Goal: Information Seeking & Learning: Learn about a topic

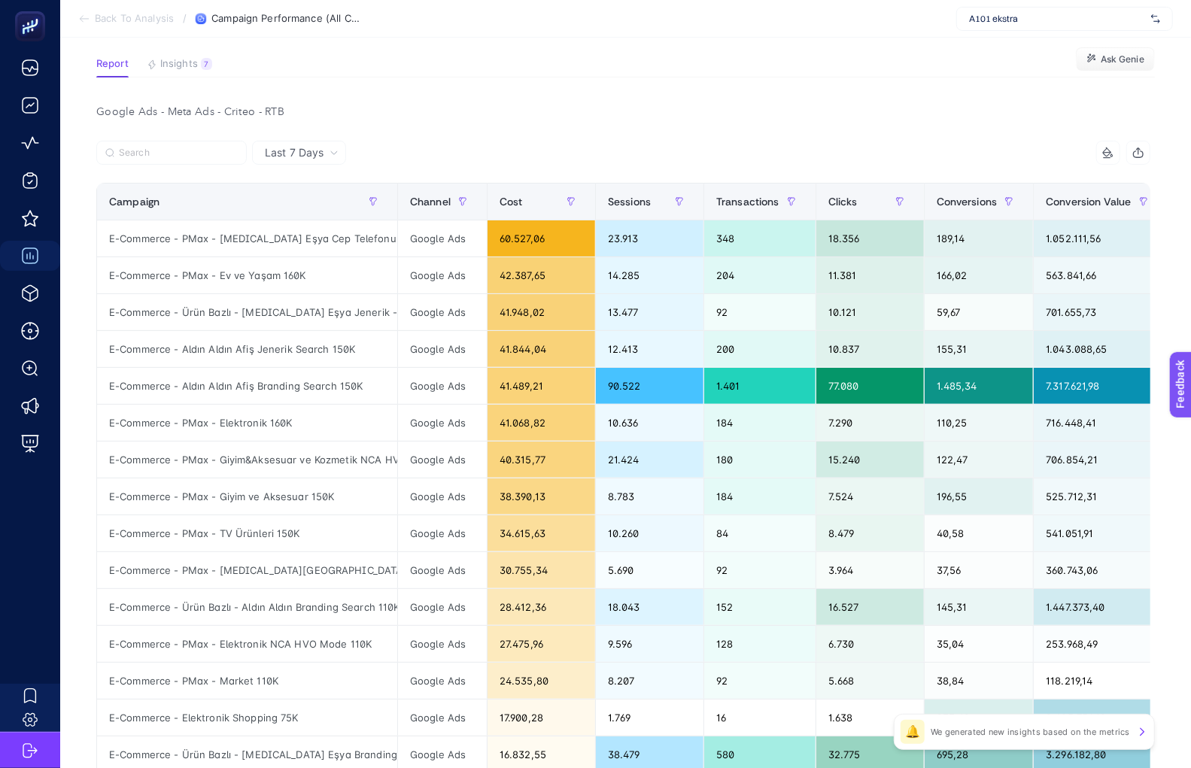
click at [1082, 18] on span "A101 ekstra" at bounding box center [1057, 19] width 176 height 12
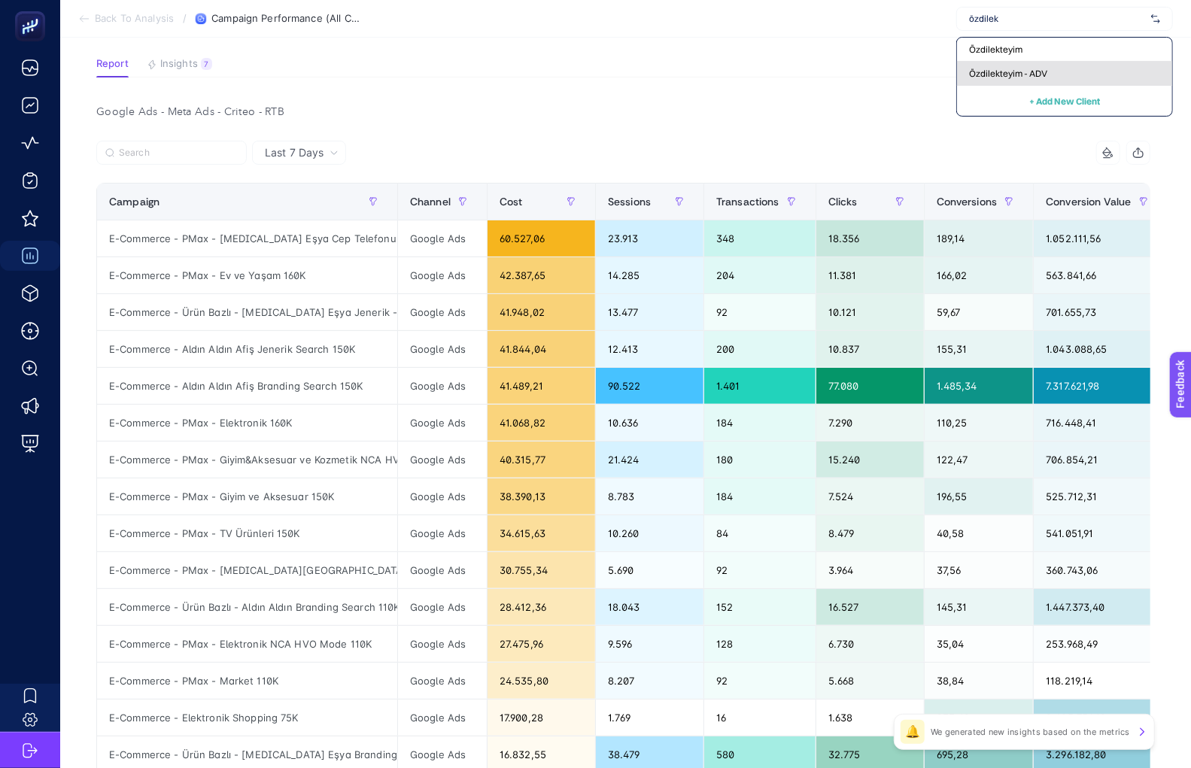
type input "özdilek"
click at [1076, 77] on div "Özdilekteyim - ADV" at bounding box center [1064, 74] width 215 height 24
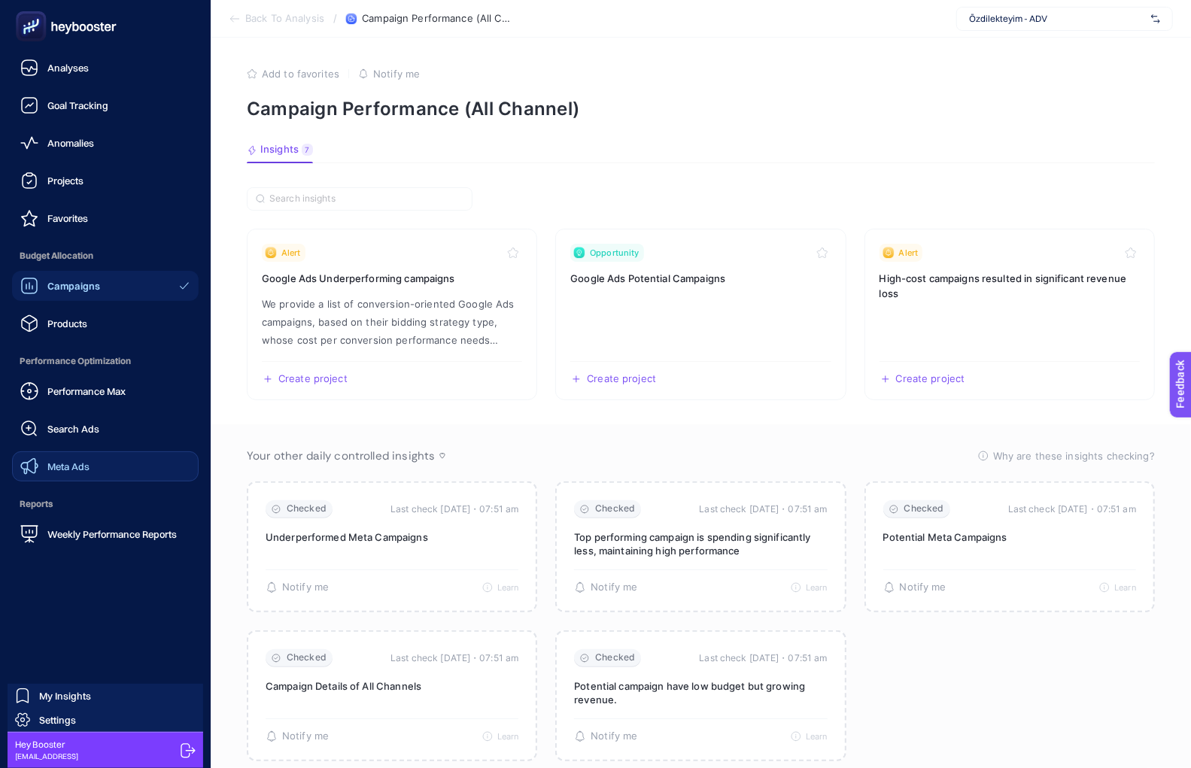
click at [42, 457] on div "Meta Ads" at bounding box center [54, 466] width 69 height 18
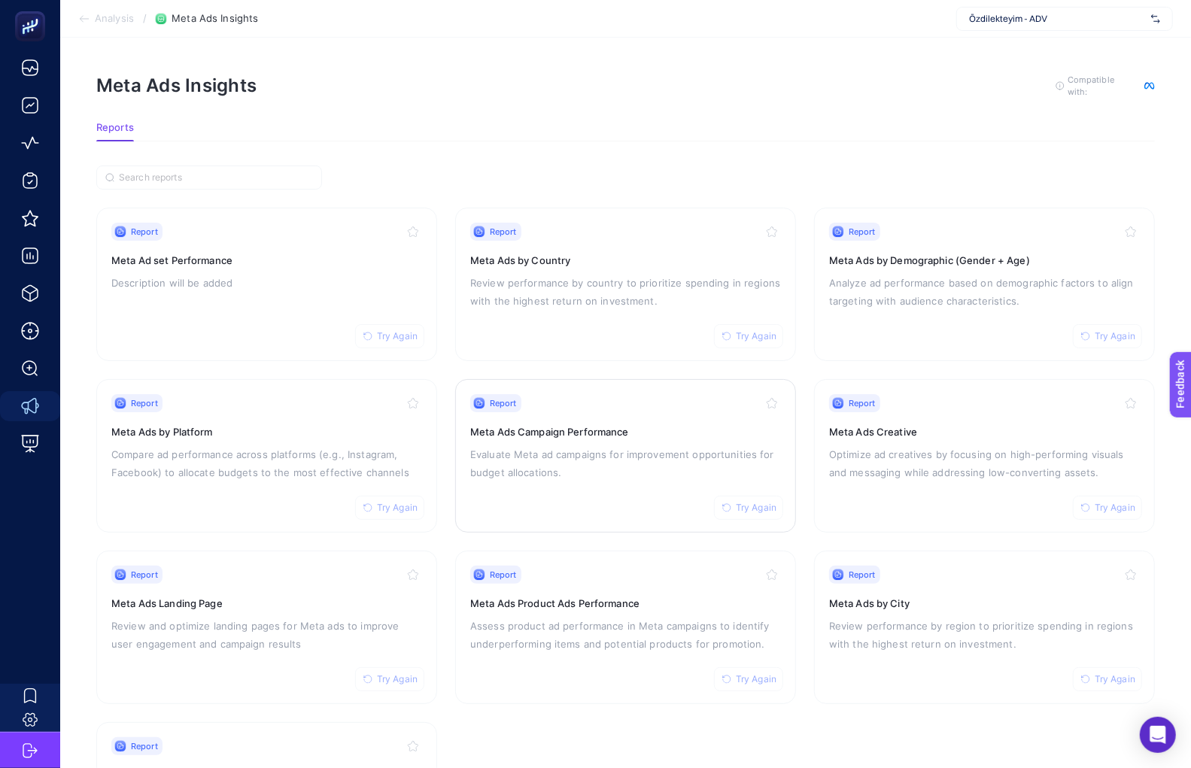
click at [501, 457] on p "Evaluate Meta ad campaigns for improvement opportunities for budget allocations." at bounding box center [625, 463] width 311 height 36
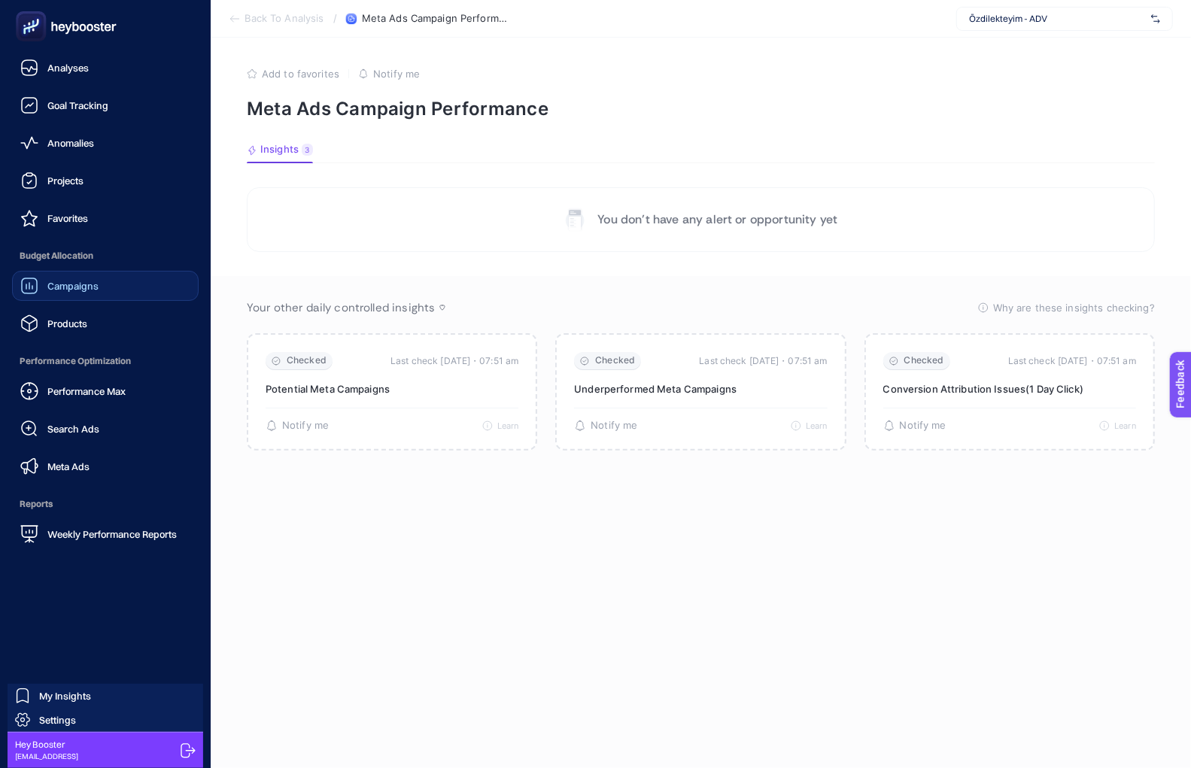
click at [65, 292] on div "Campaigns" at bounding box center [59, 286] width 78 height 18
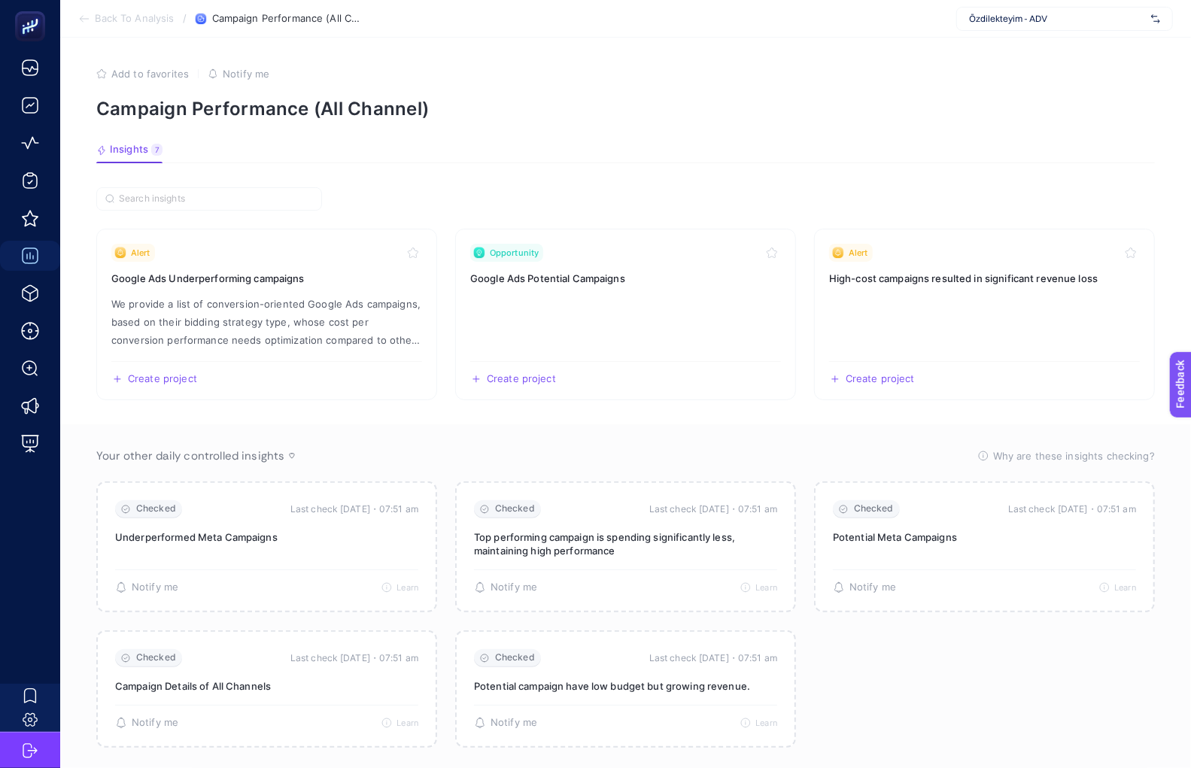
scroll to position [26, 0]
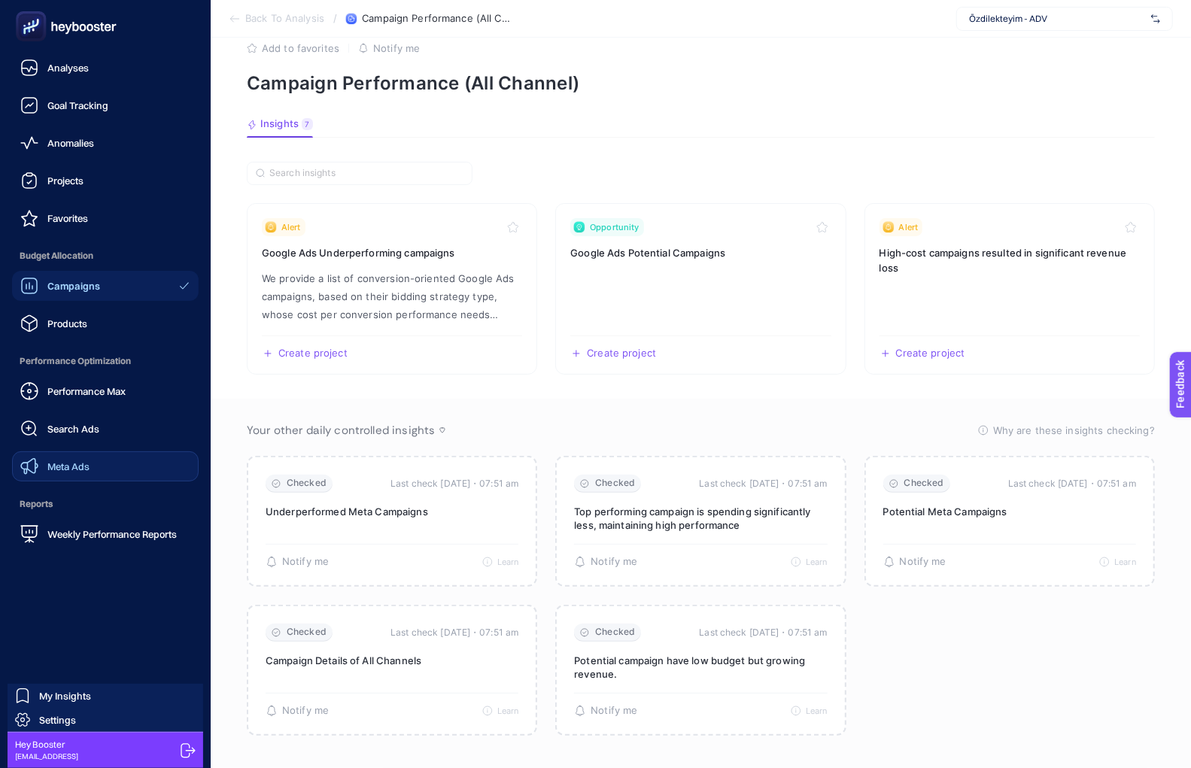
click at [42, 464] on div "Meta Ads" at bounding box center [54, 466] width 69 height 18
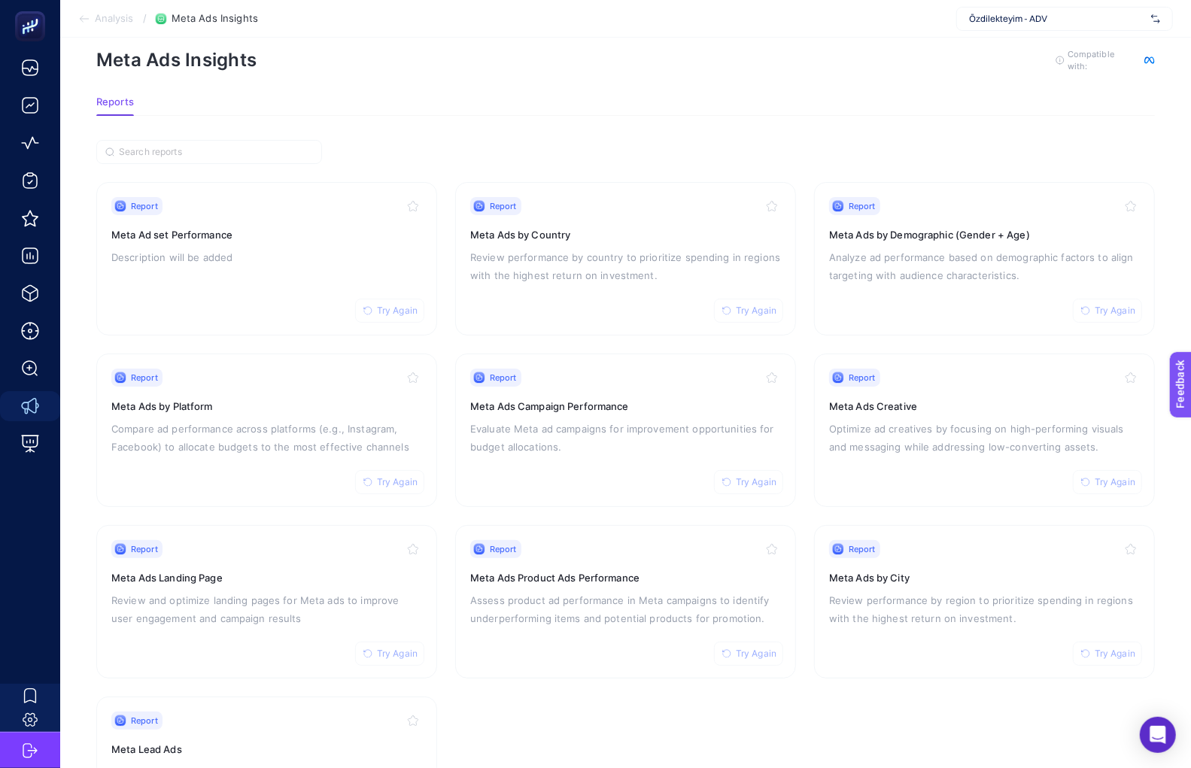
click at [1027, 17] on span "Özdilekteyim - ADV" at bounding box center [1057, 19] width 176 height 12
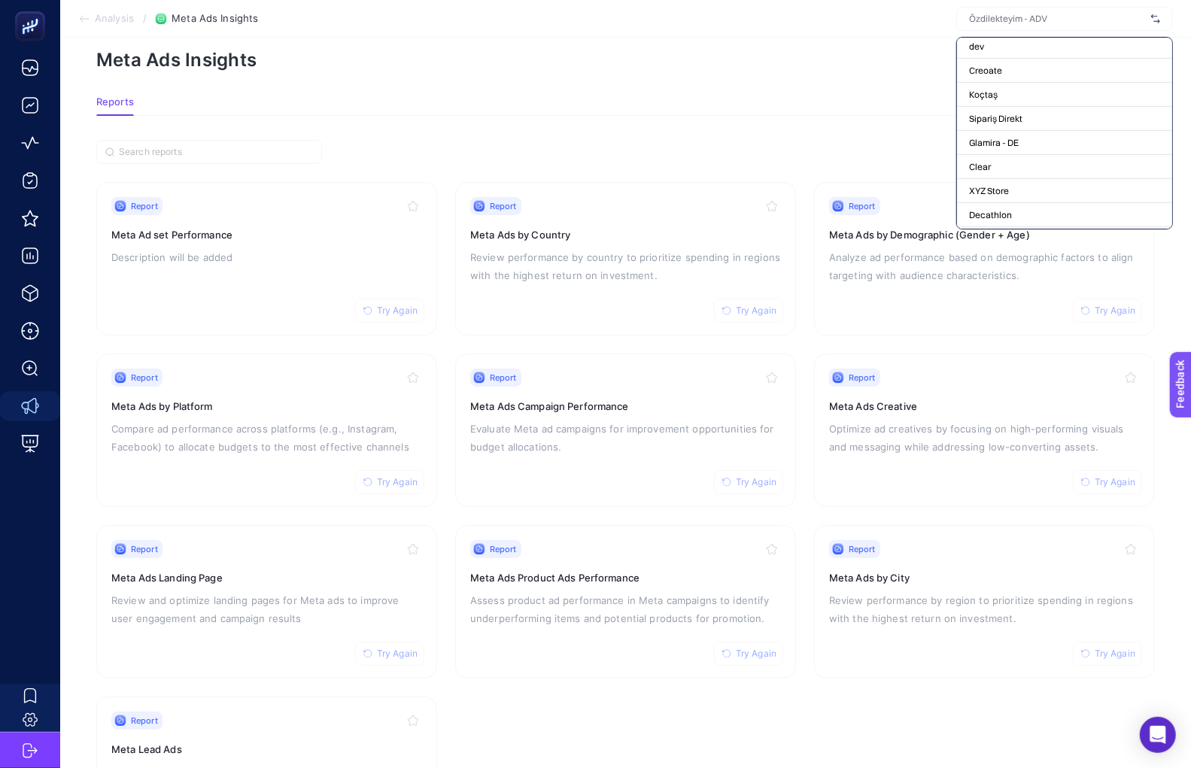
scroll to position [373, 0]
click at [1004, 20] on input "text" at bounding box center [1057, 19] width 176 height 12
click at [822, 150] on section "Report Try Again Meta Ad set Performance Description will be added Report Try A…" at bounding box center [625, 495] width 1059 height 710
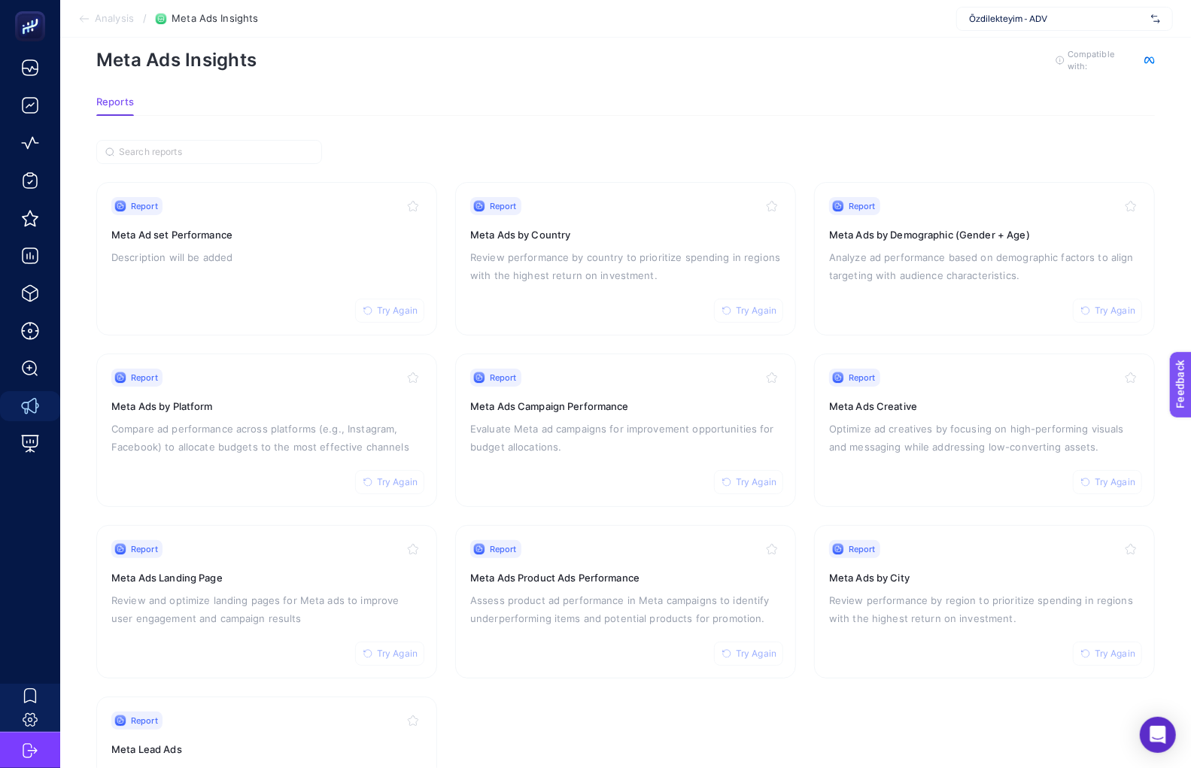
click at [953, 101] on section "Reports" at bounding box center [625, 106] width 1059 height 20
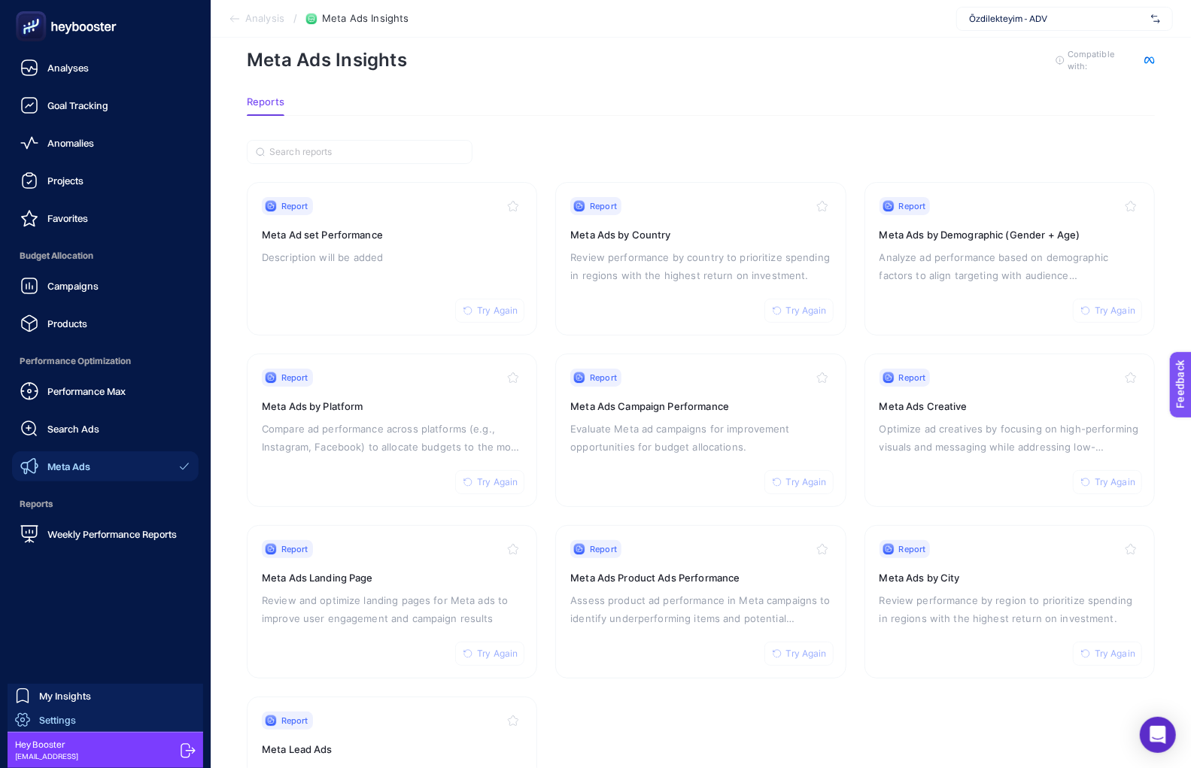
click at [66, 549] on span "Settings" at bounding box center [57, 720] width 37 height 12
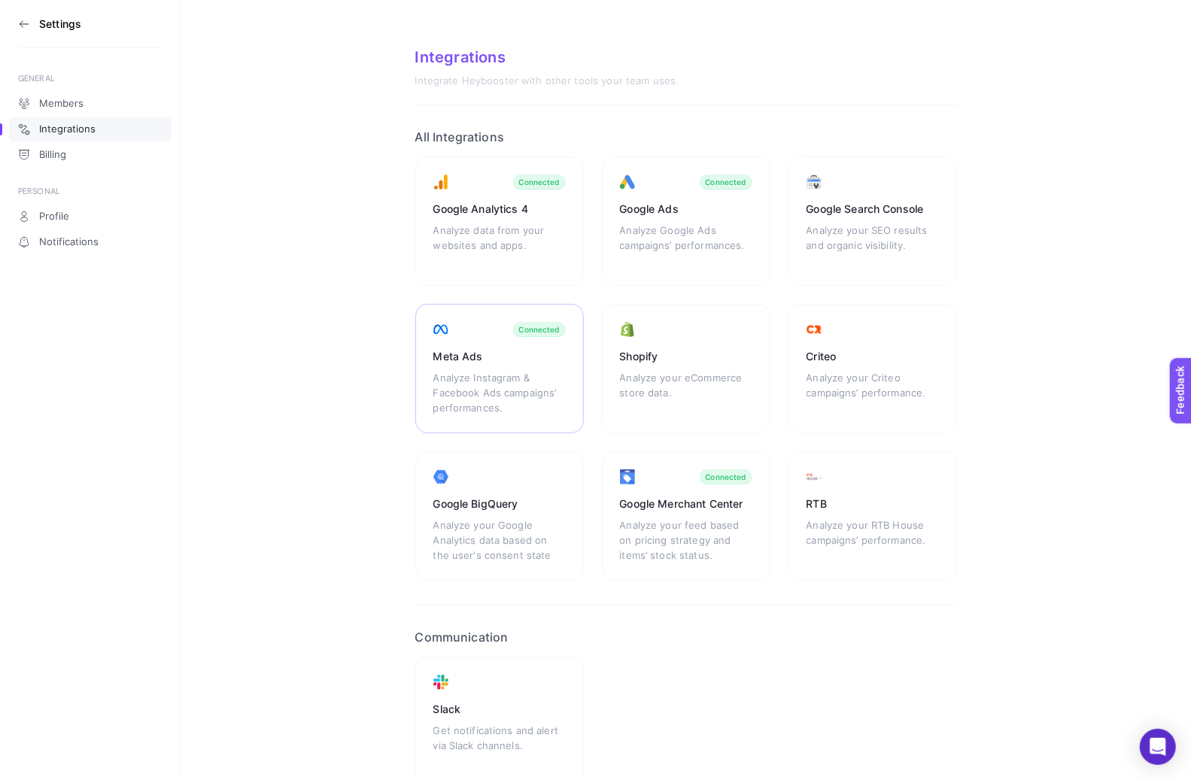
click at [505, 361] on div "Meta Ads" at bounding box center [499, 356] width 132 height 15
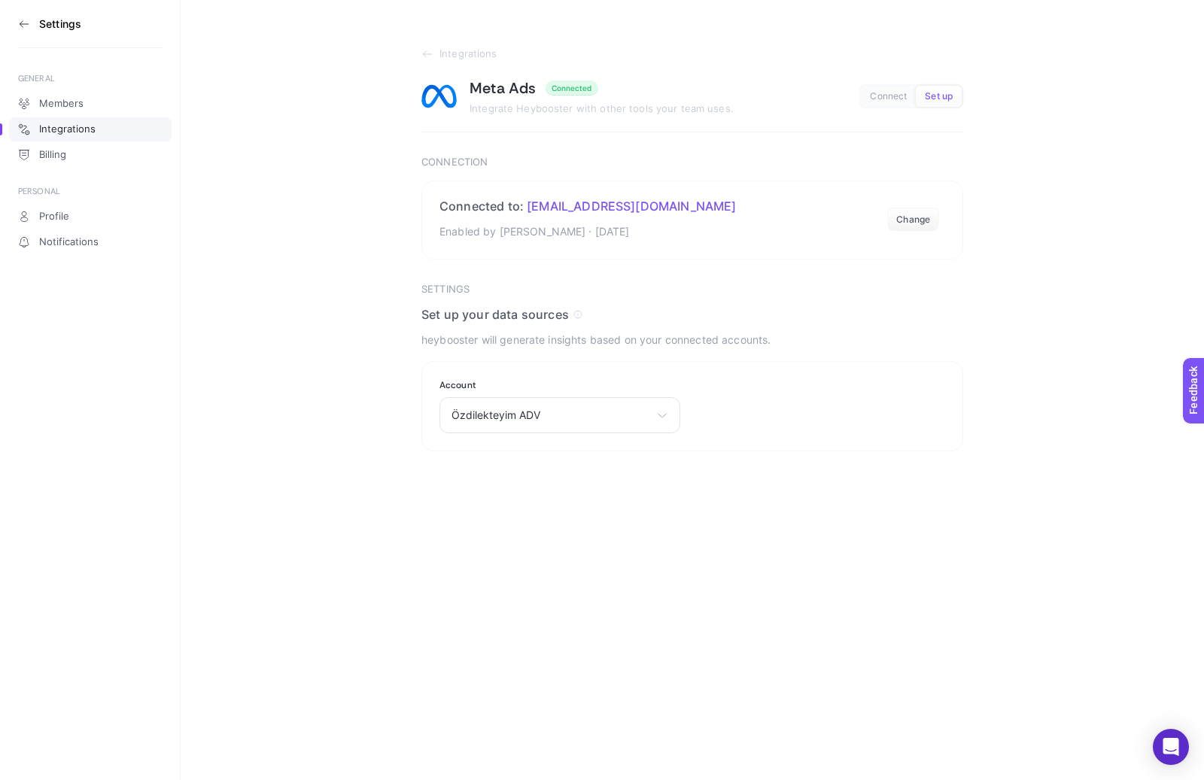
click at [26, 21] on icon at bounding box center [24, 24] width 12 height 12
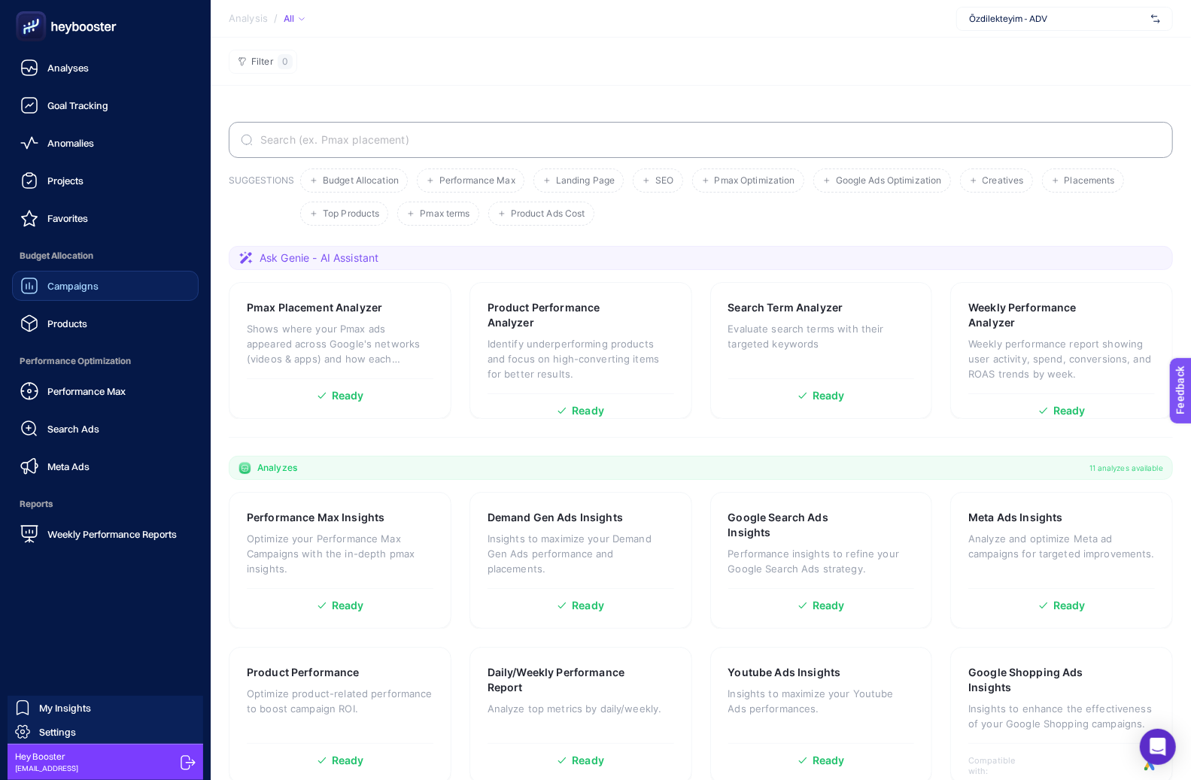
click at [36, 287] on icon at bounding box center [29, 286] width 17 height 17
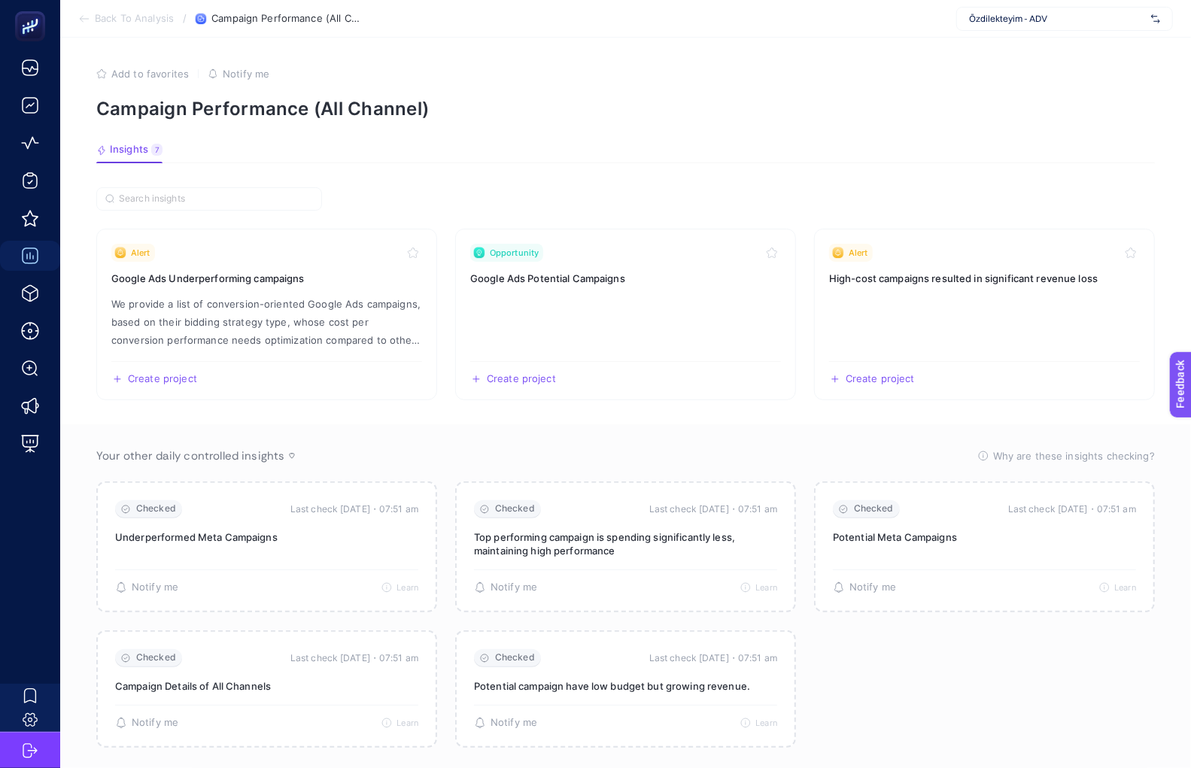
click at [521, 120] on article "Add to favorites false Notify me Campaign Performance (All Channel) Insights 7 …" at bounding box center [625, 414] width 1131 height 753
click at [804, 330] on section "Alert Google Ads Underperforming campaigns We provide a list of conversion-orie…" at bounding box center [625, 315] width 1059 height 172
click at [1062, 18] on span "Özdilekteyim - ADV" at bounding box center [1057, 19] width 176 height 12
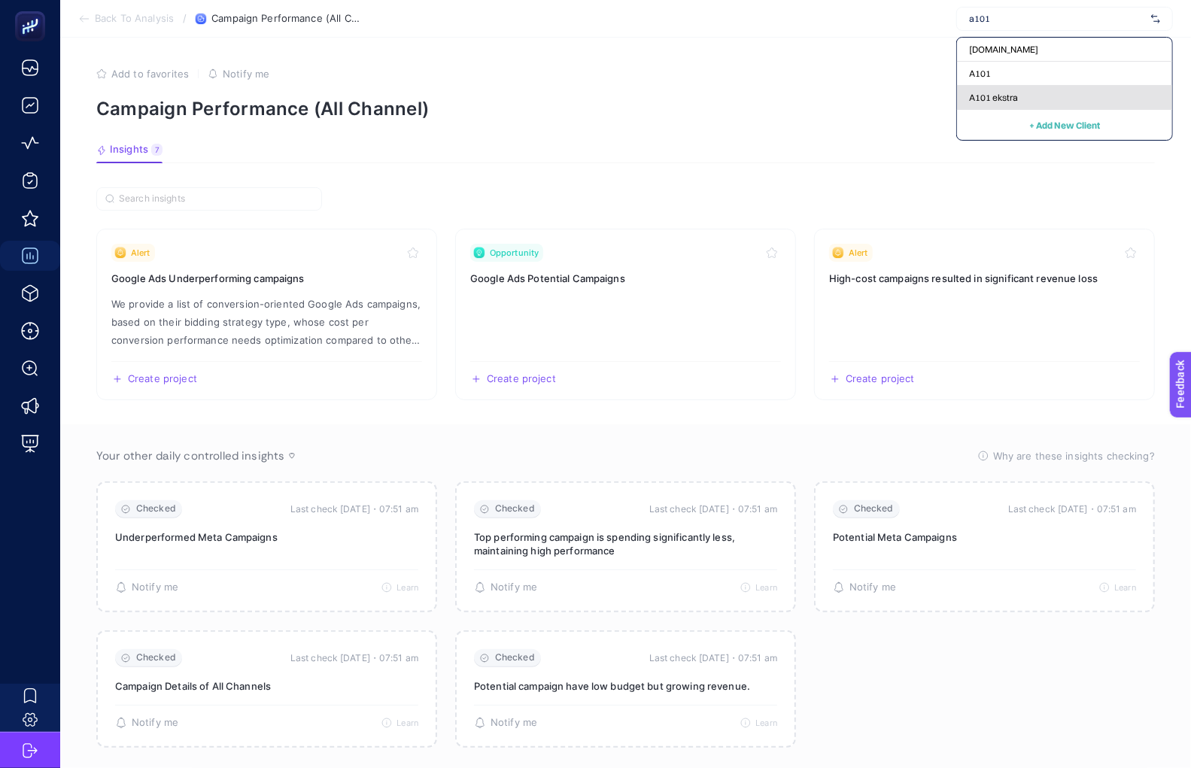
type input "a101"
click at [1038, 92] on div "A101 ekstra" at bounding box center [1064, 98] width 215 height 24
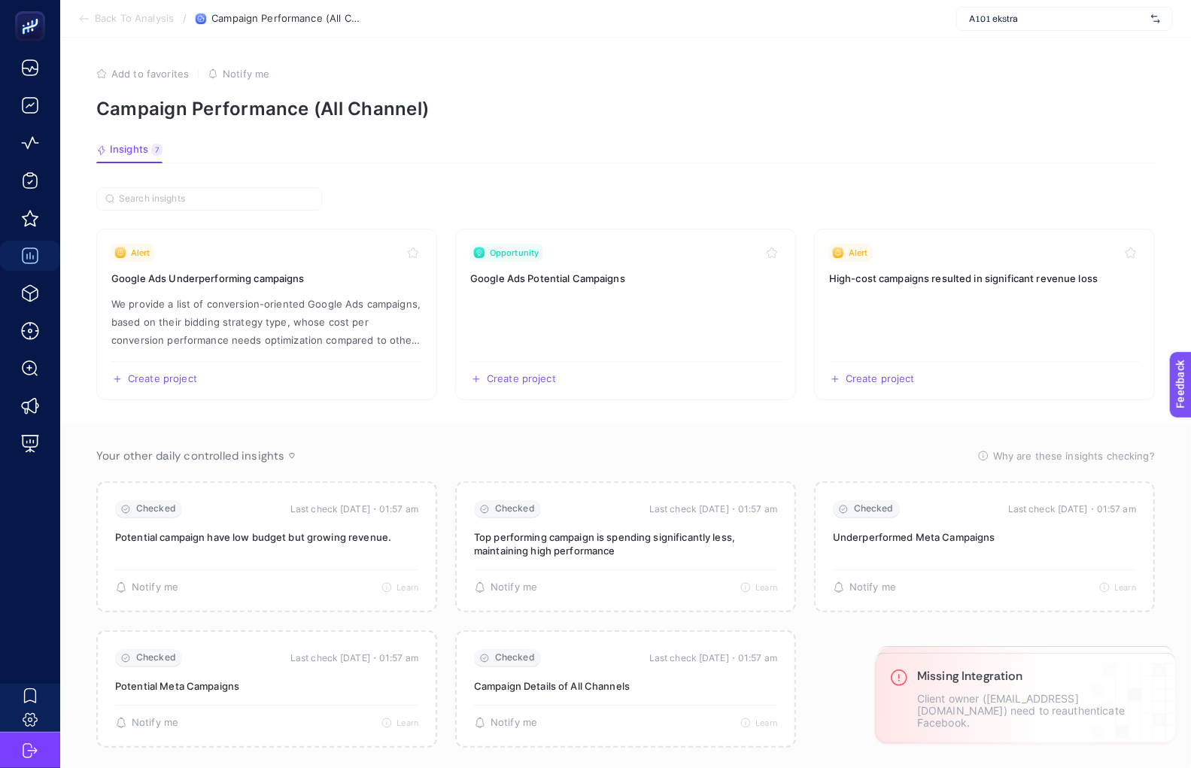
click at [392, 172] on article "Add to favorites false Notify me Campaign Performance (All Channel) Insights 7 …" at bounding box center [625, 414] width 1131 height 753
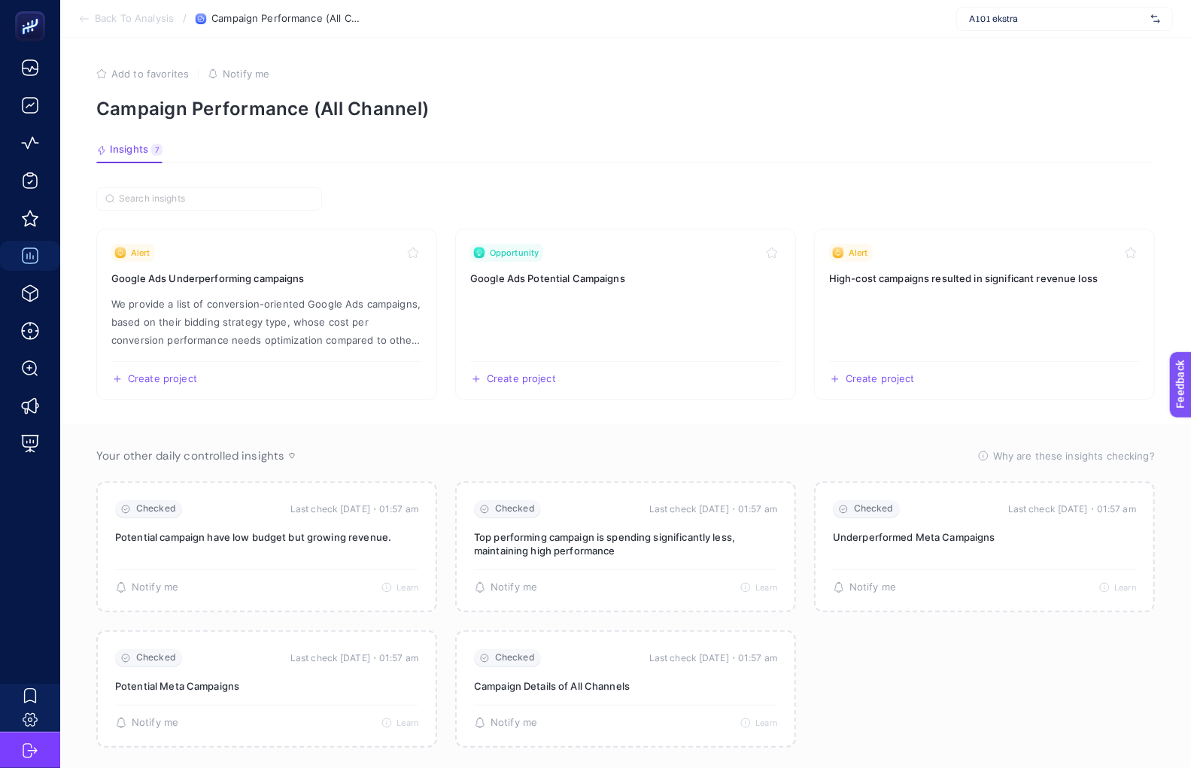
click at [974, 21] on span "A101 ekstra" at bounding box center [1057, 19] width 176 height 12
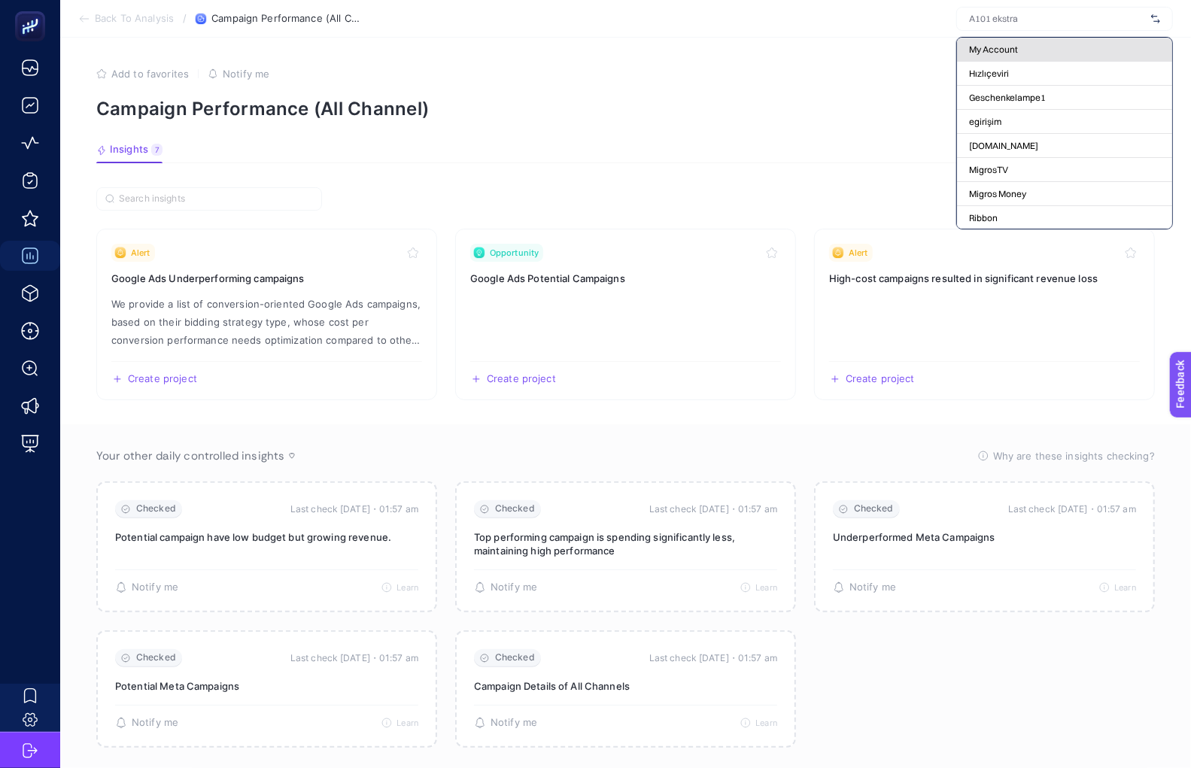
click at [975, 62] on div "My Account" at bounding box center [1064, 74] width 215 height 24
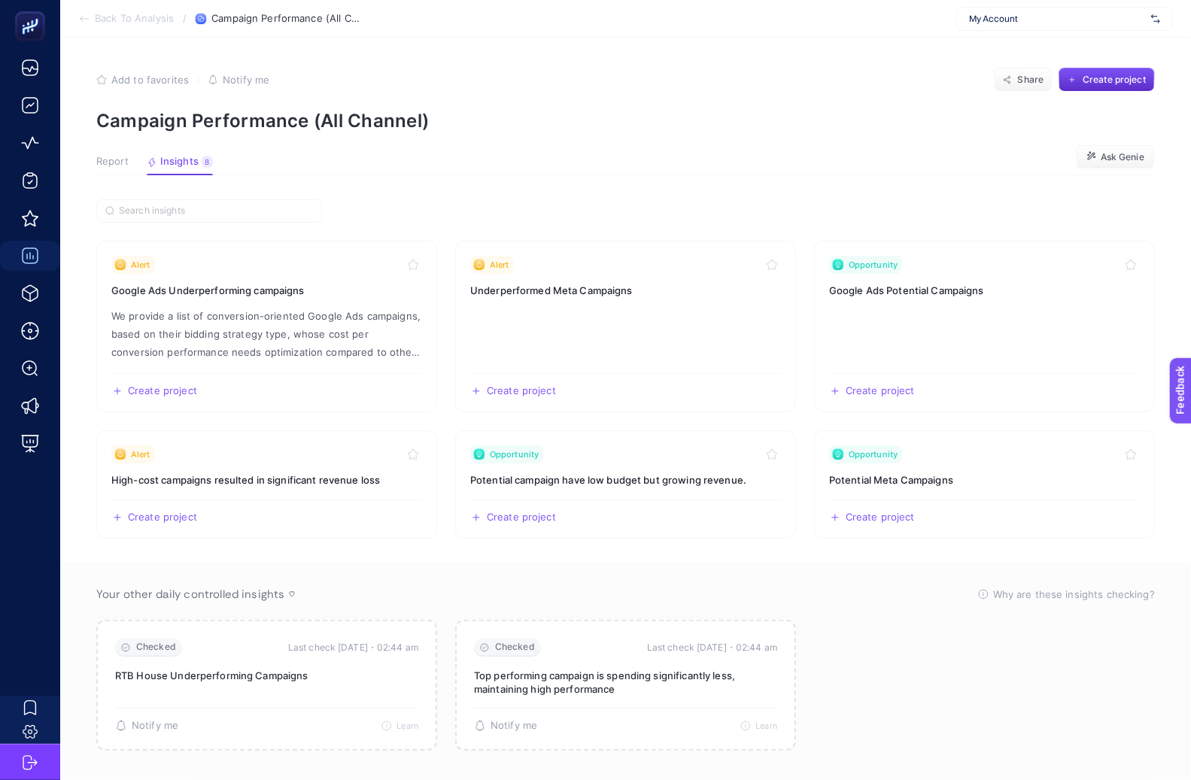
click at [147, 169] on button "Report" at bounding box center [180, 166] width 66 height 20
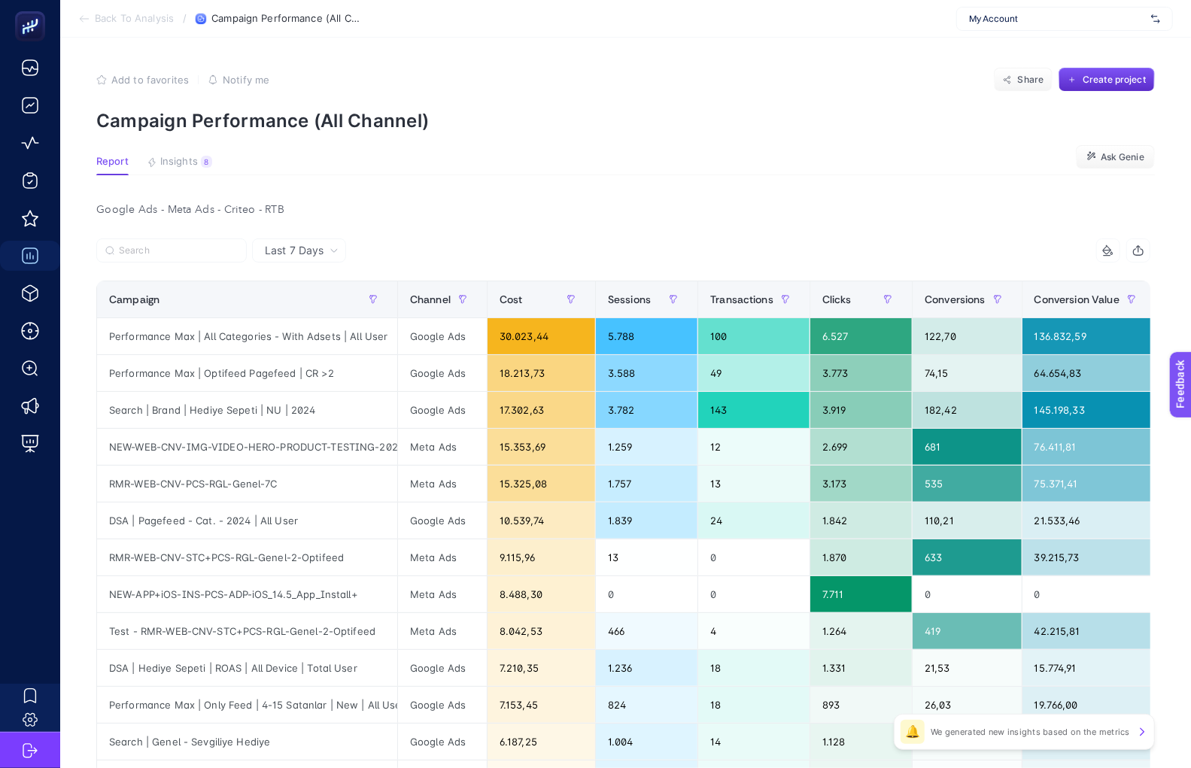
click at [1020, 3] on section "Back To Analysis / Campaign Performance (All Channel) My Account" at bounding box center [625, 19] width 1131 height 38
click at [1019, 19] on span "My Account" at bounding box center [1057, 19] width 176 height 12
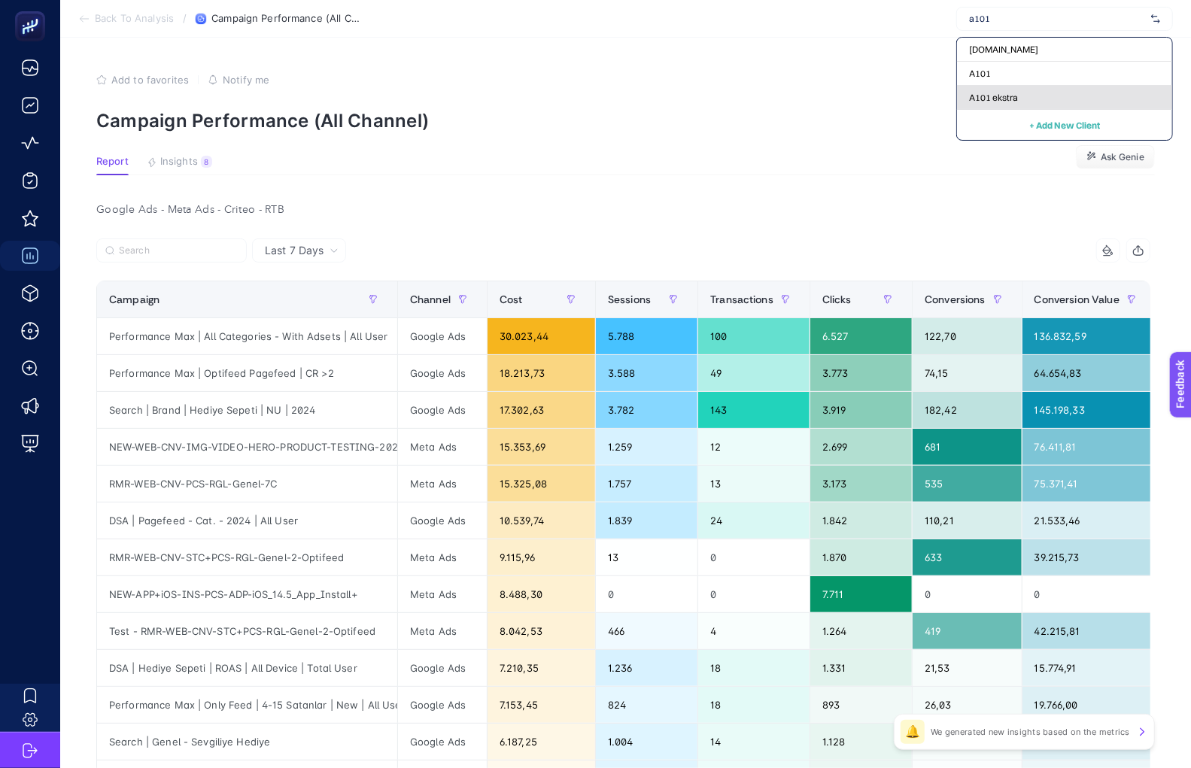
type input "a101"
click at [1013, 96] on span "A101 ekstra" at bounding box center [993, 98] width 49 height 12
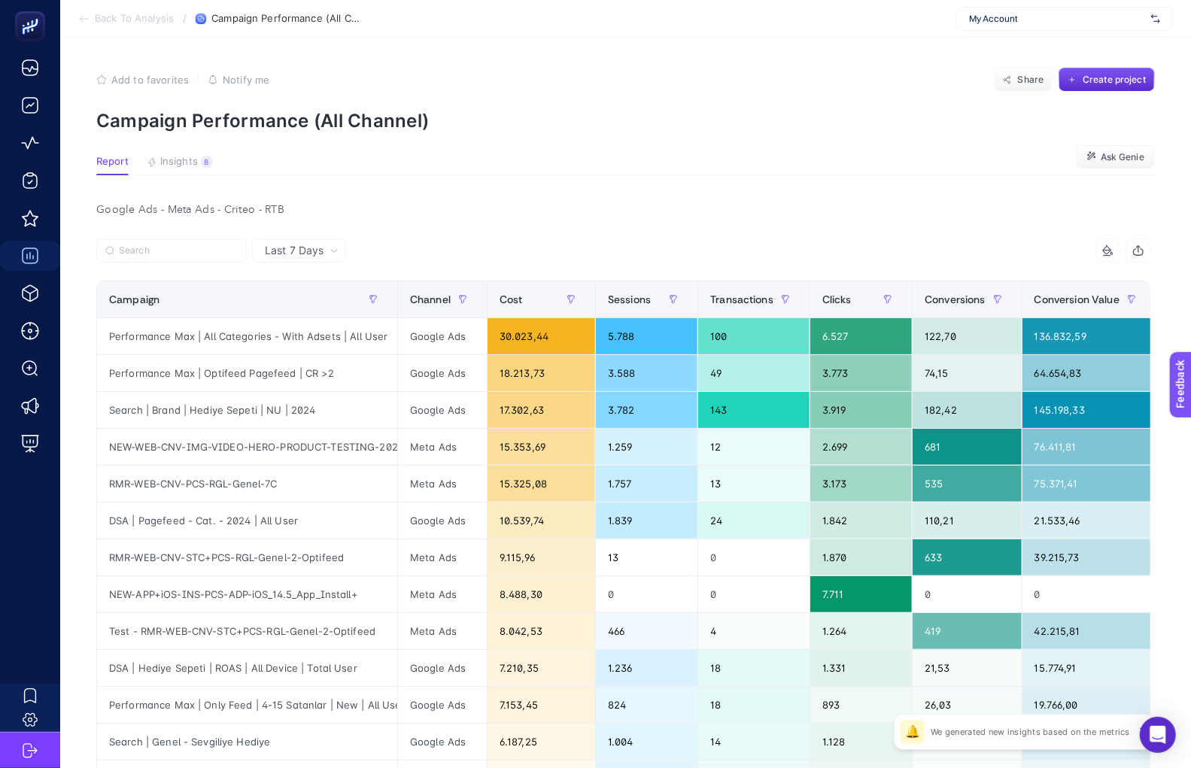
click at [990, 23] on span "My Account" at bounding box center [1057, 19] width 176 height 12
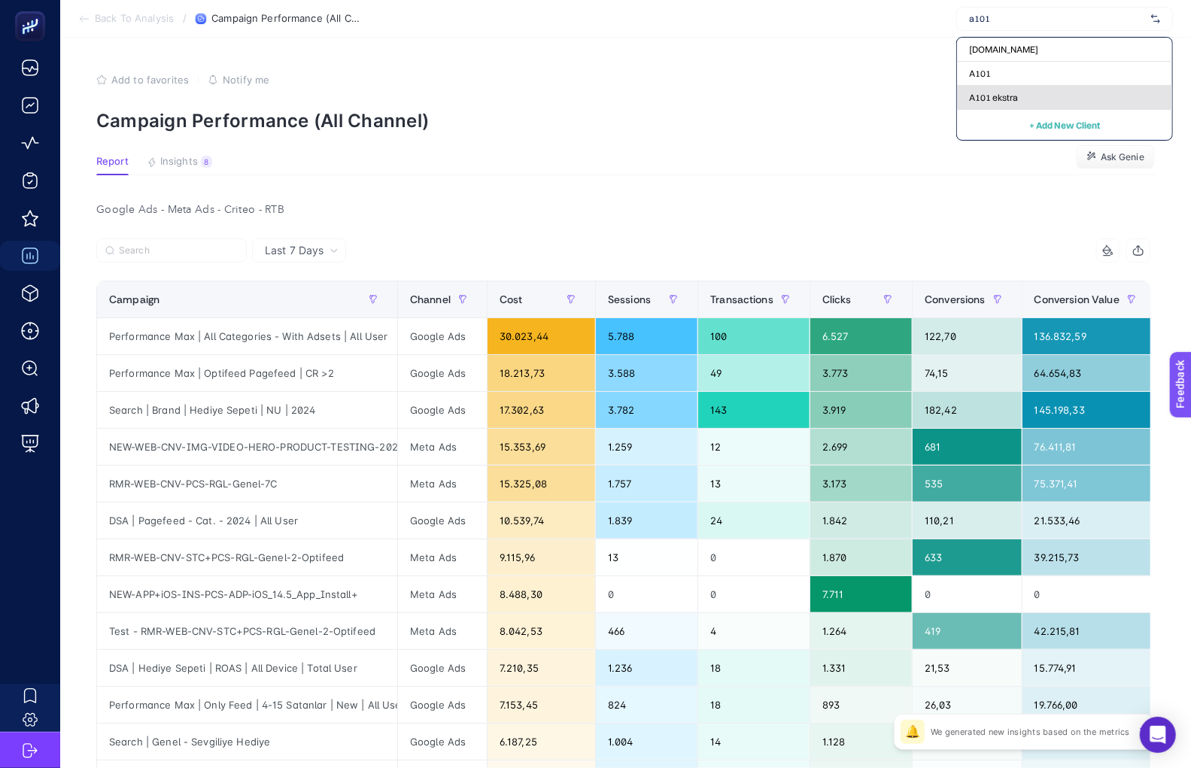
type input "a101"
click at [990, 101] on span "A101 ekstra" at bounding box center [993, 98] width 49 height 12
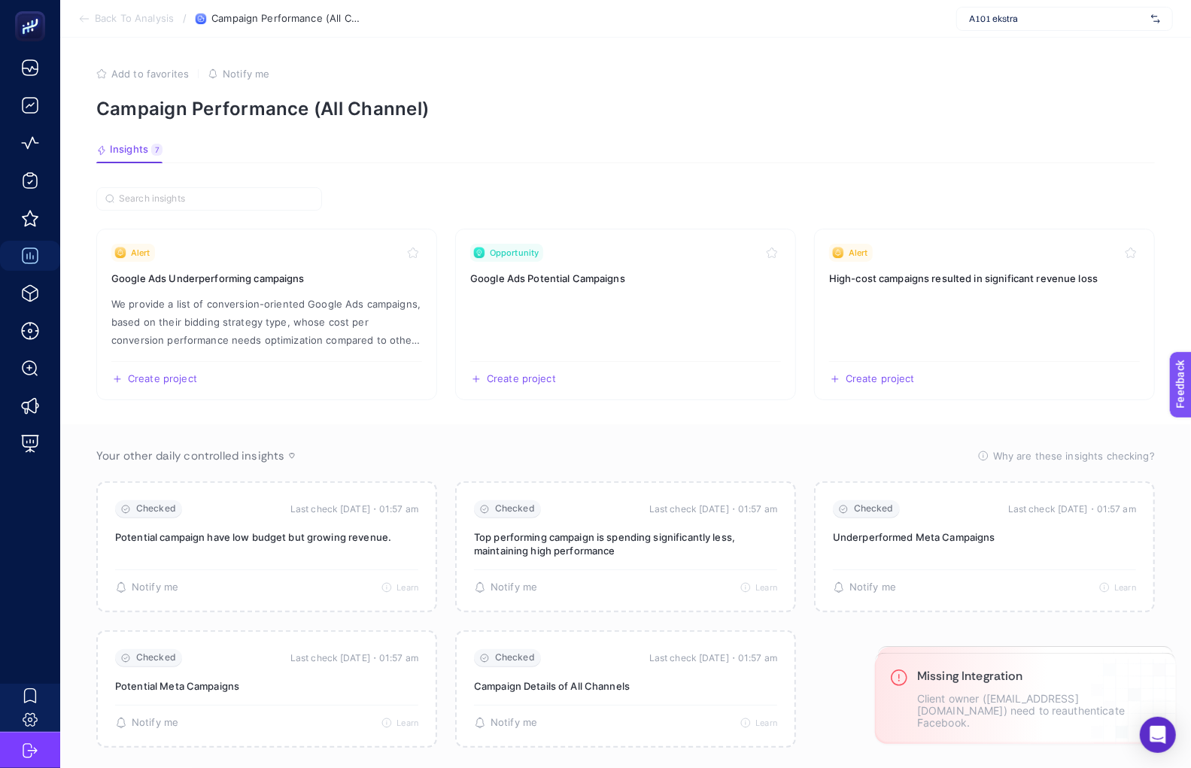
click at [1023, 17] on span "A101 ekstra" at bounding box center [1057, 19] width 176 height 12
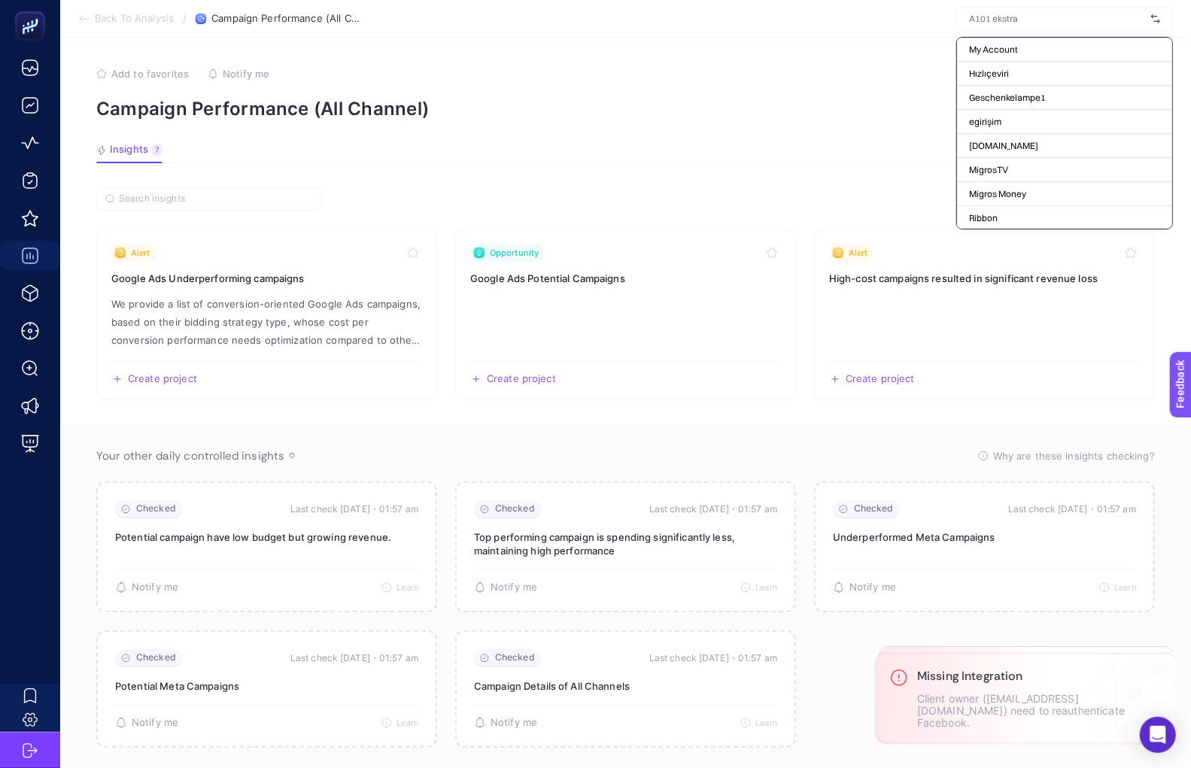
click at [889, 60] on article "Add to favorites false Notify me Campaign Performance (All Channel) Insights 7 …" at bounding box center [625, 414] width 1131 height 753
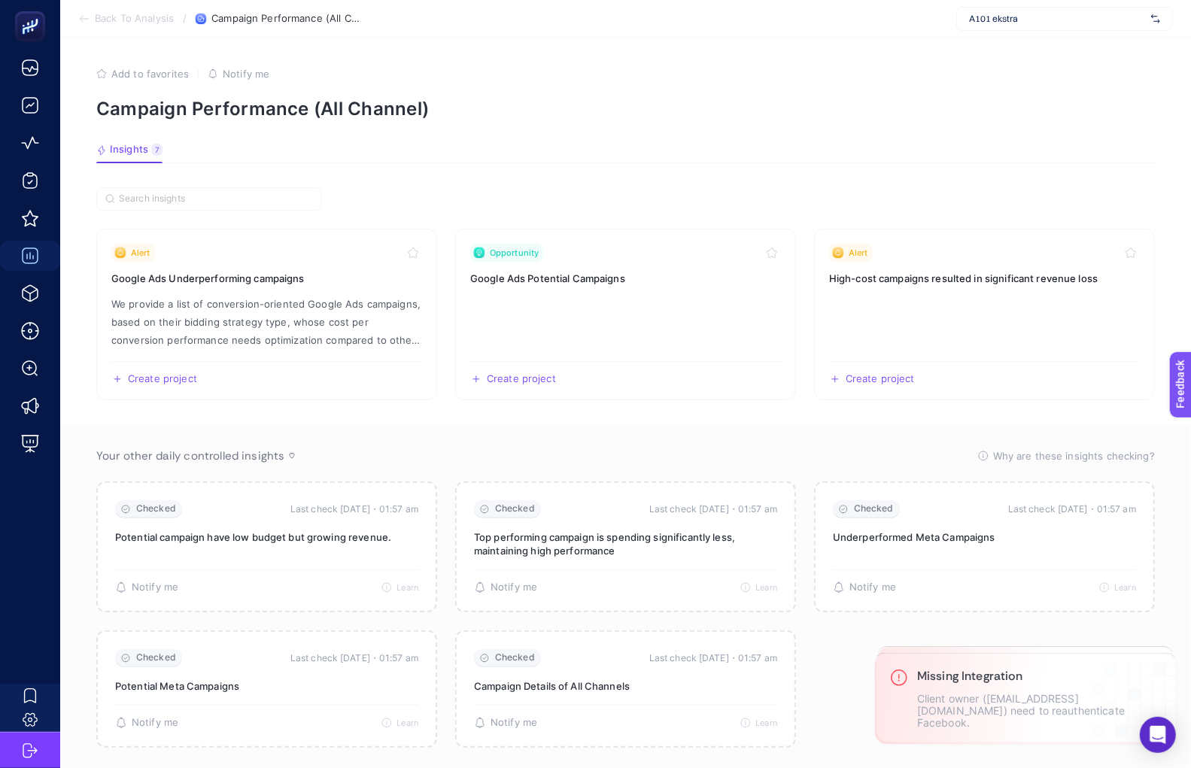
click at [1022, 5] on section "Back To Analysis / Campaign Performance (All Channel) A101 ekstra" at bounding box center [625, 19] width 1131 height 38
click at [1021, 16] on span "A101 ekstra" at bounding box center [1057, 19] width 176 height 12
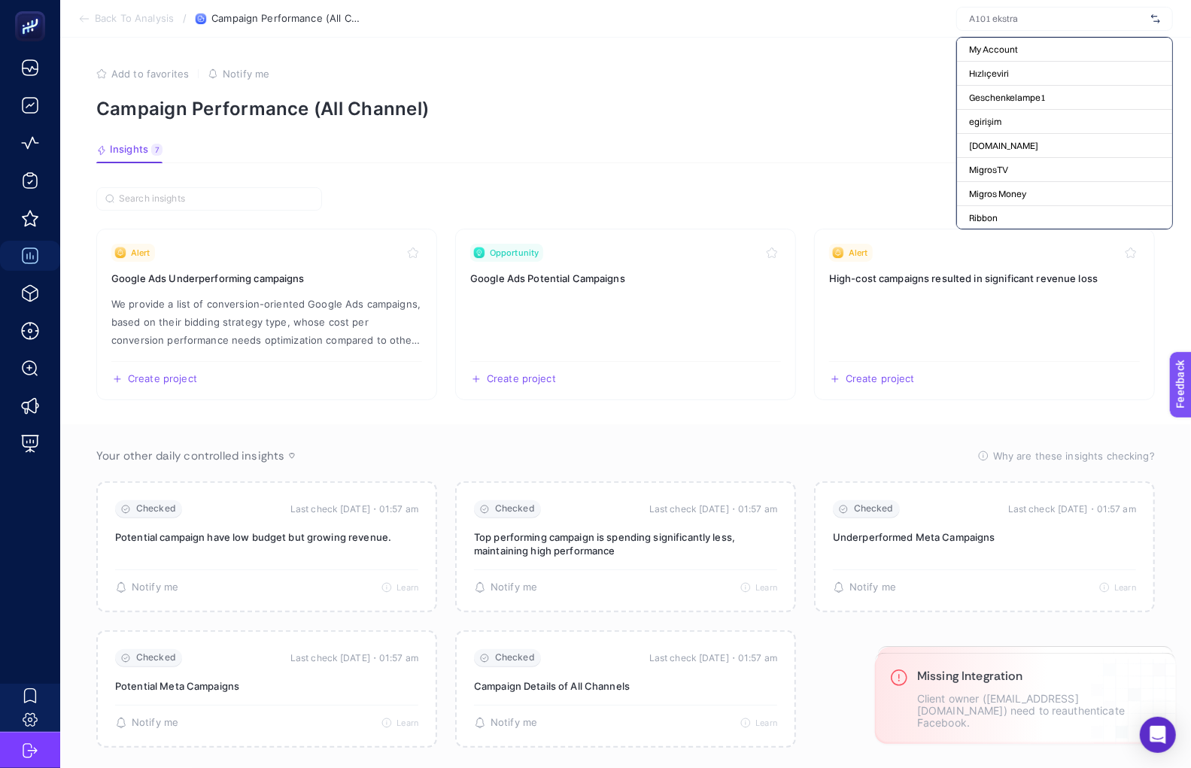
click at [746, 156] on section "Insights 7 We generated new insights based on the metrics" at bounding box center [625, 154] width 1059 height 20
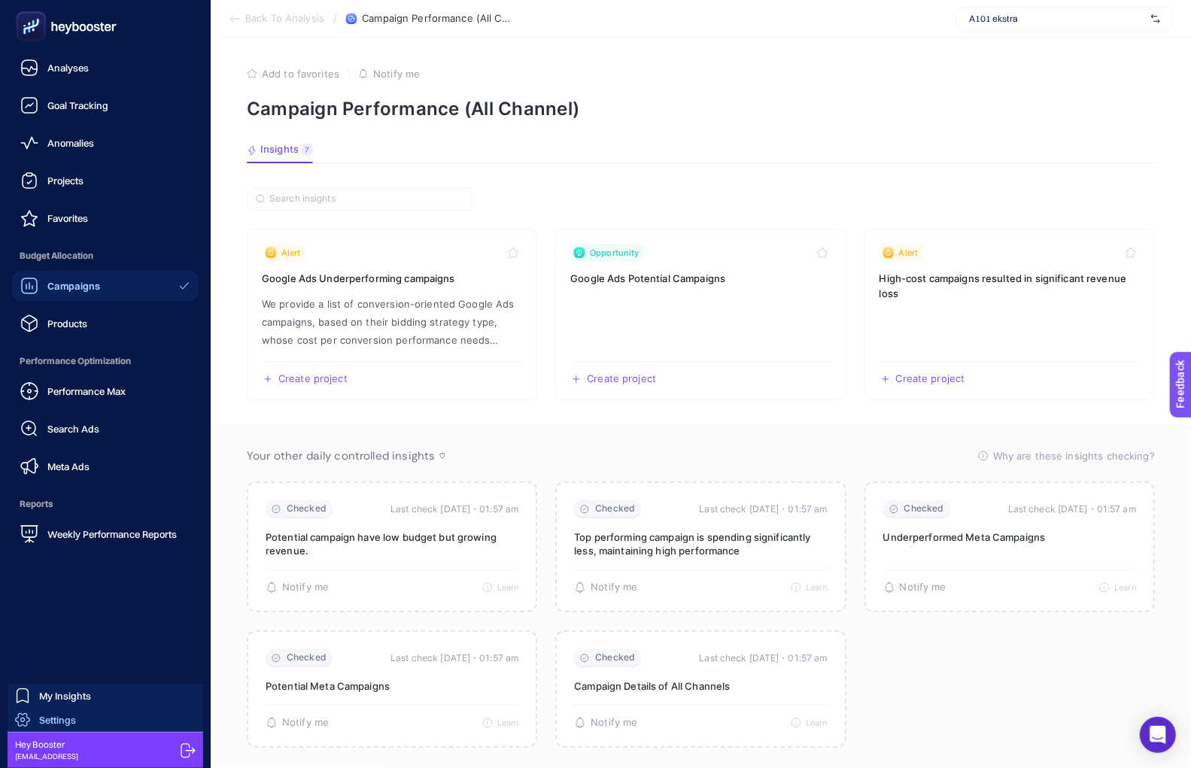
click at [35, 716] on div "Settings" at bounding box center [45, 719] width 61 height 15
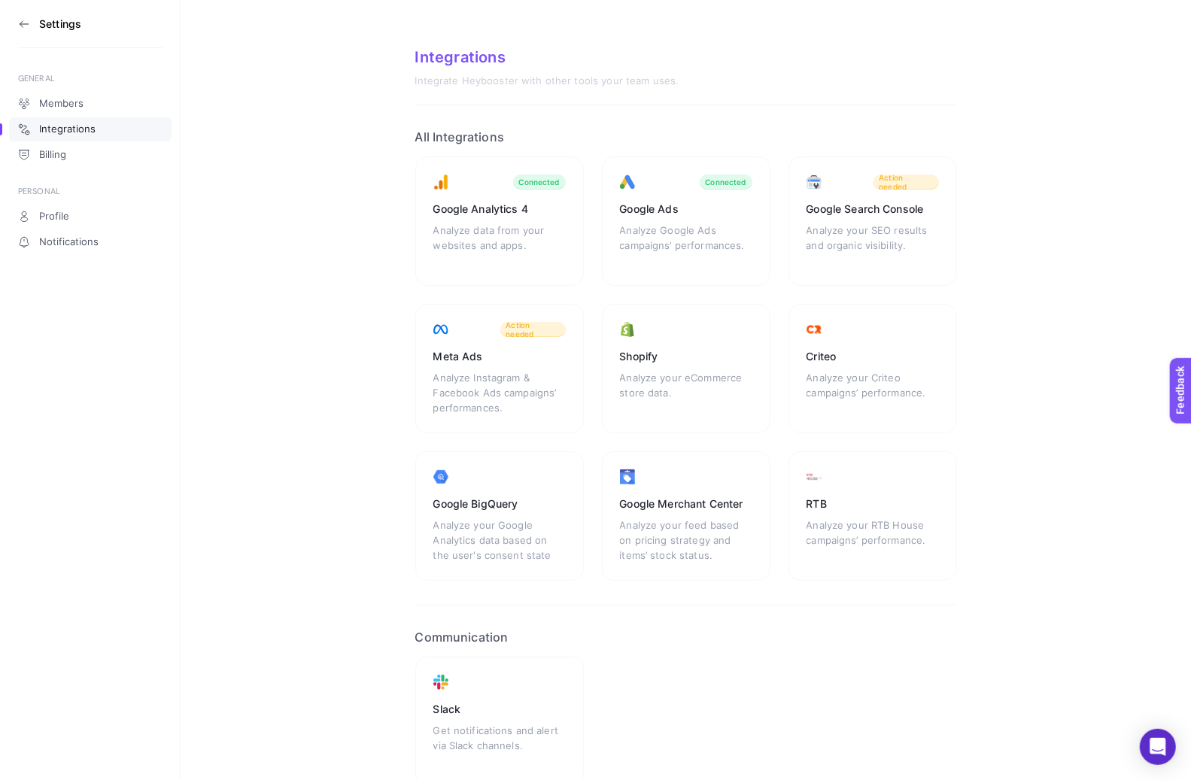
click at [26, 17] on section "Settings" at bounding box center [90, 24] width 144 height 48
click at [30, 29] on section "Settings" at bounding box center [90, 24] width 144 height 48
click at [26, 21] on icon at bounding box center [24, 24] width 12 height 12
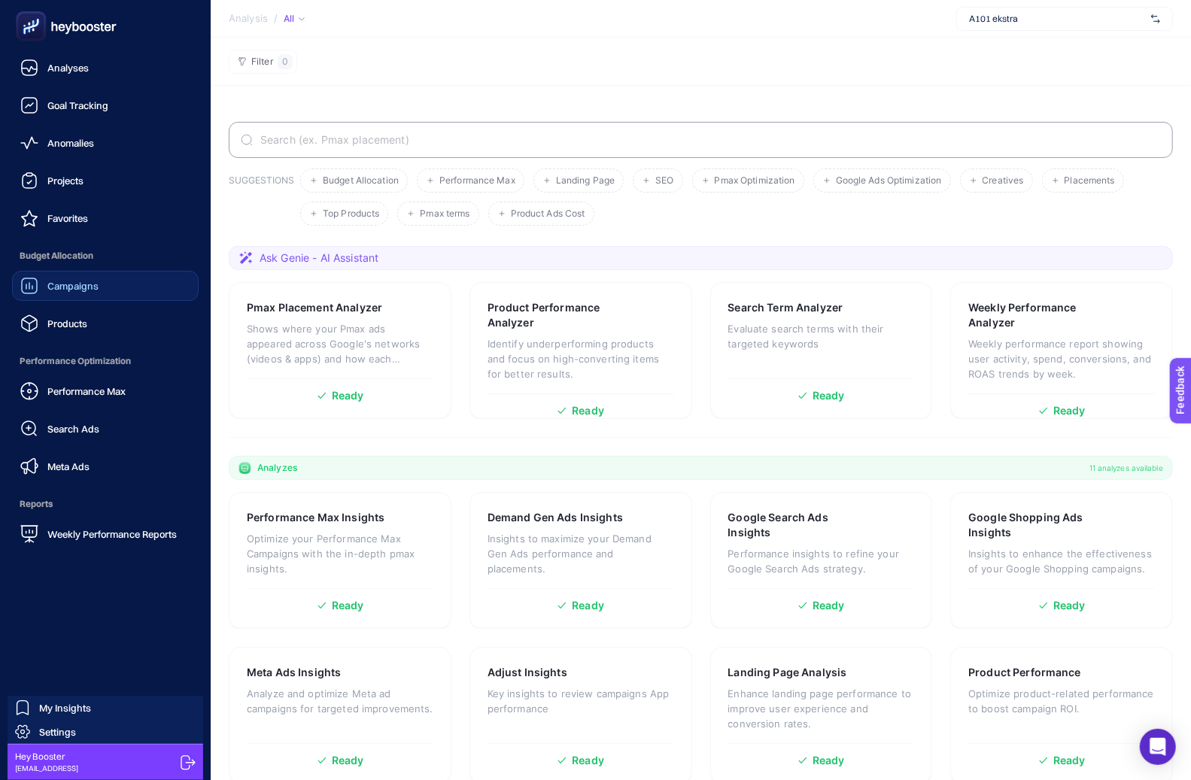
click at [71, 272] on link "Campaigns" at bounding box center [105, 286] width 187 height 30
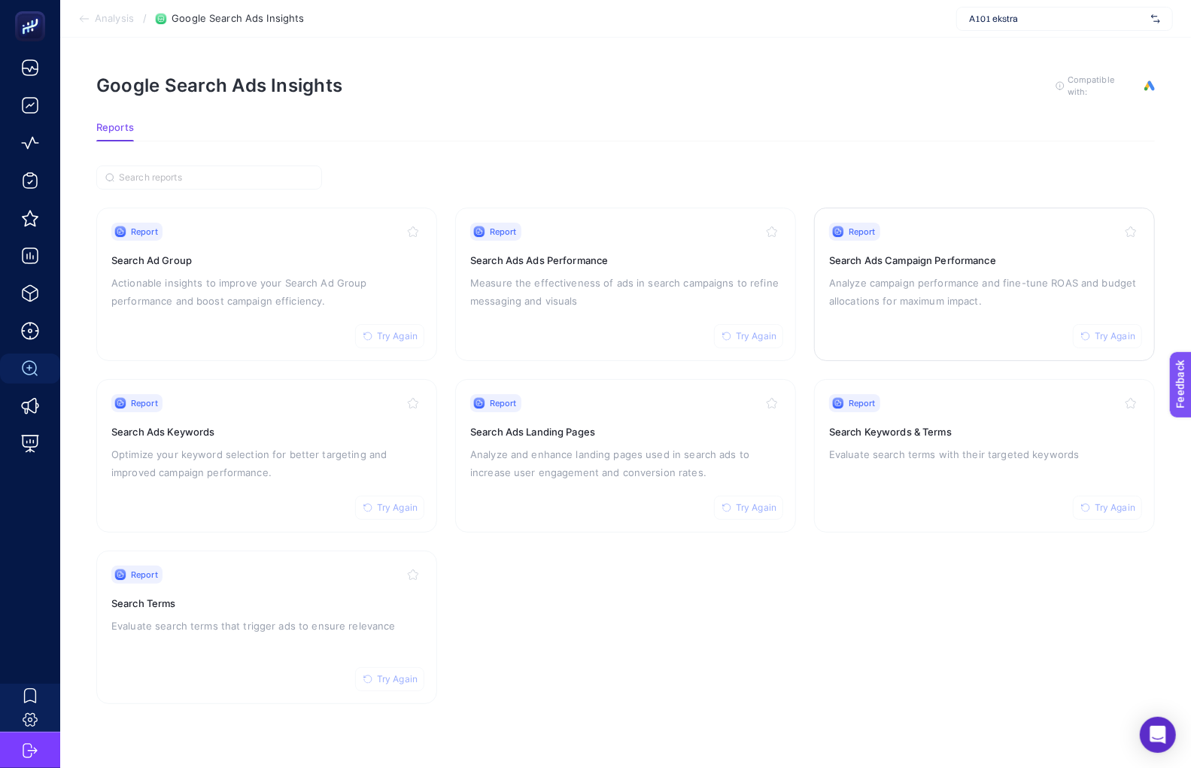
click at [947, 294] on p "Analyze campaign performance and fine-tune ROAS and budget allocations for maxi…" at bounding box center [984, 292] width 311 height 36
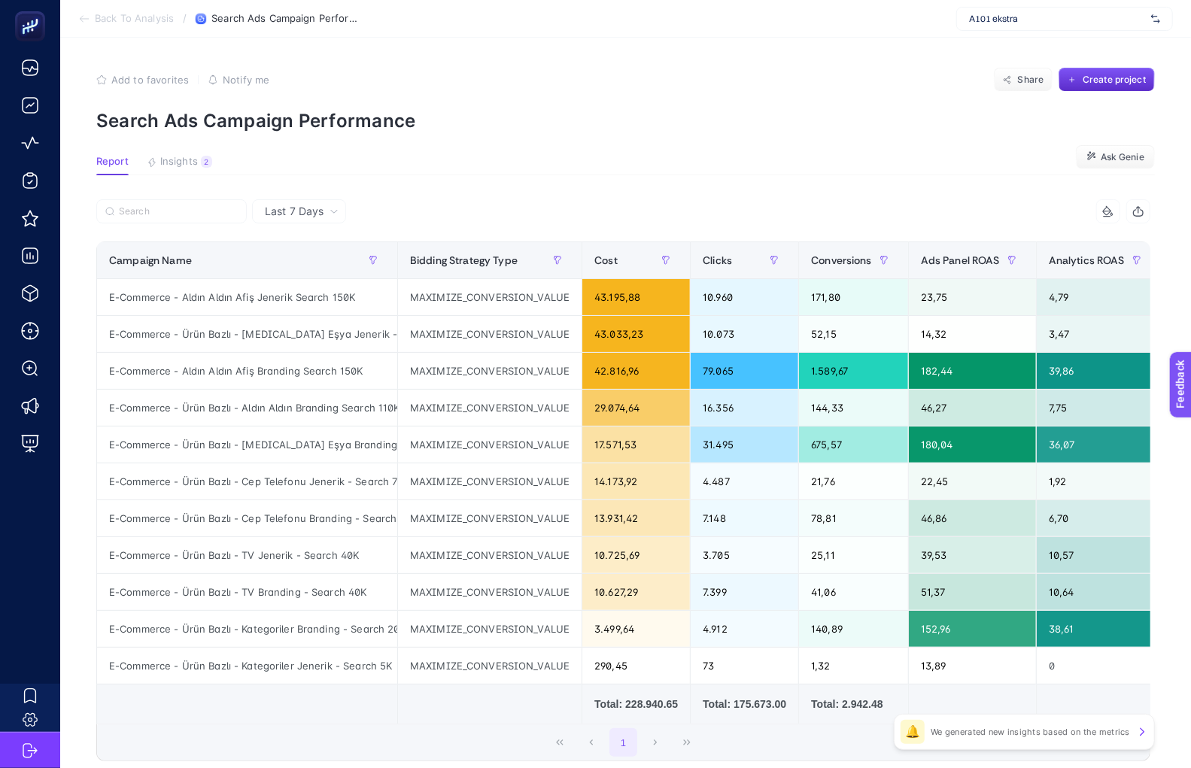
click at [691, 172] on section "Report Insights 2 We generated new insights based on the metrics Ask Genie" at bounding box center [625, 166] width 1059 height 20
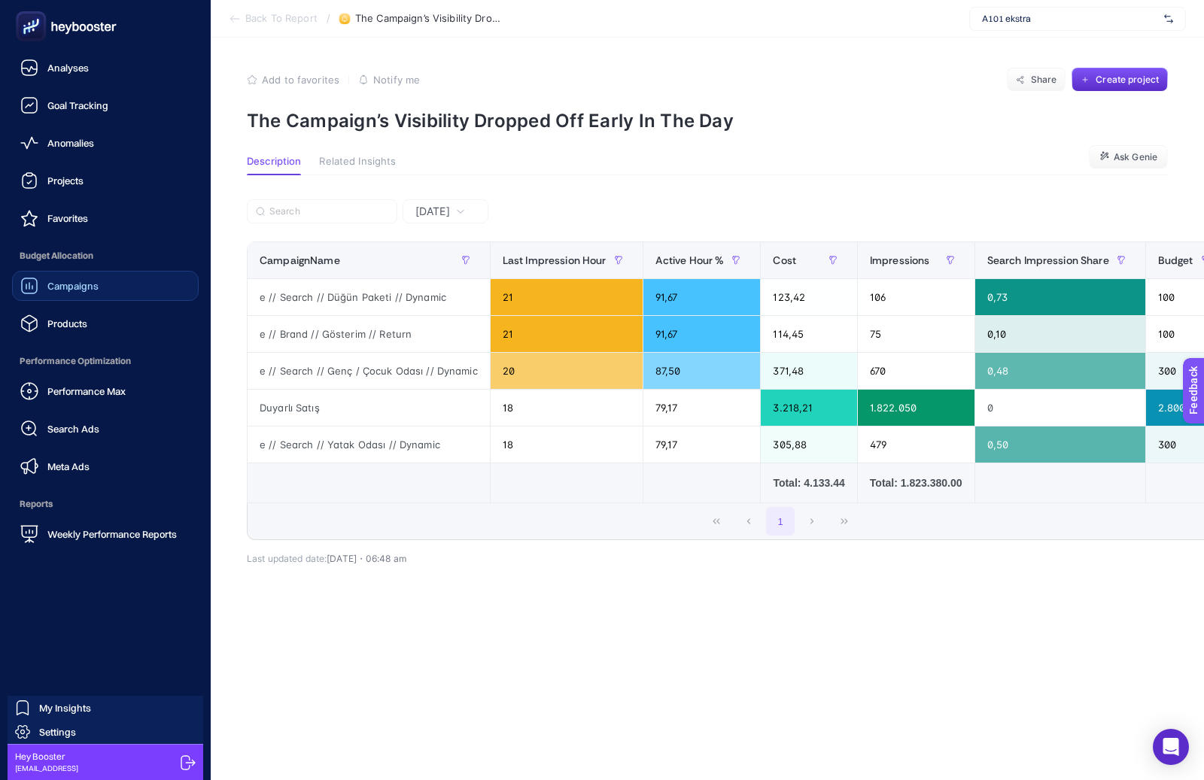
click at [50, 298] on link "Campaigns" at bounding box center [105, 286] width 187 height 30
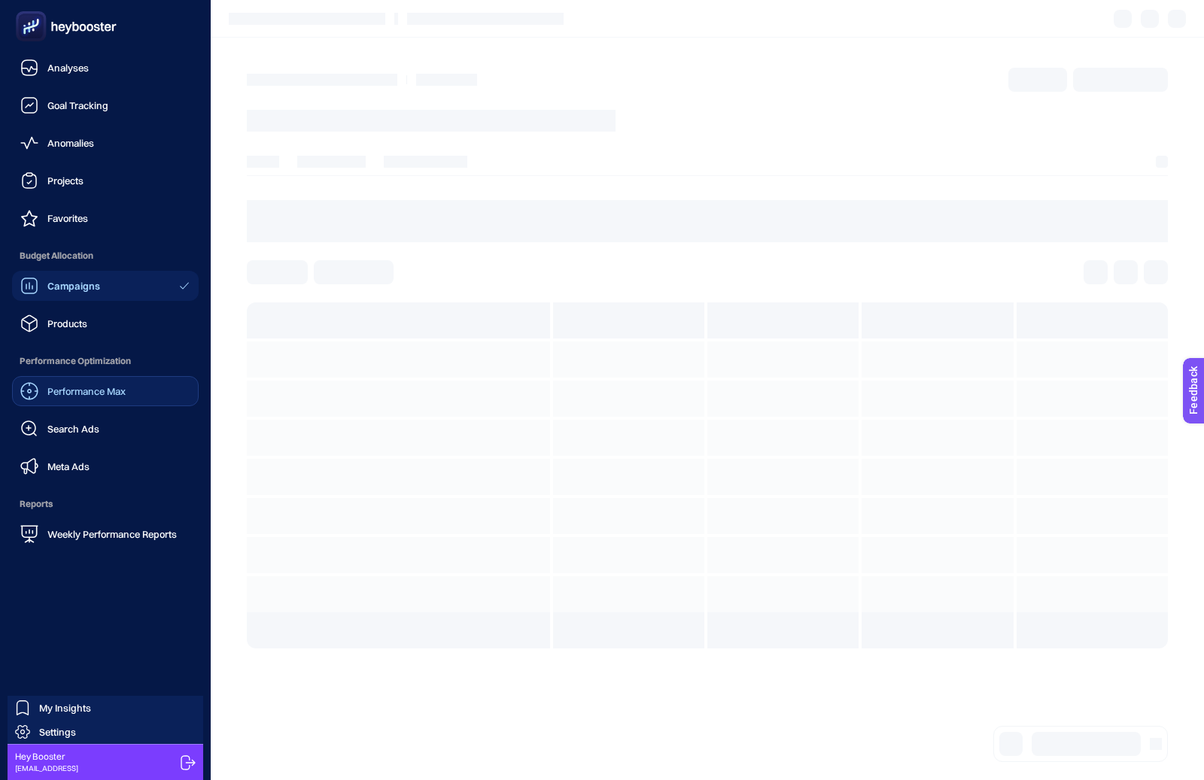
click at [73, 392] on span "Performance Max" at bounding box center [86, 391] width 78 height 12
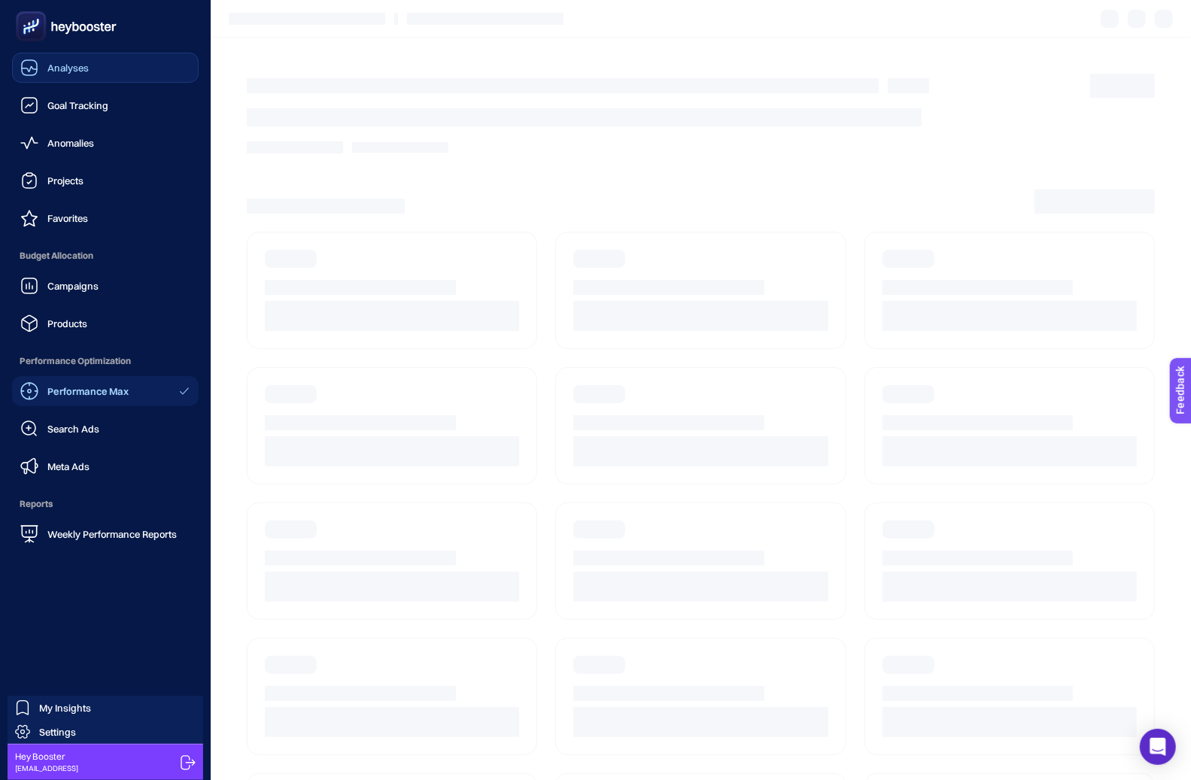
click at [87, 57] on link "Analyses" at bounding box center [105, 68] width 187 height 30
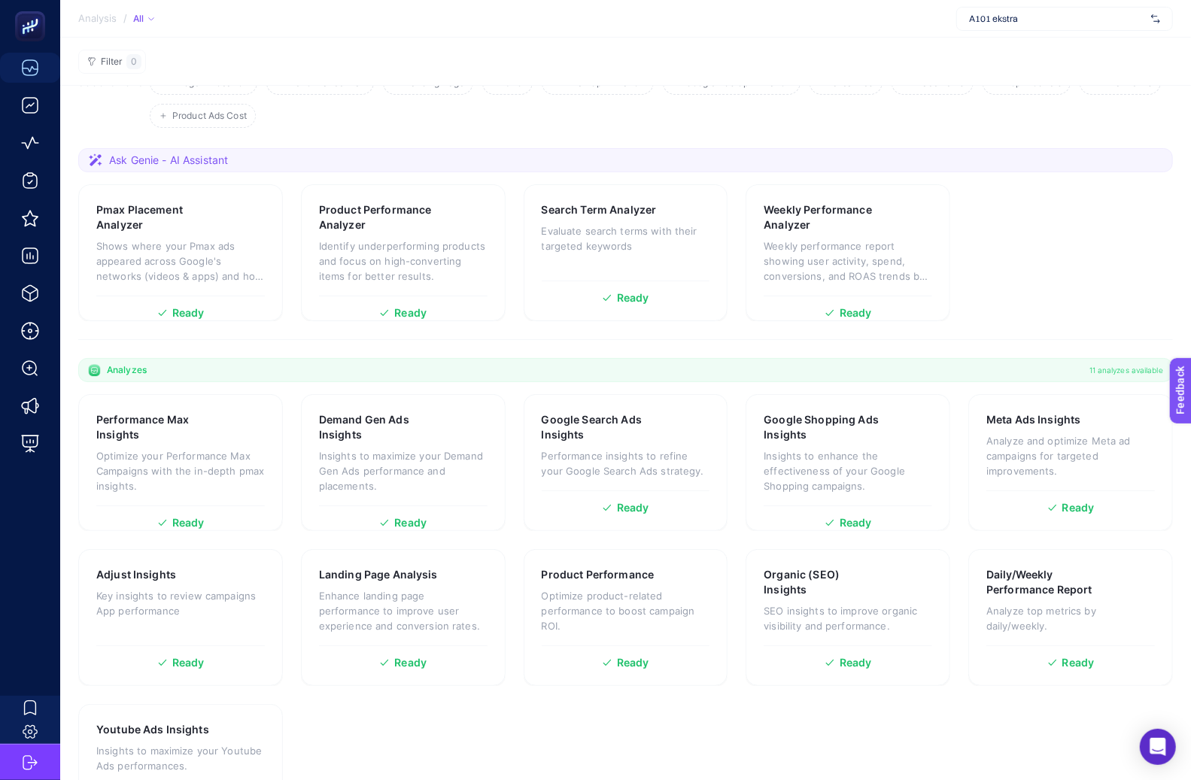
scroll to position [152, 0]
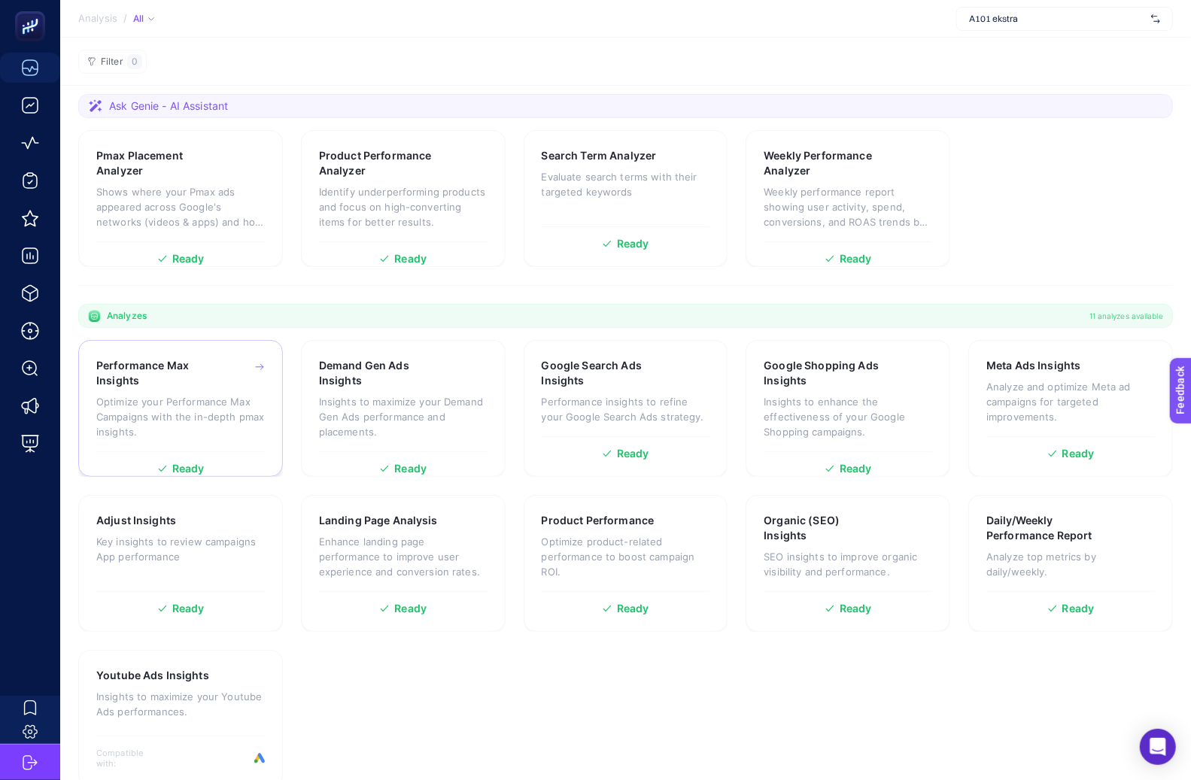
click at [245, 464] on div "Ready" at bounding box center [180, 468] width 169 height 11
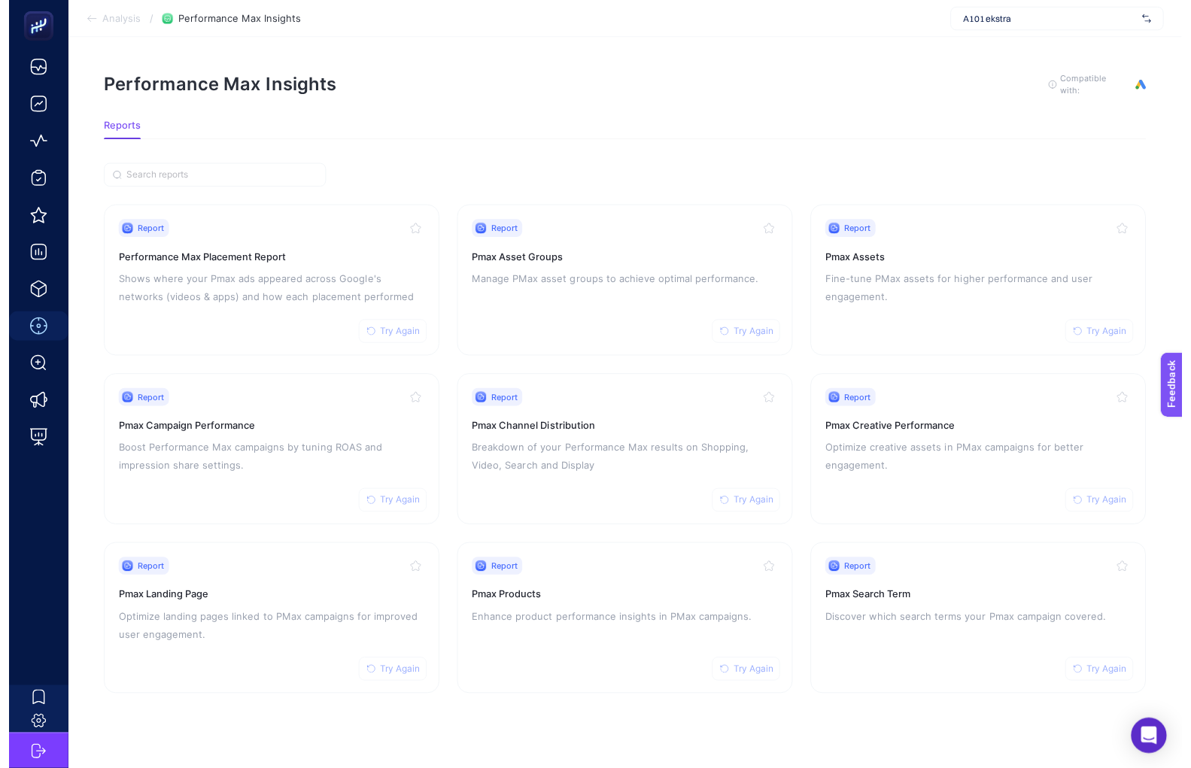
scroll to position [12, 0]
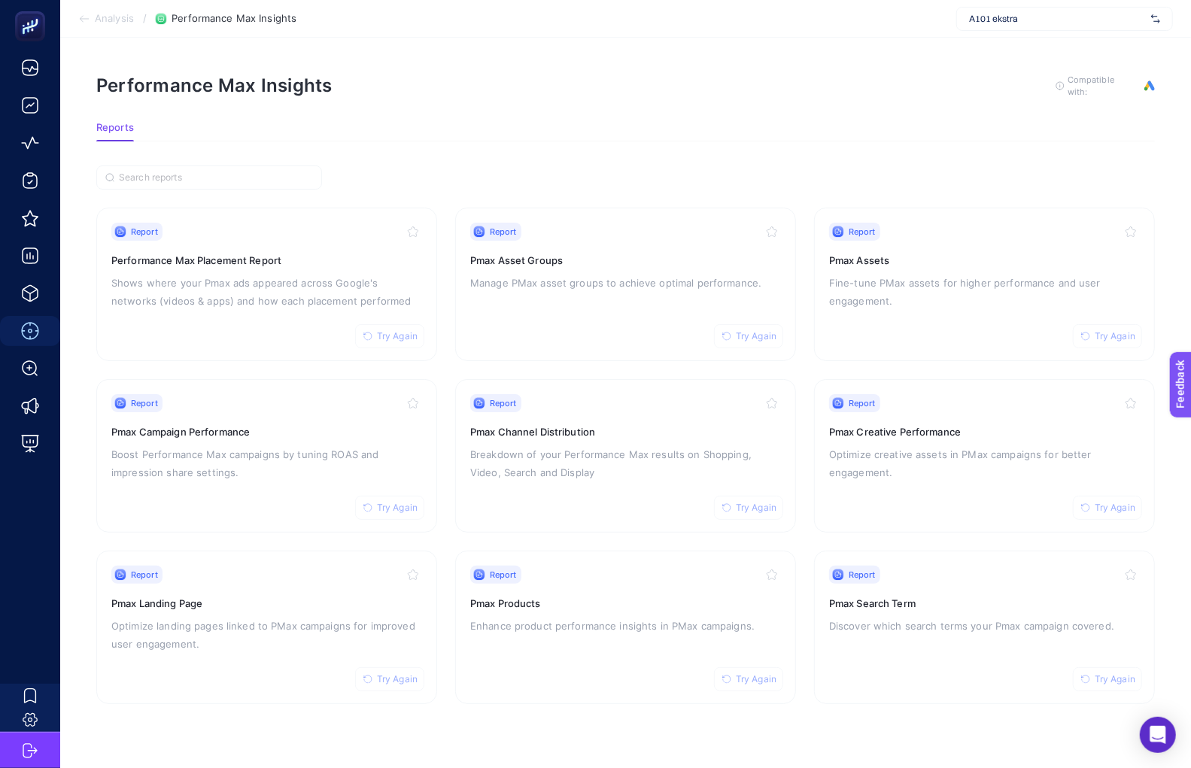
click at [807, 466] on section "Report Try Again Performance Max Placement Report Shows where your Pmax ads app…" at bounding box center [625, 456] width 1059 height 497
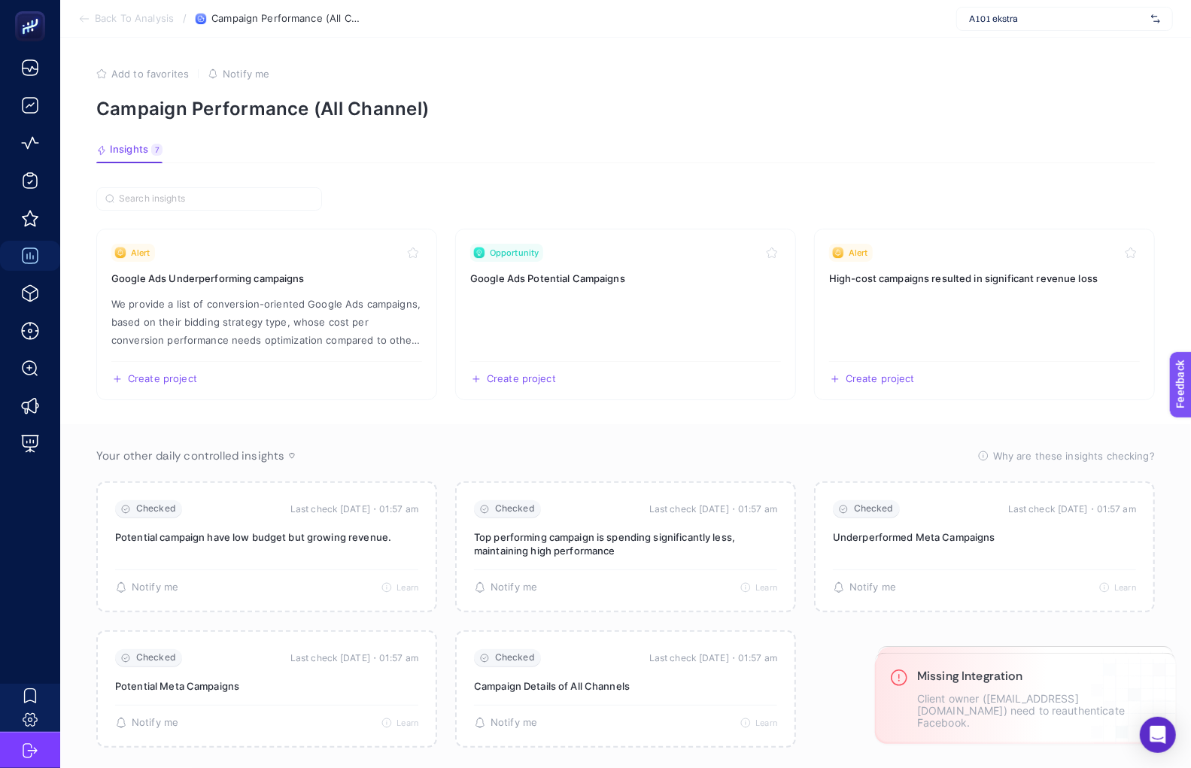
click at [150, 20] on span "Back To Analysis" at bounding box center [134, 19] width 79 height 12
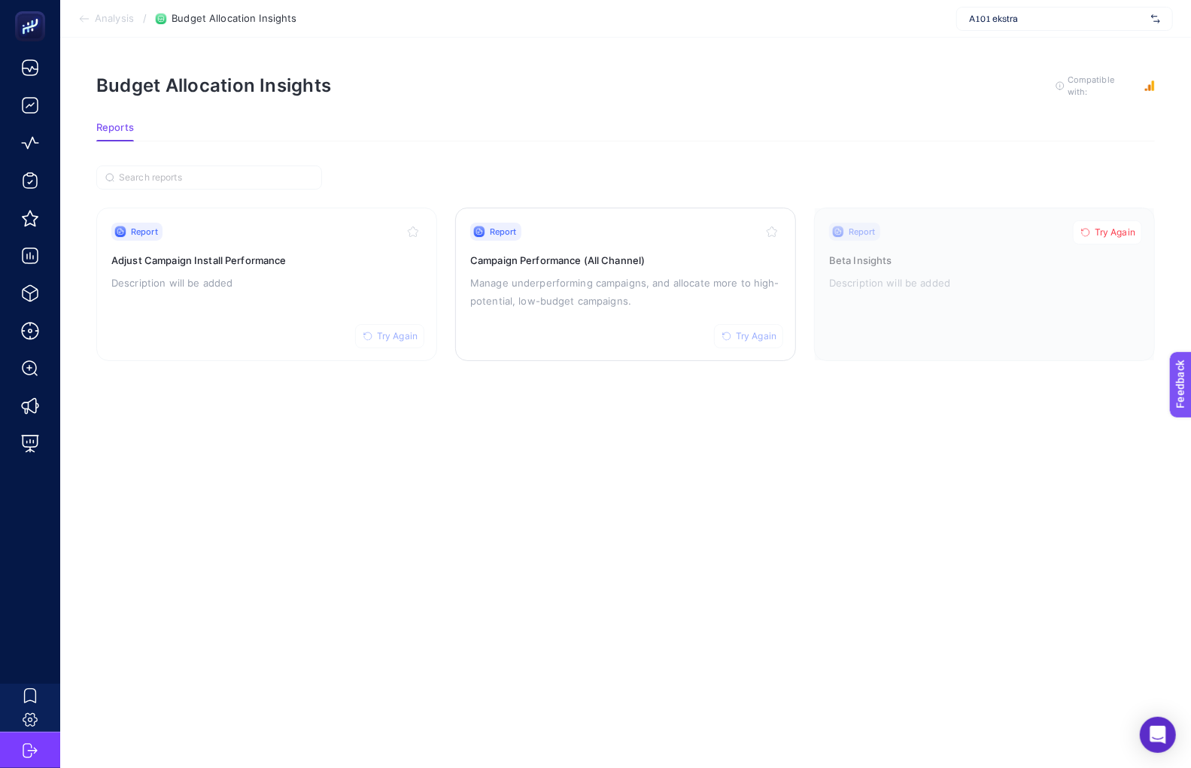
click at [749, 336] on span "Try Again" at bounding box center [756, 336] width 41 height 12
click at [573, 345] on link "Report Trying... Campaign Performance (All Channel) Manage underperforming camp…" at bounding box center [625, 284] width 341 height 153
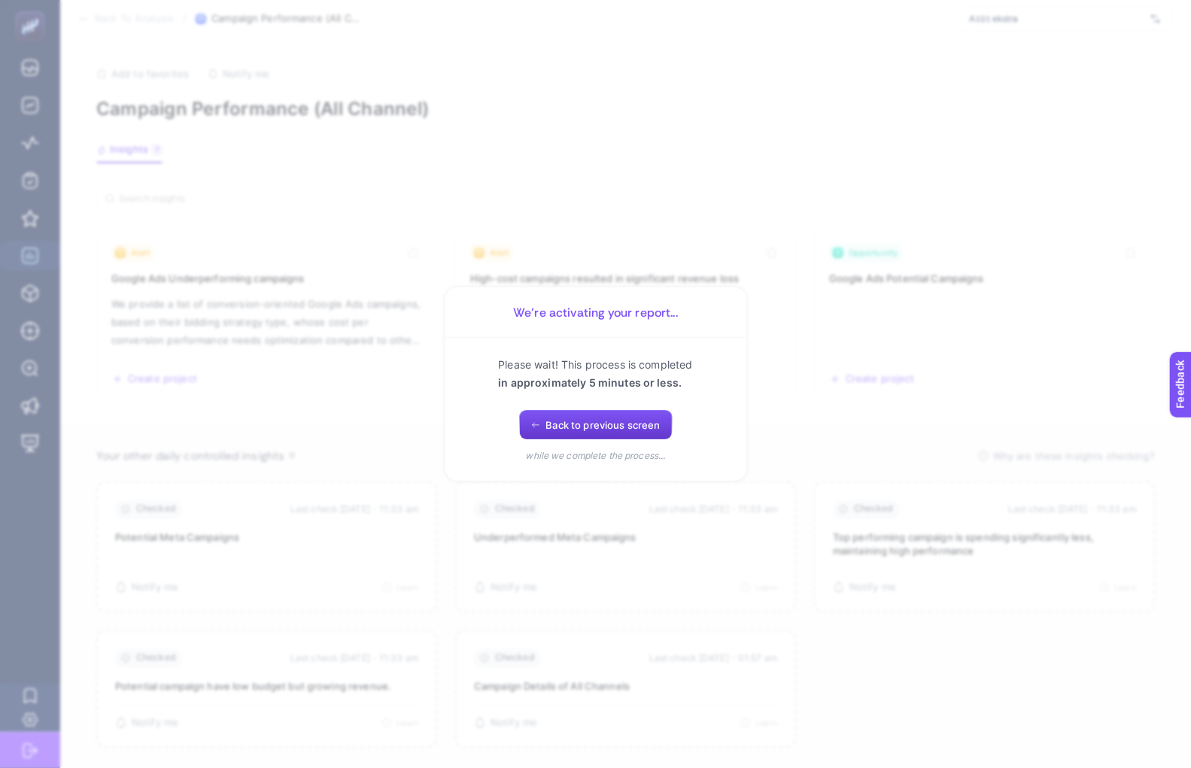
click at [561, 431] on span "Back to previous screen" at bounding box center [603, 425] width 114 height 12
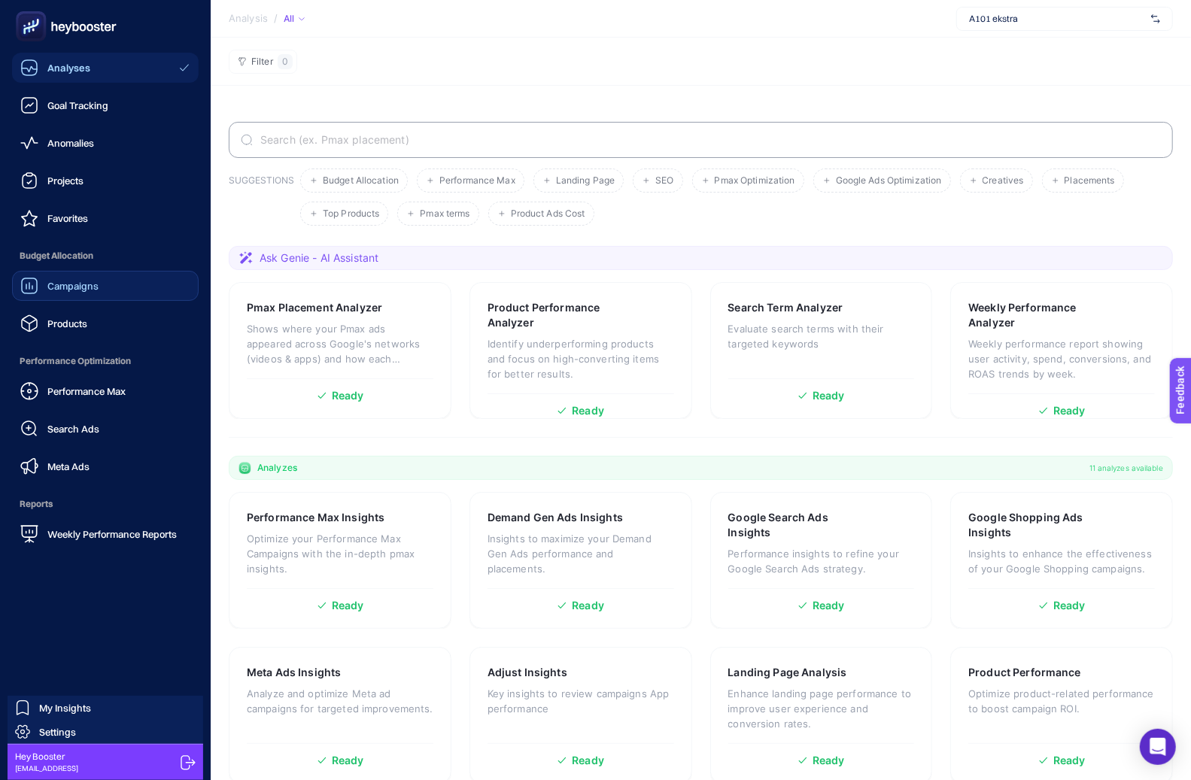
click at [41, 297] on link "Campaigns" at bounding box center [105, 286] width 187 height 30
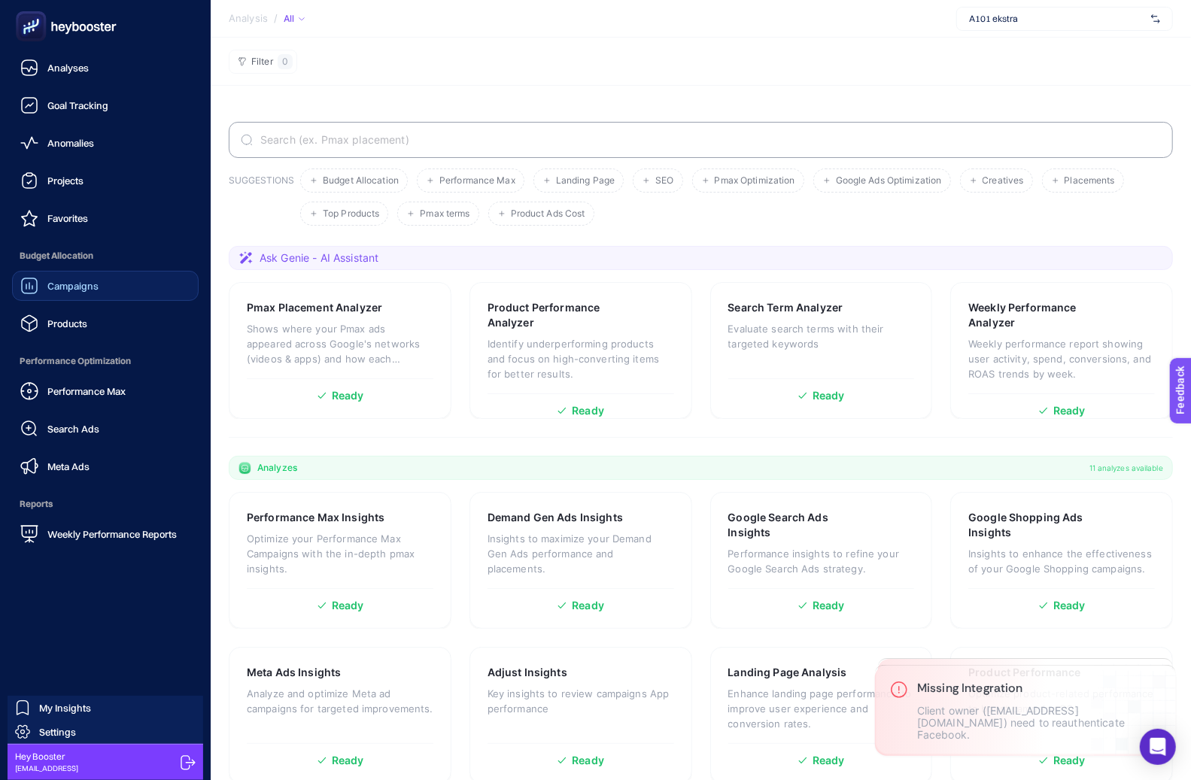
click at [80, 284] on span "Campaigns" at bounding box center [72, 286] width 51 height 12
click at [67, 277] on div "Campaigns" at bounding box center [59, 286] width 78 height 18
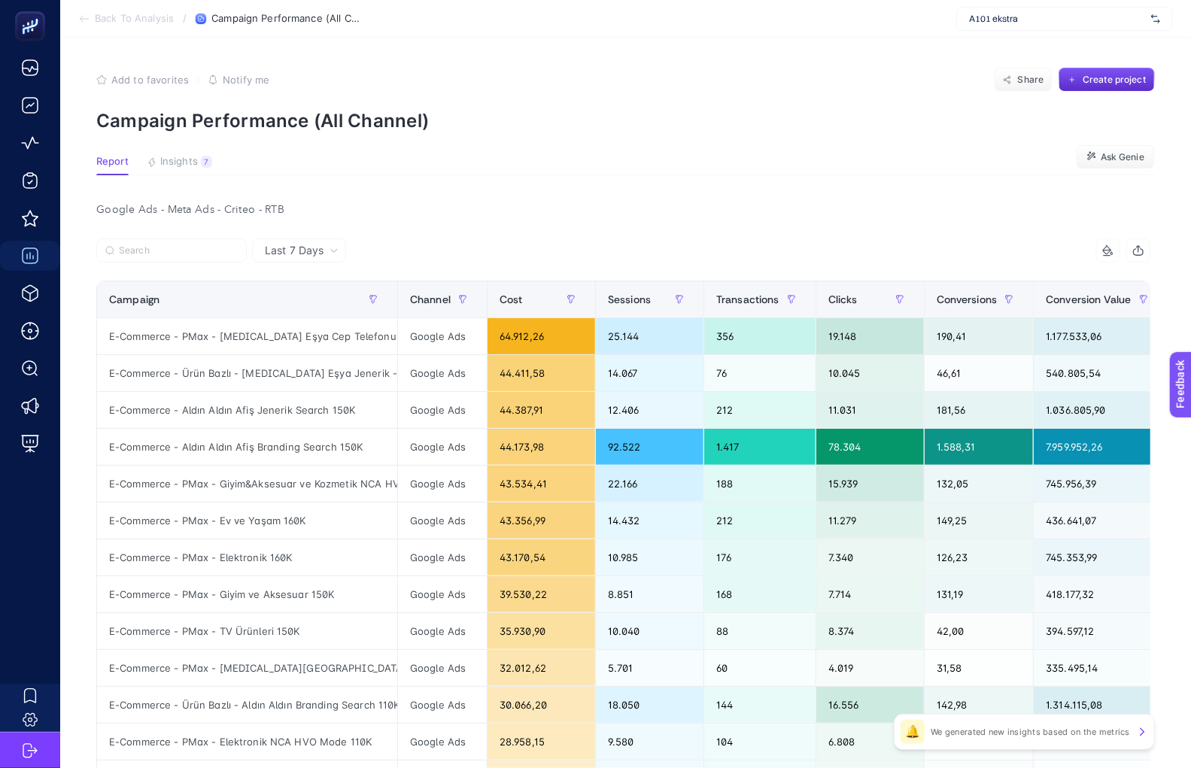
click at [495, 203] on div "Google Ads - Meta Ads - Criteo - RTB" at bounding box center [623, 209] width 1078 height 21
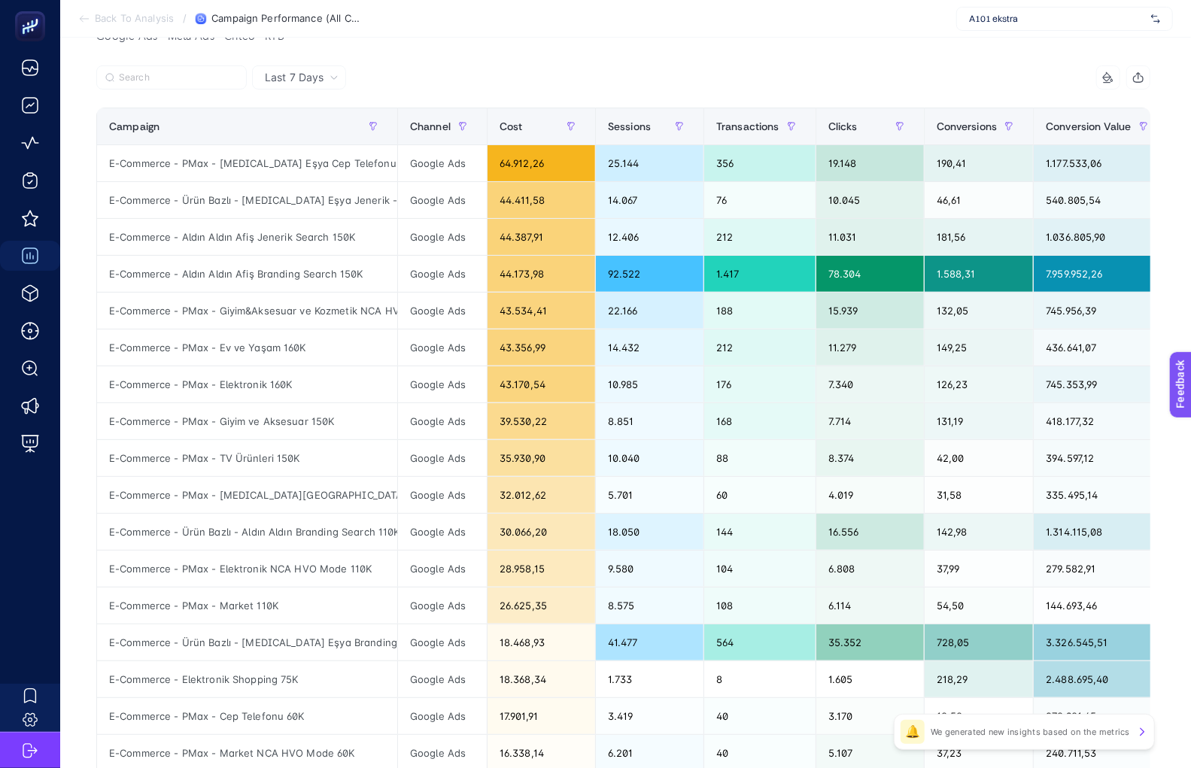
scroll to position [167, 0]
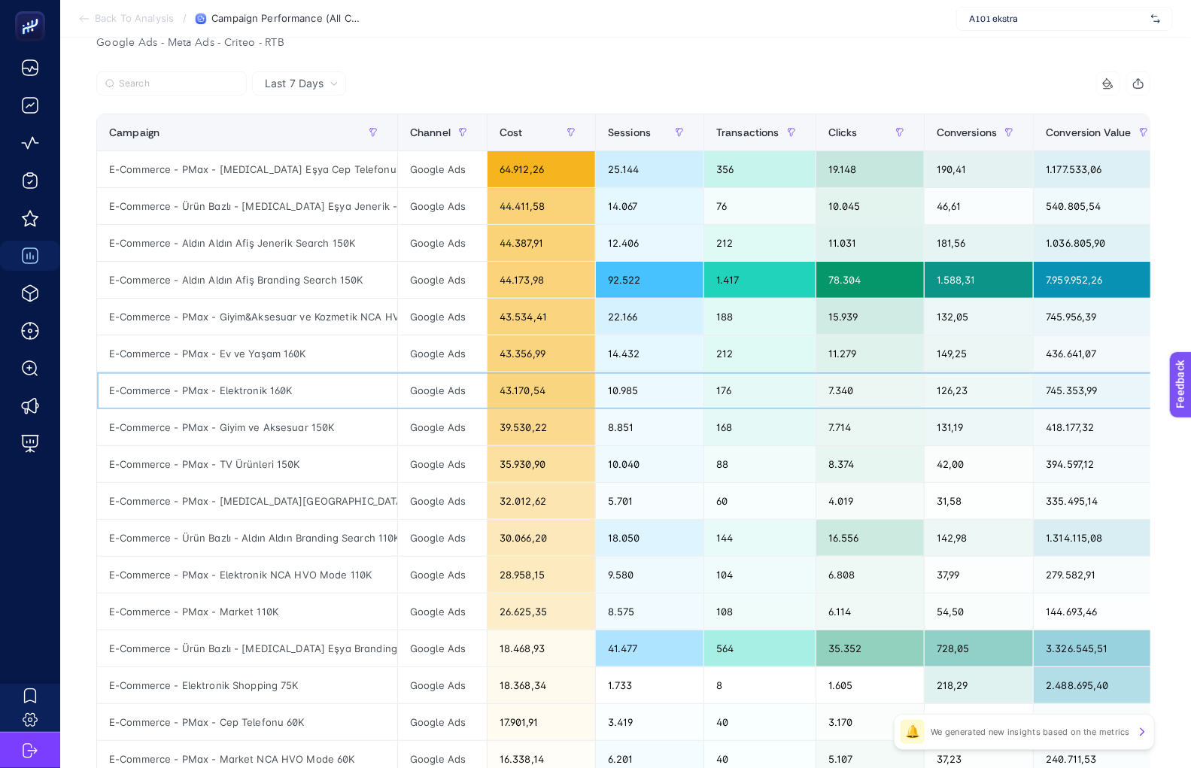
click at [267, 389] on div "E-Commerce - PMax - Elektronik 160K" at bounding box center [247, 390] width 300 height 36
click at [75, 475] on article "Add to favorites false Notify me Share Create project Campaign Performance (All…" at bounding box center [625, 478] width 1131 height 1215
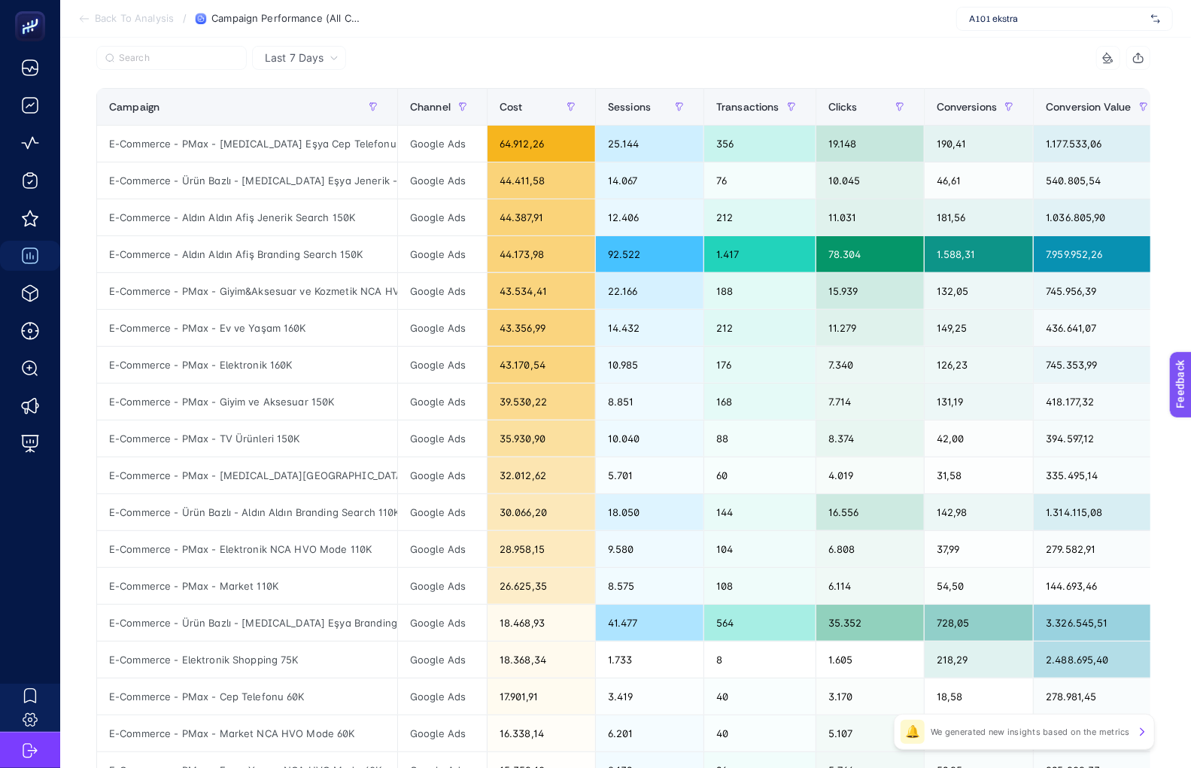
scroll to position [188, 0]
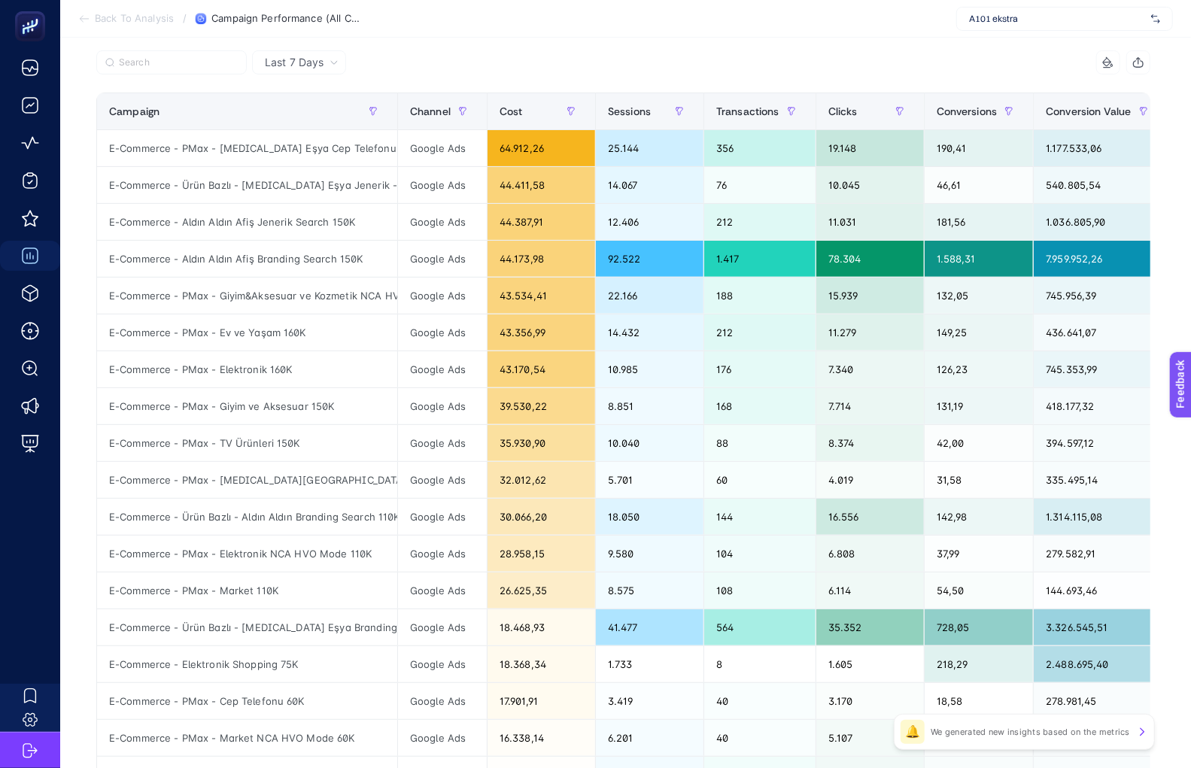
click at [606, 67] on div at bounding box center [359, 66] width 527 height 33
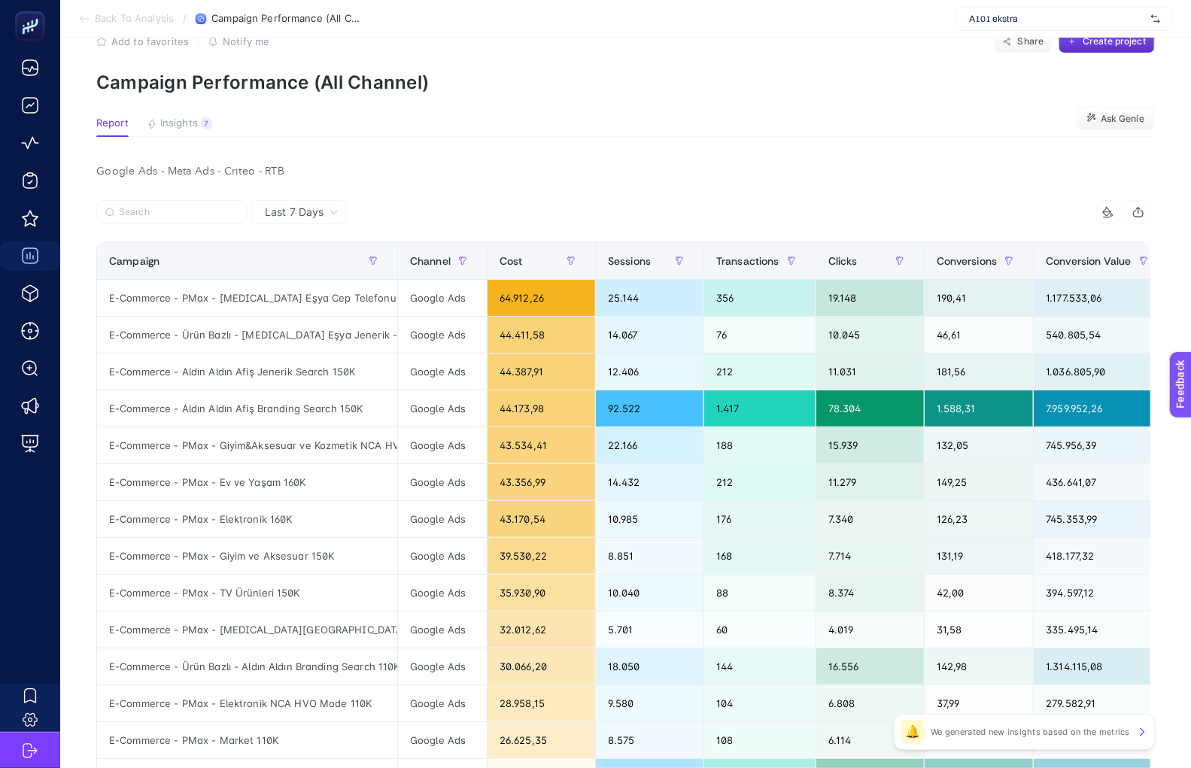
scroll to position [23, 0]
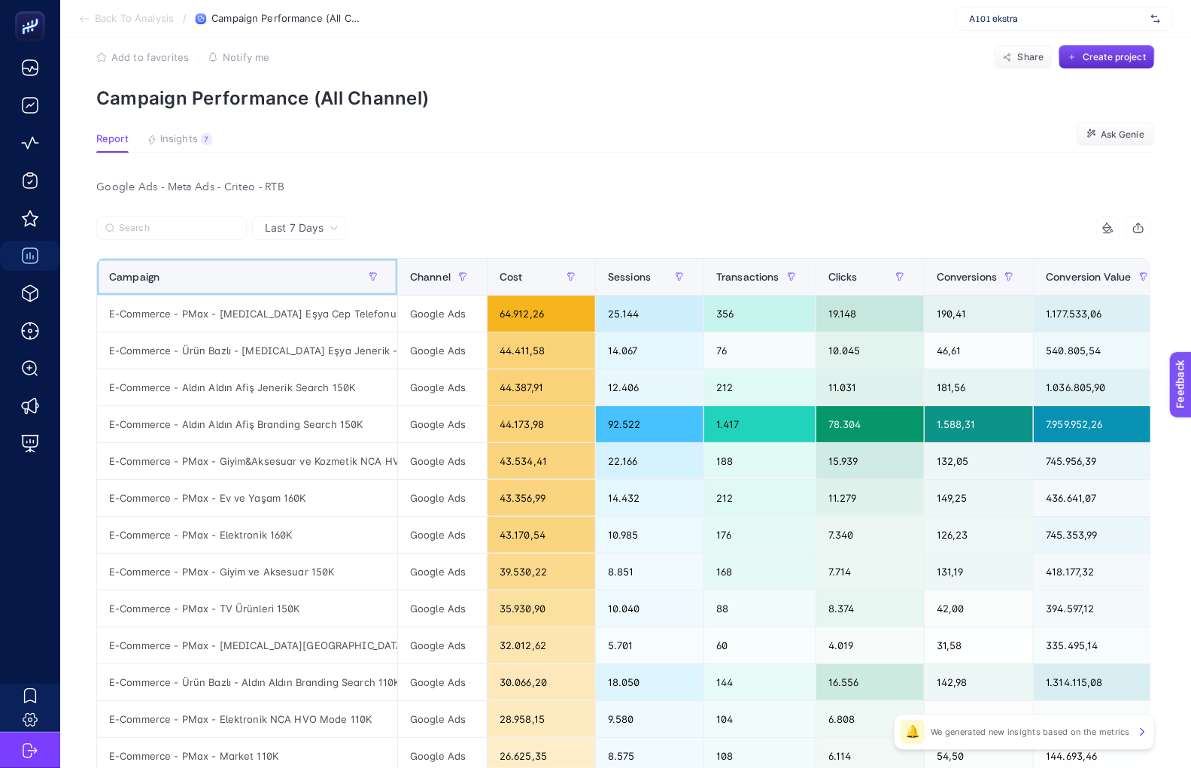
click at [209, 275] on div "Campaign" at bounding box center [247, 277] width 276 height 24
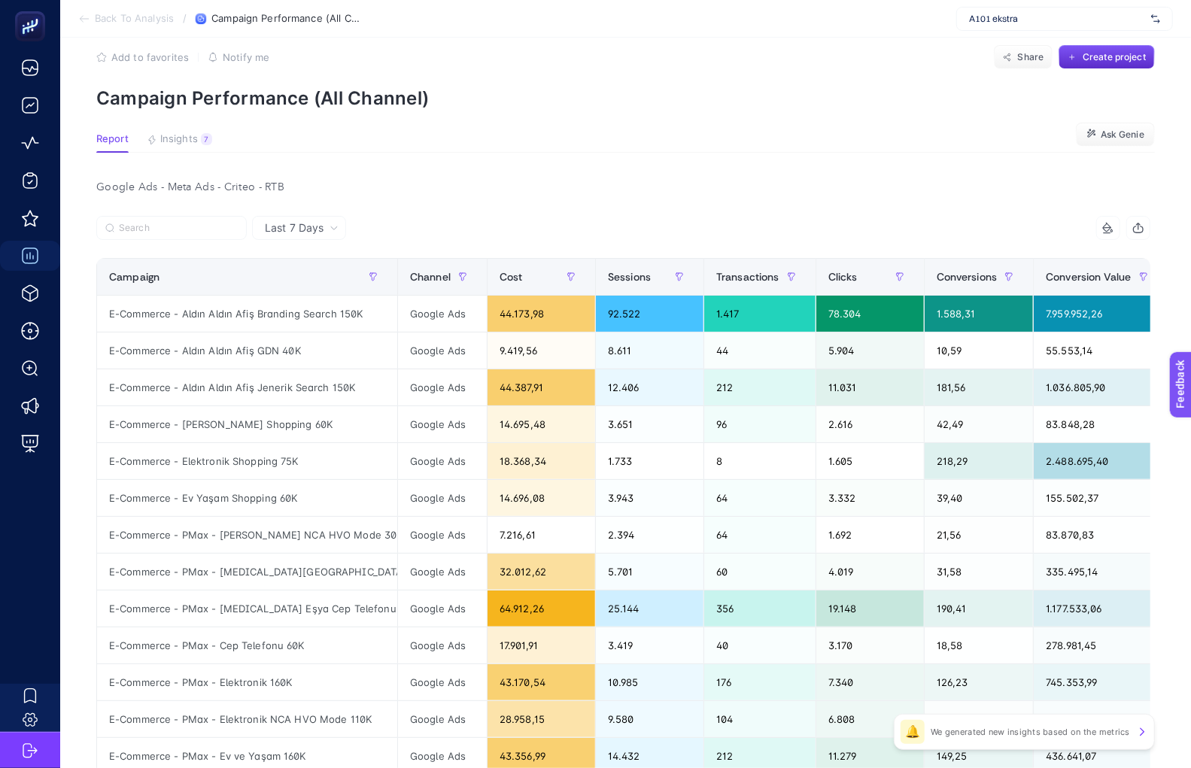
click at [479, 164] on article "Add to favorites false Notify me Share Create project Campaign Performance (All…" at bounding box center [625, 622] width 1131 height 1215
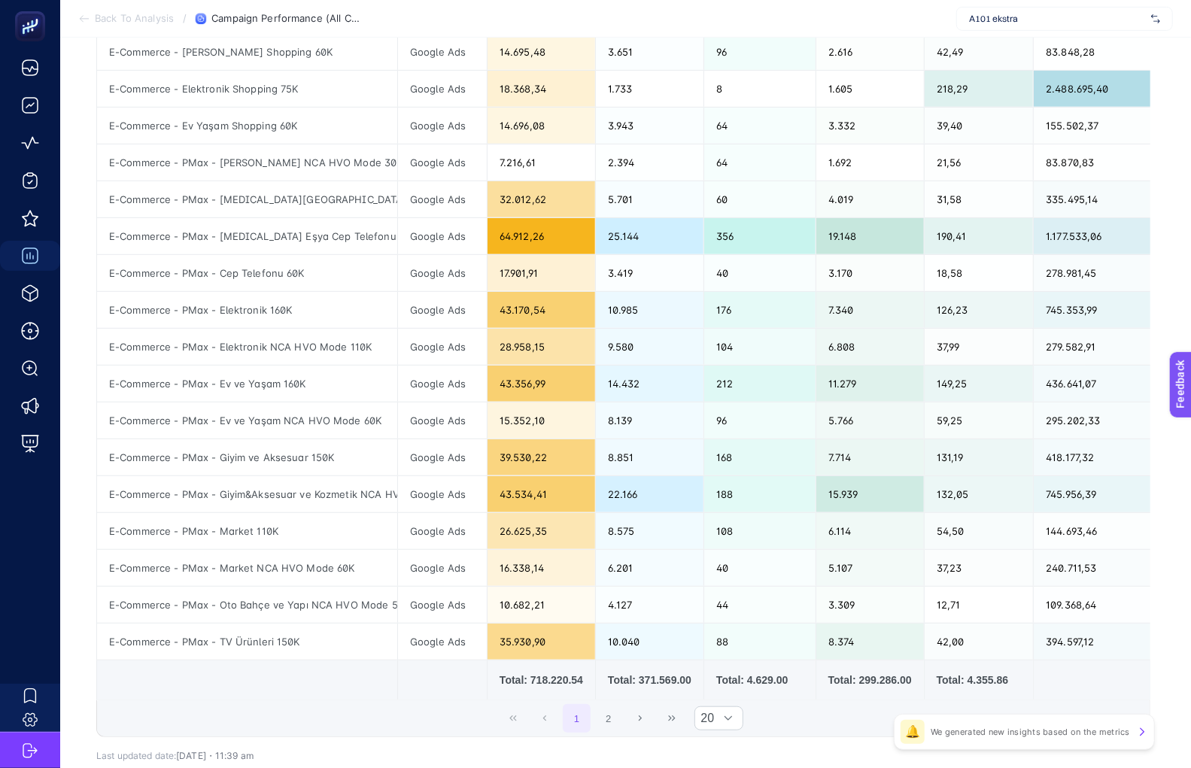
scroll to position [415, 0]
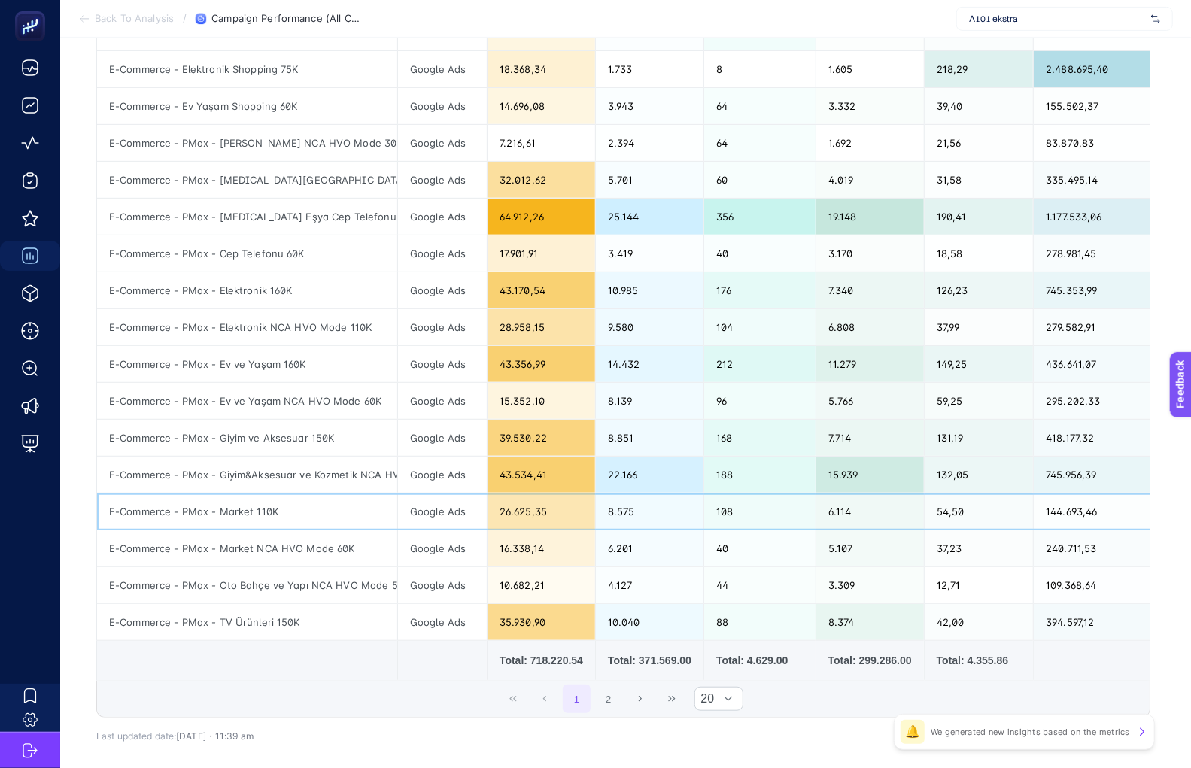
click at [537, 514] on div "26.625,35" at bounding box center [542, 512] width 108 height 36
click at [520, 481] on div "43.534,41" at bounding box center [542, 475] width 108 height 36
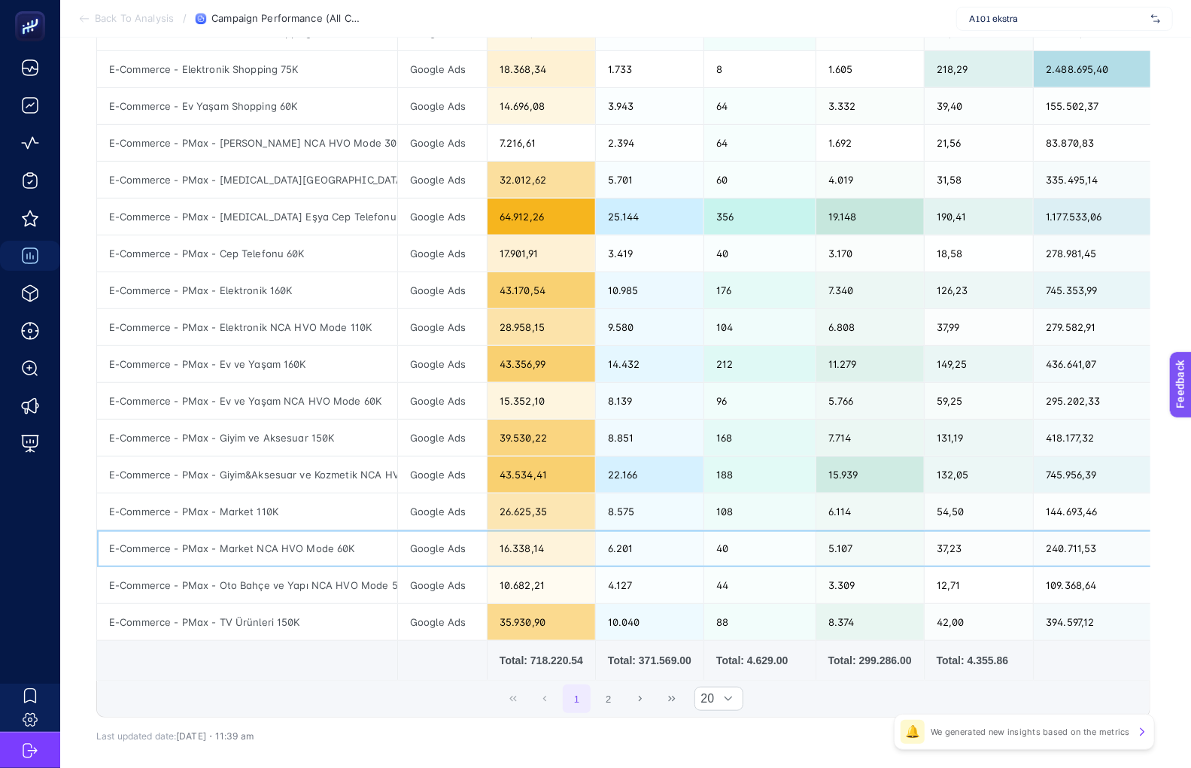
click at [272, 556] on div "E-Commerce - PMax - Market NCA HVO Mode 60K" at bounding box center [247, 548] width 300 height 36
click at [274, 549] on div "E-Commerce - PMax - Market NCA HVO Mode 60K" at bounding box center [247, 548] width 300 height 36
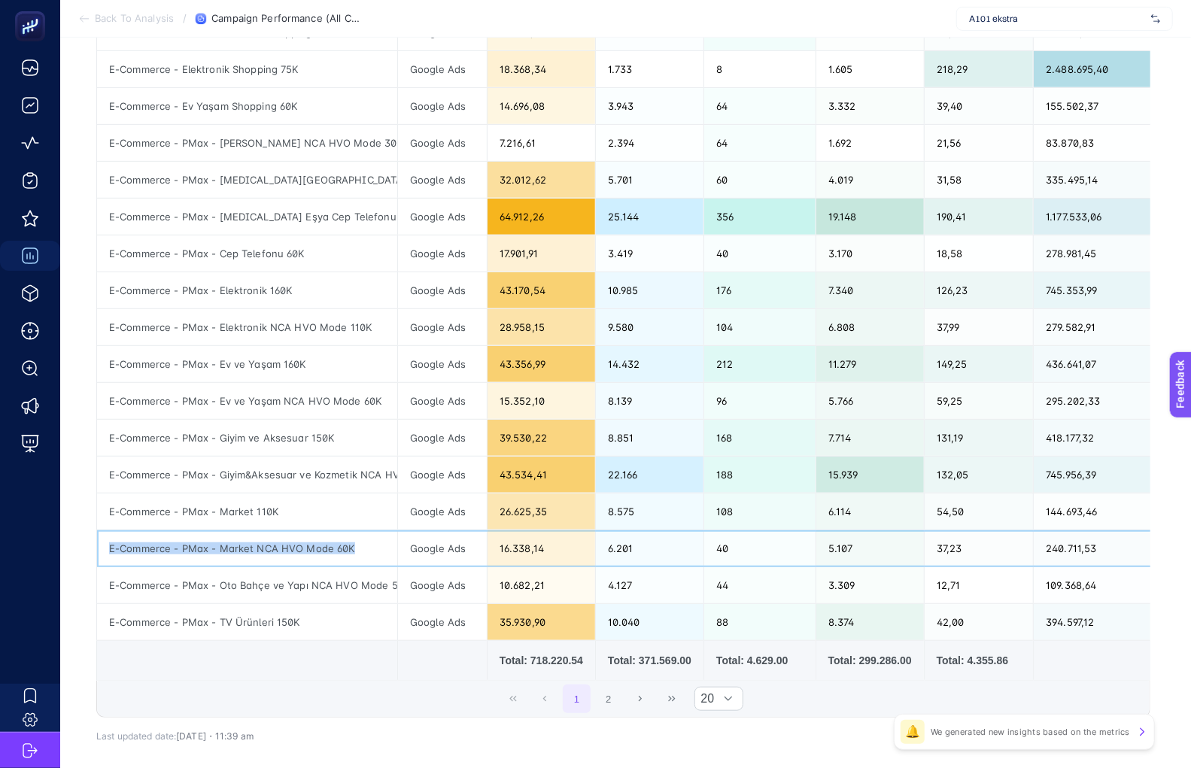
click at [274, 549] on div "E-Commerce - PMax - Market NCA HVO Mode 60K" at bounding box center [247, 548] width 300 height 36
click at [279, 577] on div "E-Commerce - PMax - Oto Bahçe ve Yapı NCA HVO Mode 50K" at bounding box center [247, 585] width 300 height 36
click at [272, 554] on div "E-Commerce - PMax - Market NCA HVO Mode 60K" at bounding box center [247, 548] width 300 height 36
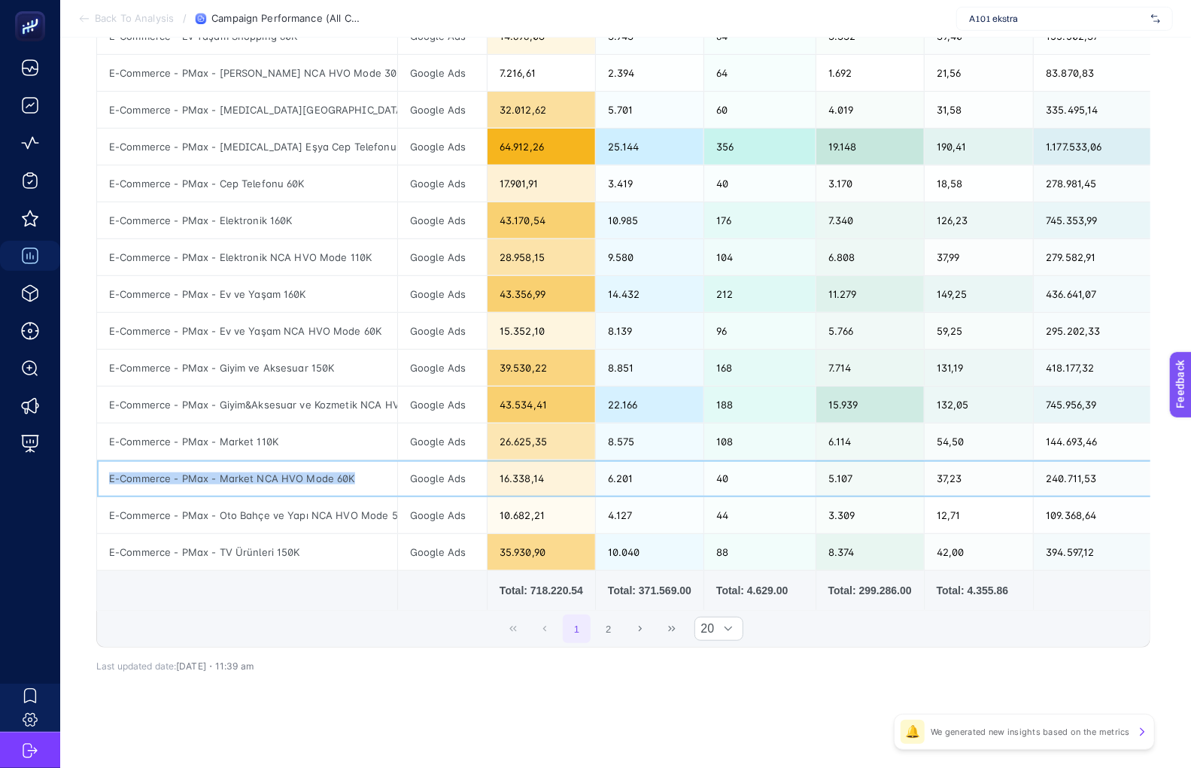
scroll to position [499, 0]
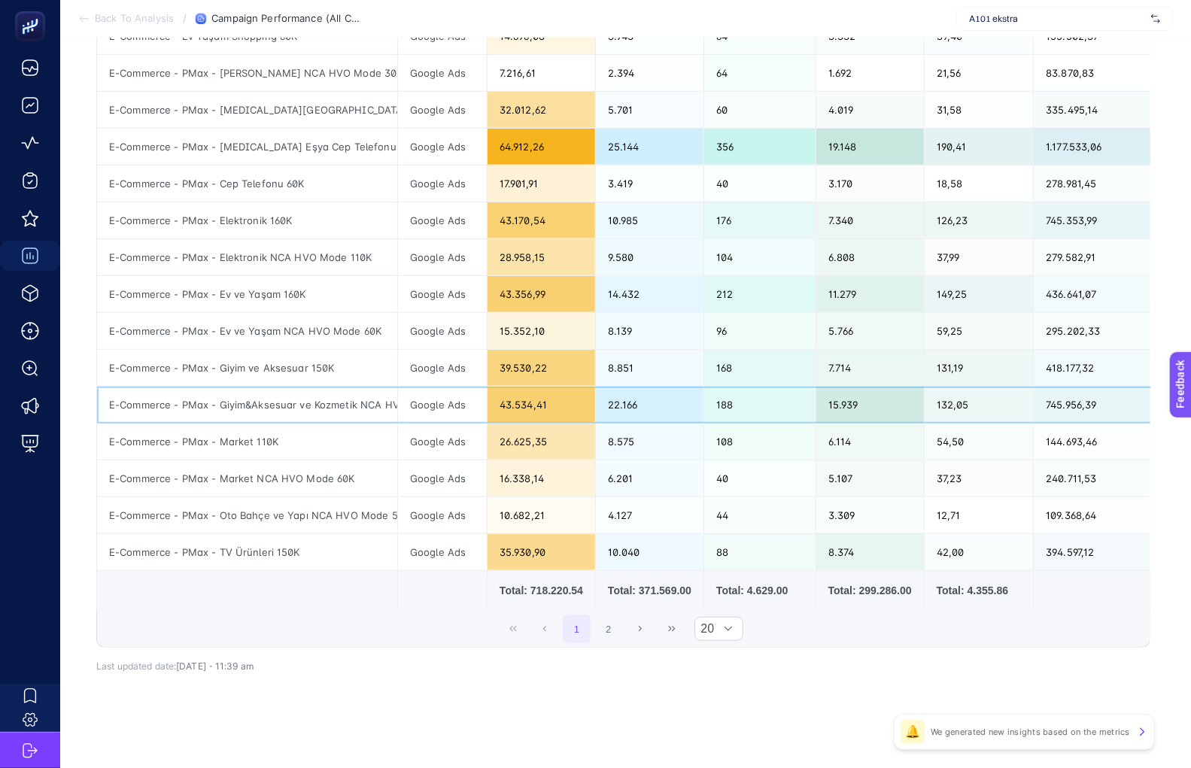
click at [514, 390] on div "43.534,41" at bounding box center [542, 405] width 108 height 36
click at [516, 541] on div "35.930,90" at bounding box center [542, 552] width 108 height 36
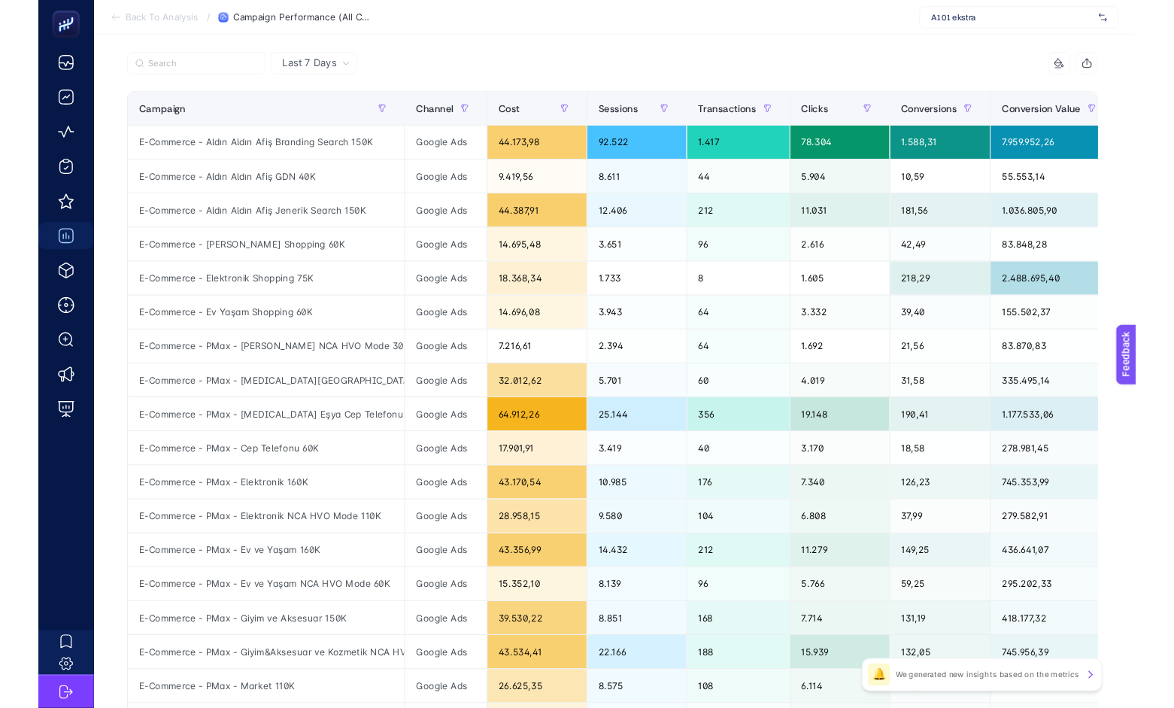
scroll to position [184, 0]
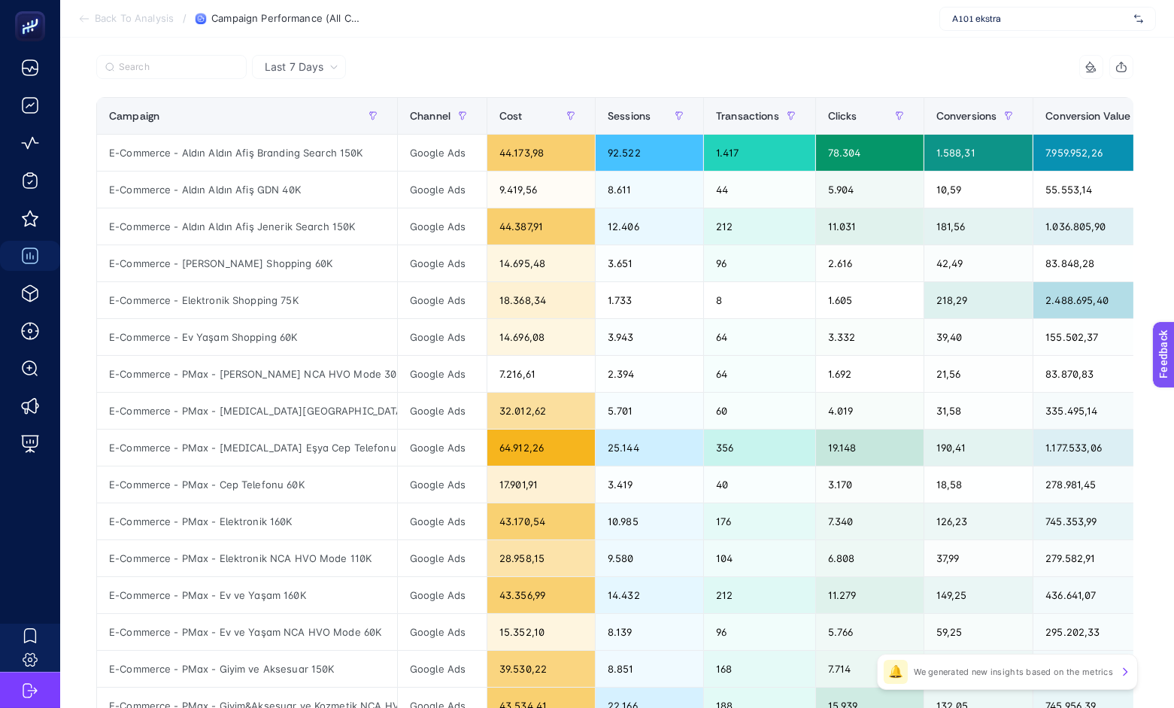
click at [414, 49] on div "Google Ads - Meta Ads - Criteo - RTB Last 7 Days 17 items selected Campaign Cha…" at bounding box center [615, 527] width 1062 height 1023
click at [297, 68] on span "Last 7 Days" at bounding box center [294, 66] width 59 height 15
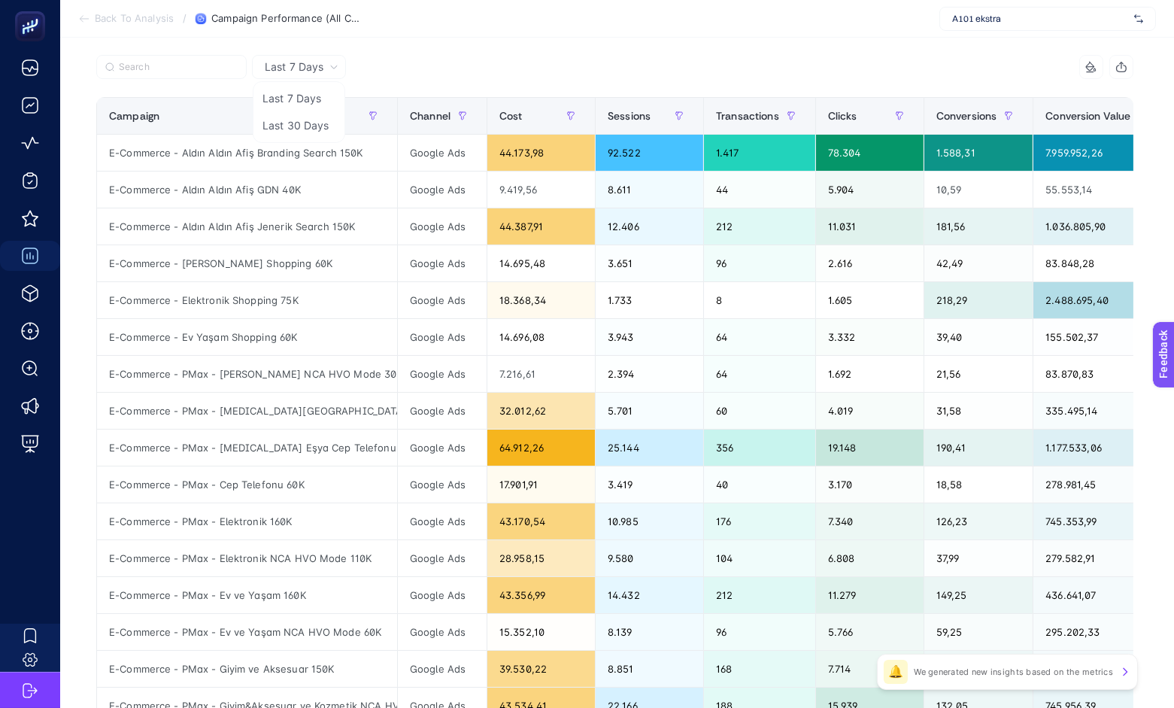
click at [384, 68] on div at bounding box center [355, 71] width 519 height 33
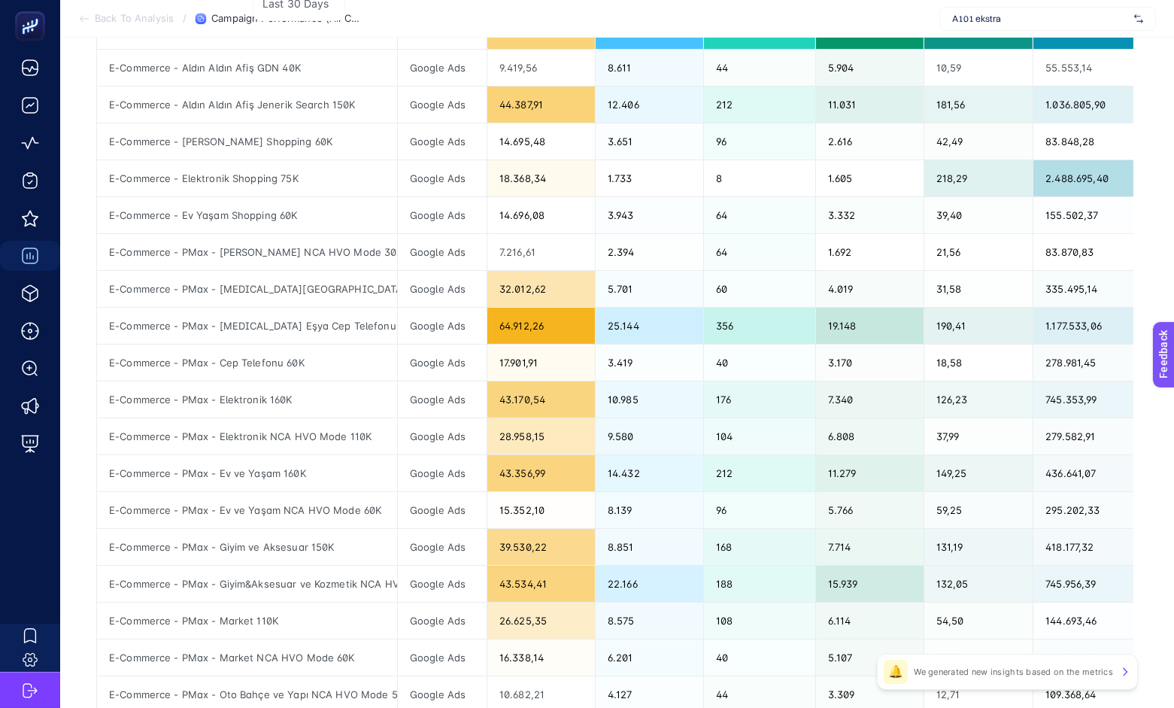
scroll to position [448, 0]
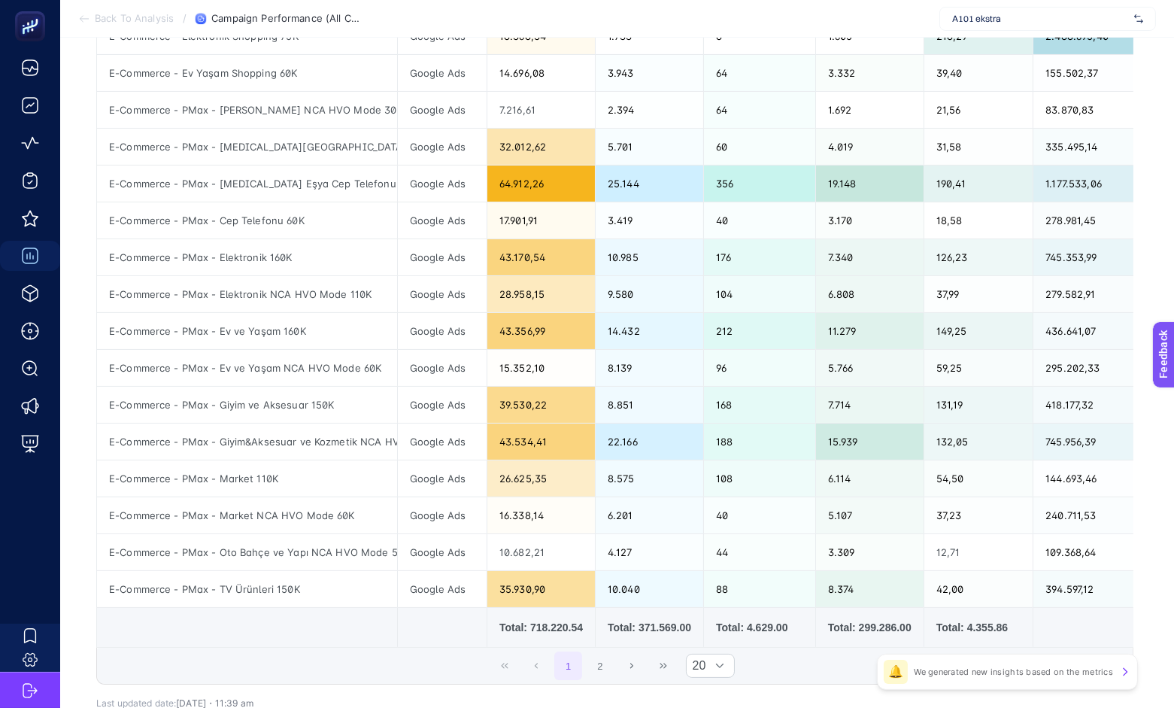
click at [74, 284] on article "Add to favorites false Notify me Share Create project Campaign Performance (All…" at bounding box center [617, 197] width 1114 height 1215
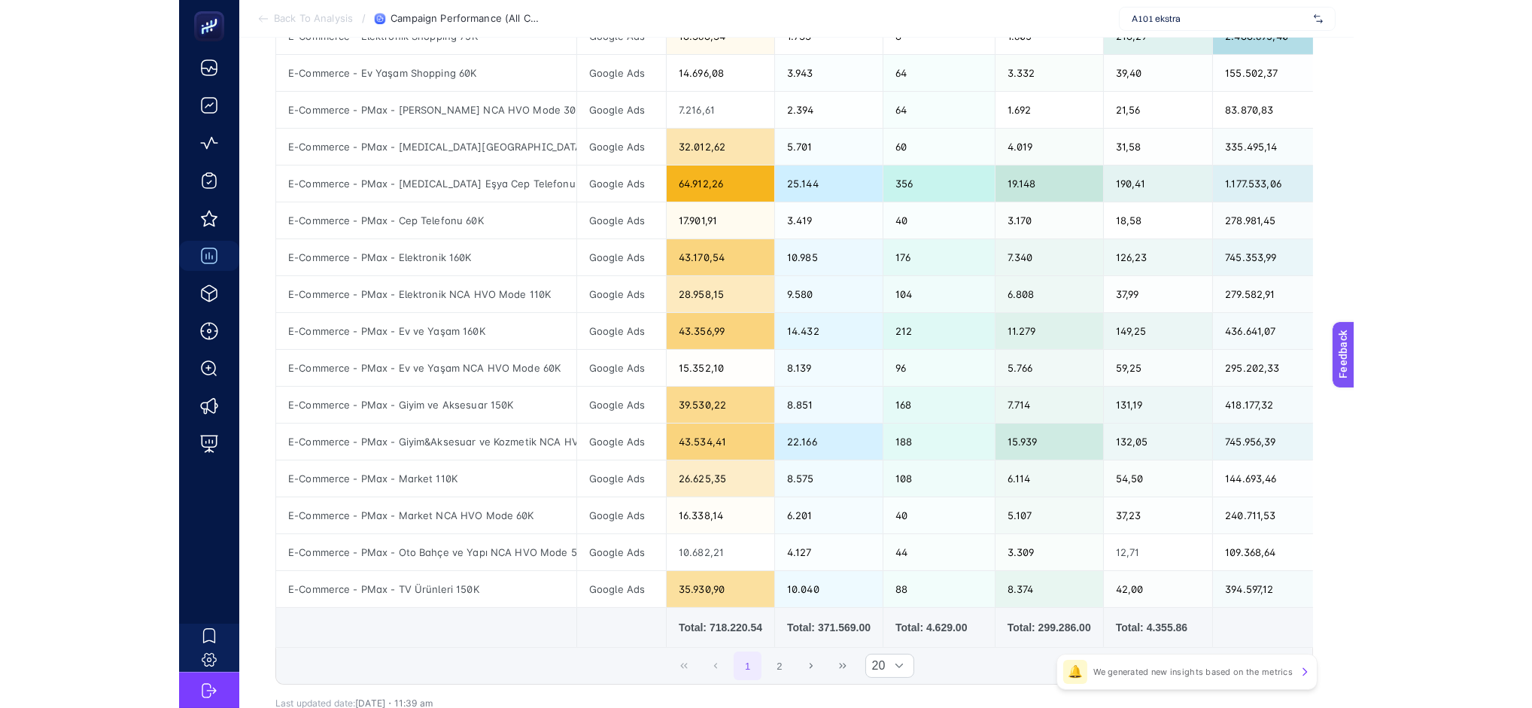
scroll to position [0, 0]
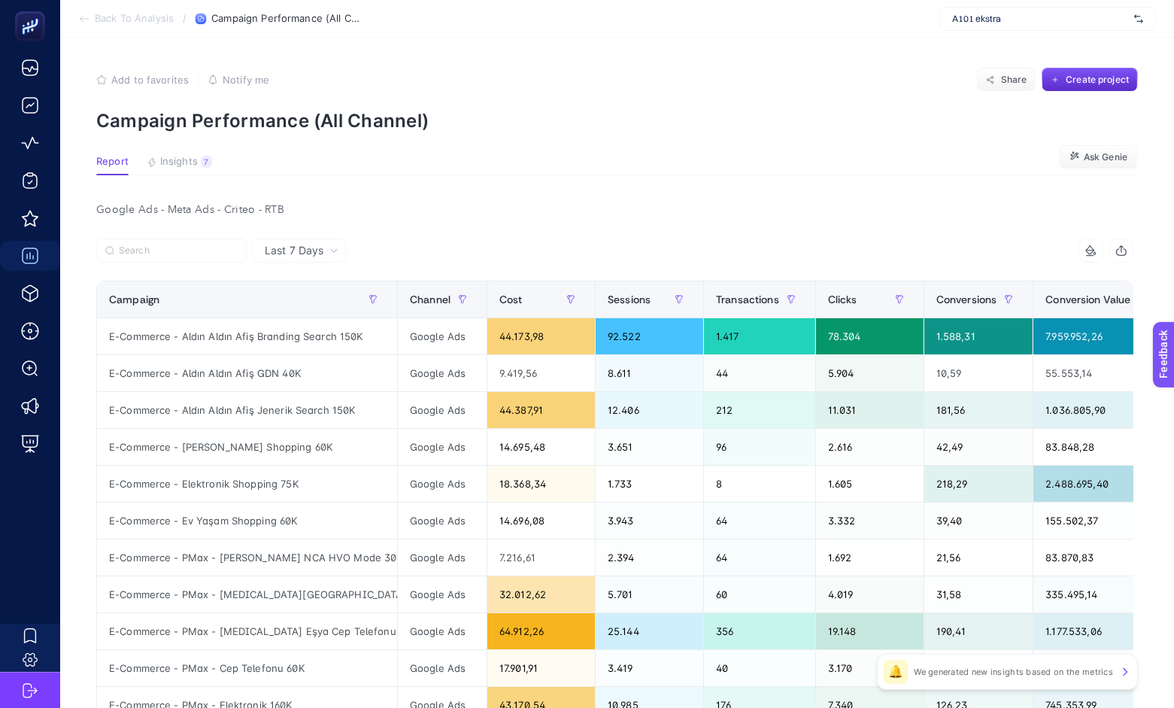
click at [186, 176] on article "Add to favorites false Notify me Share Create project Campaign Performance (All…" at bounding box center [617, 645] width 1114 height 1215
click at [186, 173] on button "Insights 7 We generated new insights based on the metrics" at bounding box center [179, 166] width 65 height 20
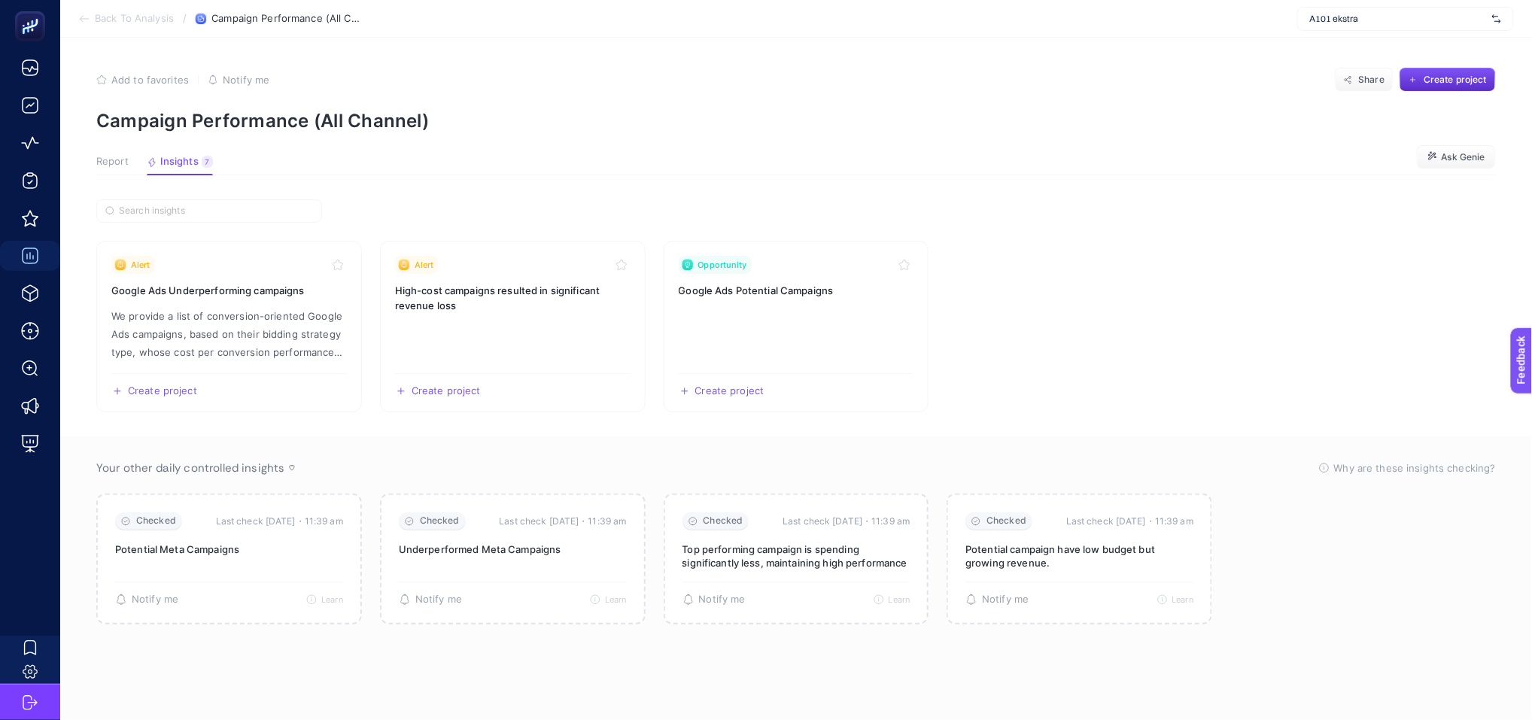
click at [120, 156] on span "Report" at bounding box center [112, 162] width 32 height 12
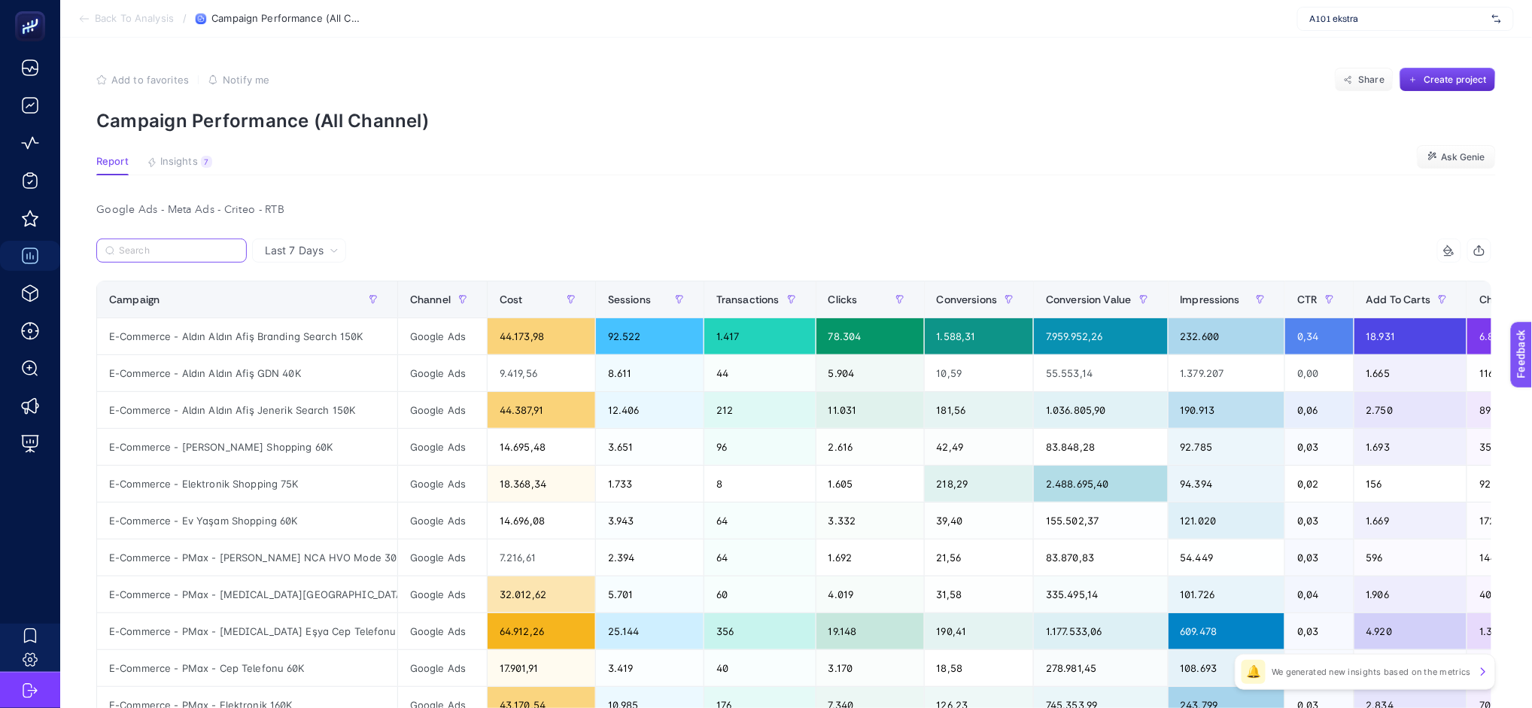
click at [188, 245] on input "Search" at bounding box center [178, 250] width 119 height 11
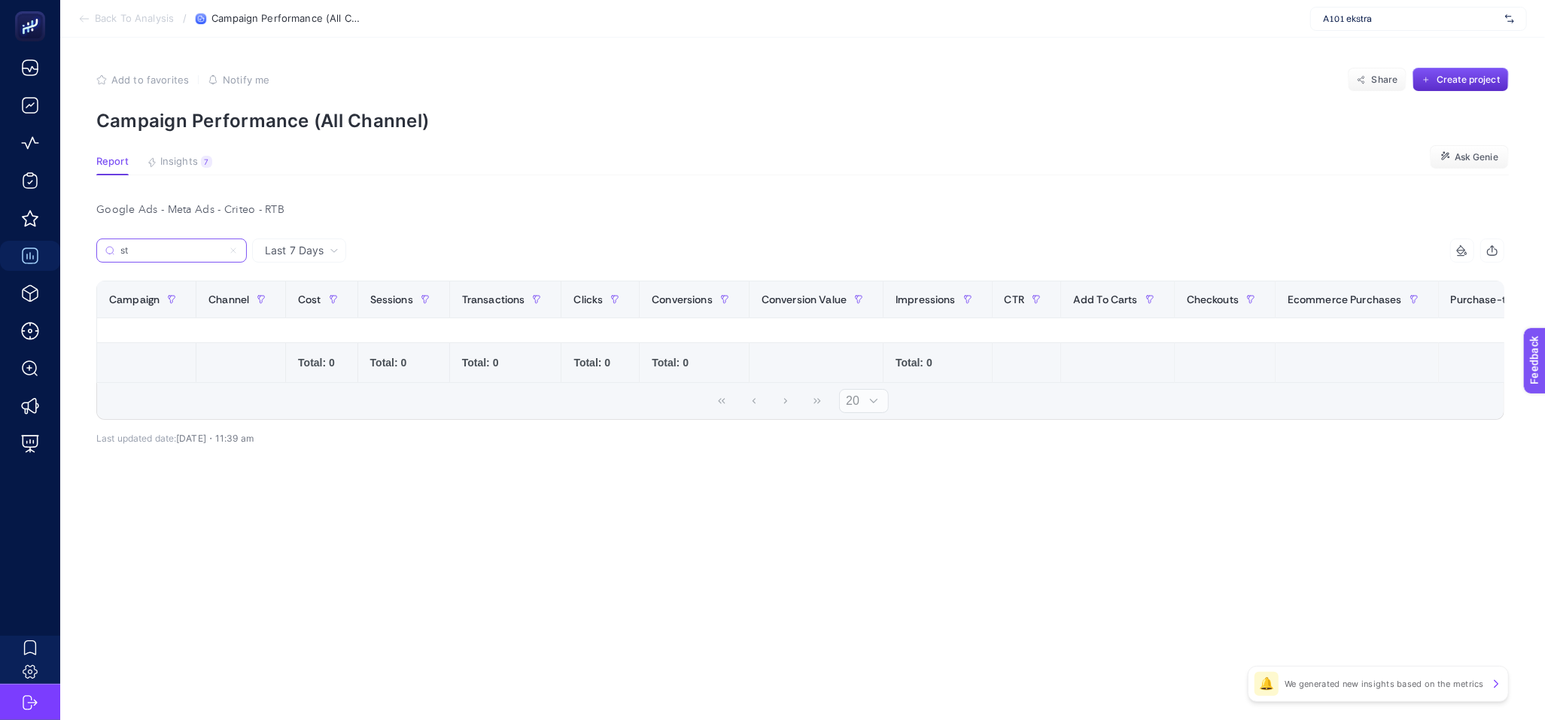
type input "s"
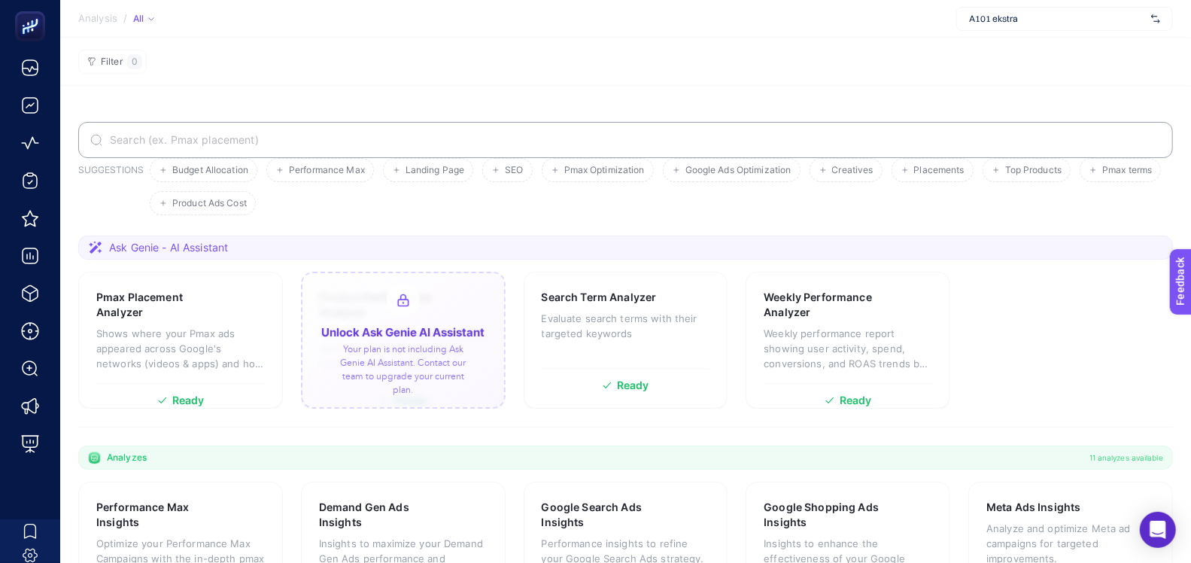
click at [460, 54] on section "Filter 0" at bounding box center [625, 62] width 1131 height 48
click at [488, 92] on section "SUGGESTIONS Budget Allocation Performance Max Landing Page SEO Pmax Optimizatio…" at bounding box center [625, 516] width 1131 height 861
click at [901, 75] on section "Filter 0" at bounding box center [625, 62] width 1131 height 48
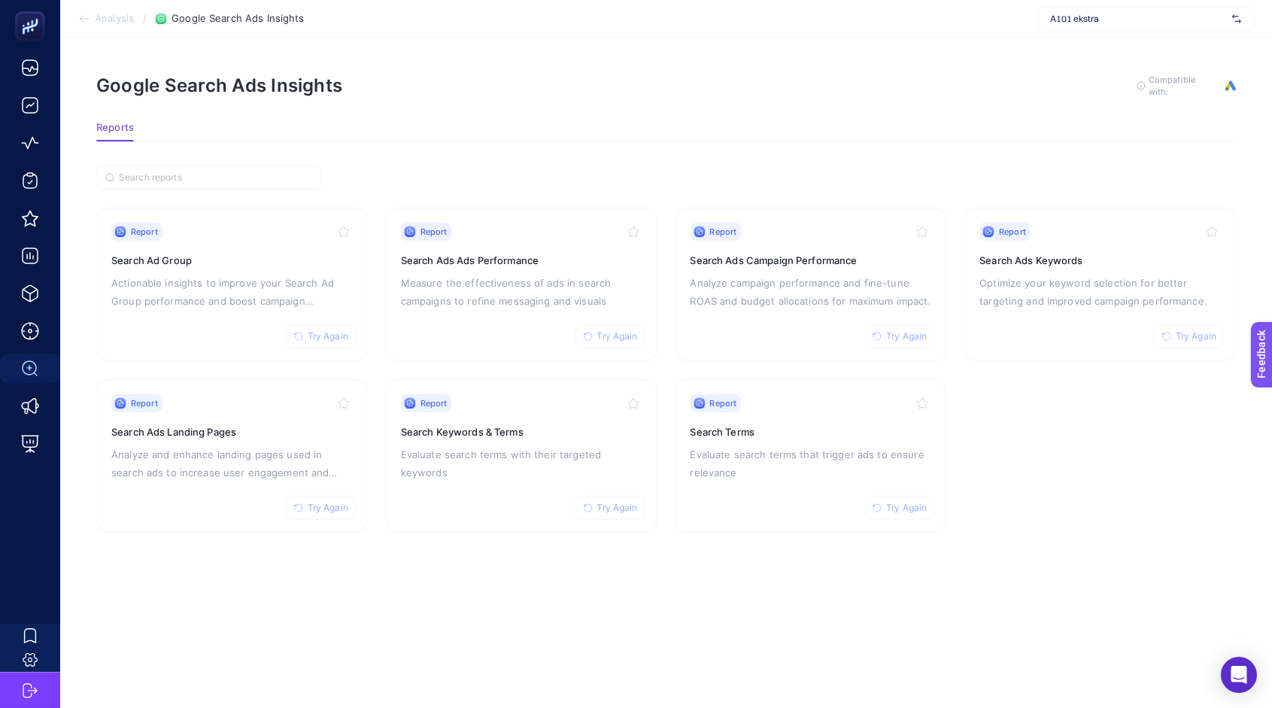
click at [440, 105] on section "Google Search Ads Insights To get quality results from this analysis, we recomm…" at bounding box center [666, 98] width 1140 height 48
click at [662, 184] on section "Report Try Again Search Ad Group Actionable insights to improve your Search Ad …" at bounding box center [666, 349] width 1140 height 367
click at [913, 82] on div "Google Search Ads Insights To get quality results from this analysis, we recomm…" at bounding box center [666, 86] width 1140 height 24
click at [1174, 400] on span "Feedback" at bounding box center [1280, 397] width 48 height 12
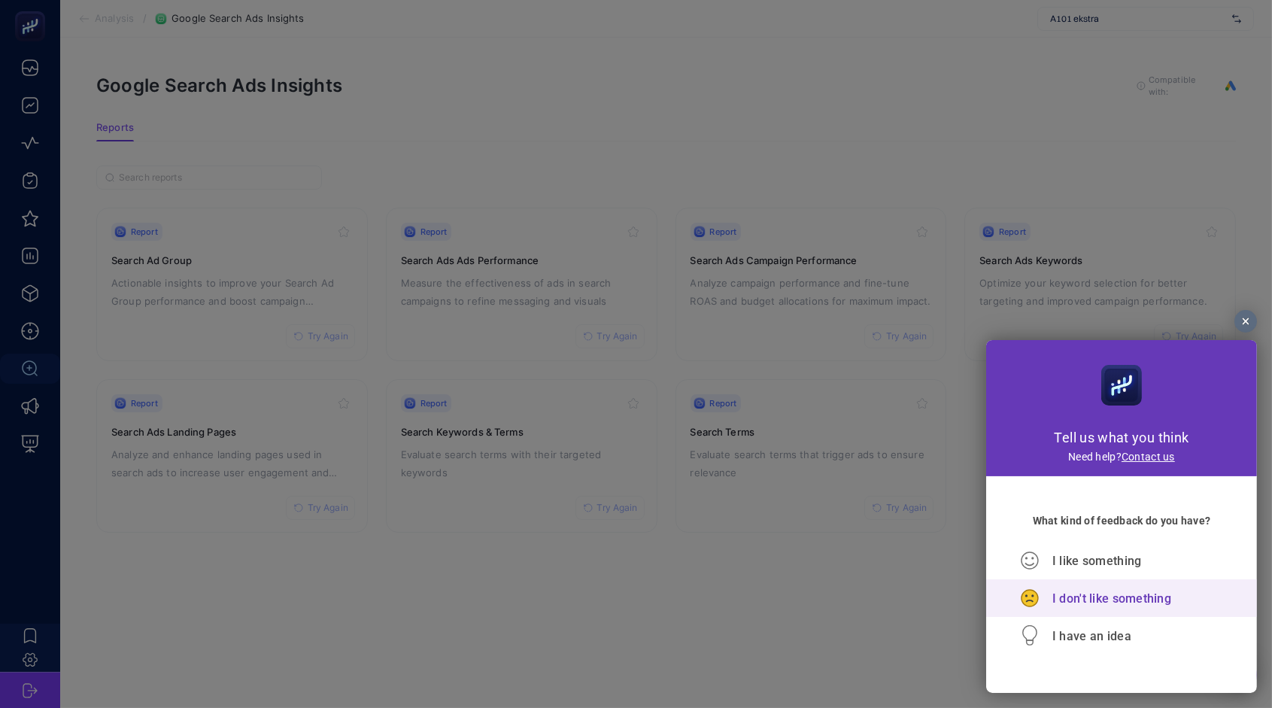
click at [1123, 603] on span "I don't like something" at bounding box center [1111, 598] width 119 height 14
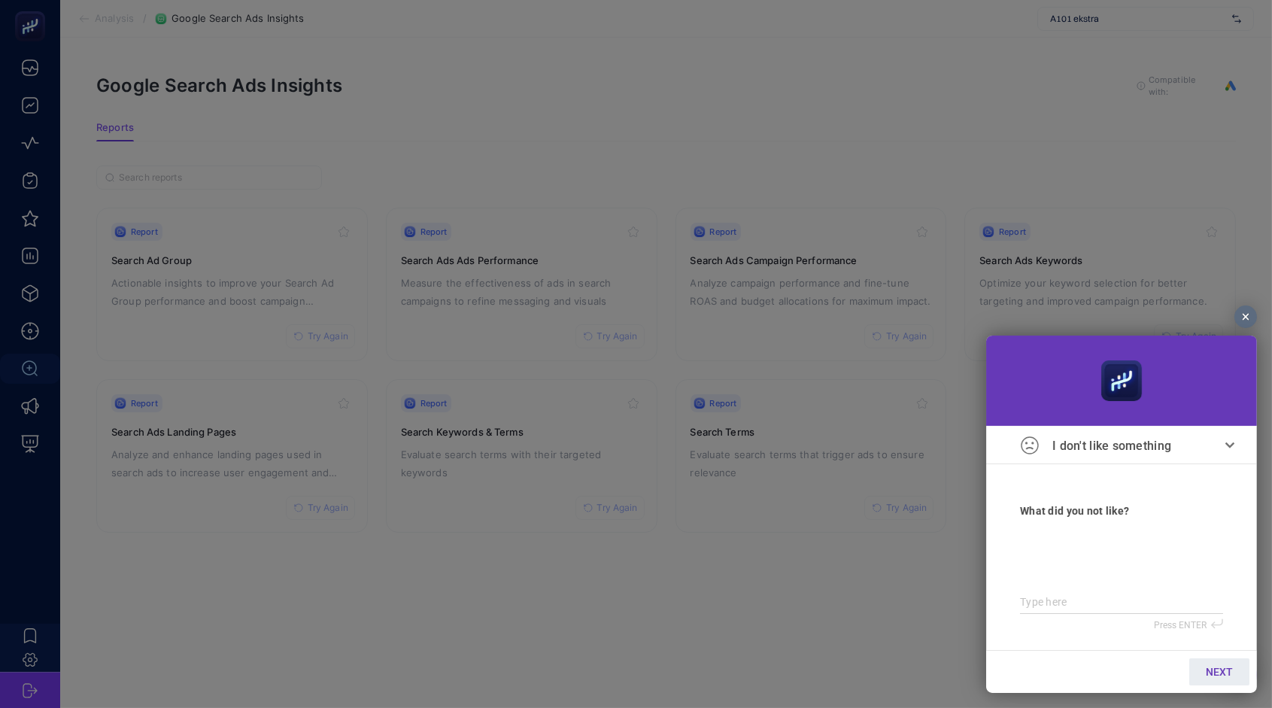
click at [1174, 314] on div at bounding box center [1246, 316] width 23 height 23
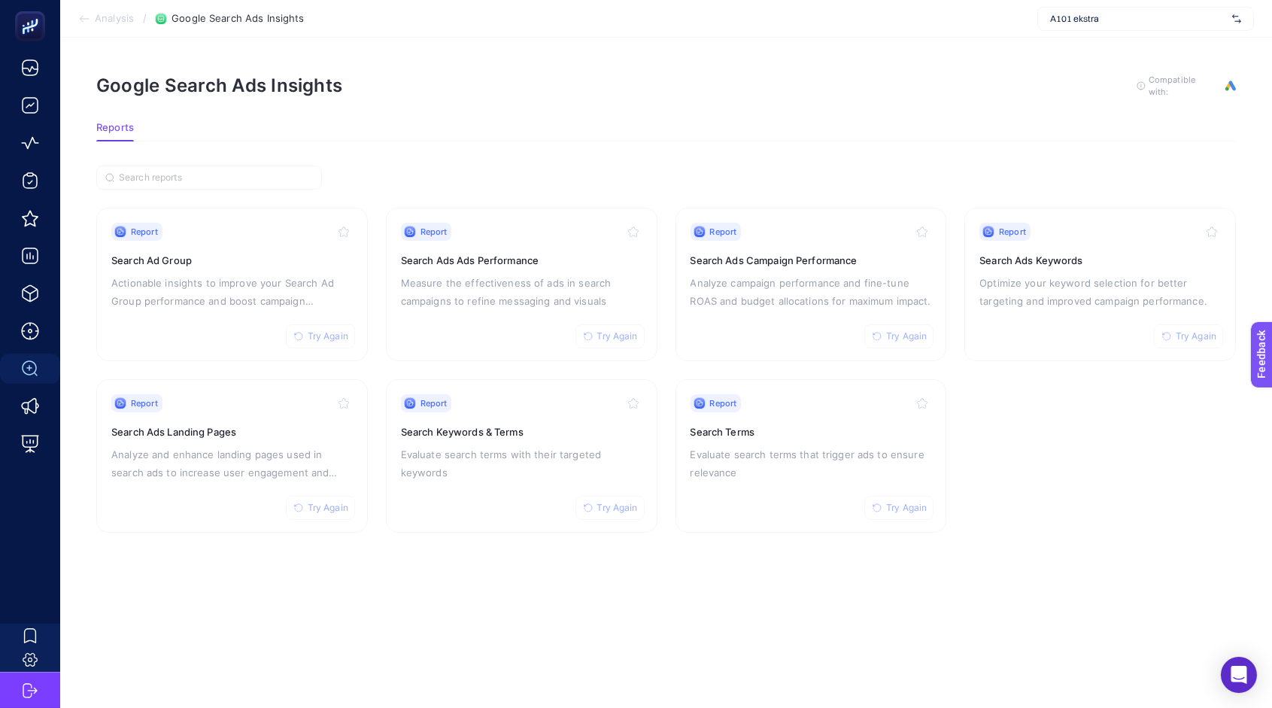
click at [632, 150] on article "Google Search Ads Insights To get quality results from this analysis, we recomm…" at bounding box center [666, 373] width 1212 height 670
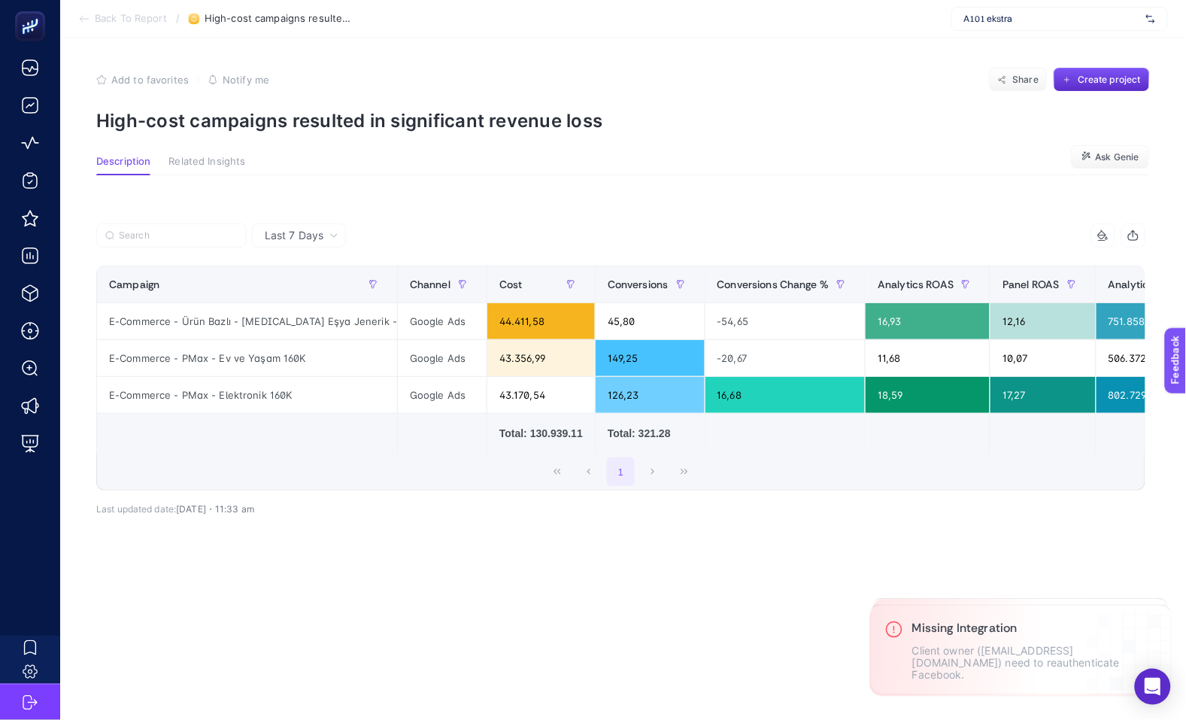
click at [315, 231] on span "Last 7 Days" at bounding box center [294, 235] width 59 height 15
click at [370, 217] on div "Last 7 Days Last 7 Days 10 items selected Campaign Channel Cost Conversions Con…" at bounding box center [621, 395] width 1074 height 393
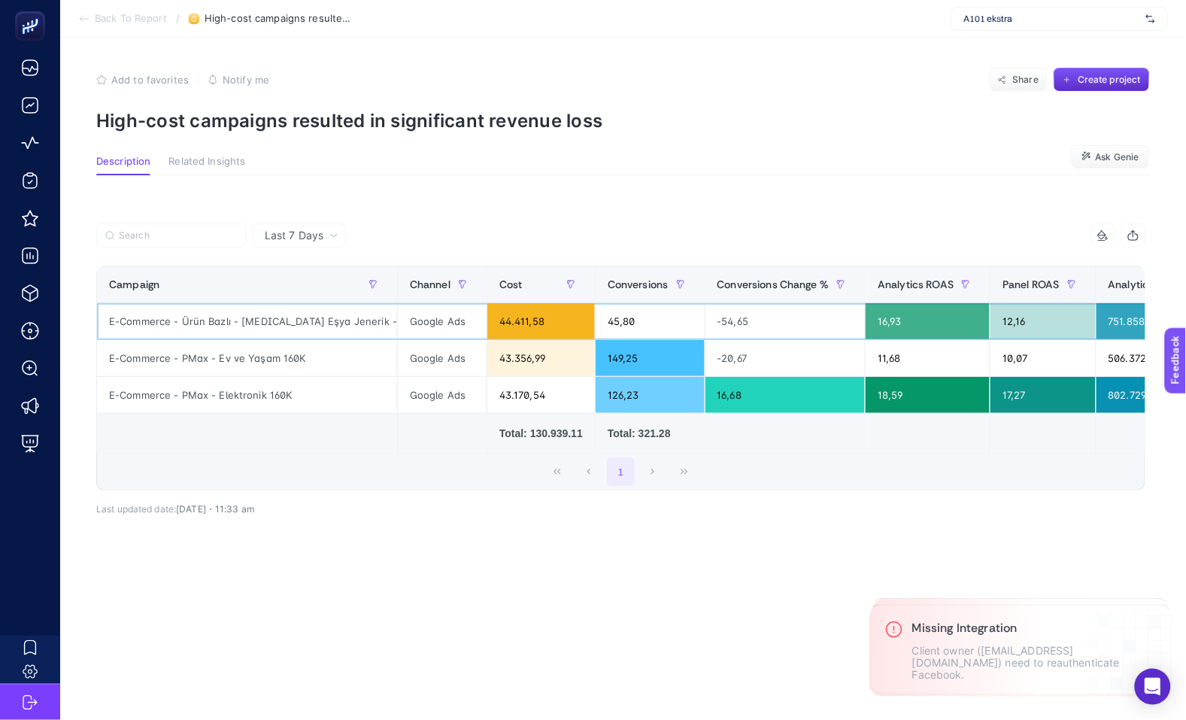
click at [243, 322] on div "E-Commerce - Ürün Bazlı - [MEDICAL_DATA] Eşya Jenerik - Search 160K" at bounding box center [247, 321] width 300 height 36
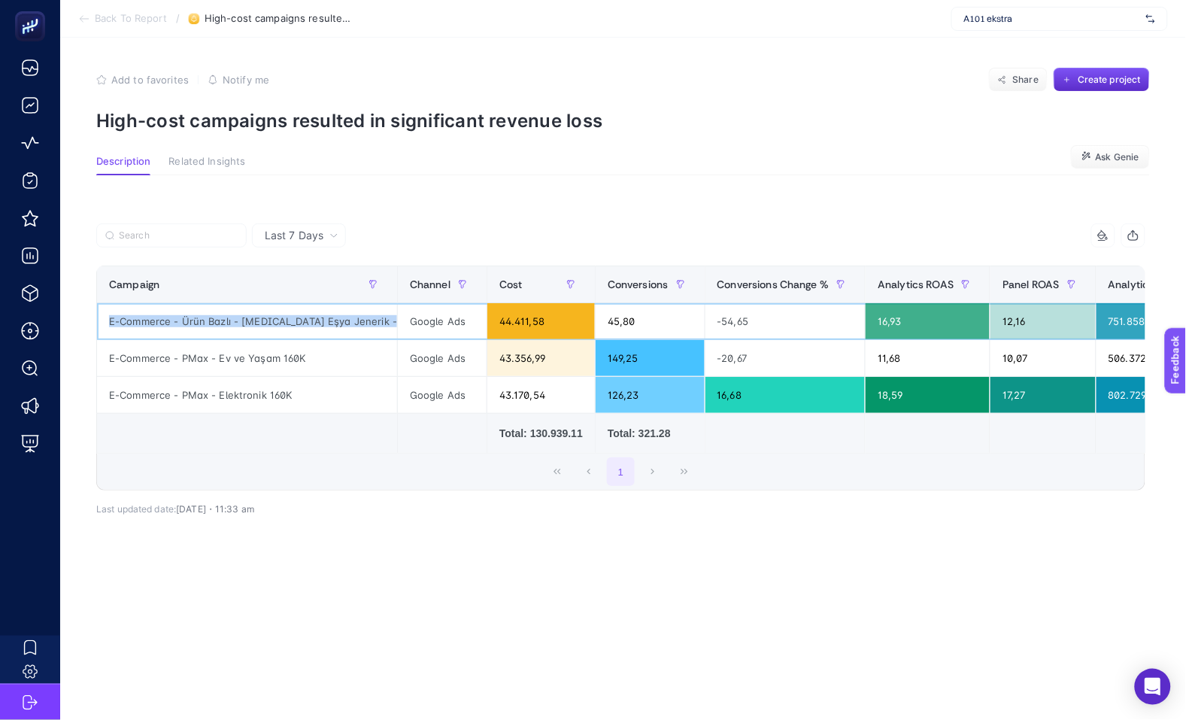
copy tr "E-Commerce - Ürün Bazlı - [MEDICAL_DATA] Eşya Jenerik - Search 160K"
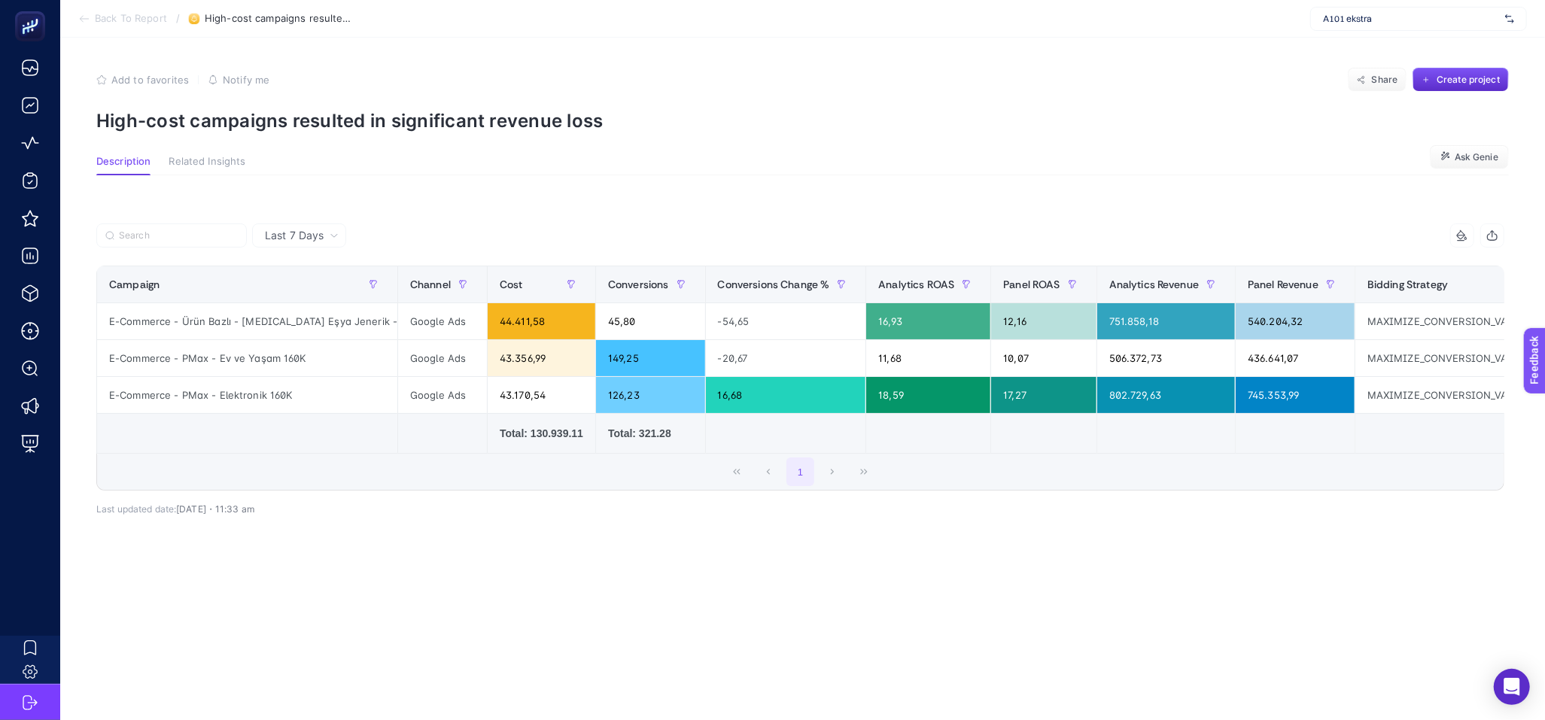
click at [315, 204] on div "Last 7 Days 10 items selected Campaign Channel Cost Conversions Conversions Cha…" at bounding box center [800, 395] width 1432 height 393
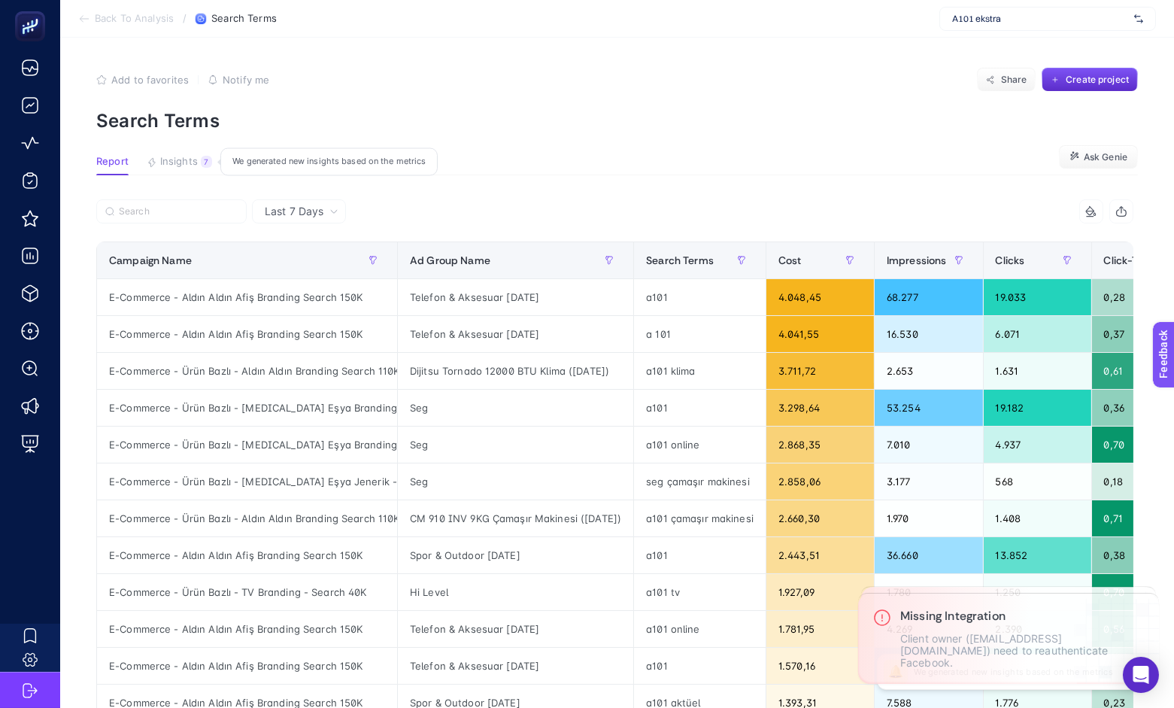
click at [165, 172] on button "Insights 7 We generated new insights based on the metrics" at bounding box center [179, 166] width 65 height 20
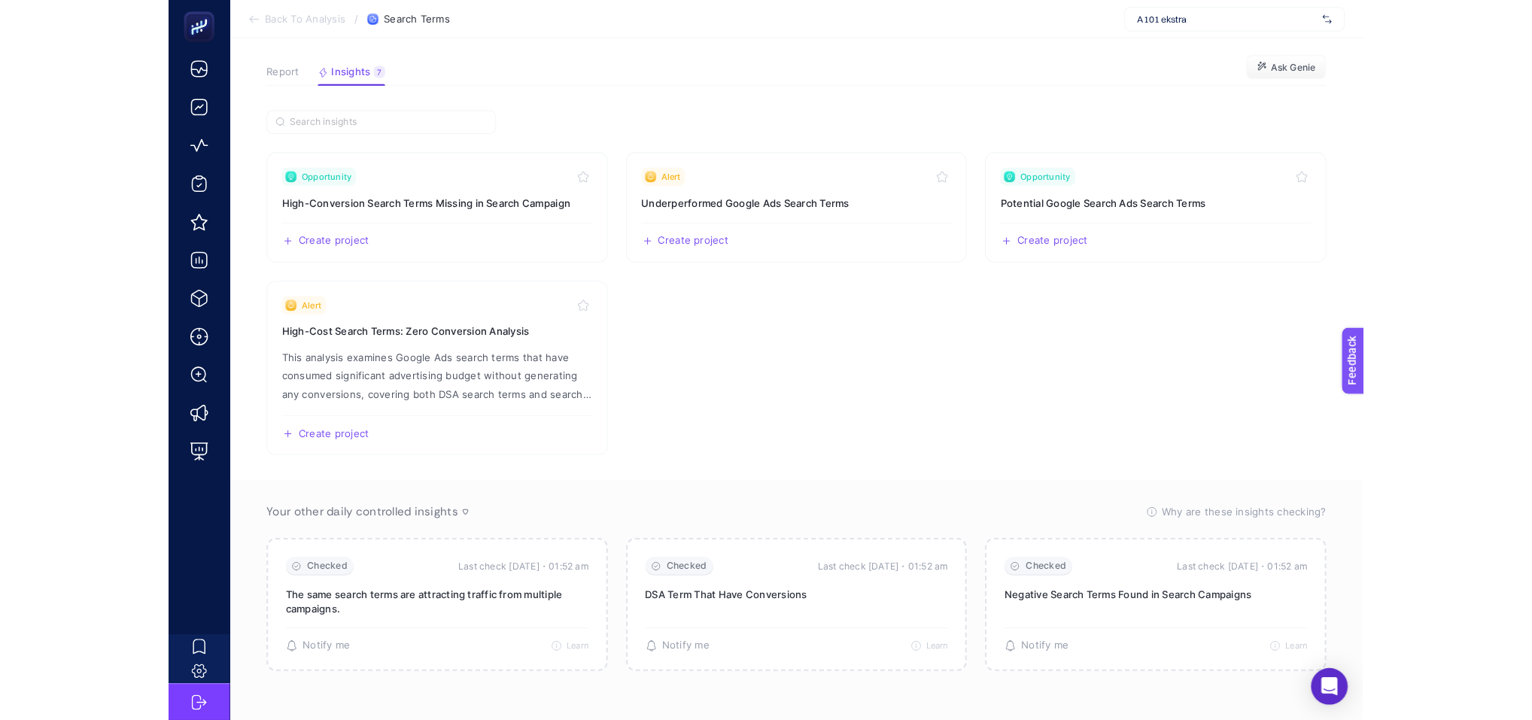
scroll to position [5, 0]
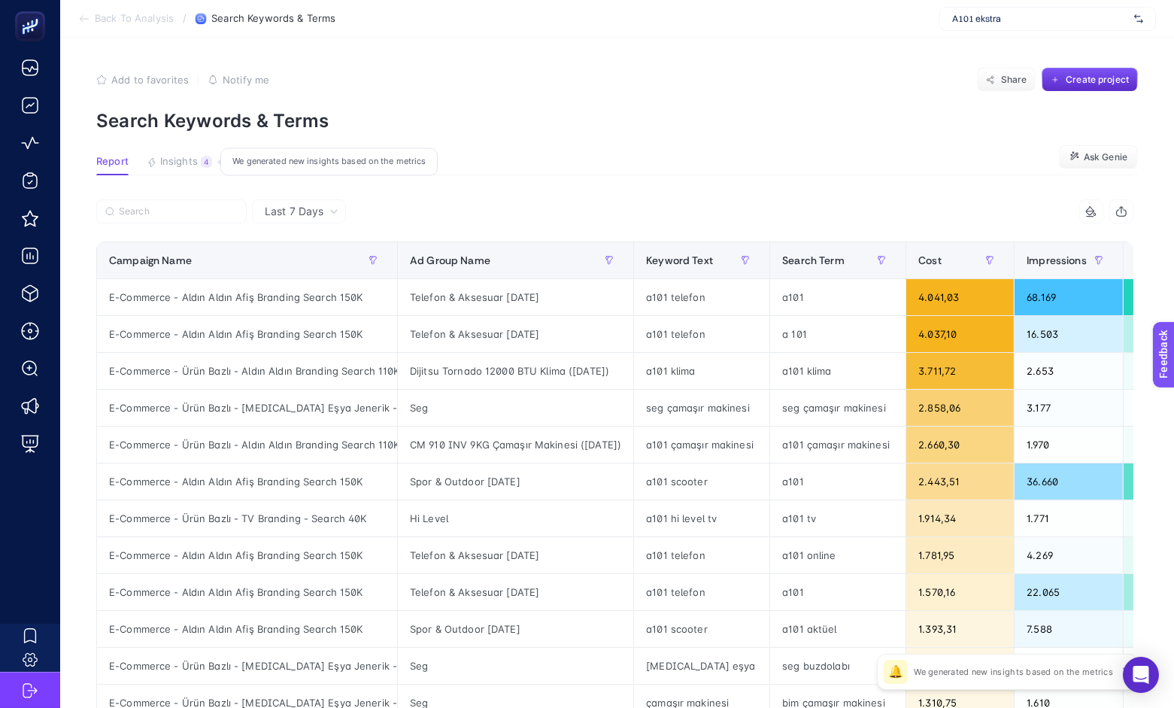
click at [179, 165] on span "Insights" at bounding box center [179, 162] width 38 height 12
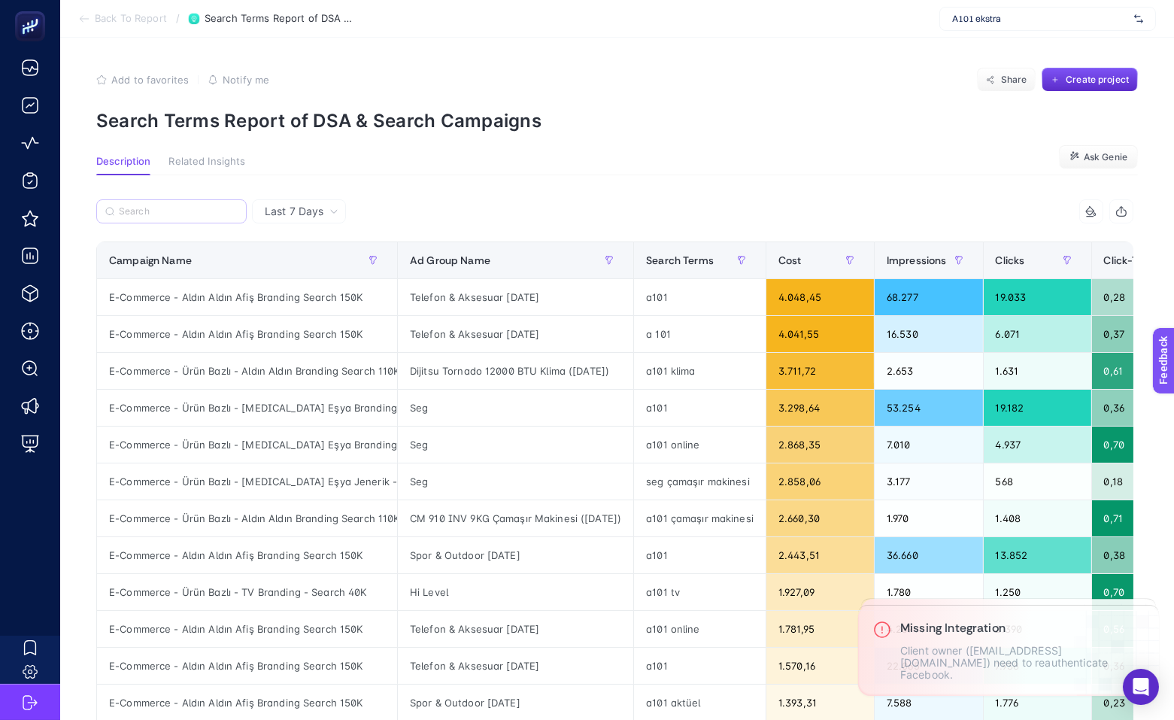
click at [226, 218] on label at bounding box center [171, 211] width 150 height 24
click at [226, 217] on input "Search" at bounding box center [178, 211] width 119 height 11
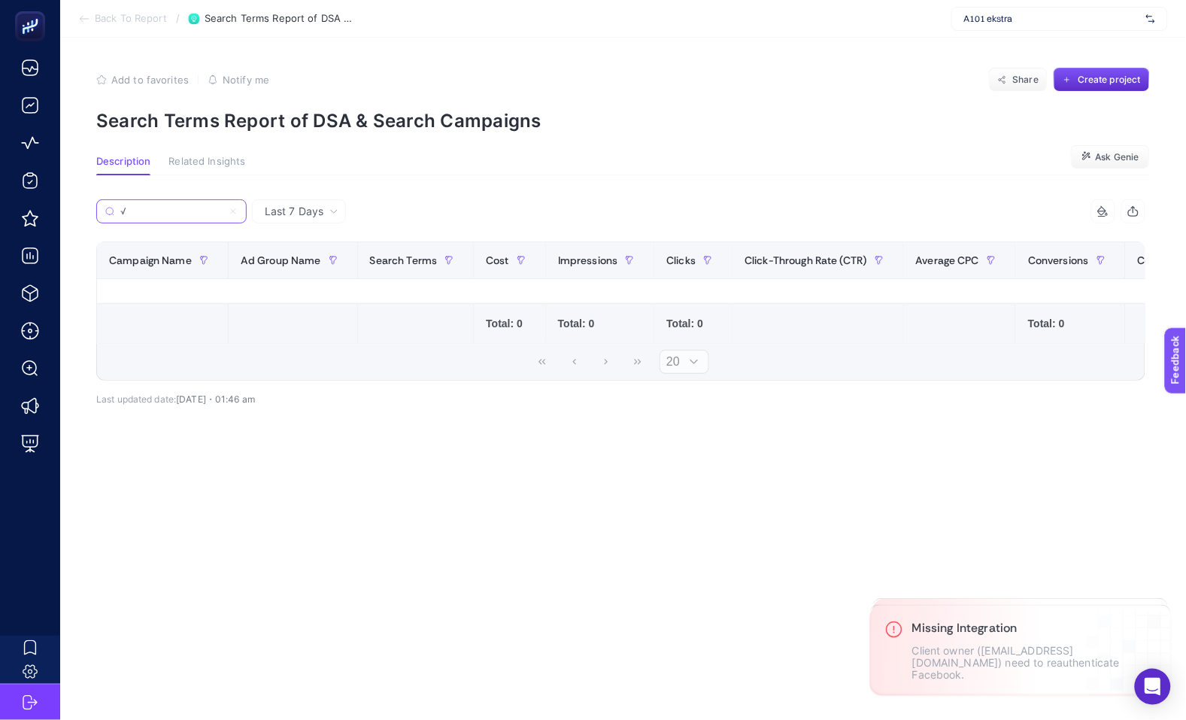
type input "√"
click at [229, 211] on icon at bounding box center [233, 211] width 9 height 9
click at [223, 211] on input "√" at bounding box center [171, 211] width 102 height 11
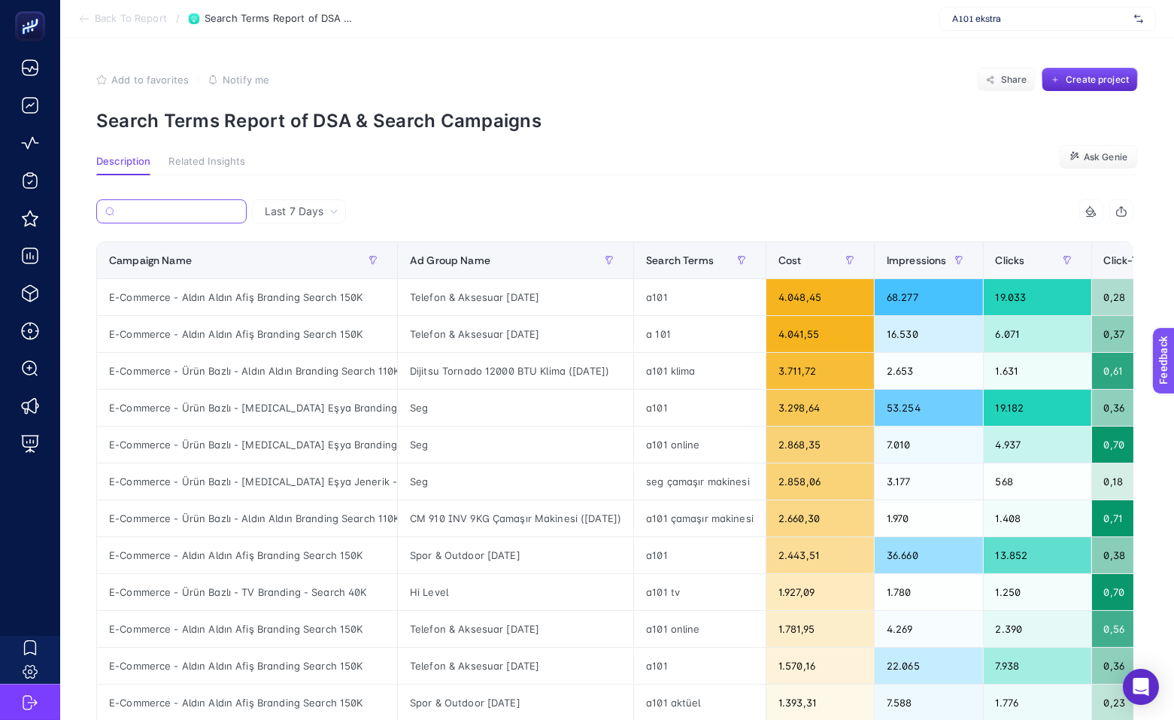
paste input ":rocket:"
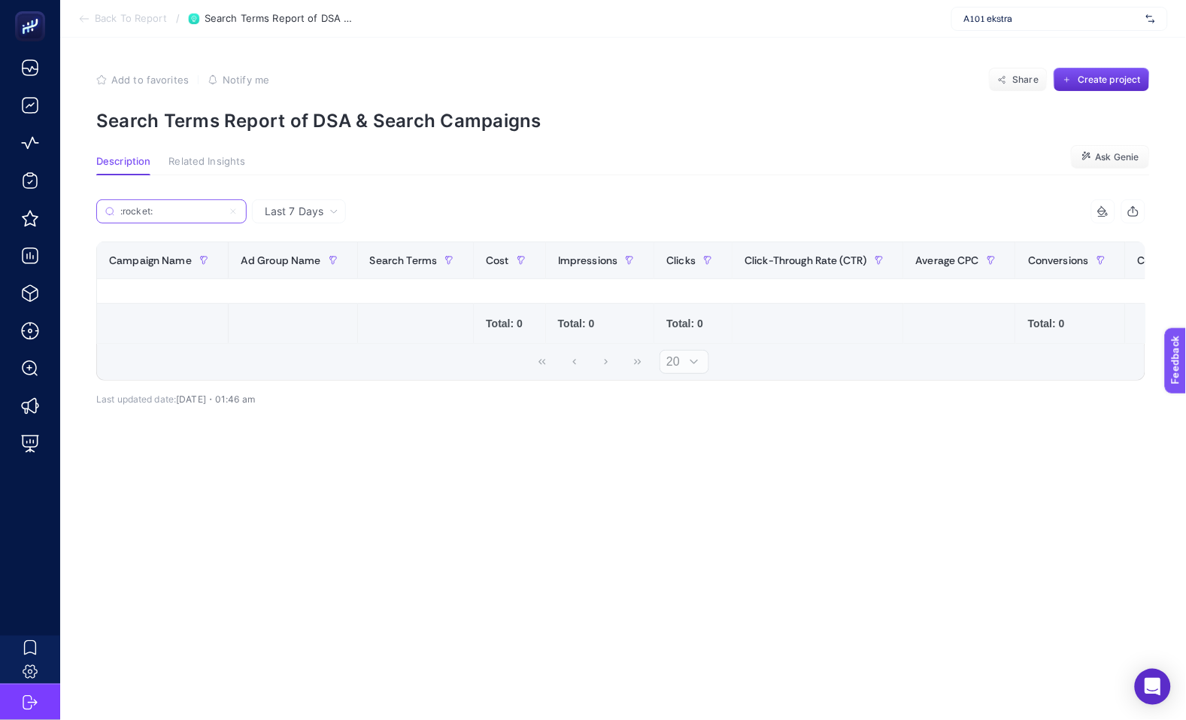
type input ":rocket:"
click at [237, 217] on label ":rocket:" at bounding box center [171, 211] width 150 height 24
click at [223, 217] on input ":rocket:" at bounding box center [171, 211] width 102 height 11
click at [231, 211] on icon at bounding box center [233, 211] width 9 height 9
click at [223, 211] on input ":rocket:" at bounding box center [171, 211] width 102 height 11
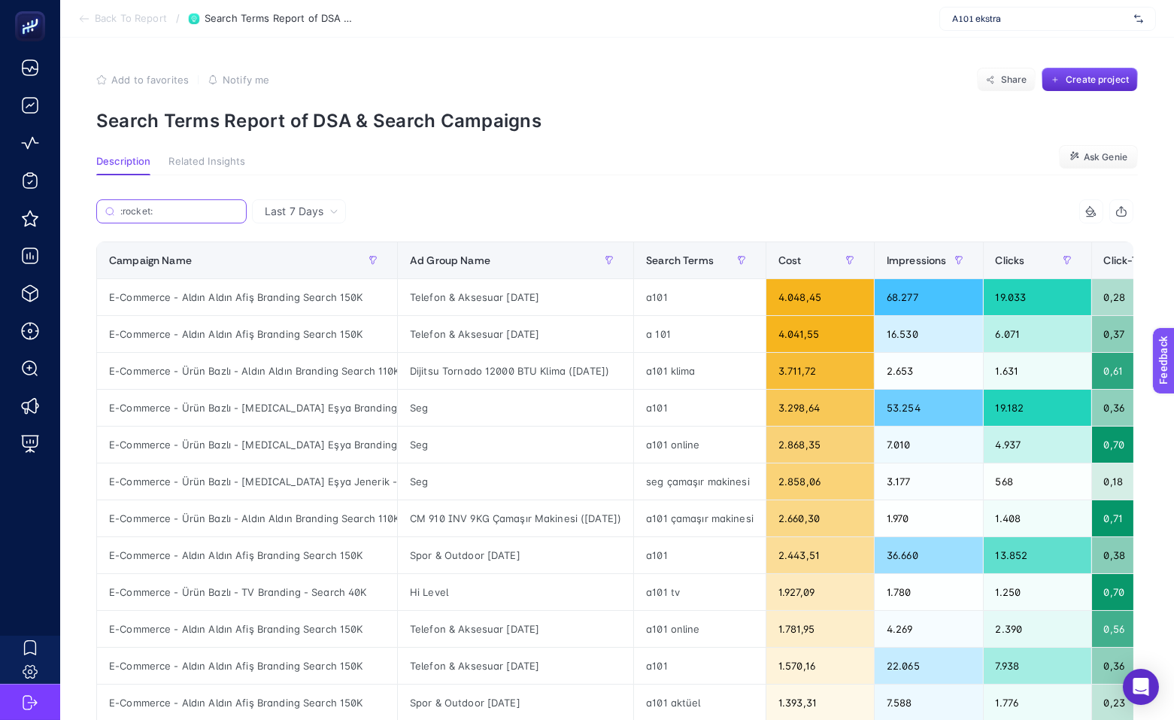
click at [237, 211] on input ":rocket:" at bounding box center [178, 211] width 117 height 11
paste input "E-Commerce - Ürün Bazlı - Beyaz Eşya Jenerik - Search 160K"
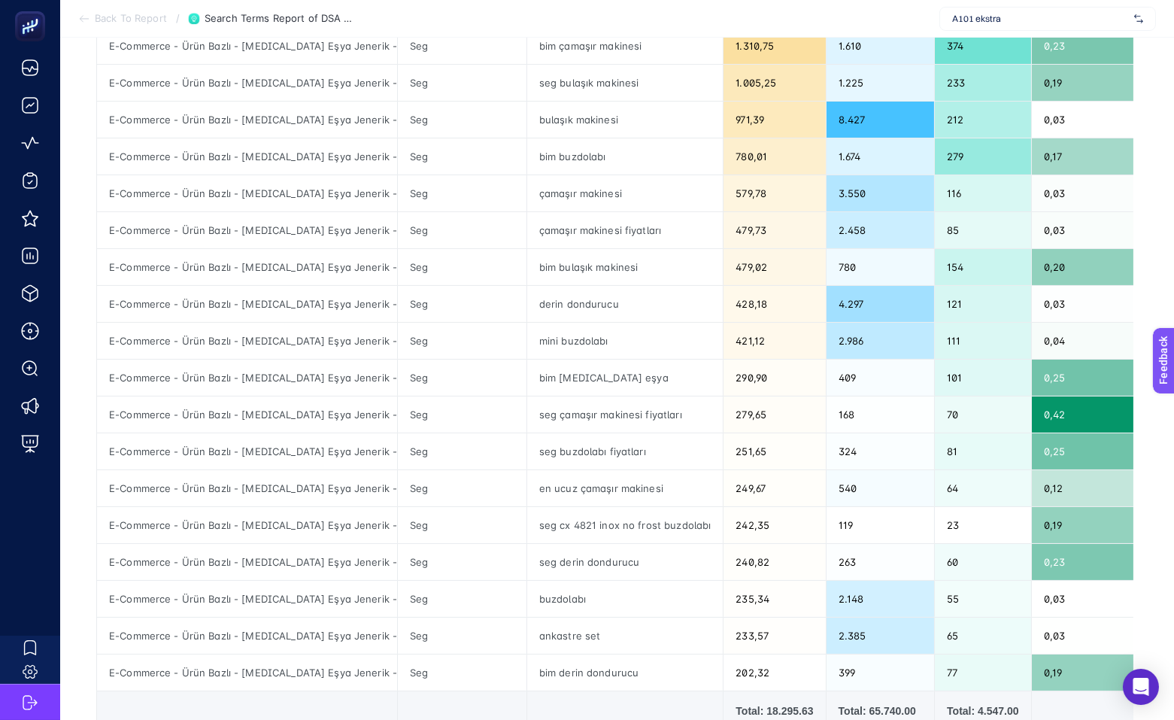
scroll to position [369, 0]
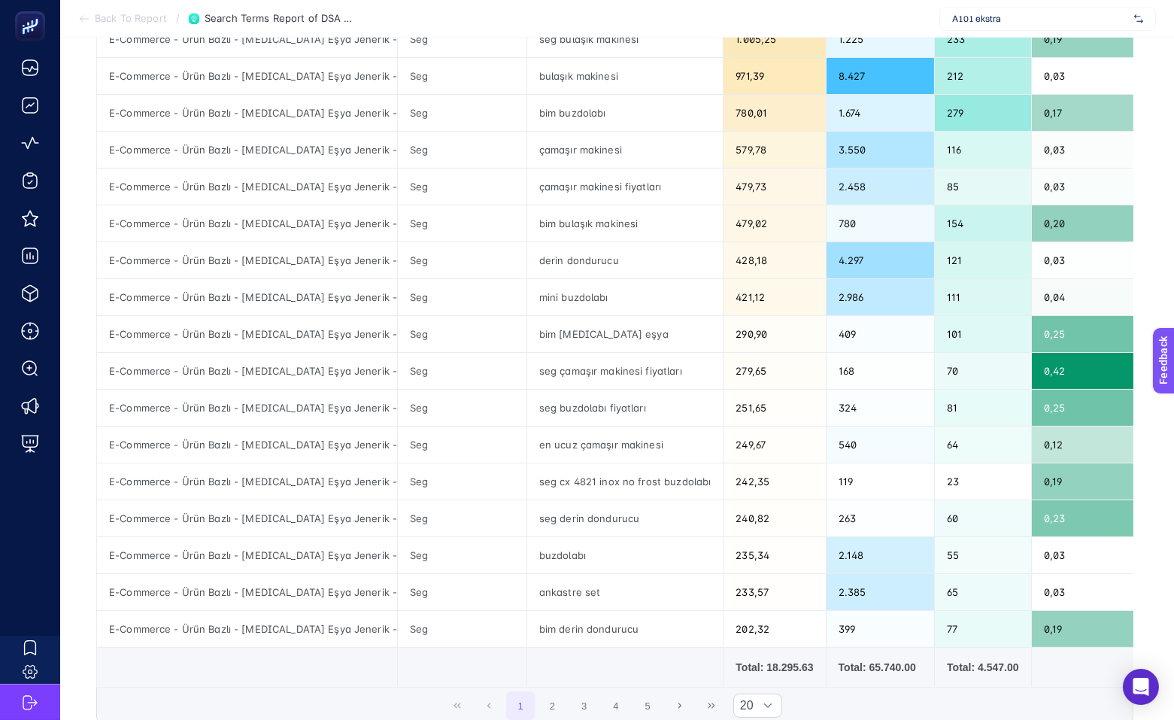
type input "E-Commerce - Ürün Bazlı - Beyaz Eşya Jenerik - Search 160K"
click at [552, 300] on div "mini buzdolabı" at bounding box center [625, 297] width 196 height 36
click at [564, 265] on div "derin dondurucu" at bounding box center [625, 260] width 196 height 36
click at [569, 199] on div "çamaşır makinesi fiyatları" at bounding box center [625, 187] width 196 height 36
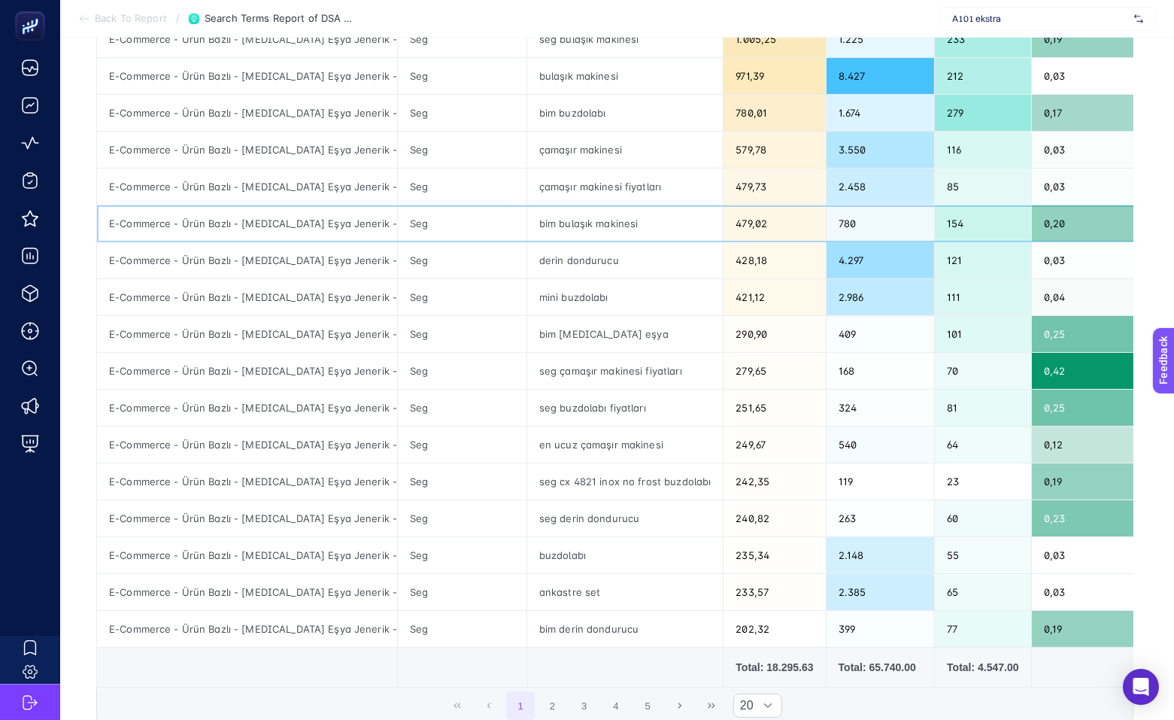
click at [564, 232] on div "bim bulaşık makinesi" at bounding box center [625, 223] width 196 height 36
drag, startPoint x: 537, startPoint y: 223, endPoint x: 582, endPoint y: 236, distance: 47.1
click at [582, 236] on div "bim bulaşık makinesi" at bounding box center [625, 223] width 196 height 36
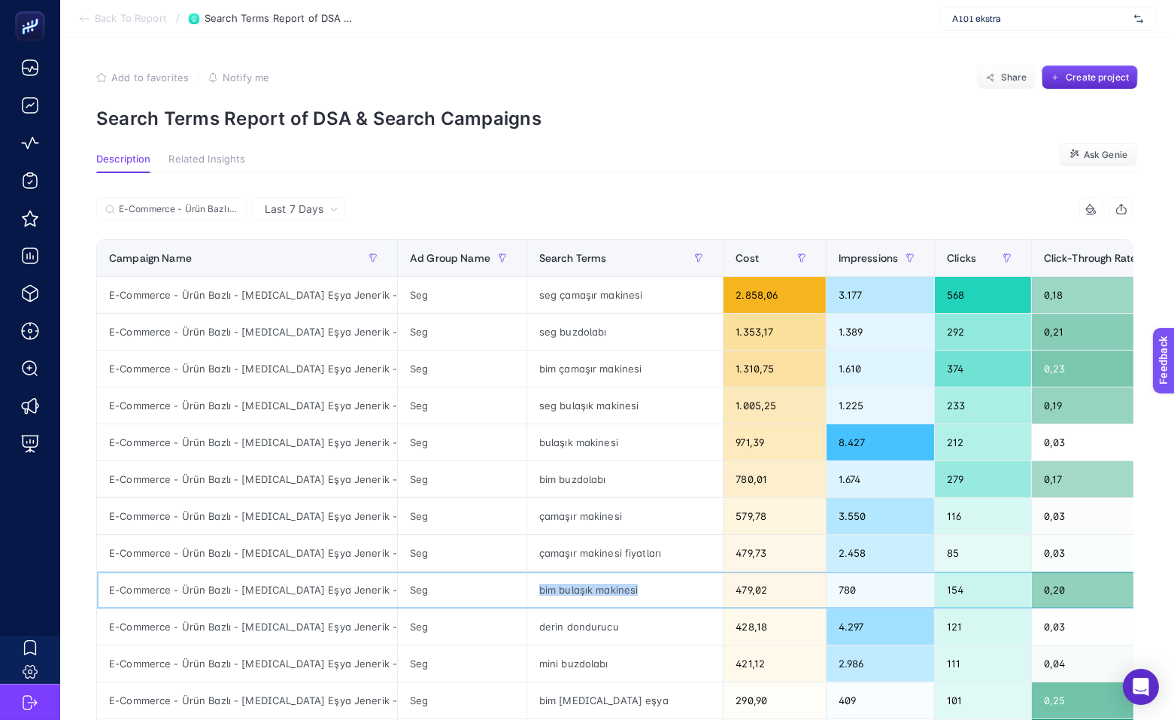
scroll to position [3, 0]
click at [561, 360] on div "bim çamaşır makinesi" at bounding box center [625, 368] width 196 height 36
click at [564, 466] on div "bim buzdolabı" at bounding box center [625, 478] width 196 height 36
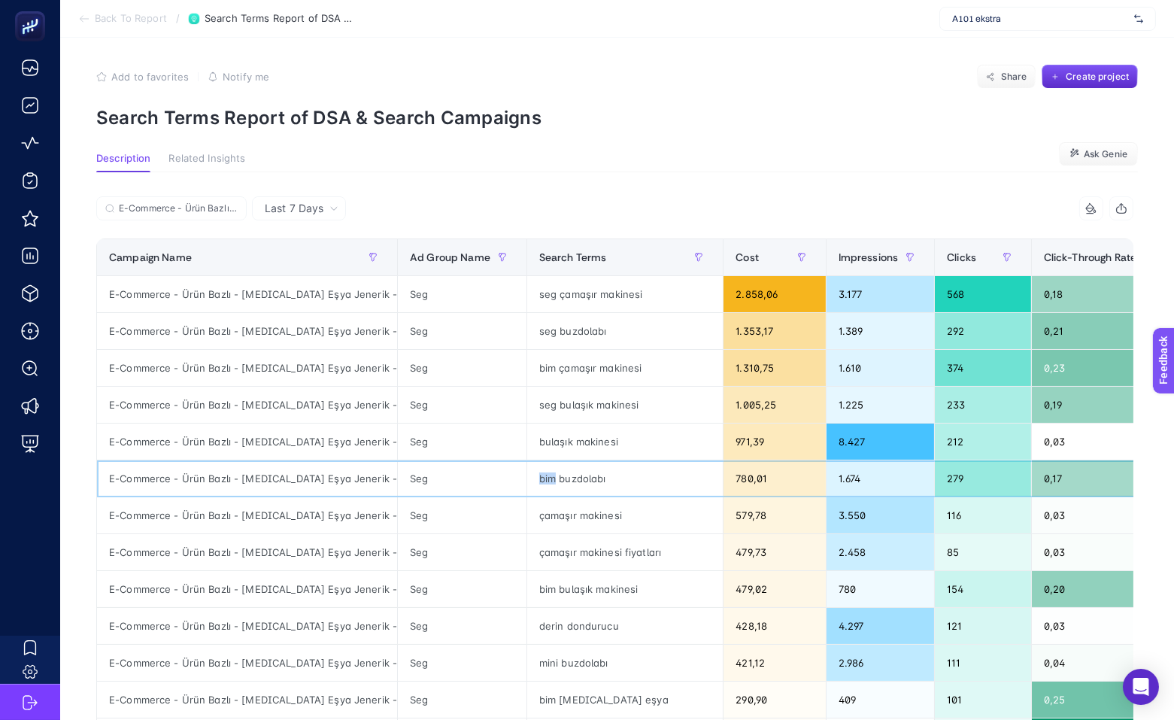
click at [564, 466] on div "bim buzdolabı" at bounding box center [625, 478] width 196 height 36
click at [552, 591] on div "bim bulaşık makinesi" at bounding box center [625, 589] width 196 height 36
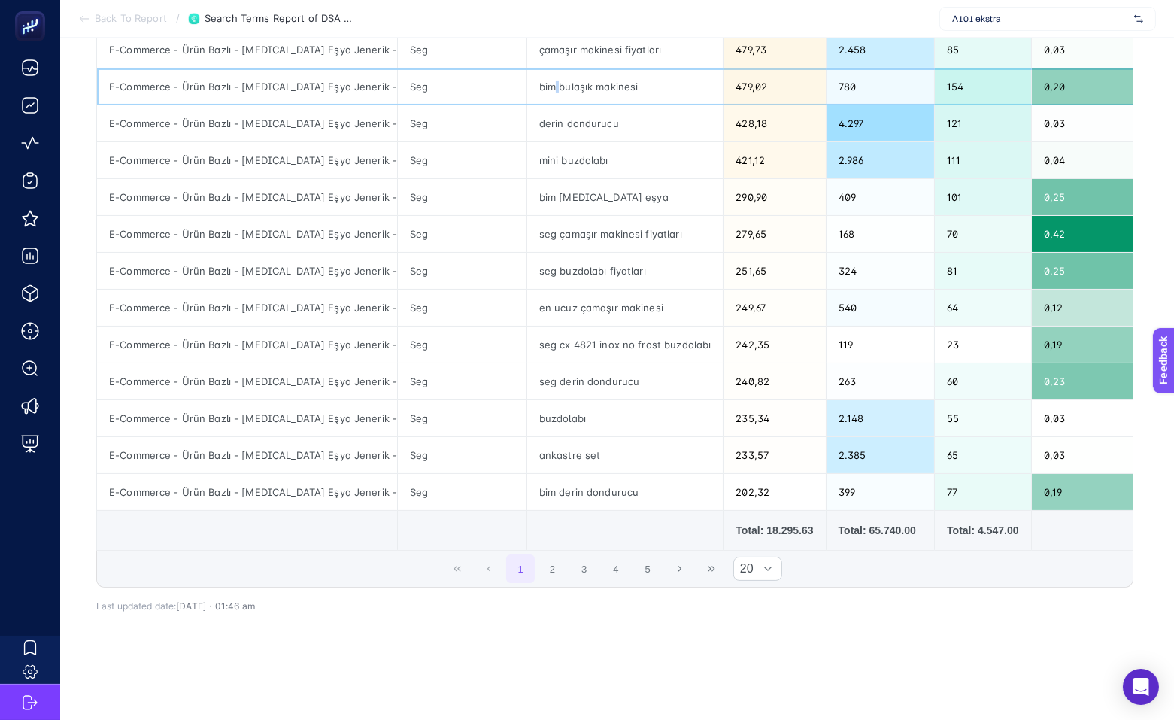
scroll to position [531, 0]
click at [548, 565] on button "2" at bounding box center [553, 568] width 29 height 29
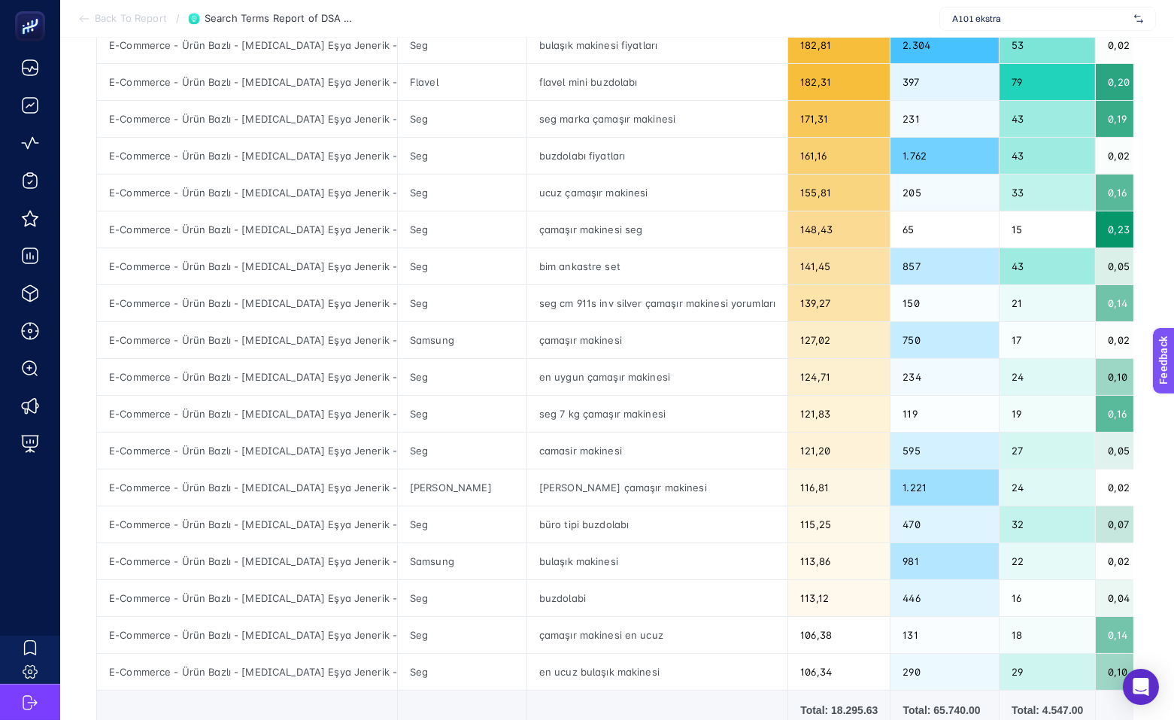
scroll to position [329, 0]
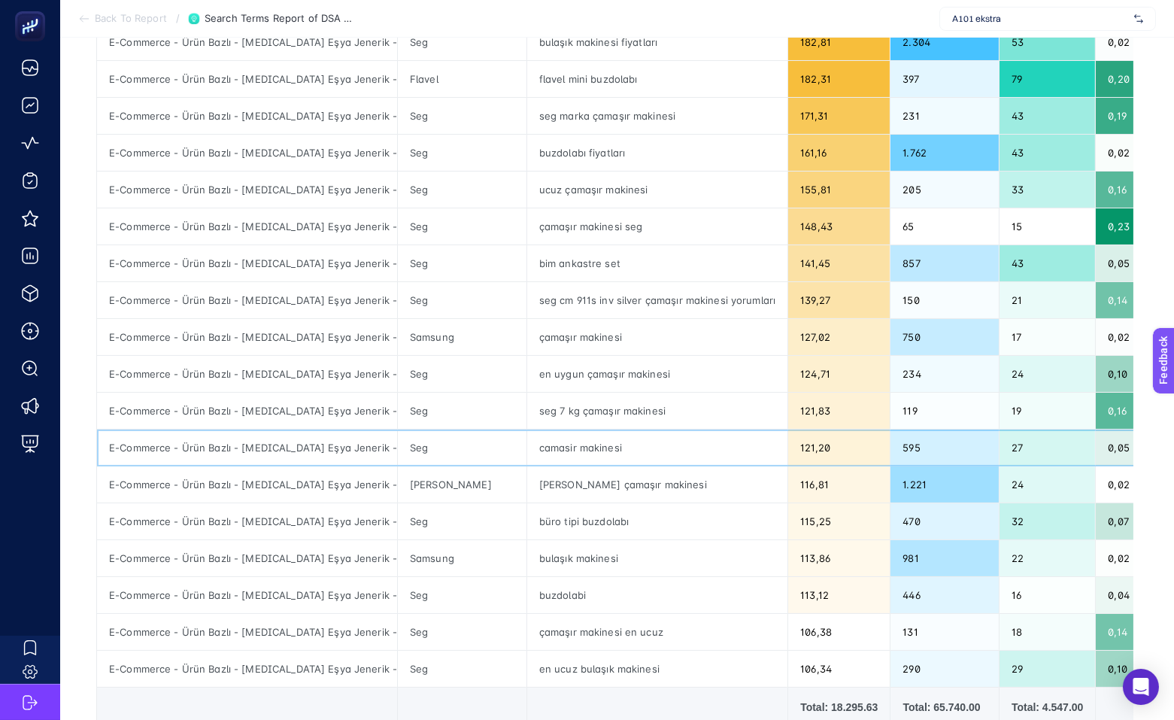
drag, startPoint x: 676, startPoint y: 450, endPoint x: 968, endPoint y: 455, distance: 292.0
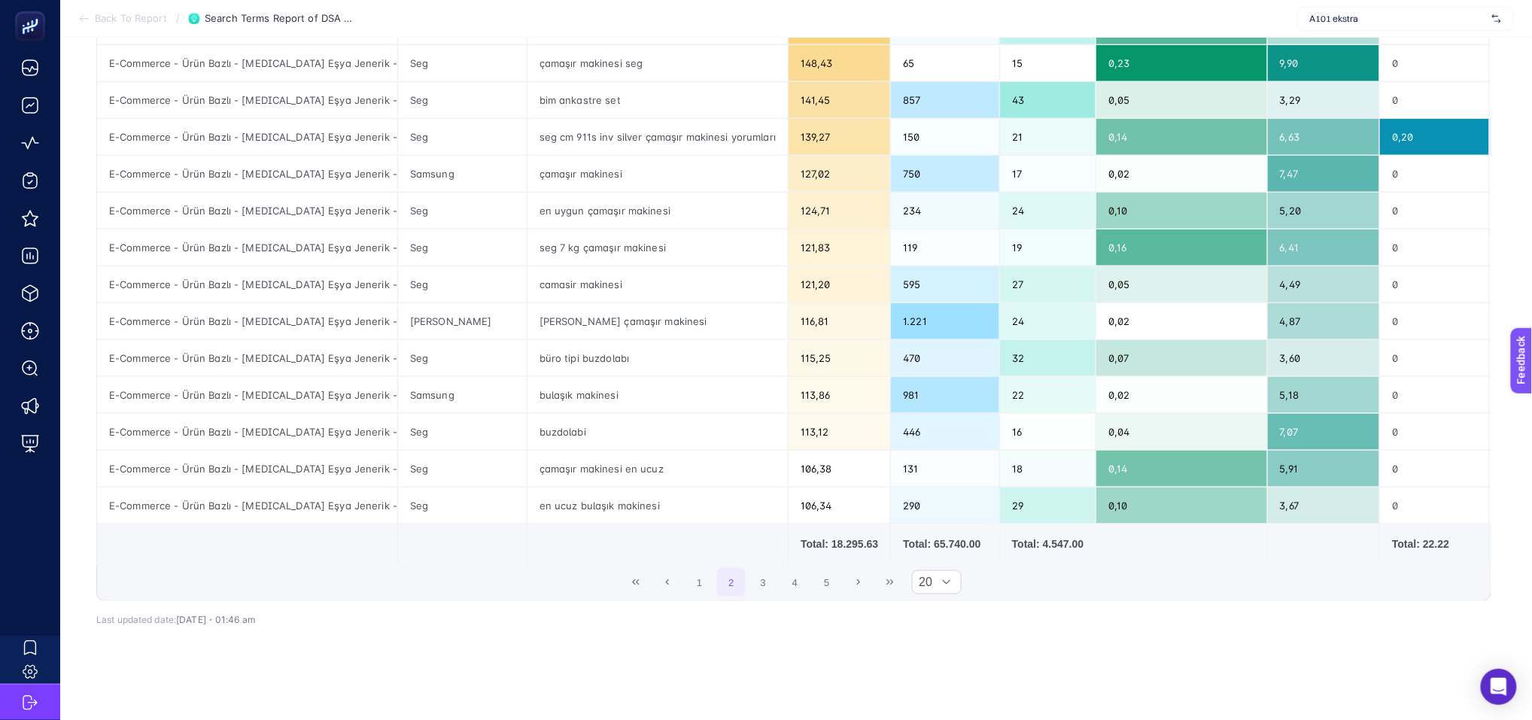
scroll to position [531, 0]
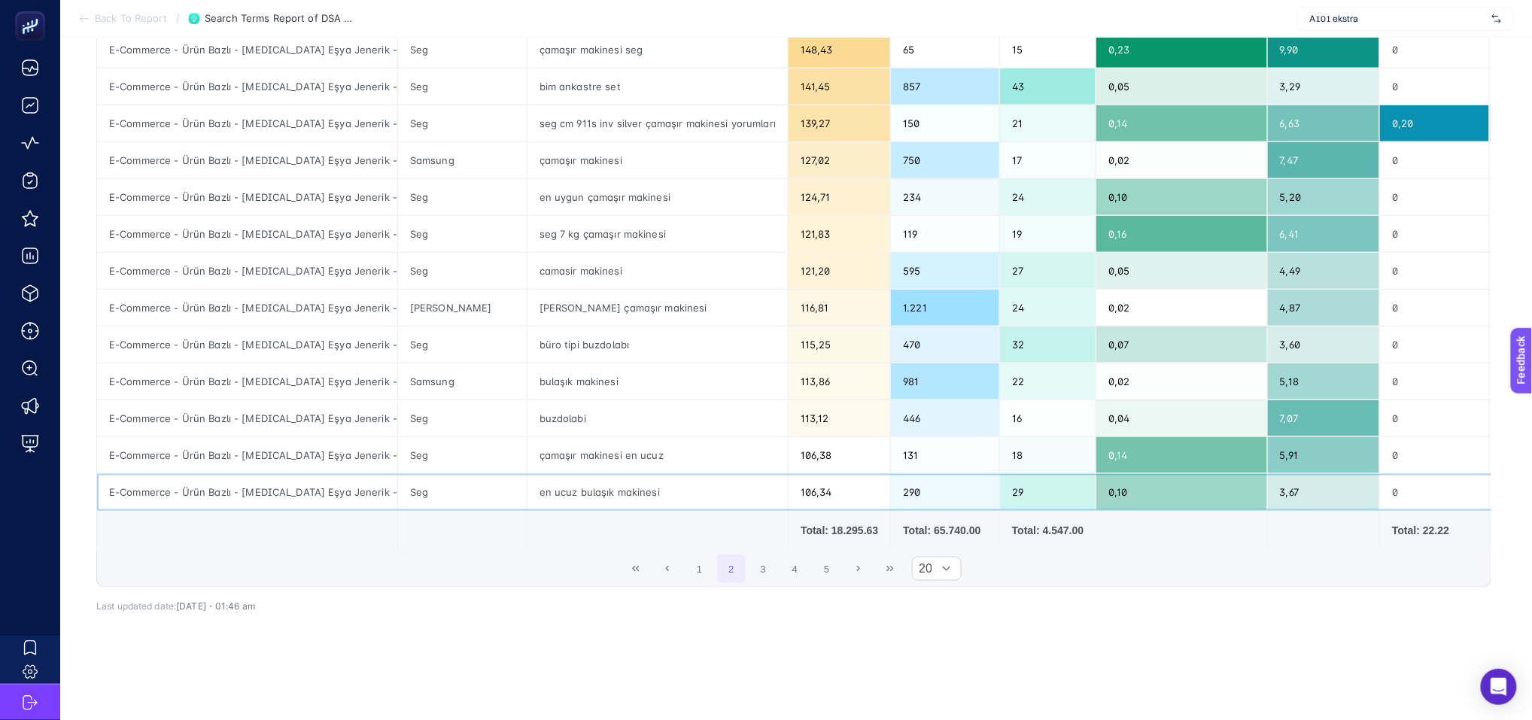
click at [594, 474] on div "en ucuz bulaşık makinesi" at bounding box center [657, 492] width 260 height 36
copy tr "en ucuz bulaşık makinesi"
click at [757, 554] on button "3" at bounding box center [763, 568] width 29 height 29
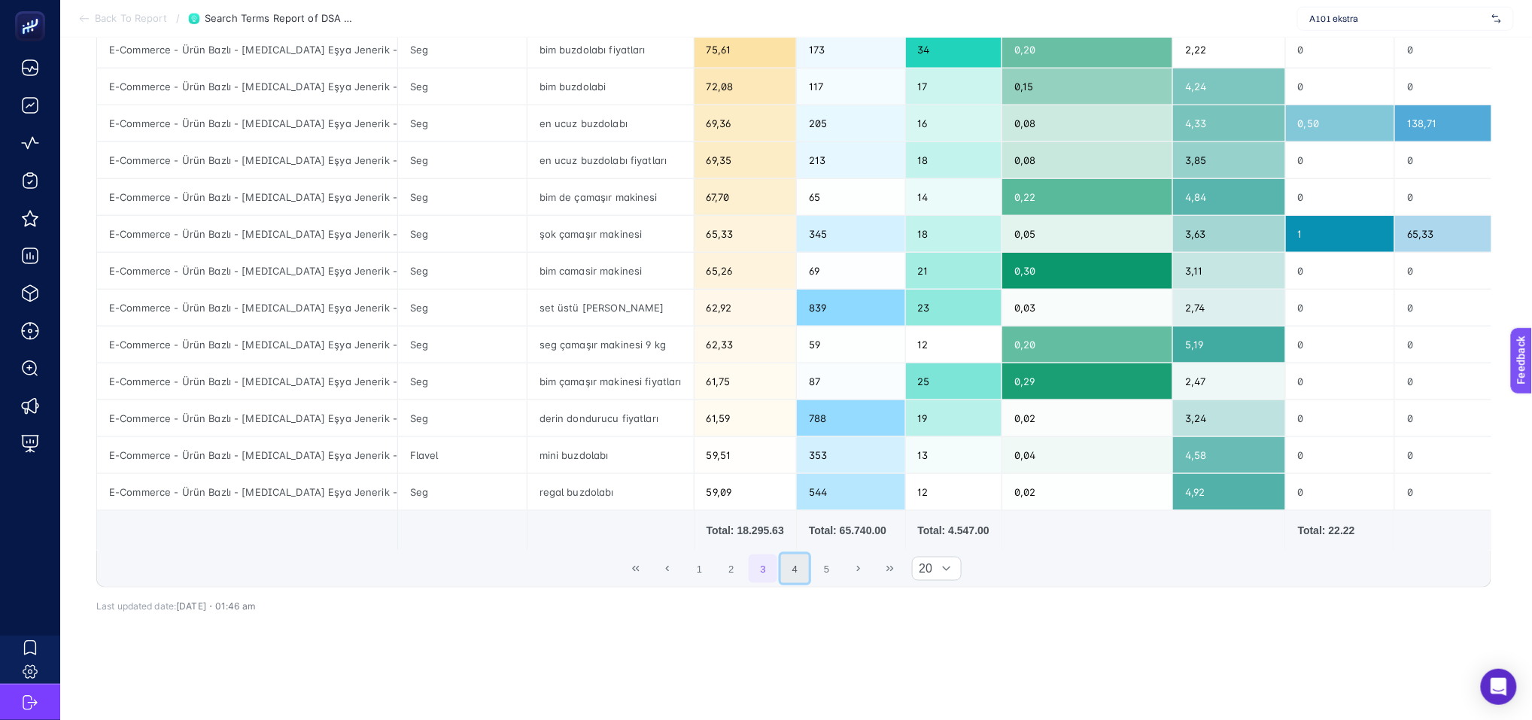
click at [808, 554] on button "4" at bounding box center [795, 568] width 29 height 29
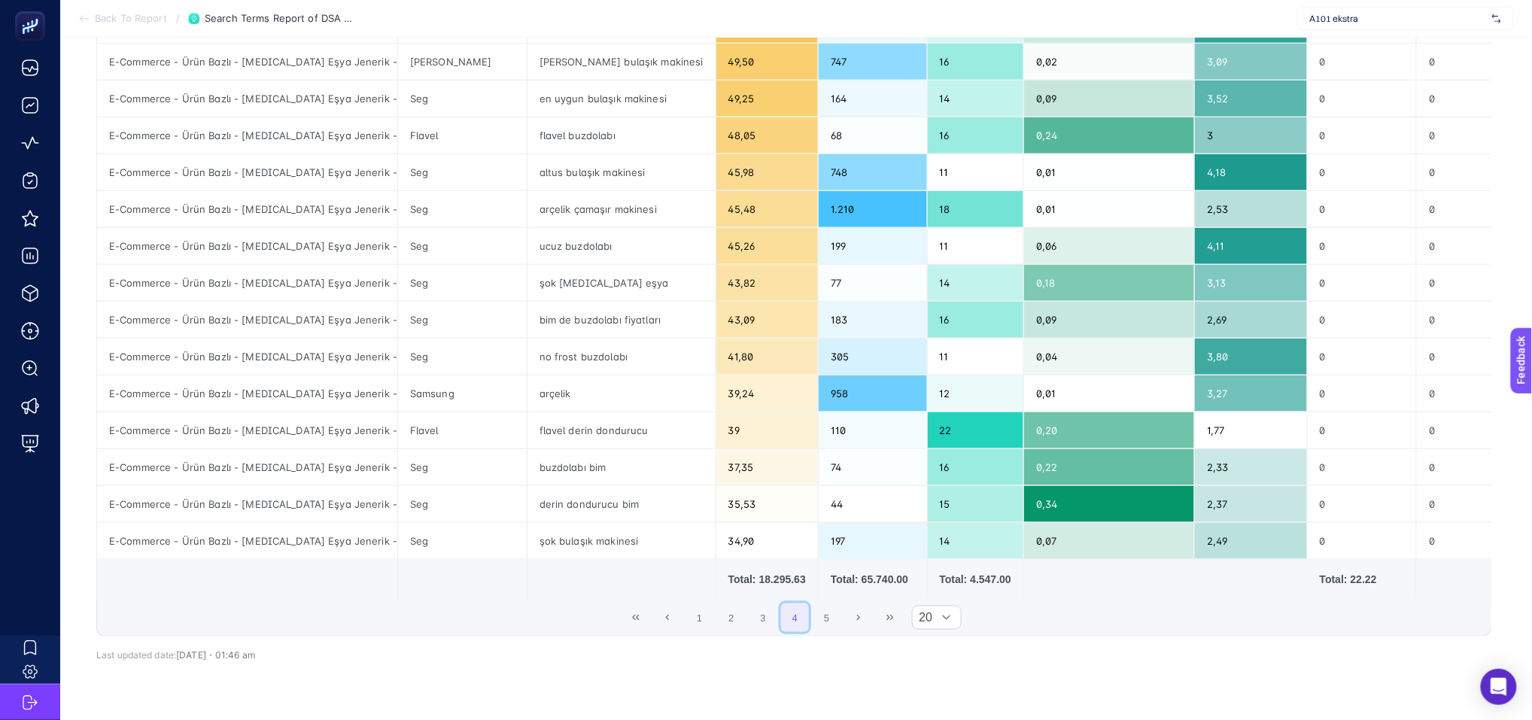
scroll to position [480, 0]
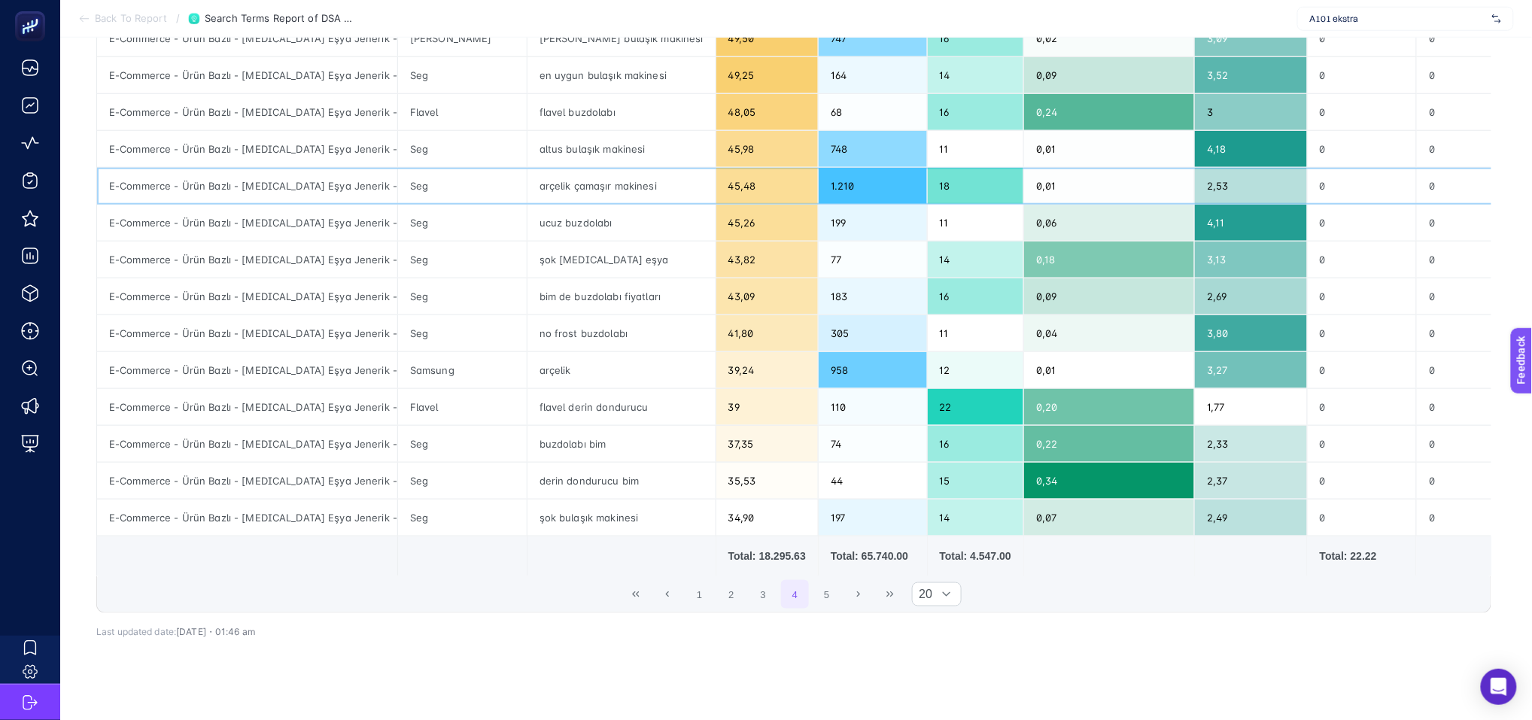
click at [555, 185] on div "arçelik çamaşır makinesi" at bounding box center [621, 186] width 188 height 36
click at [551, 299] on div "bim de buzdolabı fiyatları" at bounding box center [621, 296] width 188 height 36
click at [631, 609] on button "First Page" at bounding box center [635, 594] width 29 height 29
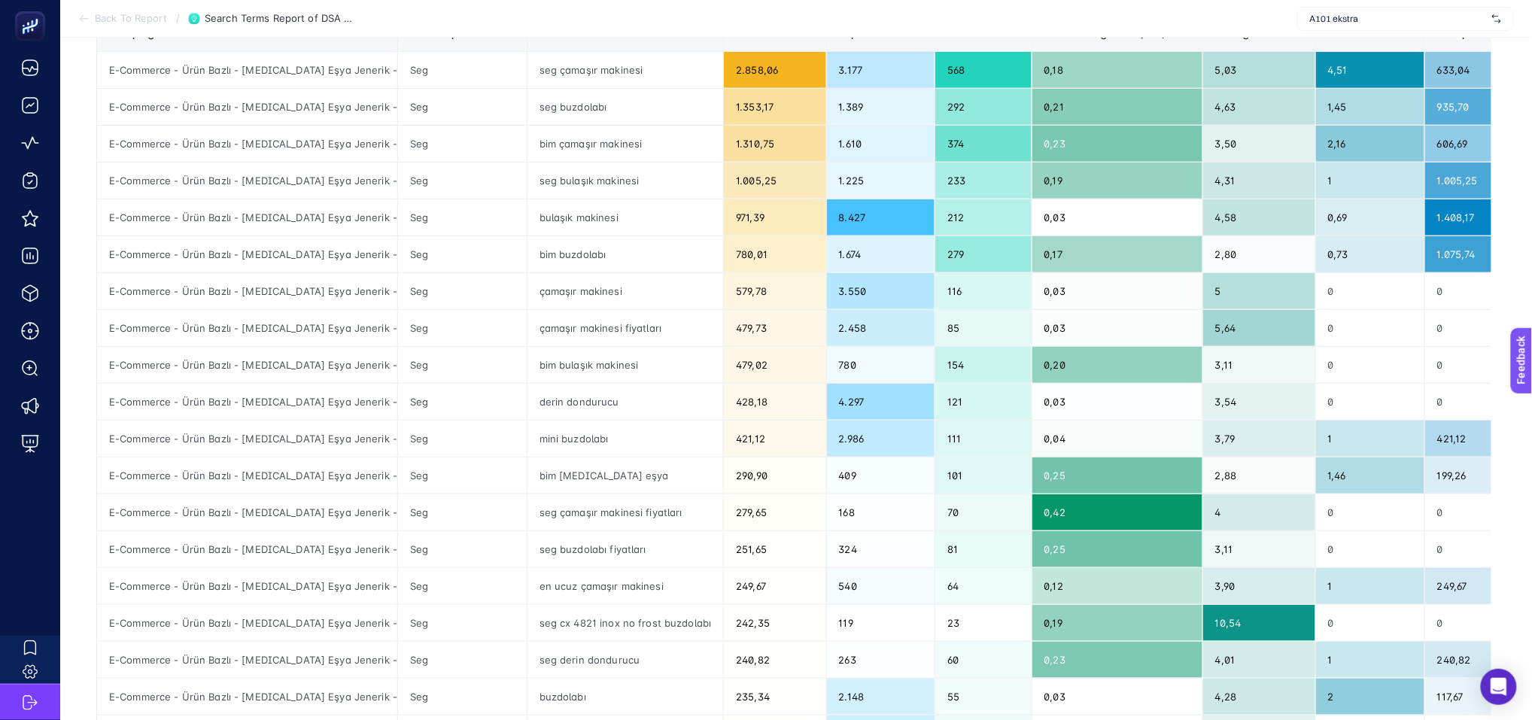
scroll to position [221, 0]
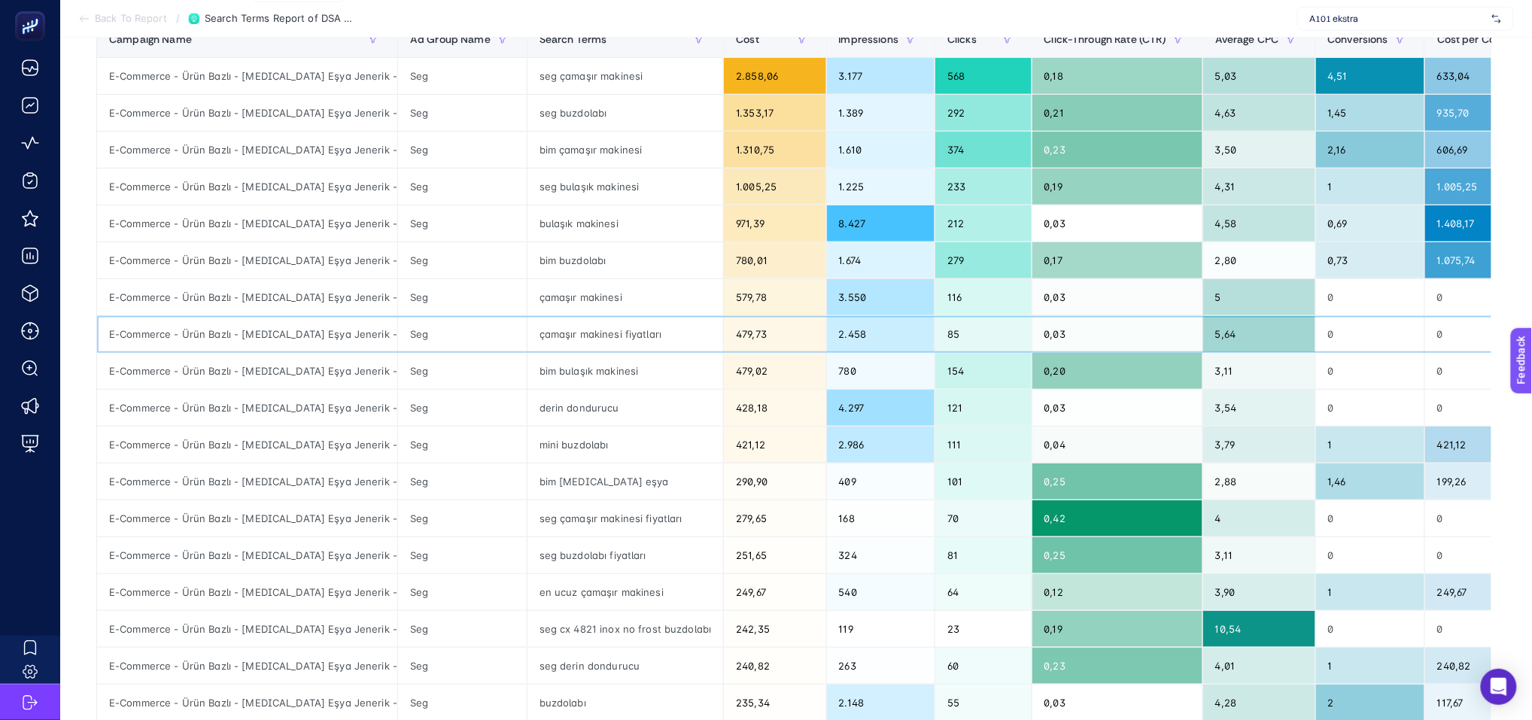
drag, startPoint x: 634, startPoint y: 345, endPoint x: 684, endPoint y: 342, distance: 49.7
click at [636, 344] on div "çamaşır makinesi fiyatları" at bounding box center [625, 334] width 196 height 36
click at [659, 524] on div "seg çamaşır makinesi fiyatları" at bounding box center [625, 518] width 196 height 36
click at [647, 557] on div "seg buzdolabı fiyatları" at bounding box center [625, 555] width 196 height 36
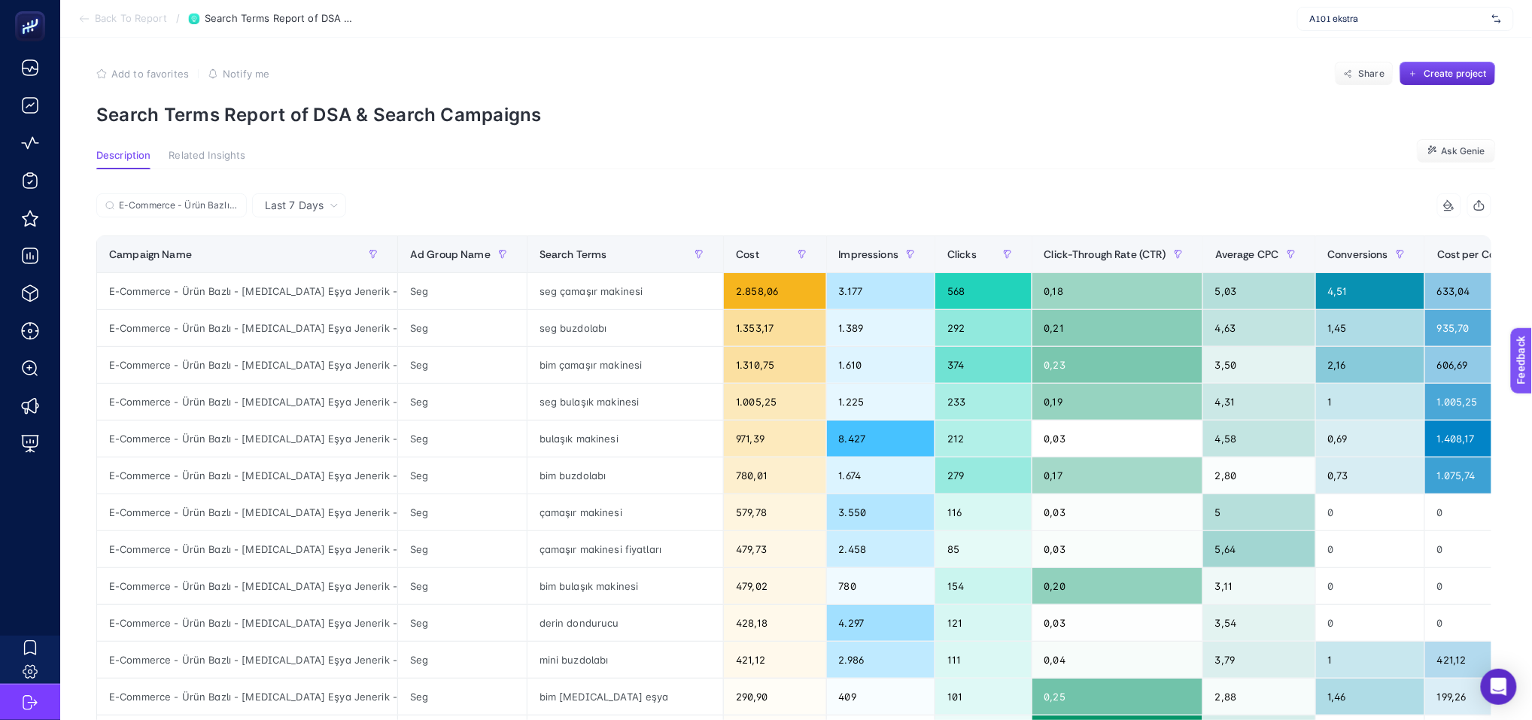
scroll to position [0, 0]
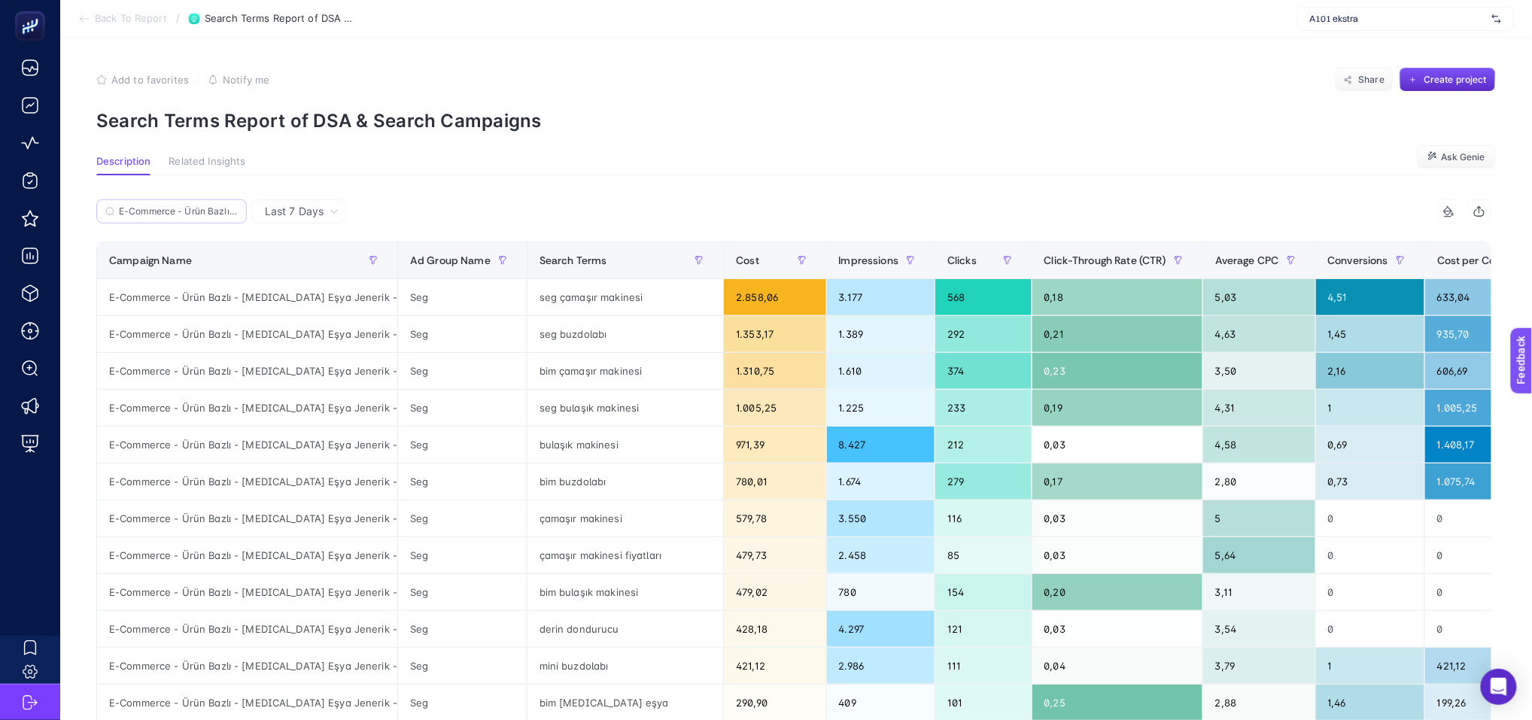
click at [150, 202] on label "E-Commerce - Ürün Bazlı - Beyaz Eşya Jenerik - Search 160K" at bounding box center [171, 211] width 150 height 24
click at [150, 206] on input "E-Commerce - Ürün Bazlı - Beyaz Eşya Jenerik - Search 160K" at bounding box center [178, 211] width 119 height 11
click at [232, 213] on icon at bounding box center [233, 211] width 9 height 9
click at [223, 213] on input "E-Commerce - Ürün Bazlı - Beyaz Eşya Jenerik - Search 160K" at bounding box center [171, 211] width 102 height 11
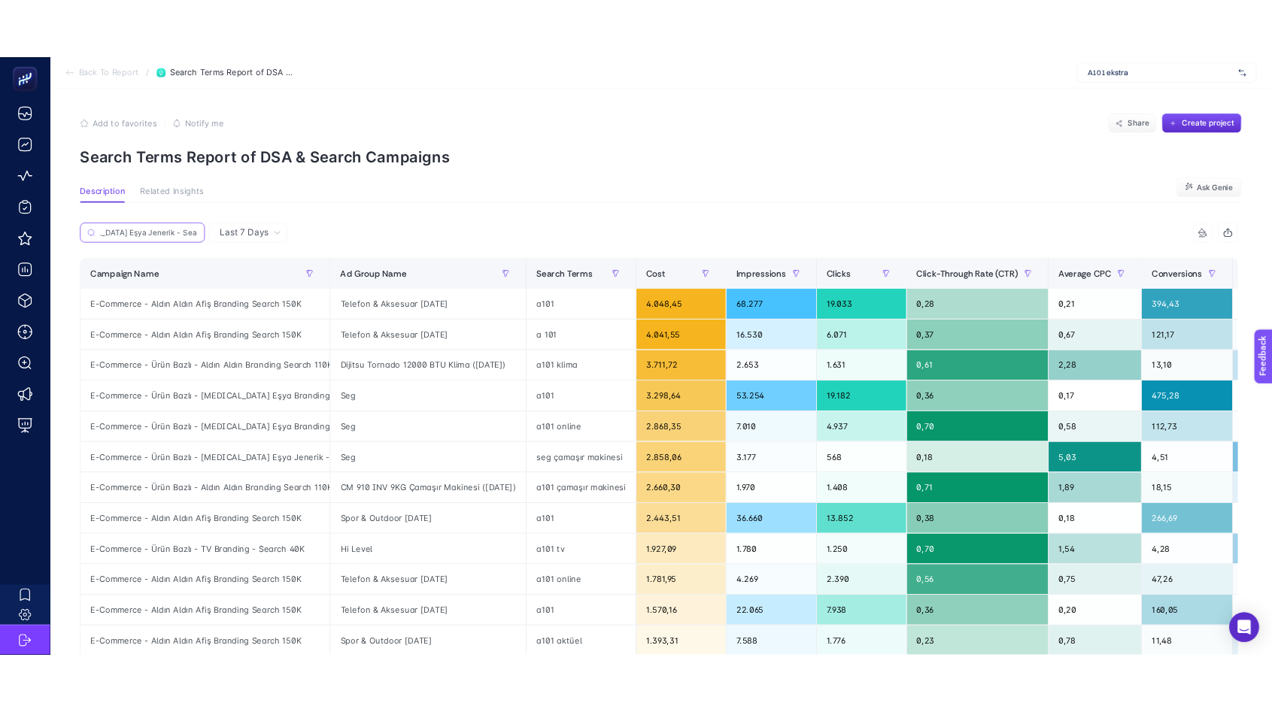
scroll to position [0, 0]
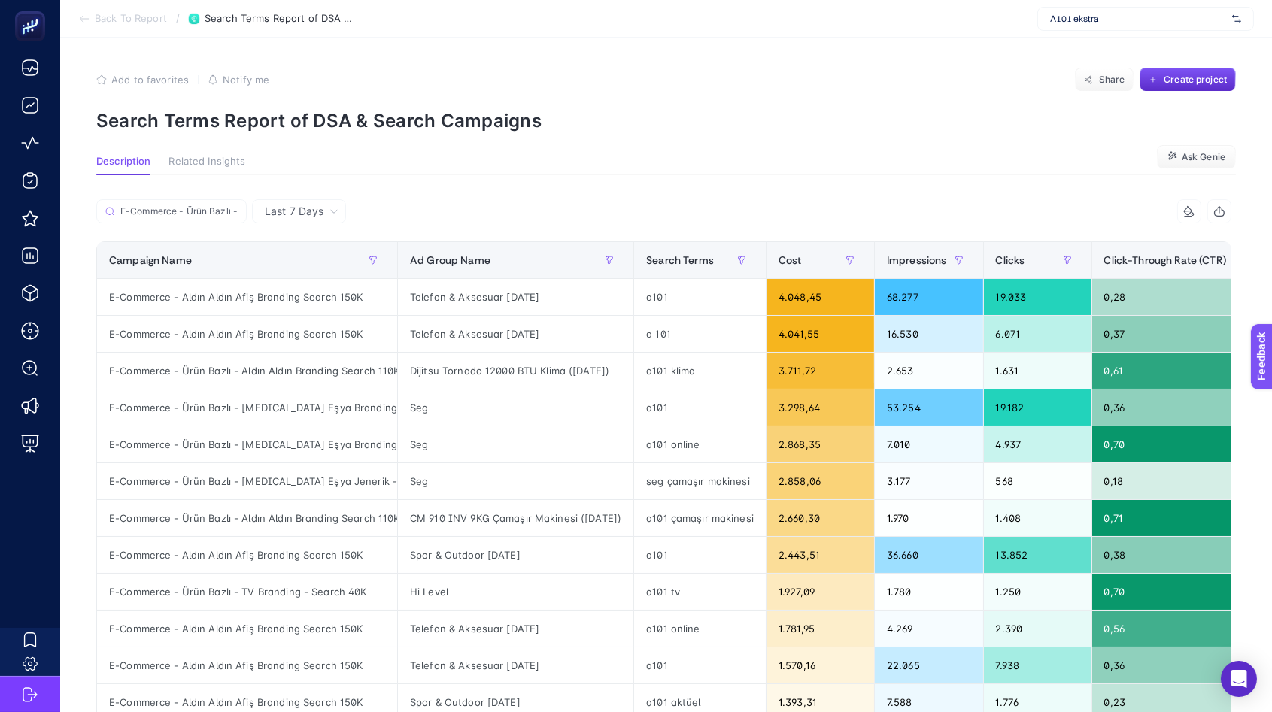
click at [419, 202] on div "E-Commerce - Ürün Bazlı - Beyaz Eşya Jenerik - Search 160K" at bounding box center [380, 215] width 568 height 33
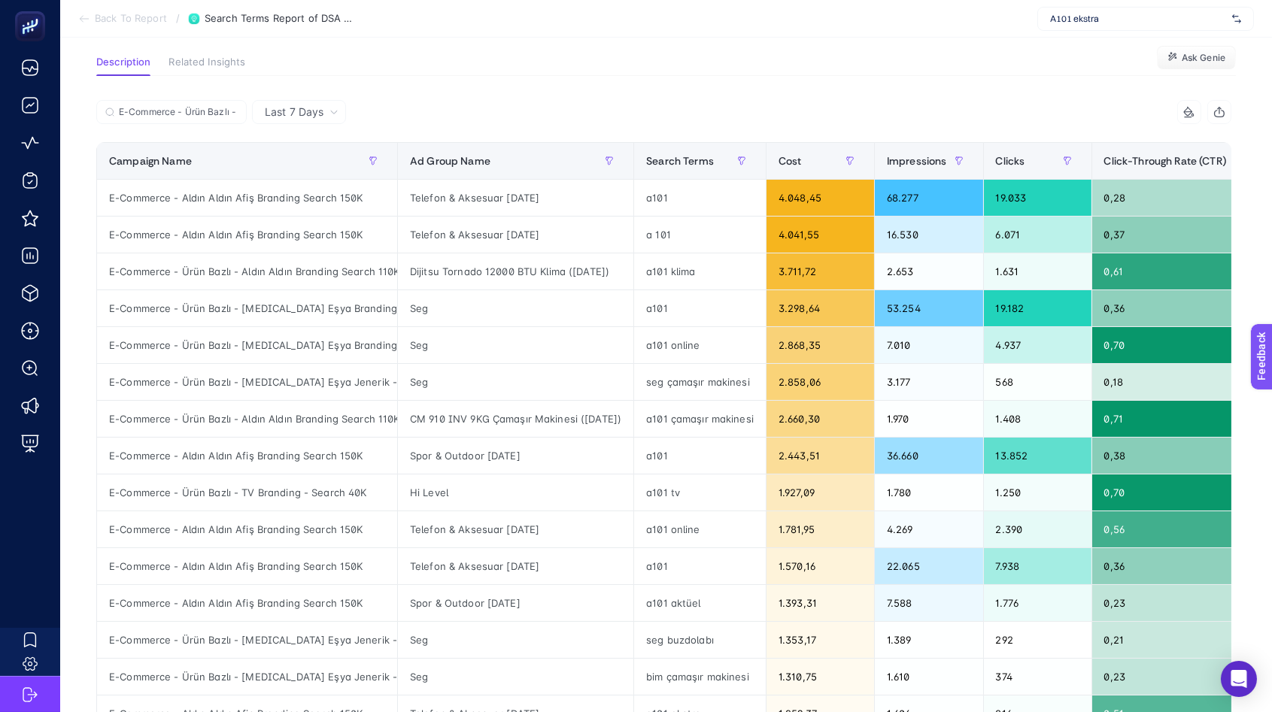
scroll to position [179, 0]
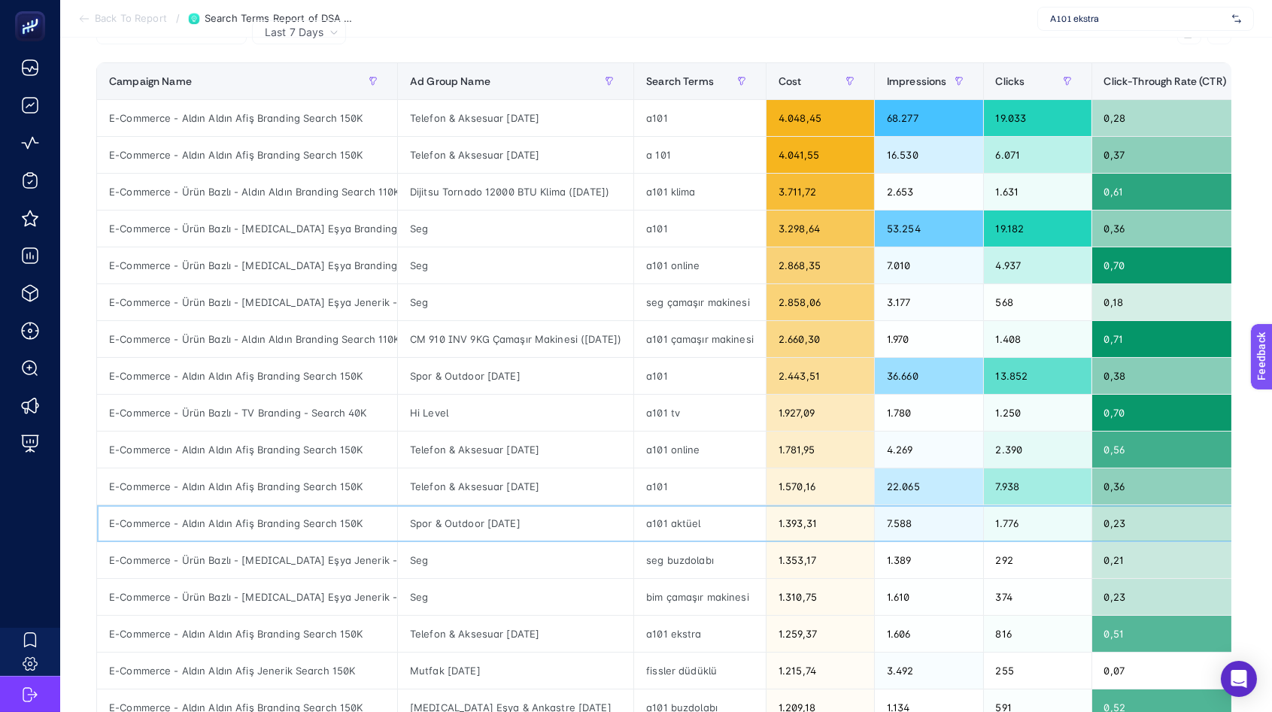
click at [445, 524] on div "Spor & Outdoor 07.08.2025" at bounding box center [515, 524] width 235 height 36
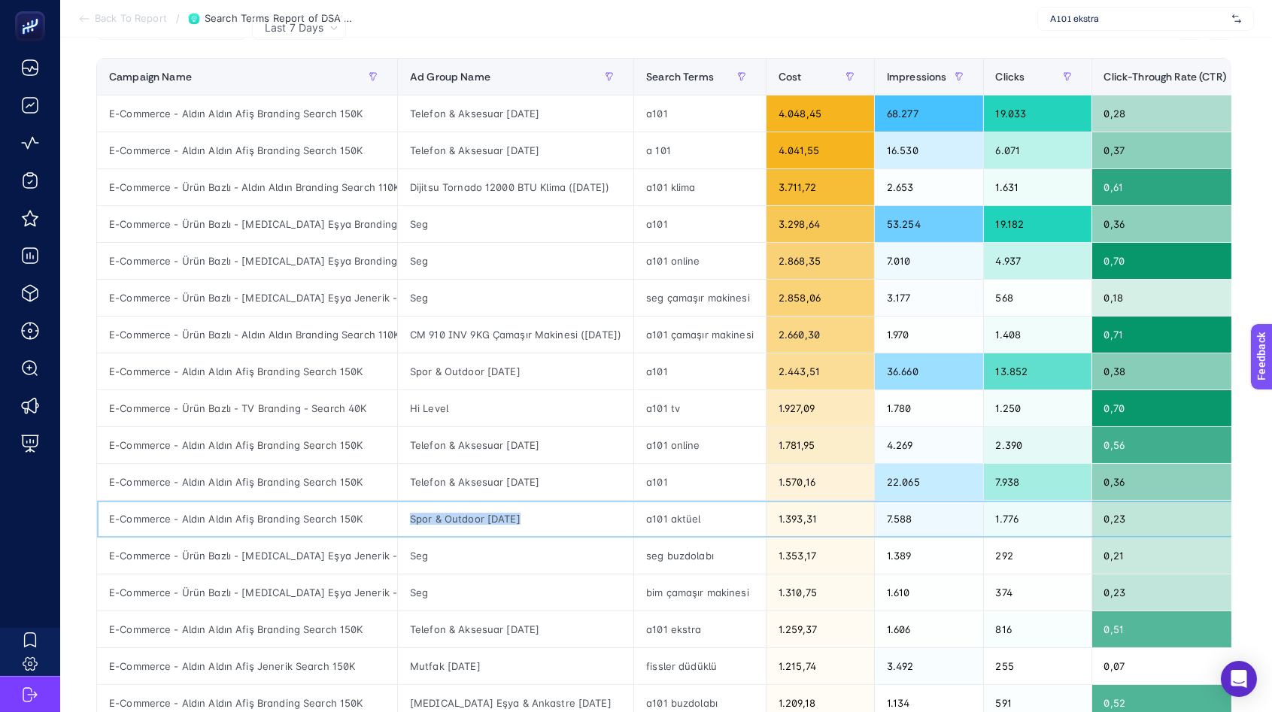
scroll to position [183, 0]
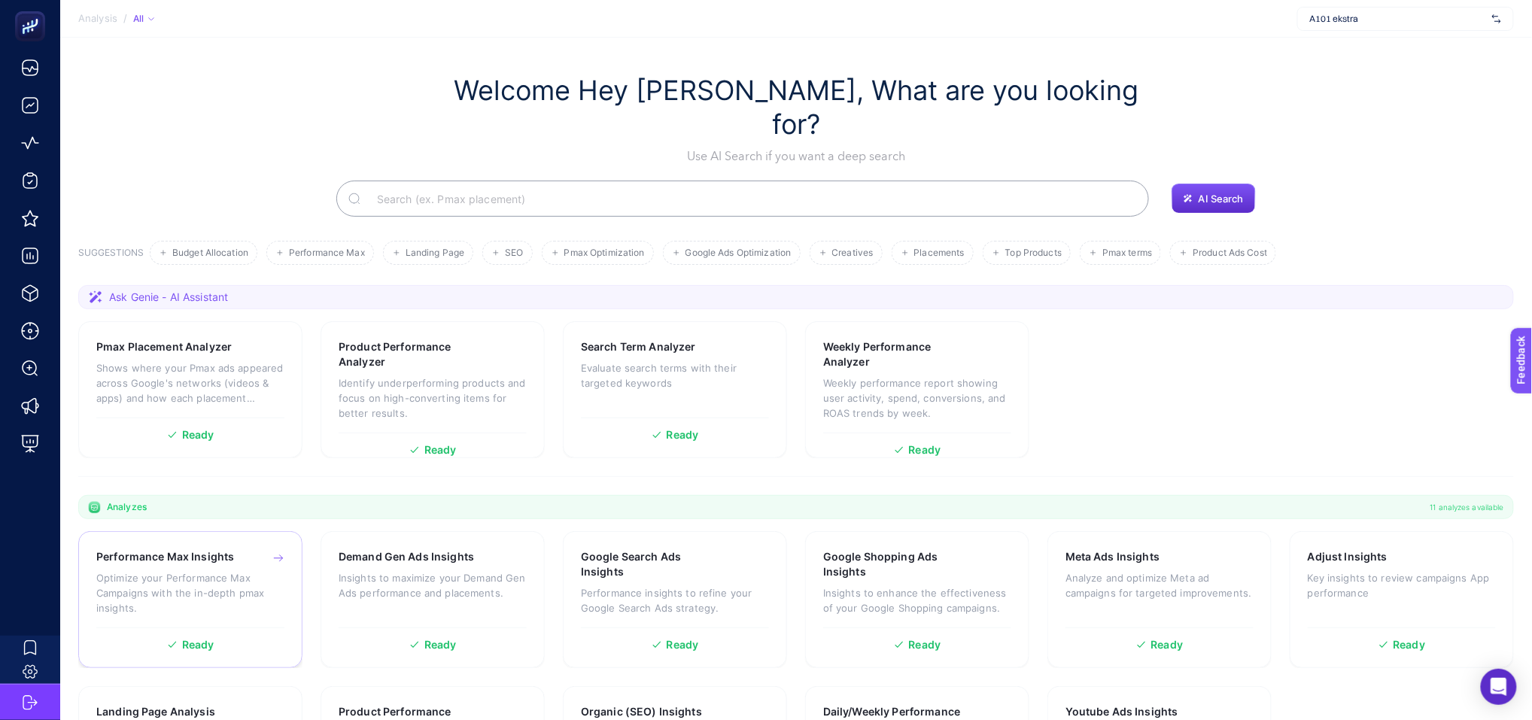
click at [153, 570] on p "Optimize your Performance Max Campaigns with the in-depth pmax insights." at bounding box center [190, 592] width 188 height 45
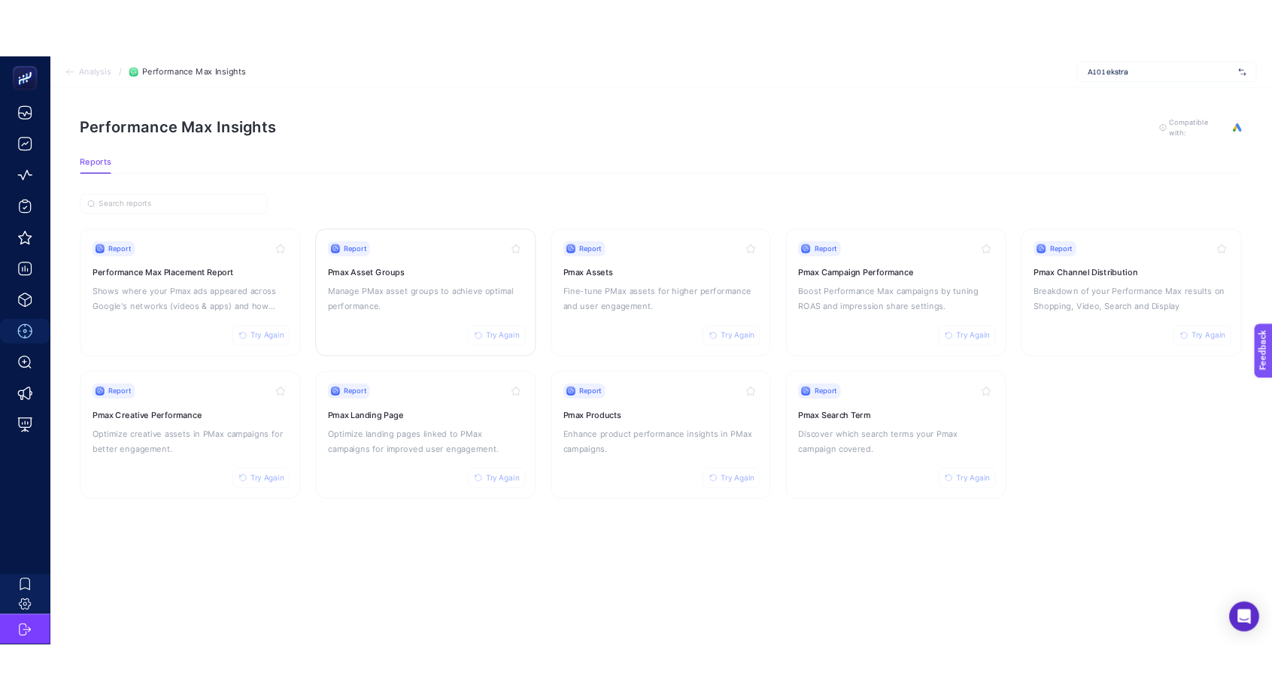
scroll to position [3, 0]
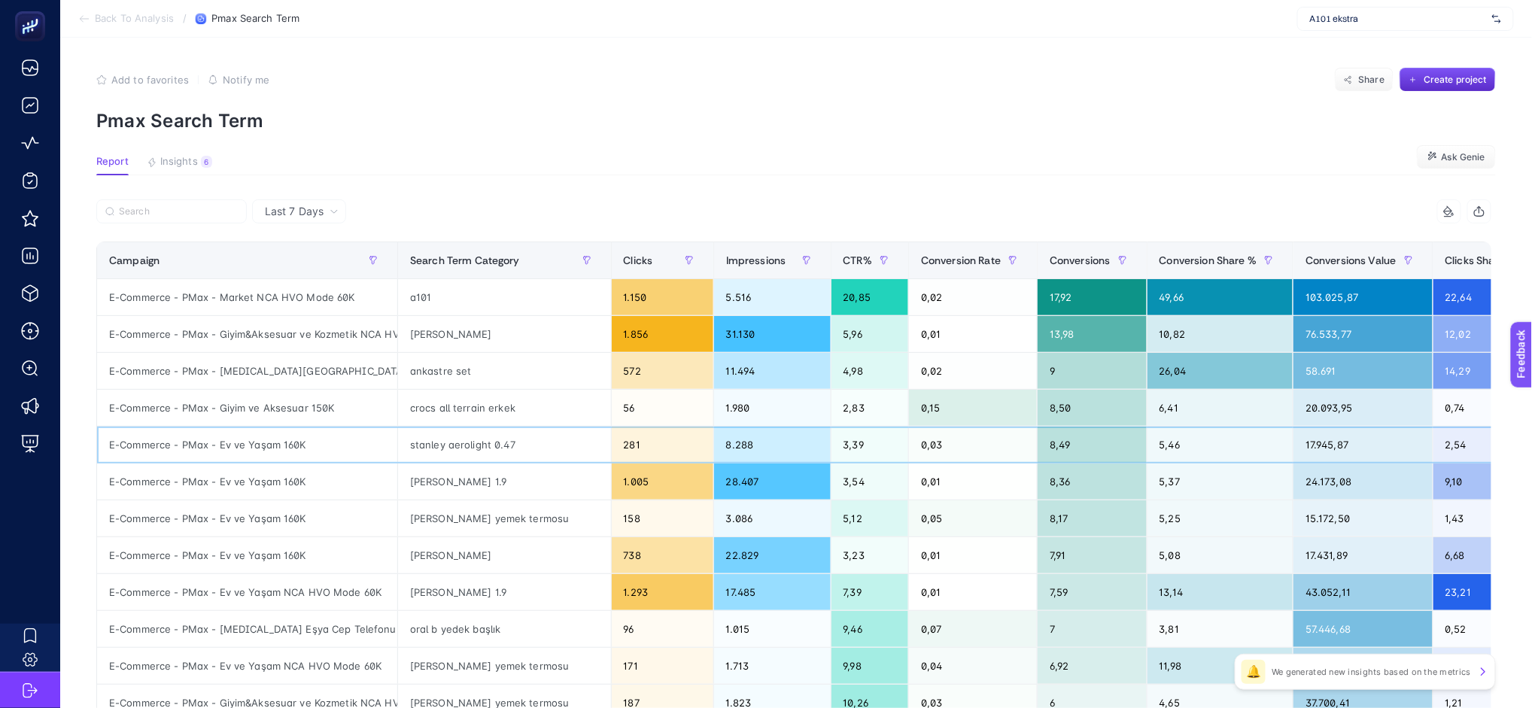
click at [251, 451] on div "E-Commerce - PMax - Ev ve Yaşam 160K" at bounding box center [247, 445] width 300 height 36
copy tr "E-Commerce - PMax - Ev ve Yaşam 160K"
click at [213, 214] on input "Search" at bounding box center [178, 211] width 119 height 11
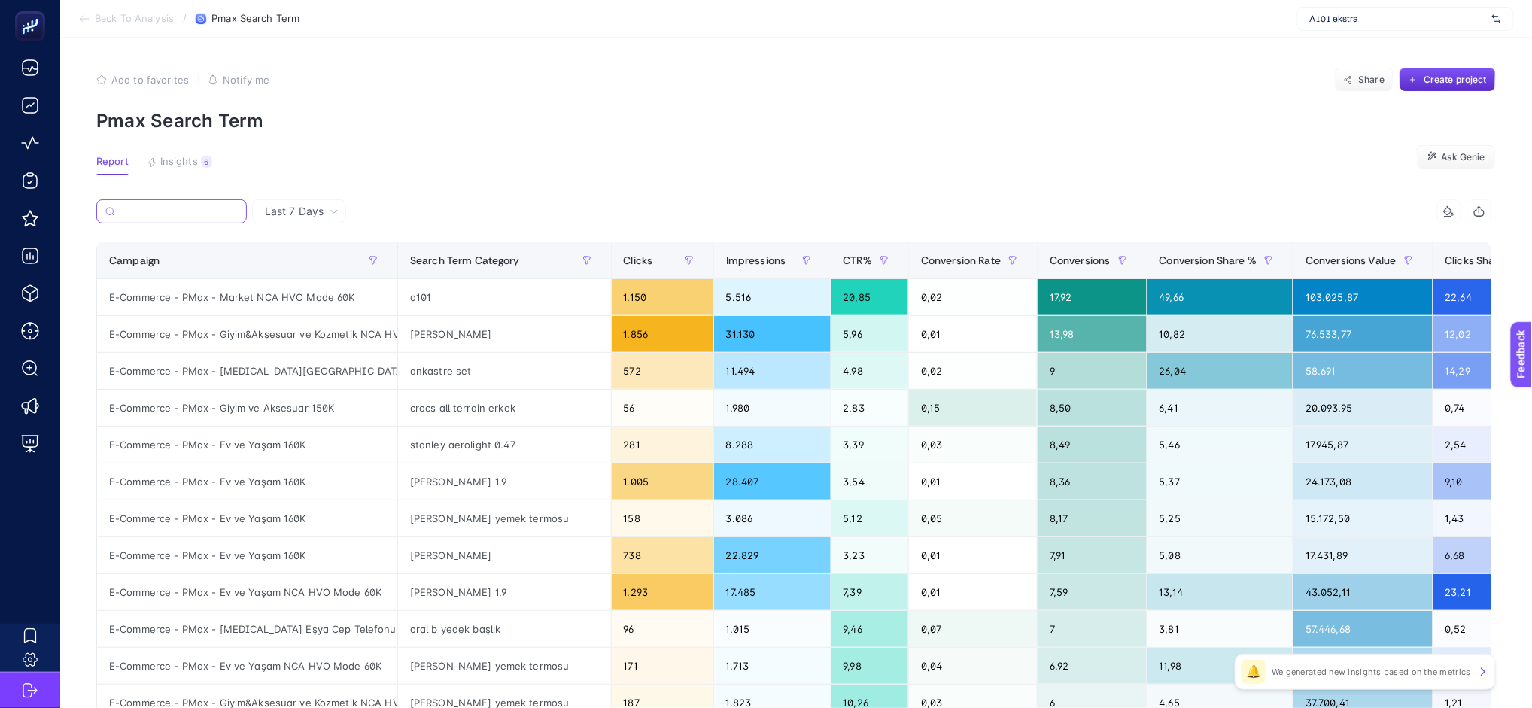
paste input "E-Commerce - PMax - Ev ve Yaşam 160K"
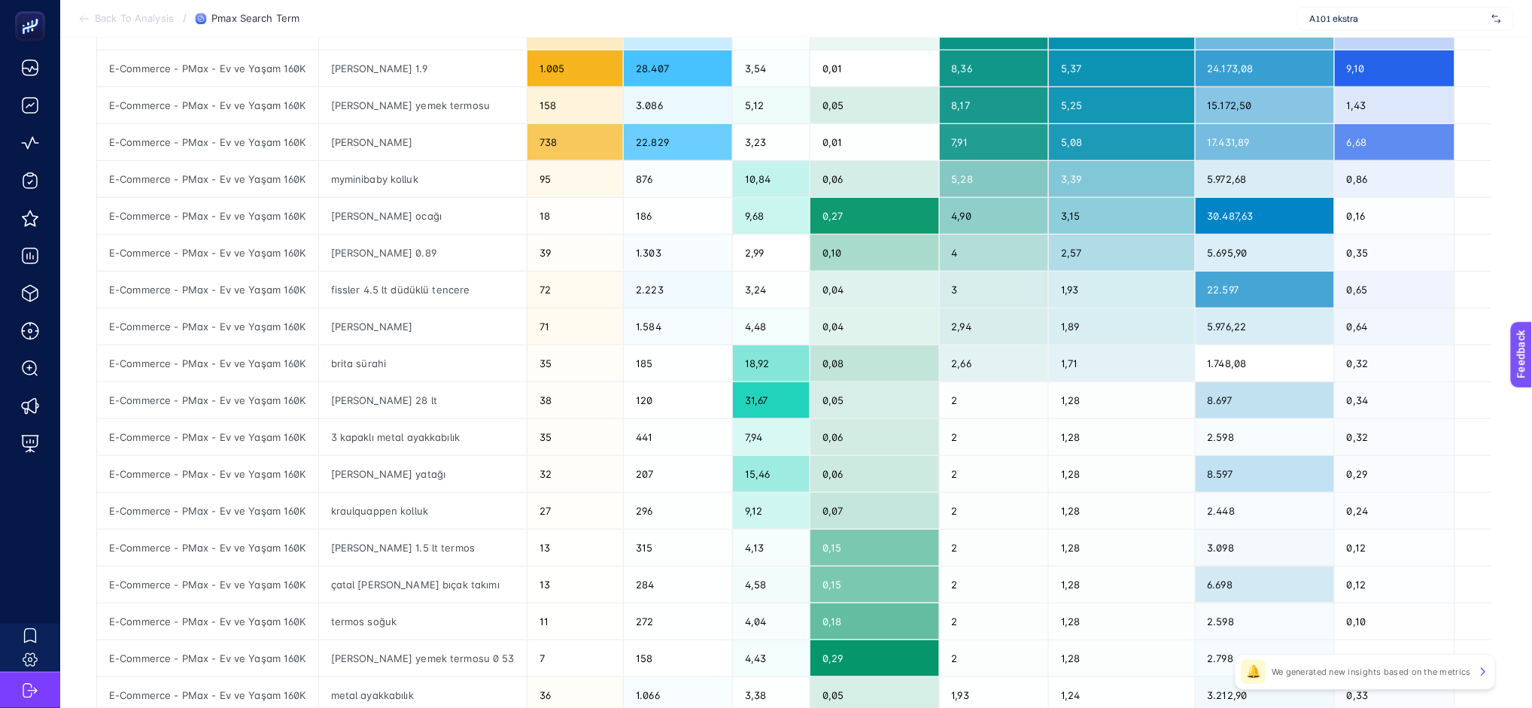
scroll to position [85, 0]
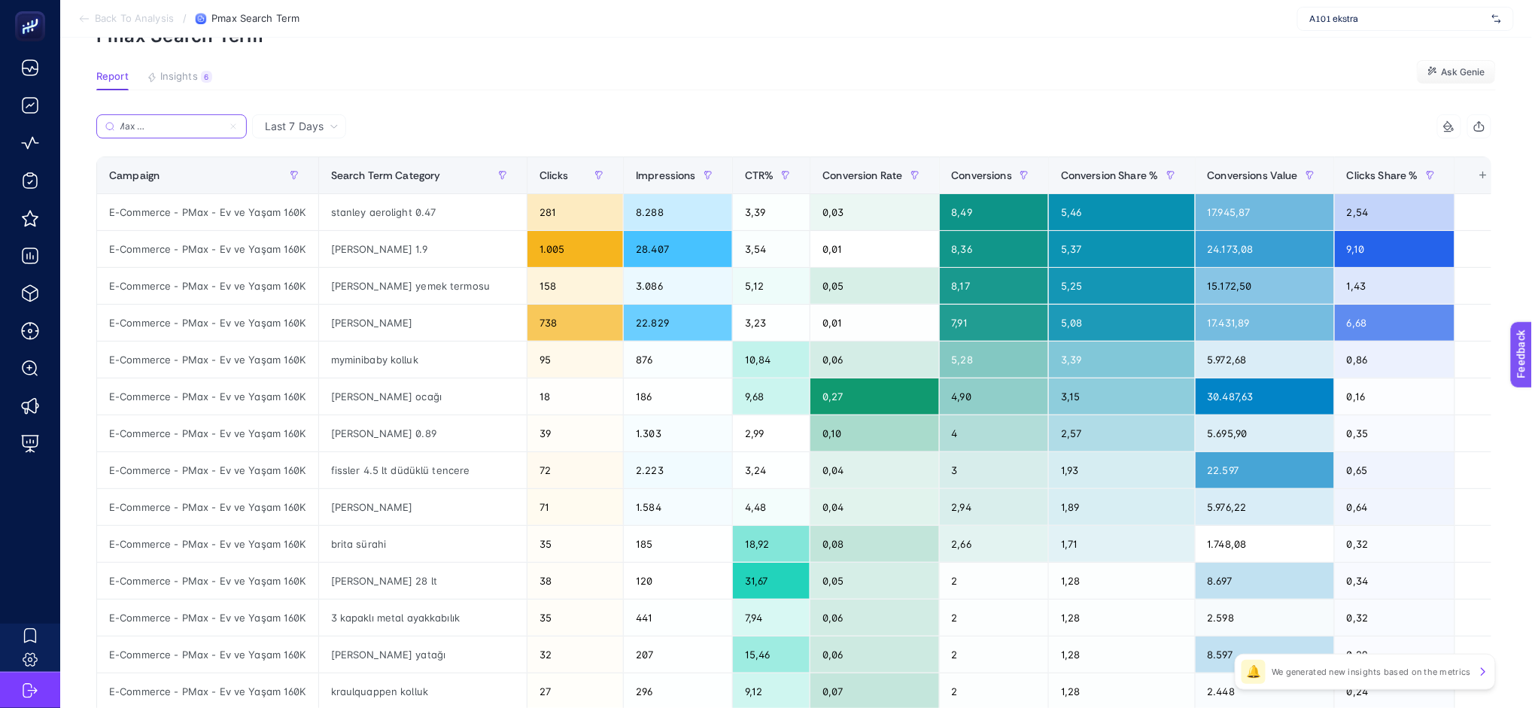
type input "E-Commerce - PMax - Ev ve Yaşam 160K"
click at [369, 431] on div "[PERSON_NAME] 0.89" at bounding box center [423, 433] width 208 height 36
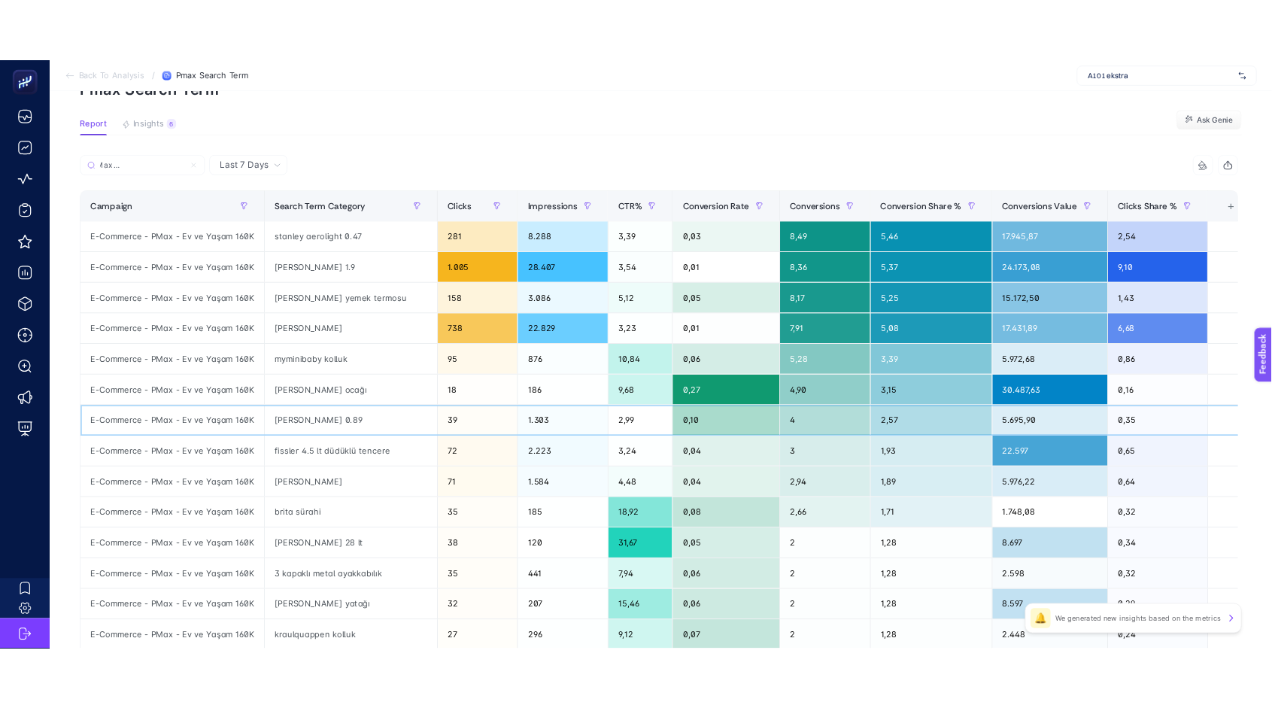
scroll to position [0, 0]
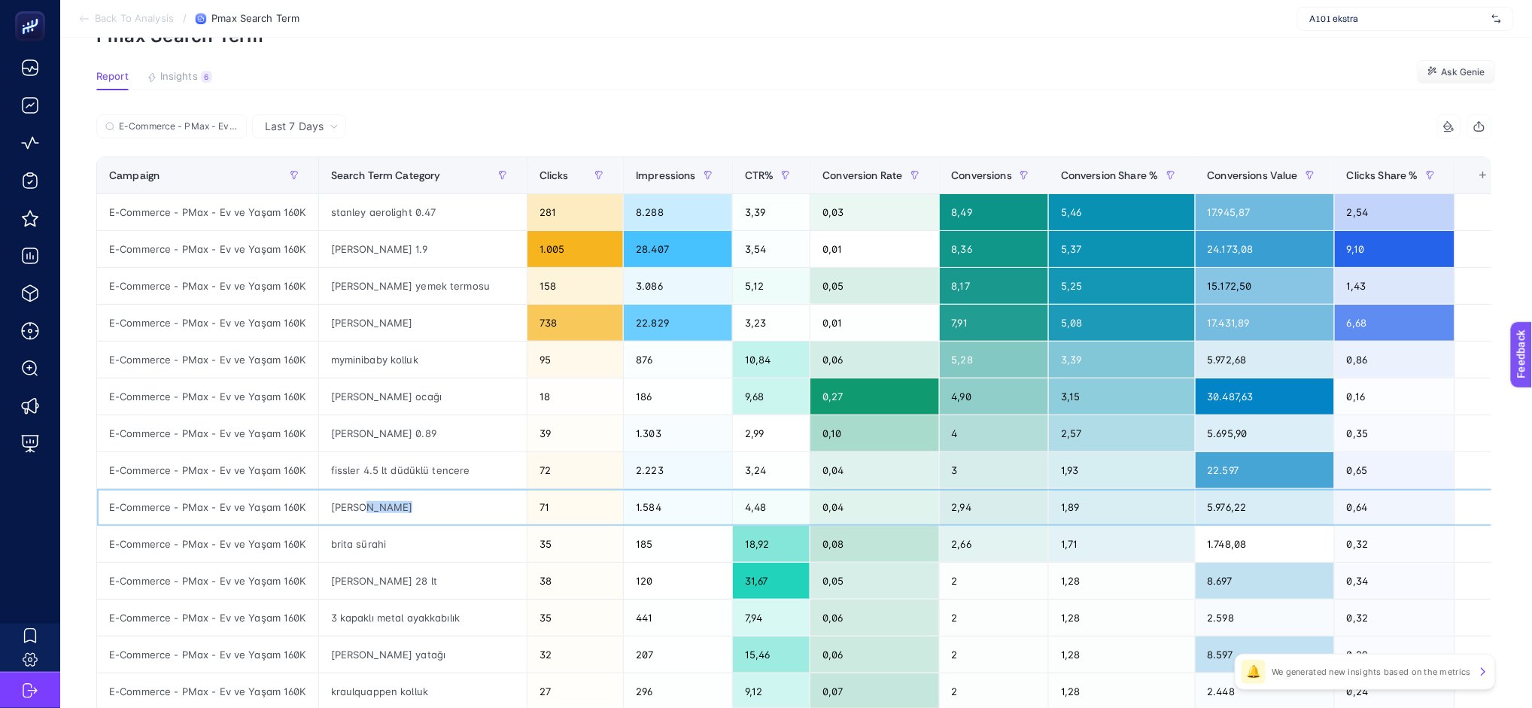
drag, startPoint x: 364, startPoint y: 506, endPoint x: 412, endPoint y: 506, distance: 47.4
click at [412, 506] on div "[PERSON_NAME]" at bounding box center [423, 507] width 208 height 36
click at [377, 502] on div "[PERSON_NAME]" at bounding box center [423, 507] width 208 height 36
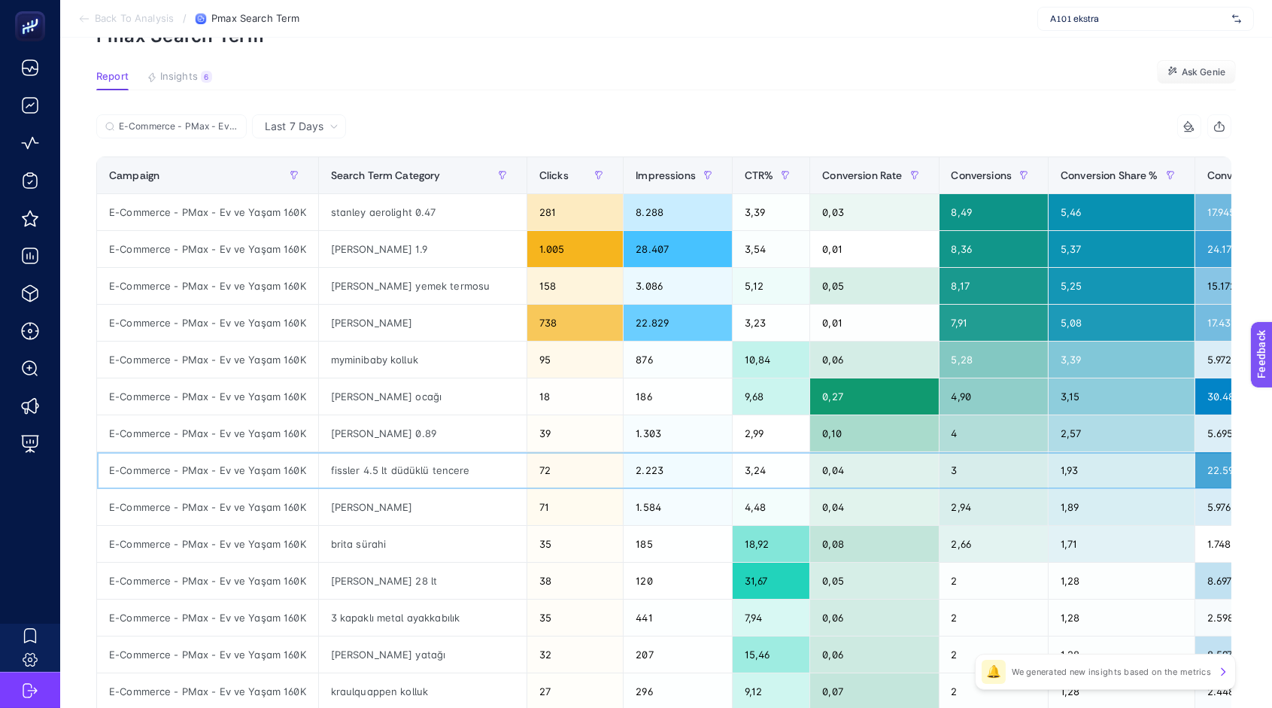
click at [341, 476] on div "fissler 4.5 lt düdüklü tencere" at bounding box center [423, 470] width 208 height 36
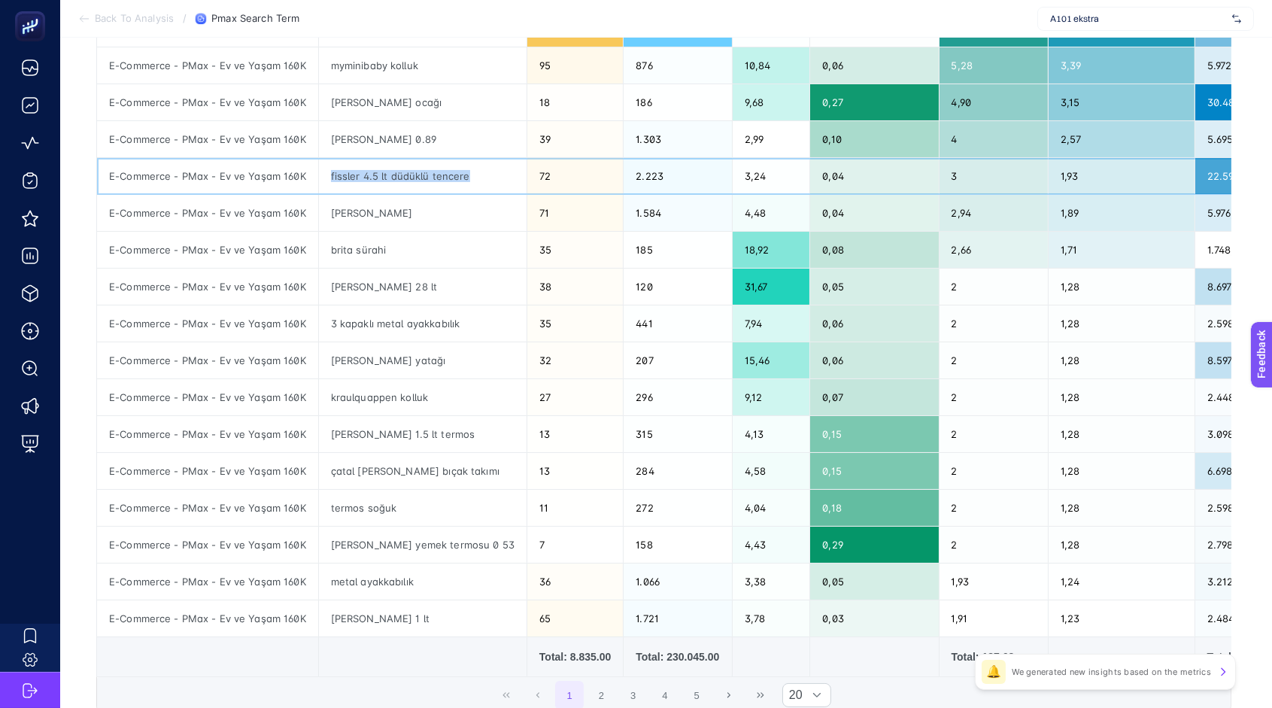
scroll to position [402, 0]
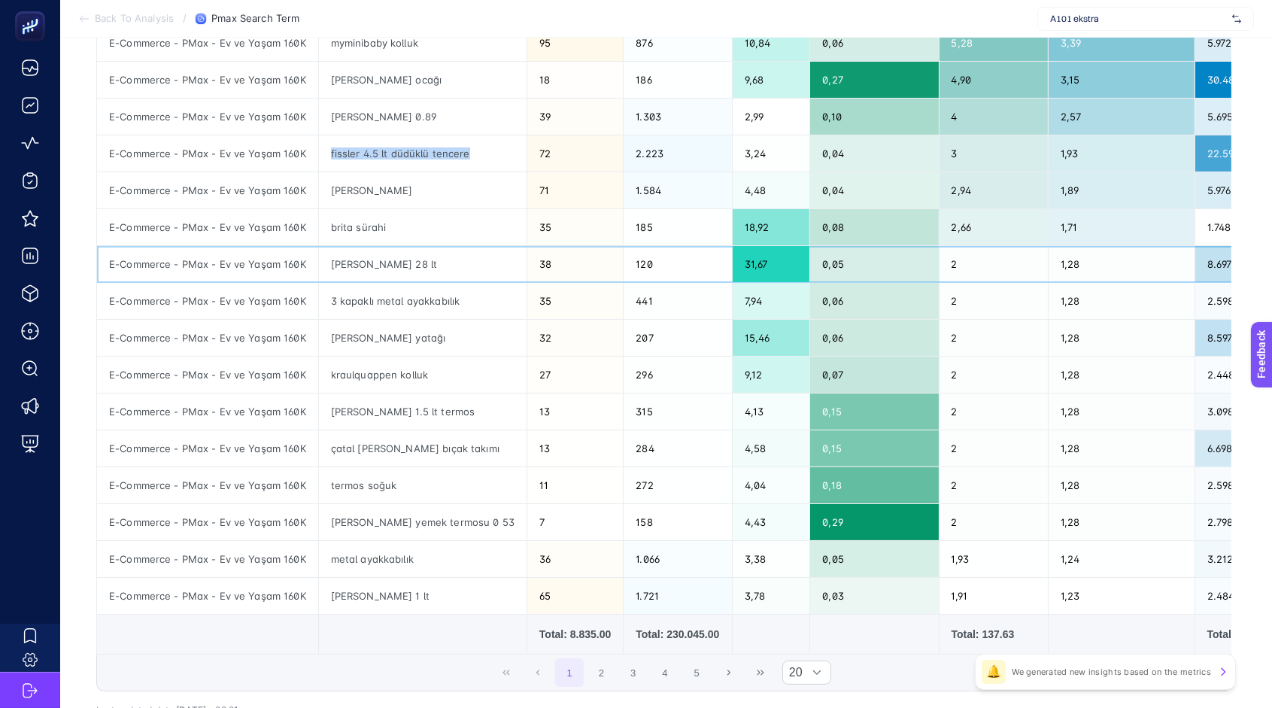
click at [361, 253] on div "[PERSON_NAME] 28 lt" at bounding box center [423, 264] width 208 height 36
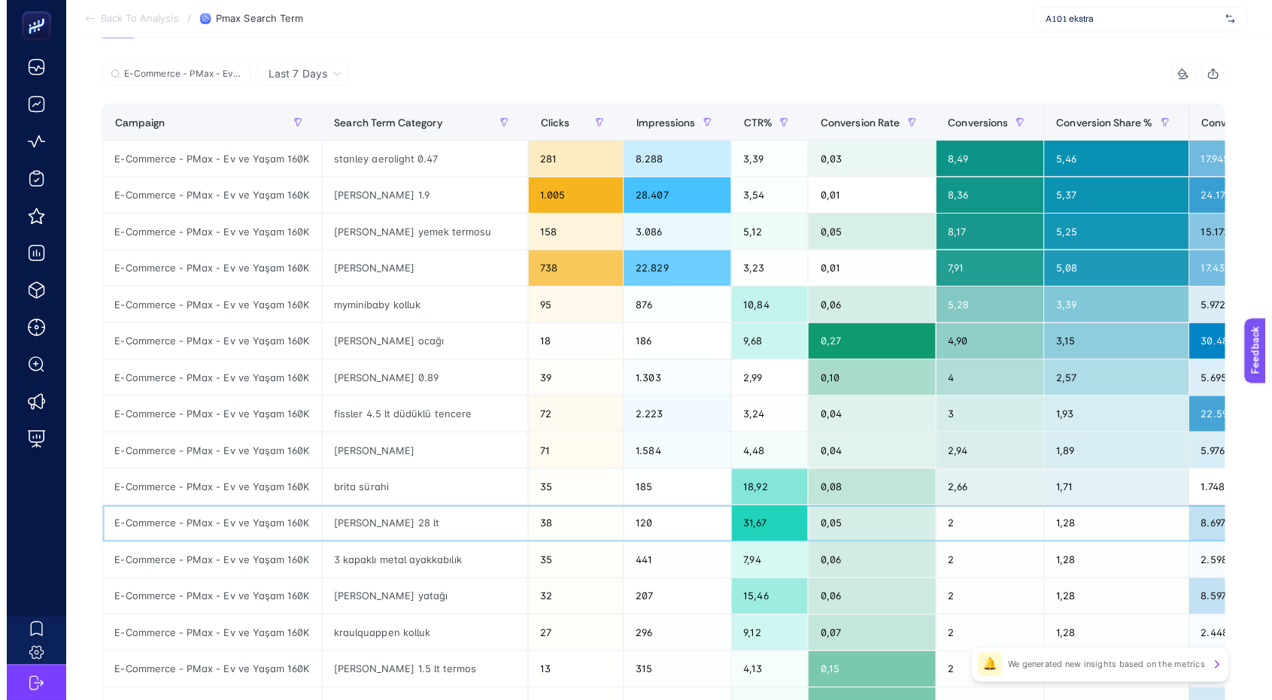
scroll to position [2, 0]
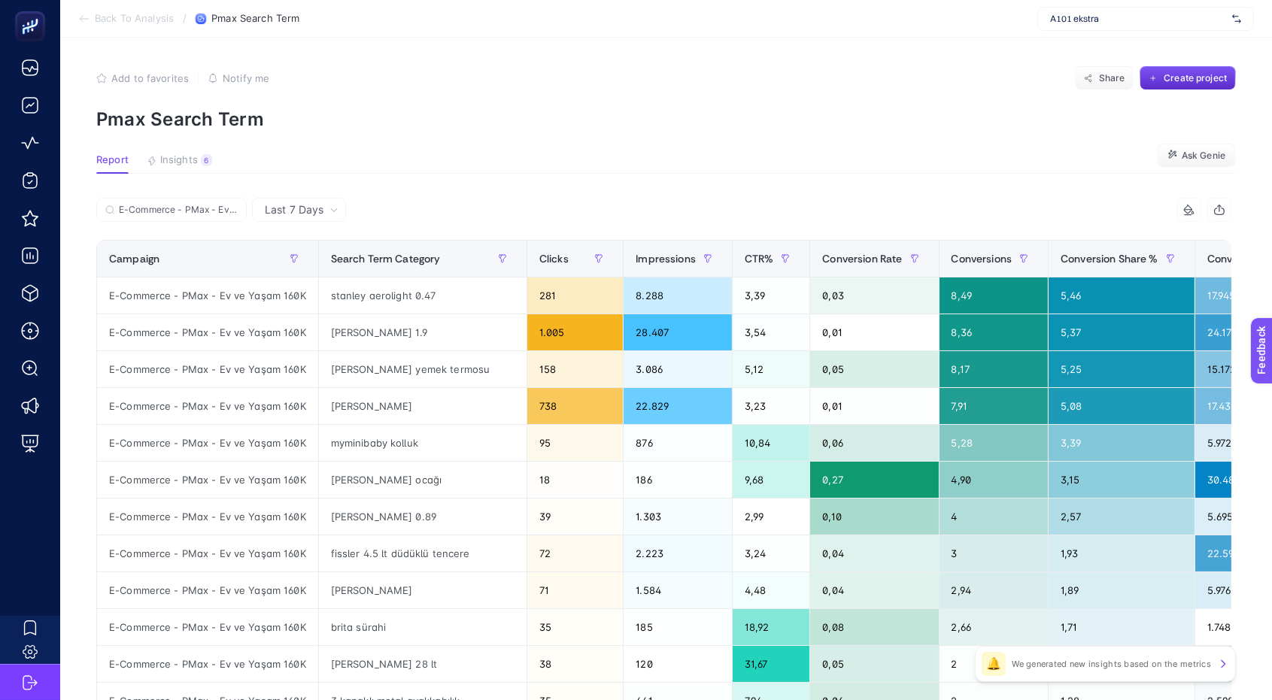
click at [175, 225] on div "E-Commerce - PMax - Ev ve Yaşam 160K" at bounding box center [380, 214] width 568 height 33
click at [175, 215] on label "E-Commerce - PMax - Ev ve Yaşam 160K" at bounding box center [171, 210] width 150 height 24
click at [175, 215] on input "E-Commerce - PMax - Ev ve Yaşam 160K" at bounding box center [178, 210] width 119 height 11
click at [175, 215] on label "E-Commerce - PMax - Ev ve Yaşam 160K" at bounding box center [171, 210] width 150 height 24
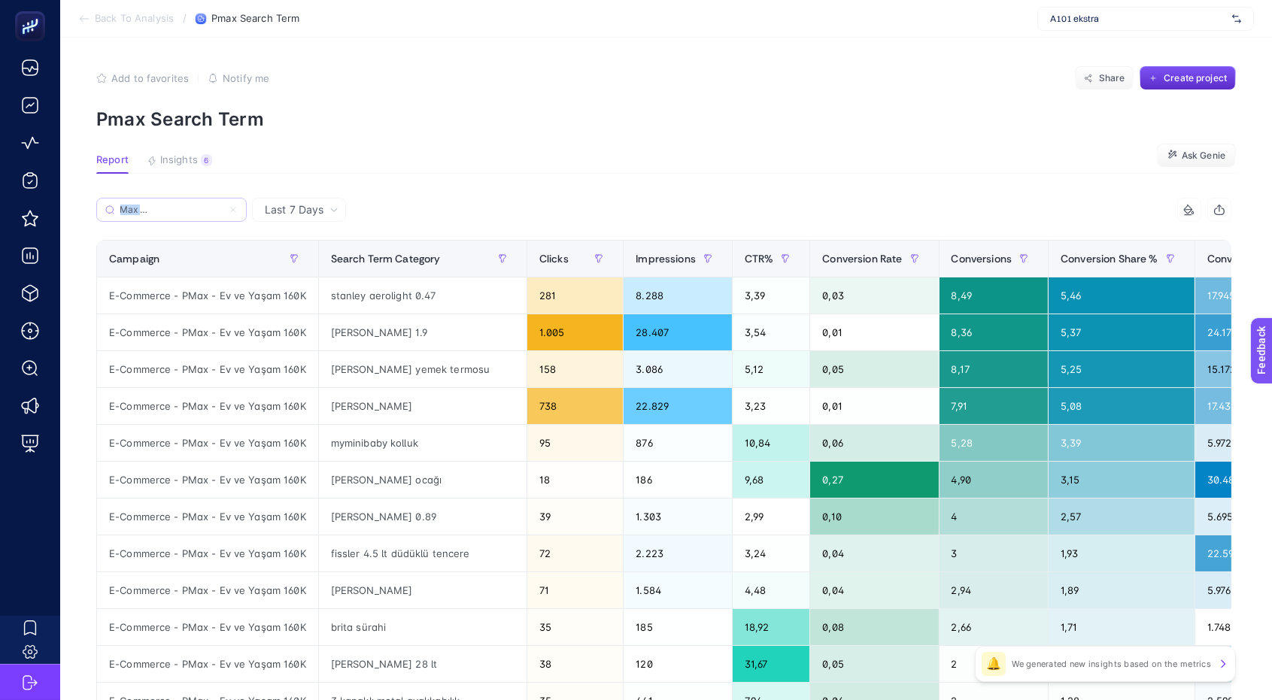
click at [175, 215] on input "E-Commerce - PMax - Ev ve Yaşam 160K" at bounding box center [171, 210] width 102 height 11
click at [233, 212] on icon at bounding box center [233, 209] width 9 height 9
click at [223, 212] on input "E-Commerce - PMax - Ev ve Yaşam 160K" at bounding box center [171, 210] width 102 height 11
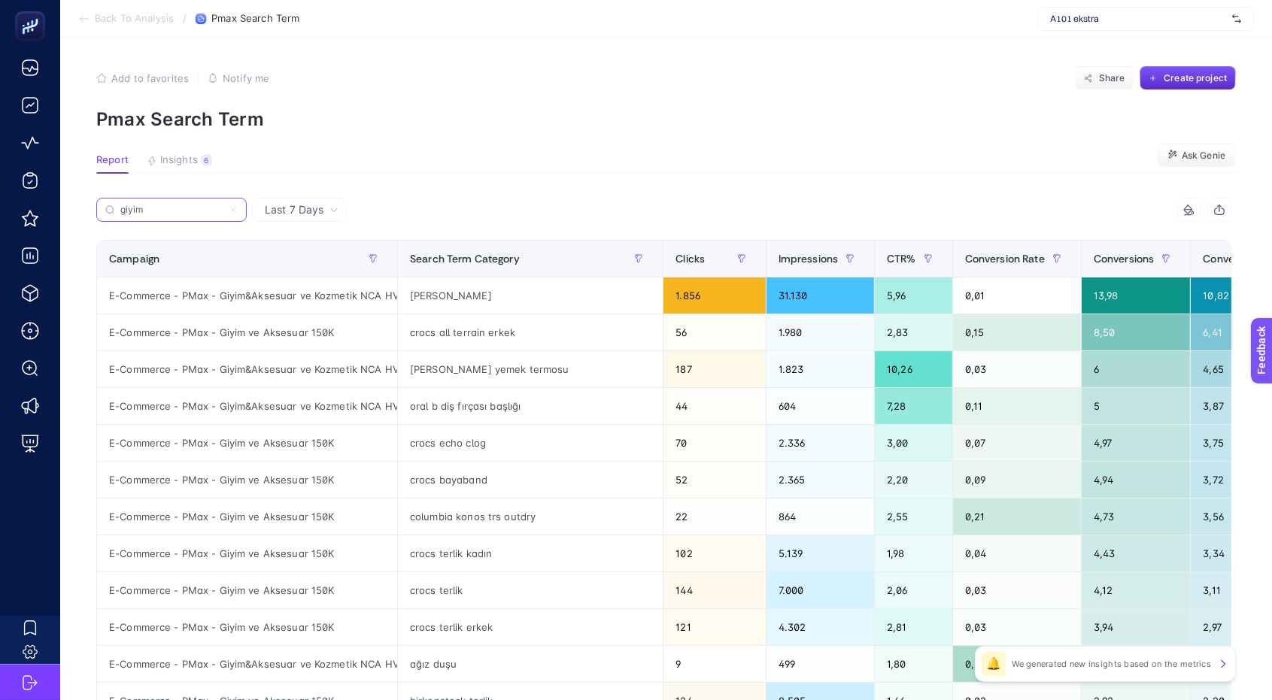
type input "giyim"
click at [421, 339] on div "crocs all terrain erkek" at bounding box center [530, 332] width 265 height 36
click at [441, 191] on article "Add to favorites false Notify me Share Create project Pmax Search Term Report I…" at bounding box center [666, 624] width 1212 height 1176
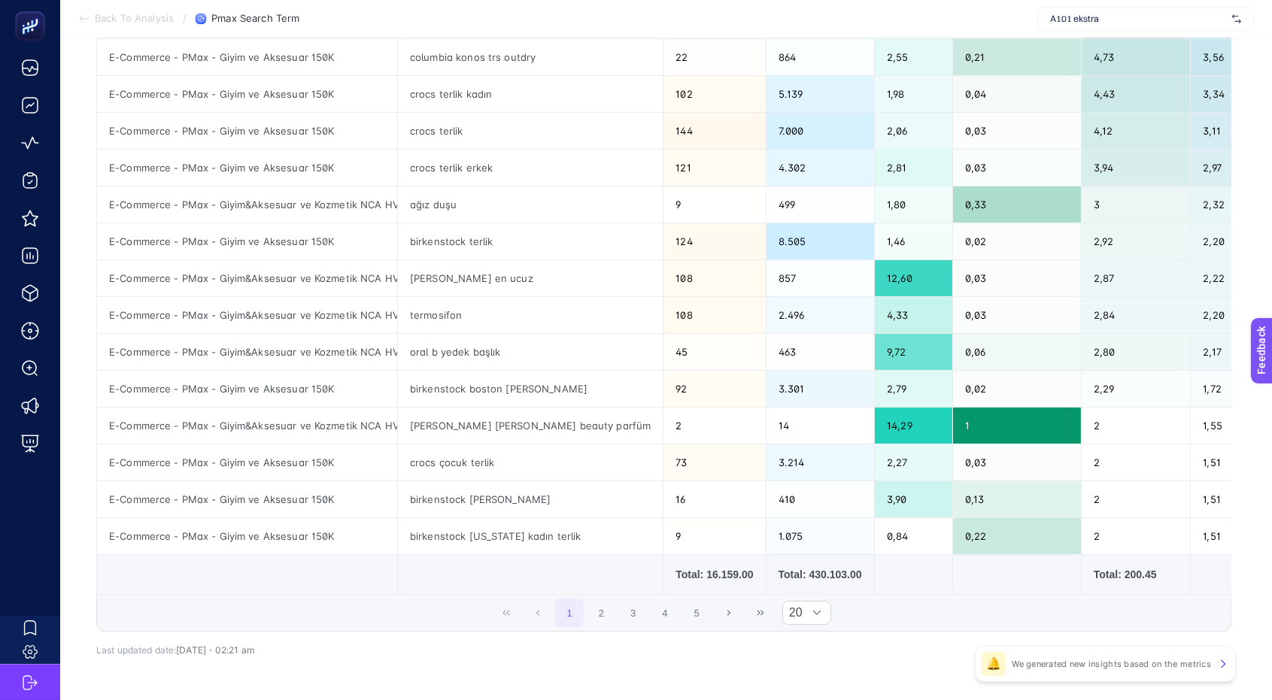
scroll to position [484, 0]
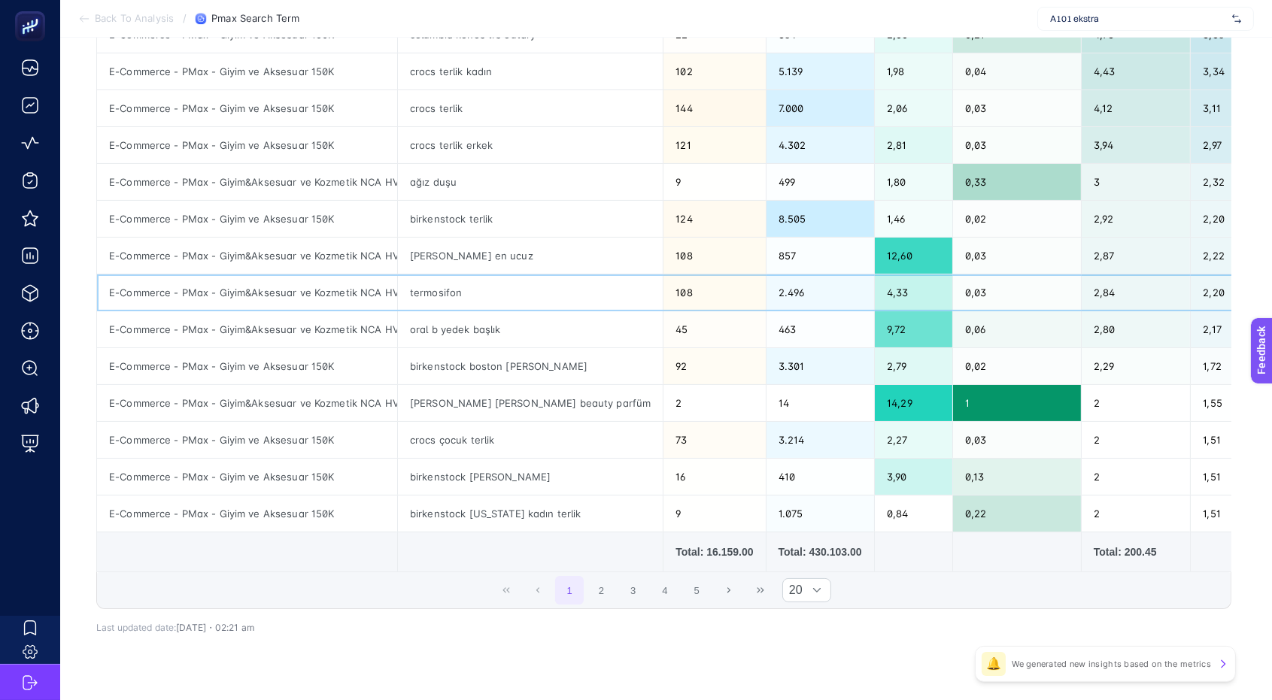
click at [421, 290] on div "termosifon" at bounding box center [530, 293] width 265 height 36
click at [494, 406] on div "[PERSON_NAME] [PERSON_NAME] beauty parfüm" at bounding box center [530, 403] width 265 height 36
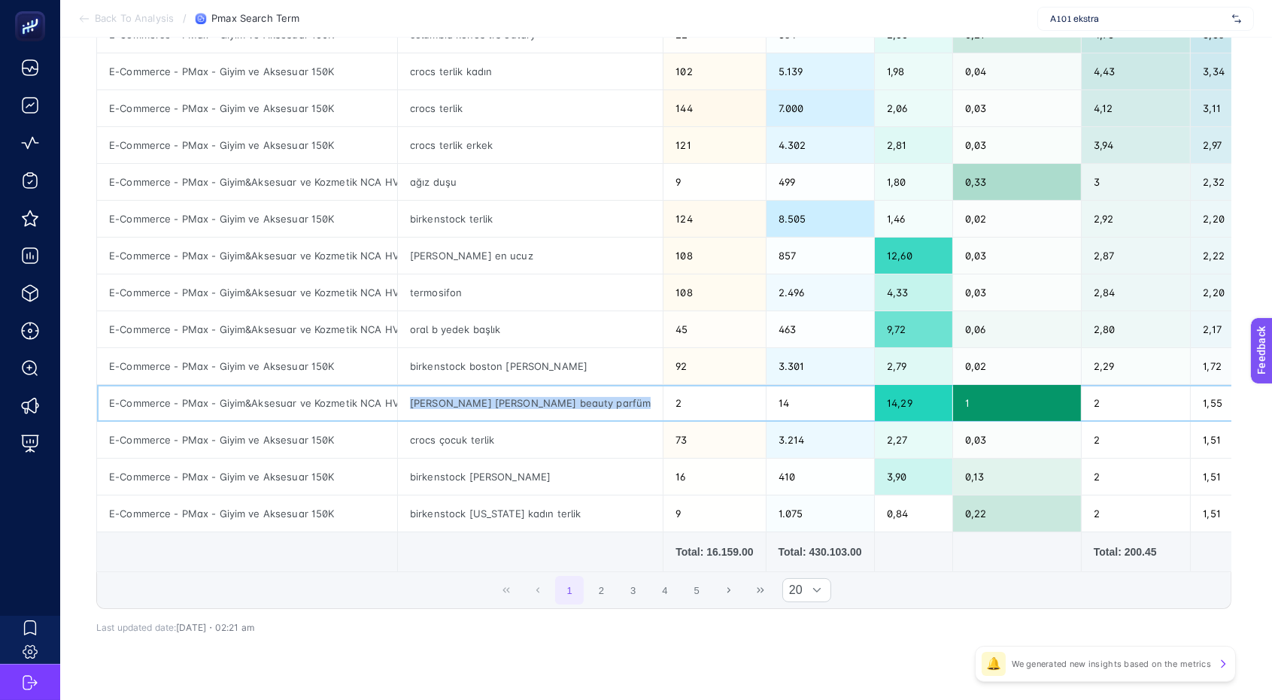
click at [494, 406] on div "[PERSON_NAME] [PERSON_NAME] beauty parfüm" at bounding box center [530, 403] width 265 height 36
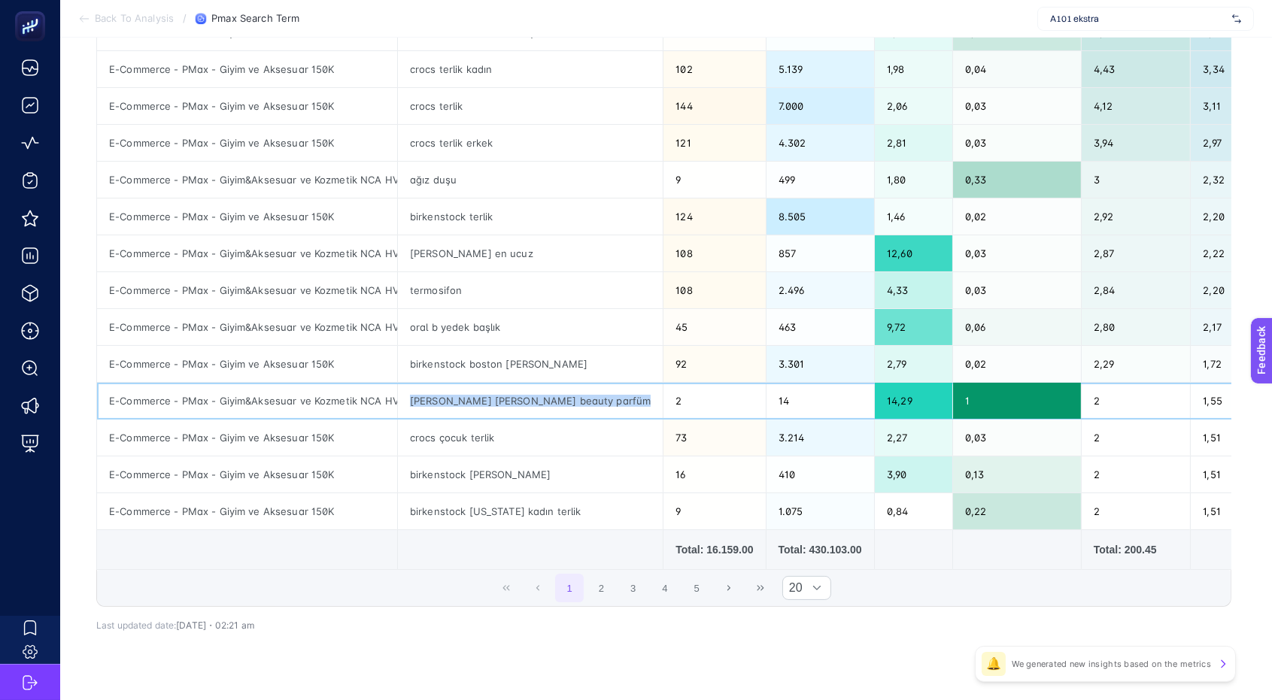
scroll to position [487, 0]
click at [610, 602] on button "2" at bounding box center [602, 587] width 29 height 29
click at [609, 602] on button "2" at bounding box center [602, 587] width 29 height 29
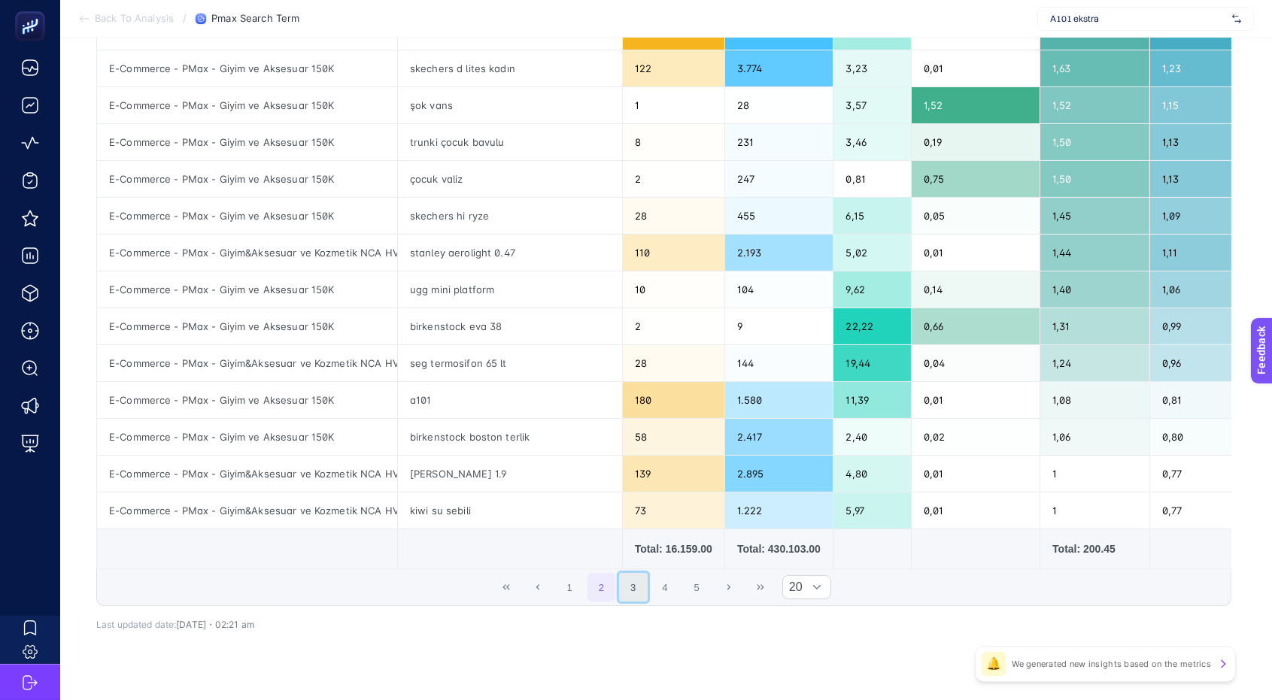
click at [637, 602] on button "3" at bounding box center [633, 587] width 29 height 29
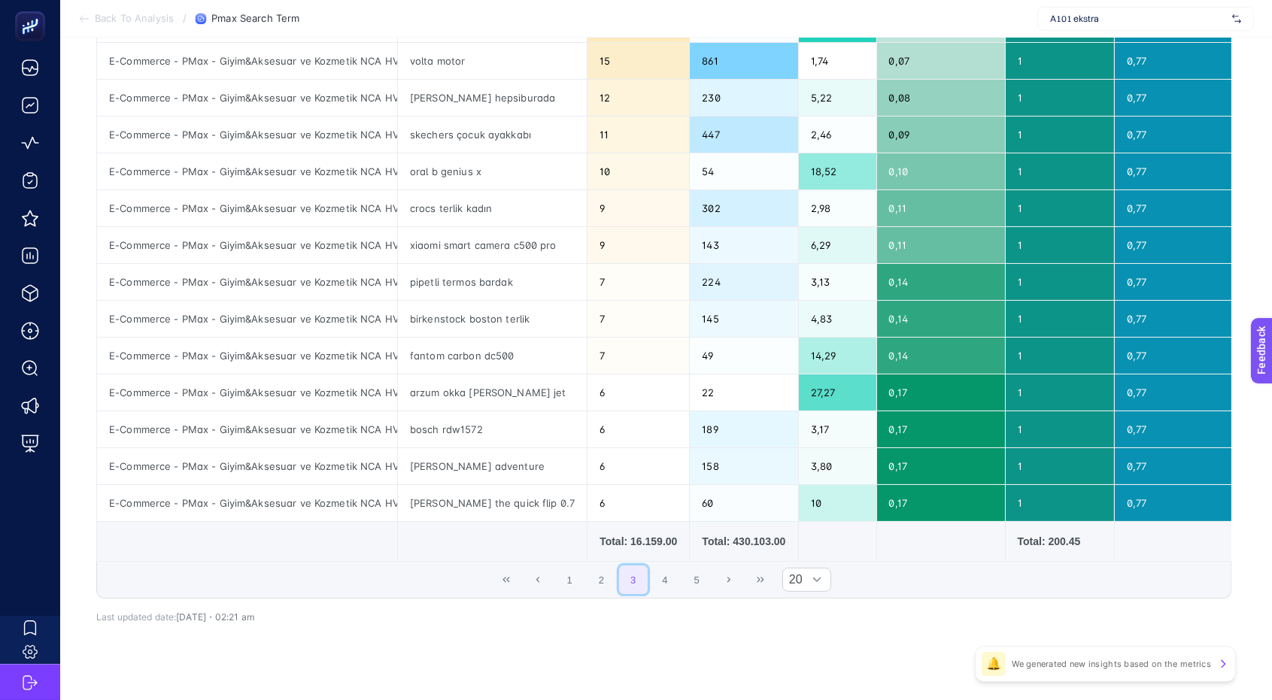
scroll to position [527, 0]
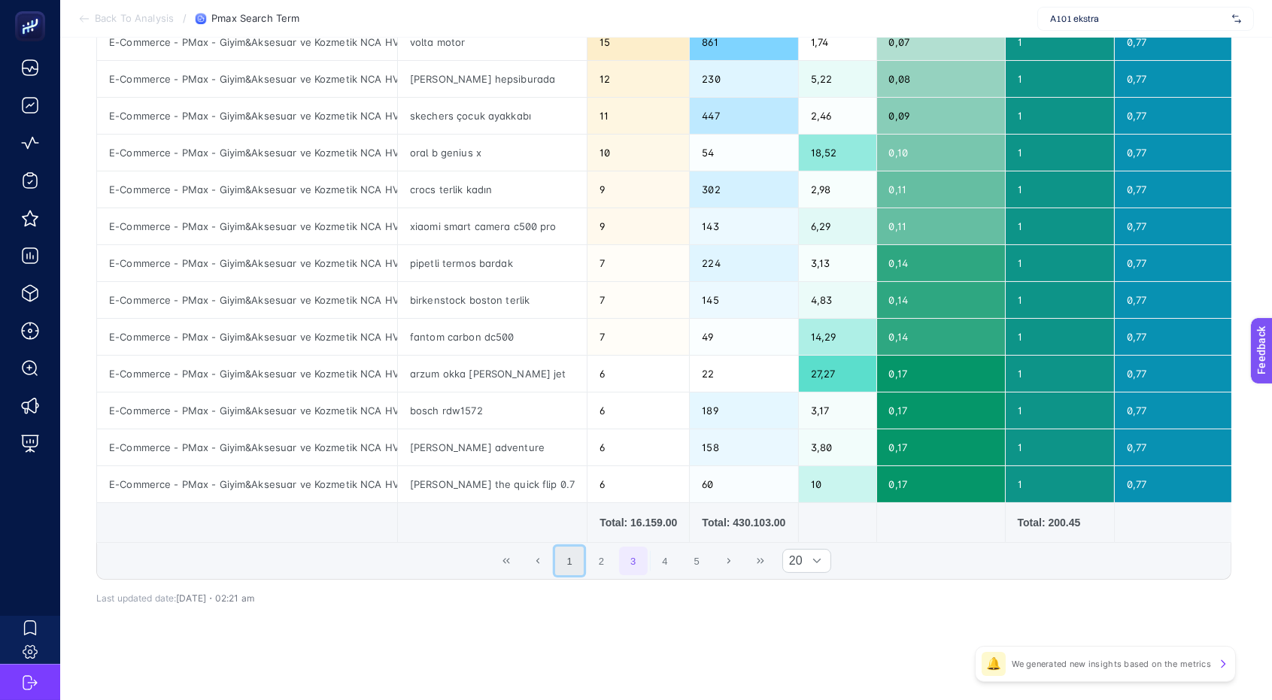
click at [574, 553] on button "1" at bounding box center [569, 561] width 29 height 29
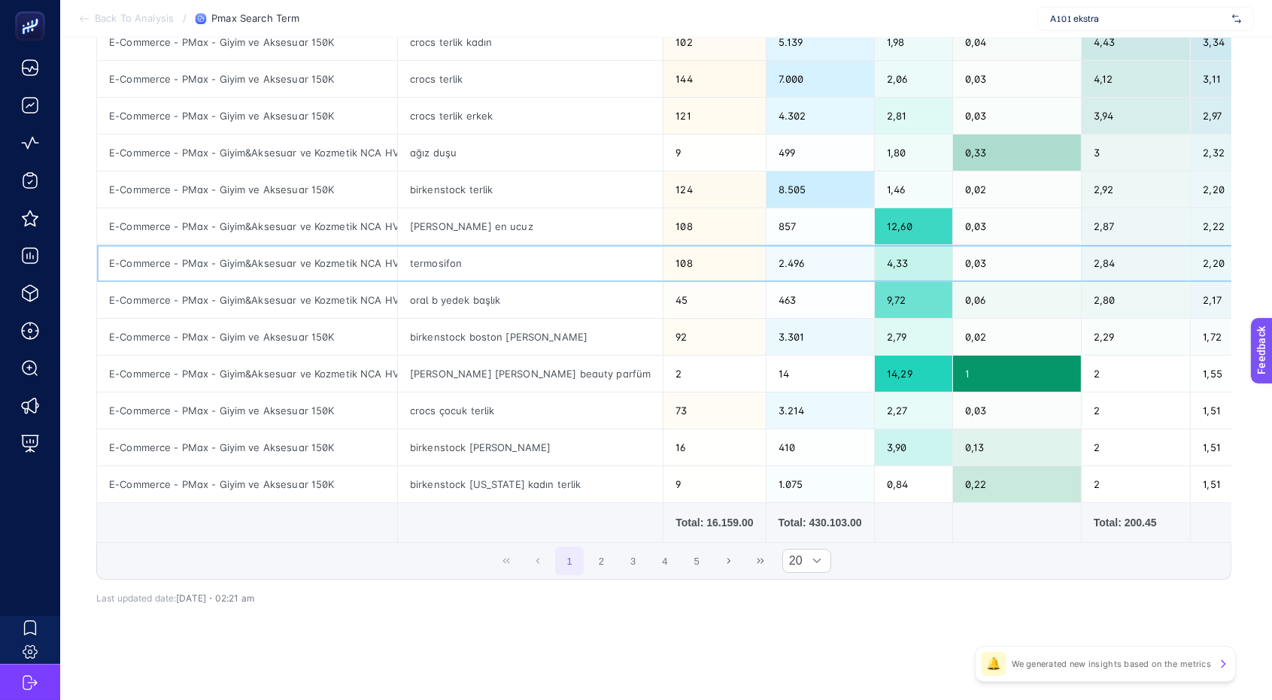
click at [422, 256] on div "termosifon" at bounding box center [530, 263] width 265 height 36
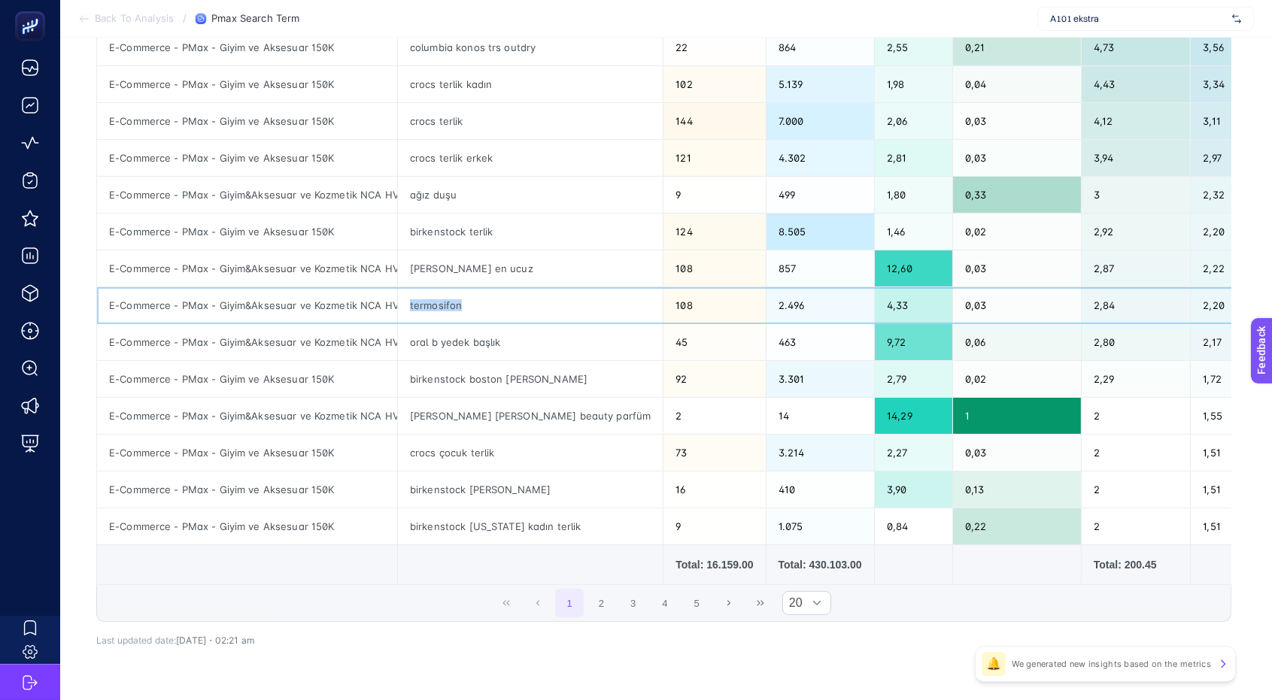
scroll to position [444, 0]
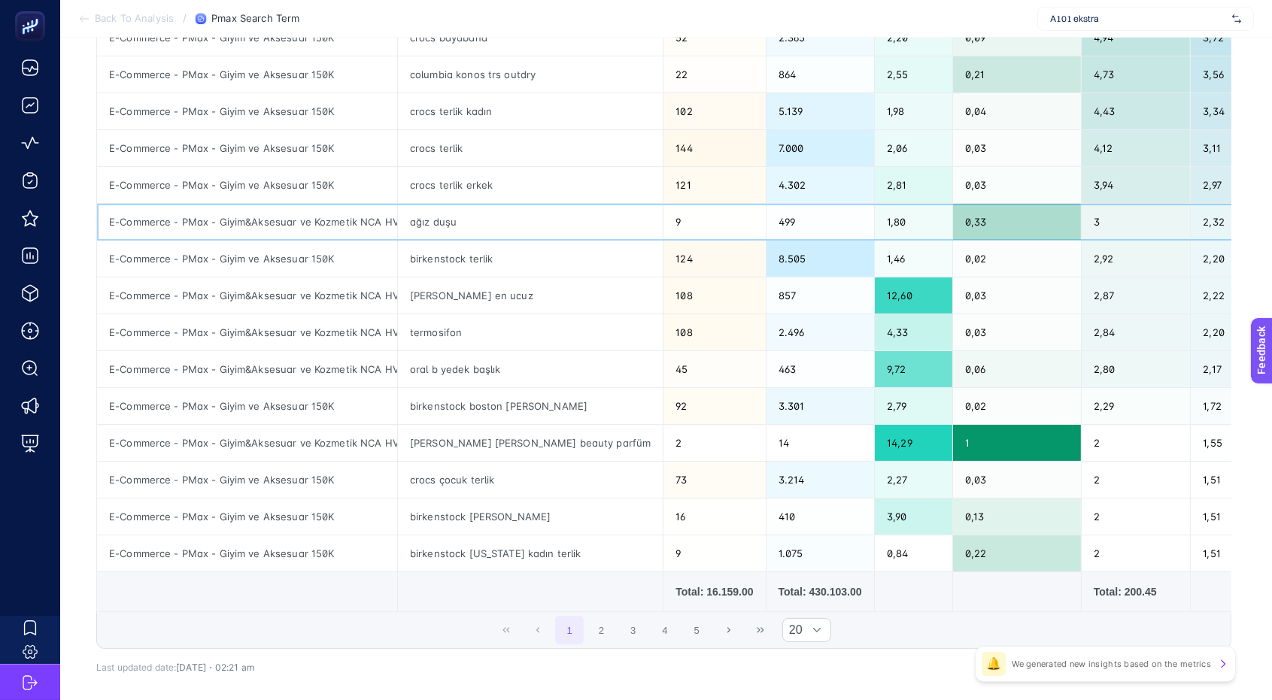
click at [432, 220] on div "ağız duşu" at bounding box center [530, 222] width 265 height 36
click at [430, 224] on div "ağız duşu" at bounding box center [530, 222] width 265 height 36
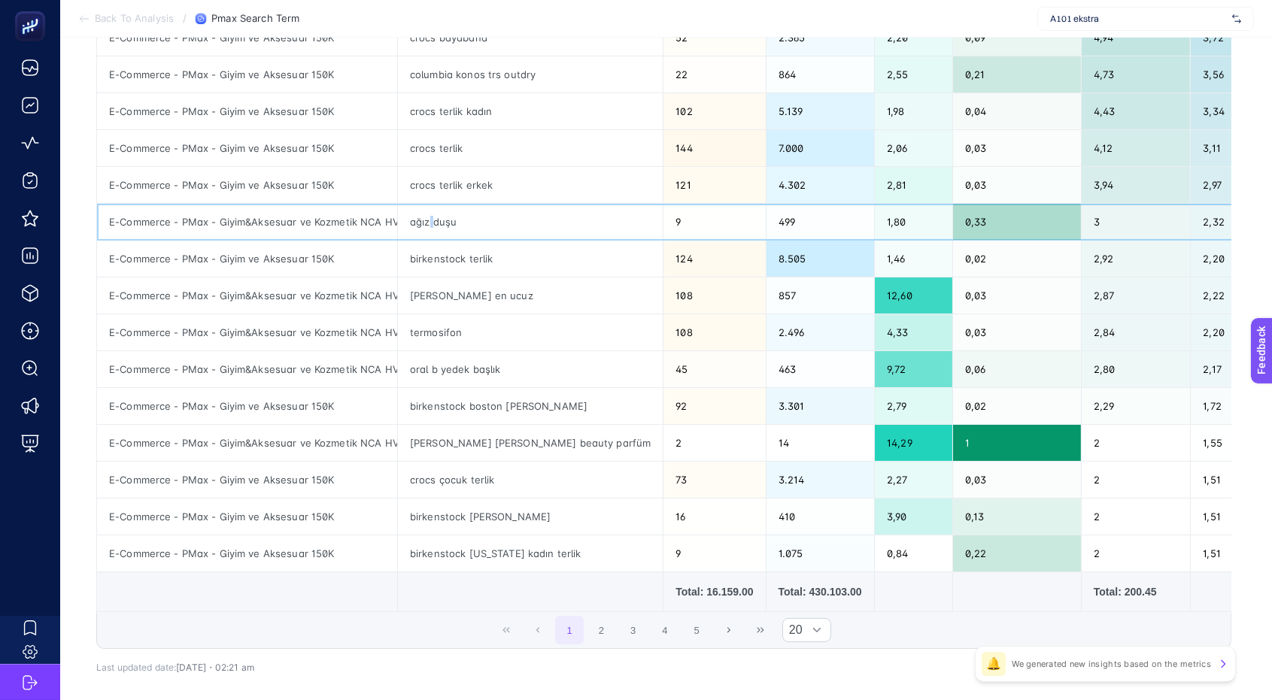
click at [430, 224] on div "ağız duşu" at bounding box center [530, 222] width 265 height 36
click at [616, 645] on button "2" at bounding box center [602, 630] width 29 height 29
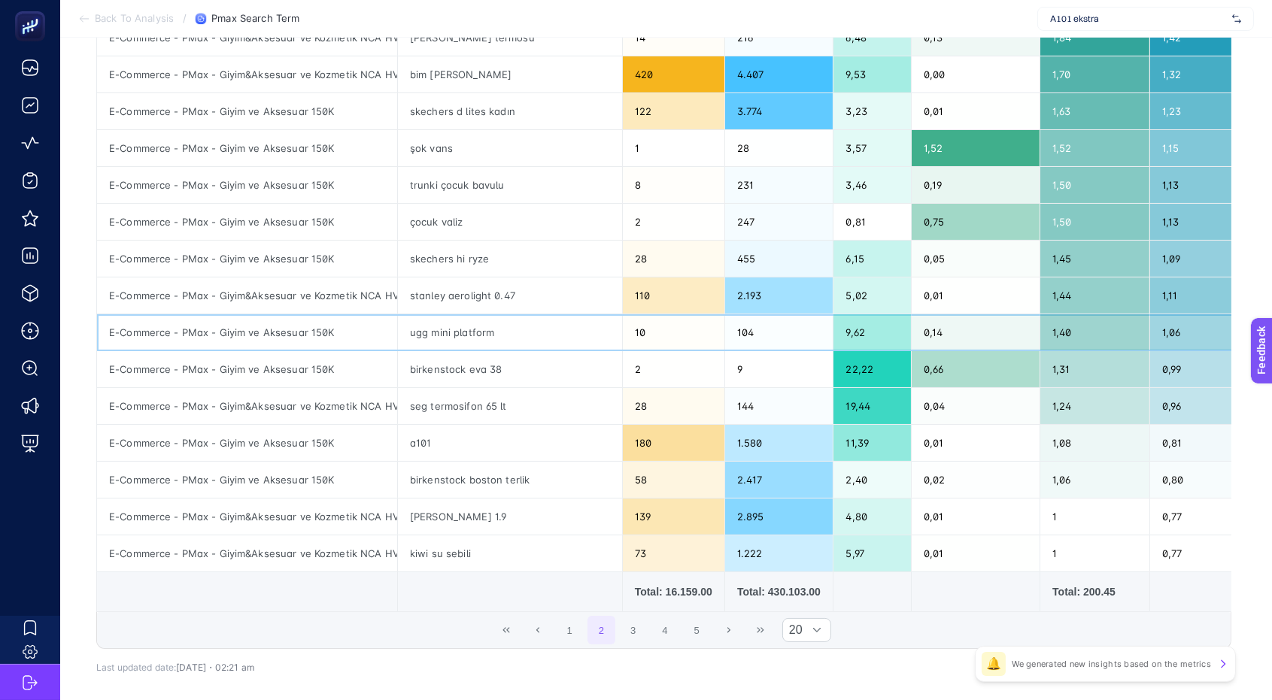
click at [437, 336] on div "ugg mini platform" at bounding box center [510, 332] width 224 height 36
copy tr "ugg mini platform"
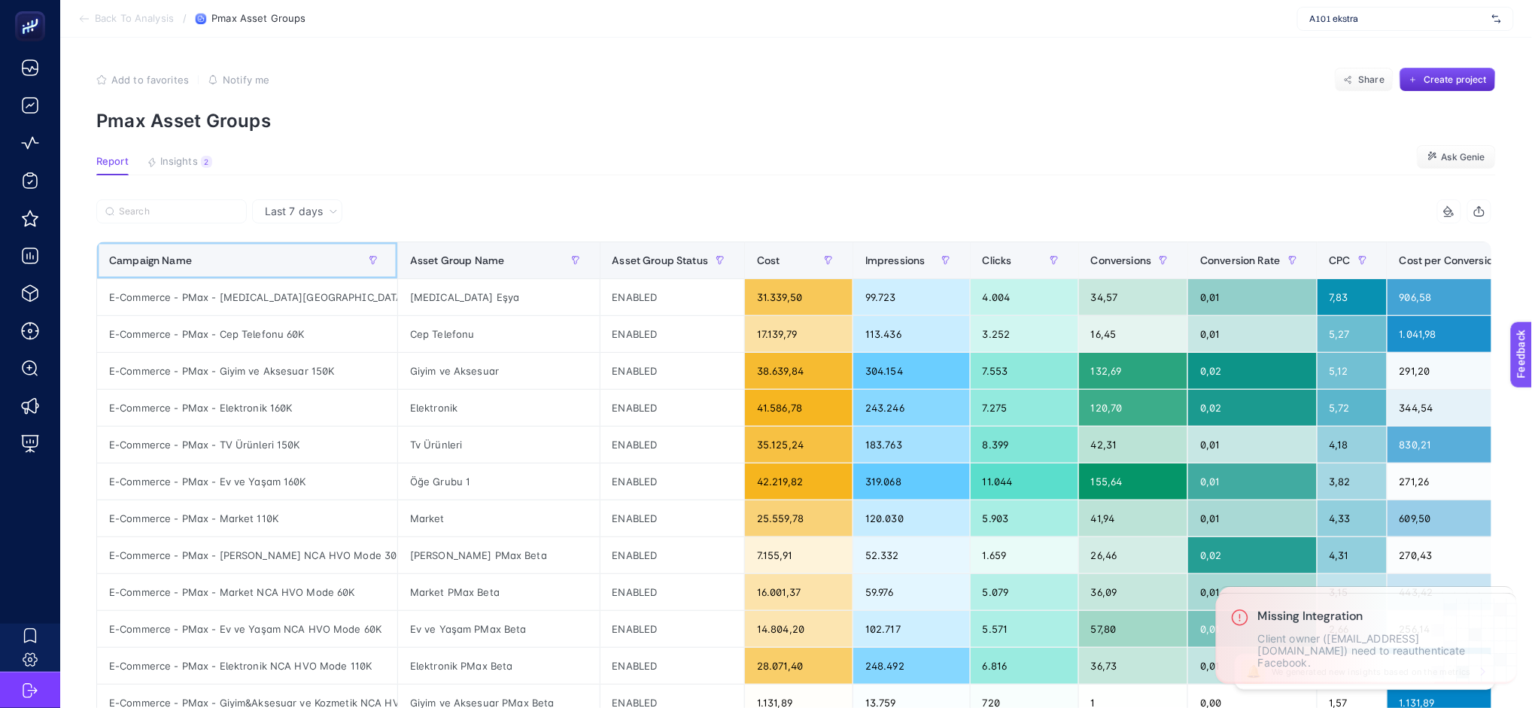
click at [263, 260] on div "Campaign Name" at bounding box center [247, 260] width 276 height 24
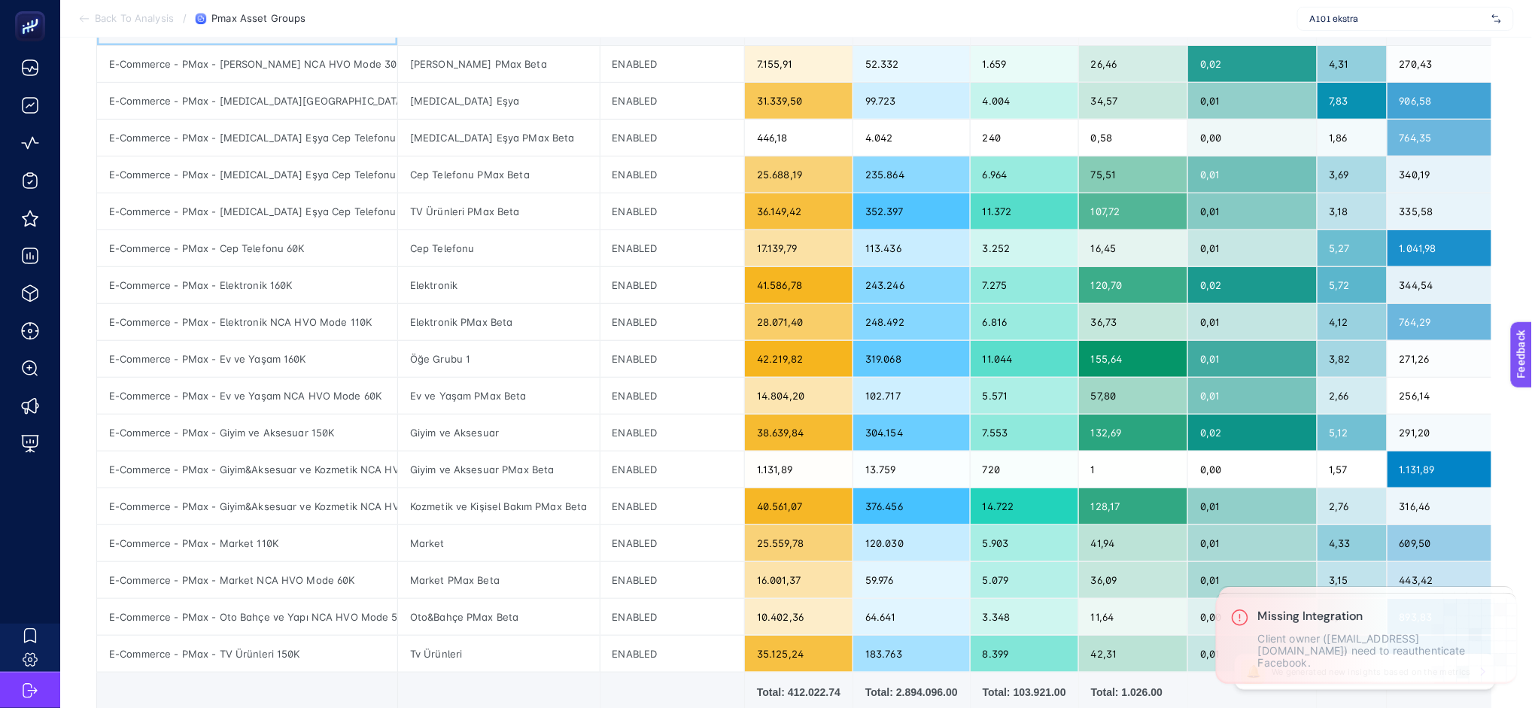
scroll to position [264, 0]
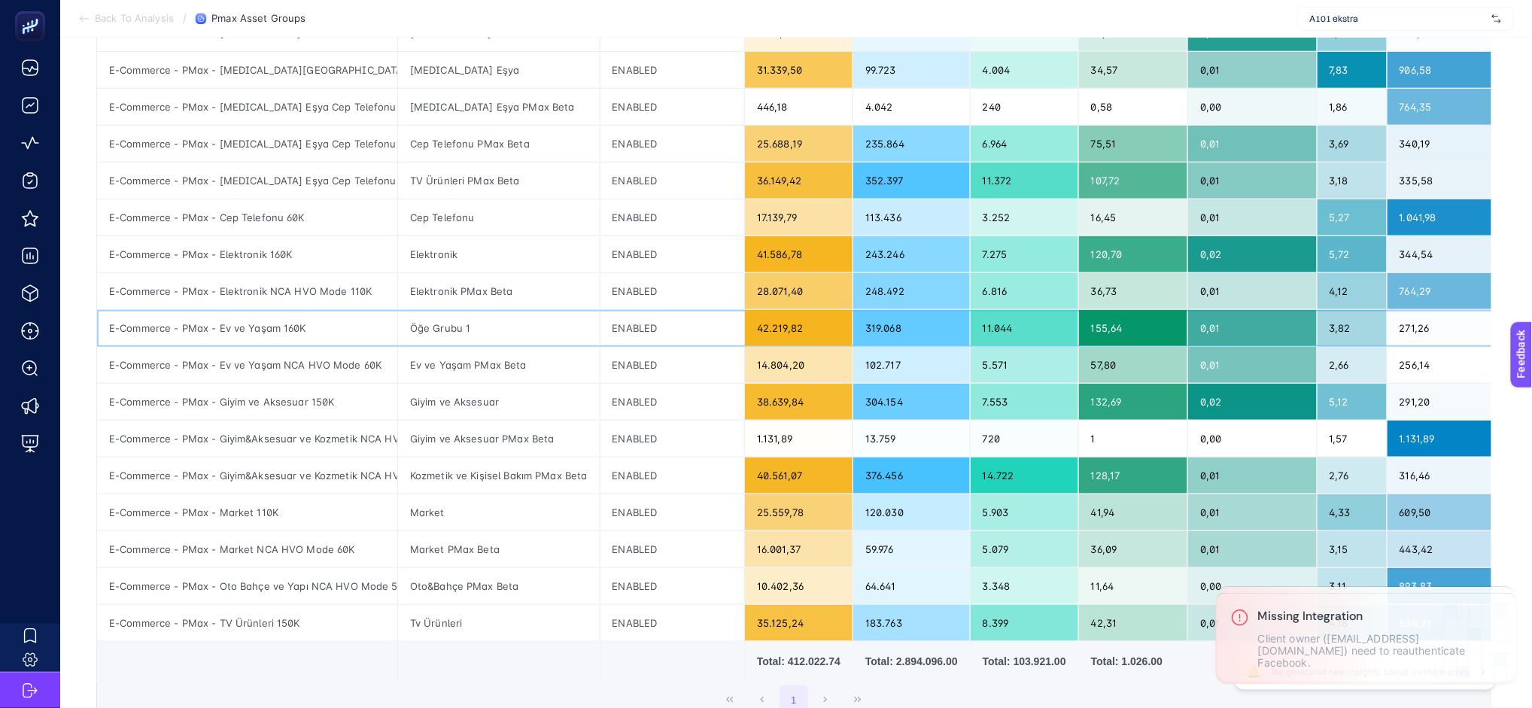
click at [436, 334] on div "Öğe Grubu 1" at bounding box center [499, 328] width 202 height 36
click at [437, 334] on div "Öğe Grubu 1" at bounding box center [499, 328] width 202 height 36
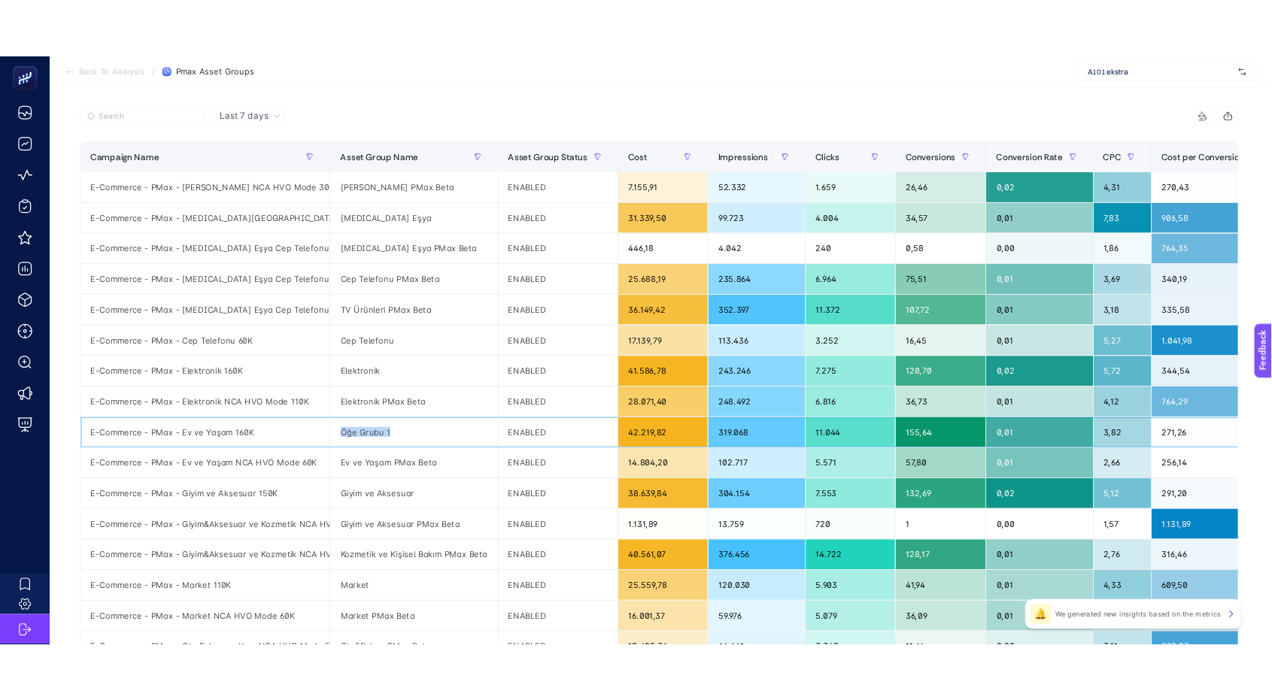
scroll to position [0, 0]
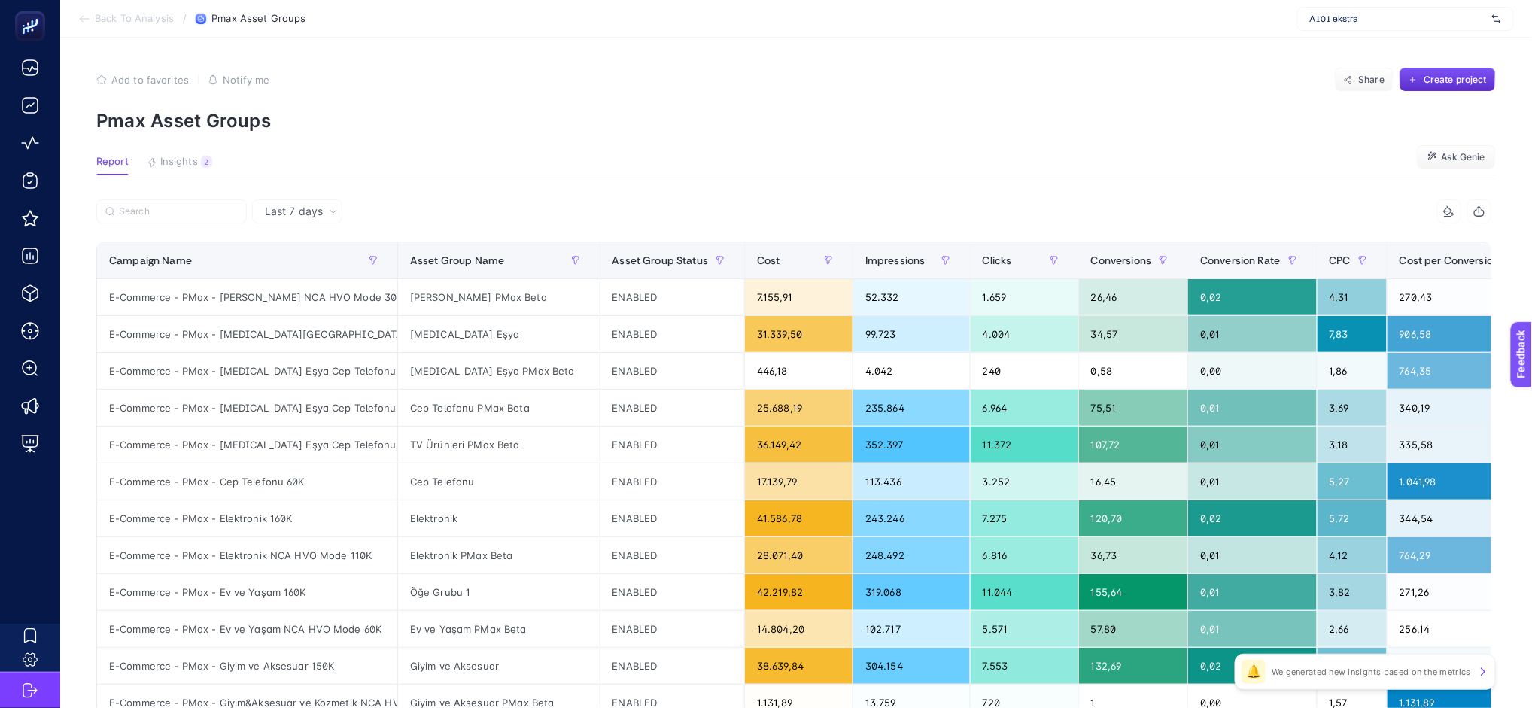
click at [649, 115] on p "Pmax Asset Groups" at bounding box center [795, 121] width 1399 height 22
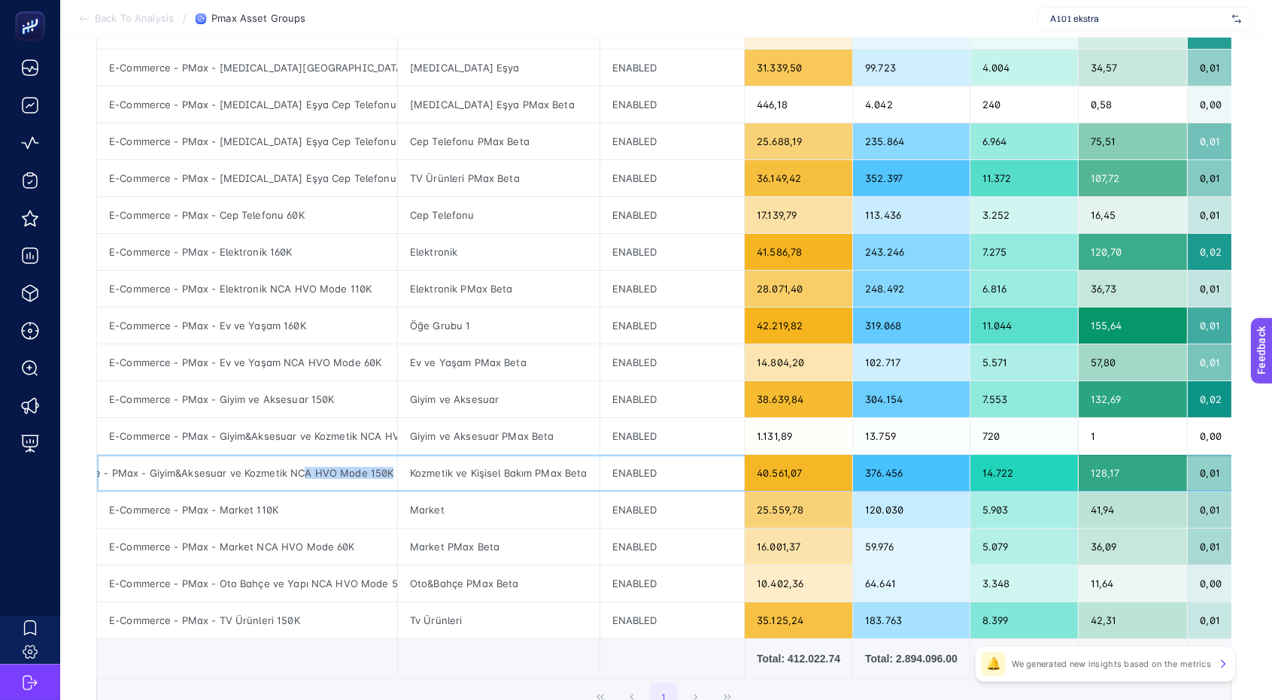
scroll to position [0, 73]
drag, startPoint x: 369, startPoint y: 471, endPoint x: 412, endPoint y: 474, distance: 43.0
click at [412, 474] on tr "E-Commerce - PMax - Giyim&Aksesuar ve Kozmetik NCA HVO Mode 150K Kozmetik ve Ki…" at bounding box center [884, 473] width 1575 height 37
click at [299, 422] on div "E-Commerce - PMax - Giyim&Aksesuar ve Kozmetik NCA HVO Mode 150K" at bounding box center [247, 436] width 300 height 36
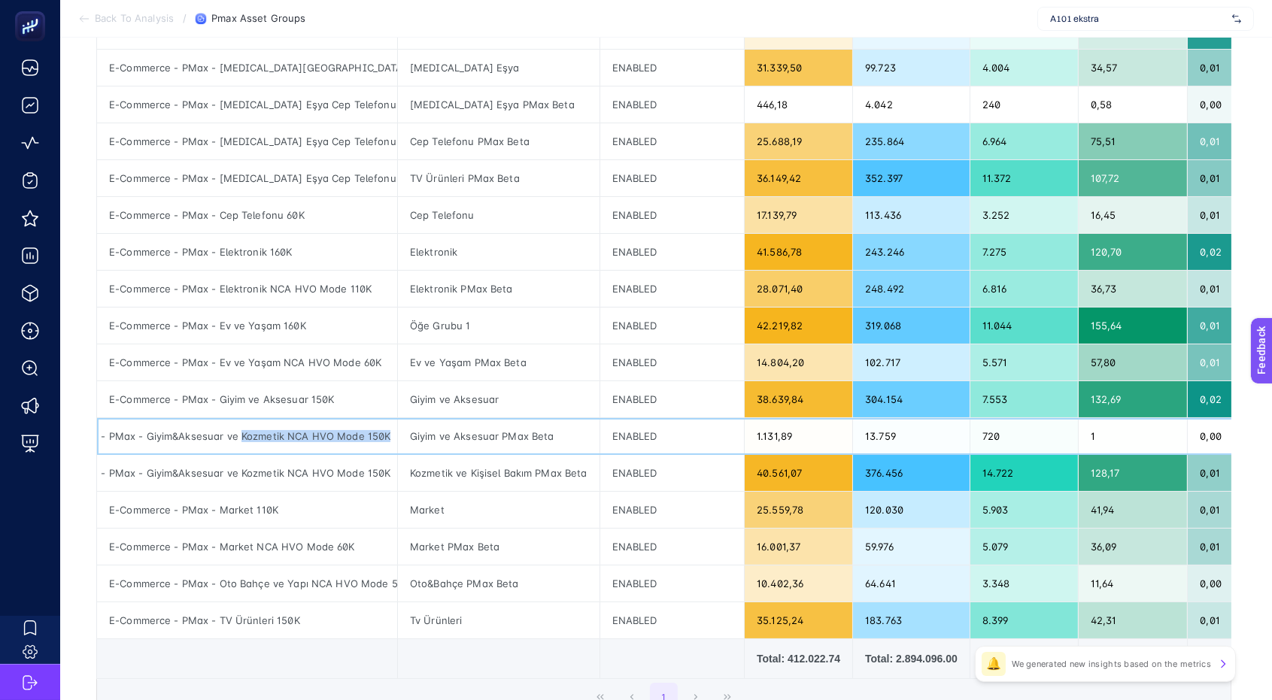
drag, startPoint x: 311, startPoint y: 433, endPoint x: 384, endPoint y: 433, distance: 73.0
click at [384, 433] on div "E-Commerce - PMax - Giyim&Aksesuar ve Kozmetik NCA HVO Mode 150K" at bounding box center [247, 436] width 300 height 36
click at [345, 438] on div "E-Commerce - PMax - Giyim&Aksesuar ve Kozmetik NCA HVO Mode 150K" at bounding box center [247, 436] width 300 height 36
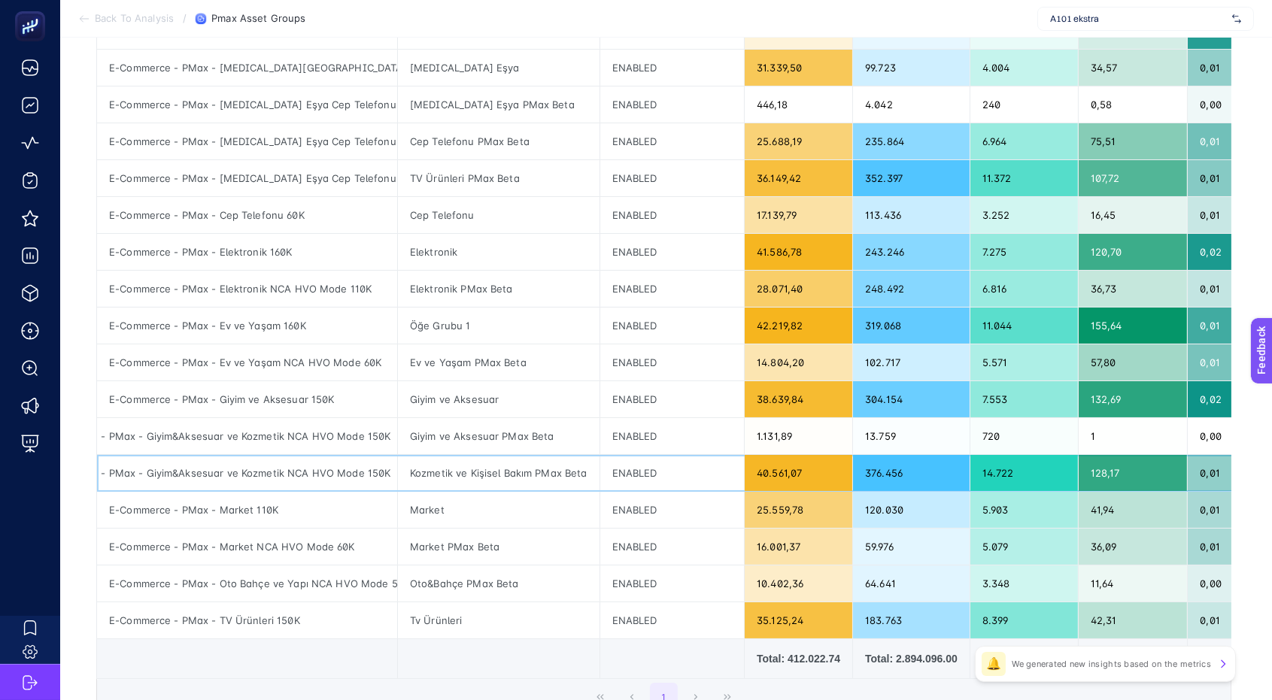
click at [475, 475] on div "Kozmetik ve Kişisel Bakım PMax Beta" at bounding box center [499, 473] width 202 height 36
click at [479, 451] on div "Giyim ve Aksesuar PMax Beta" at bounding box center [499, 436] width 202 height 36
click at [482, 405] on div "Giyim ve Aksesuar" at bounding box center [499, 399] width 202 height 36
click at [482, 435] on div "Giyim ve Aksesuar PMax Beta" at bounding box center [499, 436] width 202 height 36
click at [477, 456] on div "Kozmetik ve Kişisel Bakım PMax Beta" at bounding box center [499, 473] width 202 height 36
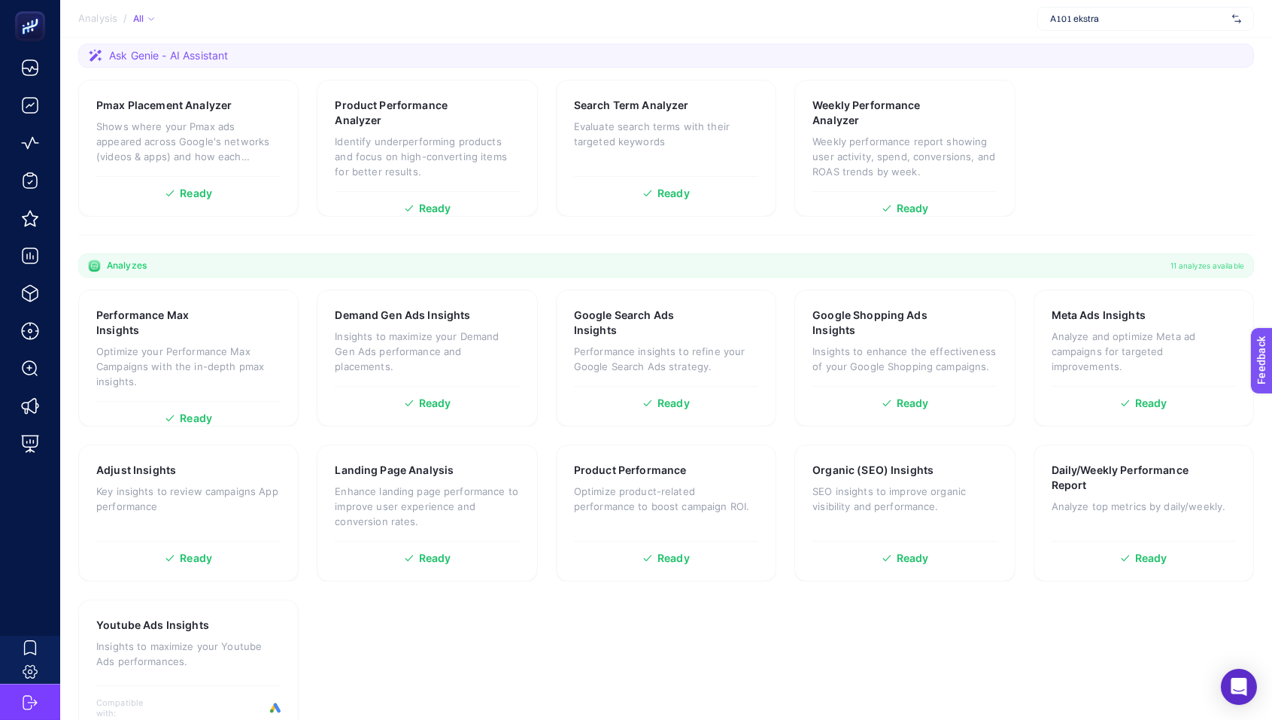
scroll to position [274, 0]
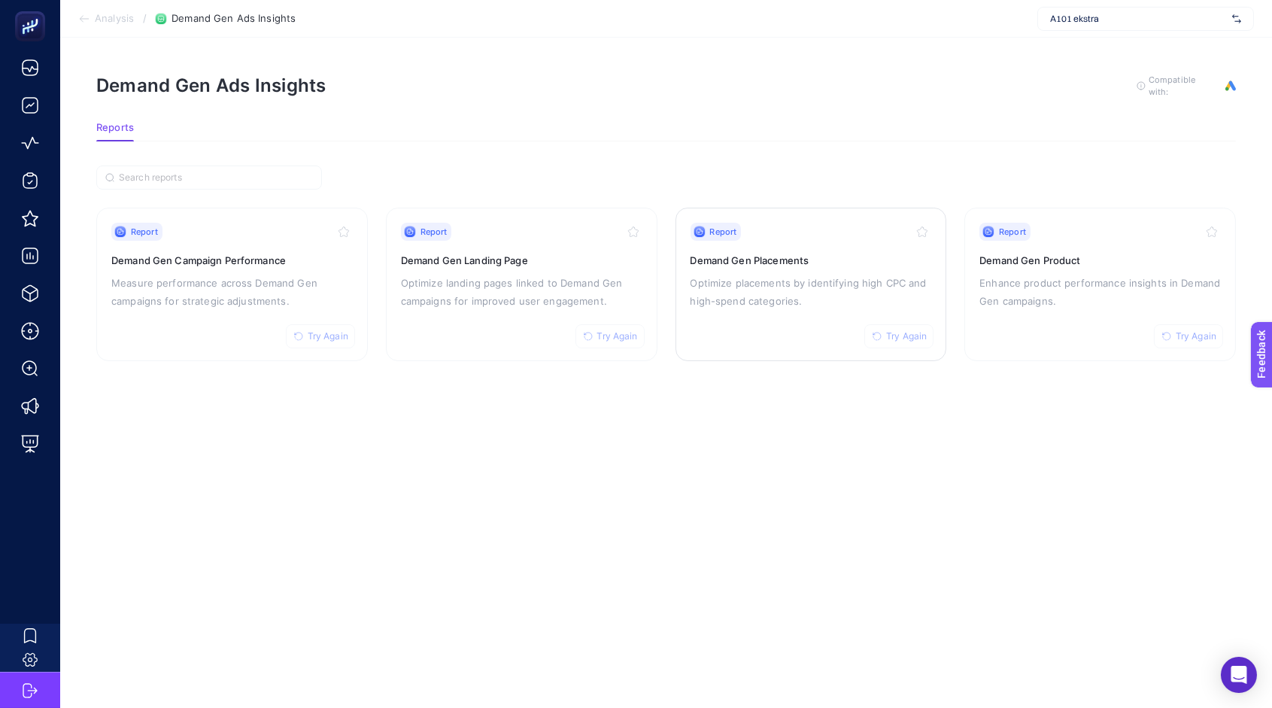
click at [710, 324] on div "Report Try Again Demand Gen Placements Optimize placements by identifying high …" at bounding box center [812, 284] width 242 height 123
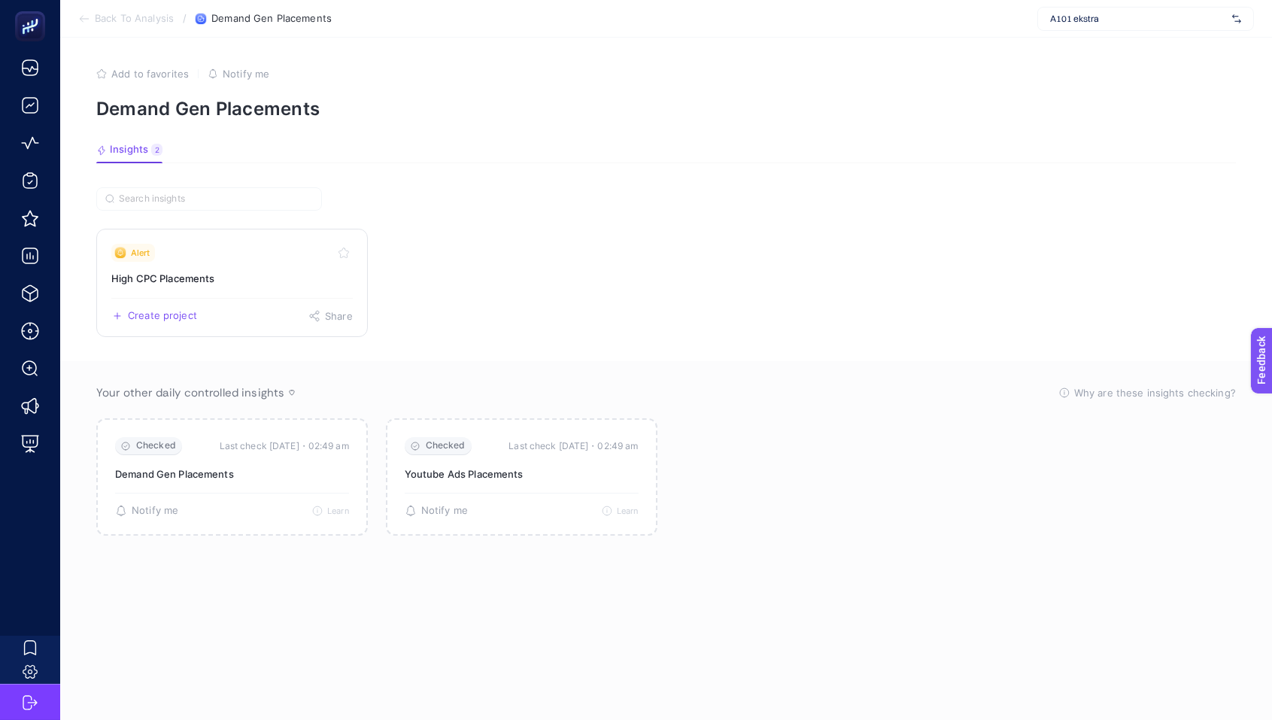
click at [238, 268] on link "Alert High CPC Placements Create project Share" at bounding box center [232, 283] width 272 height 108
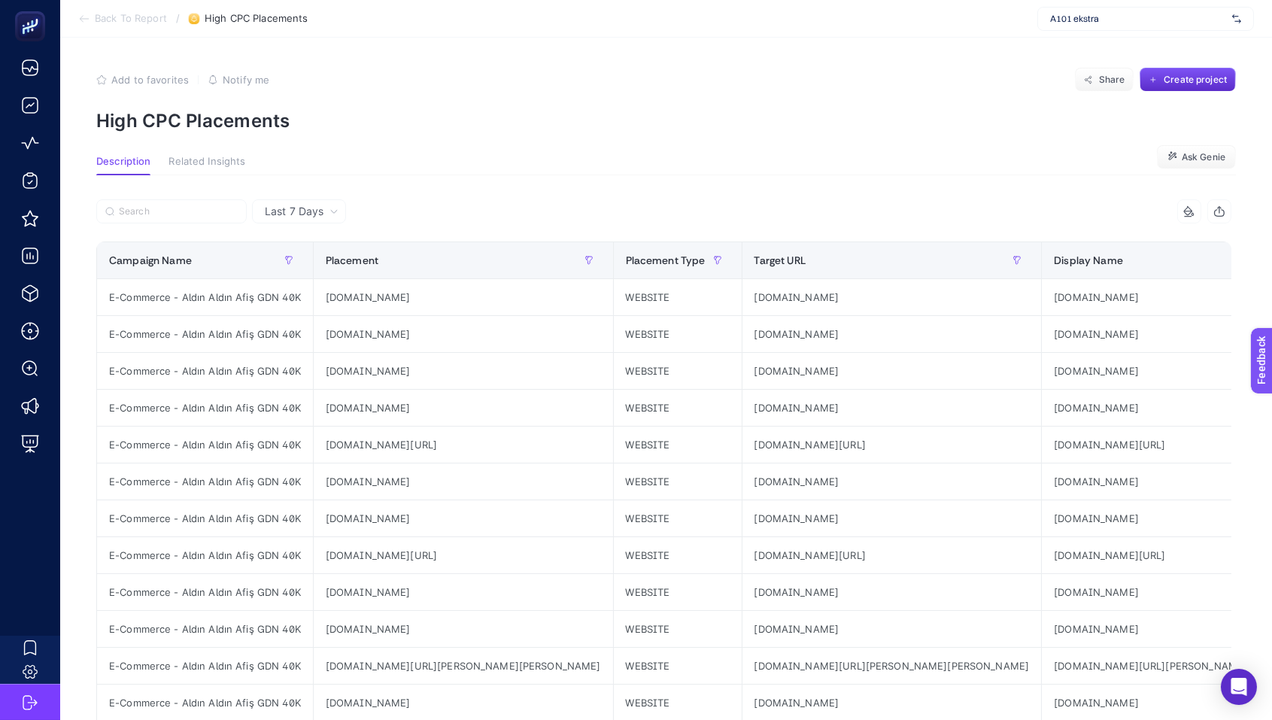
click at [99, 21] on span "Back To Report" at bounding box center [131, 19] width 72 height 12
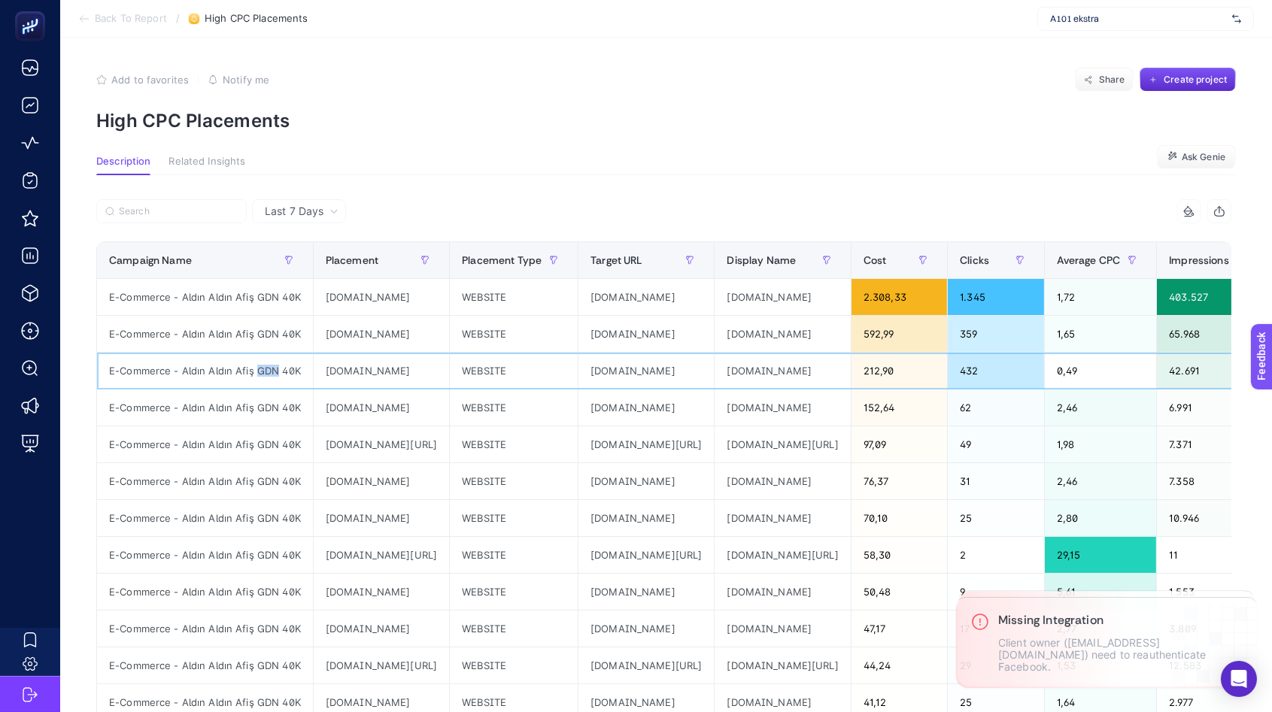
drag, startPoint x: 255, startPoint y: 373, endPoint x: 276, endPoint y: 370, distance: 21.3
click at [276, 370] on div "E-Commerce - Aldın Aldın Afiş GDN 40K" at bounding box center [205, 371] width 216 height 36
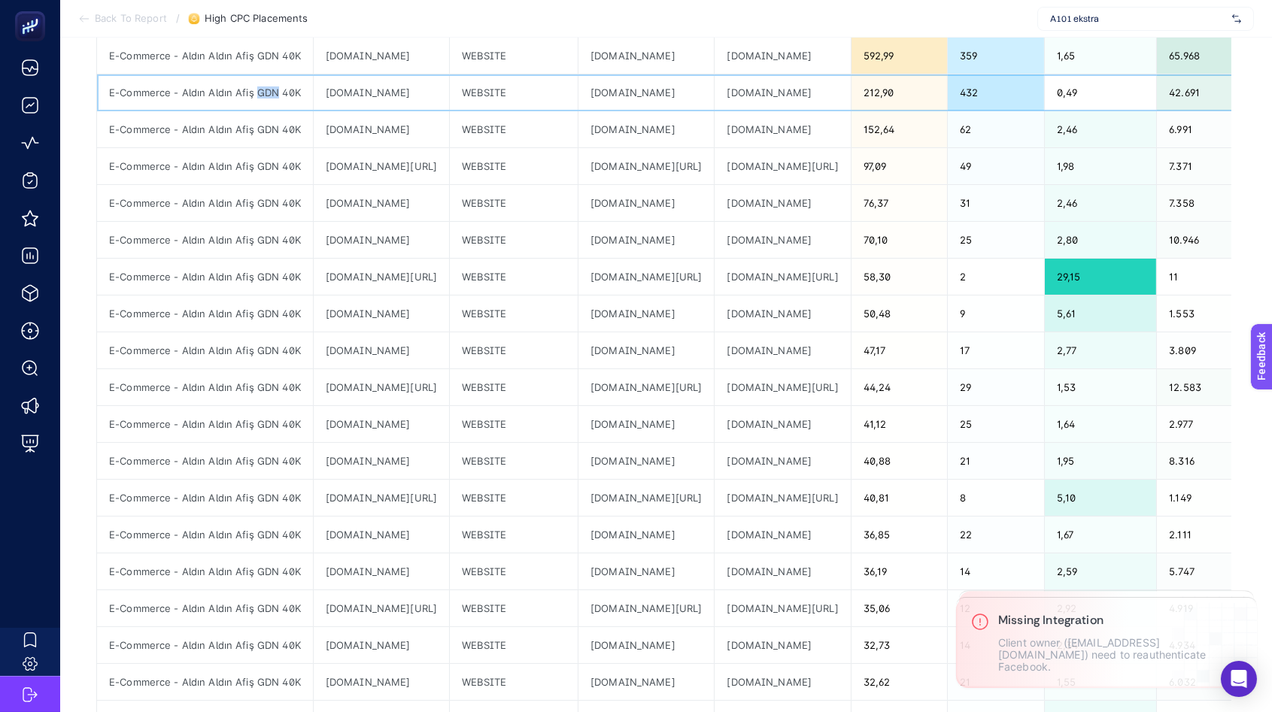
scroll to position [477, 0]
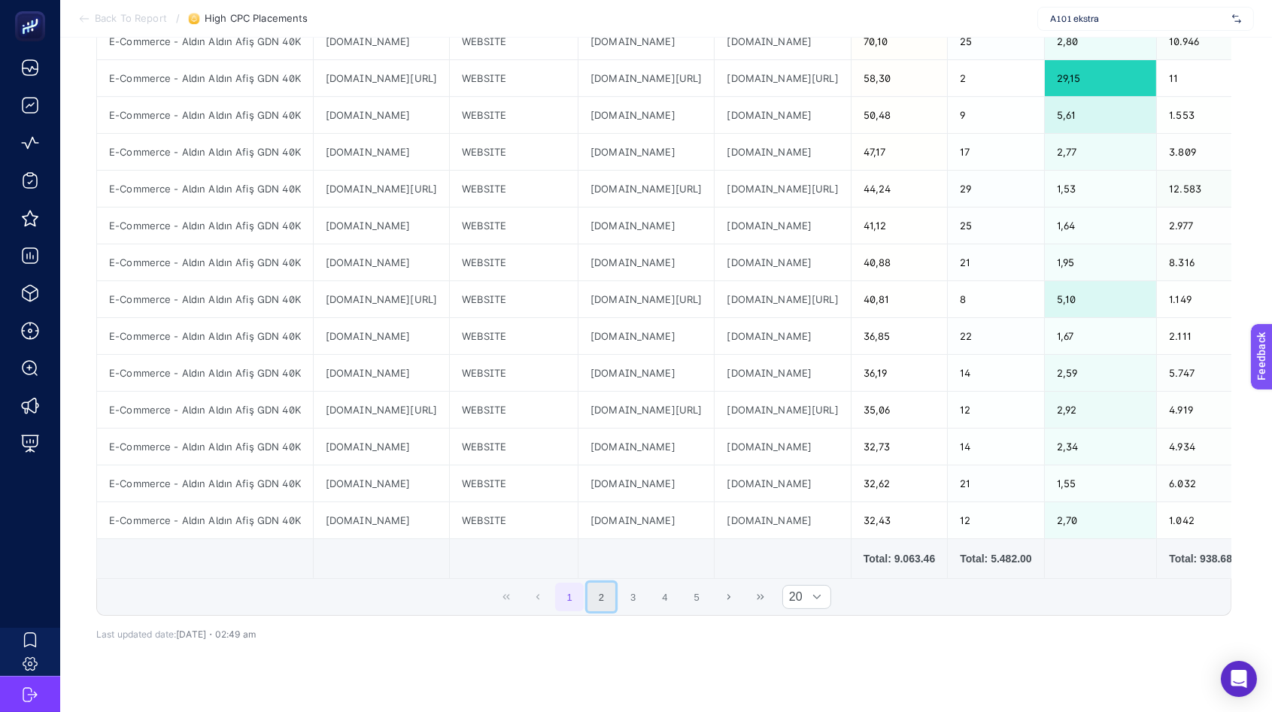
click at [616, 607] on button "2" at bounding box center [602, 597] width 29 height 29
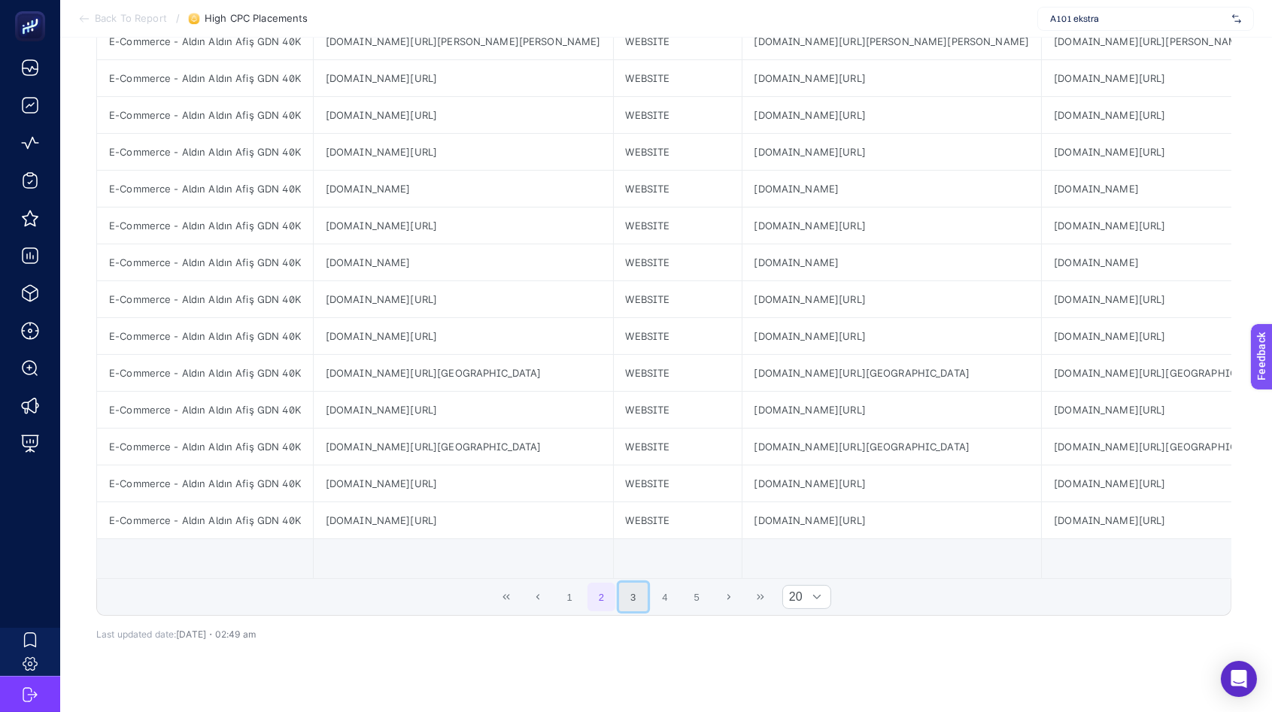
click at [635, 607] on button "3" at bounding box center [633, 597] width 29 height 29
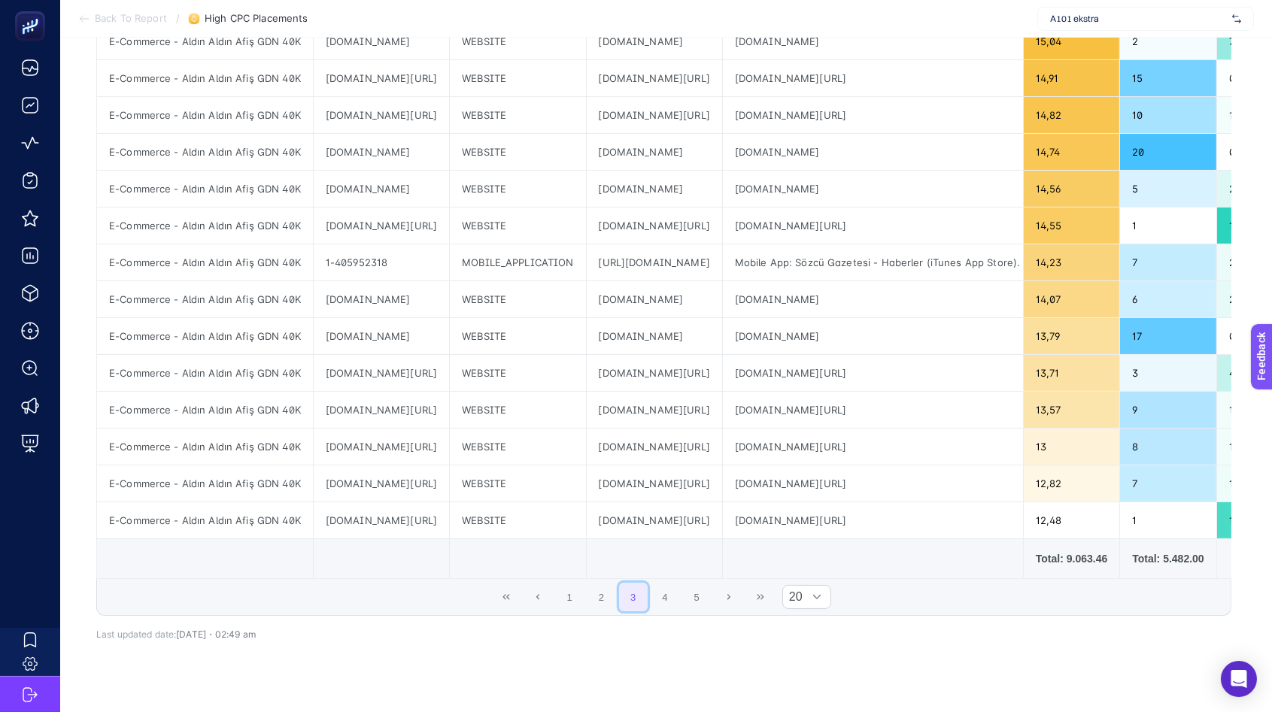
click at [648, 608] on button "3" at bounding box center [633, 597] width 29 height 29
click at [672, 606] on button "4" at bounding box center [665, 597] width 29 height 29
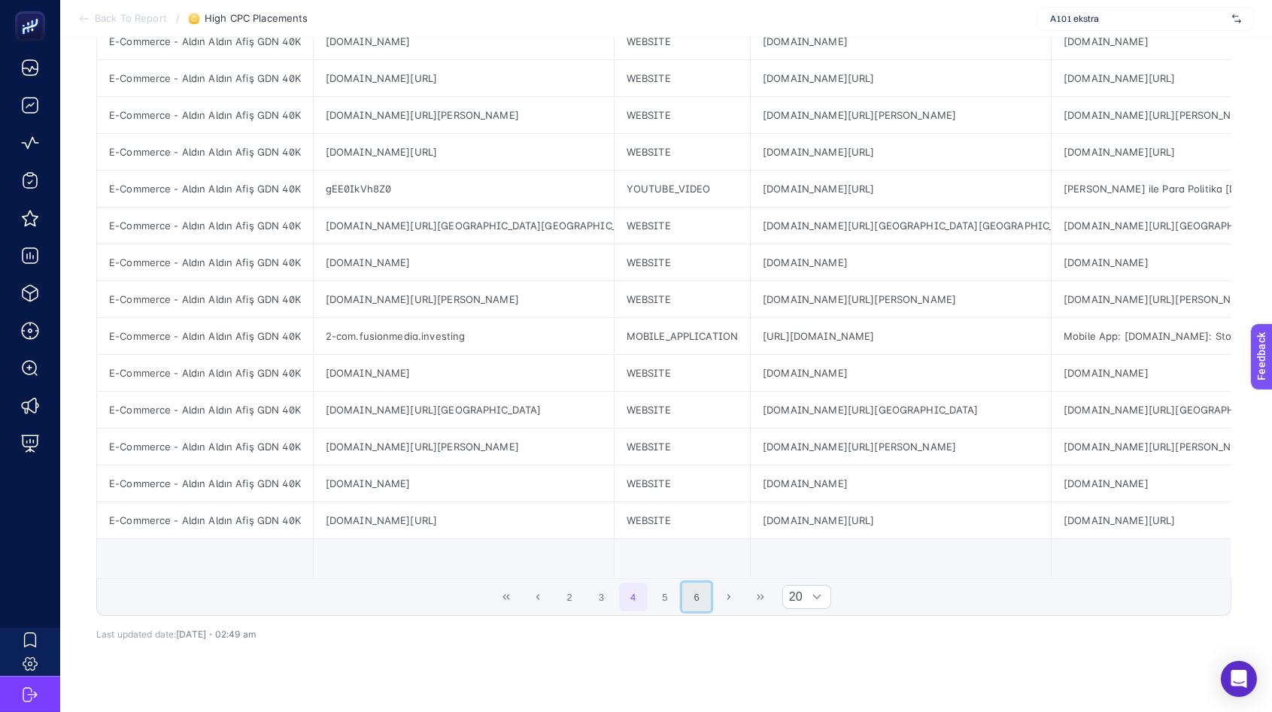
click at [688, 610] on button "6" at bounding box center [696, 597] width 29 height 29
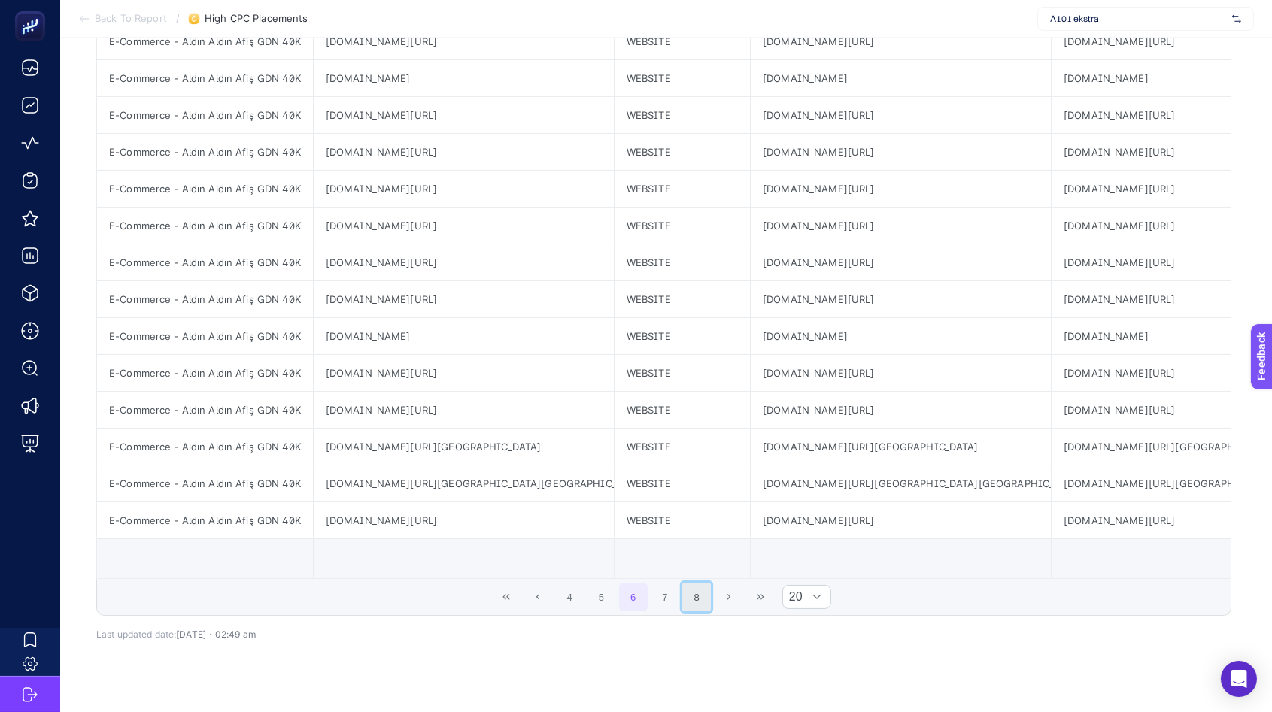
click at [709, 610] on button "8" at bounding box center [696, 597] width 29 height 29
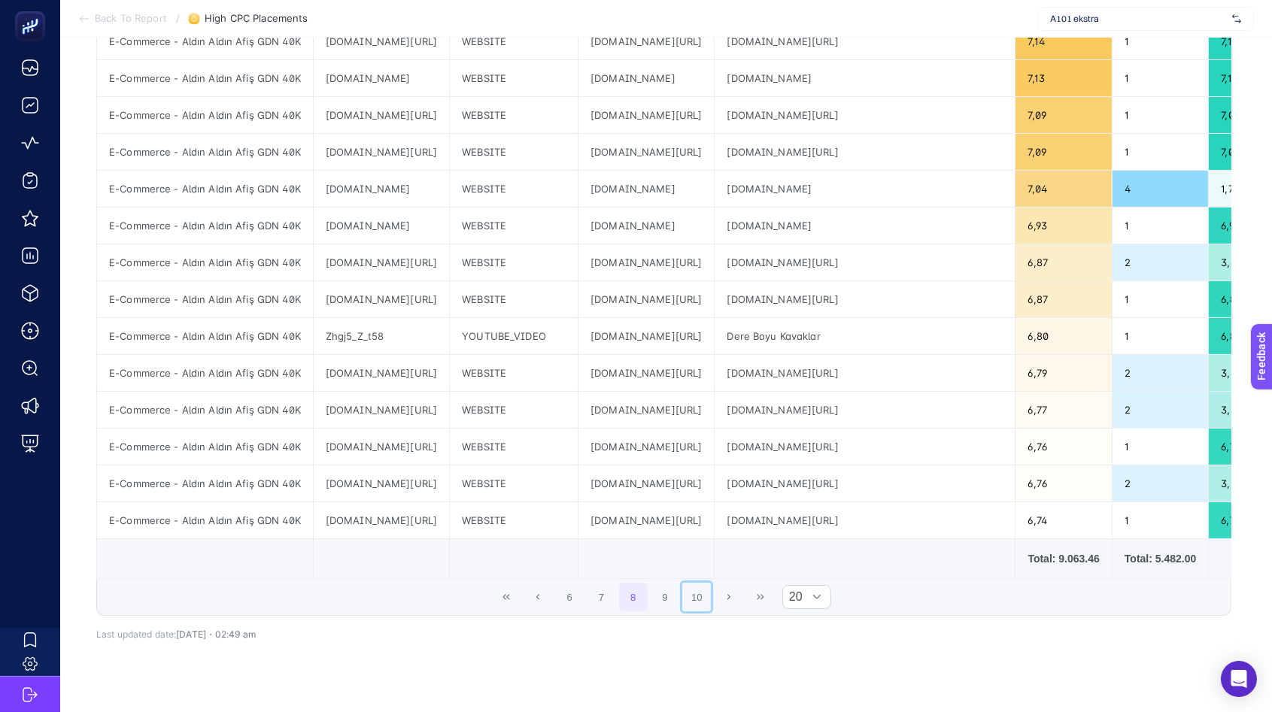
click at [709, 610] on button "10" at bounding box center [696, 597] width 29 height 29
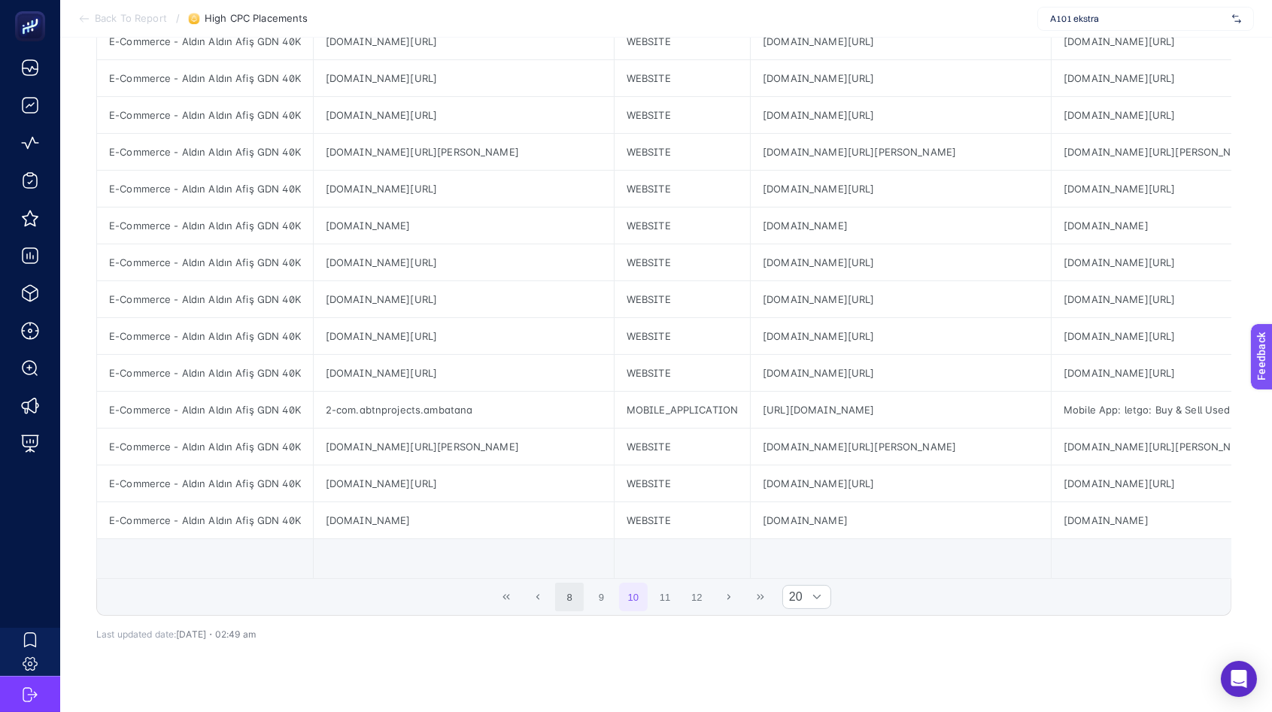
click at [709, 610] on button "12" at bounding box center [696, 597] width 29 height 29
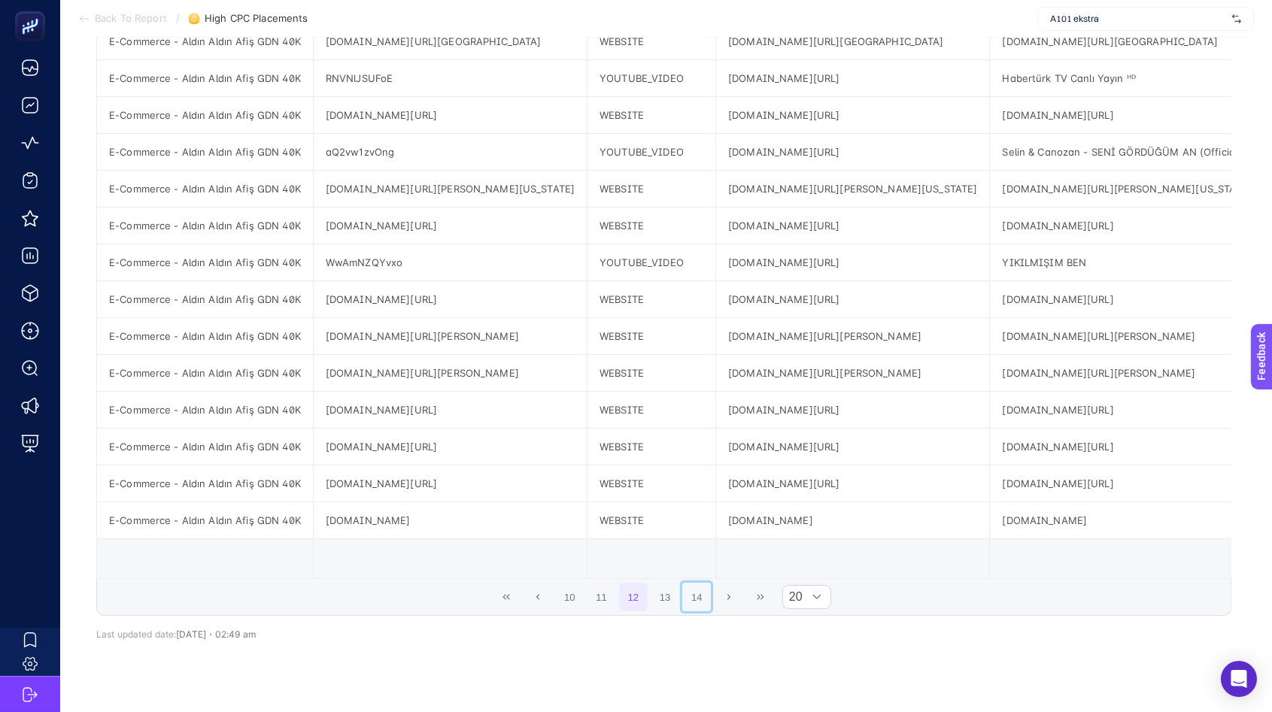
click at [709, 610] on button "14" at bounding box center [696, 597] width 29 height 29
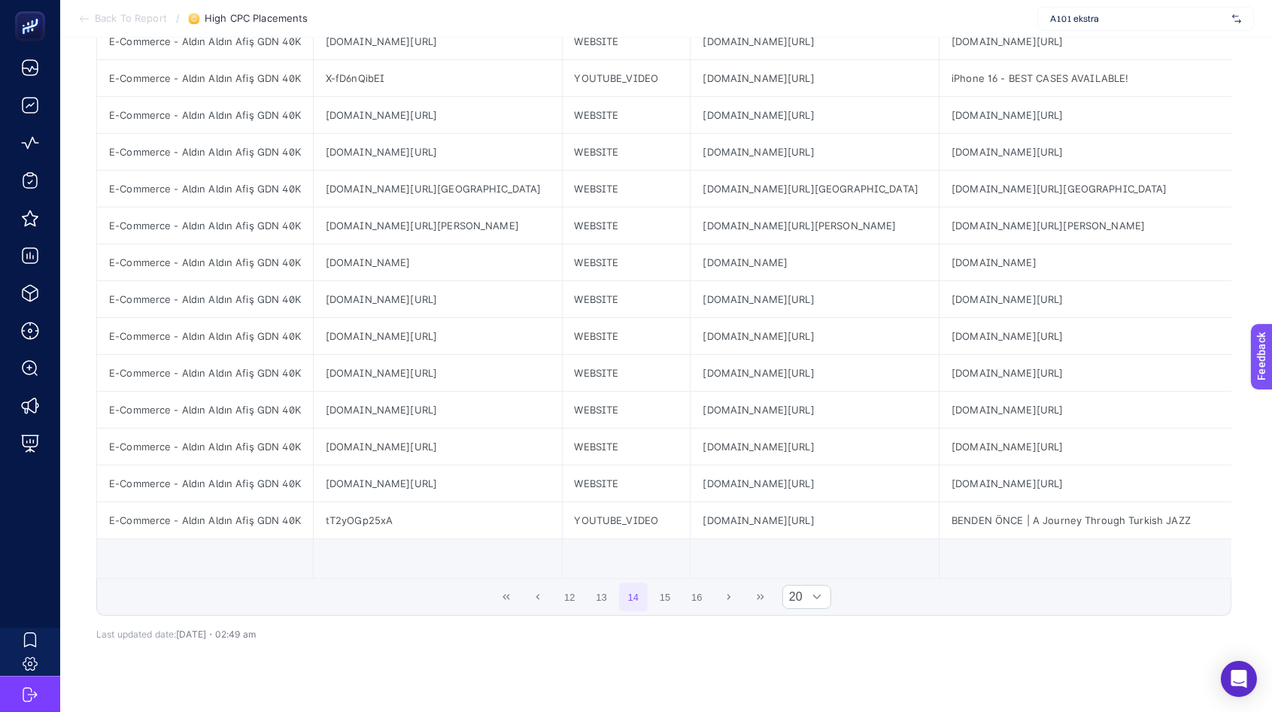
click at [709, 610] on button "16" at bounding box center [696, 597] width 29 height 29
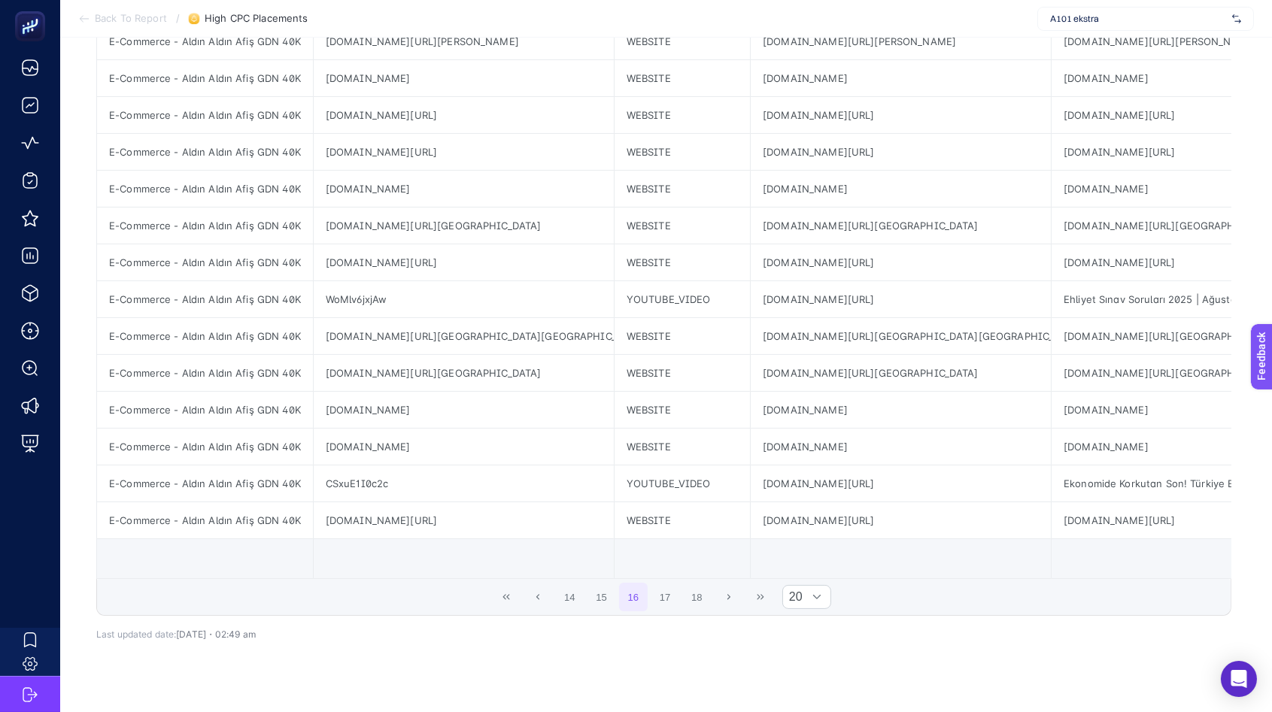
click at [709, 610] on button "18" at bounding box center [696, 597] width 29 height 29
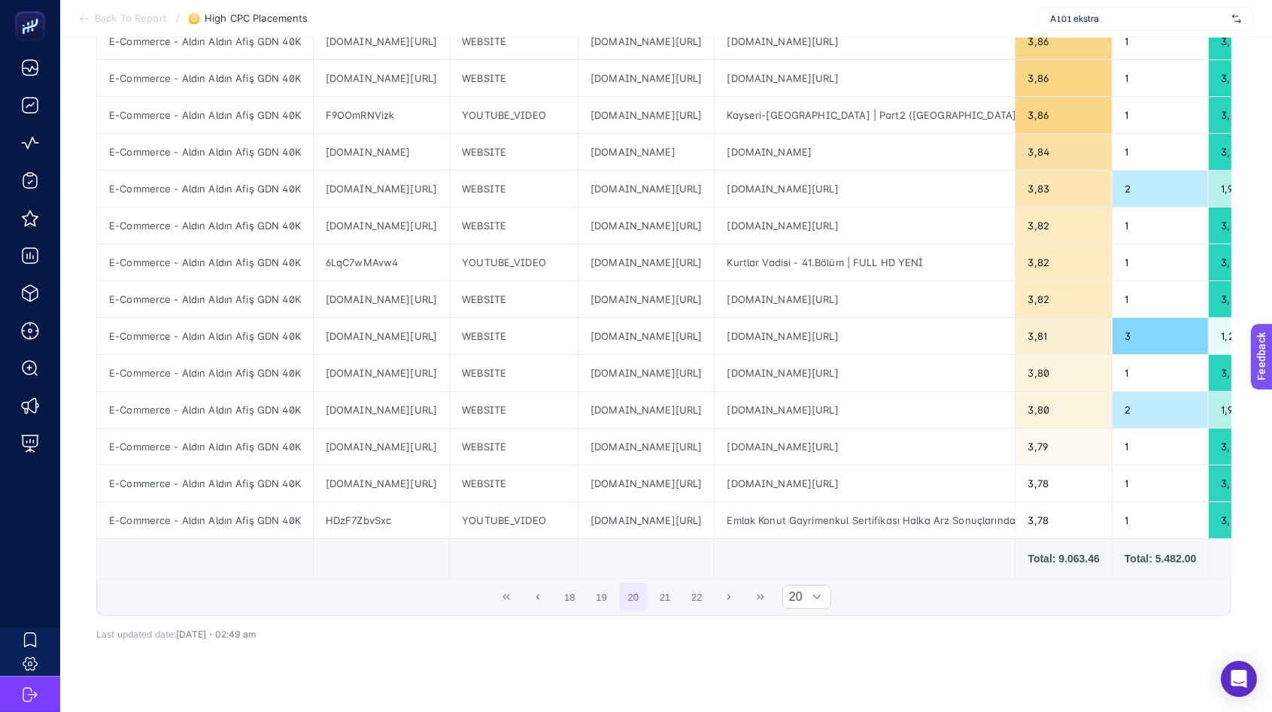
click at [709, 610] on button "22" at bounding box center [696, 597] width 29 height 29
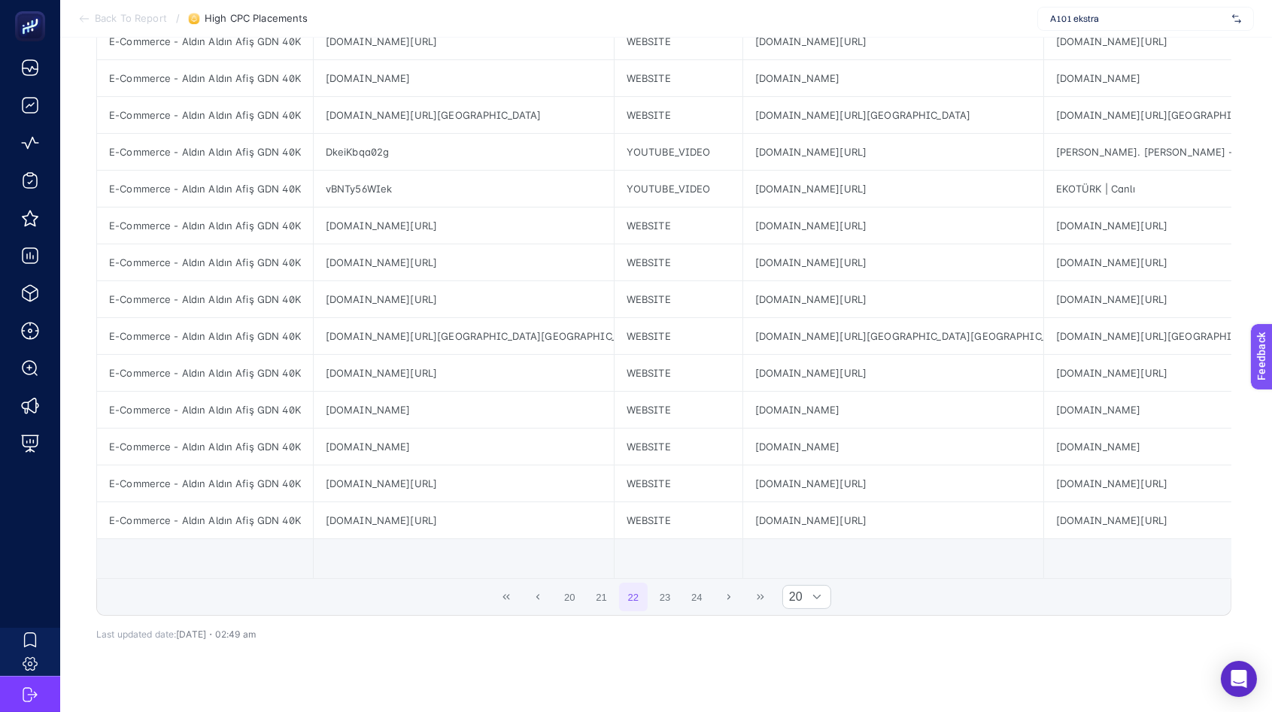
click at [709, 610] on button "24" at bounding box center [696, 597] width 29 height 29
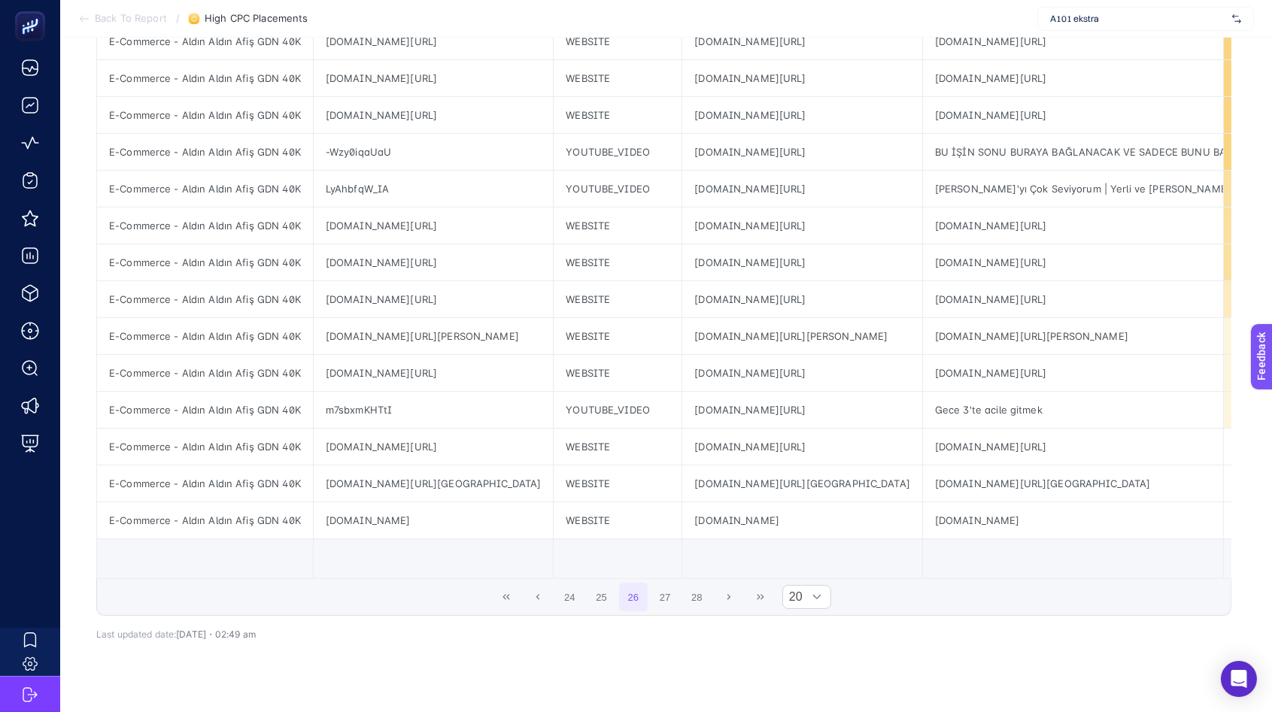
click at [709, 610] on button "28" at bounding box center [696, 597] width 29 height 29
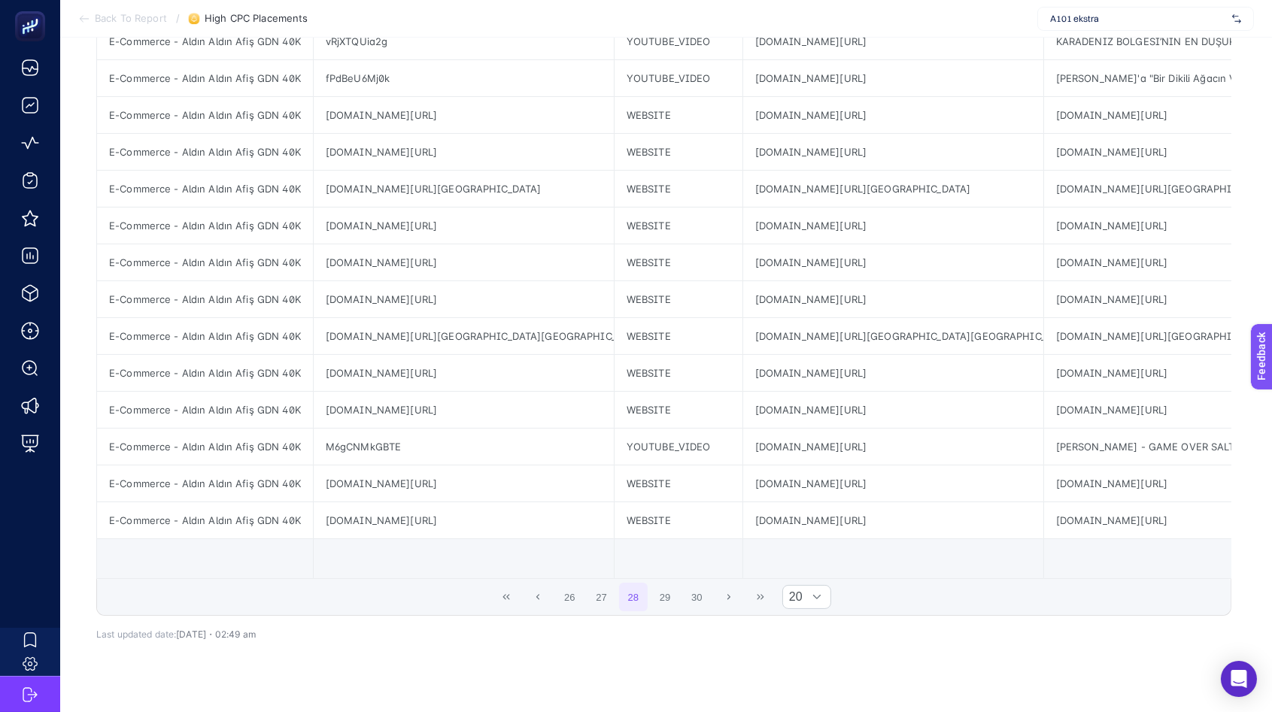
click at [709, 610] on button "30" at bounding box center [696, 597] width 29 height 29
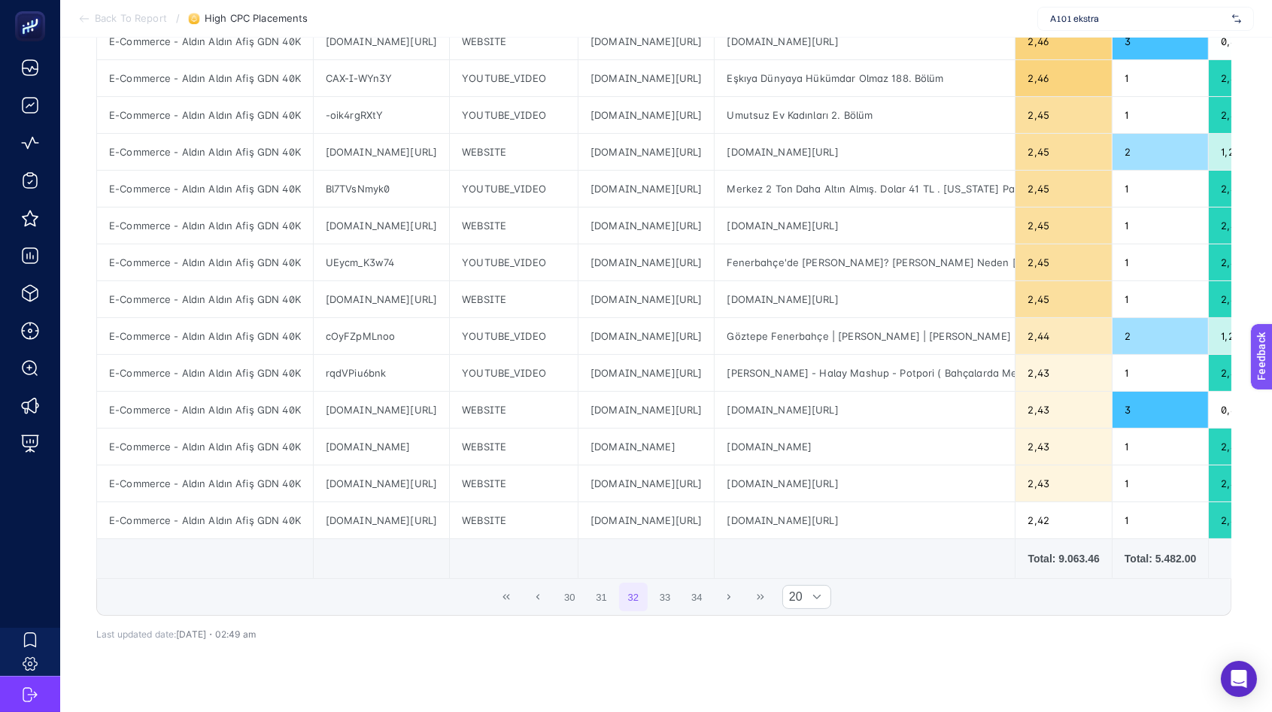
click at [709, 610] on button "34" at bounding box center [696, 597] width 29 height 29
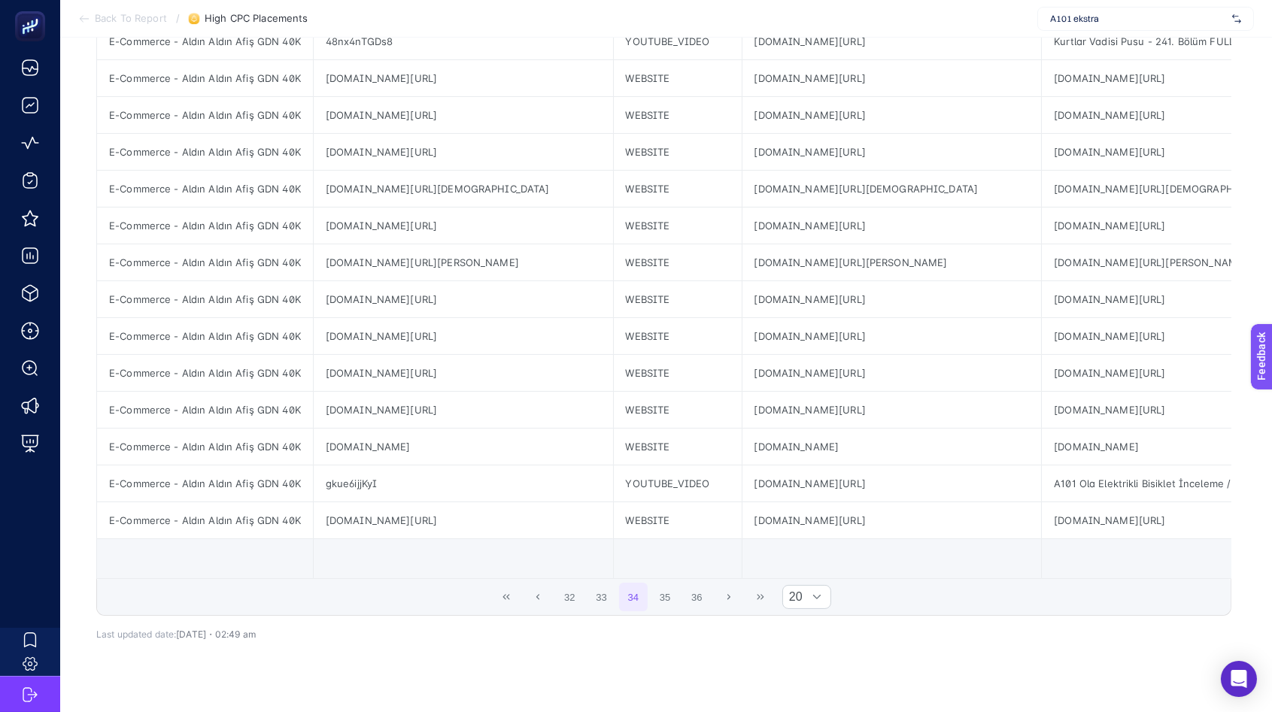
click at [709, 610] on button "36" at bounding box center [696, 597] width 29 height 29
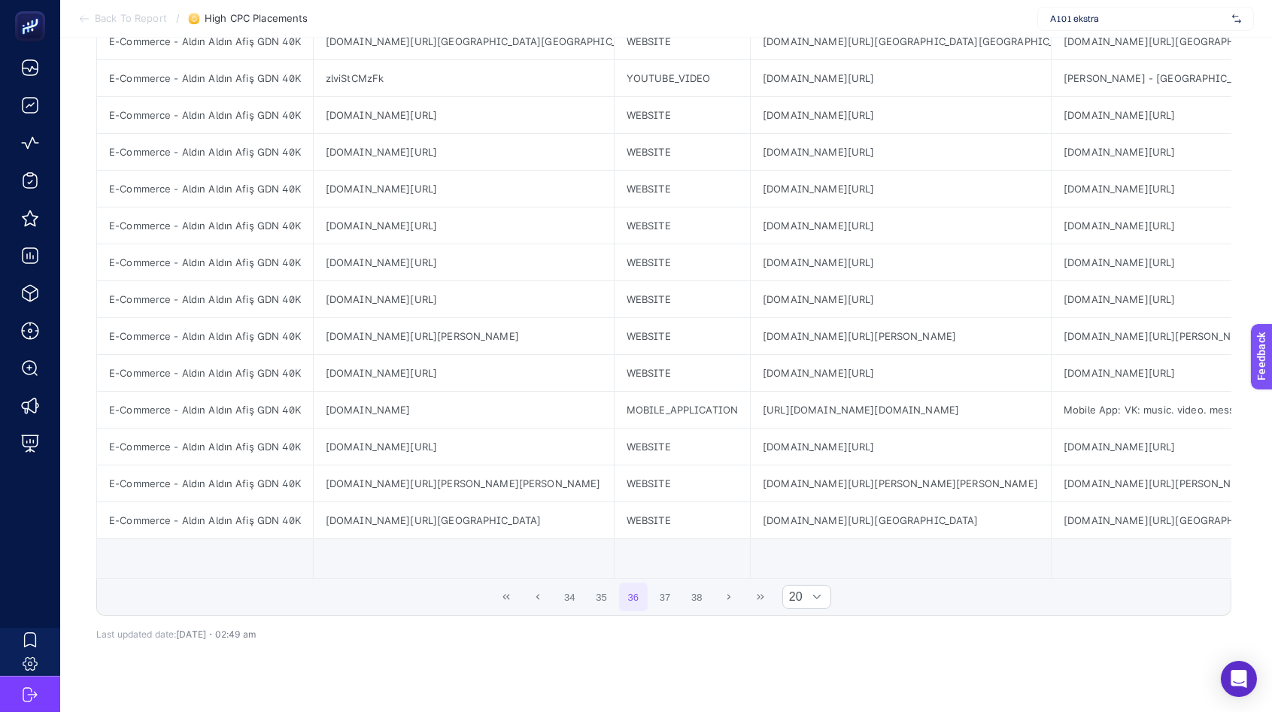
click at [709, 610] on button "38" at bounding box center [696, 597] width 29 height 29
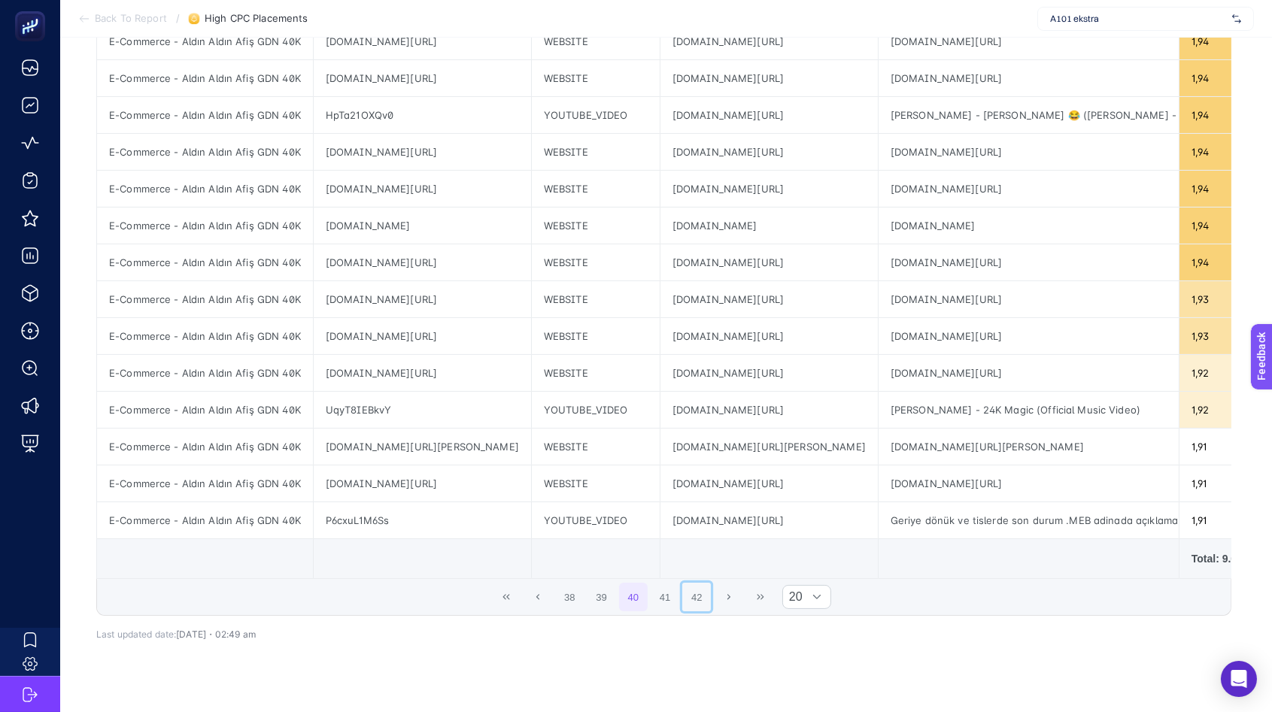
click at [709, 610] on button "42" at bounding box center [696, 597] width 29 height 29
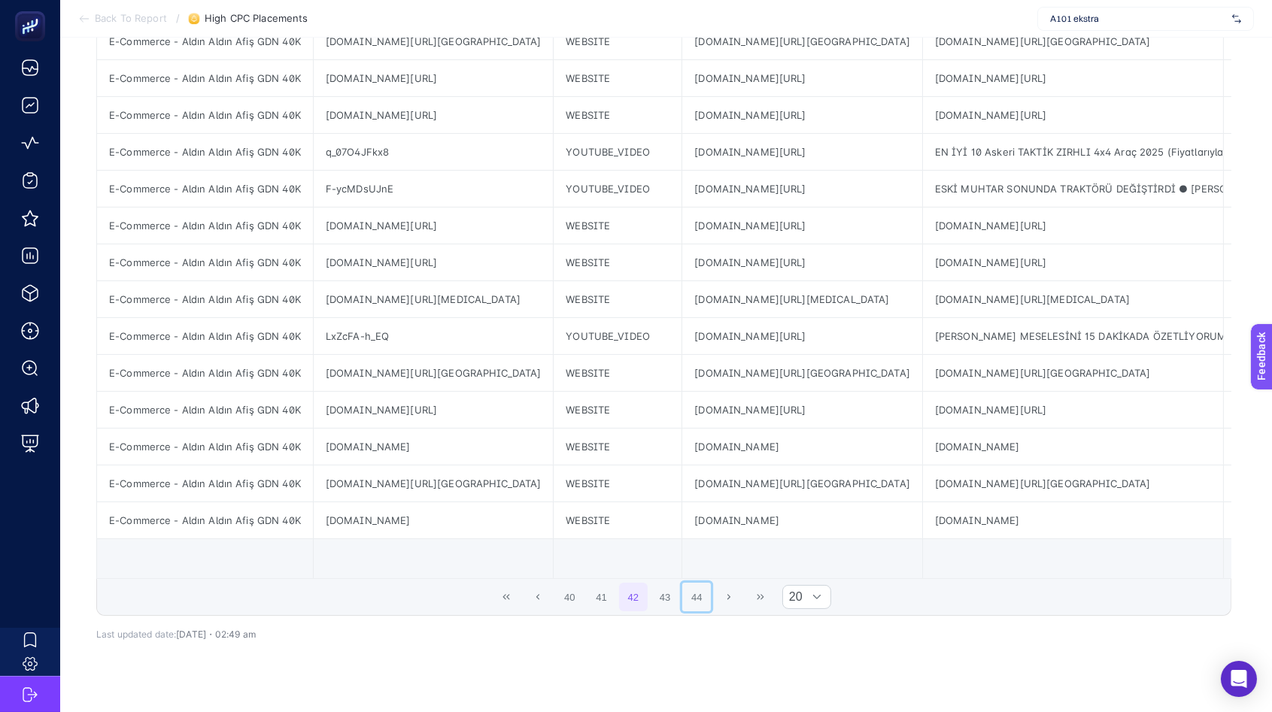
click at [709, 610] on button "44" at bounding box center [696, 597] width 29 height 29
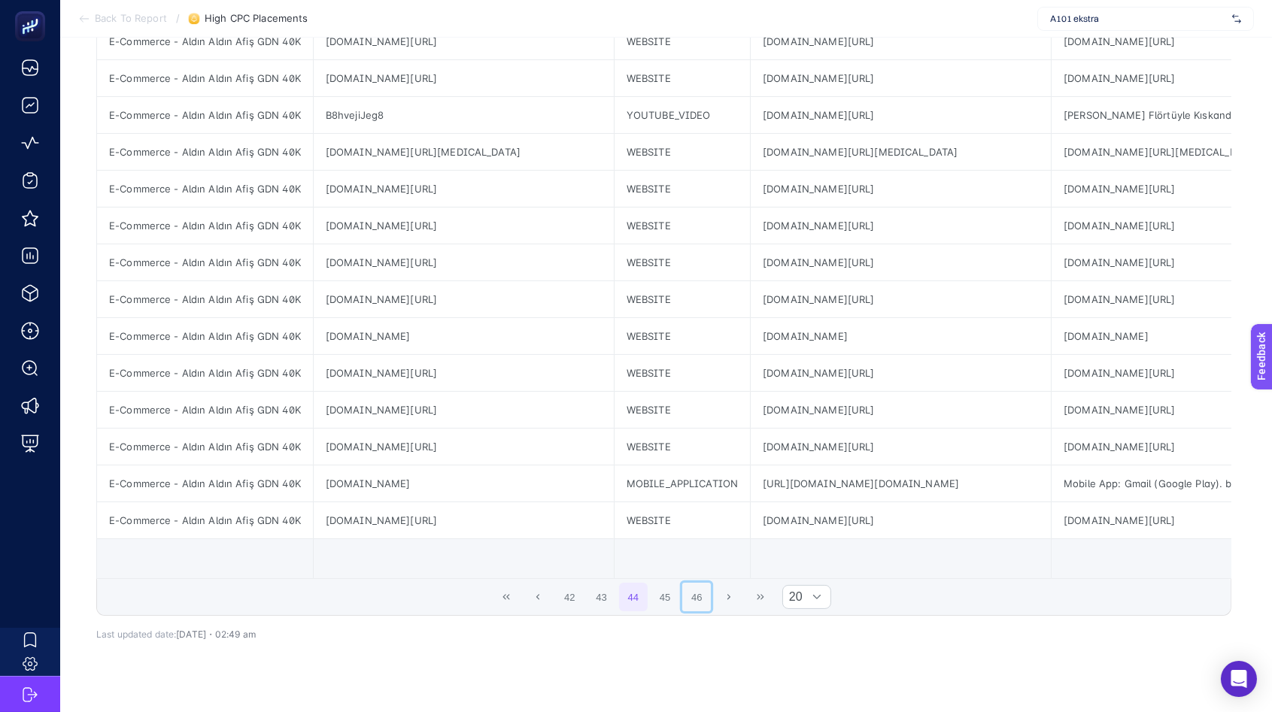
click at [709, 610] on button "46" at bounding box center [696, 597] width 29 height 29
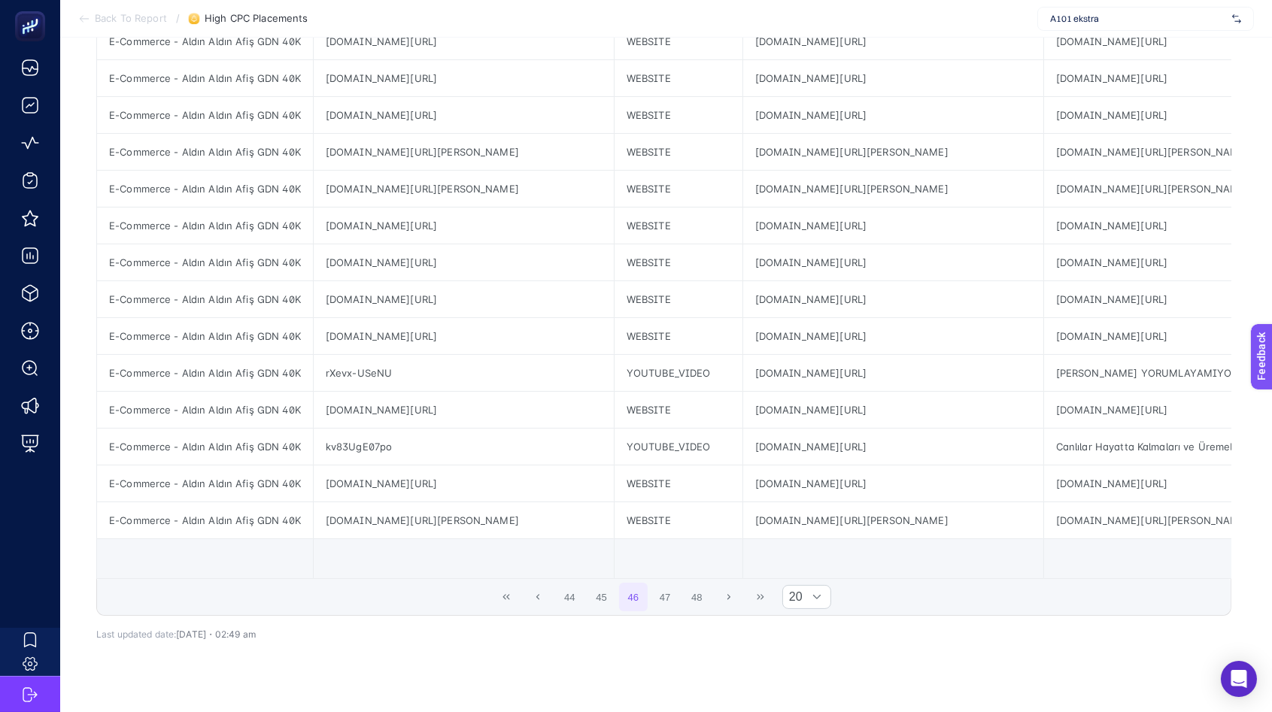
click at [709, 610] on button "48" at bounding box center [696, 597] width 29 height 29
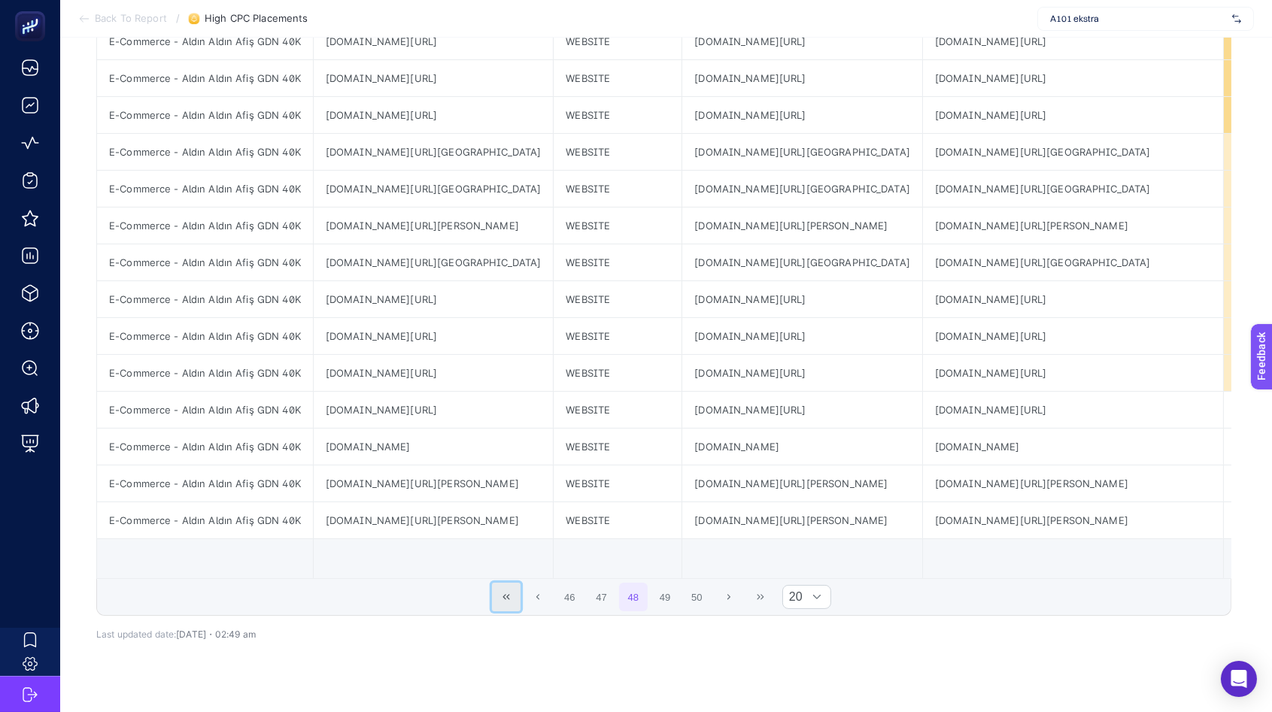
click at [497, 607] on button "First Page" at bounding box center [506, 597] width 29 height 29
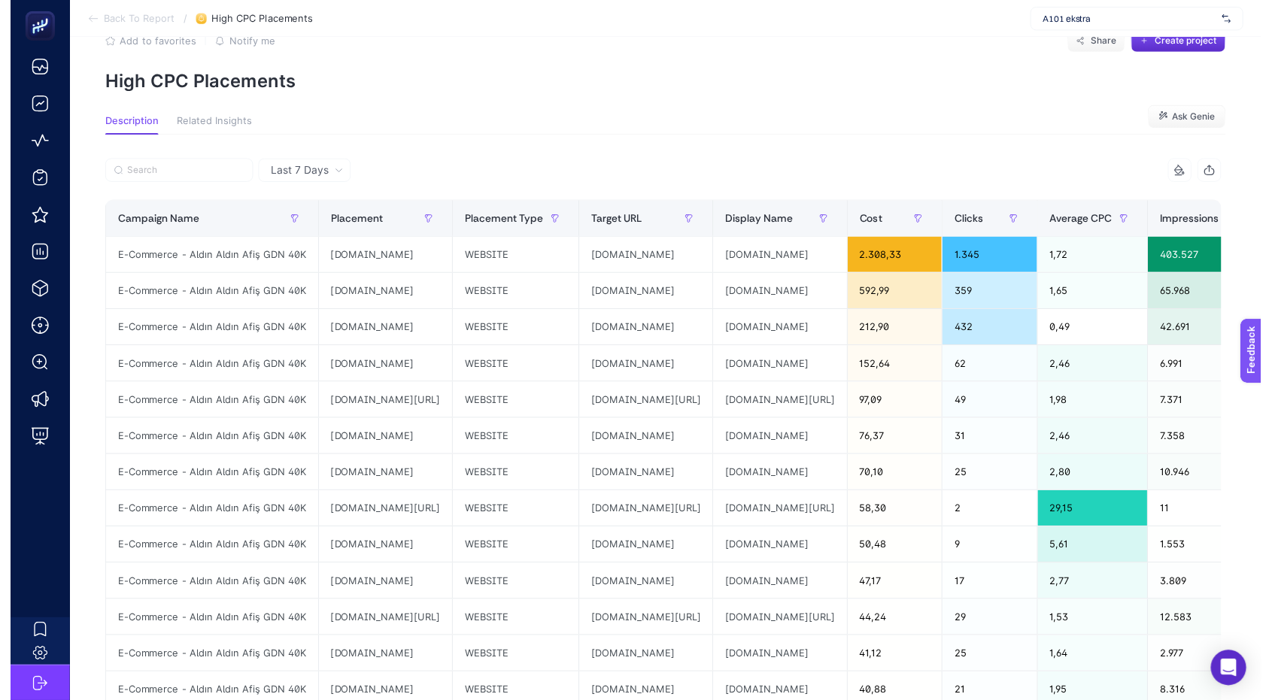
scroll to position [0, 0]
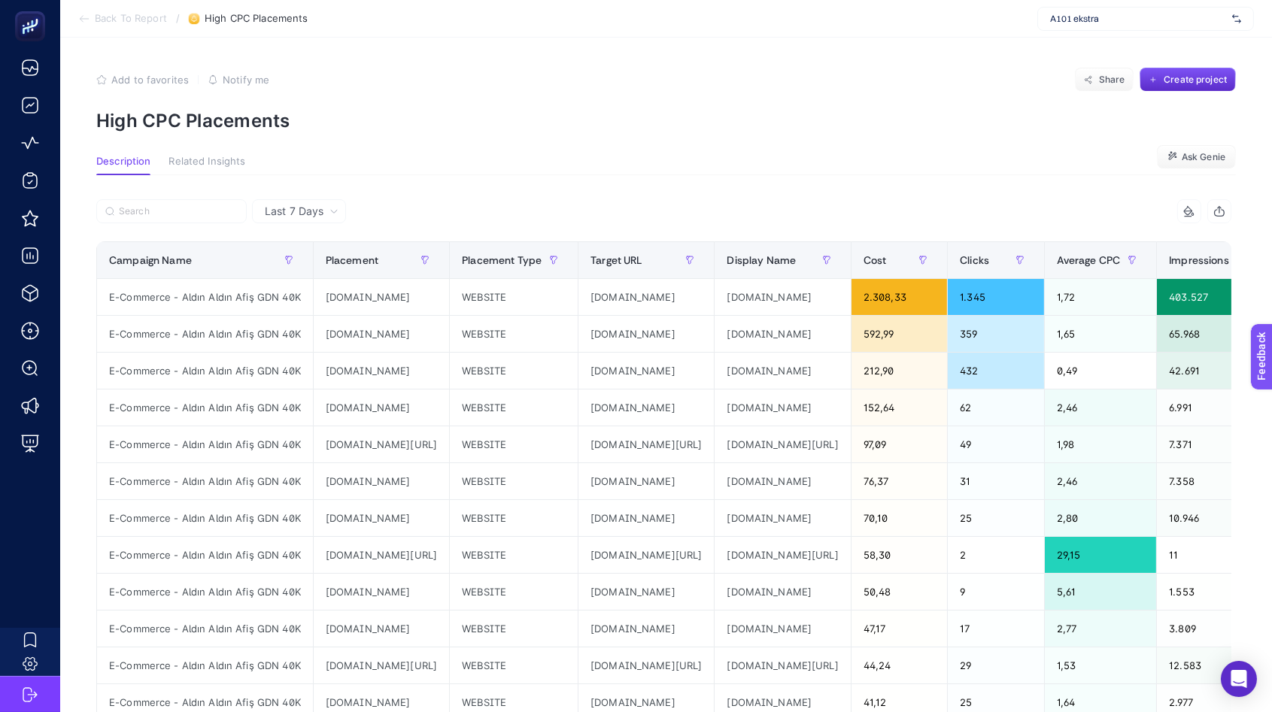
click at [96, 30] on section "Back To Report / High CPC Placements A101 ekstra" at bounding box center [666, 19] width 1212 height 38
click at [95, 20] on span "Back To Report" at bounding box center [131, 19] width 72 height 12
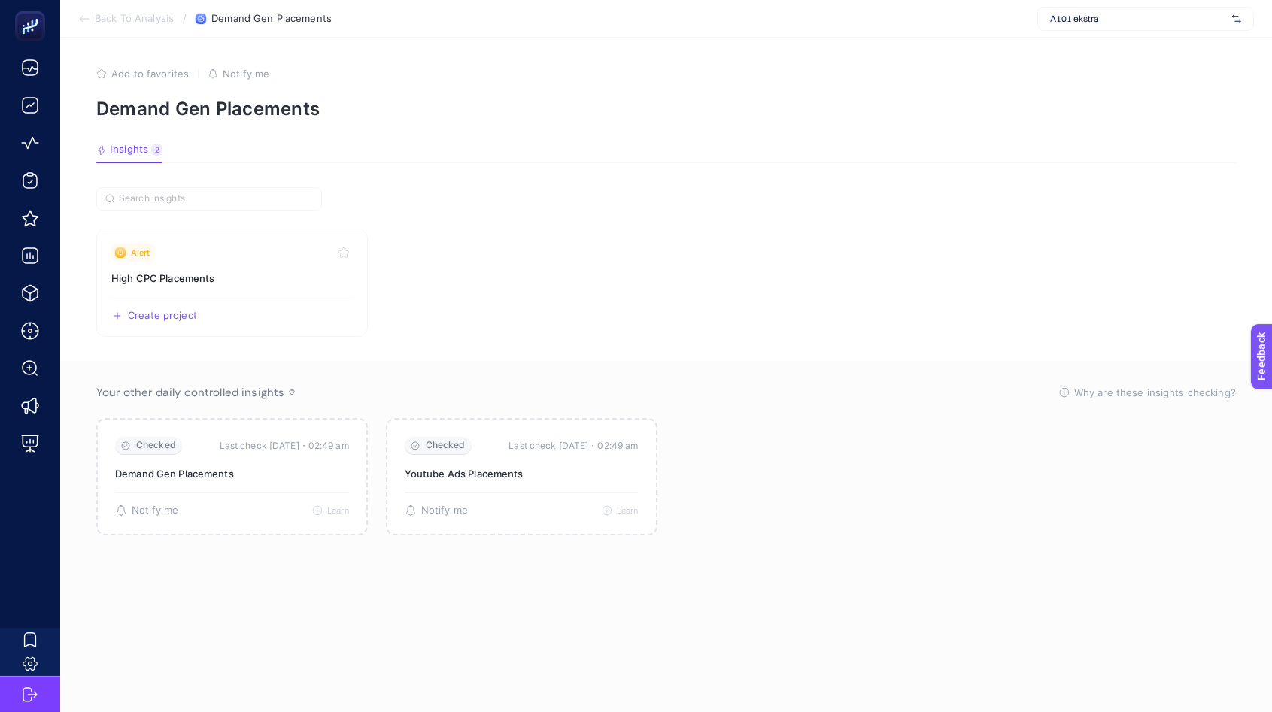
click at [147, 18] on span "Back To Analysis" at bounding box center [134, 19] width 79 height 12
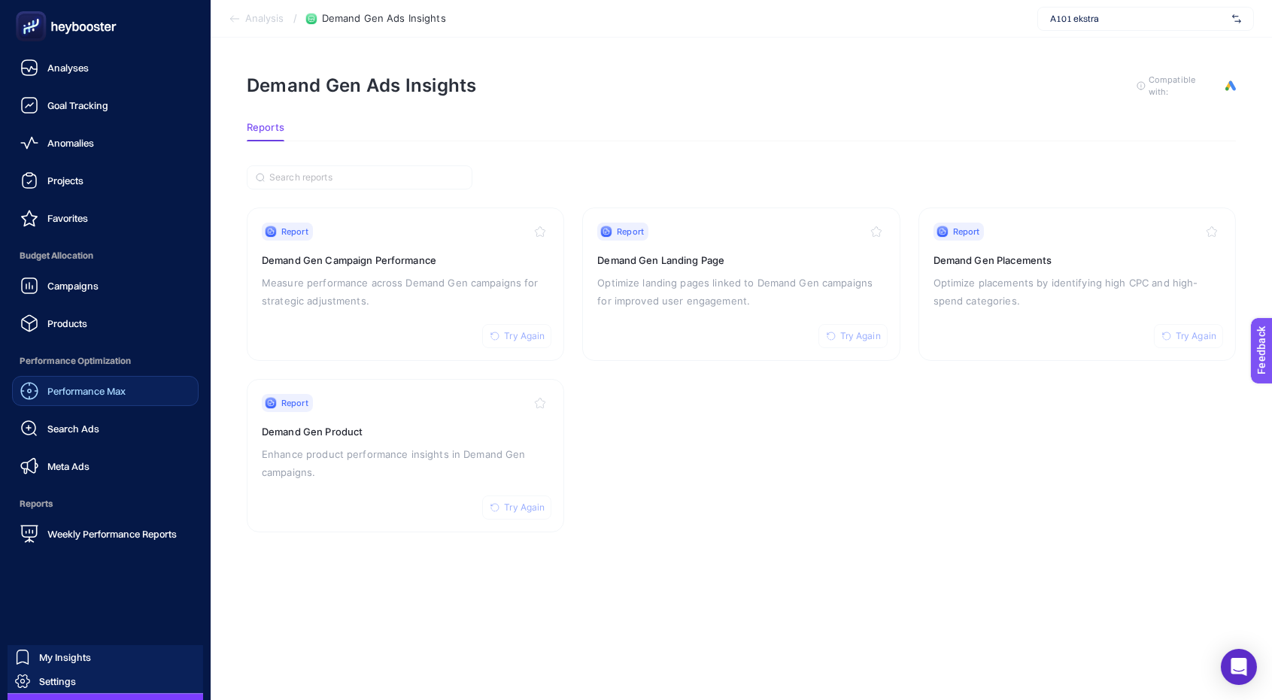
click at [65, 398] on div "Performance Max" at bounding box center [72, 391] width 105 height 18
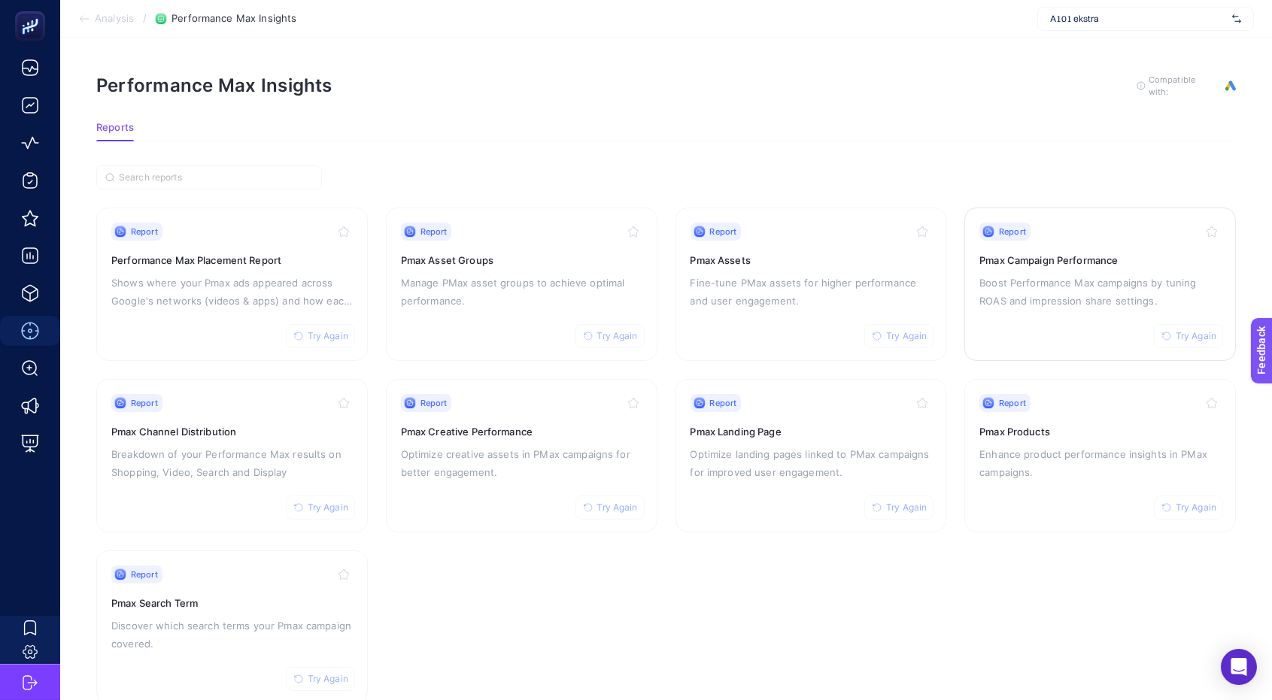
scroll to position [3, 0]
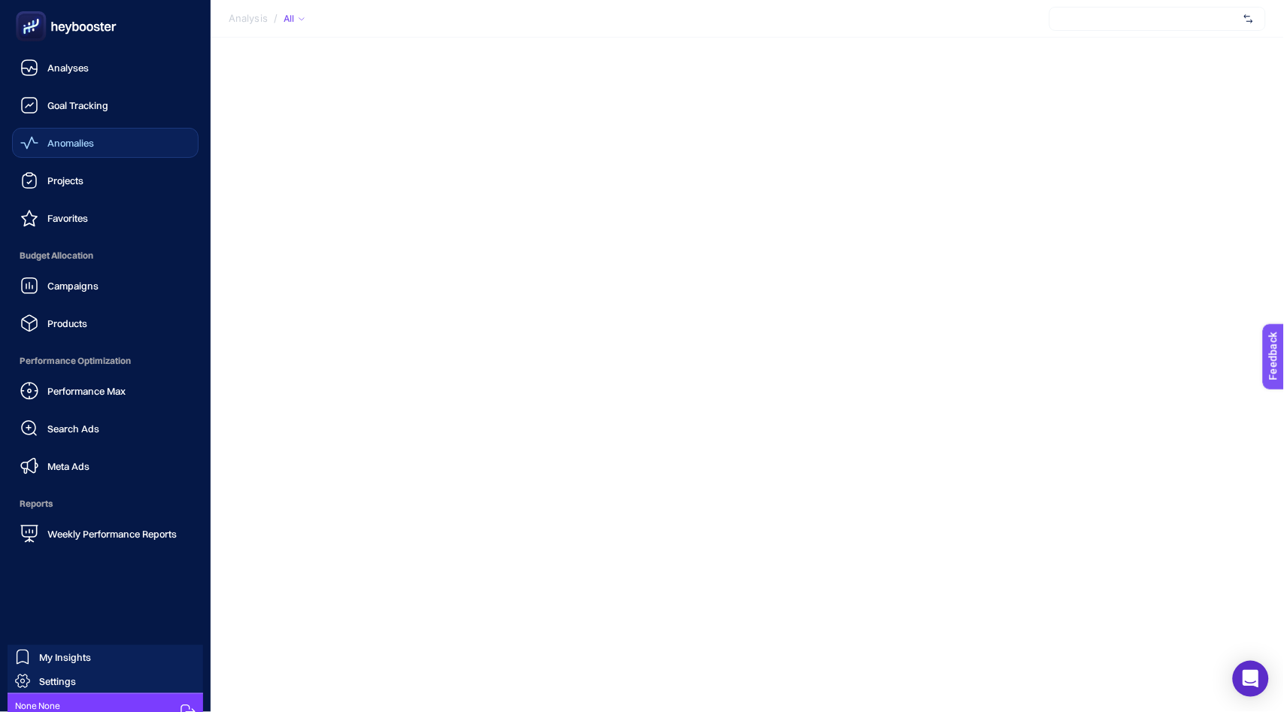
click at [59, 151] on div "Anomalies" at bounding box center [57, 143] width 74 height 18
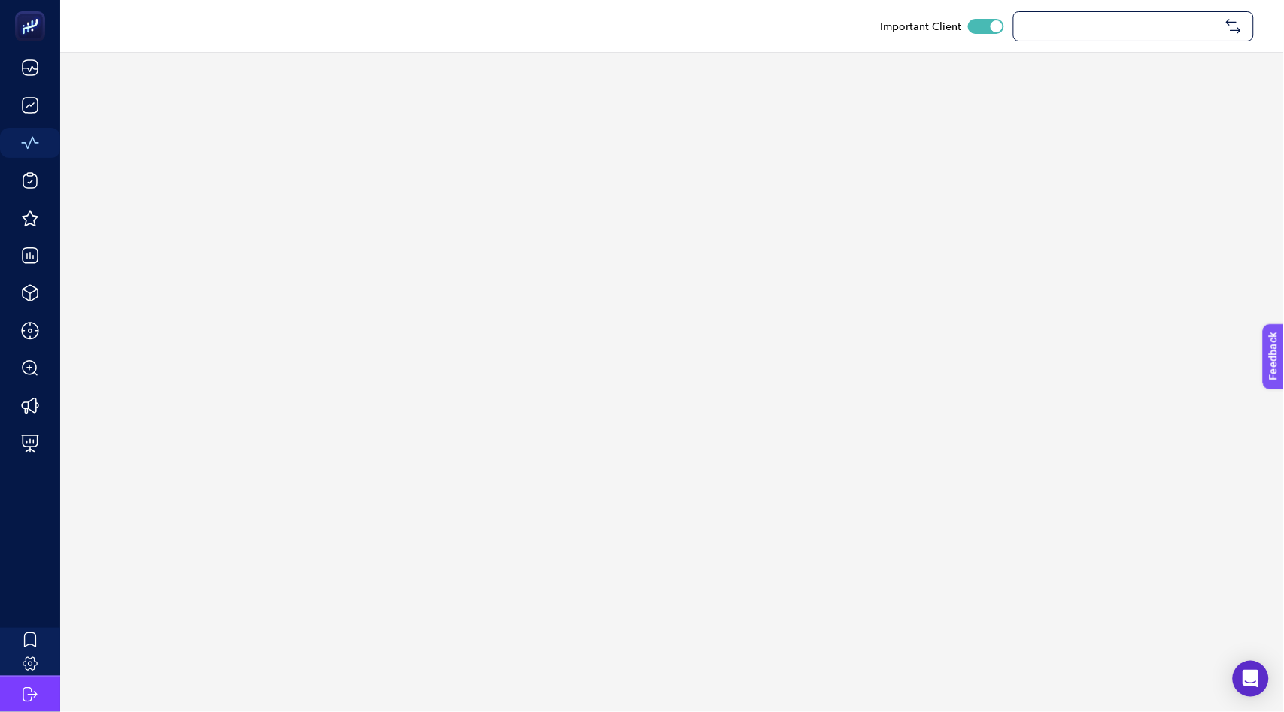
checkbox input "true"
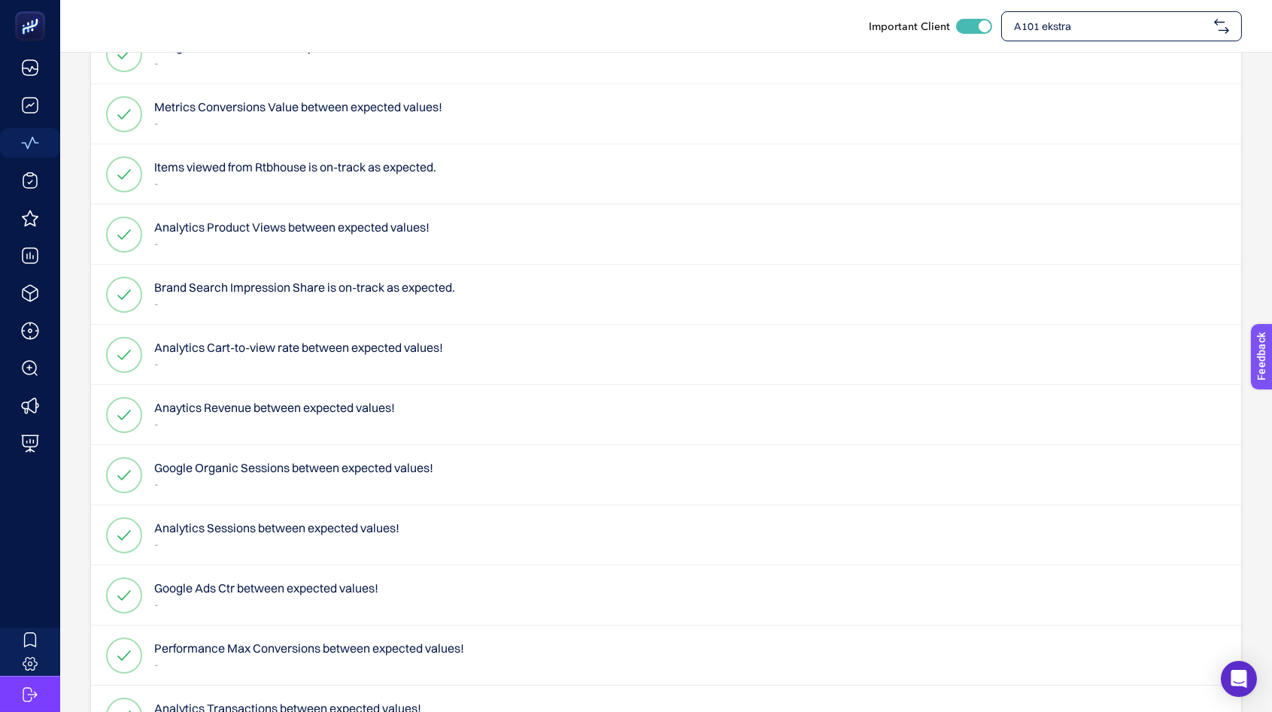
scroll to position [680, 0]
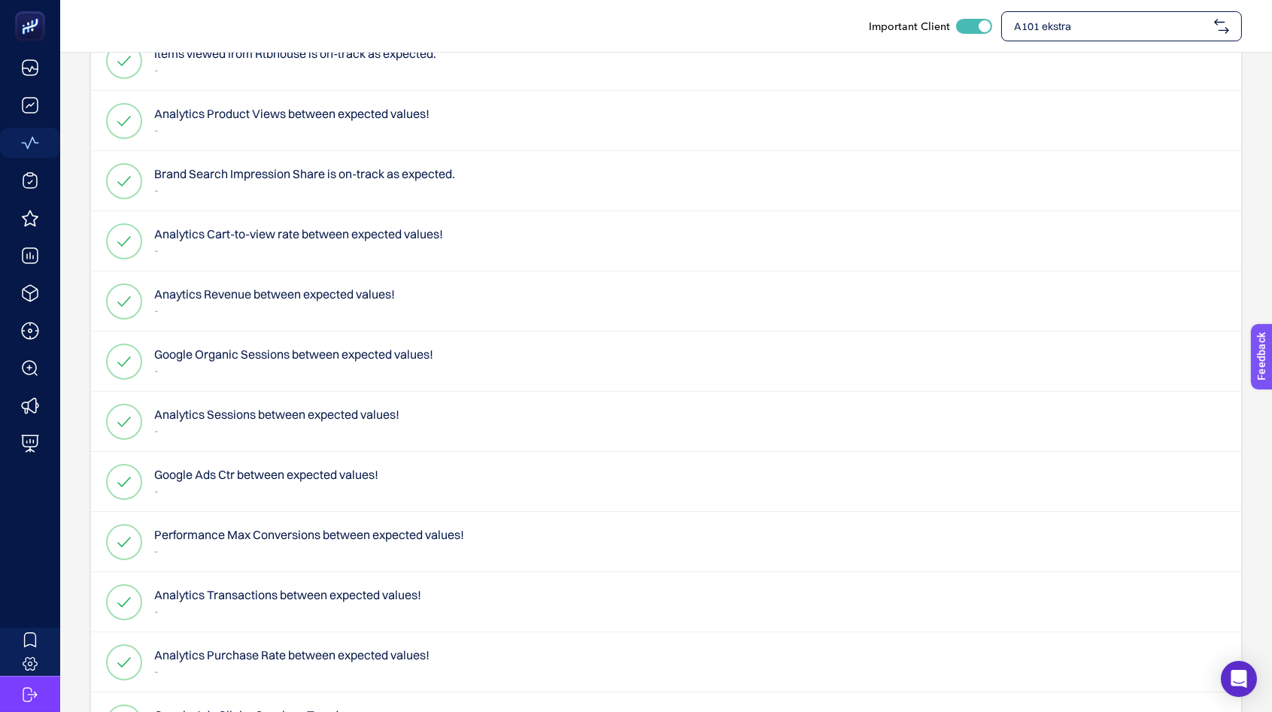
click at [284, 392] on div "Google Organic Sessions between expected values! -" at bounding box center [666, 422] width 1150 height 60
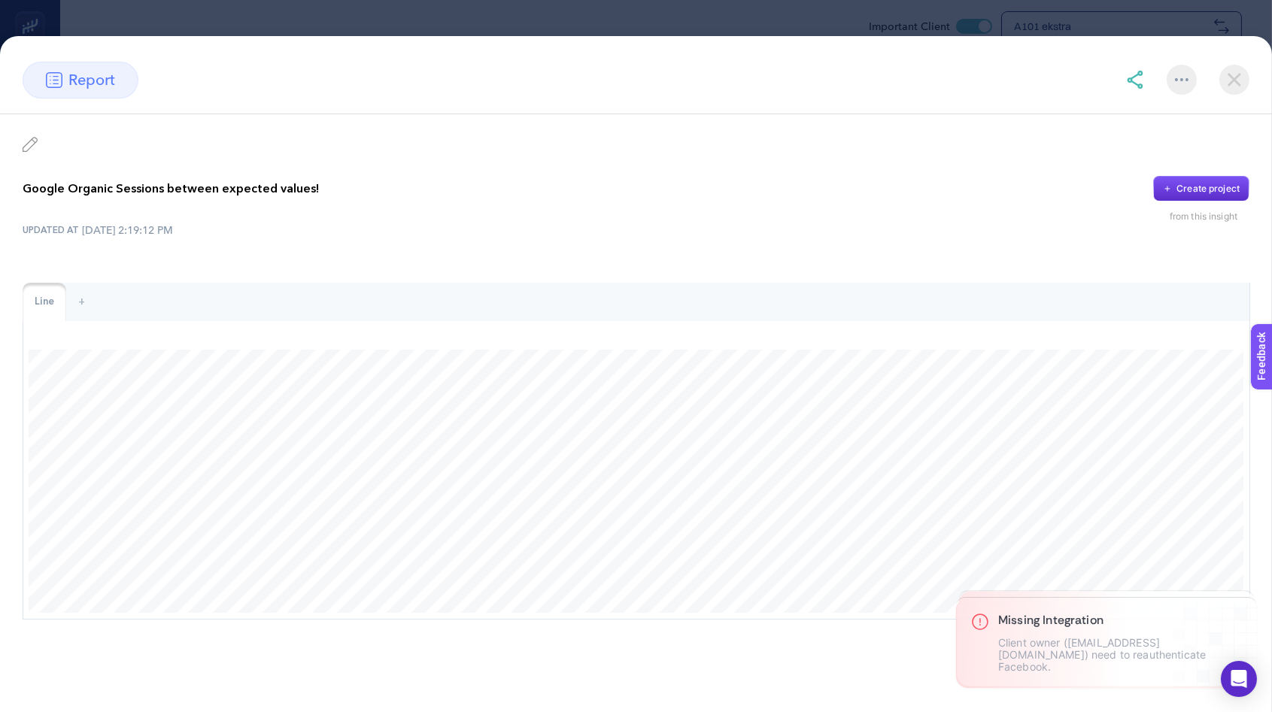
click at [1238, 81] on img at bounding box center [1235, 80] width 30 height 30
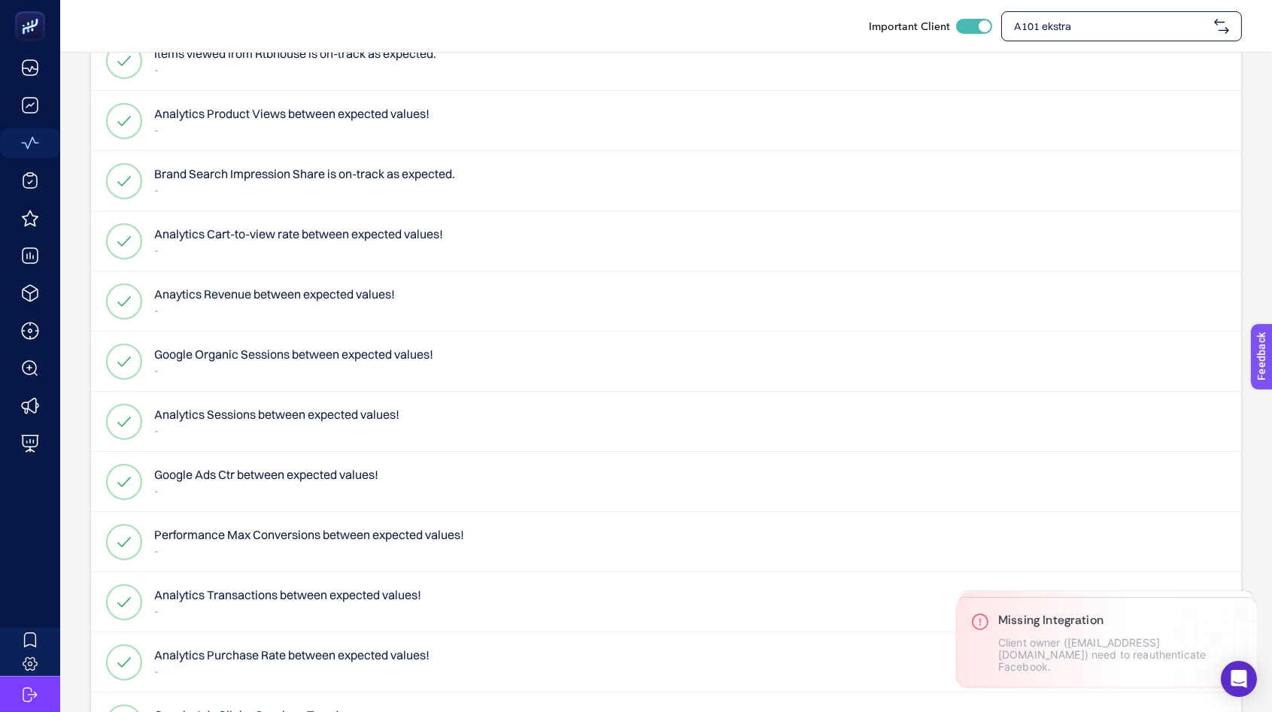
click at [338, 527] on h4 "Performance Max Conversions between expected values!" at bounding box center [309, 535] width 310 height 18
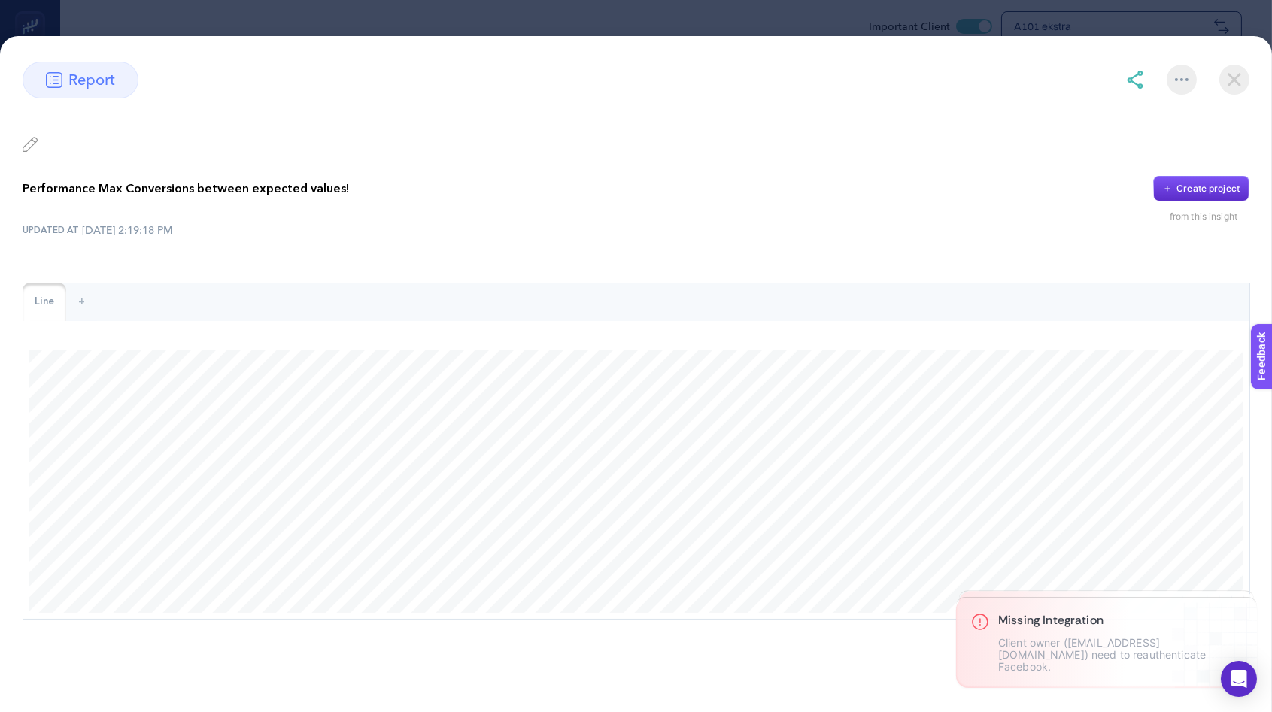
click at [1224, 93] on img at bounding box center [1235, 80] width 30 height 30
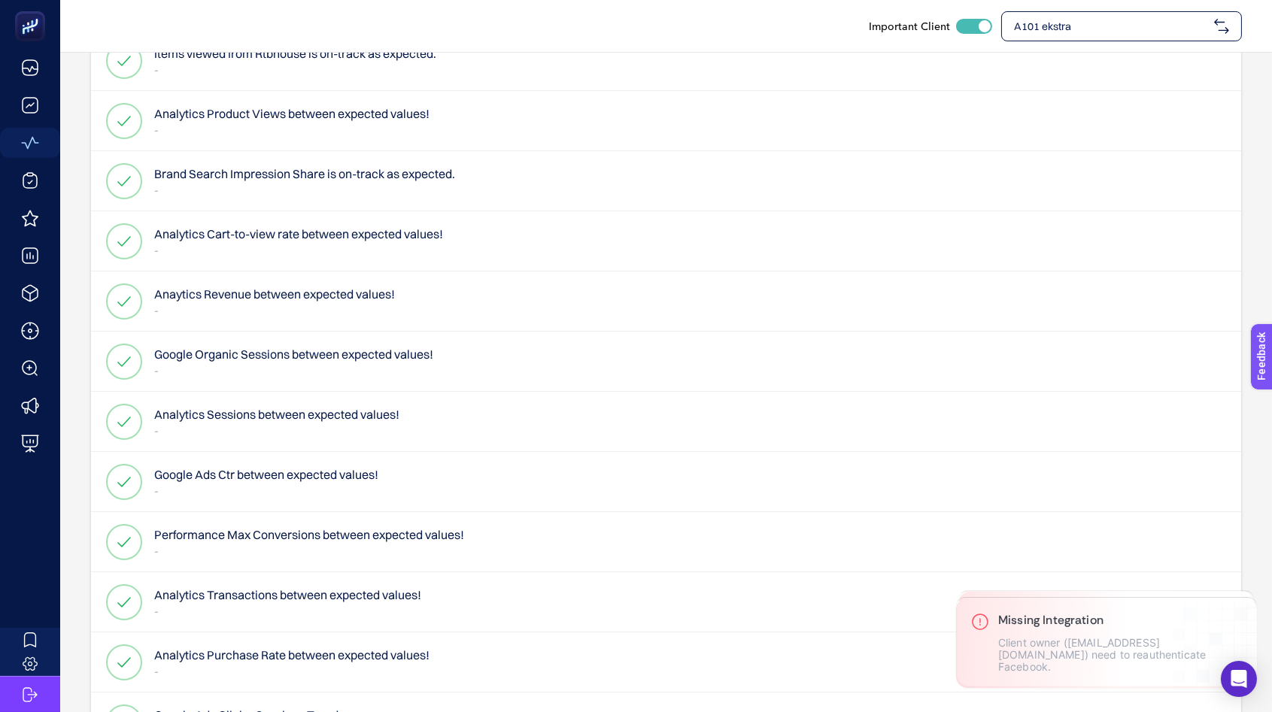
click at [238, 668] on p "-" at bounding box center [291, 671] width 275 height 15
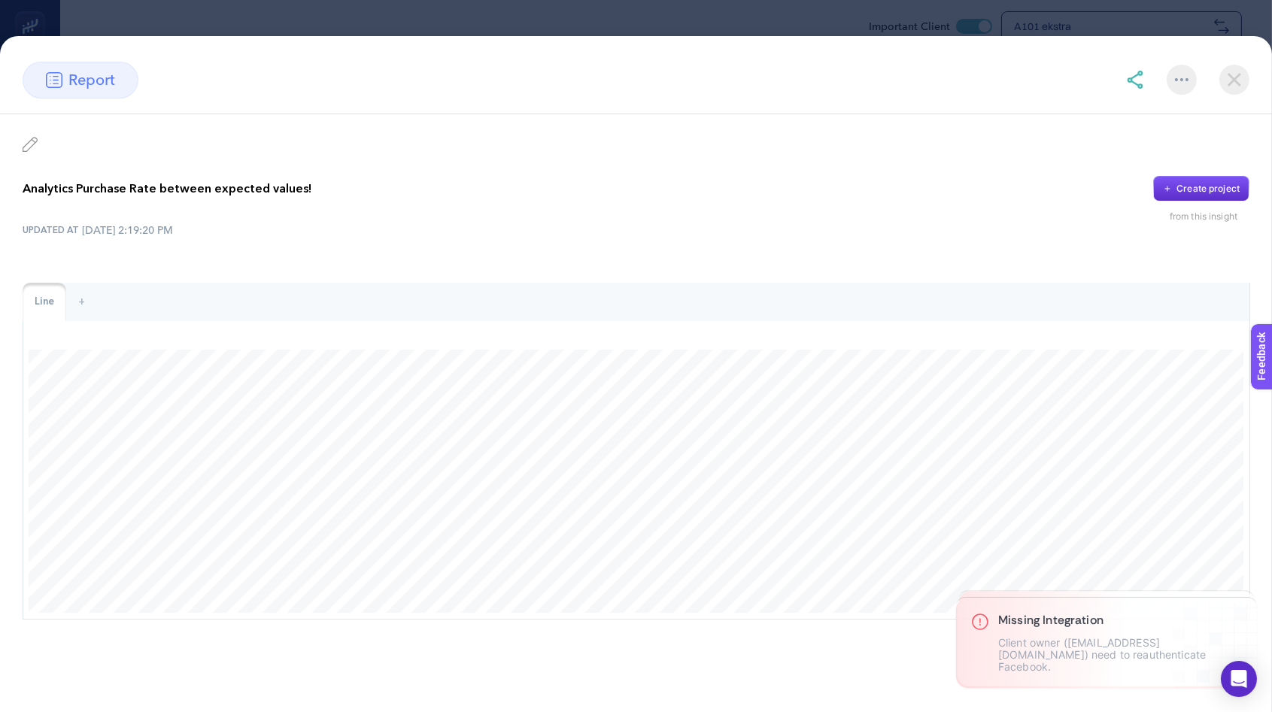
click at [1236, 74] on img at bounding box center [1235, 80] width 30 height 30
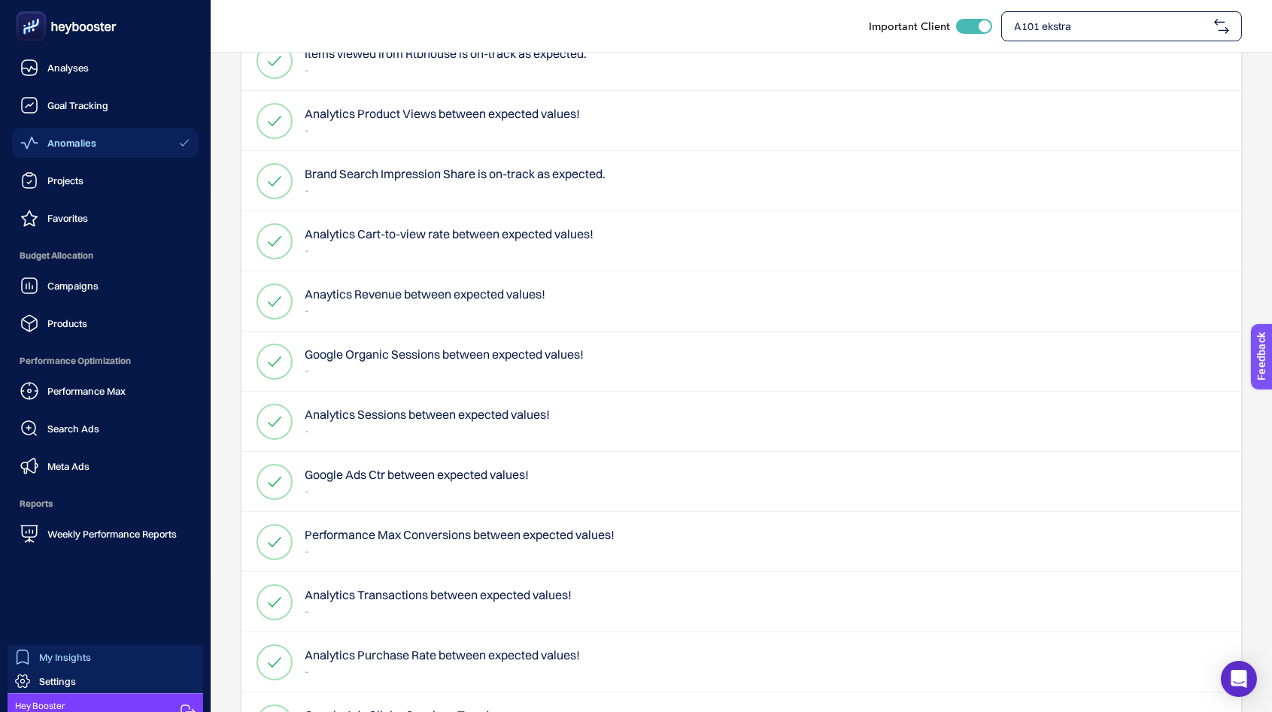
click at [26, 650] on icon at bounding box center [23, 657] width 12 height 15
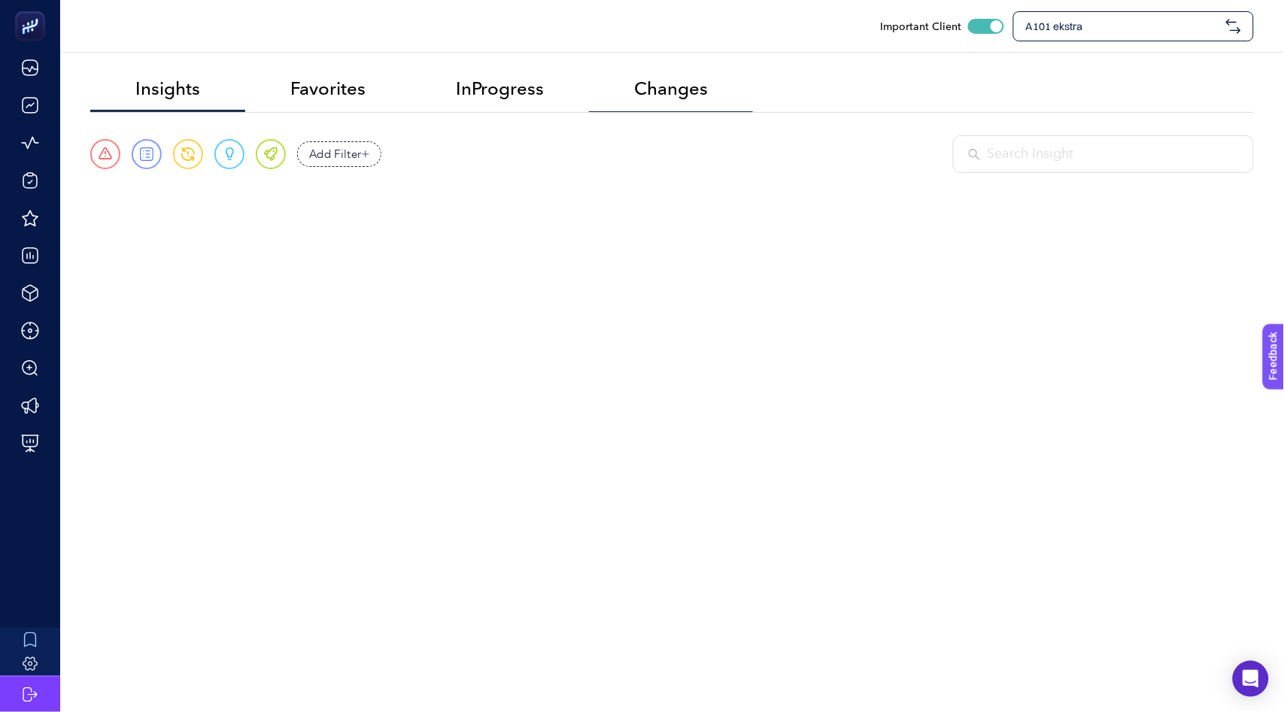
click at [673, 78] on span "Changes" at bounding box center [671, 88] width 74 height 21
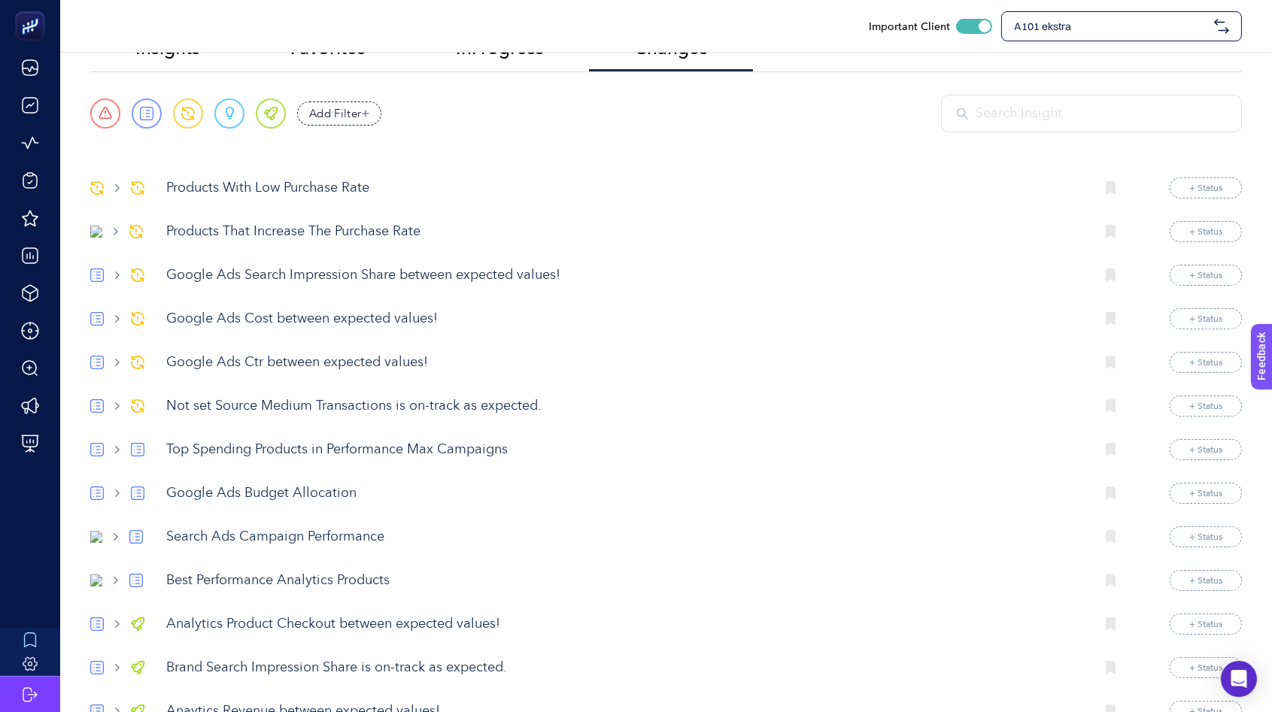
scroll to position [79, 0]
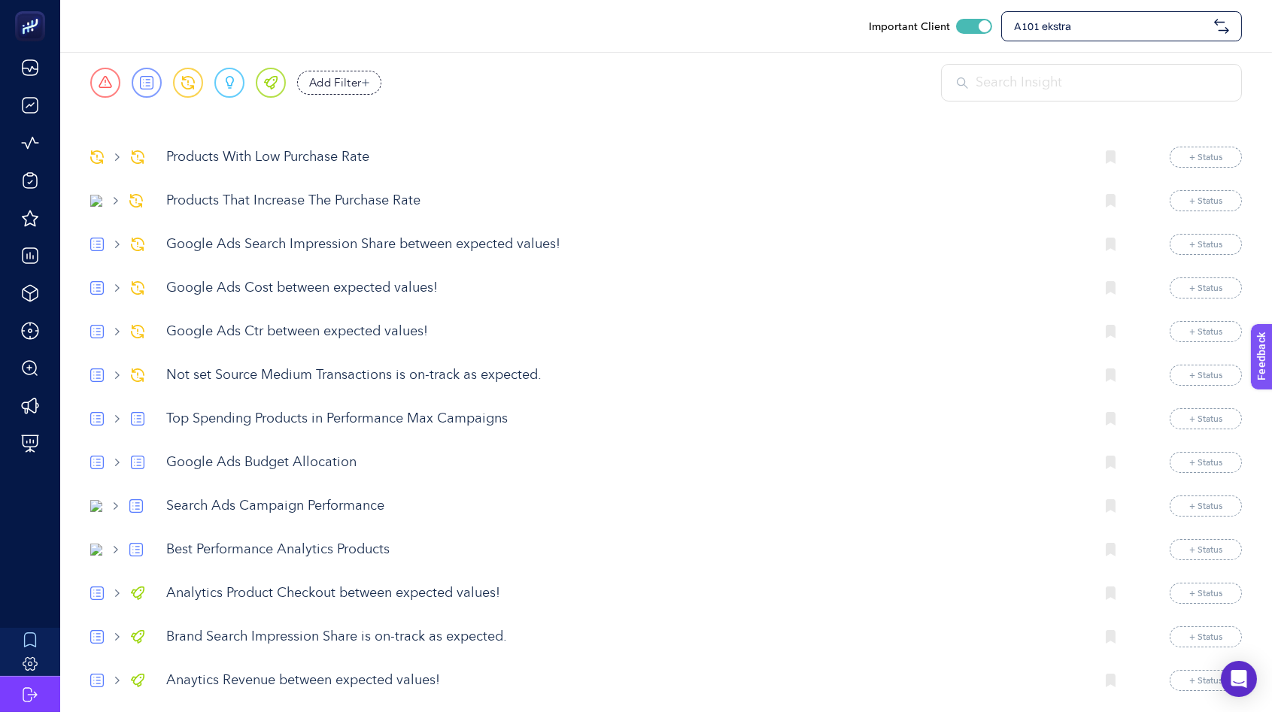
click at [254, 418] on p "Top Spending Products in Performance Max Campaigns" at bounding box center [624, 419] width 917 height 20
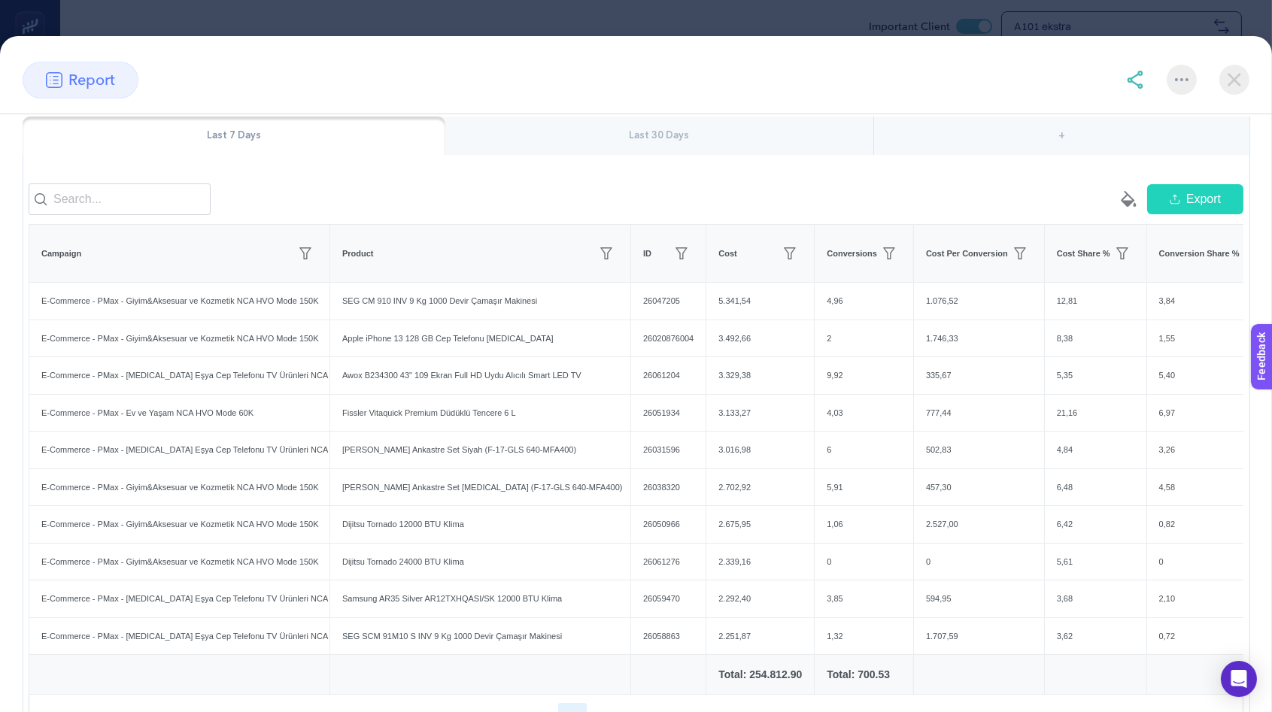
scroll to position [186, 0]
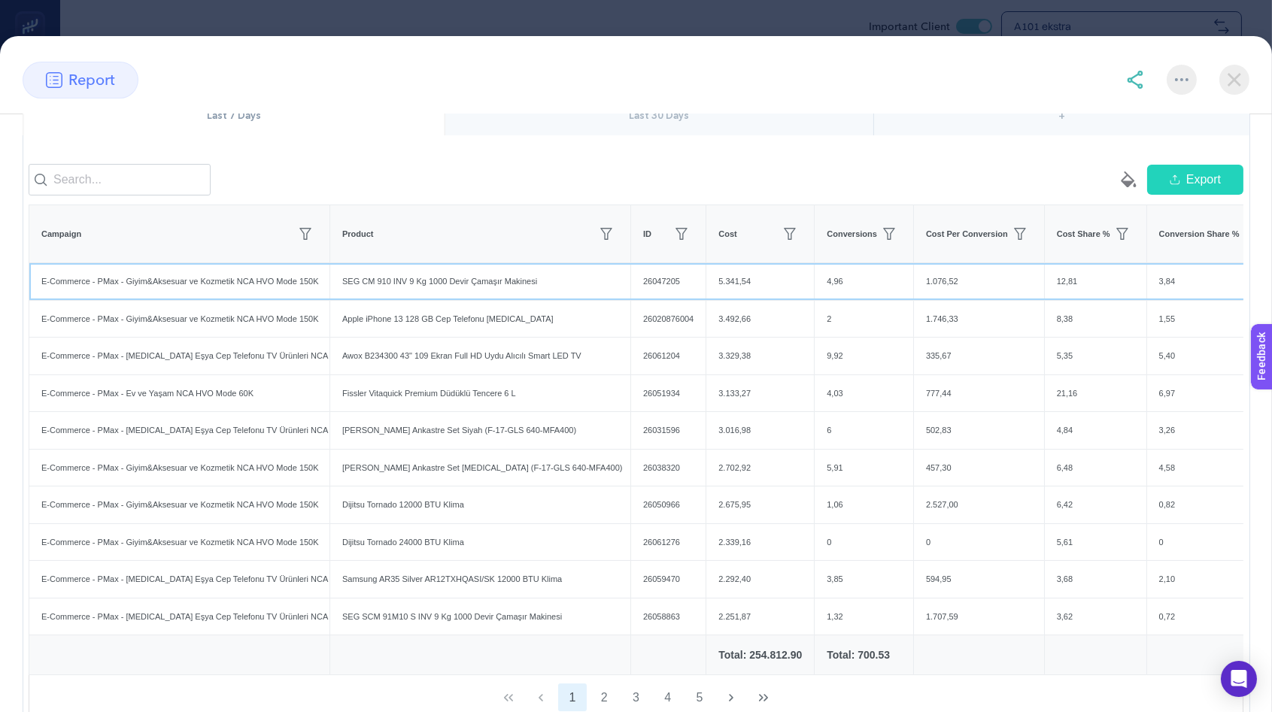
click at [441, 298] on div "SEG CM 910 INV 9 Kg 1000 Devir Çamaşır Makinesi" at bounding box center [480, 281] width 300 height 37
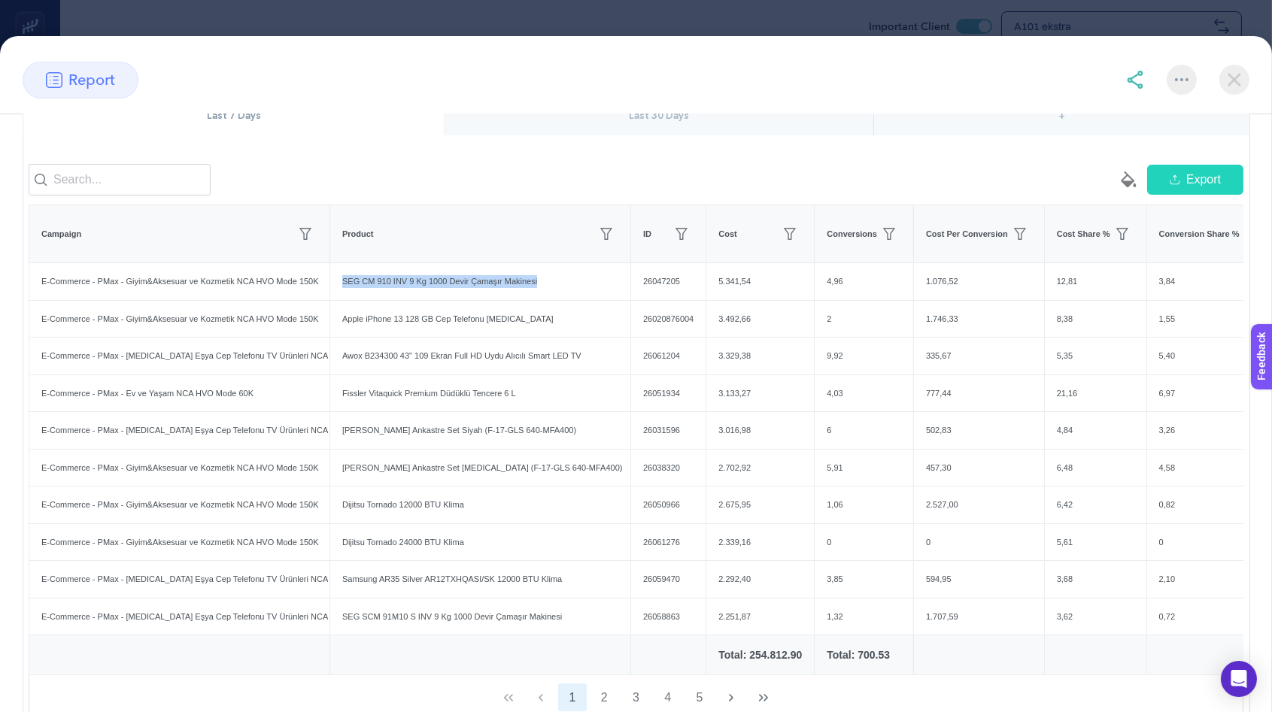
click at [390, 439] on div "[PERSON_NAME] Ankastre Set Siyah (F-17-GLS 640-MFA400)" at bounding box center [480, 430] width 300 height 37
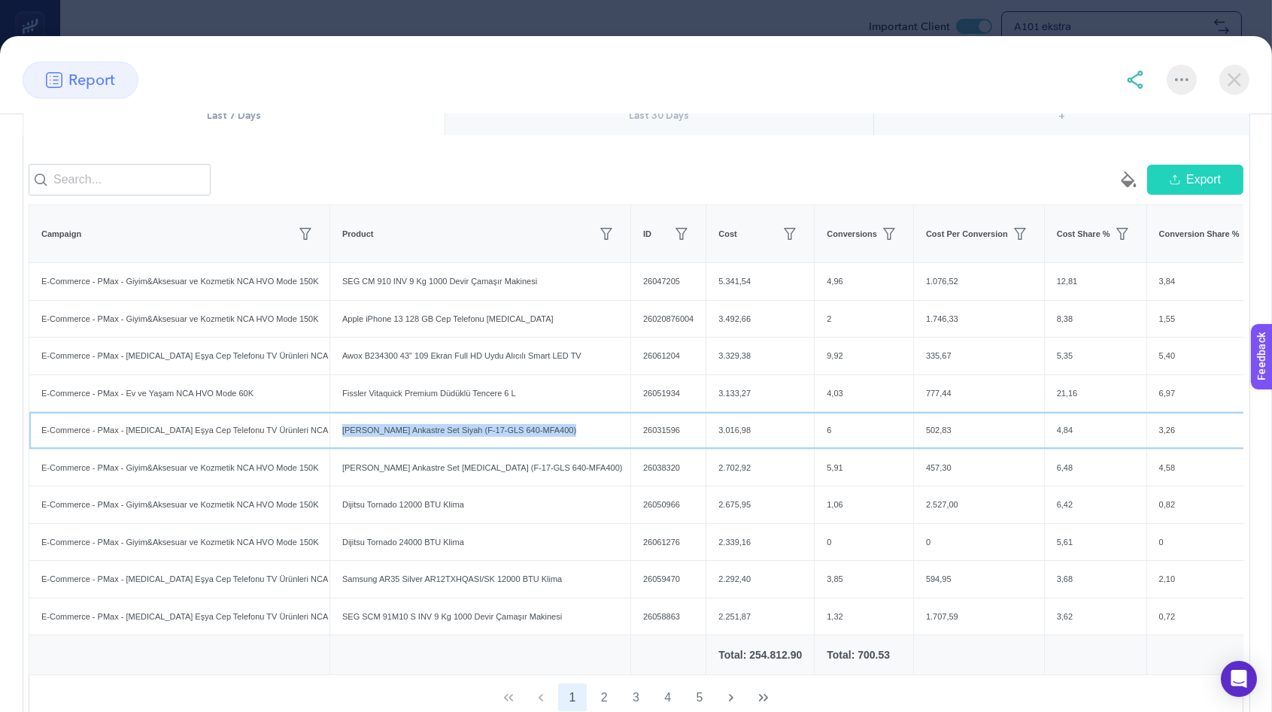
click at [390, 439] on div "[PERSON_NAME] Ankastre Set Siyah (F-17-GLS 640-MFA400)" at bounding box center [480, 430] width 300 height 37
click at [458, 446] on div "[PERSON_NAME] Ankastre Set Siyah (F-17-GLS 640-MFA400)" at bounding box center [480, 430] width 300 height 37
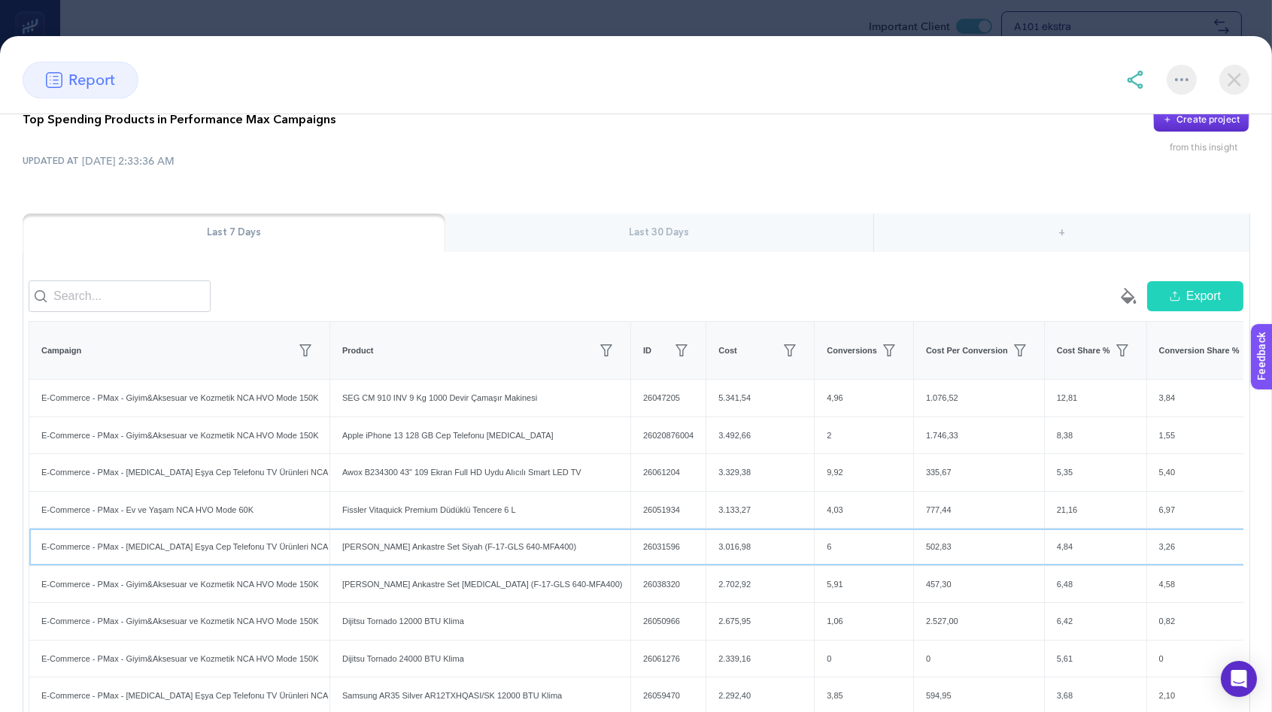
scroll to position [70, 0]
click at [607, 169] on div "Top Spending Products in Performance Max Campaigns Create project from this ins…" at bounding box center [636, 455] width 1272 height 822
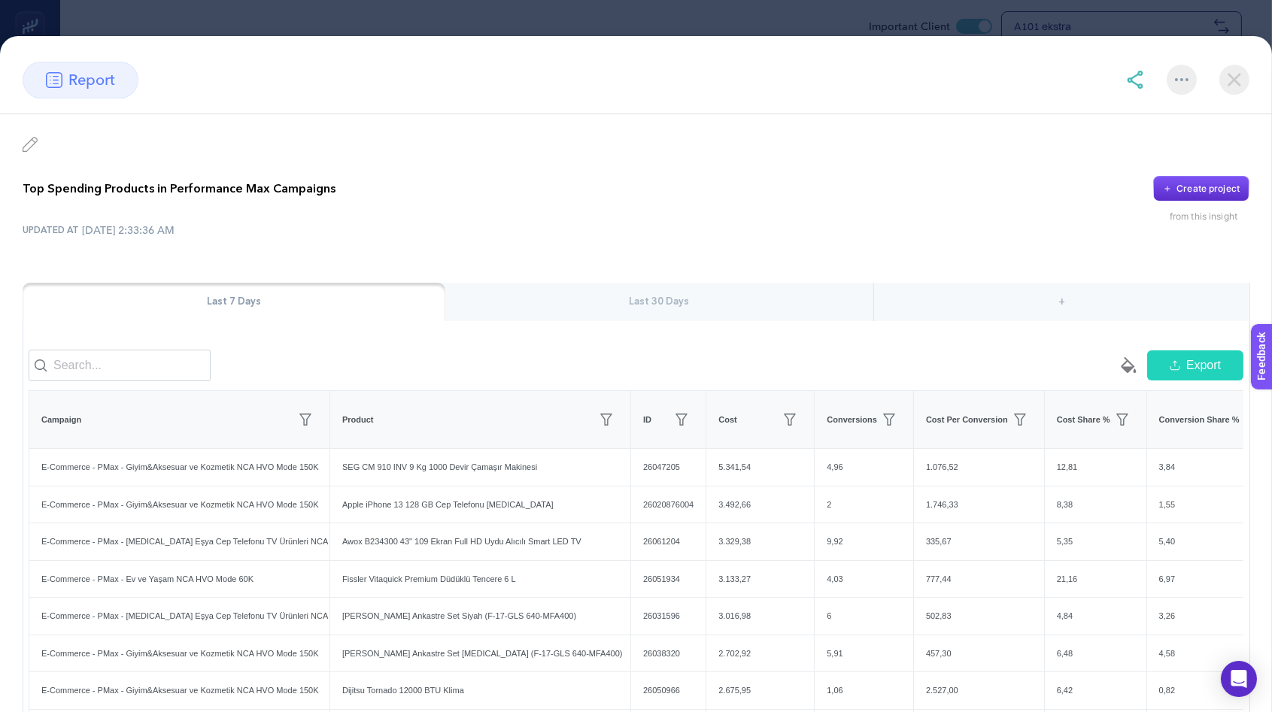
scroll to position [76, 0]
click at [1243, 81] on img at bounding box center [1235, 80] width 30 height 30
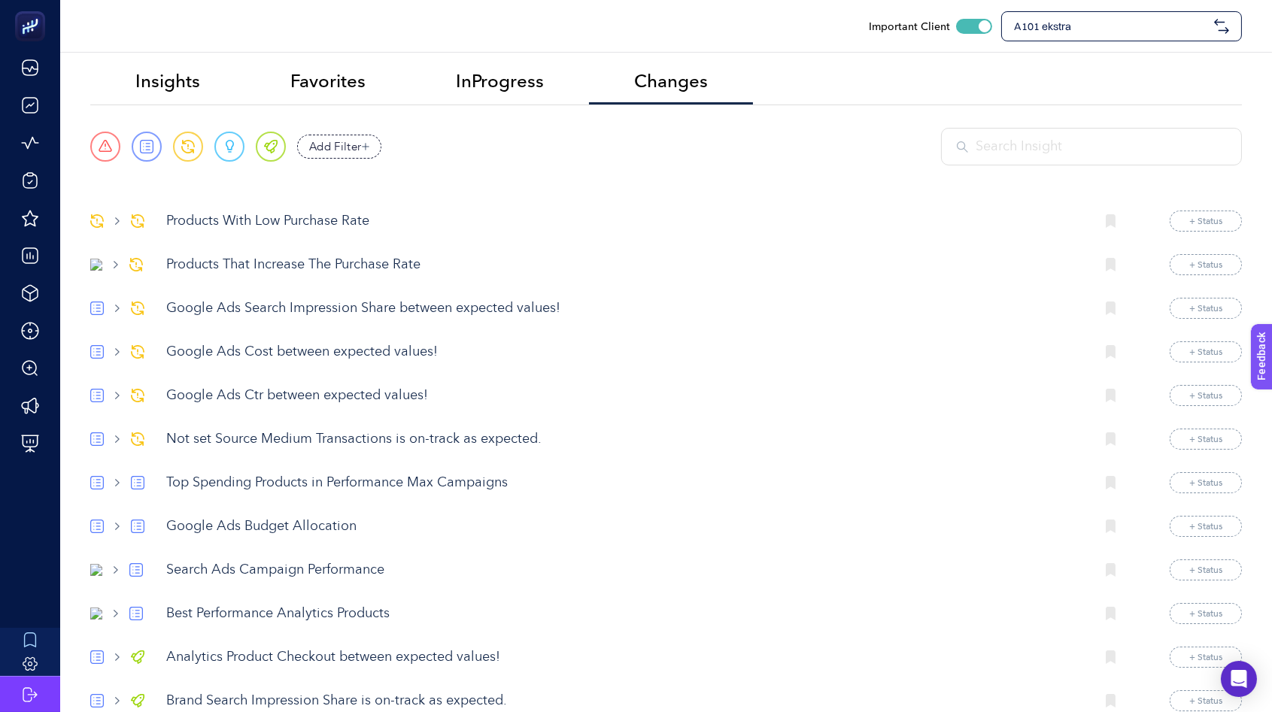
scroll to position [0, 0]
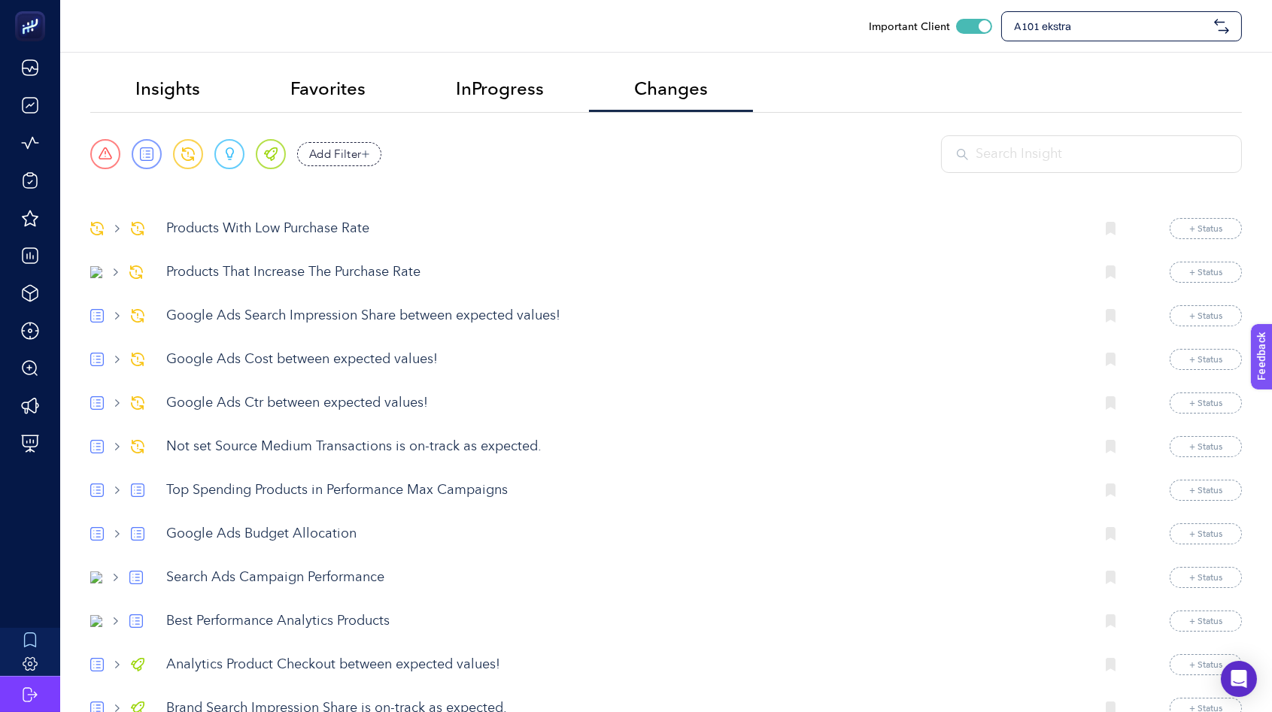
click at [224, 496] on p "Top Spending Products in Performance Max Campaigns" at bounding box center [624, 491] width 917 height 20
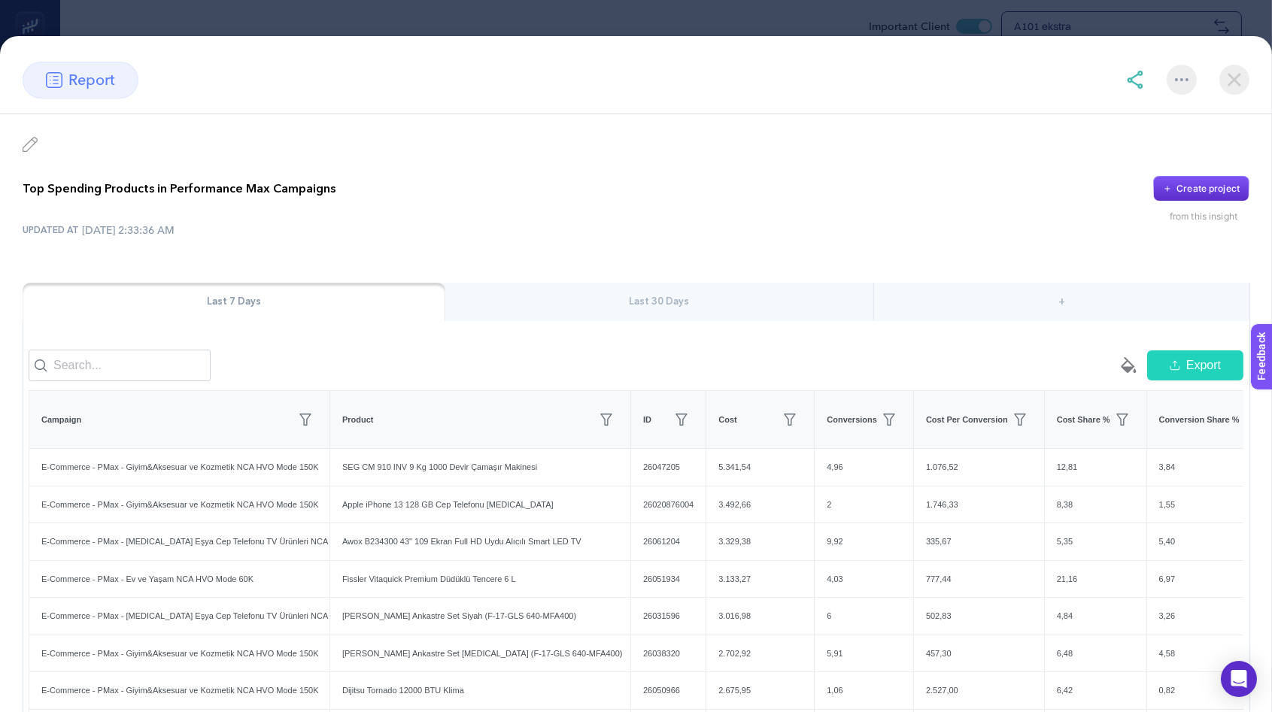
click at [94, 188] on p "Top Spending Products in Performance Max Campaigns" at bounding box center [179, 189] width 313 height 18
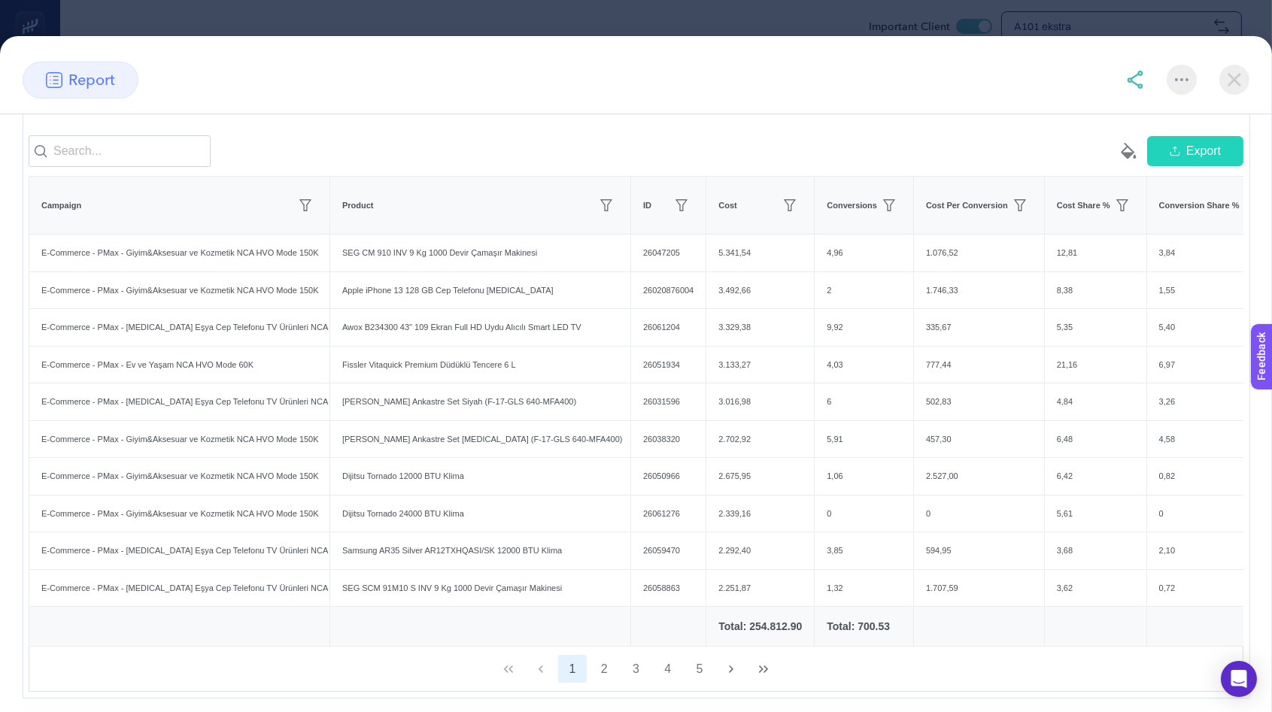
scroll to position [235, 0]
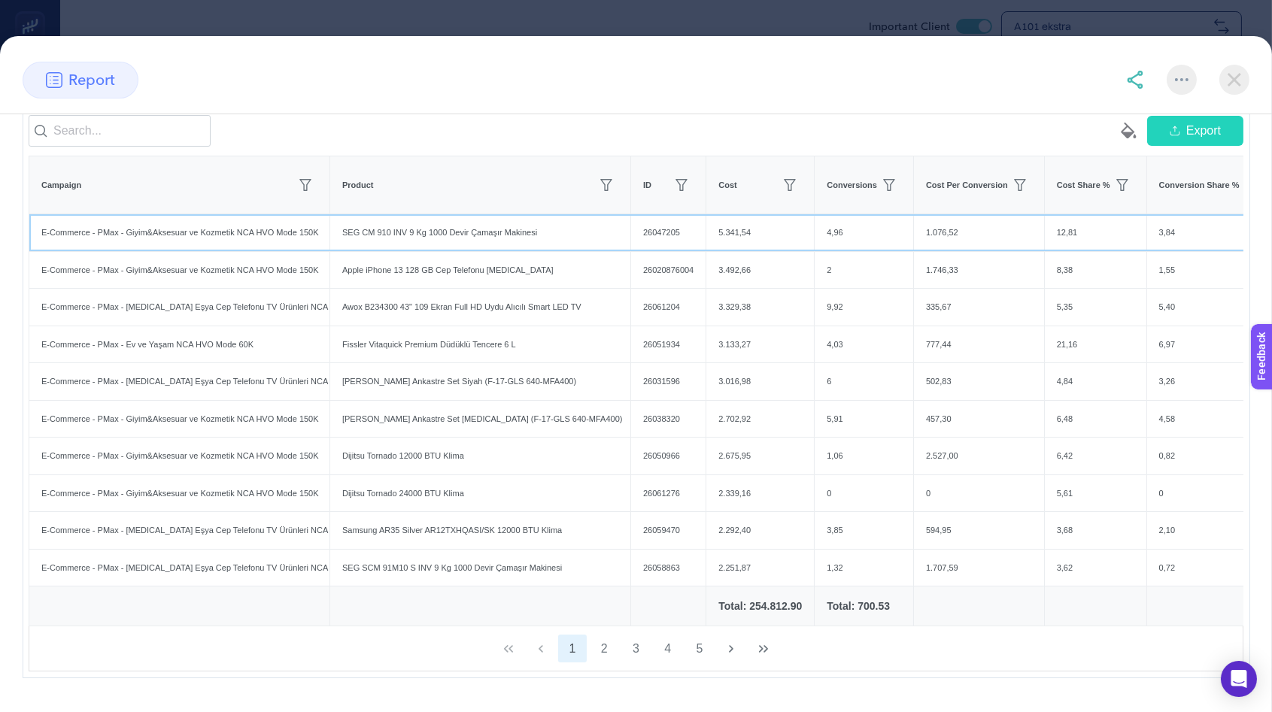
click at [197, 250] on div "E-Commerce - PMax - Giyim&Aksesuar ve Kozmetik NCA HVO Mode 150K" at bounding box center [179, 232] width 300 height 37
click at [197, 249] on div "E-Commerce - PMax - Giyim&Aksesuar ve Kozmetik NCA HVO Mode 150K" at bounding box center [179, 232] width 300 height 37
drag, startPoint x: 460, startPoint y: 248, endPoint x: 556, endPoint y: 248, distance: 96.3
click at [556, 248] on div "SEG CM 910 INV 9 Kg 1000 Devir Çamaşır Makinesi" at bounding box center [480, 232] width 300 height 37
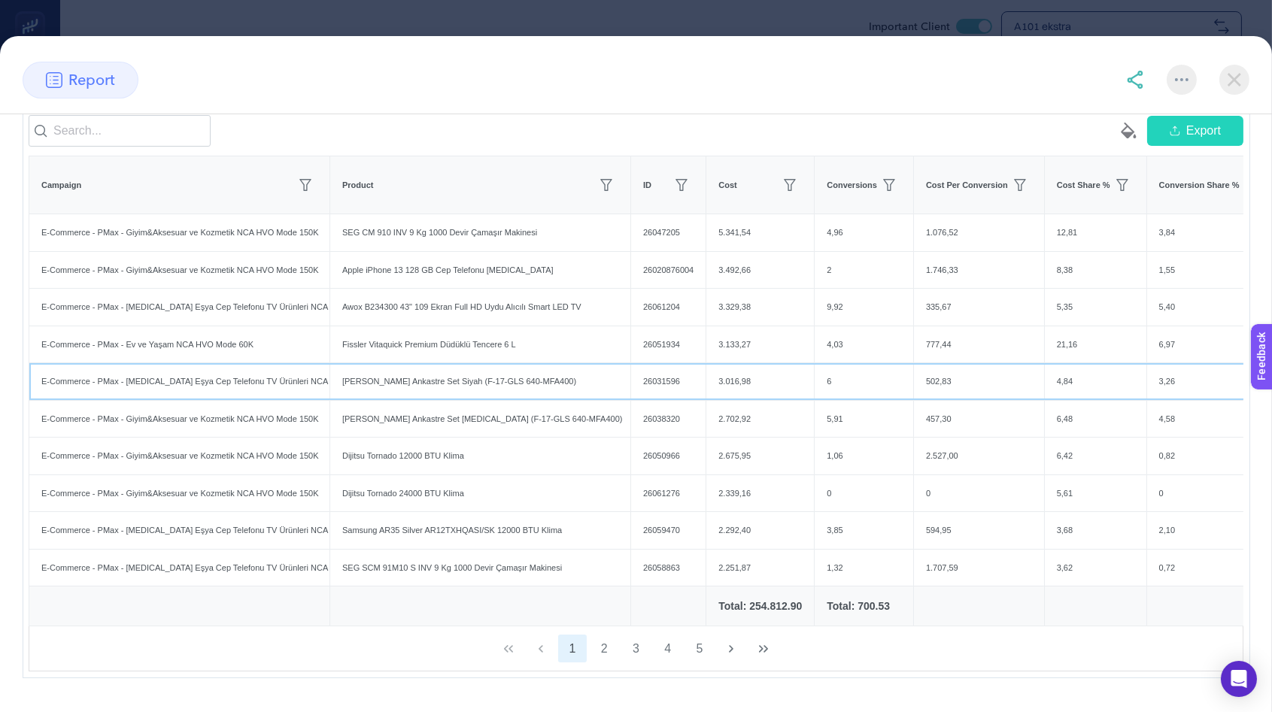
drag, startPoint x: 182, startPoint y: 393, endPoint x: 217, endPoint y: 393, distance: 35.4
click at [213, 393] on div "E-Commerce - PMax - [MEDICAL_DATA] Eşya Cep Telefonu TV Ürünleri NCA HVO Mode 2…" at bounding box center [179, 381] width 300 height 37
drag, startPoint x: 217, startPoint y: 393, endPoint x: 269, endPoint y: 396, distance: 52.0
click at [269, 396] on div "E-Commerce - PMax - [MEDICAL_DATA] Eşya Cep Telefonu TV Ürünleri NCA HVO Mode 2…" at bounding box center [179, 381] width 300 height 37
click at [397, 398] on div "Newton Cam Ankastre Set Siyah (F-17-GLS 640-MFA400)" at bounding box center [480, 381] width 300 height 37
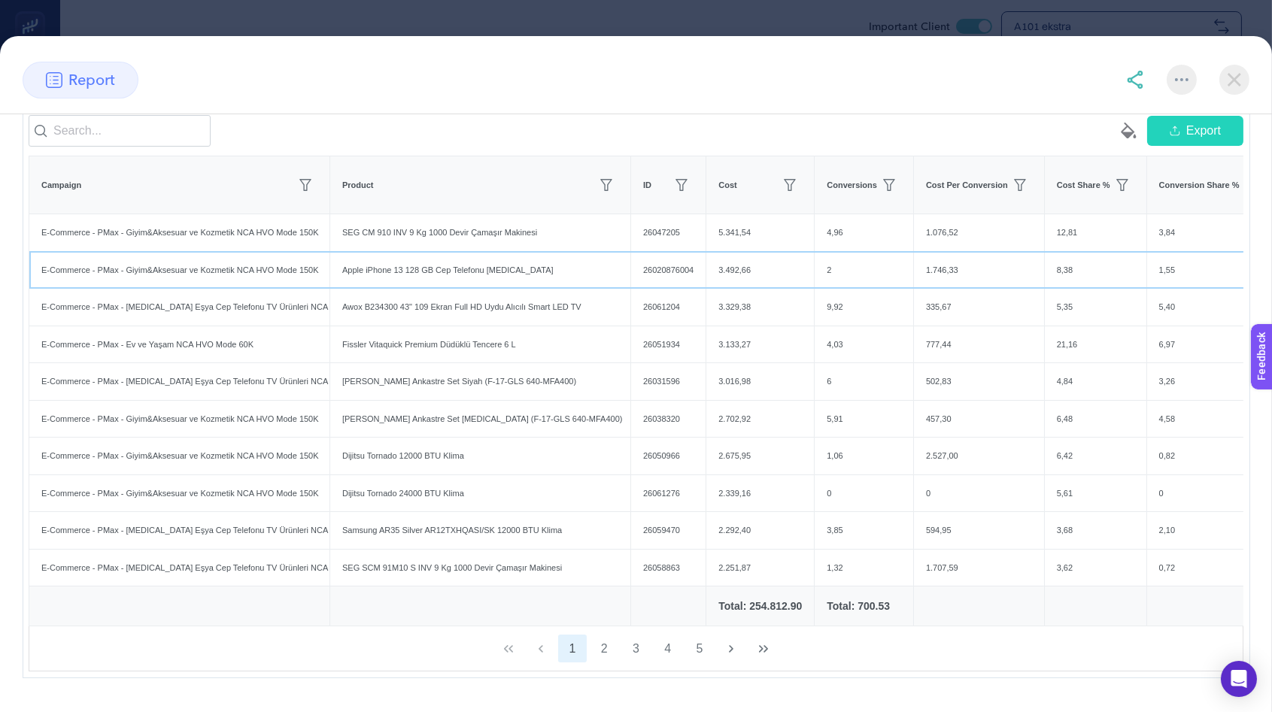
drag, startPoint x: 179, startPoint y: 290, endPoint x: 223, endPoint y: 291, distance: 44.4
click at [222, 289] on div "E-Commerce - PMax - Giyim&Aksesuar ve Kozmetik NCA HVO Mode 150K" at bounding box center [179, 270] width 300 height 37
drag, startPoint x: 335, startPoint y: 288, endPoint x: 469, endPoint y: 289, distance: 134.7
click at [469, 289] on div "Apple iPhone 13 128 GB Cep Telefonu [MEDICAL_DATA]" at bounding box center [480, 270] width 300 height 37
drag, startPoint x: 743, startPoint y: 618, endPoint x: 758, endPoint y: 618, distance: 15.0
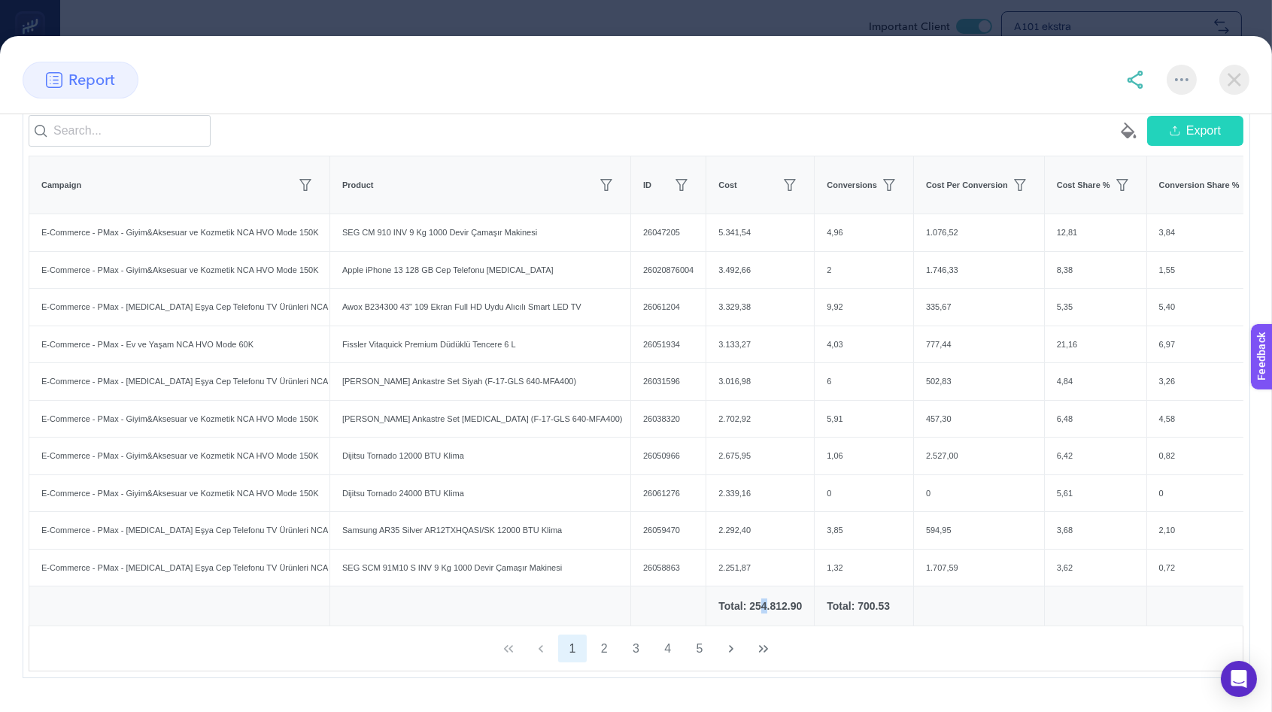
click at [751, 614] on div "Total: 254.812.90" at bounding box center [761, 606] width 84 height 15
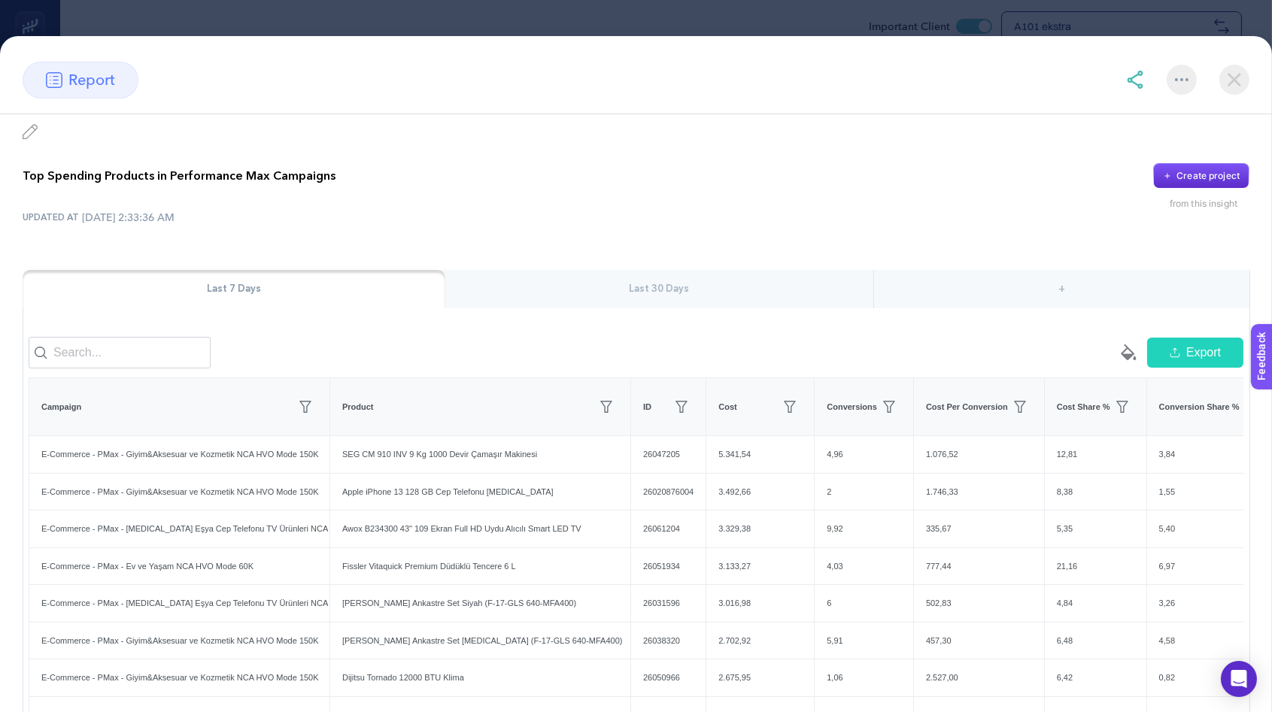
scroll to position [0, 0]
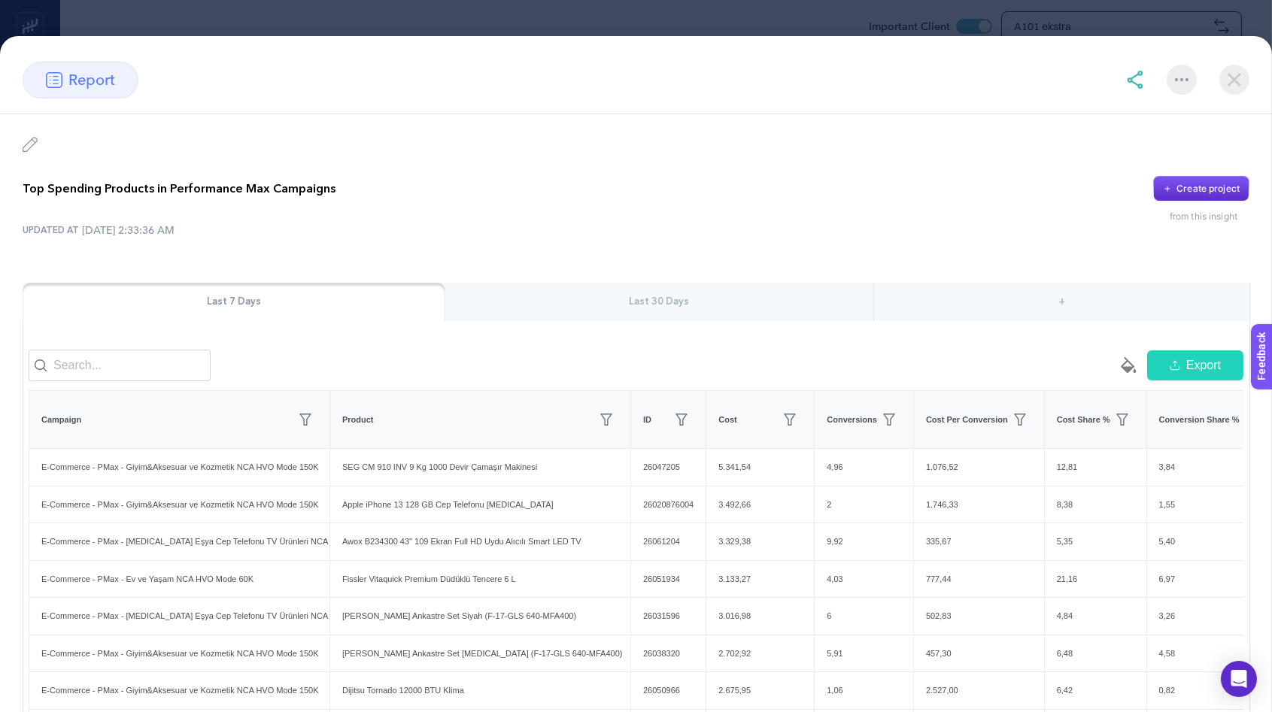
click at [1229, 82] on img at bounding box center [1235, 80] width 30 height 30
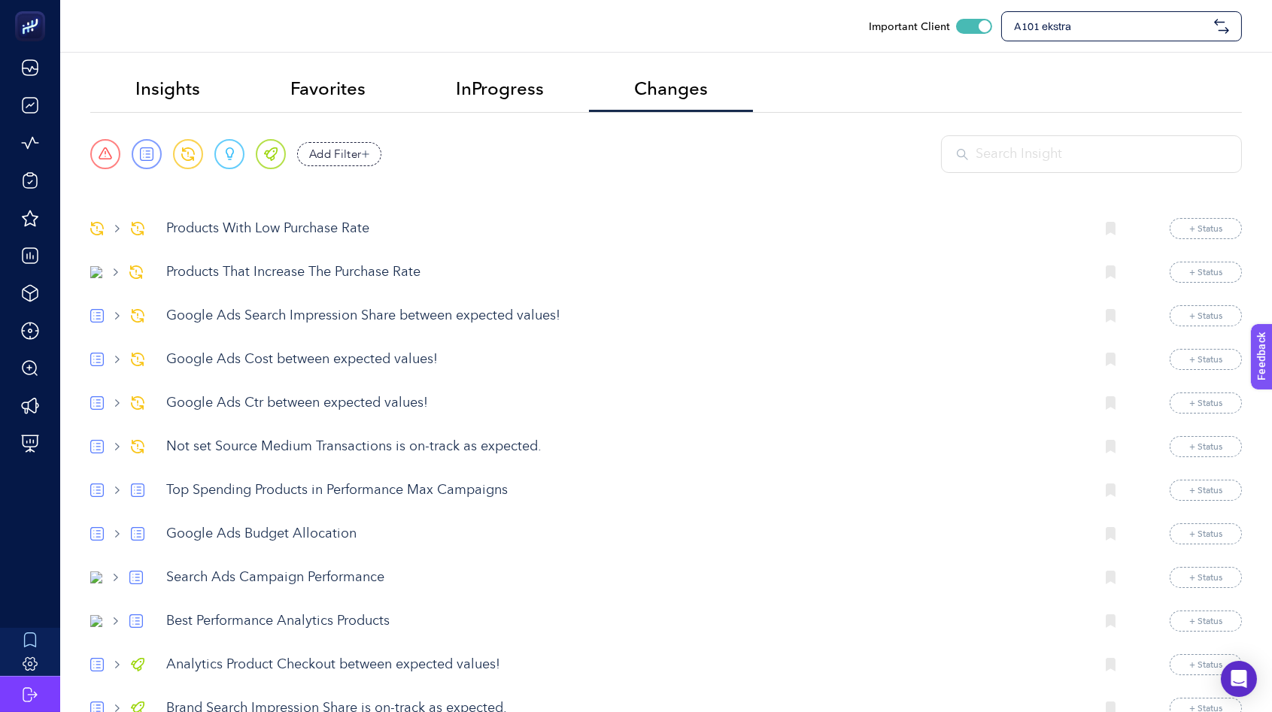
click at [256, 494] on p "Top Spending Products in Performance Max Campaigns" at bounding box center [624, 491] width 917 height 20
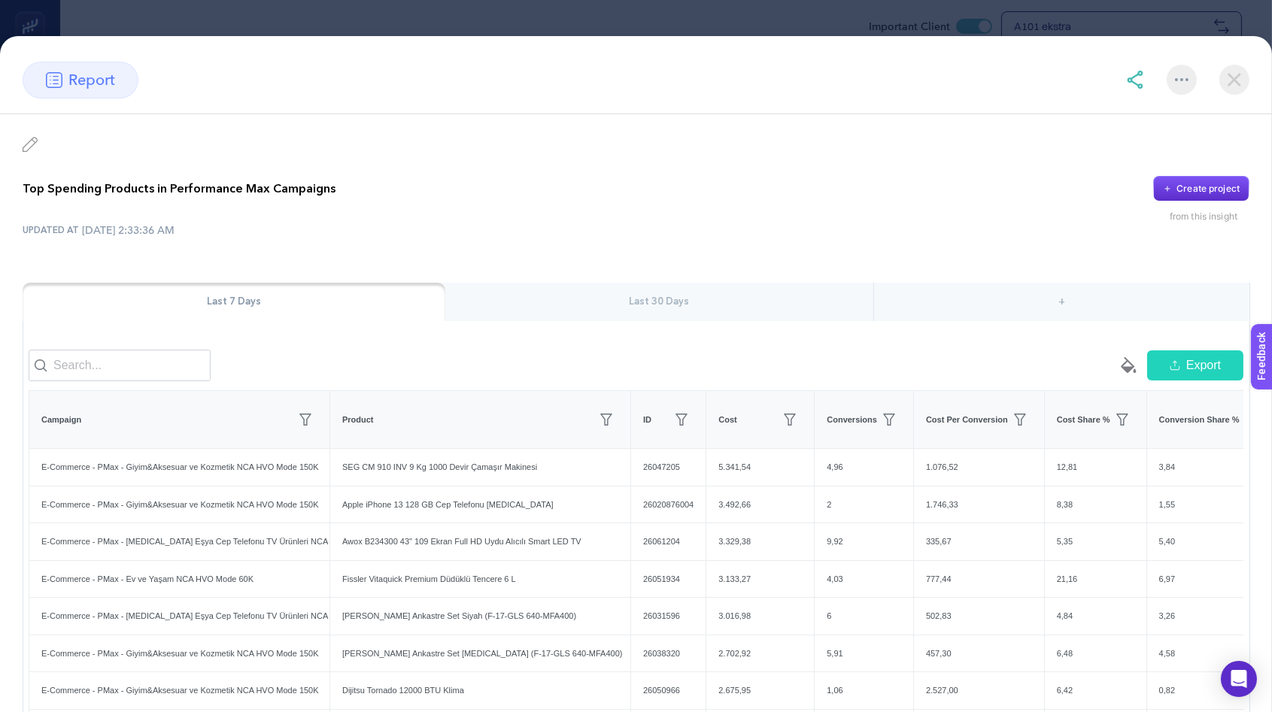
click at [1122, 83] on section "report" at bounding box center [636, 80] width 1272 height 37
click at [1129, 82] on img at bounding box center [1135, 80] width 18 height 18
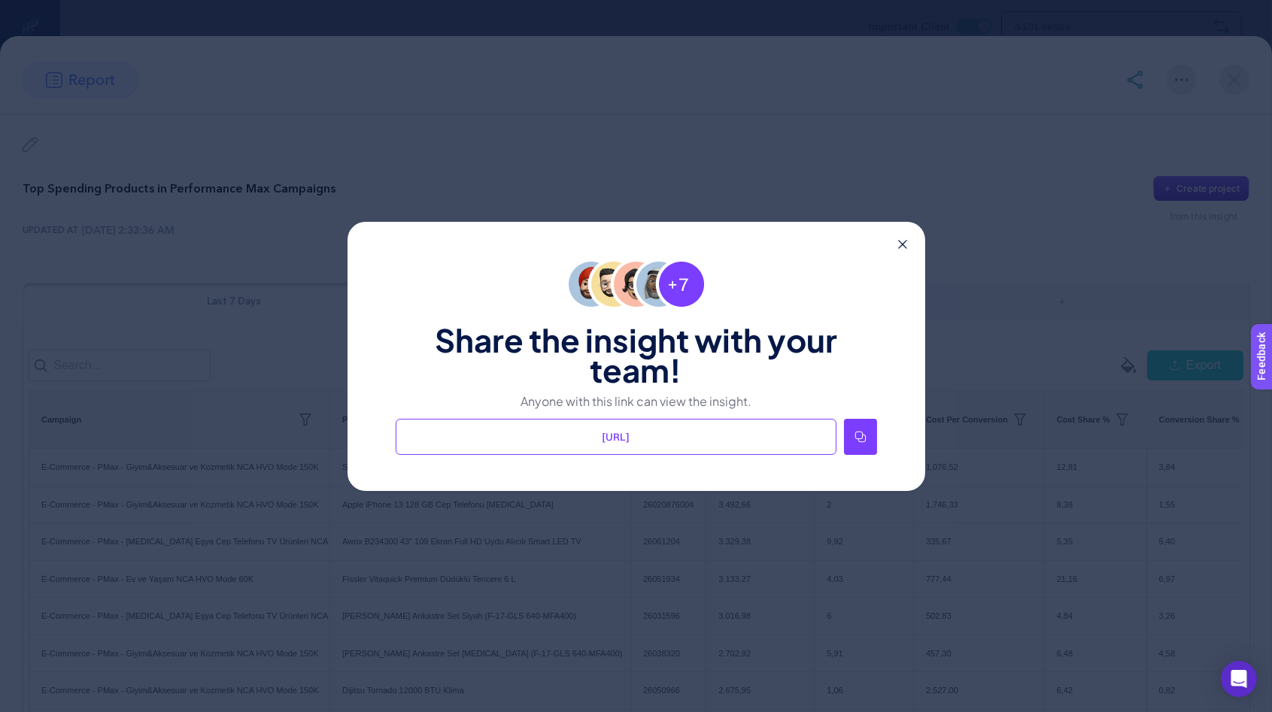
click at [899, 242] on icon at bounding box center [902, 244] width 9 height 9
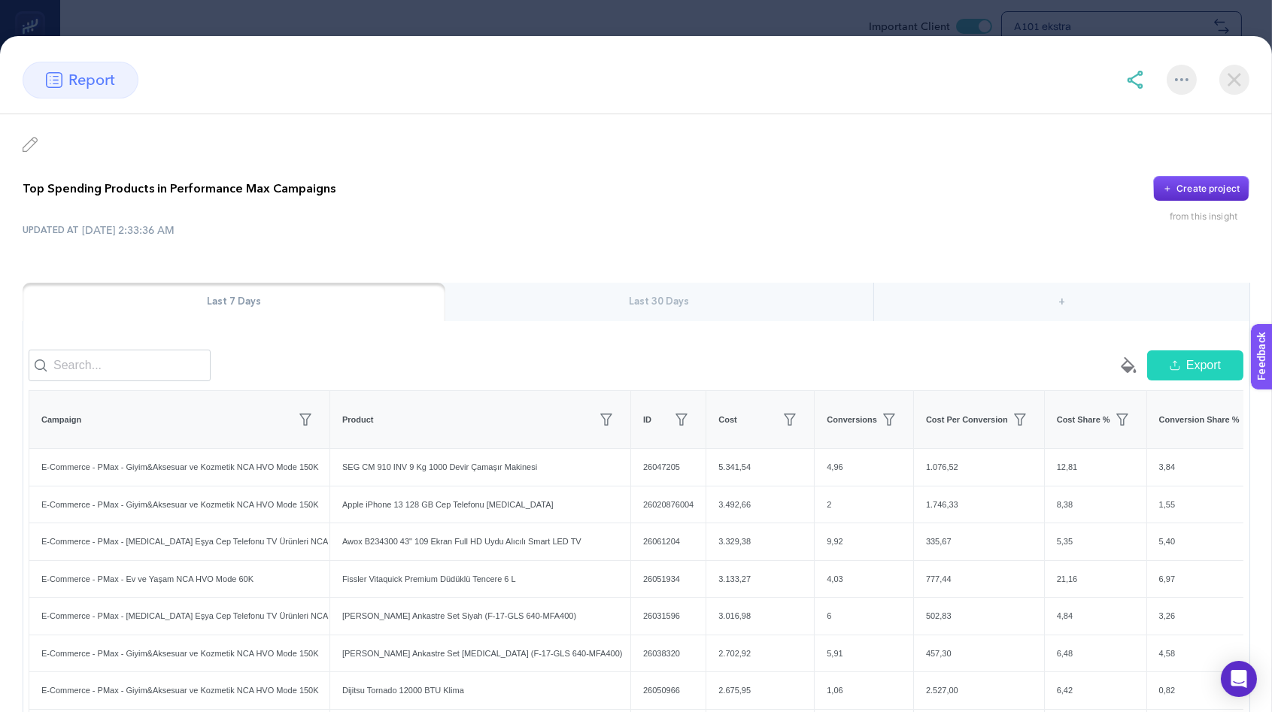
click at [1142, 82] on img at bounding box center [1135, 80] width 18 height 18
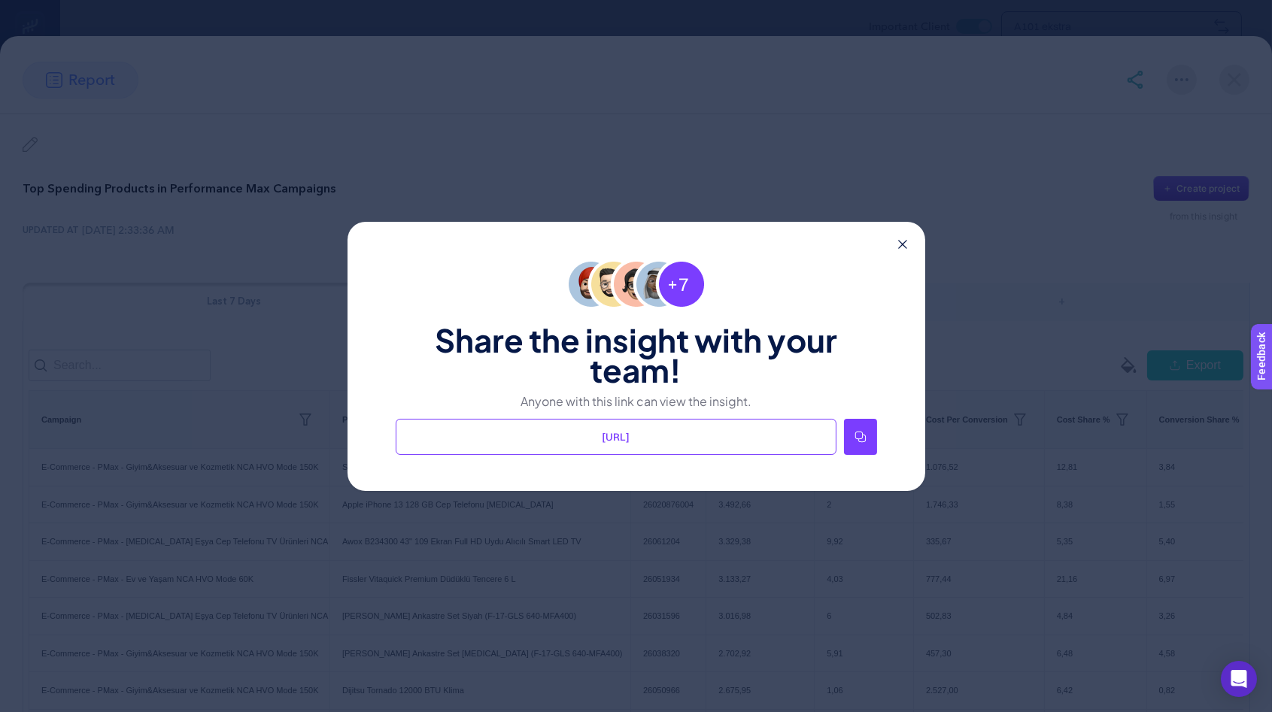
click at [872, 438] on div at bounding box center [860, 437] width 33 height 36
click at [903, 241] on icon at bounding box center [902, 244] width 9 height 9
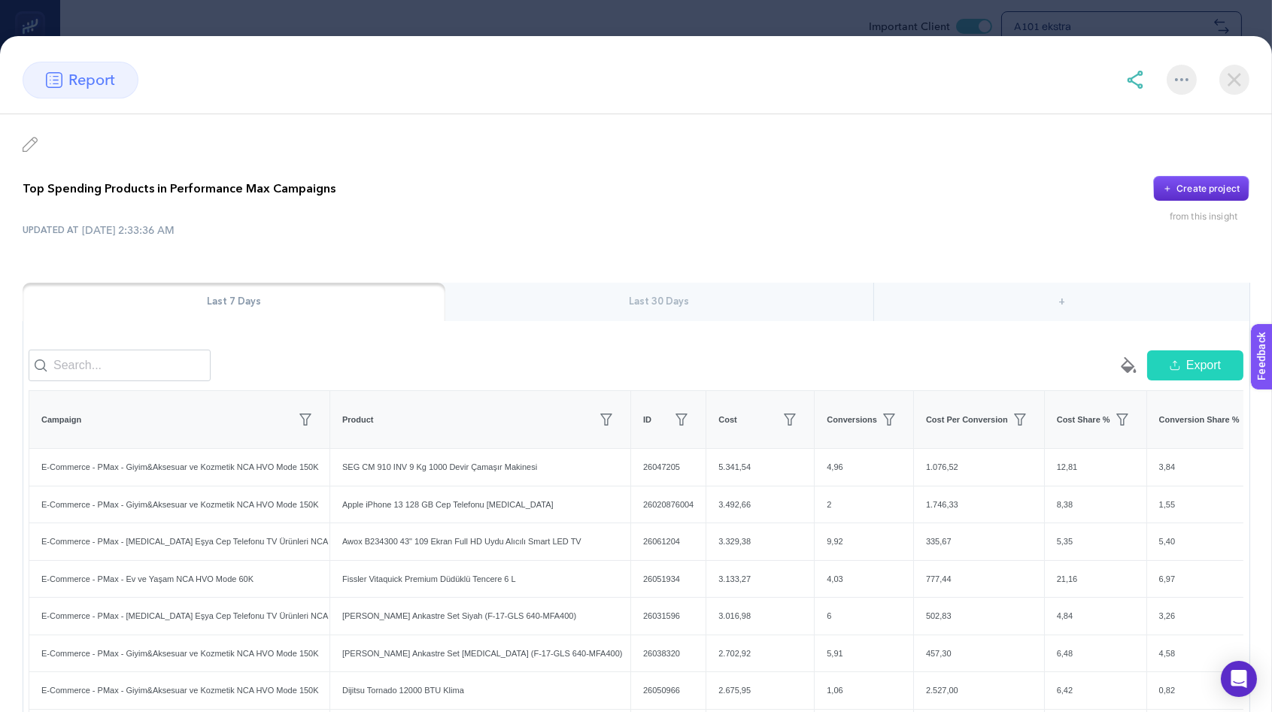
click at [551, 247] on div "Top Spending Products in Performance Max Campaigns Create project from this ins…" at bounding box center [636, 525] width 1272 height 822
click at [1228, 84] on img at bounding box center [1235, 80] width 30 height 30
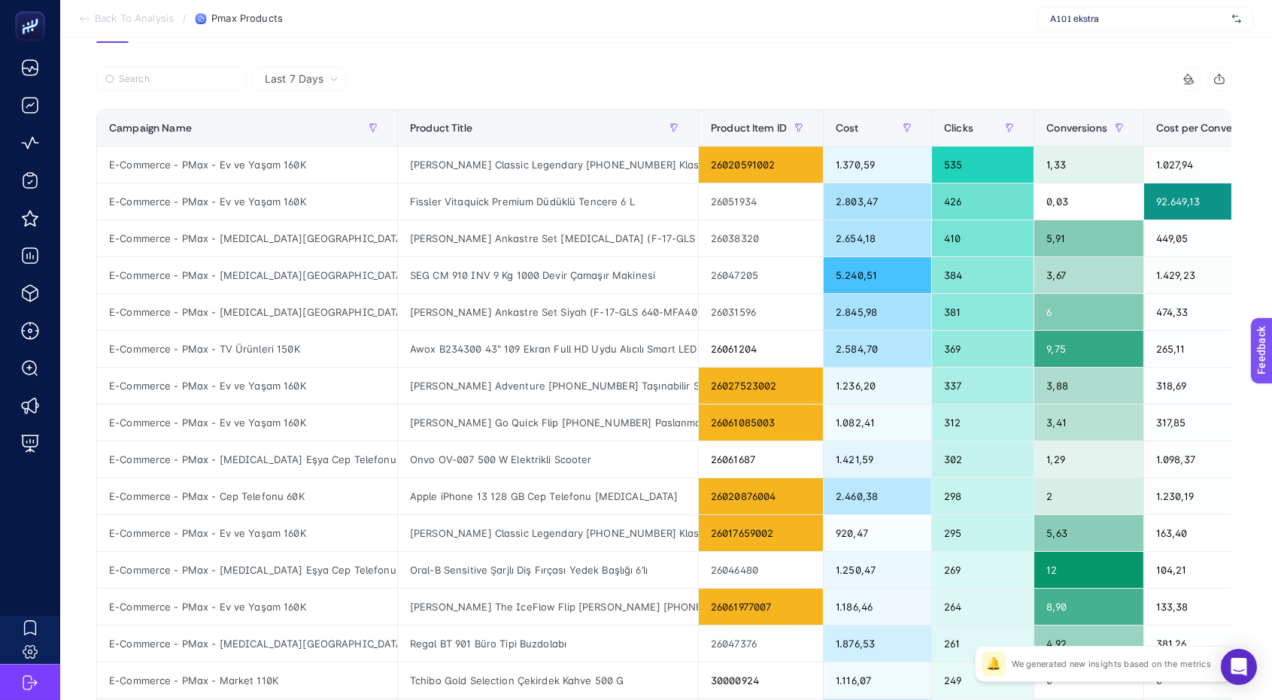
scroll to position [192, 0]
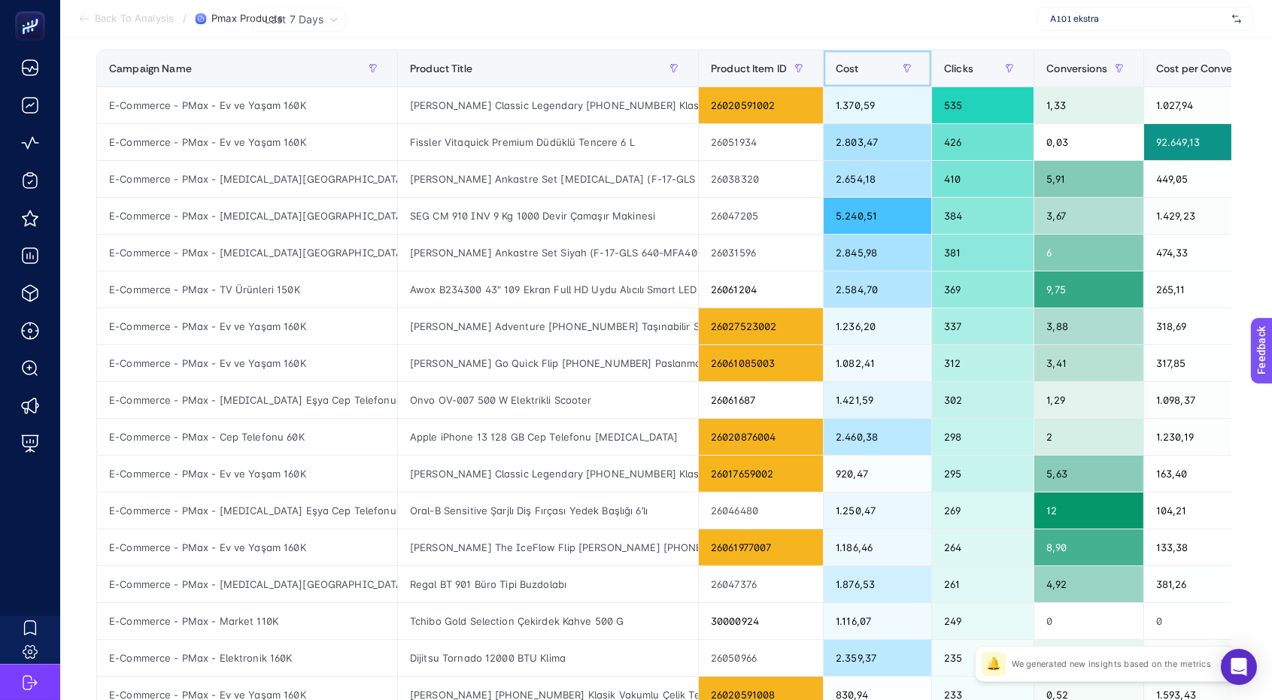
click at [849, 66] on span "Cost" at bounding box center [847, 68] width 23 height 12
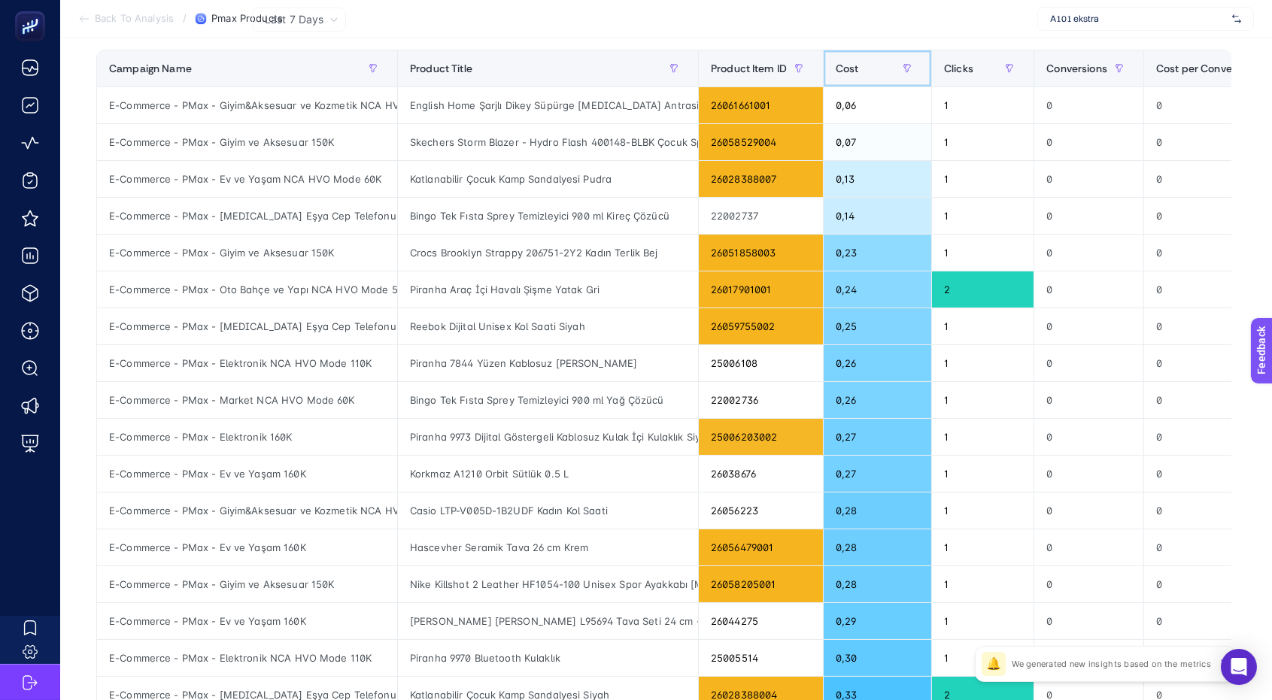
click at [858, 68] on span "Cost" at bounding box center [847, 68] width 23 height 12
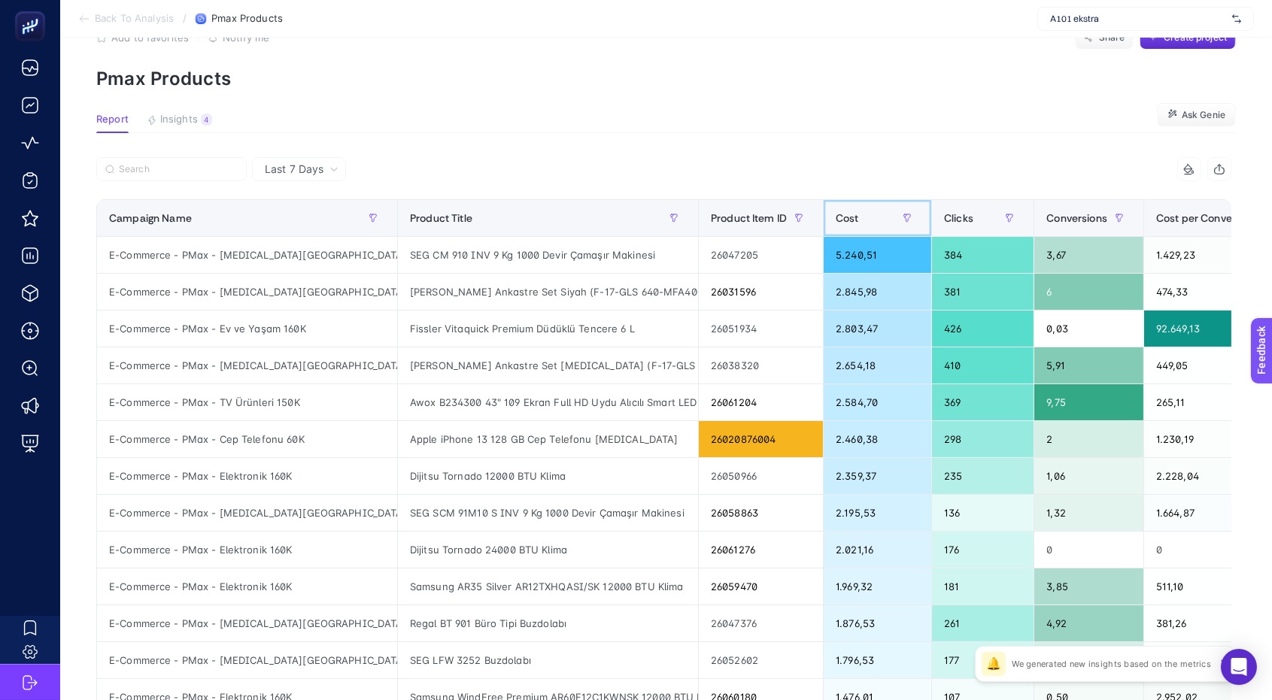
scroll to position [41, 0]
click at [177, 123] on span "Insights" at bounding box center [179, 120] width 38 height 12
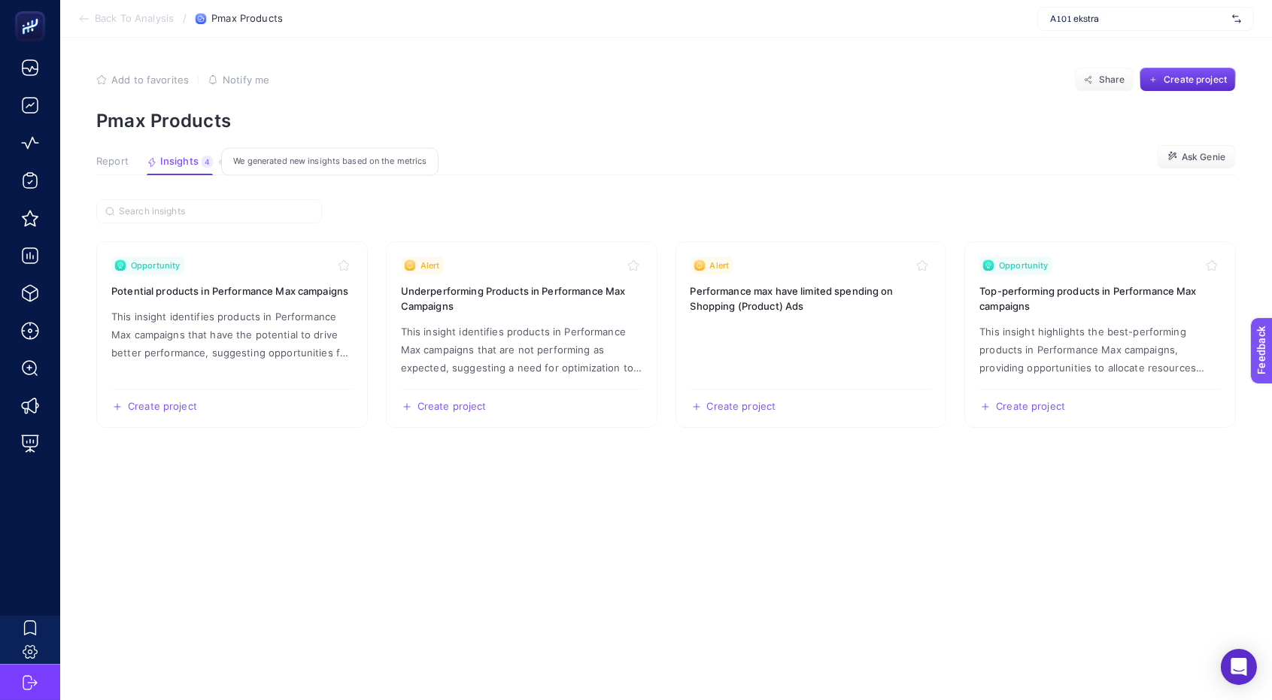
scroll to position [0, 0]
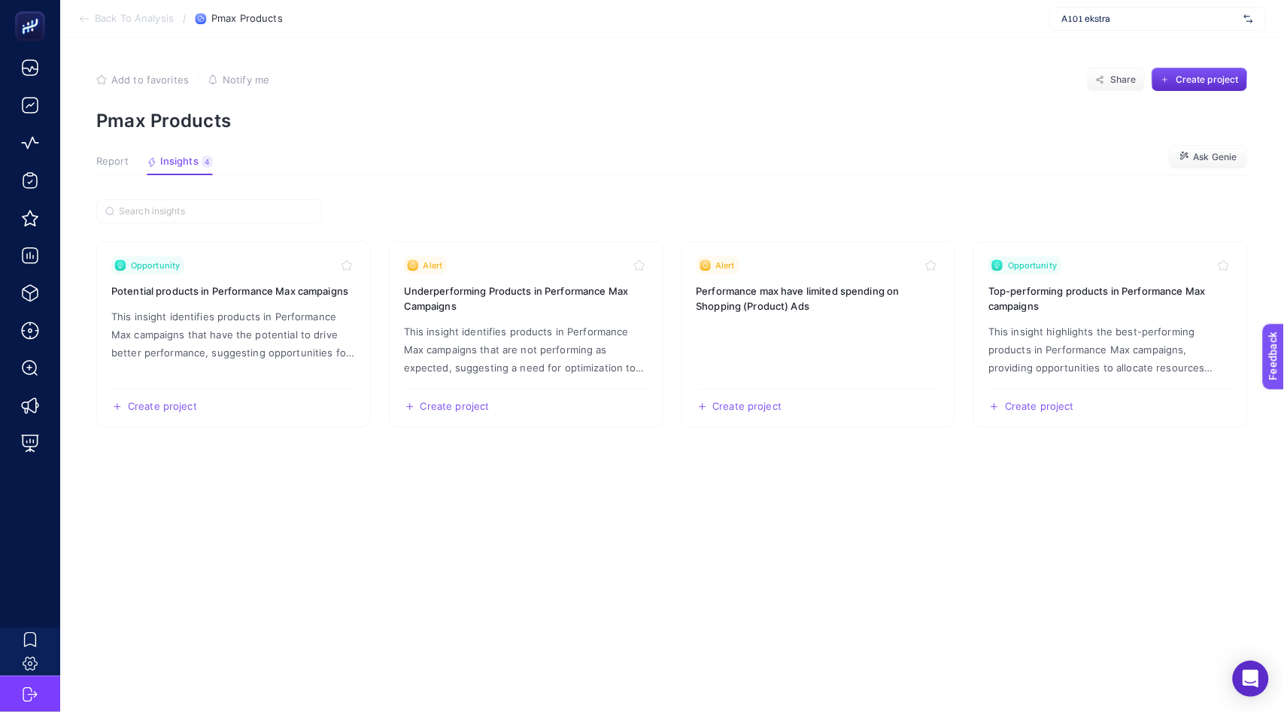
click at [147, 169] on button "Report" at bounding box center [180, 166] width 66 height 20
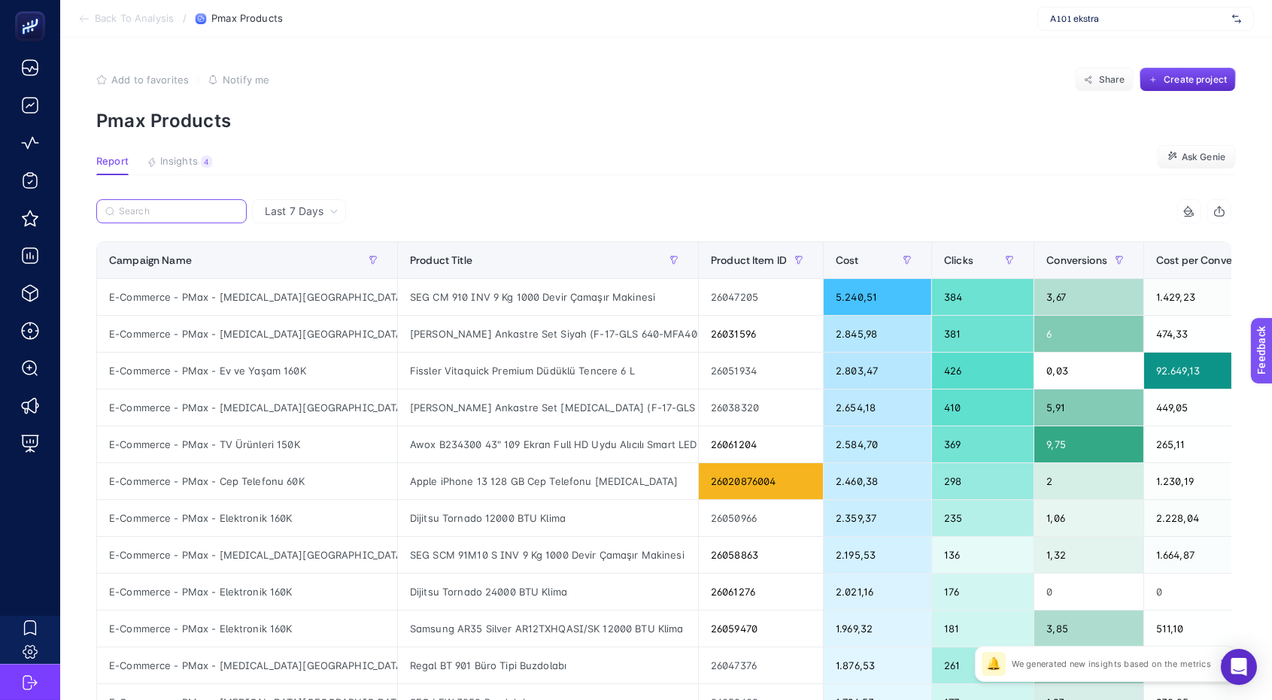
click at [203, 213] on input "Search" at bounding box center [178, 211] width 119 height 11
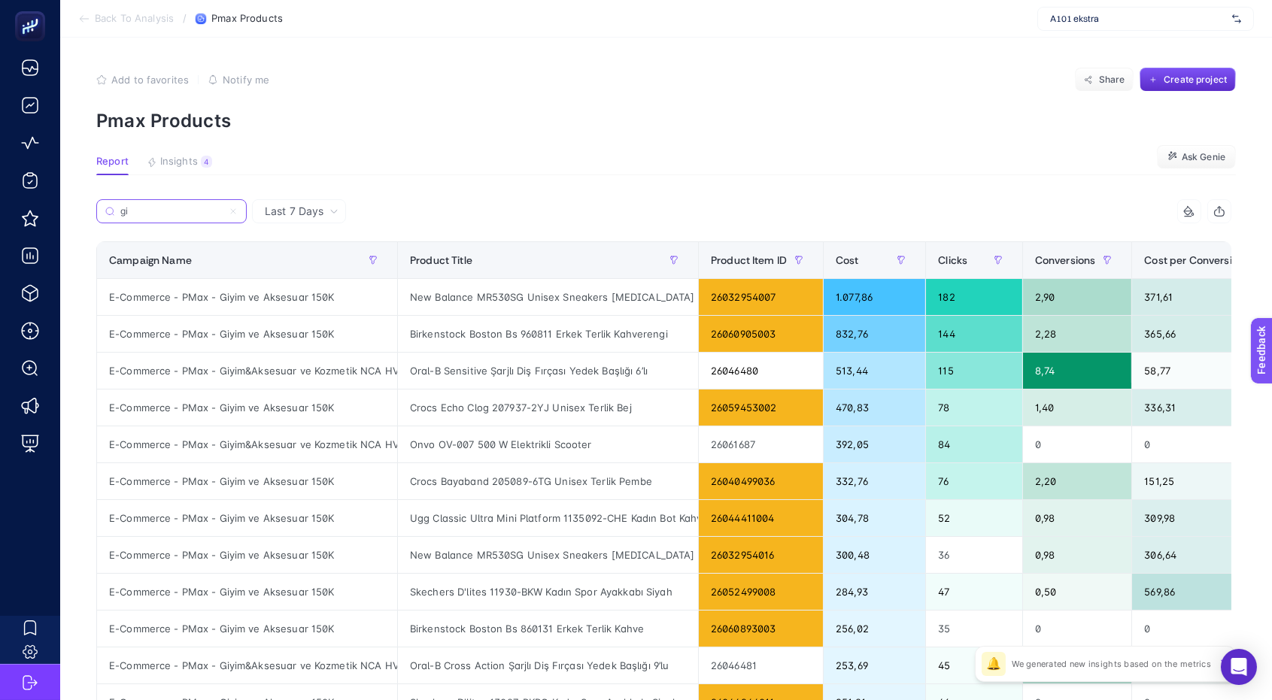
type input "g"
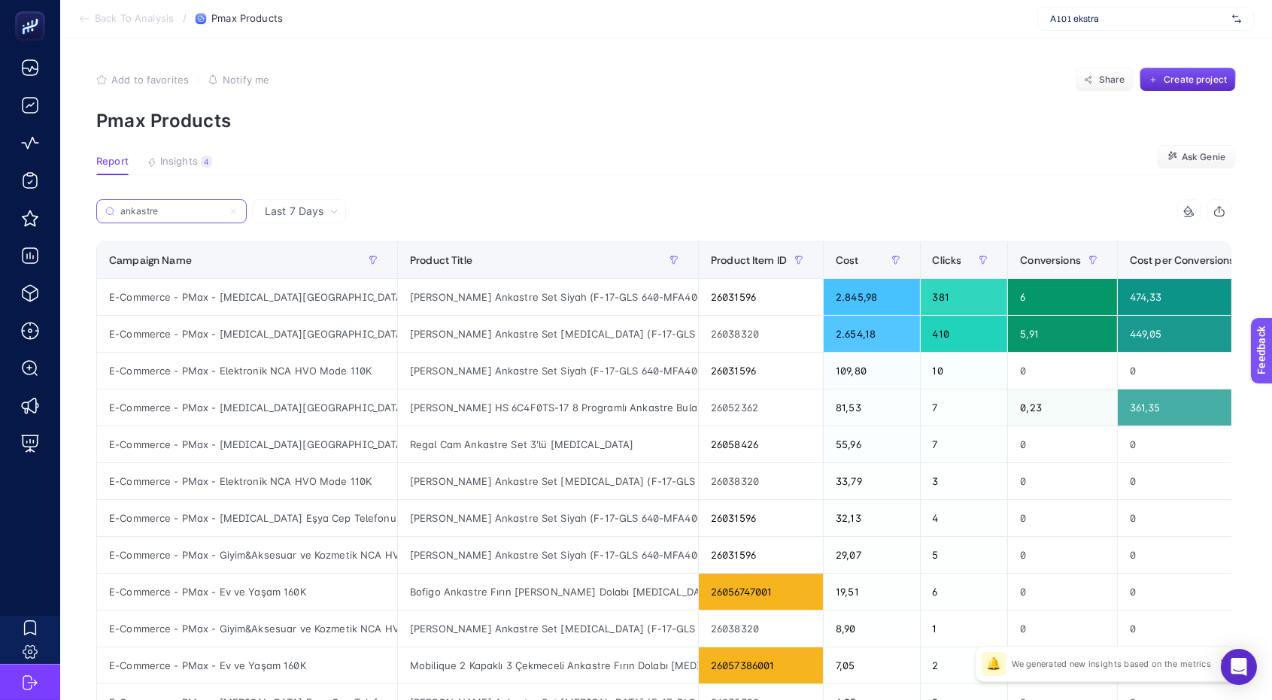
type input "ankastre"
click at [419, 375] on div "[PERSON_NAME] Ankastre Set Siyah (F-17-GLS 640-MFA400)" at bounding box center [548, 371] width 300 height 36
click at [421, 525] on div "[PERSON_NAME] Ankastre Set Siyah (F-17-GLS 640-MFA400)" at bounding box center [548, 518] width 300 height 36
click at [420, 554] on div "[PERSON_NAME] Ankastre Set Siyah (F-17-GLS 640-MFA400)" at bounding box center [548, 555] width 300 height 36
click at [207, 217] on label "ankastre" at bounding box center [171, 211] width 150 height 24
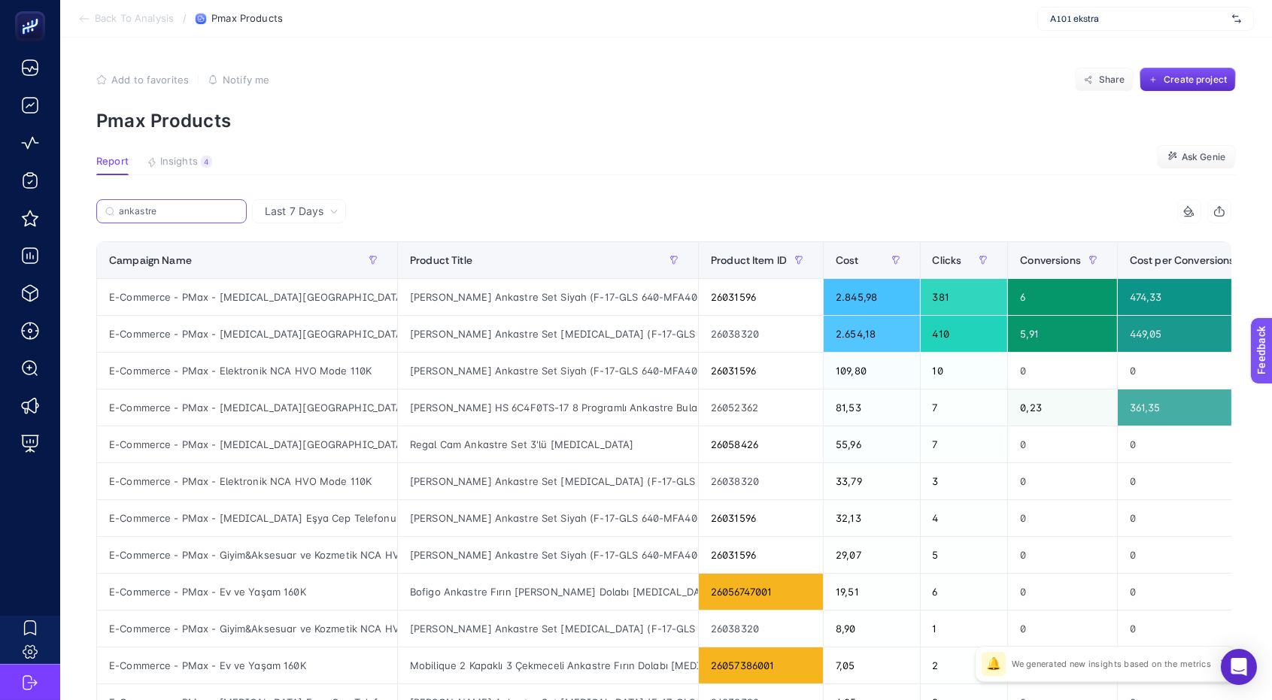
click at [207, 217] on input "ankastre" at bounding box center [178, 211] width 119 height 11
click at [207, 217] on label "ankastre" at bounding box center [171, 211] width 150 height 24
click at [207, 217] on input "ankastre" at bounding box center [171, 211] width 102 height 11
click at [235, 211] on icon at bounding box center [233, 211] width 9 height 9
click at [223, 211] on input "ankastre" at bounding box center [171, 211] width 102 height 11
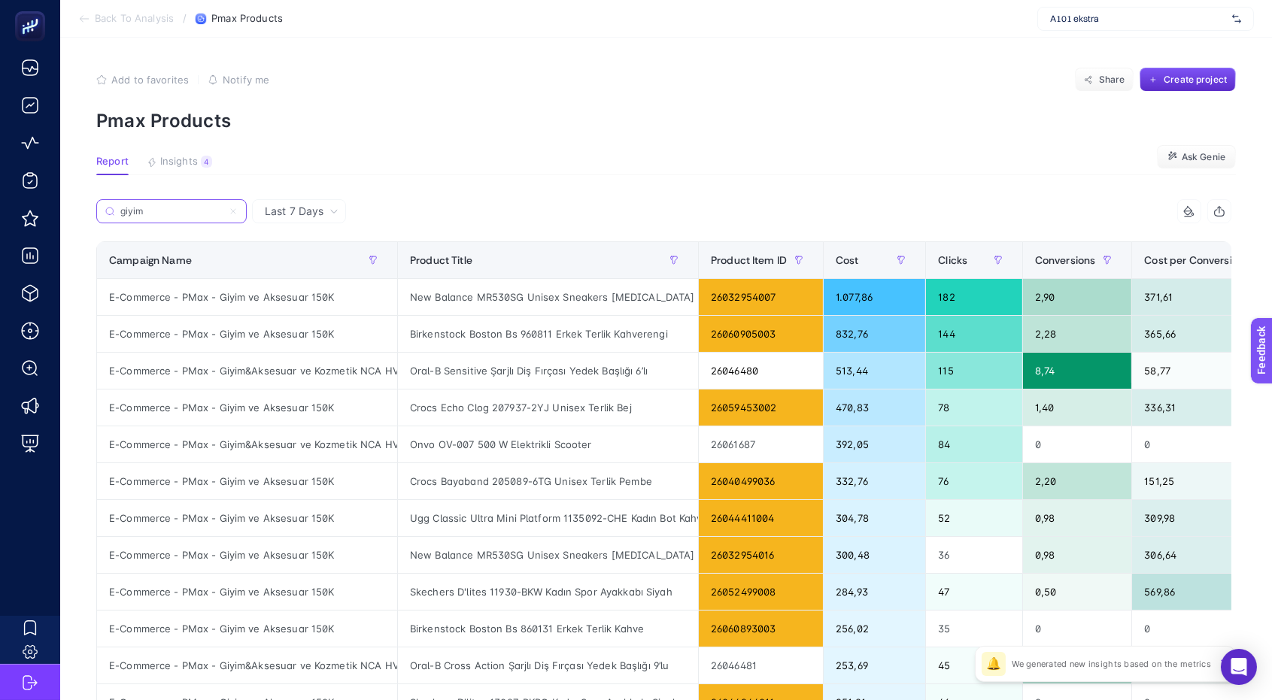
type input "giyim"
click at [433, 151] on article "Add to favorites false Notify me Share Create project Pmax Products Report Insi…" at bounding box center [666, 626] width 1212 height 1176
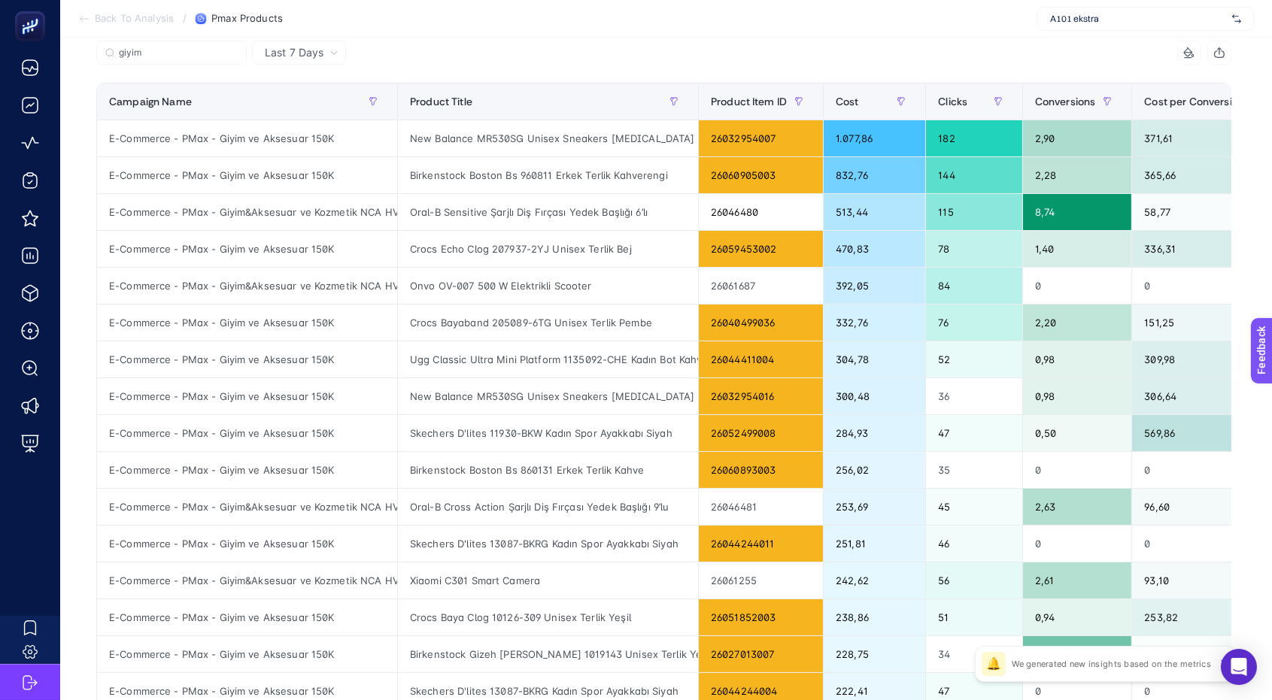
scroll to position [168, 0]
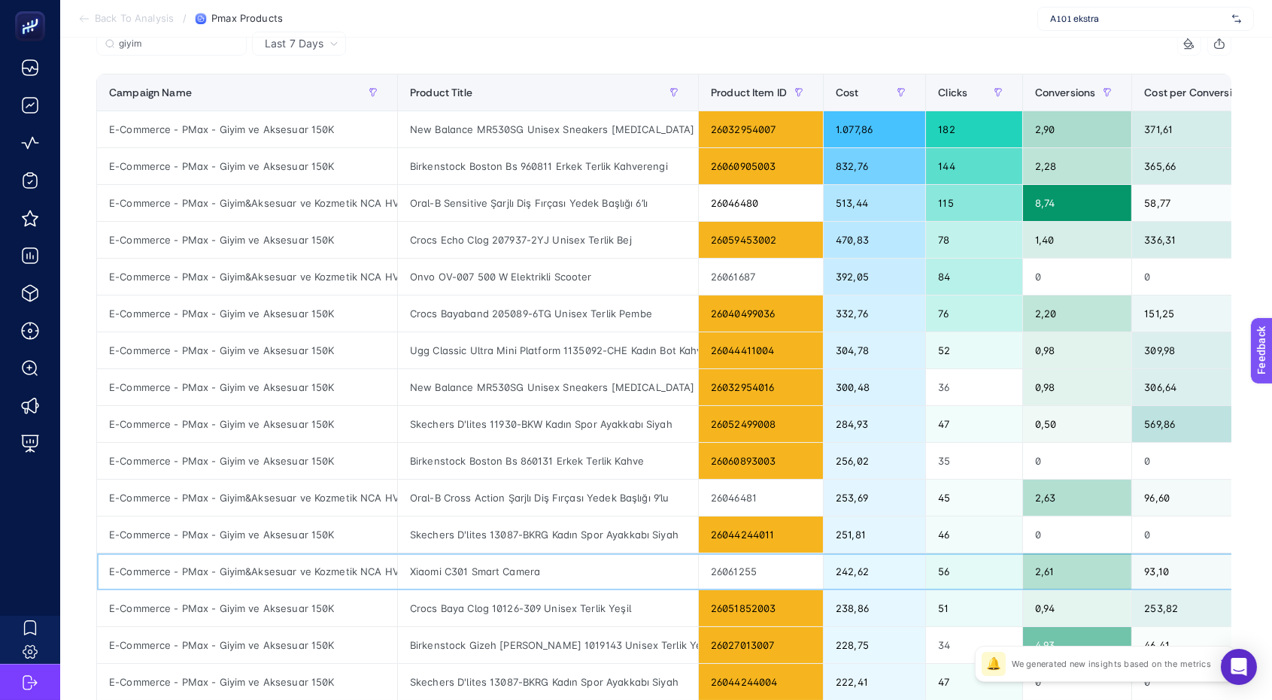
click at [473, 574] on div "Xiaomi C301 Smart Camera" at bounding box center [548, 572] width 300 height 36
click at [139, 41] on input "giyim" at bounding box center [178, 43] width 119 height 11
click at [139, 41] on input "giyim" at bounding box center [171, 43] width 102 height 11
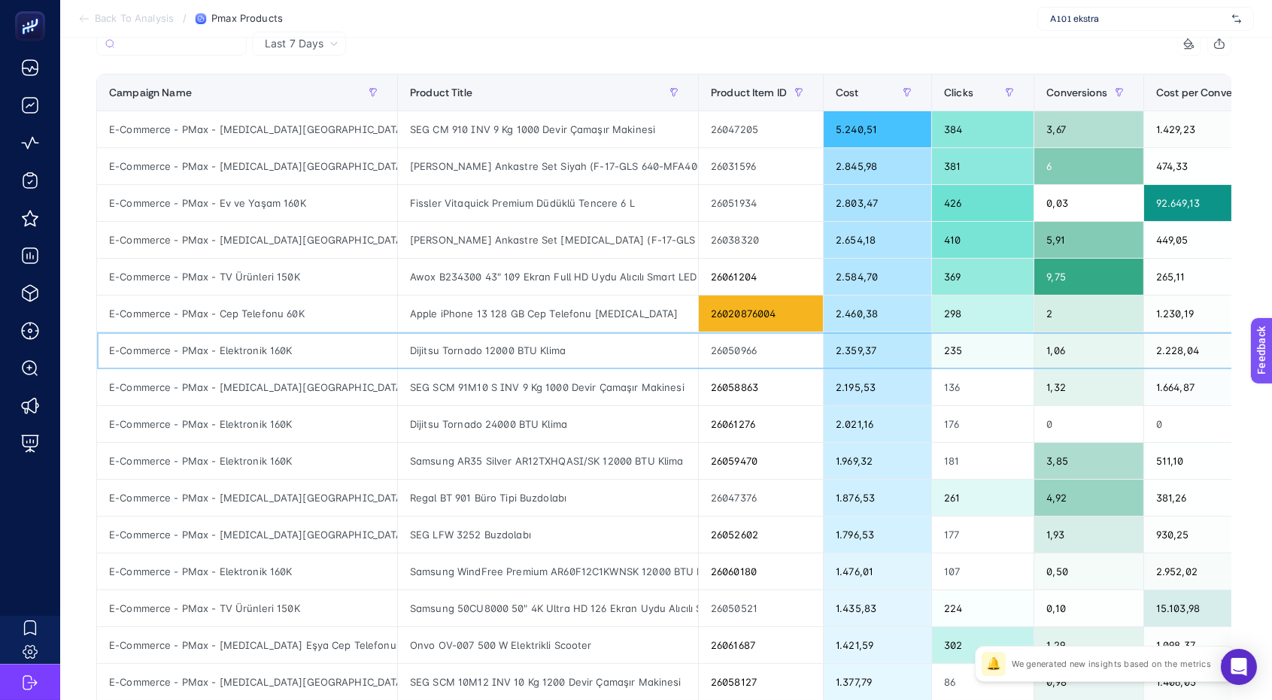
click at [494, 347] on div "Dijitsu Tornado 12000 BTU Klima" at bounding box center [548, 351] width 300 height 36
click at [497, 421] on div "Dijitsu Tornado 24000 BTU Klima" at bounding box center [548, 424] width 300 height 36
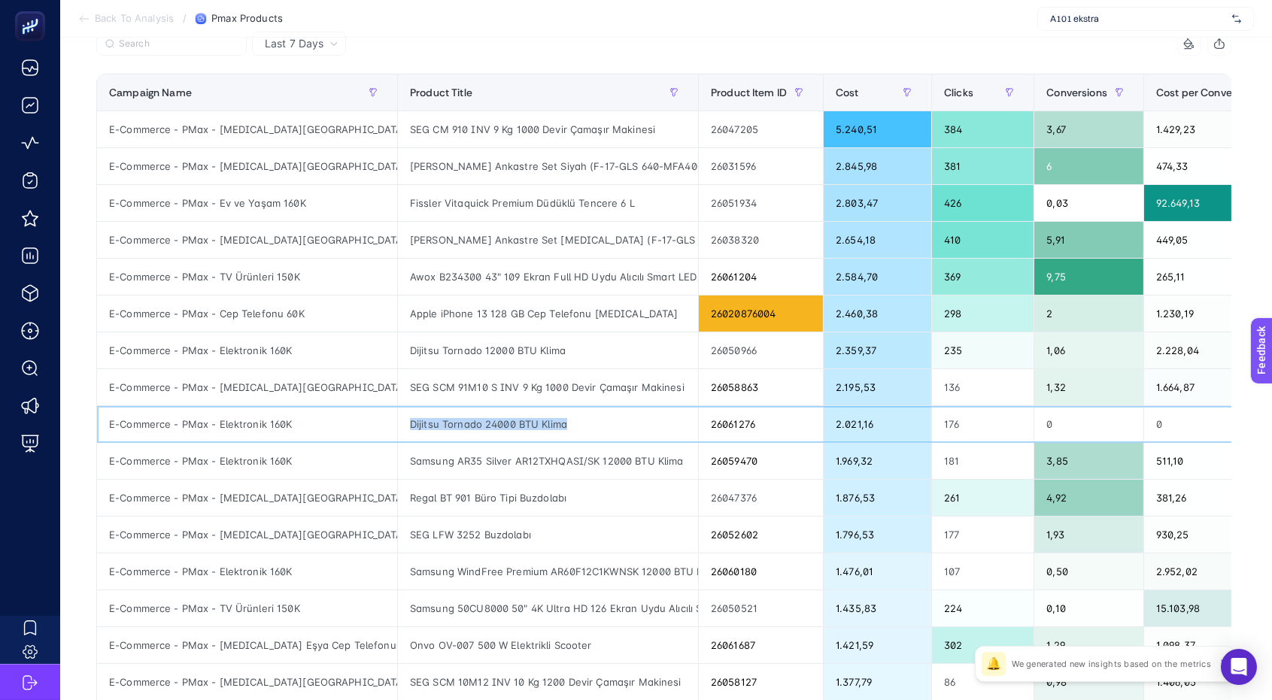
click at [497, 421] on div "Dijitsu Tornado 24000 BTU Klima" at bounding box center [548, 424] width 300 height 36
click at [502, 476] on div "Samsung AR35 Silver AR12TXHQASI/SK 12000 BTU Klima" at bounding box center [548, 461] width 300 height 36
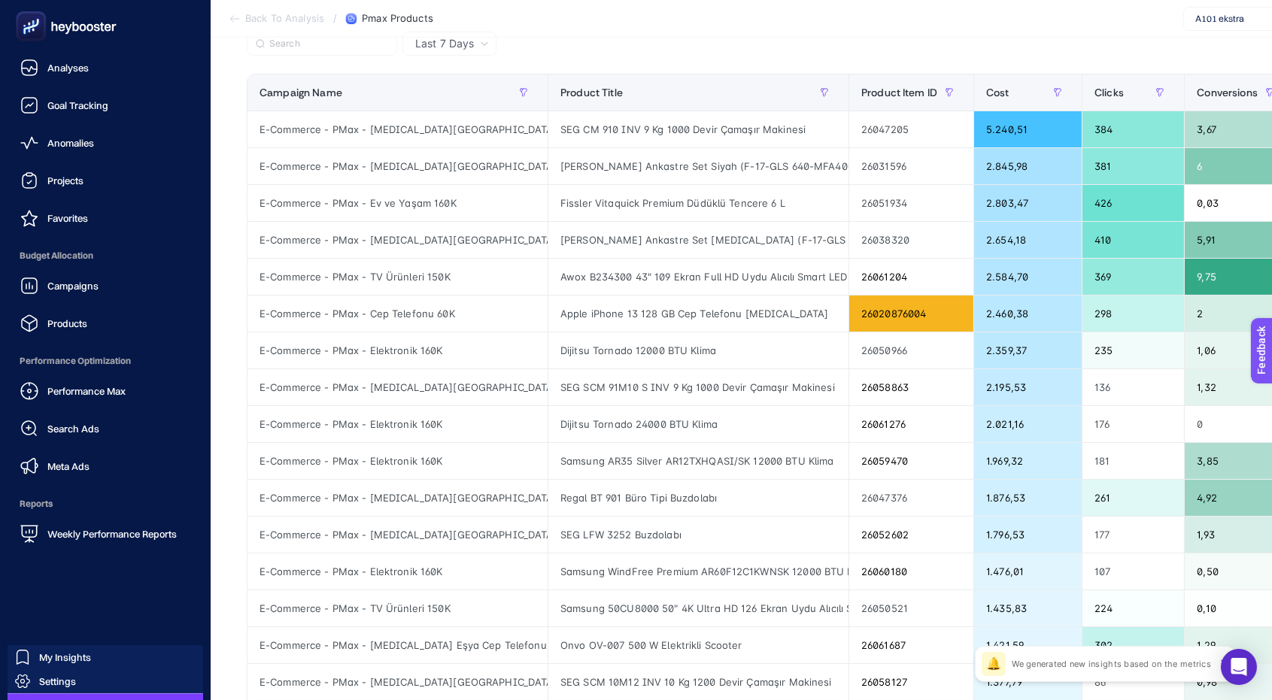
click at [30, 579] on nav "Analyses Goal Tracking Anomalies Projects Favorites Budget Allocation Campaigns…" at bounding box center [106, 377] width 196 height 648
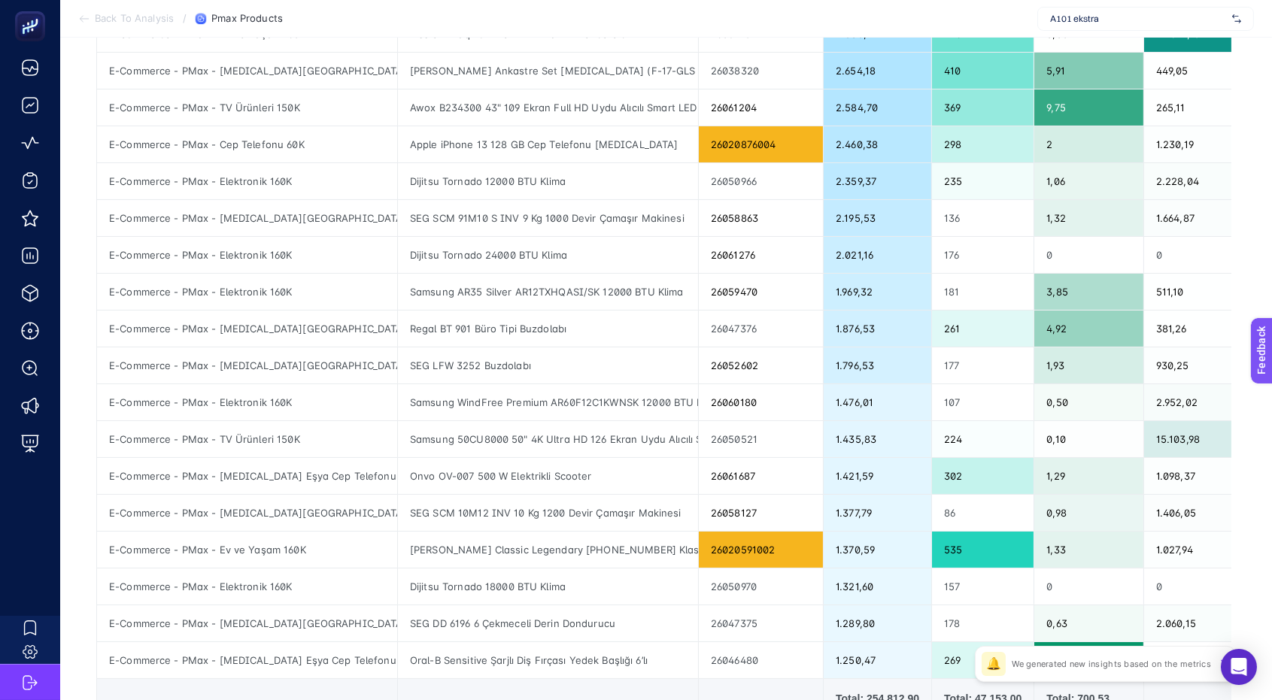
scroll to position [336, 0]
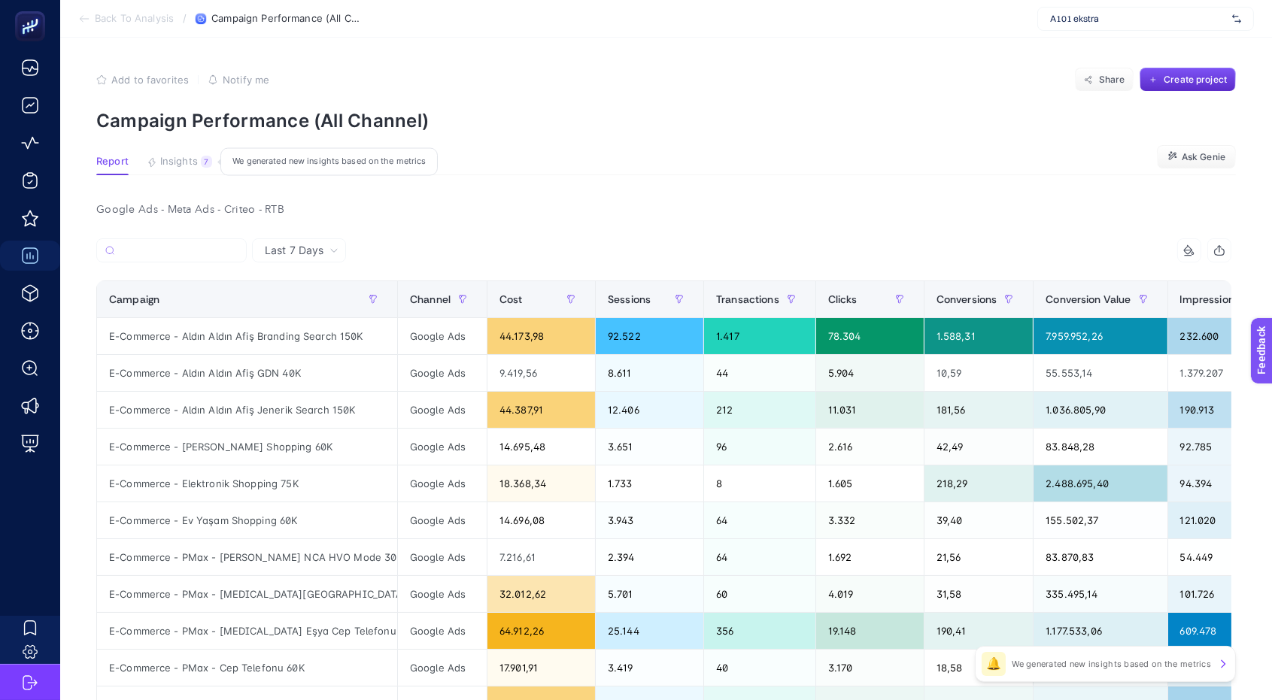
click at [158, 163] on button "Insights 7 We generated new insights based on the metrics" at bounding box center [179, 166] width 65 height 20
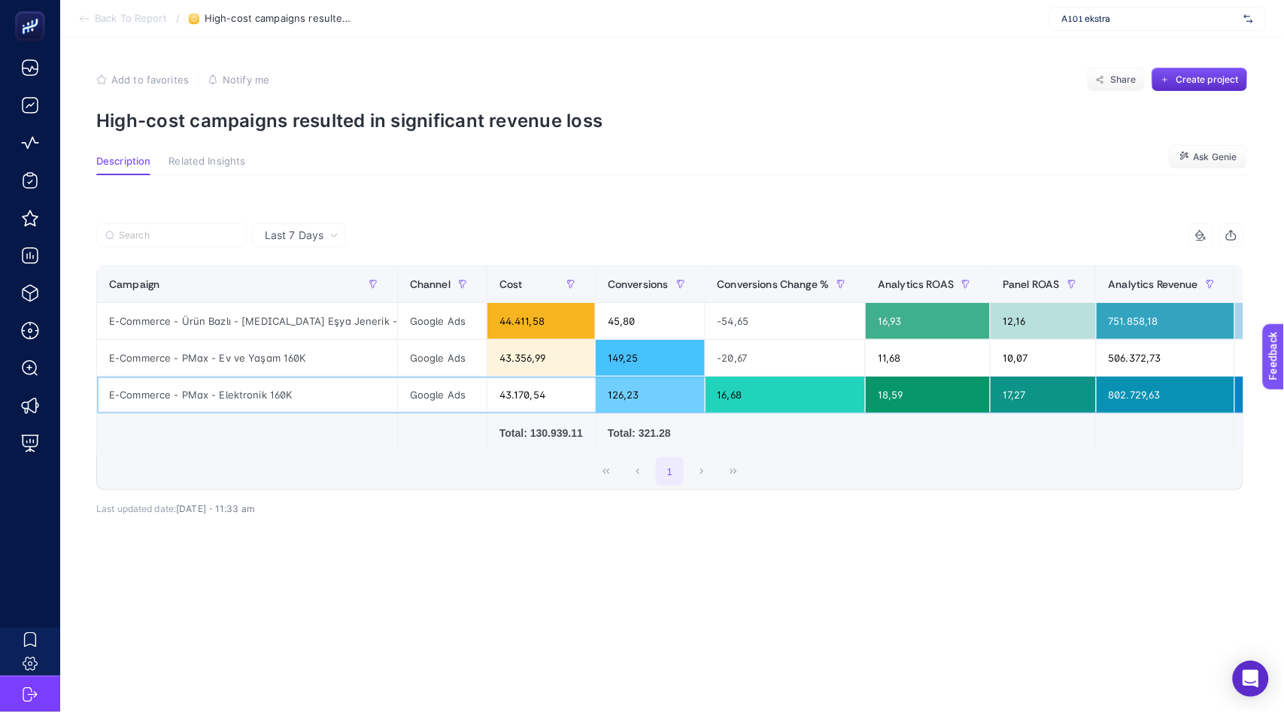
click at [229, 398] on div "E-Commerce - PMax - Elektronik 160K" at bounding box center [247, 395] width 300 height 36
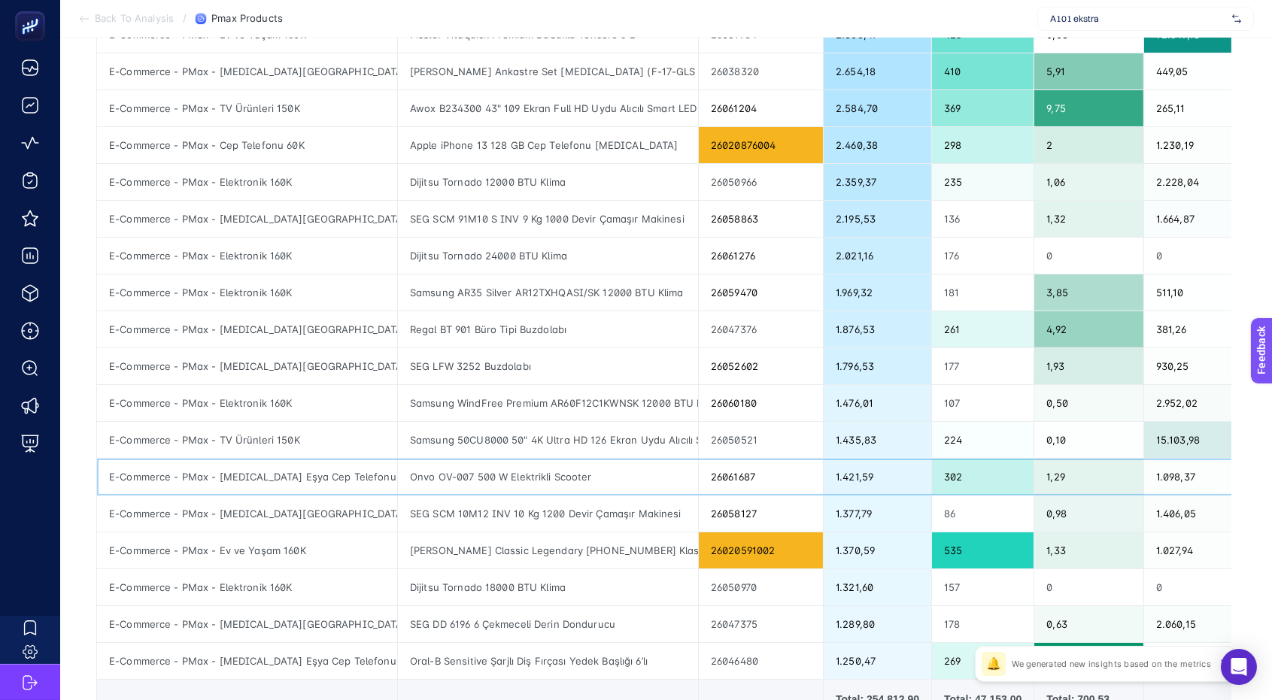
click at [451, 482] on div "Onvo OV-007 500 W Elektrikli Scooter" at bounding box center [548, 477] width 300 height 36
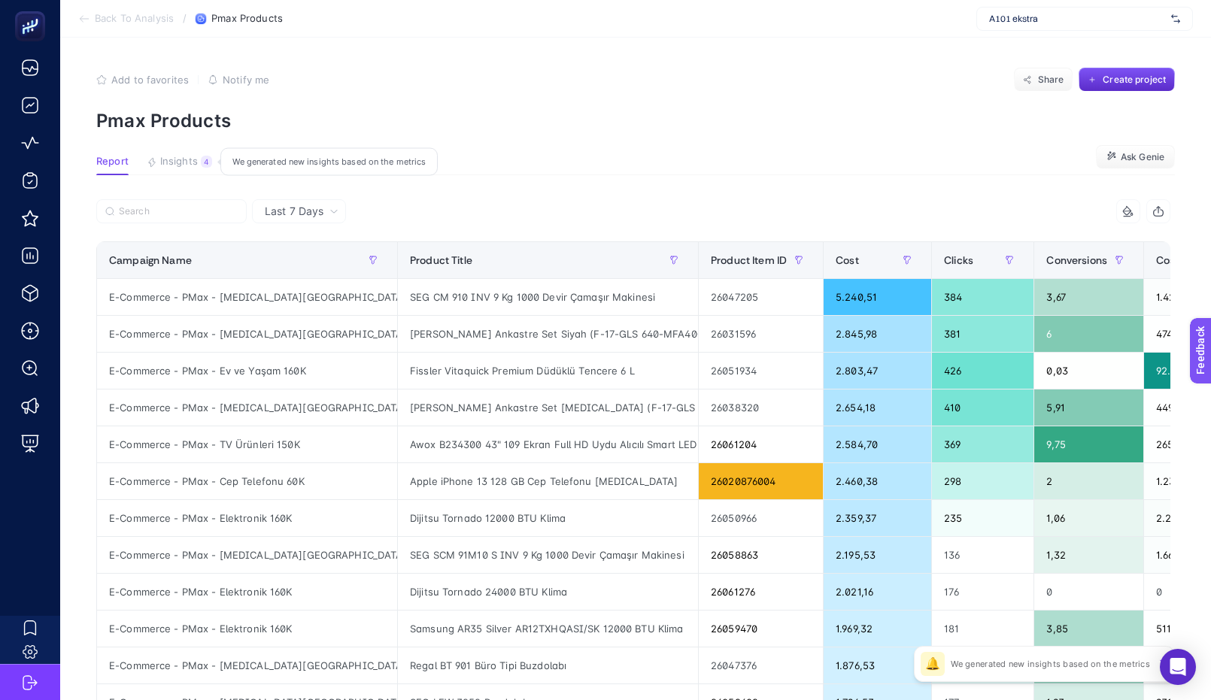
click at [165, 164] on span "Insights" at bounding box center [179, 162] width 38 height 12
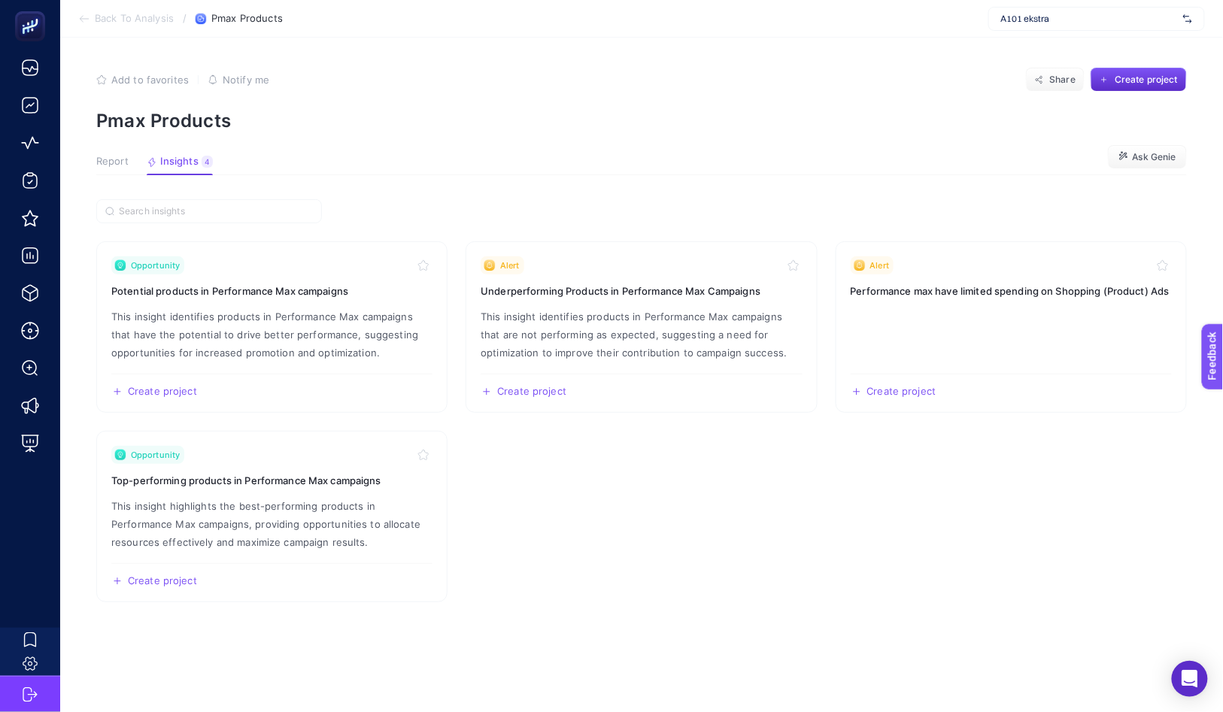
click at [102, 161] on span "Report" at bounding box center [112, 162] width 32 height 12
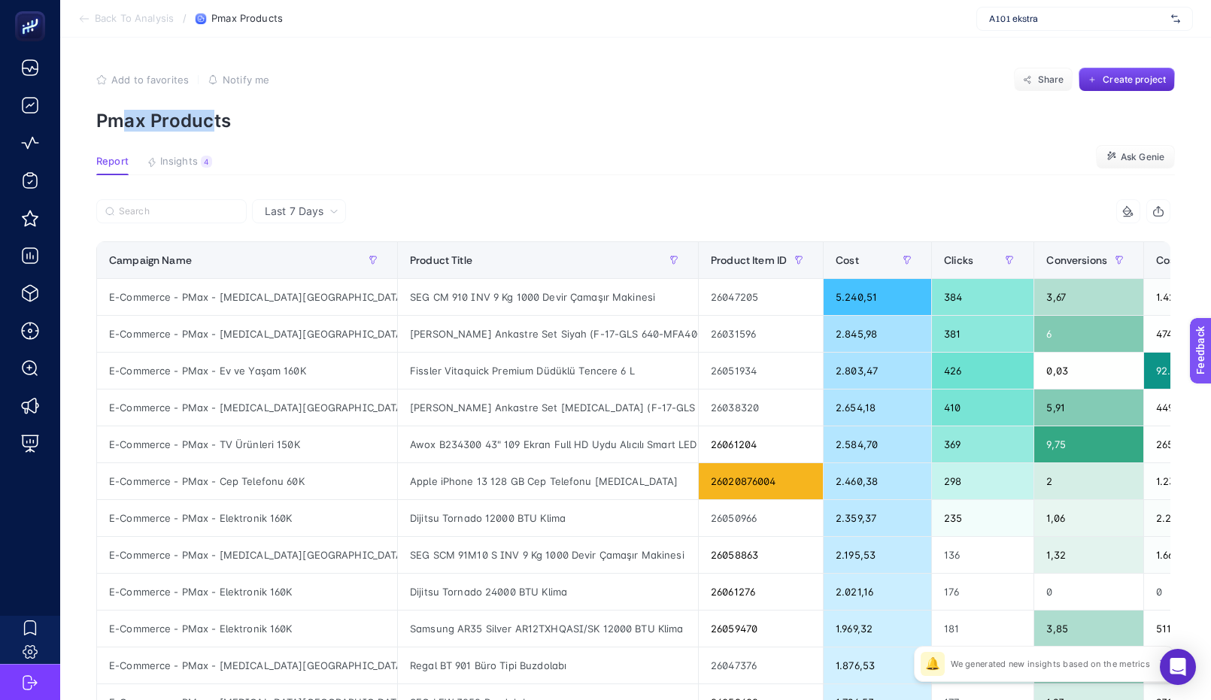
drag, startPoint x: 120, startPoint y: 120, endPoint x: 220, endPoint y: 120, distance: 100.8
click at [220, 120] on p "Pmax Products" at bounding box center [635, 121] width 1079 height 22
click at [889, 100] on section "Add to favorites false Notify me Share Create project Pmax Products" at bounding box center [635, 100] width 1079 height 64
click at [561, 303] on div "SEG CM 910 INV 9 Kg 1000 Devir Çamaşır Makinesi" at bounding box center [548, 297] width 300 height 36
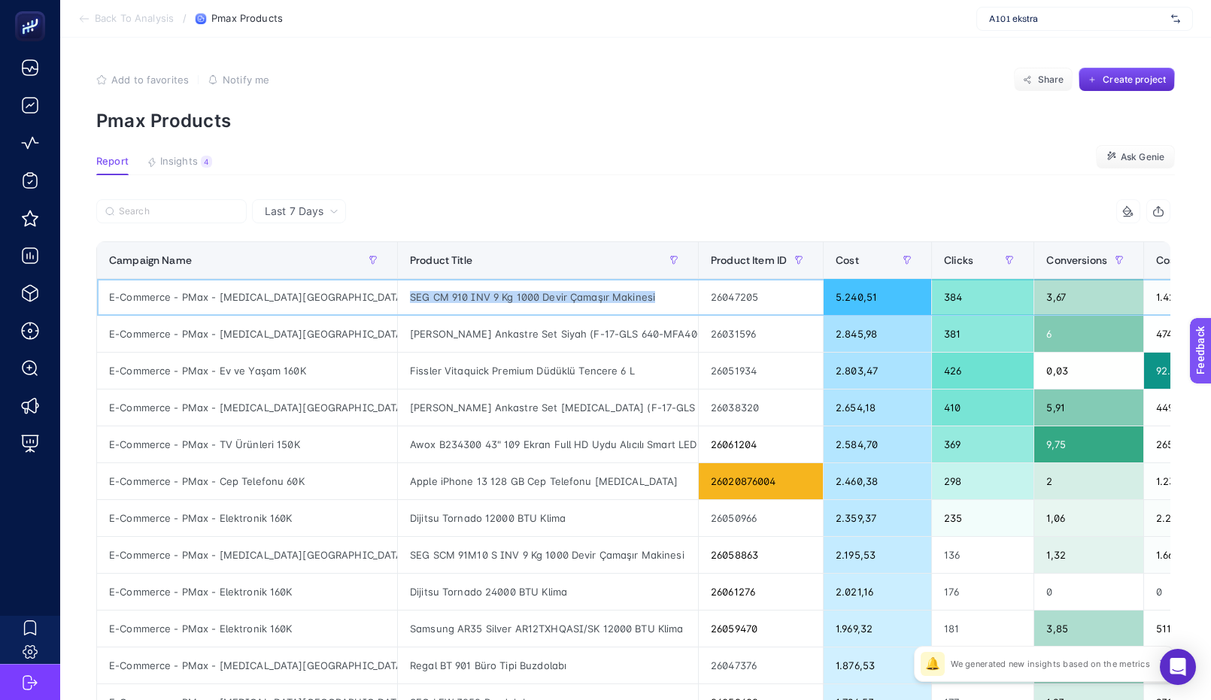
click at [561, 303] on div "SEG CM 910 INV 9 Kg 1000 Devir Çamaşır Makinesi" at bounding box center [548, 297] width 300 height 36
click at [844, 259] on span "Cost" at bounding box center [847, 260] width 23 height 12
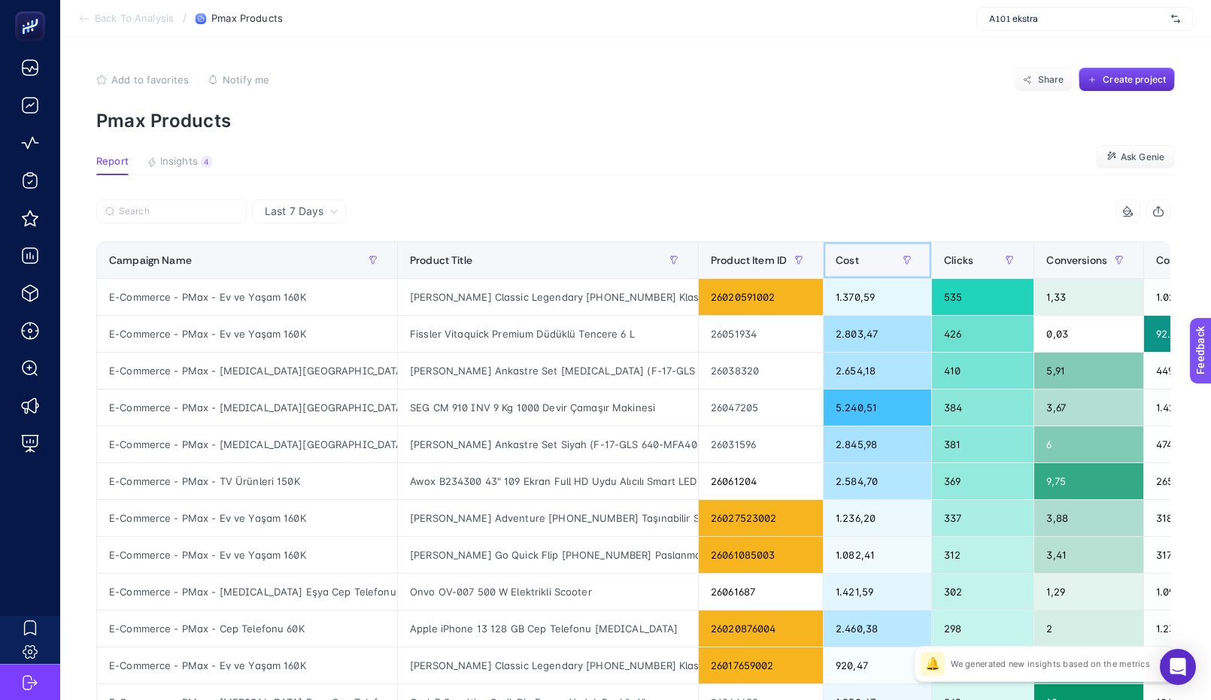
click at [845, 259] on span "Cost" at bounding box center [847, 260] width 23 height 12
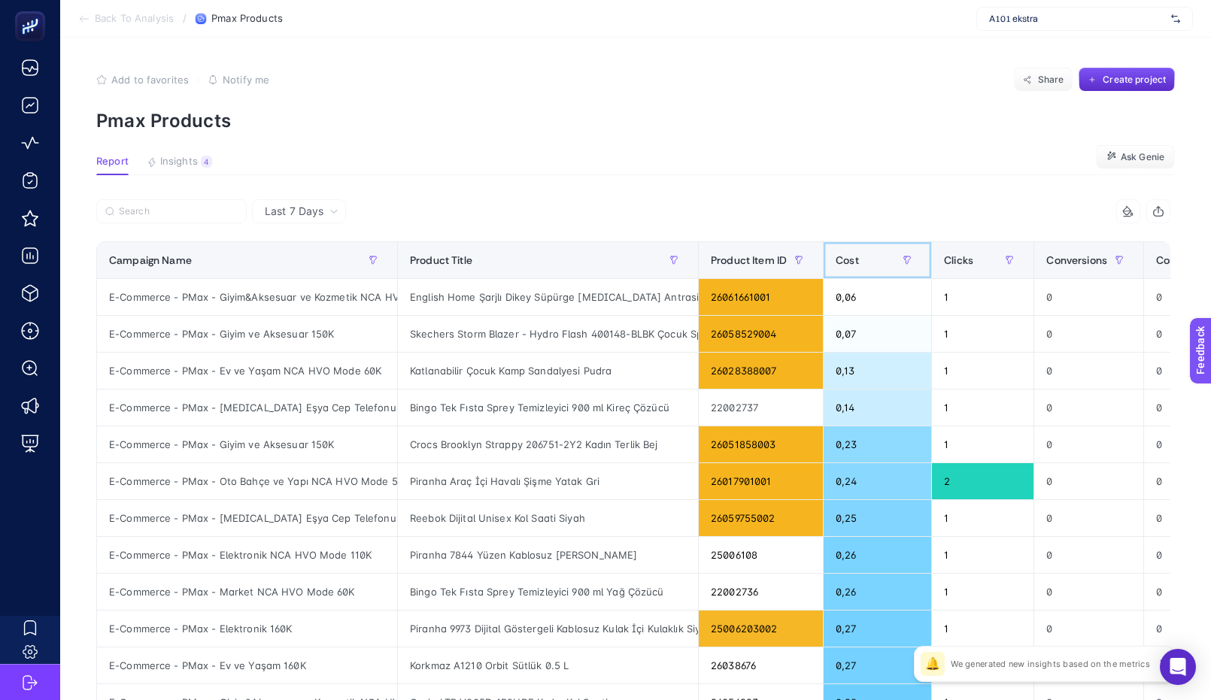
click at [847, 249] on div "Cost" at bounding box center [878, 260] width 84 height 24
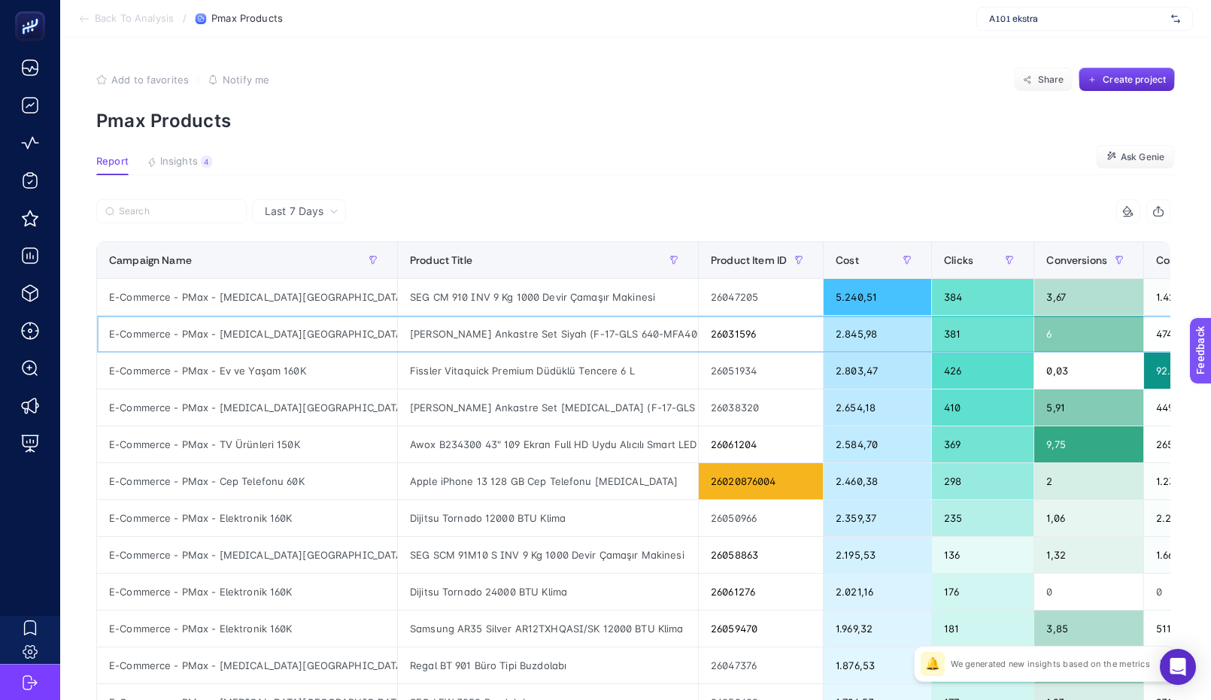
click at [600, 330] on div "Newton Cam Ankastre Set Siyah (F-17-GLS 640-MFA400)" at bounding box center [548, 334] width 300 height 36
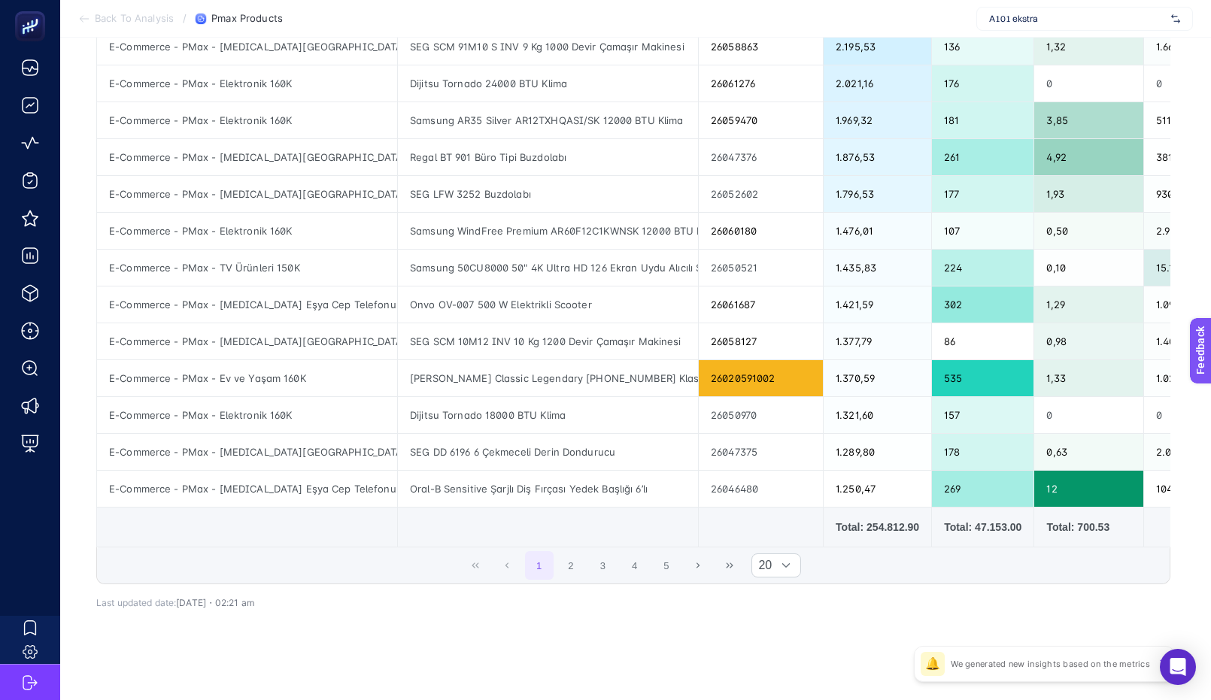
scroll to position [527, 0]
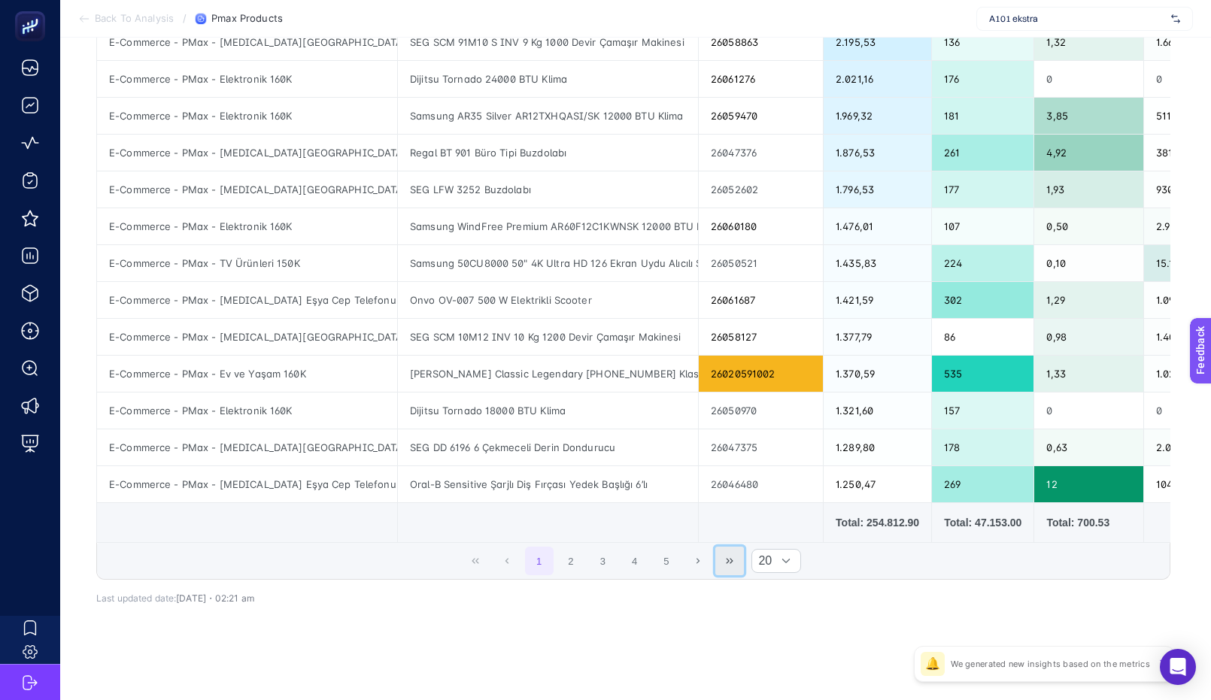
click at [734, 563] on icon "Last Page" at bounding box center [729, 561] width 9 height 9
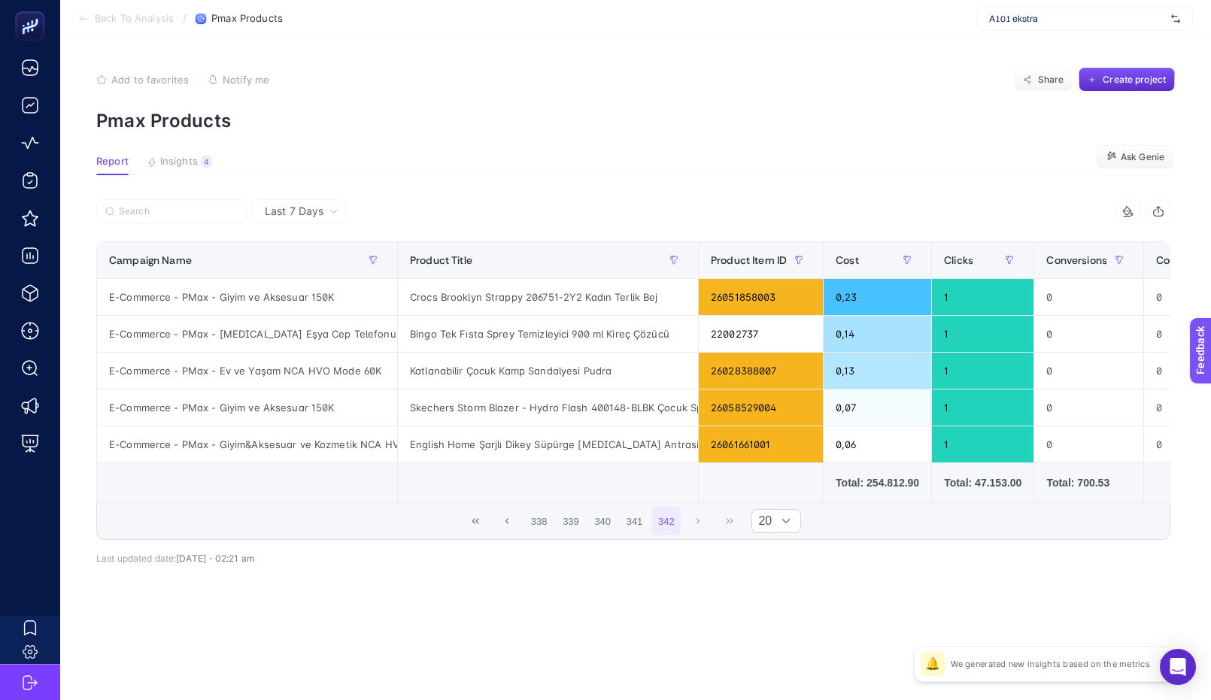
scroll to position [0, 0]
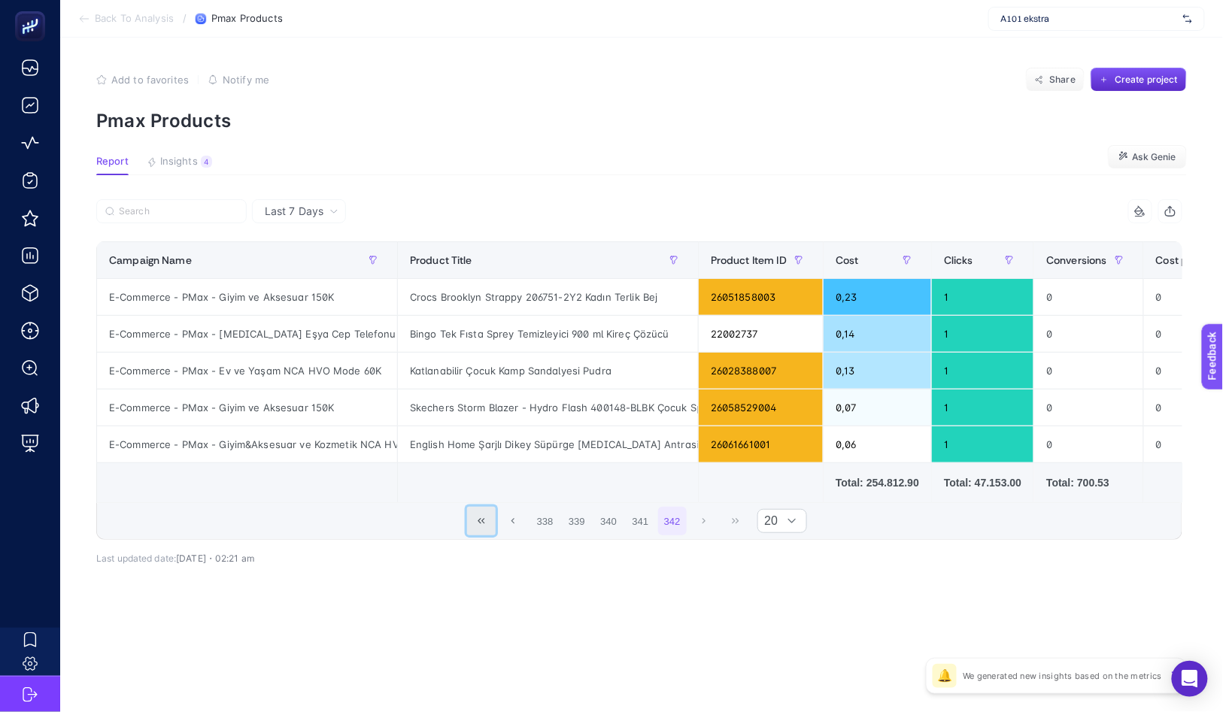
click at [488, 536] on button "First Page" at bounding box center [481, 521] width 29 height 29
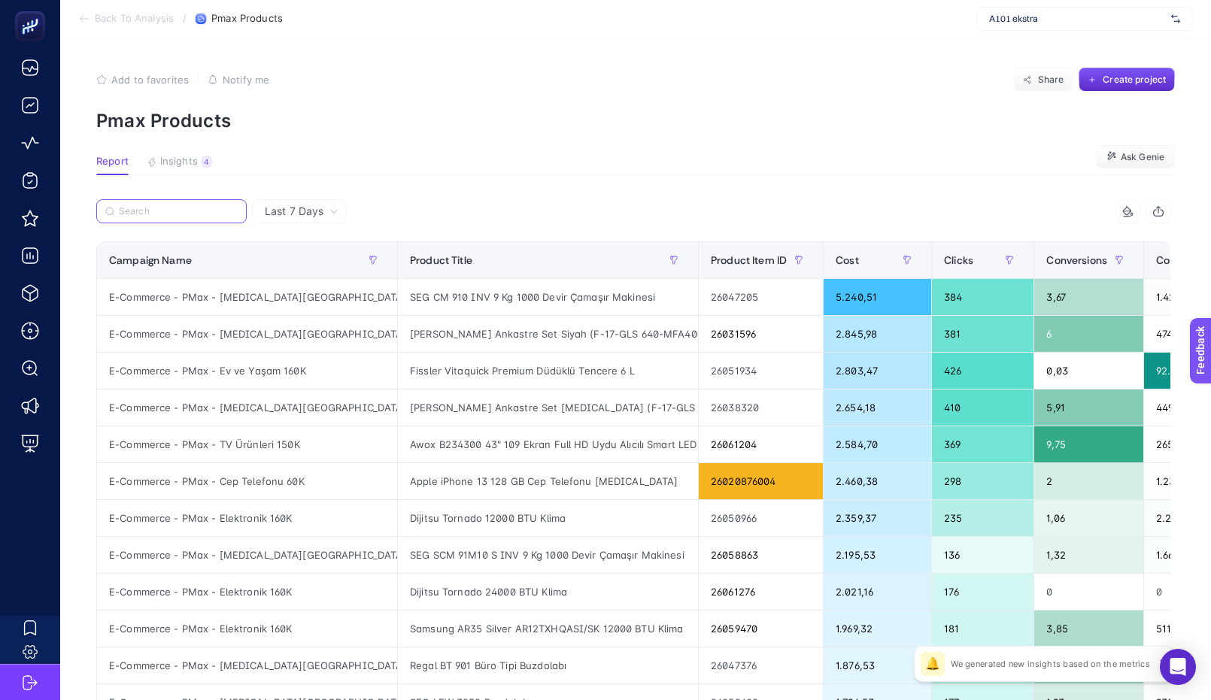
click at [223, 212] on input "Search" at bounding box center [178, 211] width 119 height 11
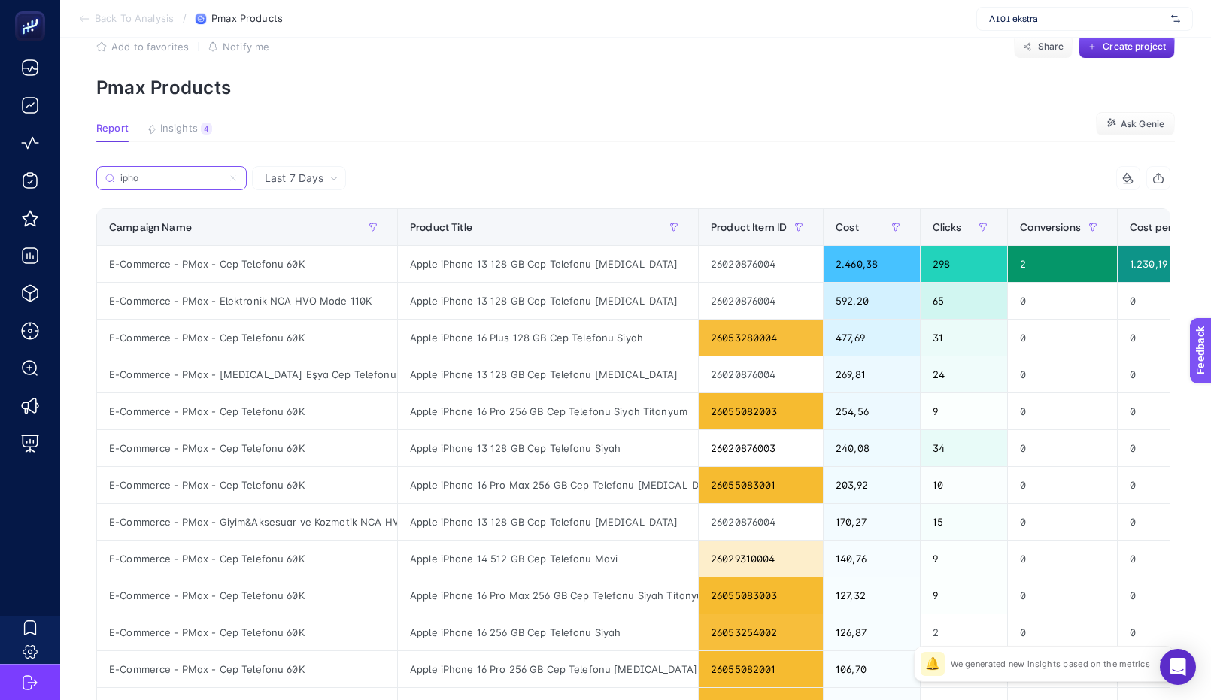
scroll to position [35, 0]
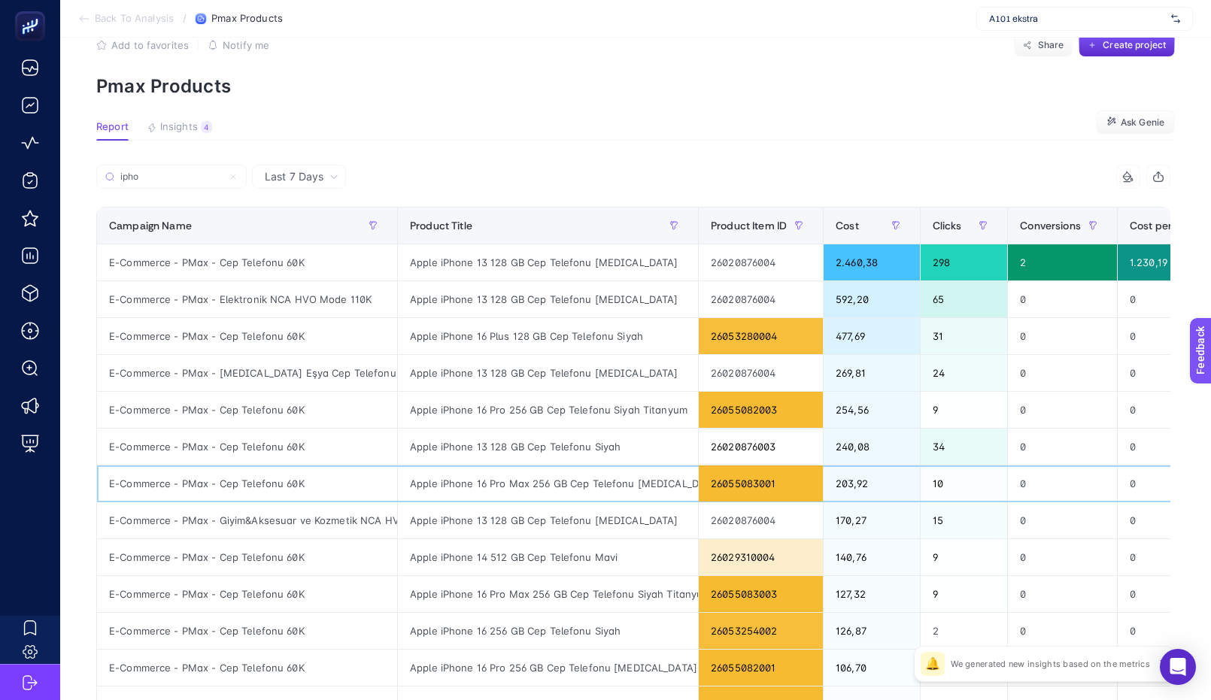
click at [457, 493] on div "Apple iPhone 16 Pro Max 256 GB Cep Telefonu Beyaz Titanyum" at bounding box center [548, 484] width 300 height 36
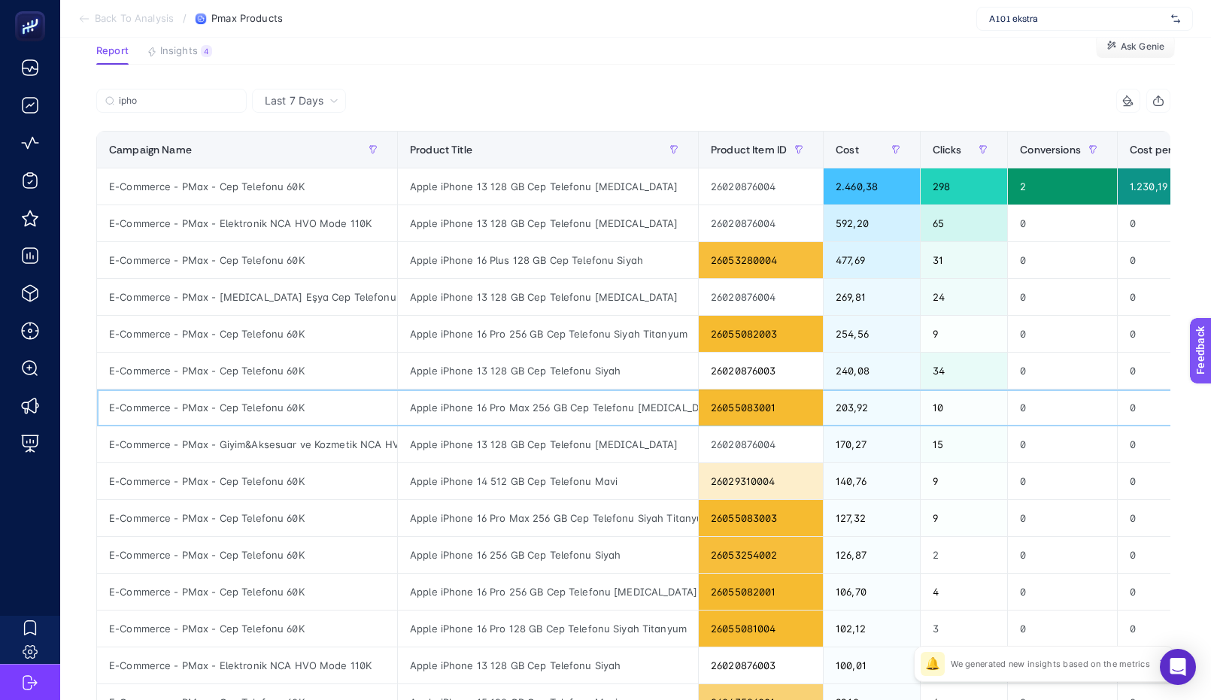
scroll to position [163, 0]
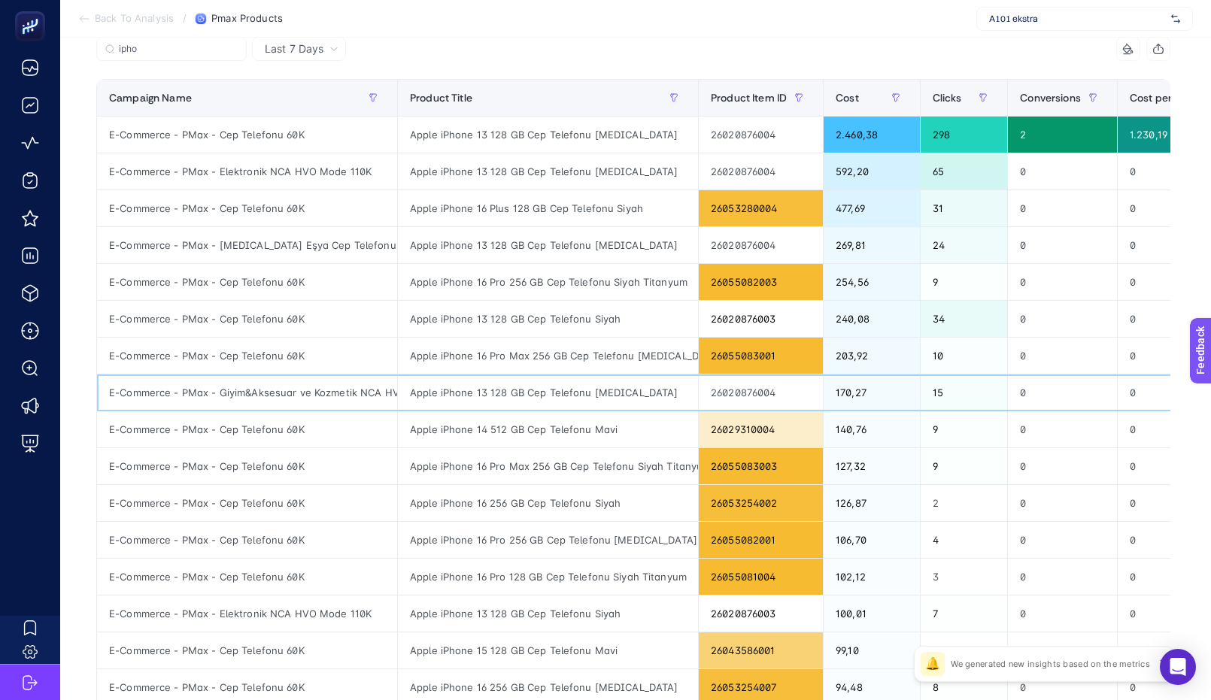
click at [331, 394] on div "E-Commerce - PMax - Giyim&Aksesuar ve Kozmetik NCA HVO Mode 150K" at bounding box center [247, 393] width 300 height 36
drag, startPoint x: 838, startPoint y: 393, endPoint x: 859, endPoint y: 394, distance: 21.1
click at [850, 394] on div "170,27" at bounding box center [872, 393] width 96 height 36
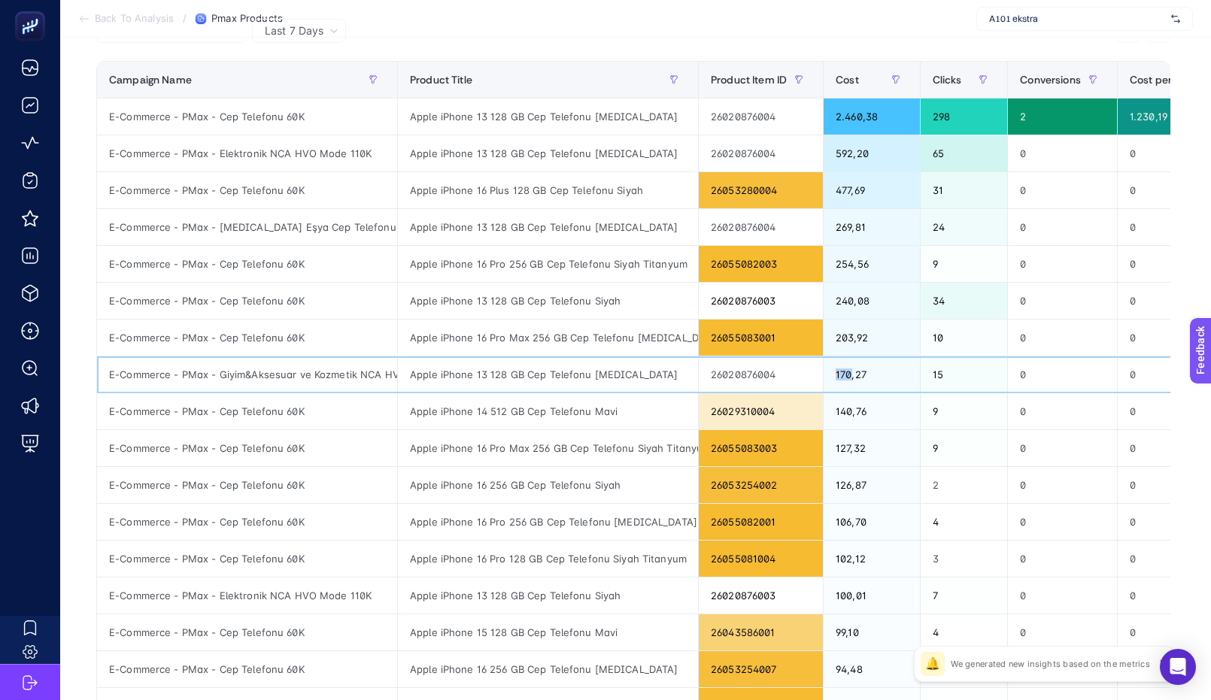
scroll to position [0, 0]
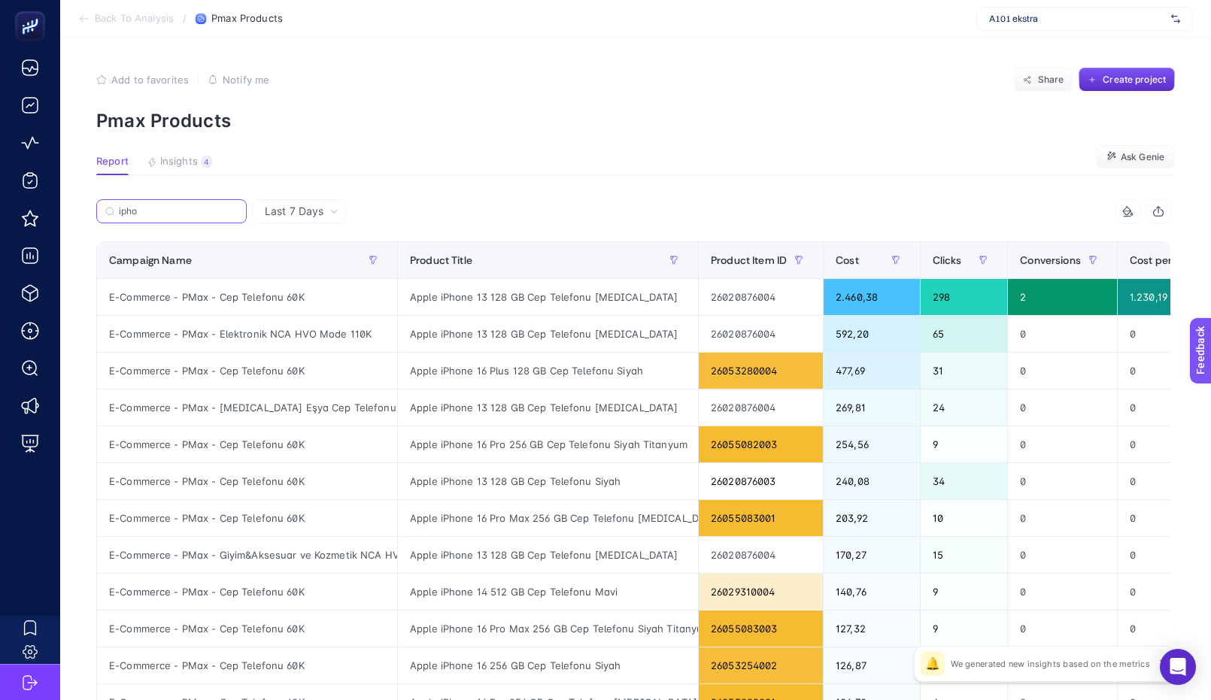
click at [162, 212] on input "ipho" at bounding box center [178, 211] width 119 height 11
click at [162, 212] on input "ipho" at bounding box center [171, 211] width 102 height 11
paste input "E-Commerce - PMax - Giyim&Aksesuar ve Kozmetik NCA HVO Mode 150K"
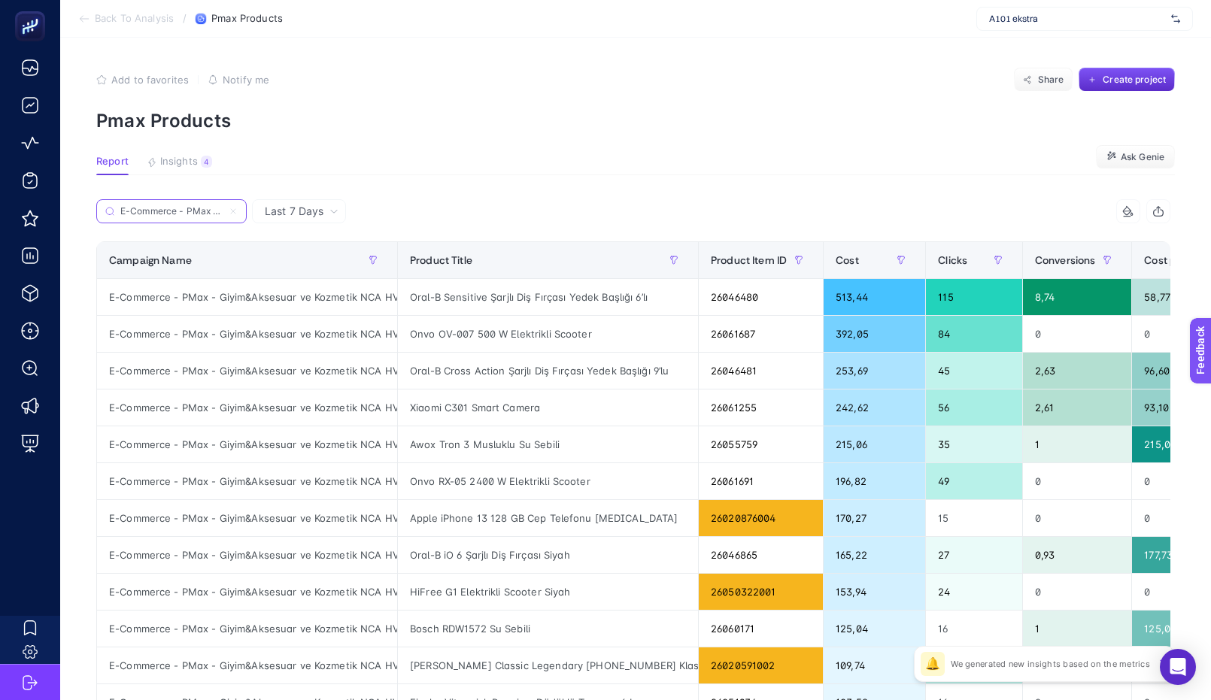
scroll to position [0, 220]
type input "E-Commerce - PMax - Giyim&Aksesuar ve Kozmetik NCA HVO Mode 150K"
click at [843, 259] on span "Cost" at bounding box center [847, 260] width 23 height 12
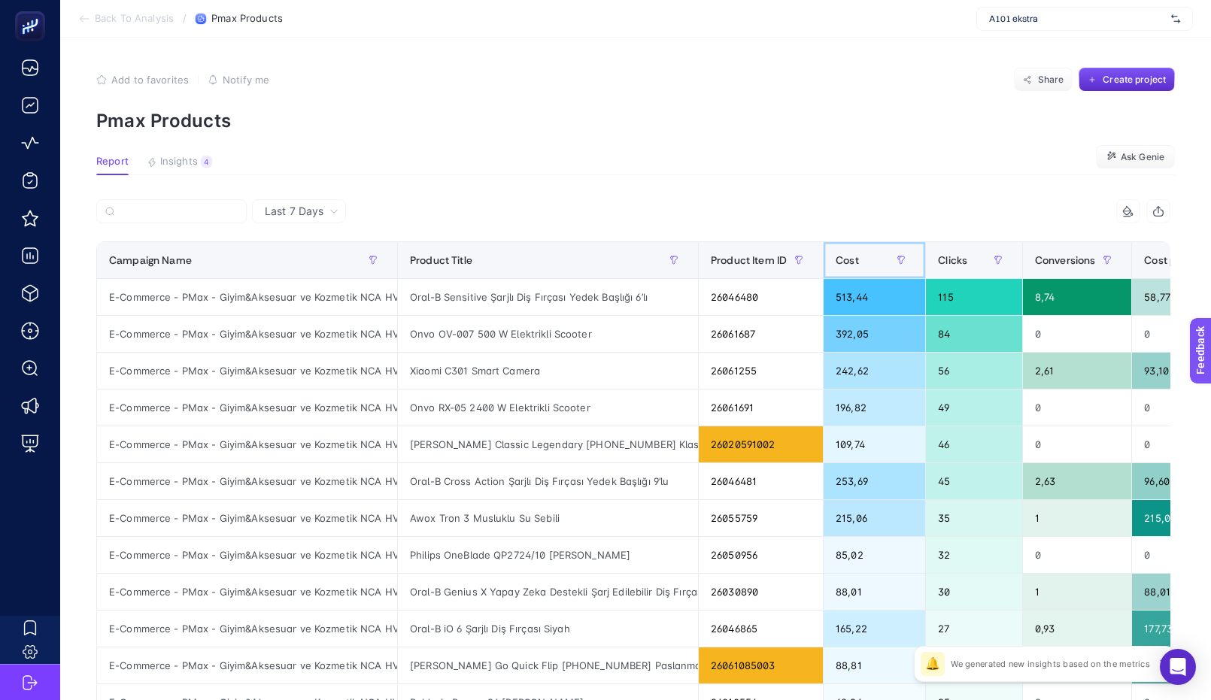
scroll to position [0, 0]
click at [845, 259] on span "Cost" at bounding box center [847, 260] width 23 height 12
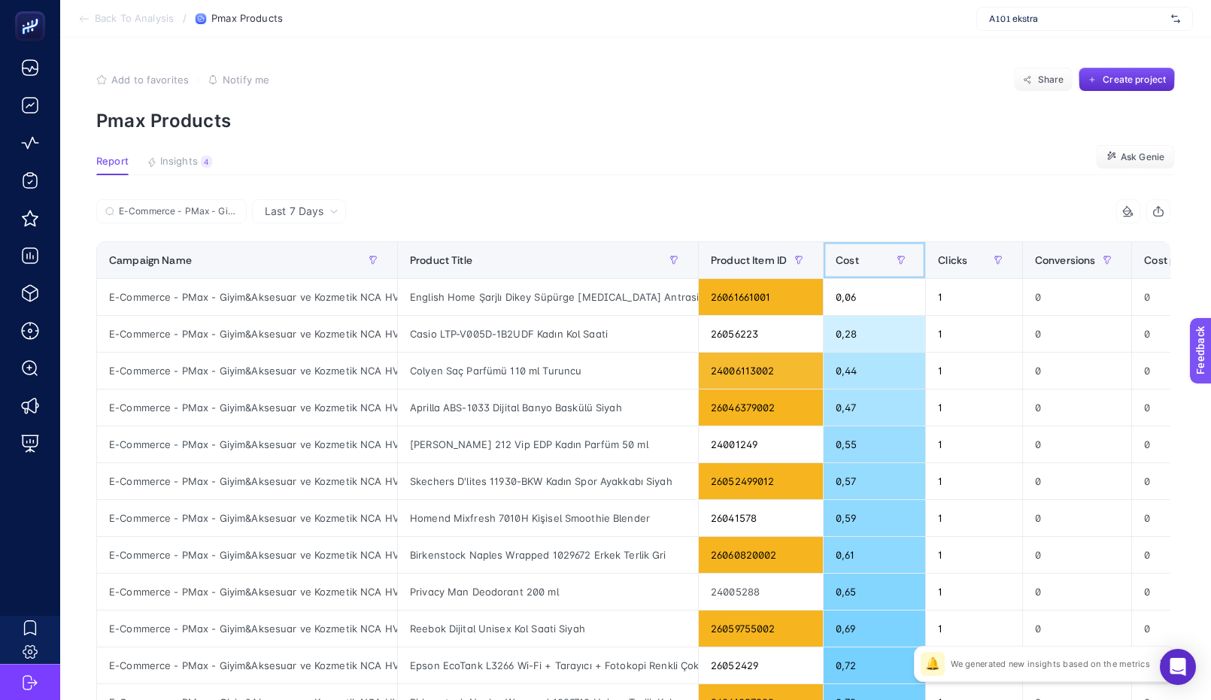
click at [845, 259] on span "Cost" at bounding box center [847, 260] width 23 height 12
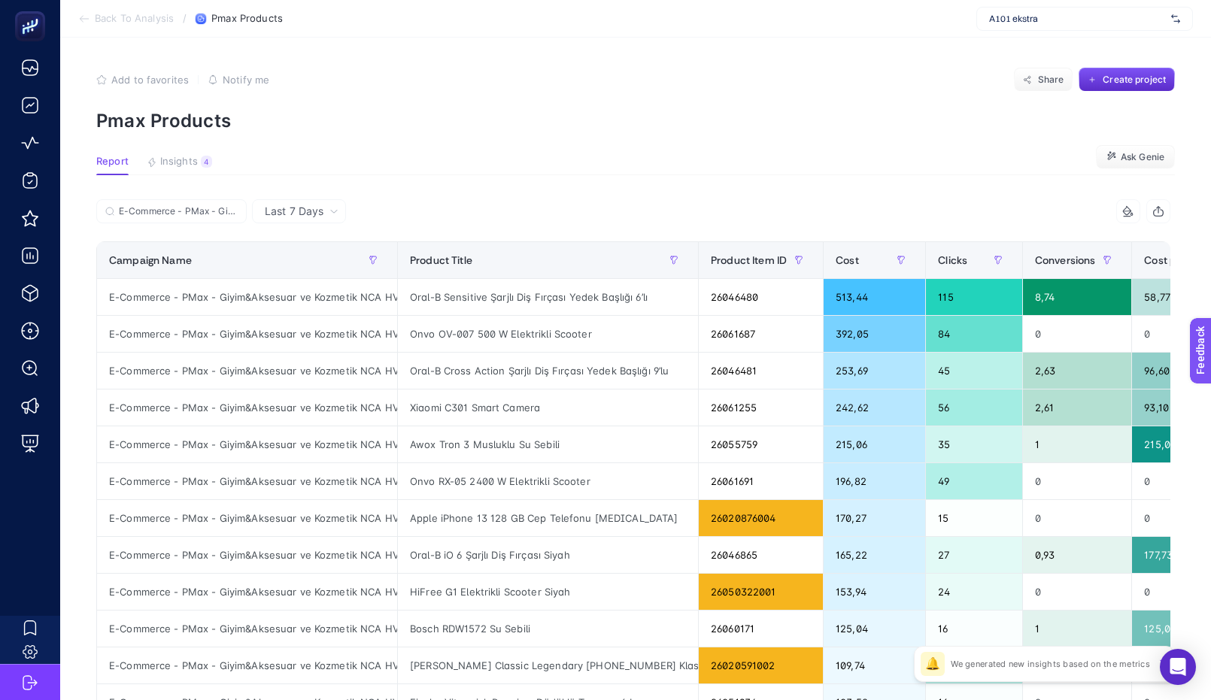
click at [662, 93] on section "Add to favorites false Notify me Share Create project Pmax Products" at bounding box center [635, 100] width 1079 height 64
click at [220, 219] on label "E-Commerce - PMax - Giyim&Aksesuar ve Kozmetik NCA HVO Mode 150K" at bounding box center [171, 211] width 150 height 24
click at [220, 217] on input "E-Commerce - PMax - Giyim&Aksesuar ve Kozmetik NCA HVO Mode 150K" at bounding box center [178, 211] width 119 height 11
click at [233, 211] on icon at bounding box center [233, 211] width 5 height 5
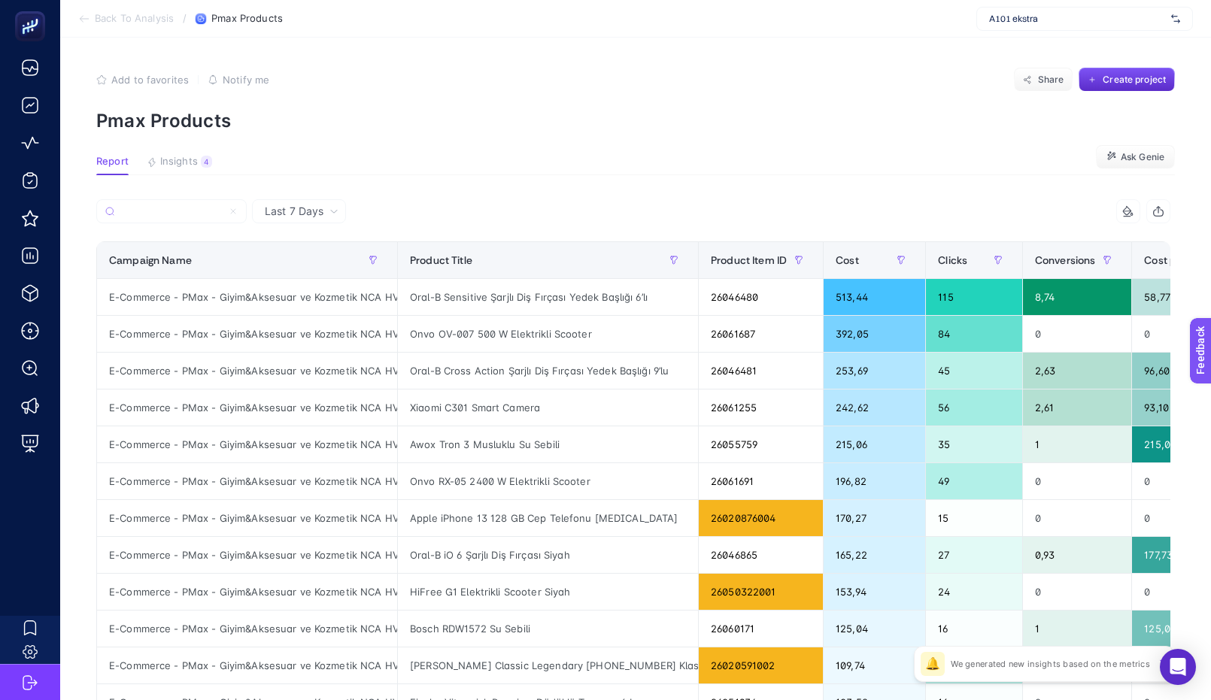
click at [223, 211] on input "E-Commerce - PMax - Giyim&Aksesuar ve Kozmetik NCA HVO Mode 150K" at bounding box center [171, 211] width 102 height 11
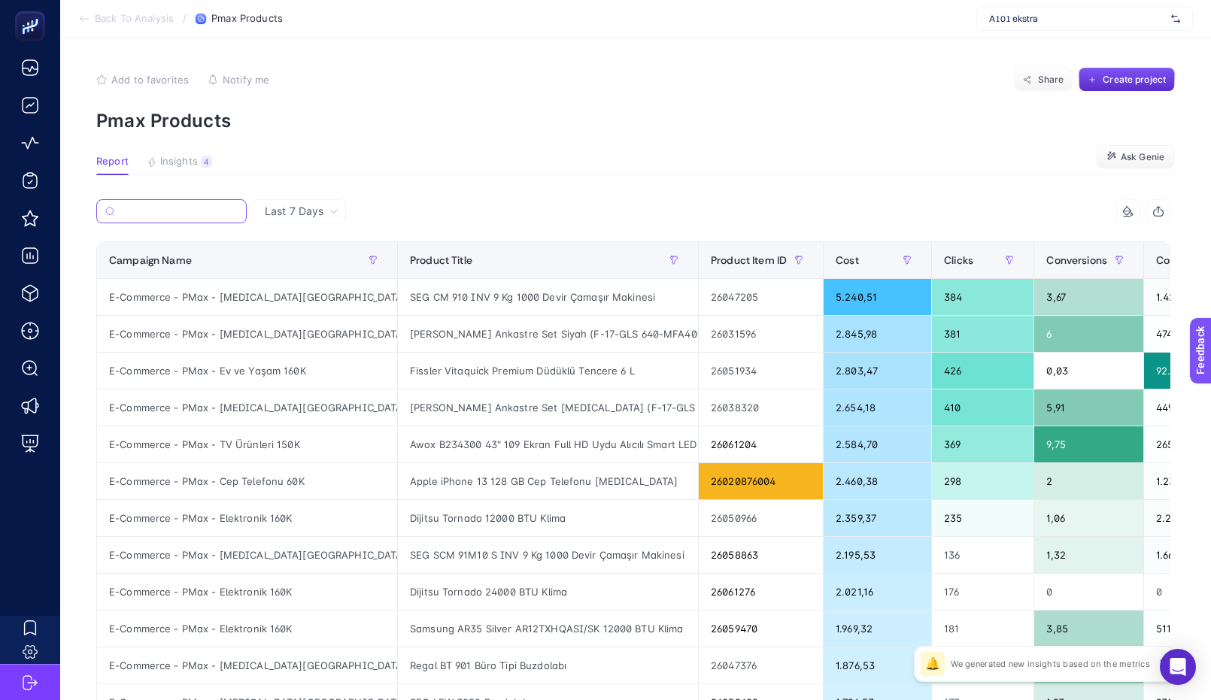
scroll to position [0, 0]
click at [984, 51] on article "Add to favorites false Notify me Share Create project Pmax Products Report Insi…" at bounding box center [635, 626] width 1151 height 1176
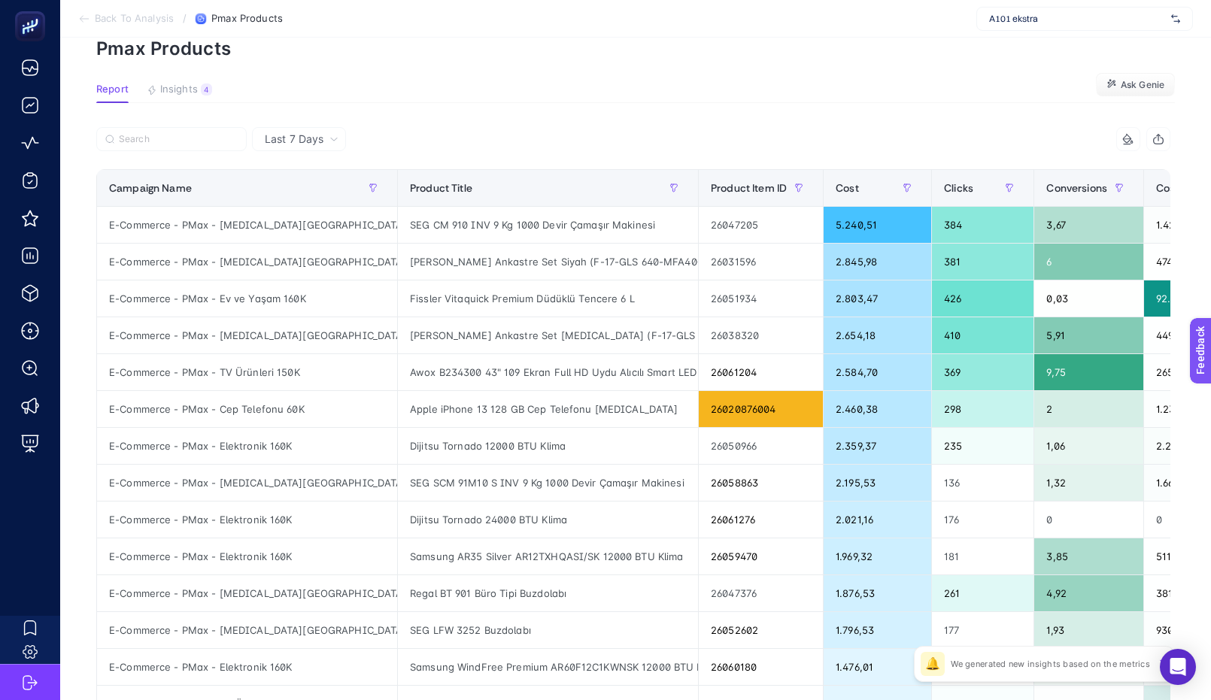
scroll to position [77, 0]
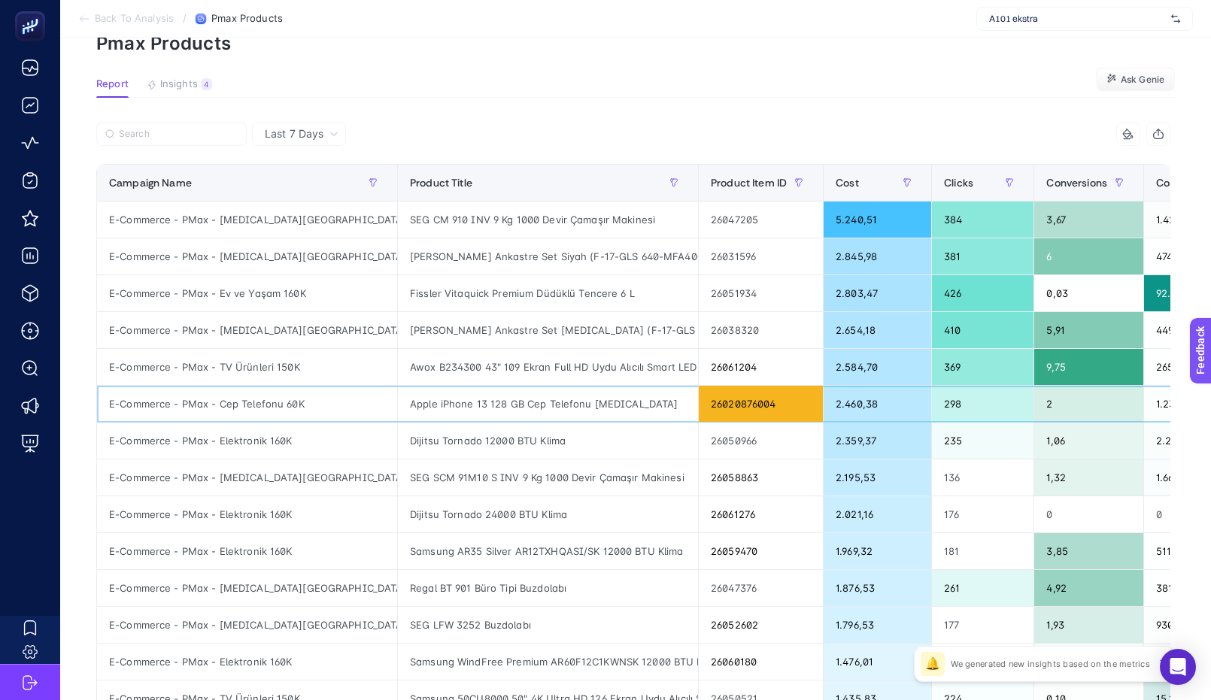
click at [545, 405] on div "Apple iPhone 13 128 GB Cep Telefonu Beyaz" at bounding box center [548, 404] width 300 height 36
click at [1135, 137] on icon at bounding box center [1129, 134] width 12 height 12
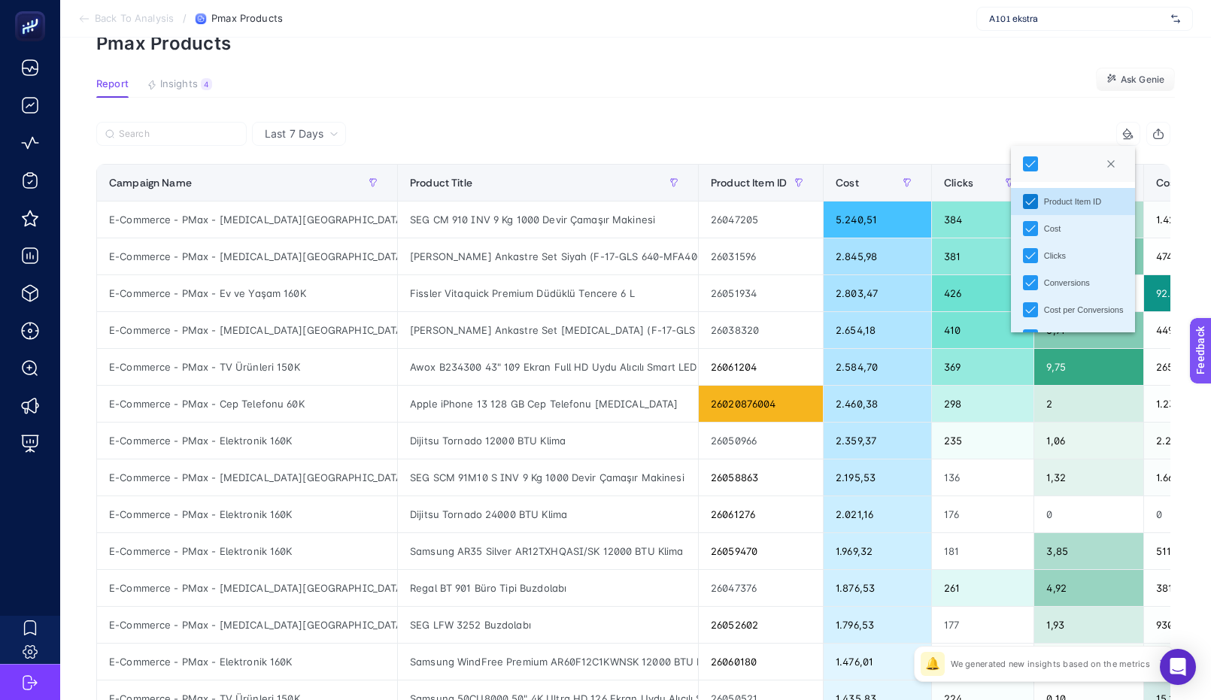
click at [1032, 200] on icon "Product Item ID" at bounding box center [1030, 201] width 11 height 11
click at [748, 54] on article "Add to favorites false Notify me Share Create project Pmax Products Report Insi…" at bounding box center [635, 548] width 1151 height 1176
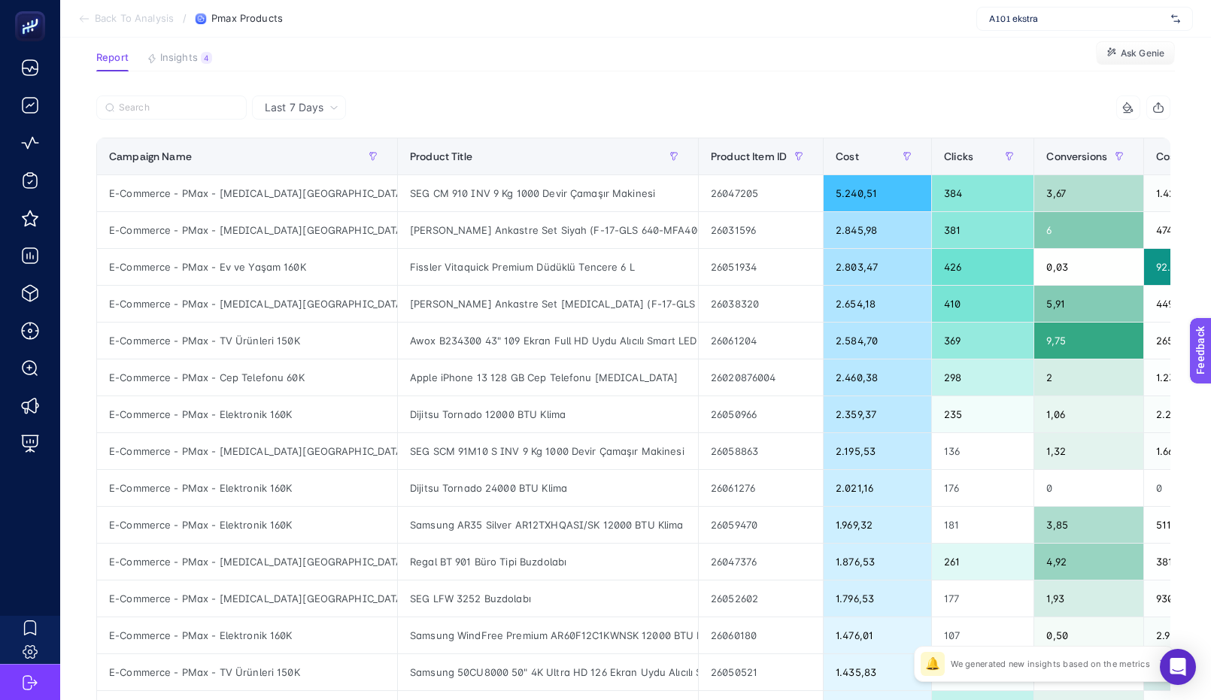
scroll to position [0, 0]
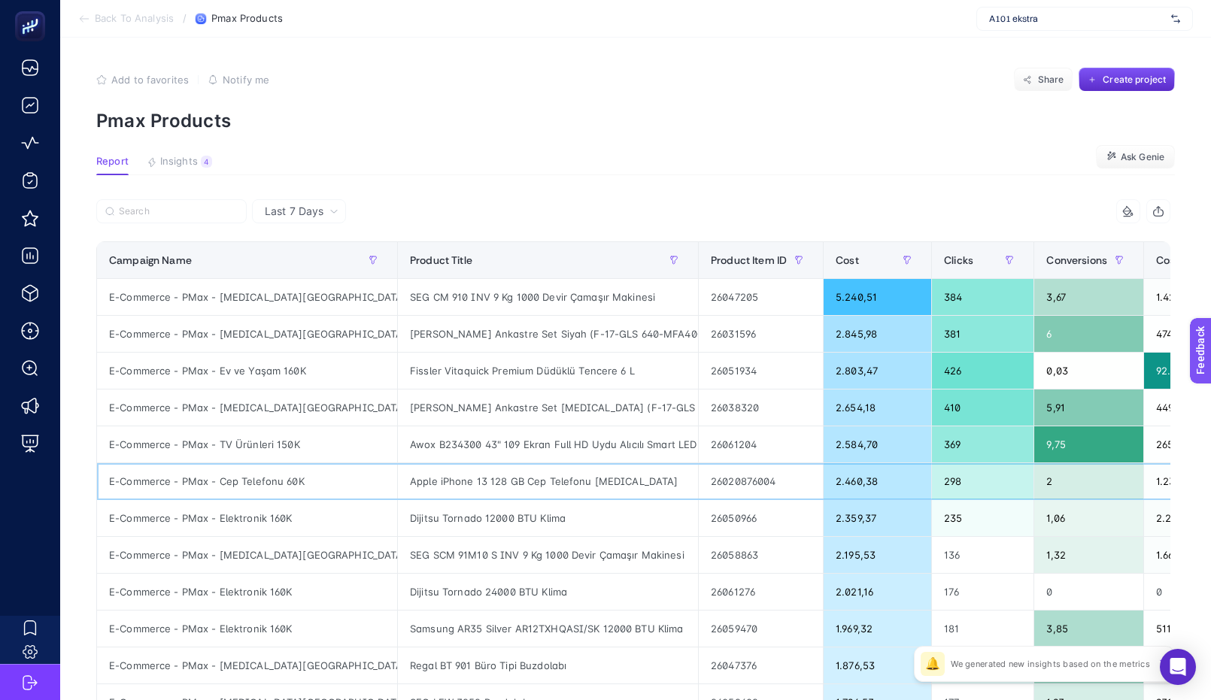
click at [719, 479] on div "26020876004" at bounding box center [761, 481] width 124 height 36
copy tr "26020876004"
click at [1062, 483] on div "2" at bounding box center [1089, 481] width 109 height 36
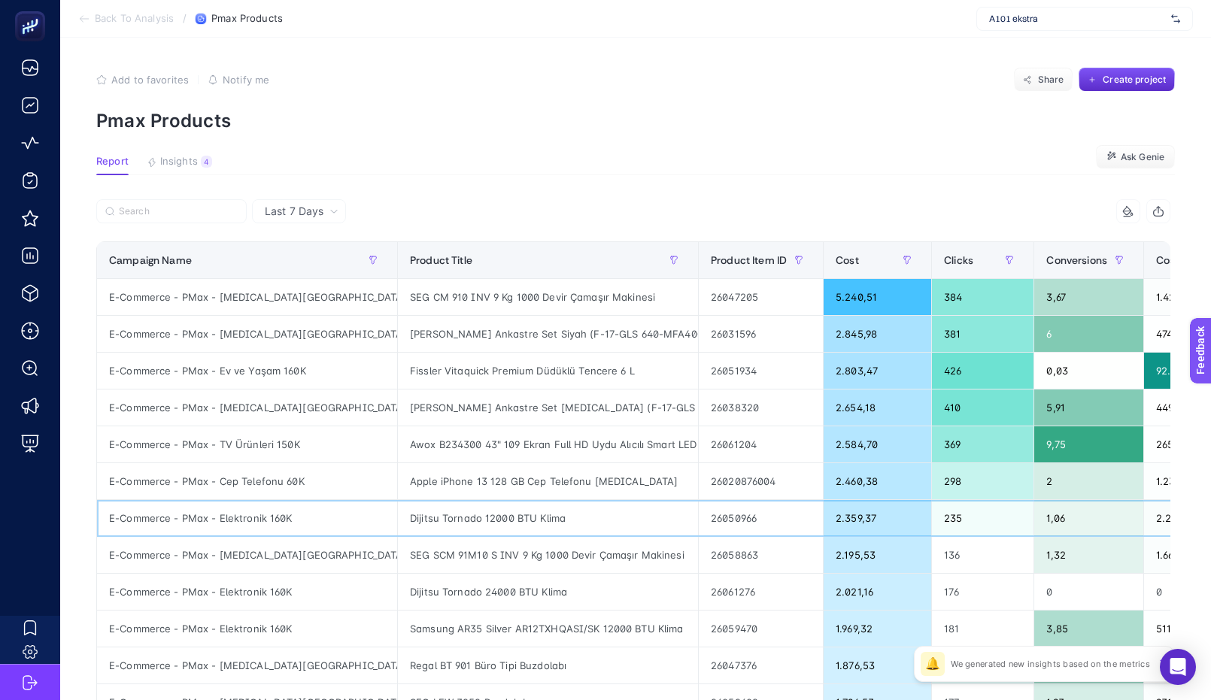
click at [737, 521] on div "26050966" at bounding box center [761, 518] width 124 height 36
copy tr "26050966"
click at [846, 523] on div "2.359,37" at bounding box center [878, 518] width 108 height 36
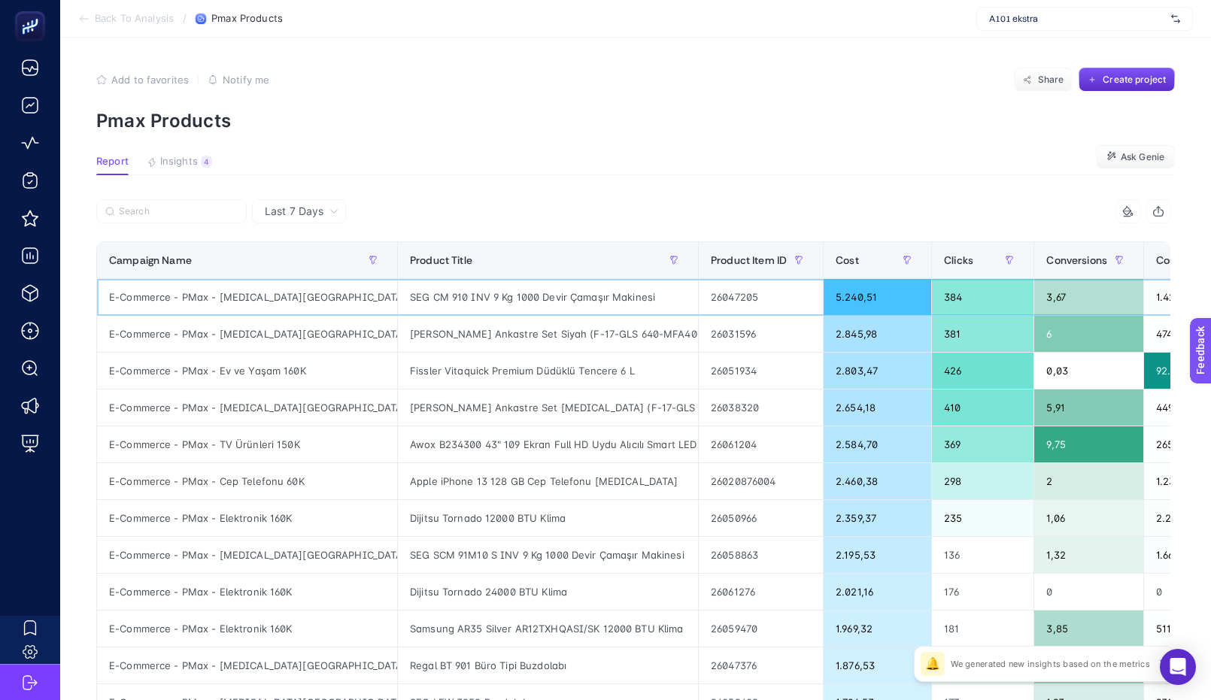
click at [723, 299] on div "26047205" at bounding box center [761, 297] width 124 height 36
copy tr "26047205"
drag, startPoint x: 136, startPoint y: 294, endPoint x: 287, endPoint y: 302, distance: 151.5
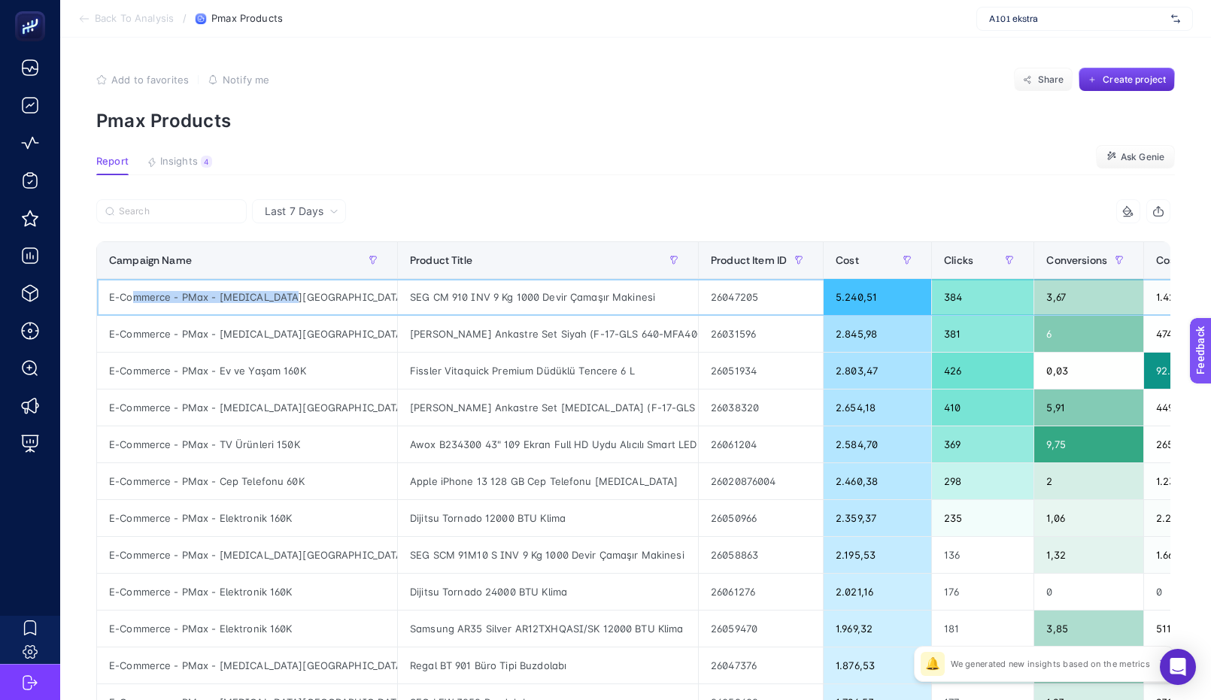
click at [286, 302] on div "E-Commerce - PMax - Beyaz Eşya 130K" at bounding box center [247, 297] width 300 height 36
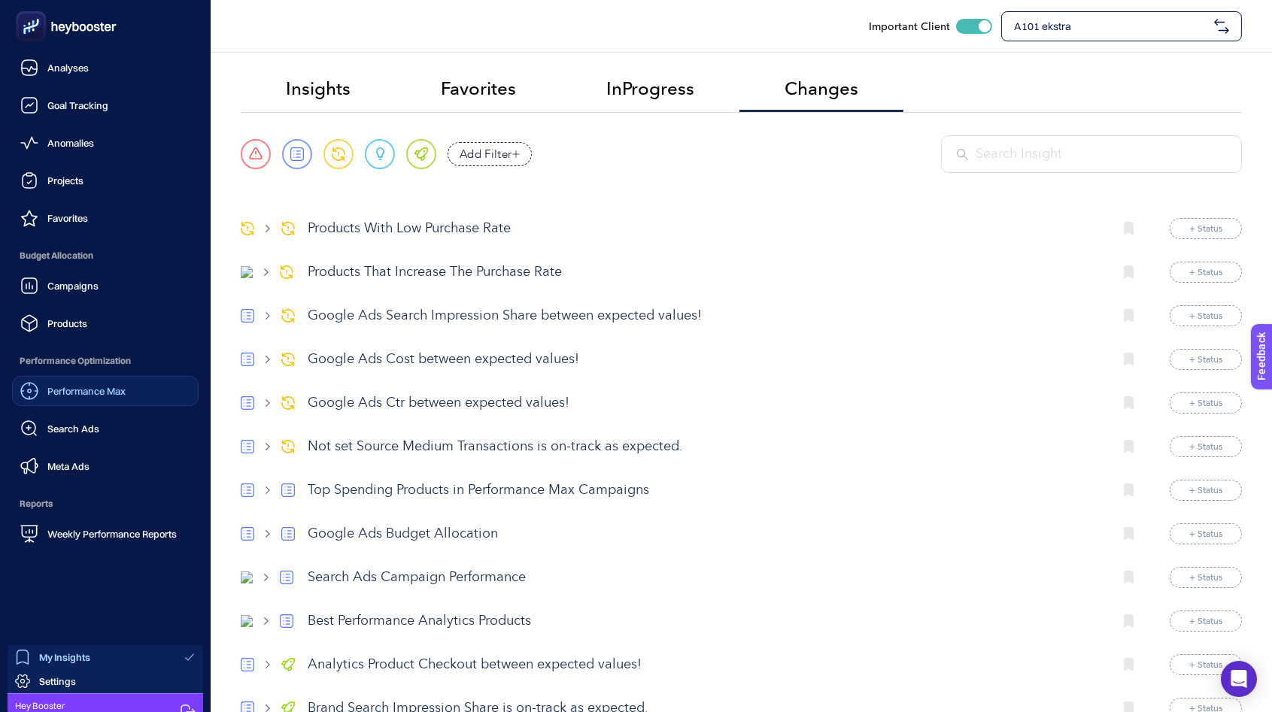
click at [37, 386] on icon at bounding box center [29, 391] width 18 height 18
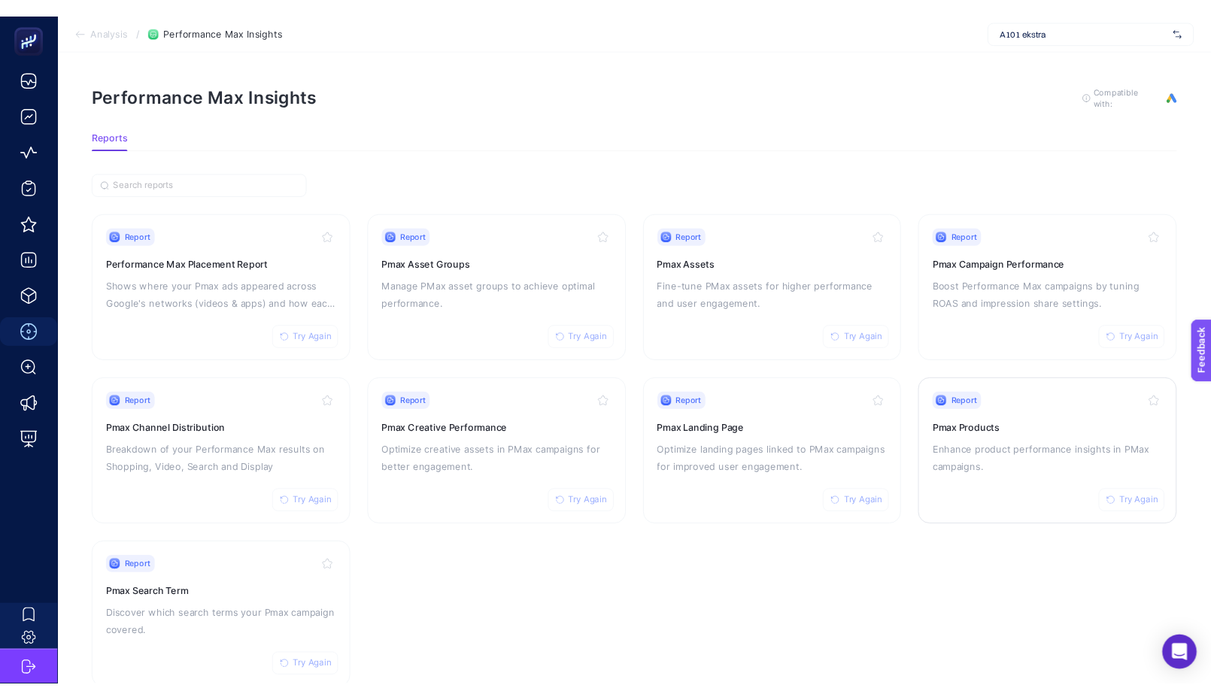
scroll to position [3, 0]
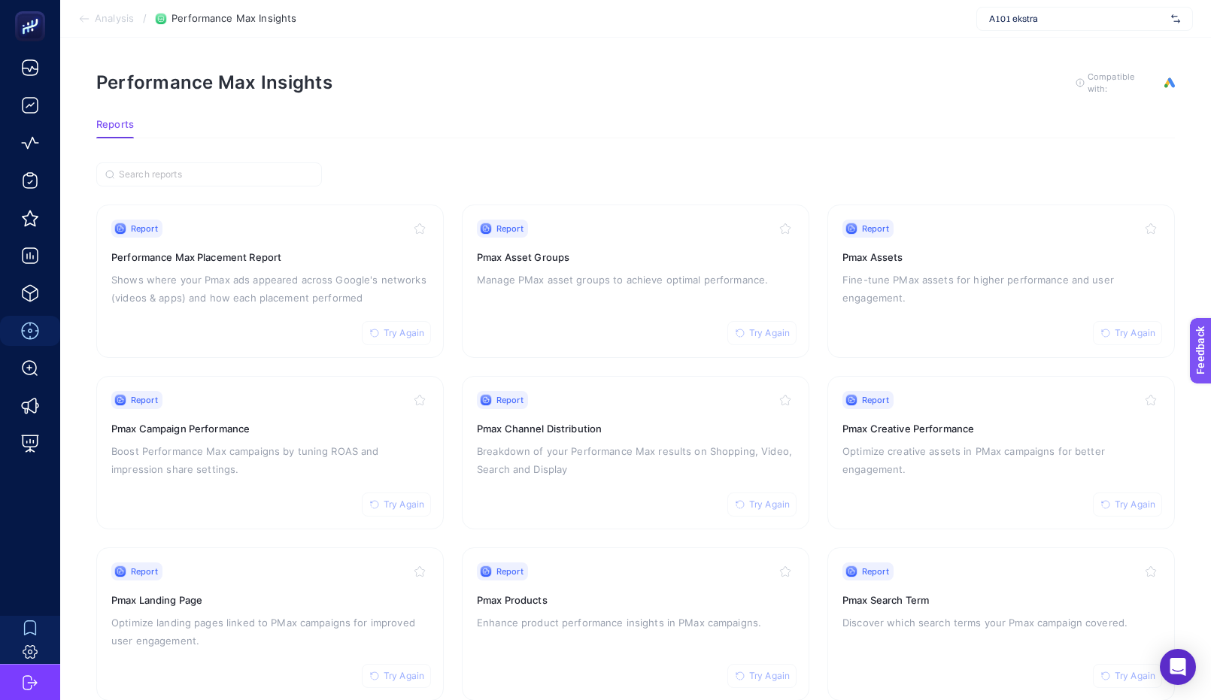
click at [453, 181] on section "Report Try Again Performance Max Placement Report Shows where your Pmax ads app…" at bounding box center [635, 432] width 1079 height 539
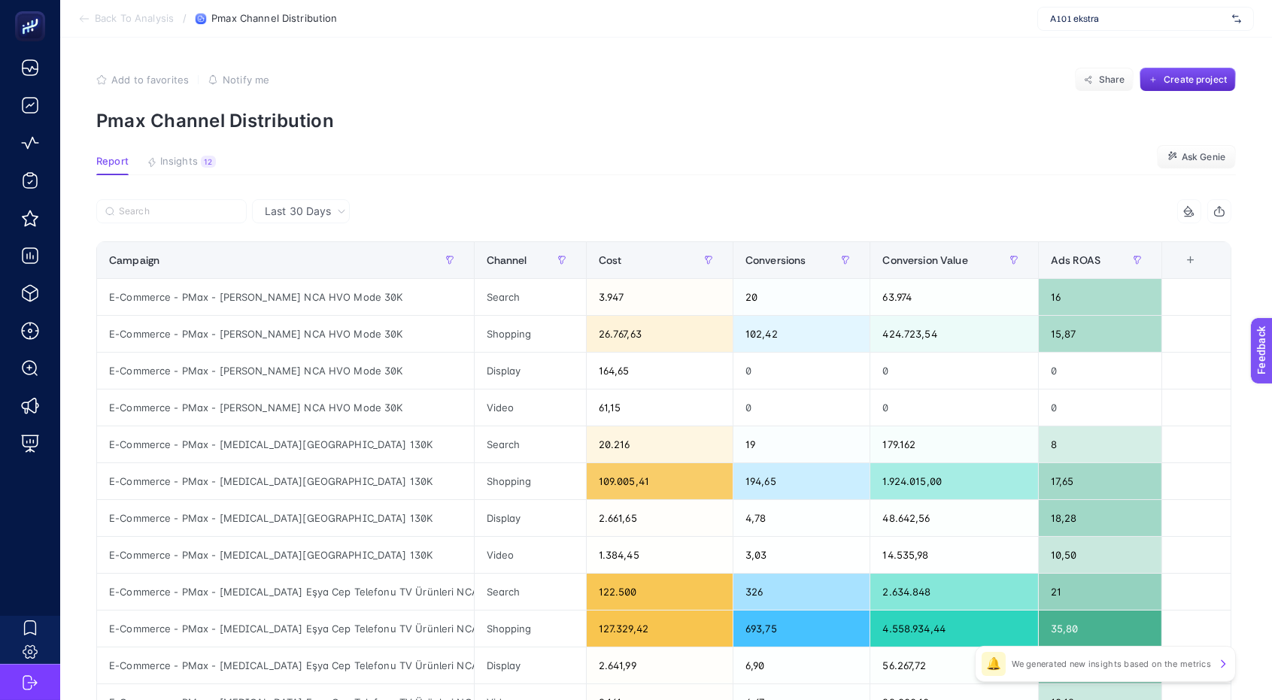
click at [439, 149] on article "Add to favorites false Notify me Share Create project Pmax Channel Distribution…" at bounding box center [666, 626] width 1212 height 1176
click at [437, 110] on p "Pmax Channel Distribution" at bounding box center [666, 121] width 1140 height 22
click at [613, 482] on div "109.005,41" at bounding box center [660, 481] width 146 height 36
click at [600, 591] on div "122.500" at bounding box center [660, 592] width 146 height 36
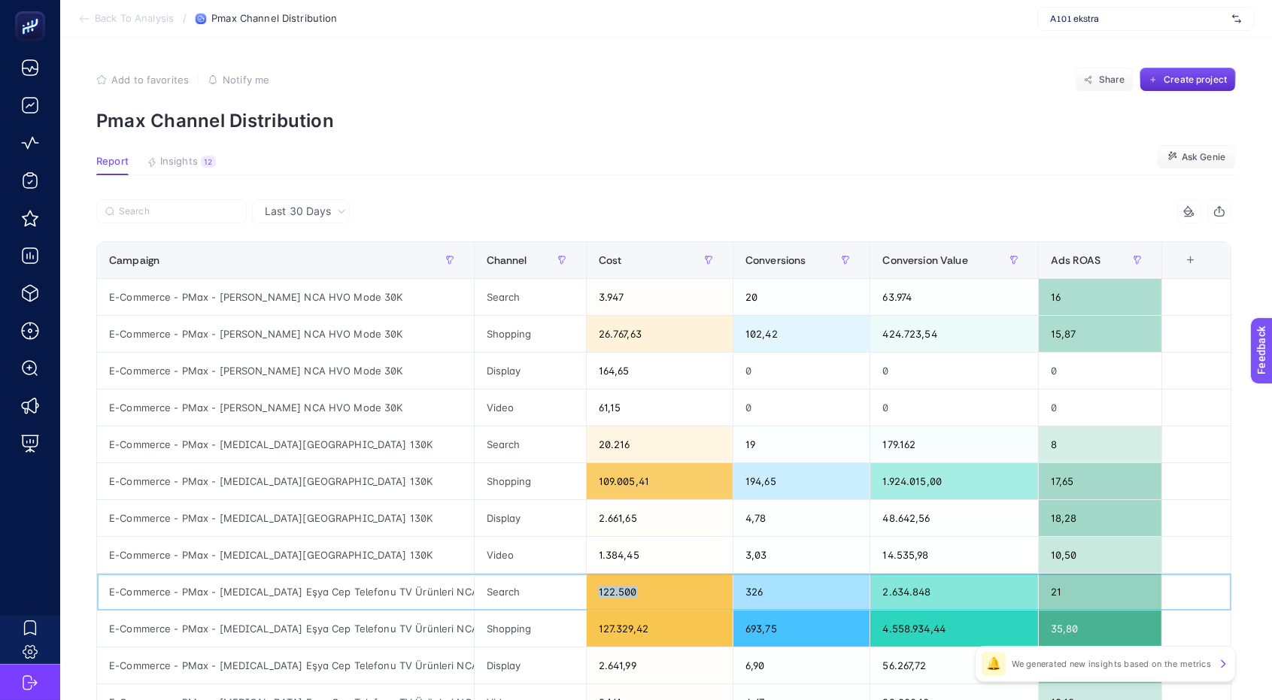
click at [600, 591] on div "122.500" at bounding box center [660, 592] width 146 height 36
click at [625, 494] on div "109.005,41" at bounding box center [660, 481] width 146 height 36
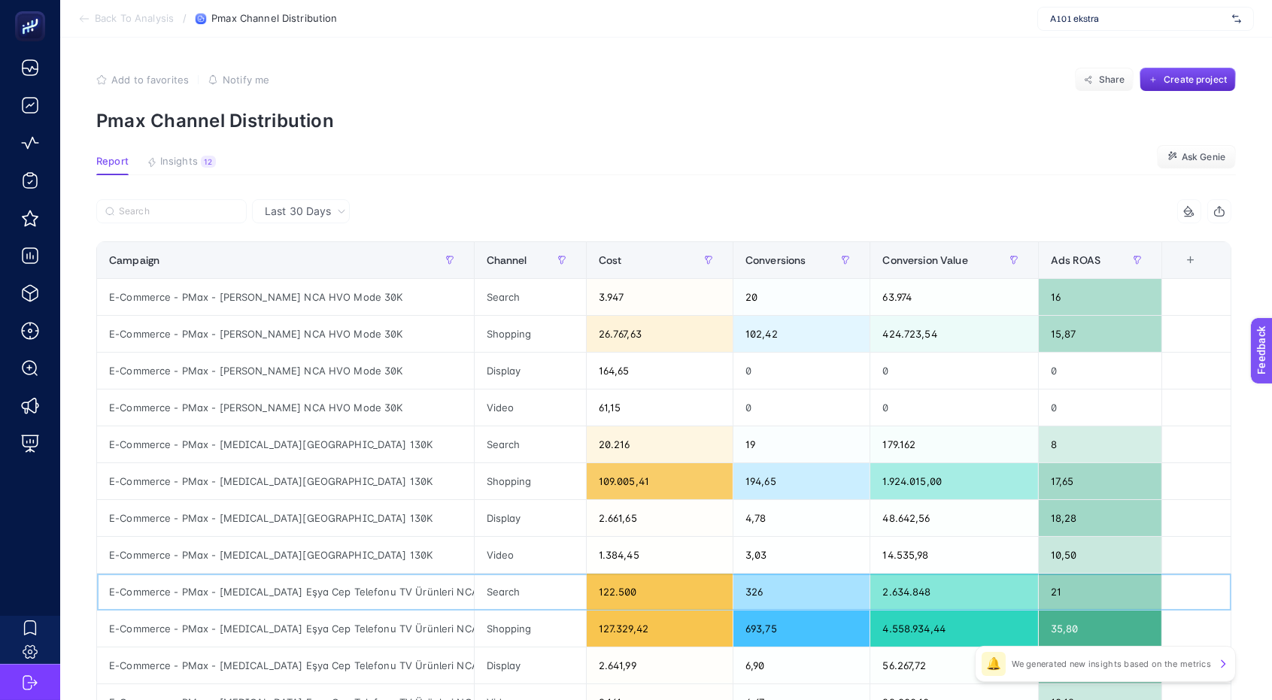
click at [617, 597] on div "122.500" at bounding box center [660, 592] width 146 height 36
click at [506, 647] on div "Shopping" at bounding box center [530, 629] width 111 height 36
click at [507, 667] on div "Display" at bounding box center [530, 666] width 111 height 36
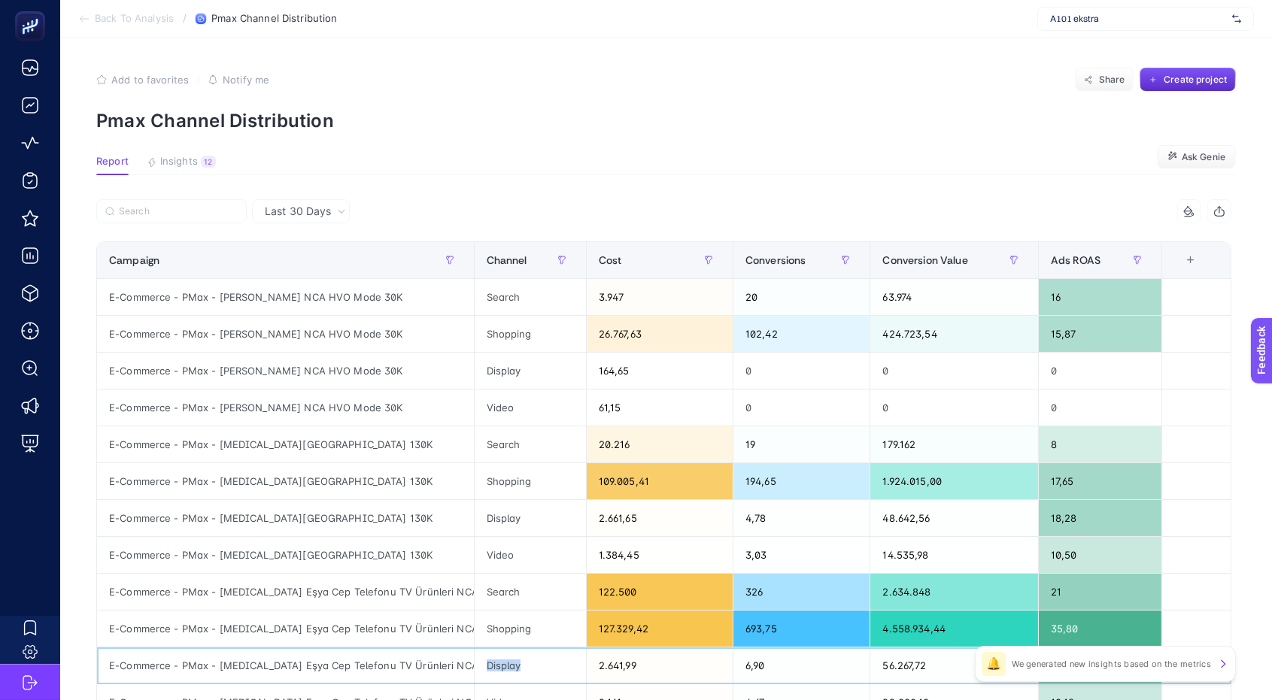
click at [507, 667] on div "Display" at bounding box center [530, 666] width 111 height 36
click at [824, 121] on p "Pmax Channel Distribution" at bounding box center [666, 121] width 1140 height 22
click at [178, 447] on div "E-Commerce - PMax - Beyaz Eşya 130K" at bounding box center [285, 445] width 377 height 36
click at [175, 479] on div "E-Commerce - PMax - Beyaz Eşya 130K" at bounding box center [285, 481] width 377 height 36
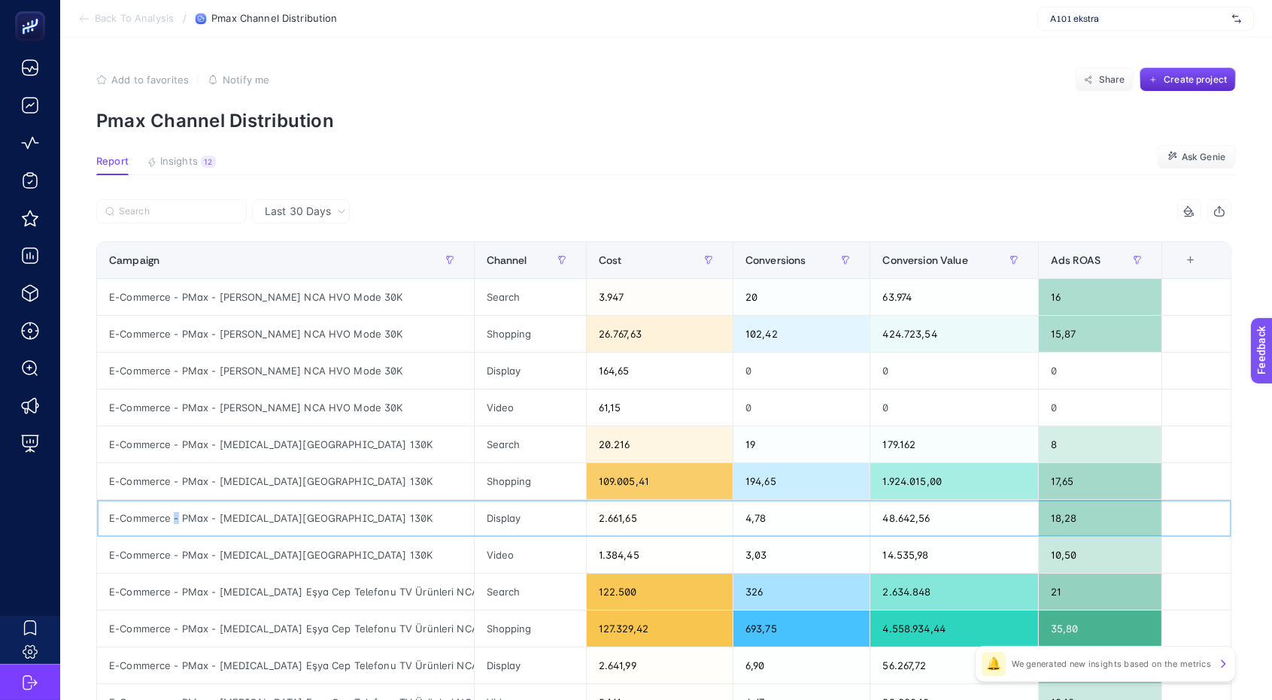
click at [178, 518] on div "E-Commerce - PMax - Beyaz Eşya 130K" at bounding box center [285, 518] width 377 height 36
click at [459, 459] on div "E-Commerce - PMax - Beyaz Eşya 130K" at bounding box center [285, 445] width 377 height 36
click at [444, 497] on div "E-Commerce - PMax - Beyaz Eşya 130K" at bounding box center [285, 481] width 377 height 36
click at [439, 531] on div "E-Commerce - PMax - Beyaz Eşya 130K" at bounding box center [285, 518] width 377 height 36
click at [436, 561] on div "E-Commerce - PMax - Beyaz Eşya 130K" at bounding box center [285, 555] width 377 height 36
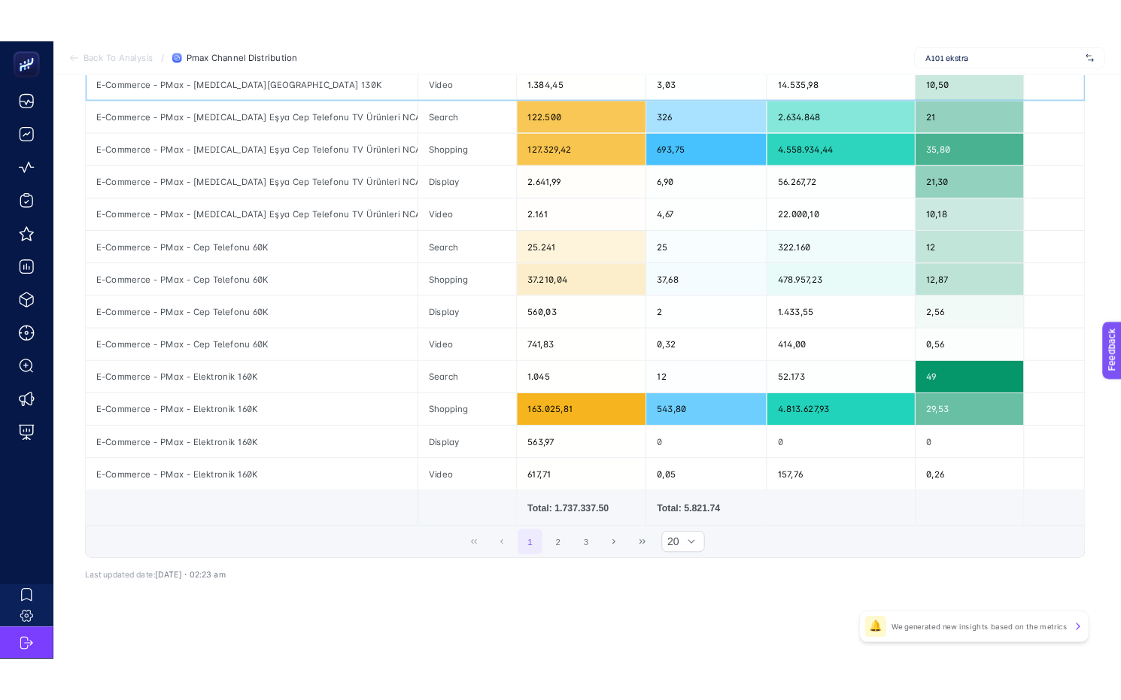
scroll to position [515, 0]
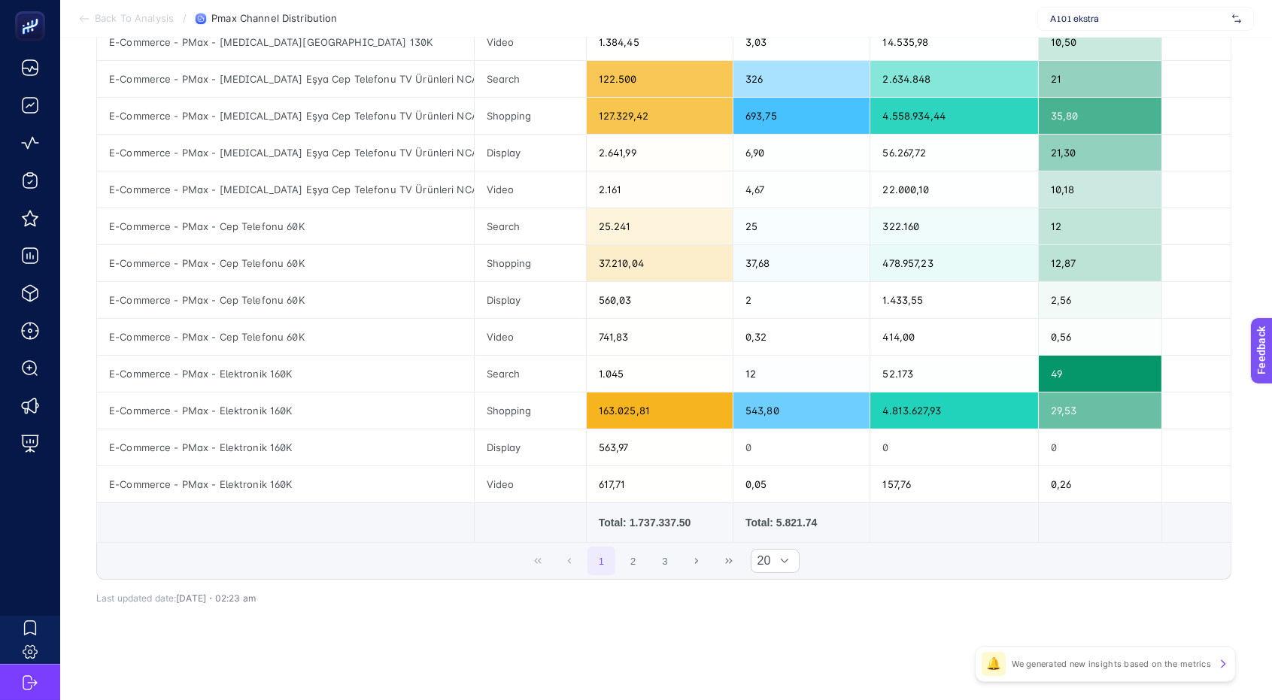
click at [386, 570] on div "1 2 3 20" at bounding box center [664, 561] width 1134 height 36
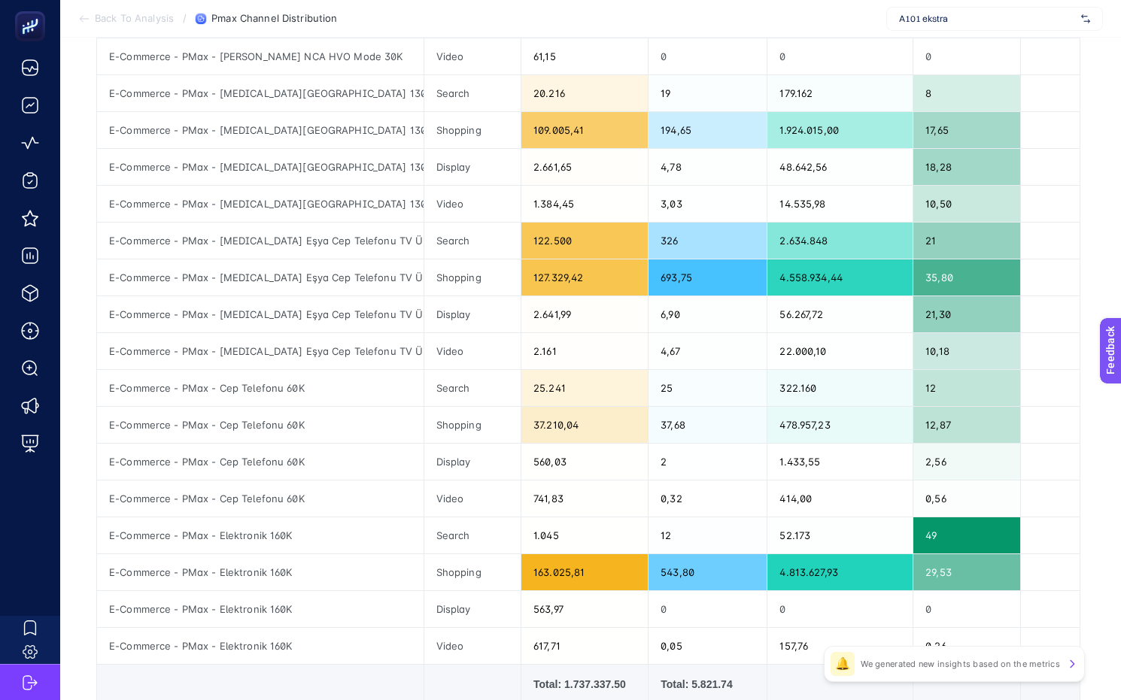
scroll to position [359, 0]
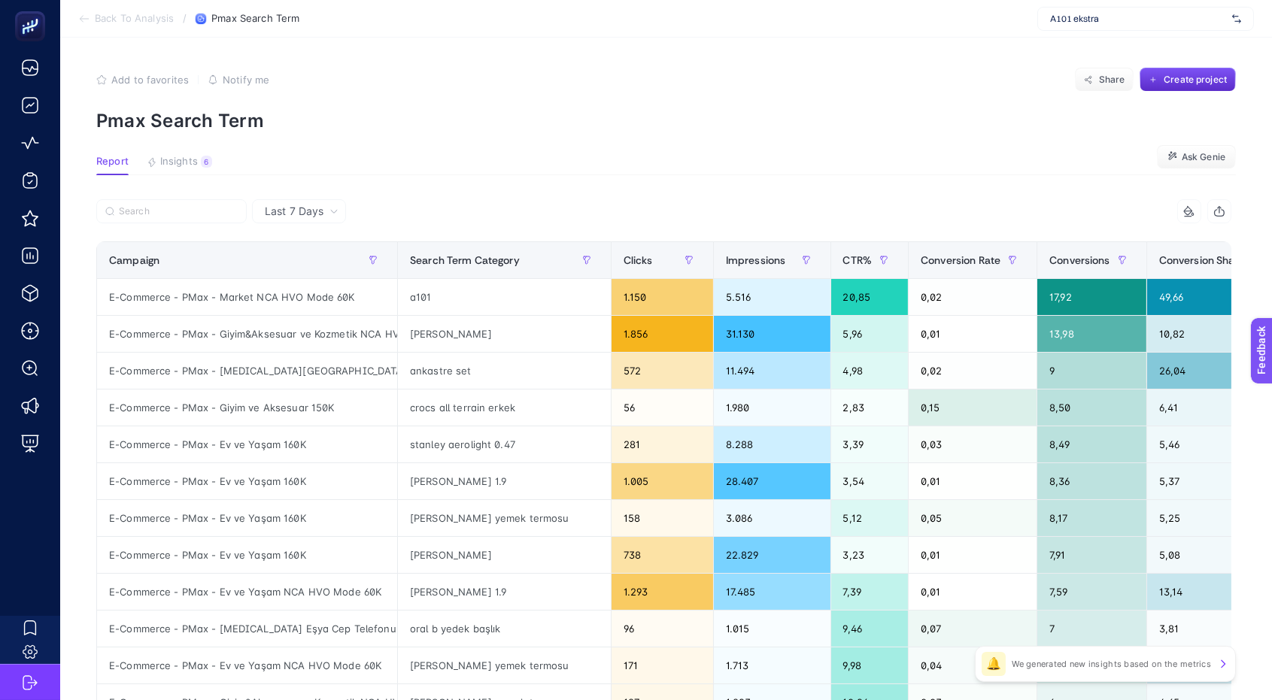
click at [513, 129] on p "Pmax Search Term" at bounding box center [666, 121] width 1140 height 22
click at [470, 184] on article "Add to favorites false Notify me Share Create project Pmax Search Term Report I…" at bounding box center [666, 626] width 1212 height 1176
click at [698, 128] on p "Pmax Search Term" at bounding box center [666, 121] width 1140 height 22
click at [1171, 117] on p "Pmax Search Term" at bounding box center [666, 121] width 1140 height 22
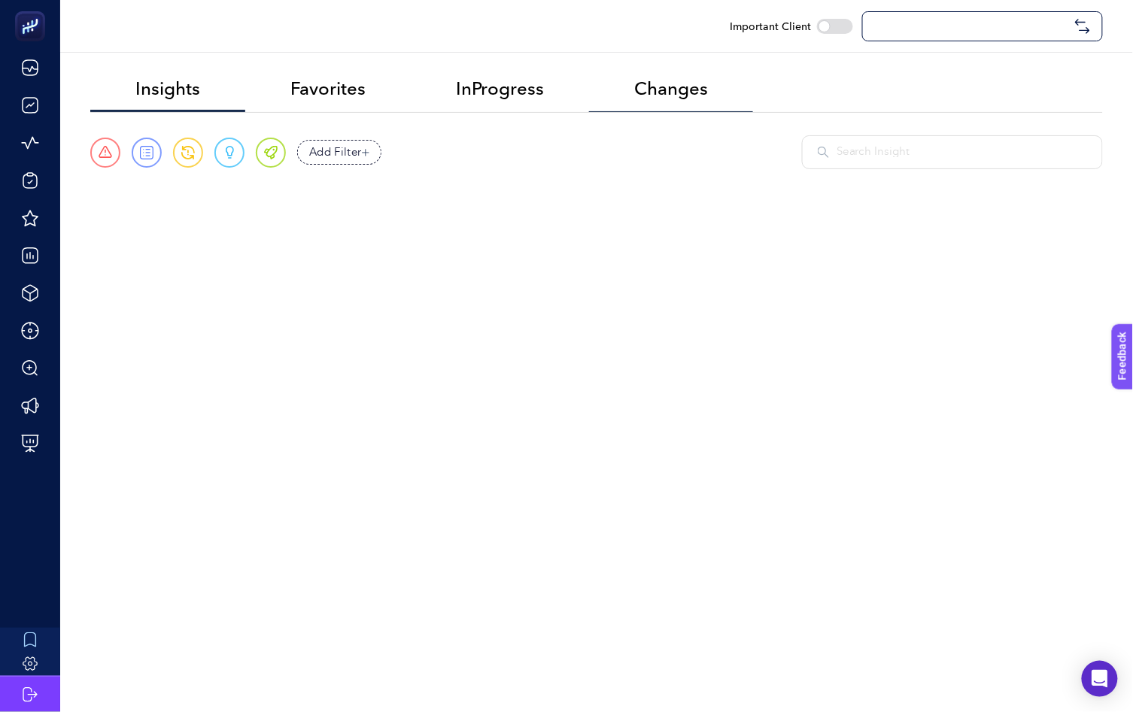
click at [676, 83] on span "Changes" at bounding box center [671, 88] width 74 height 21
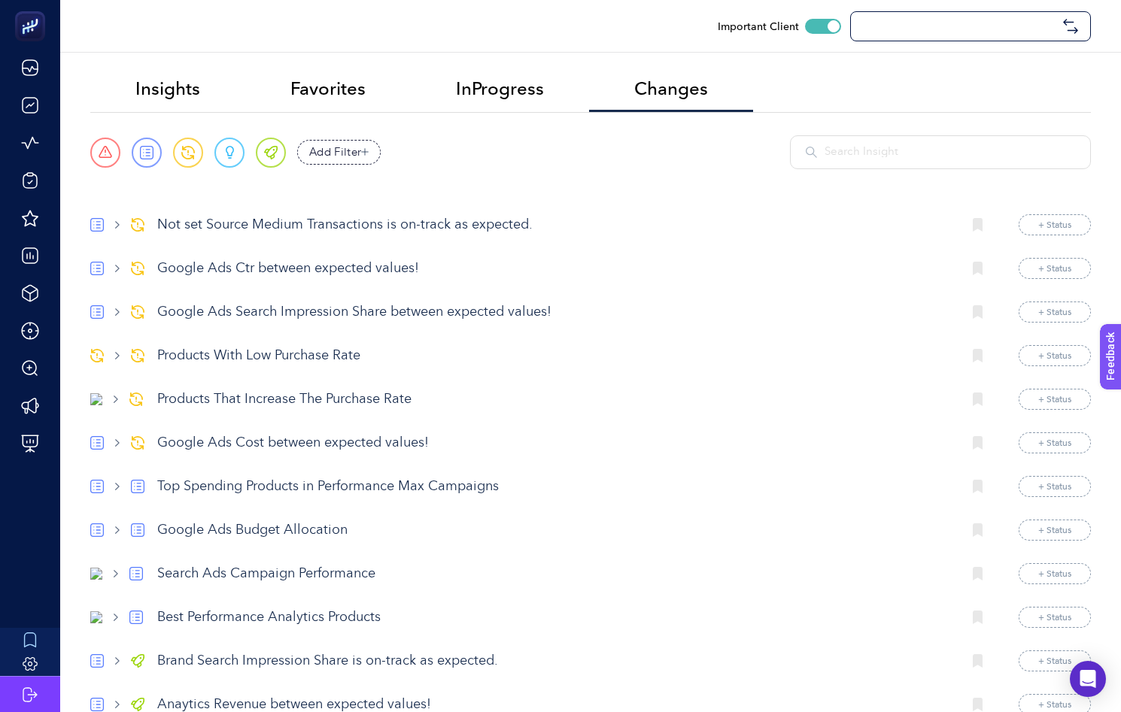
checkbox input "true"
click at [284, 492] on p "Top Spending Products in Performance Max Campaigns" at bounding box center [553, 487] width 793 height 20
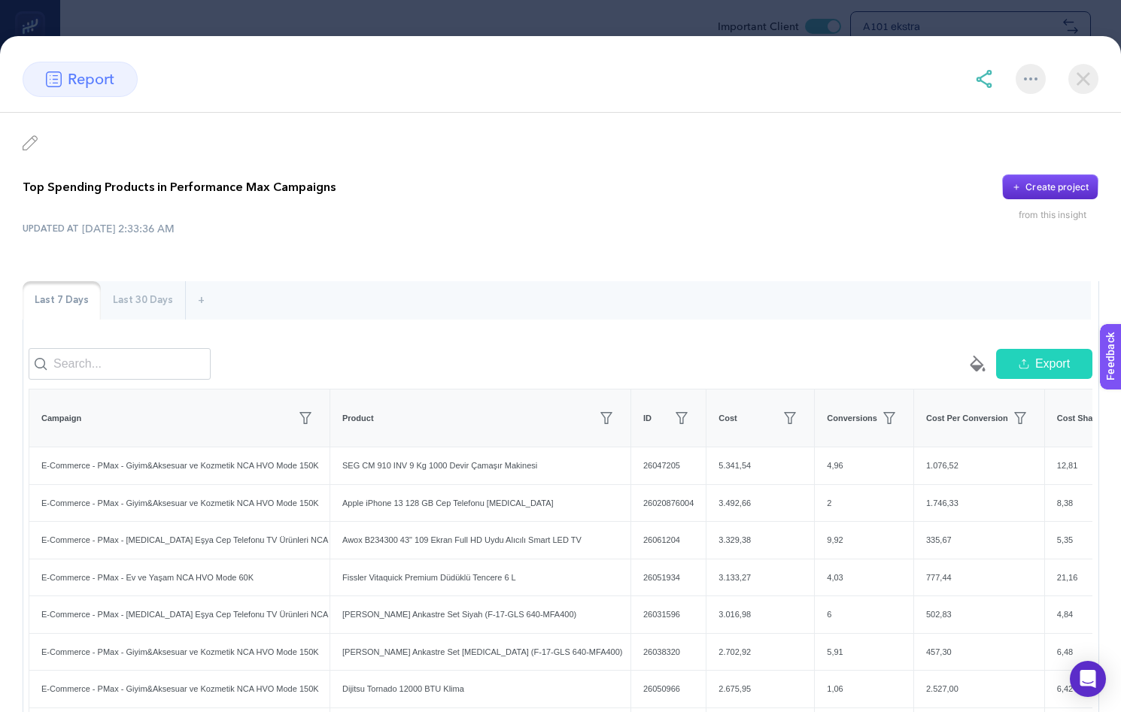
click at [968, 373] on icon "paint-bucket-solid" at bounding box center [977, 364] width 18 height 18
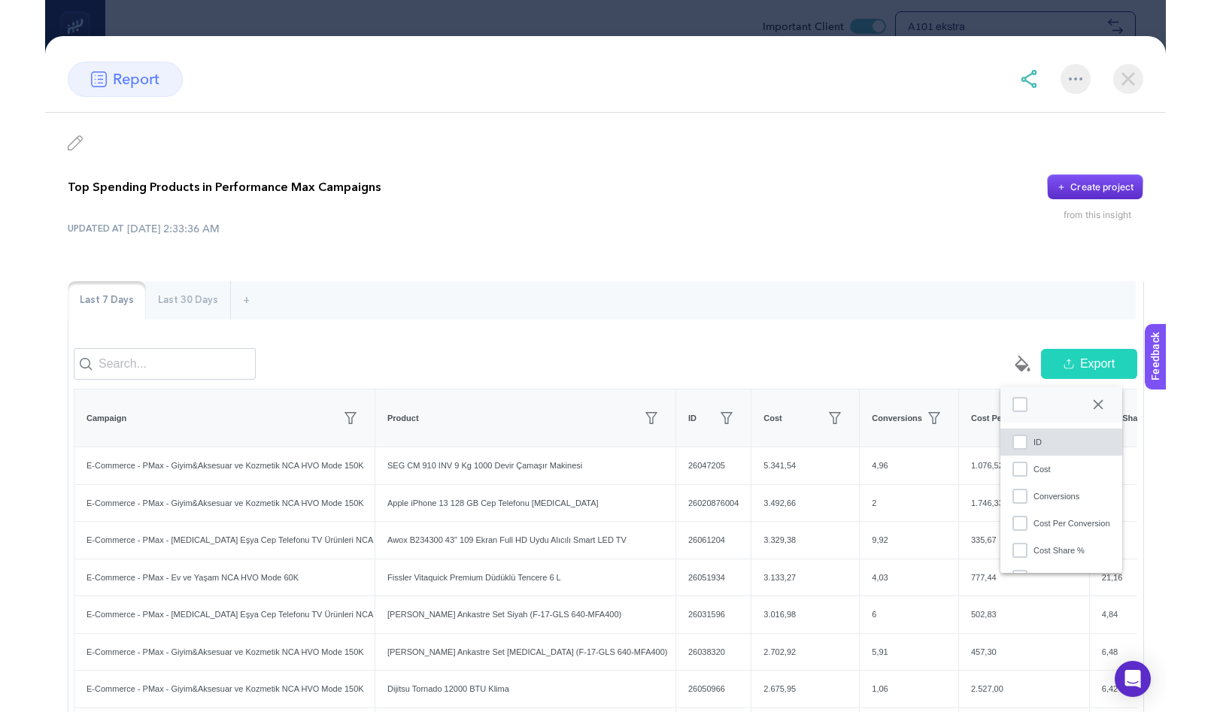
scroll to position [8, 69]
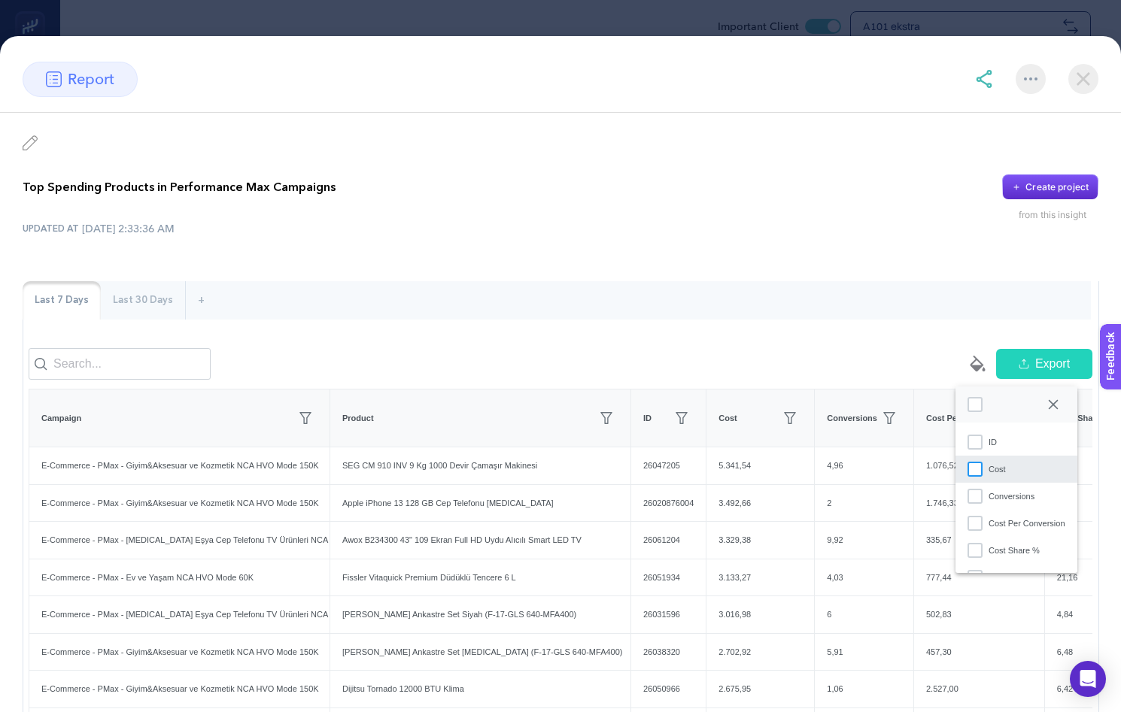
click at [977, 470] on div "Cost" at bounding box center [975, 469] width 15 height 15
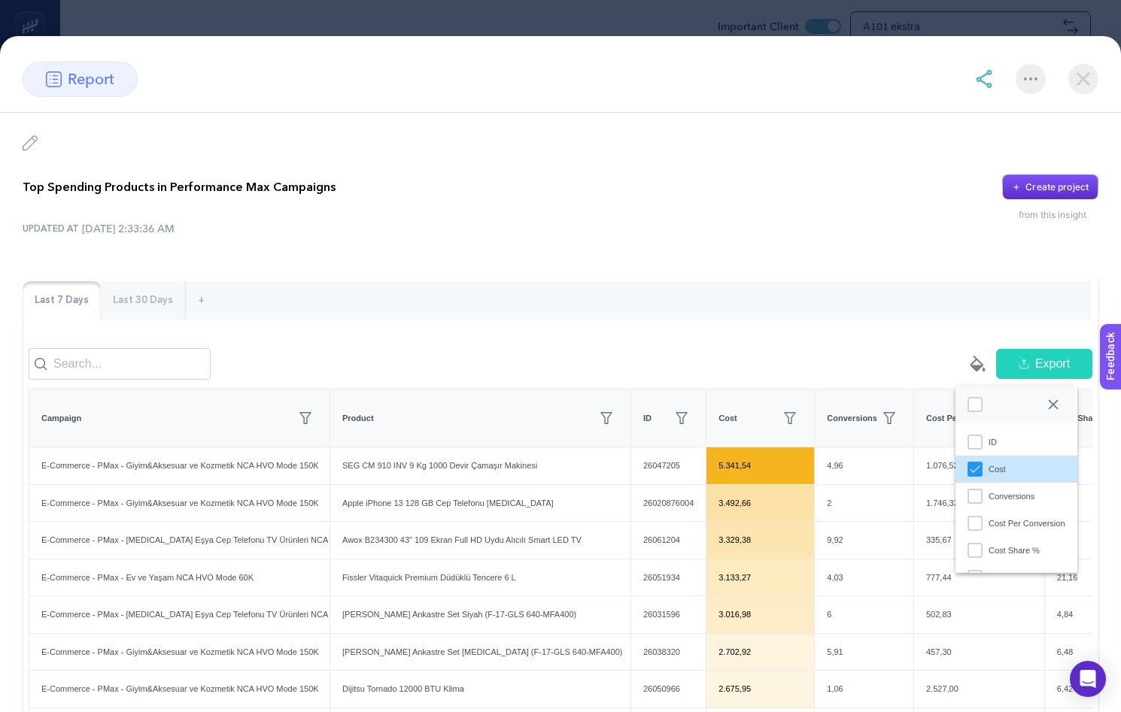
click at [707, 361] on div "Cost paint-bucket-solid Export" at bounding box center [827, 364] width 532 height 32
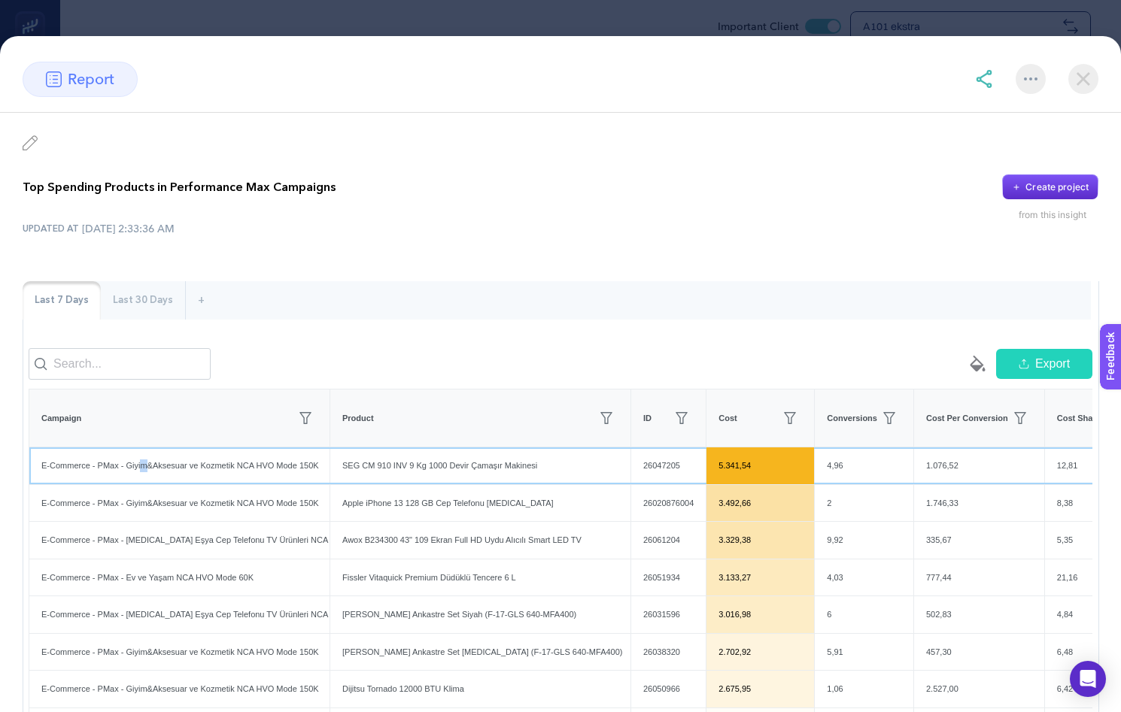
drag, startPoint x: 150, startPoint y: 484, endPoint x: 182, endPoint y: 485, distance: 31.6
click at [152, 484] on div "E-Commerce - PMax - Giyim&Aksesuar ve Kozmetik NCA HVO Mode 150K" at bounding box center [179, 466] width 300 height 37
click at [185, 485] on div "E-Commerce - PMax - Giyim&Aksesuar ve Kozmetik NCA HVO Mode 150K" at bounding box center [179, 466] width 300 height 37
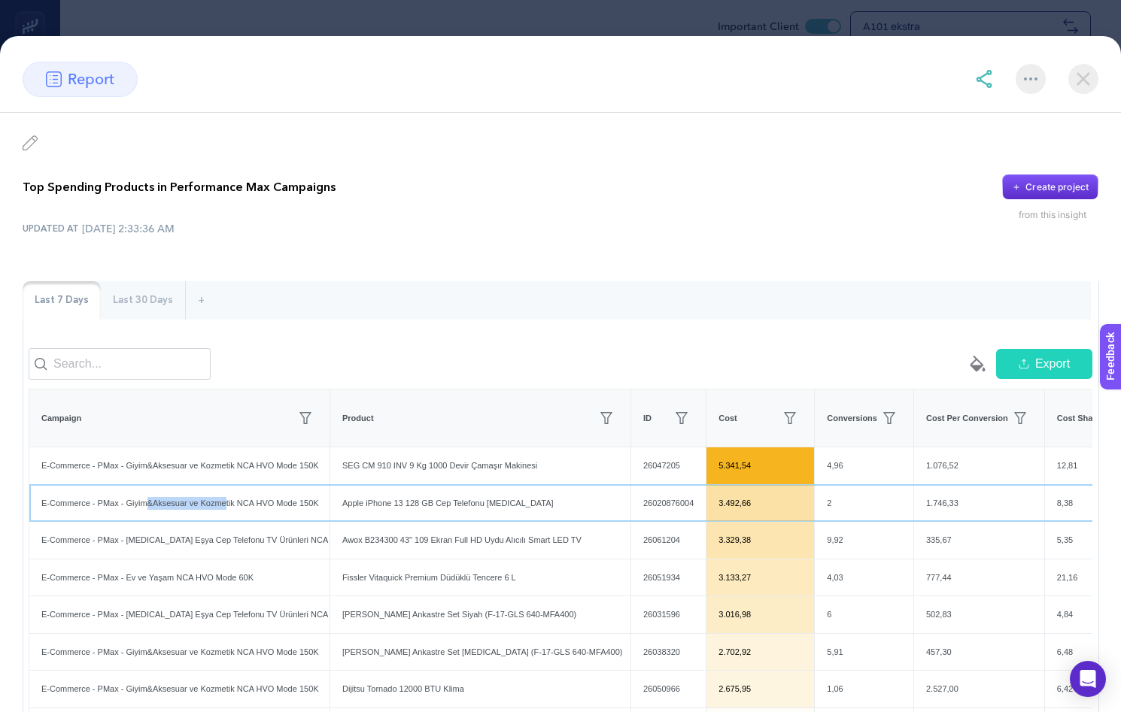
drag, startPoint x: 154, startPoint y: 512, endPoint x: 237, endPoint y: 517, distance: 82.9
click at [237, 517] on div "E-Commerce - PMax - Giyim&Aksesuar ve Kozmetik NCA HVO Mode 150K" at bounding box center [179, 503] width 300 height 37
drag, startPoint x: 350, startPoint y: 520, endPoint x: 454, endPoint y: 518, distance: 103.9
click at [454, 518] on div "Apple iPhone 13 128 GB Cep Telefonu [MEDICAL_DATA]" at bounding box center [480, 503] width 300 height 37
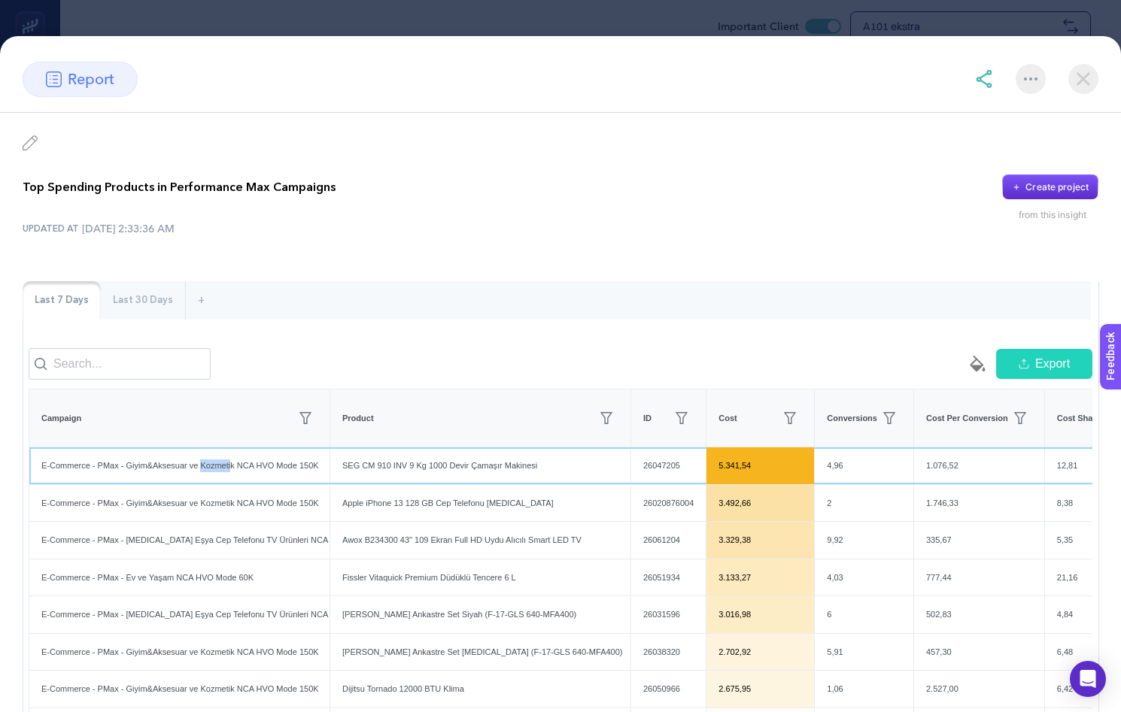
drag, startPoint x: 211, startPoint y: 477, endPoint x: 242, endPoint y: 475, distance: 31.7
click at [242, 475] on div "E-Commerce - PMax - Giyim&Aksesuar ve Kozmetik NCA HVO Mode 150K" at bounding box center [179, 466] width 300 height 37
drag, startPoint x: 364, startPoint y: 479, endPoint x: 438, endPoint y: 478, distance: 73.7
click at [437, 478] on div "SEG CM 910 INV 9 Kg 1000 Devir Çamaşır Makinesi" at bounding box center [480, 466] width 300 height 37
drag, startPoint x: 451, startPoint y: 477, endPoint x: 488, endPoint y: 478, distance: 36.1
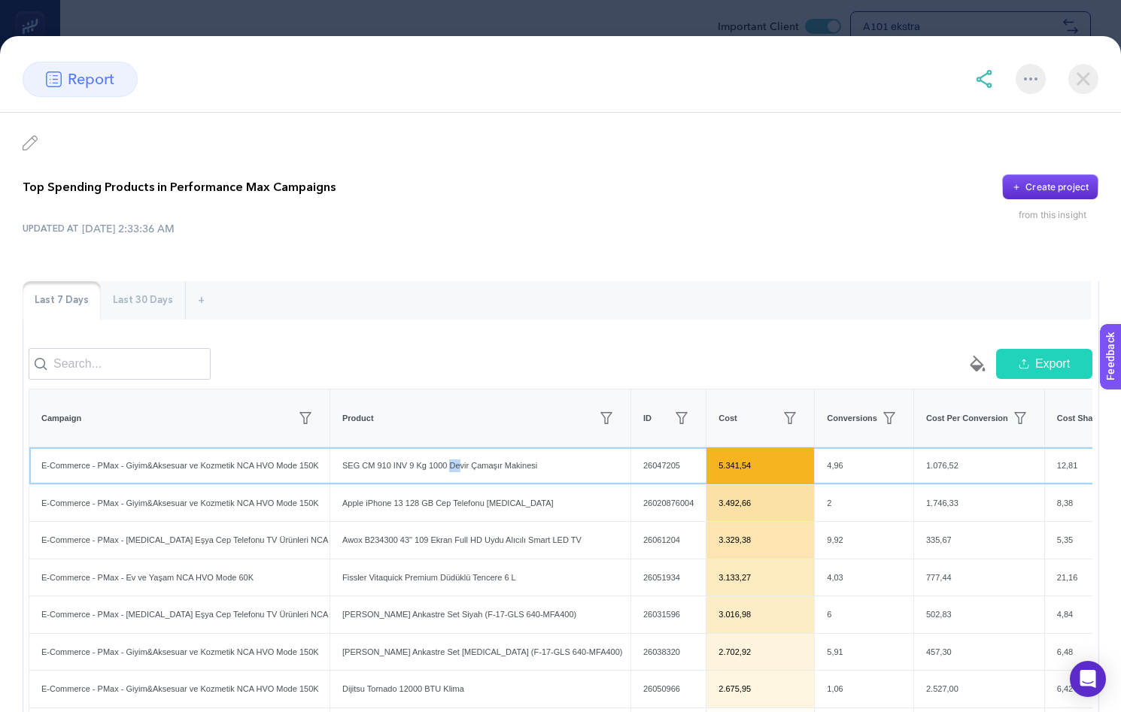
click at [472, 477] on div "SEG CM 910 INV 9 Kg 1000 Devir Çamaşır Makinesi" at bounding box center [480, 466] width 300 height 37
drag, startPoint x: 162, startPoint y: 482, endPoint x: 357, endPoint y: 487, distance: 195.7
click at [237, 483] on div "E-Commerce - PMax - Giyim&Aksesuar ve Kozmetik NCA HVO Mode 150K" at bounding box center [179, 466] width 300 height 37
drag, startPoint x: 474, startPoint y: 482, endPoint x: 531, endPoint y: 479, distance: 57.3
click at [531, 479] on div "SEG CM 910 INV 9 Kg 1000 Devir Çamaşır Makinesi" at bounding box center [480, 466] width 300 height 37
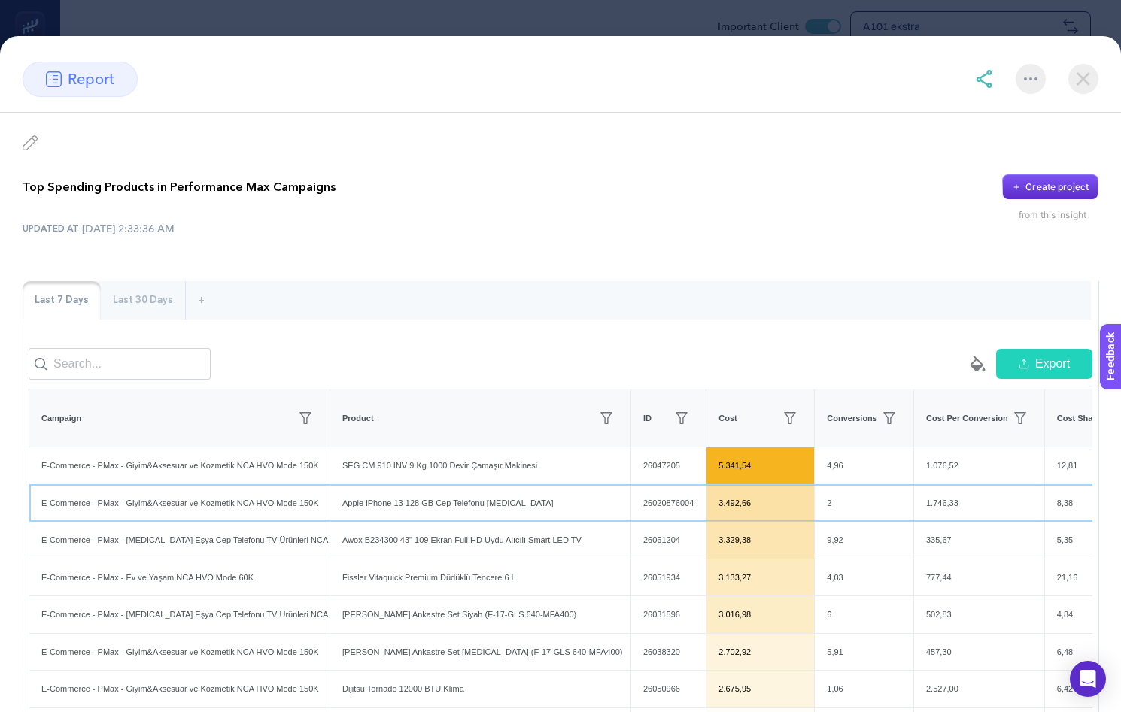
drag, startPoint x: 441, startPoint y: 519, endPoint x: 503, endPoint y: 512, distance: 62.1
click at [456, 517] on div "Apple iPhone 13 128 GB Cep Telefonu Beyaz" at bounding box center [480, 503] width 300 height 37
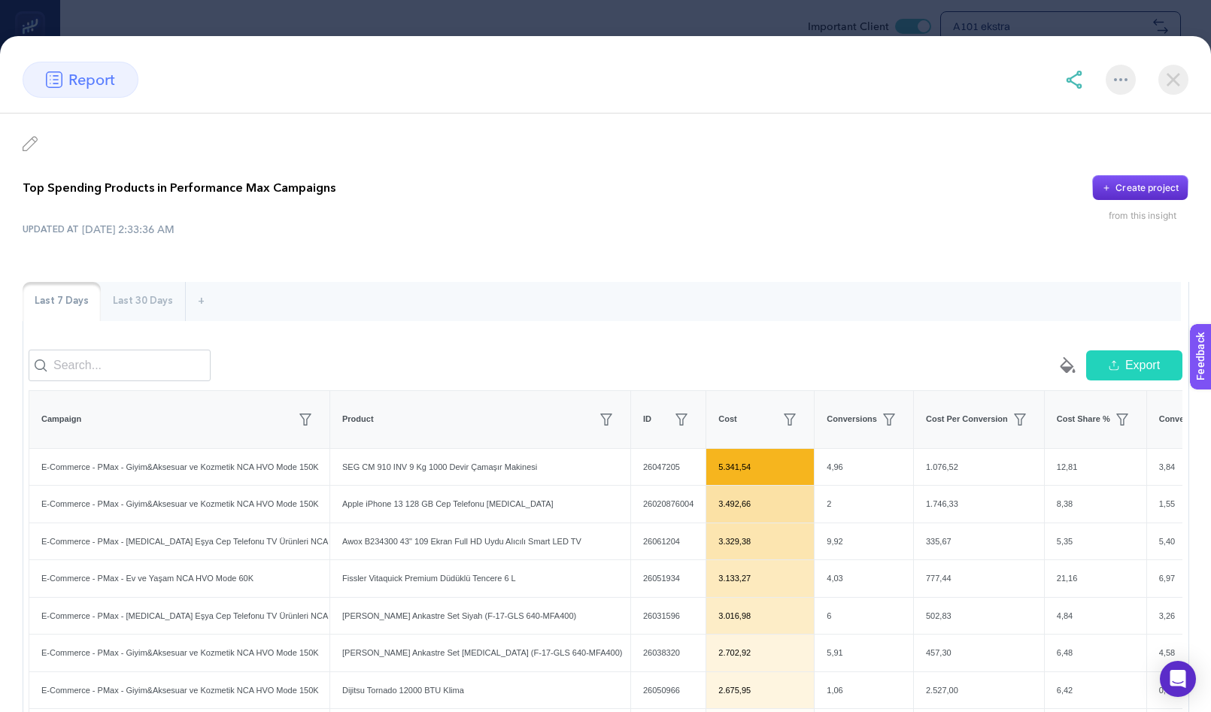
click at [67, 213] on div "Top Spending Products in Performance Max Campaigns Create project from this ins…" at bounding box center [606, 198] width 1166 height 47
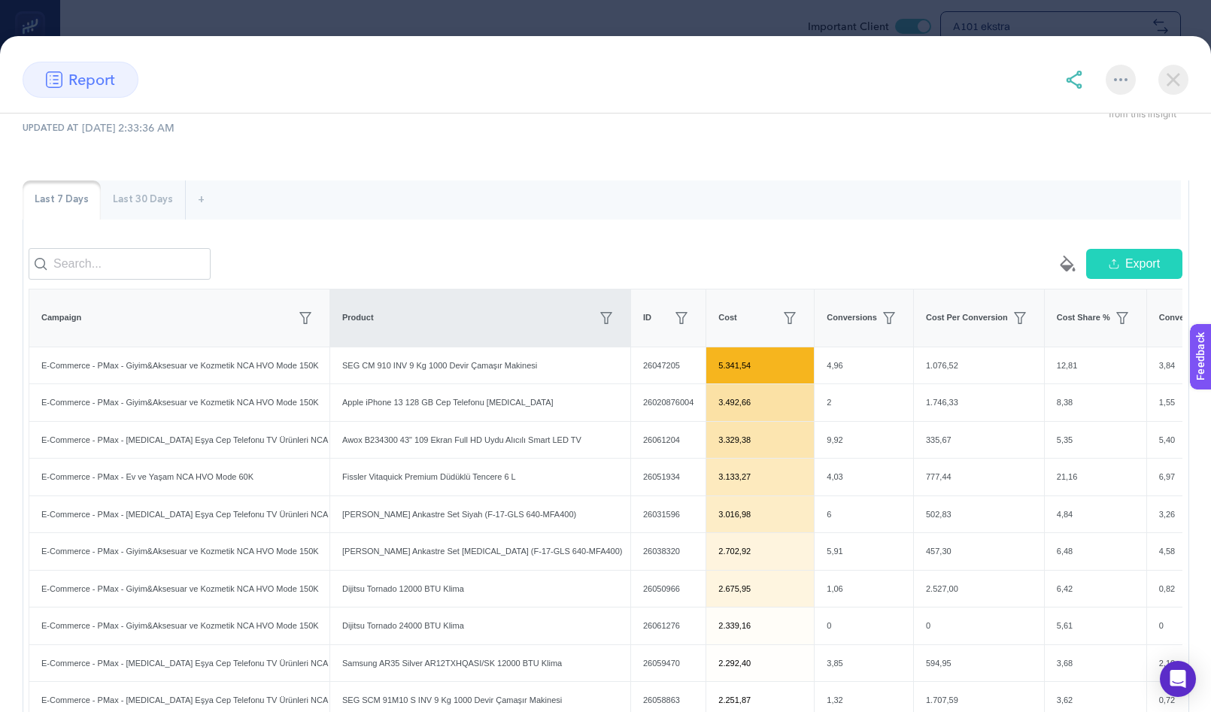
scroll to position [46, 0]
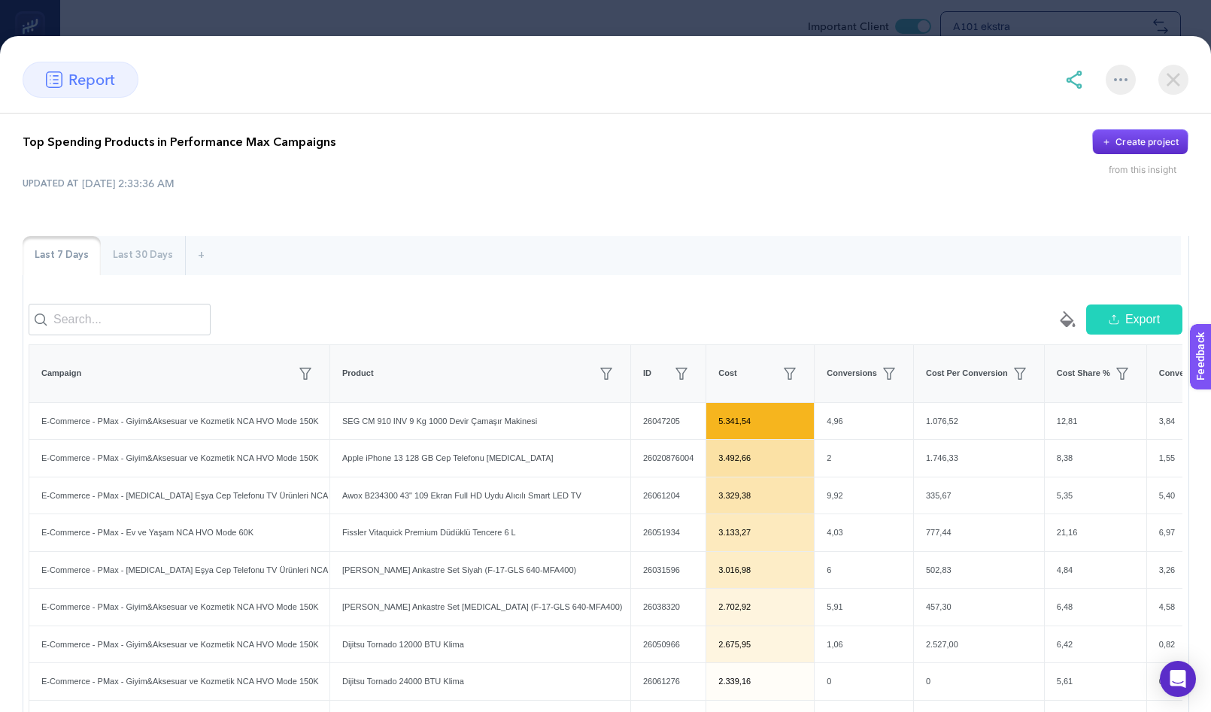
click at [891, 168] on div "Top Spending Products in Performance Max Campaigns Create project from this ins…" at bounding box center [606, 152] width 1166 height 47
click at [1132, 73] on img at bounding box center [1174, 80] width 30 height 30
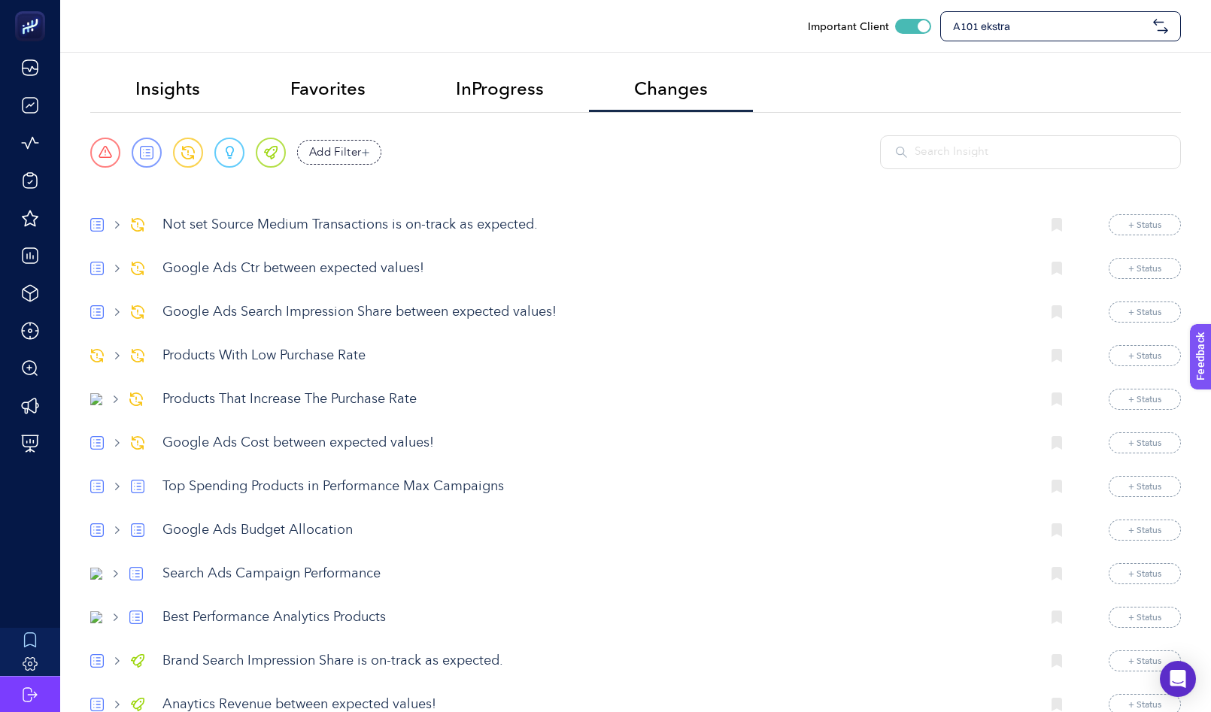
click at [203, 497] on p "Top Spending Products in Performance Max Campaigns" at bounding box center [596, 487] width 867 height 20
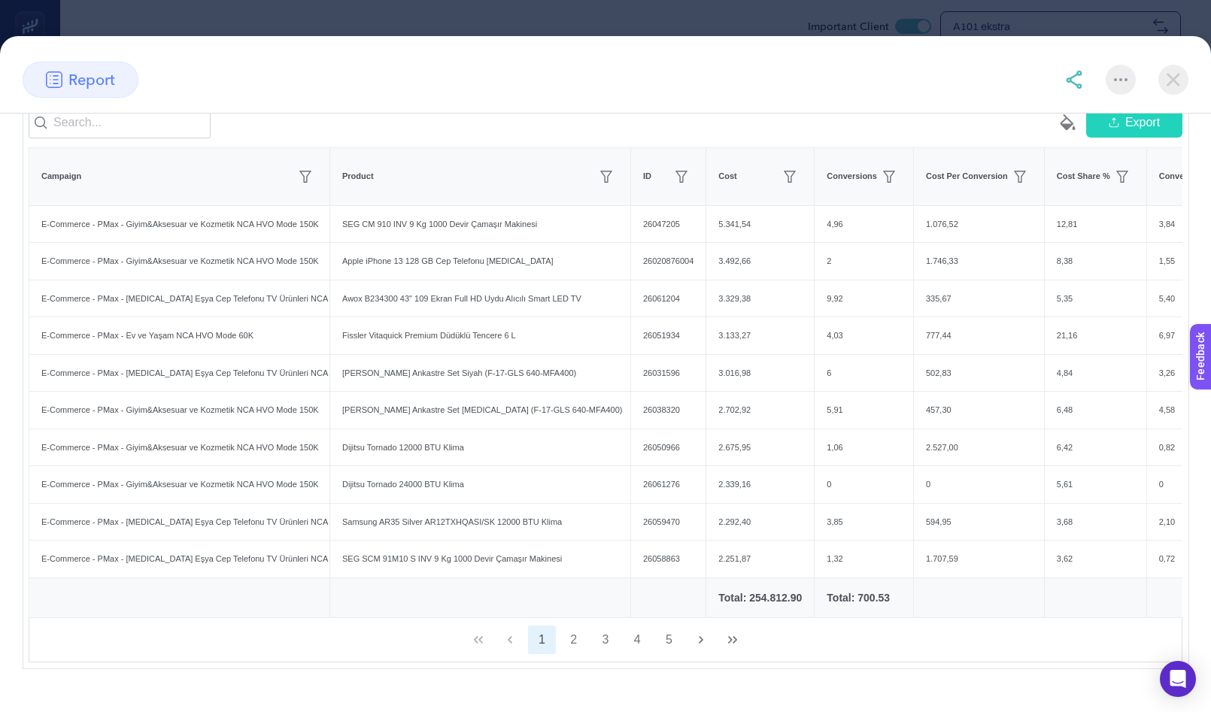
scroll to position [245, 0]
drag, startPoint x: 701, startPoint y: 239, endPoint x: 735, endPoint y: 238, distance: 33.9
click at [735, 238] on div "5.341,54" at bounding box center [760, 222] width 108 height 37
drag, startPoint x: 705, startPoint y: 274, endPoint x: 737, endPoint y: 278, distance: 32.7
click at [737, 278] on div "3.492,66" at bounding box center [760, 259] width 108 height 37
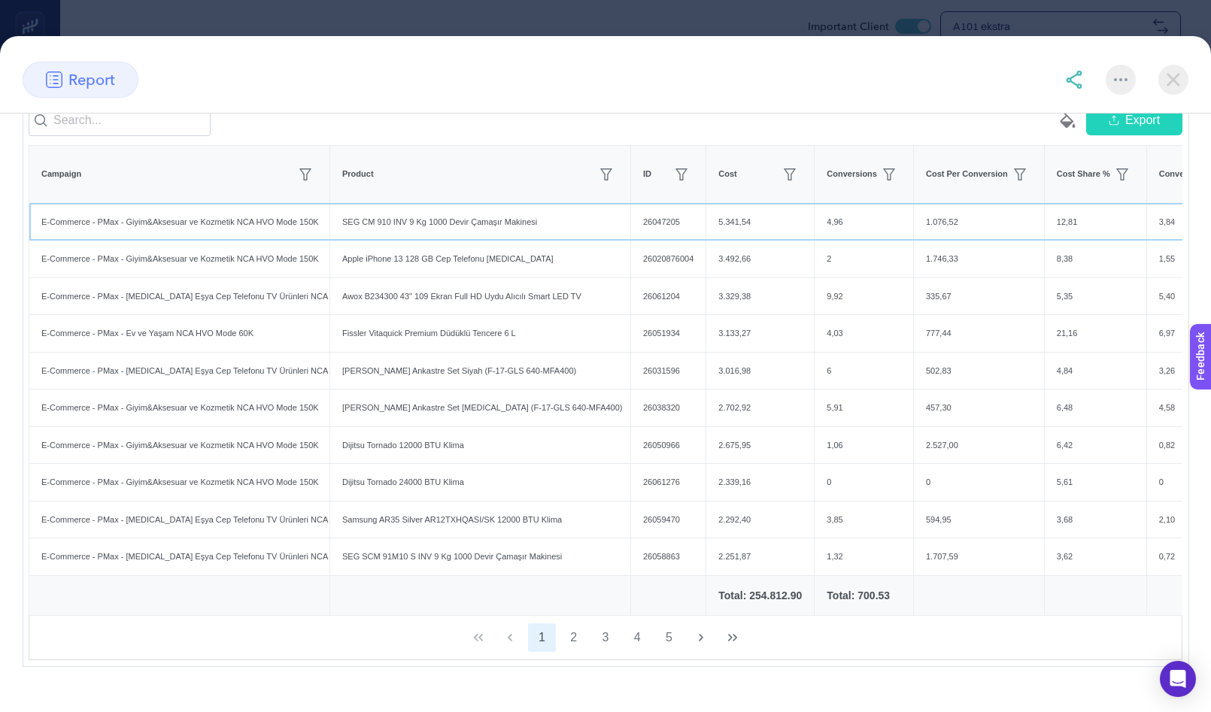
click at [706, 239] on div "5.341,54" at bounding box center [760, 222] width 108 height 37
click at [485, 237] on div "SEG CM 910 INV 9 Kg 1000 Devir Çamaşır Makinesi" at bounding box center [480, 222] width 300 height 37
drag, startPoint x: 710, startPoint y: 276, endPoint x: 725, endPoint y: 278, distance: 15.1
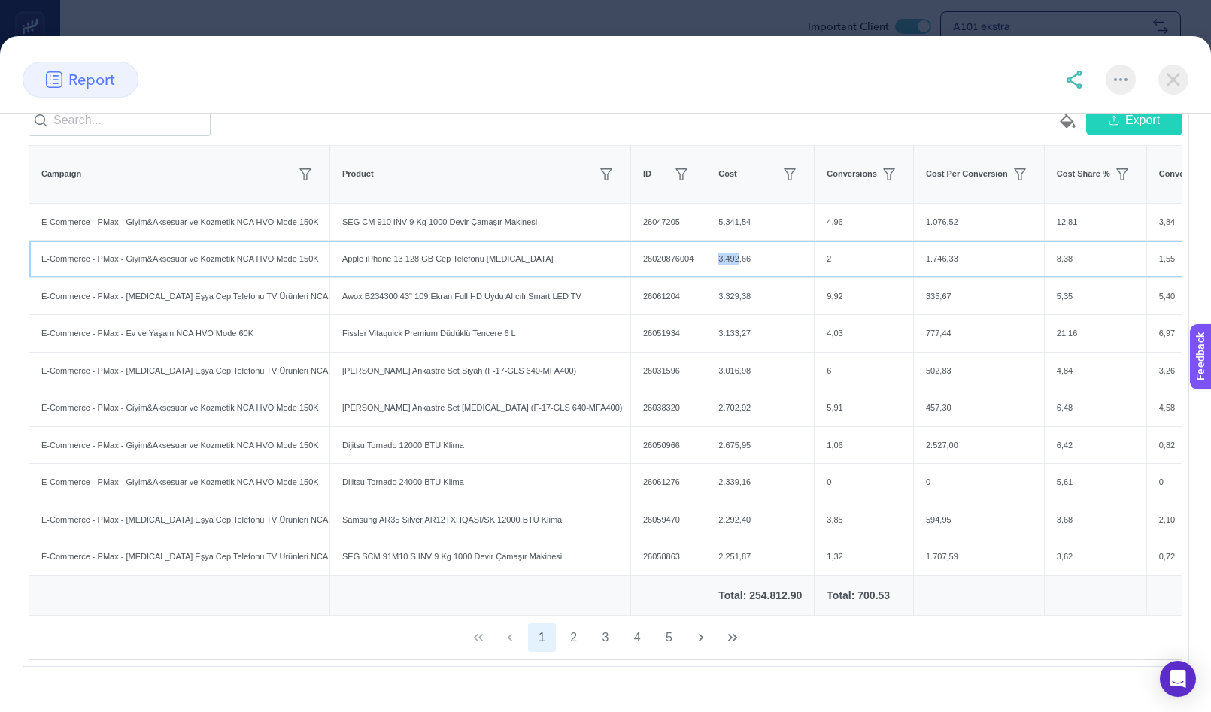
click at [725, 278] on div "3.492,66" at bounding box center [760, 259] width 108 height 37
drag, startPoint x: 706, startPoint y: 305, endPoint x: 737, endPoint y: 312, distance: 31.8
click at [734, 311] on div "3.329,38" at bounding box center [760, 296] width 108 height 37
click at [472, 262] on div "Apple iPhone 13 128 GB Cep Telefonu Beyaz" at bounding box center [480, 259] width 300 height 37
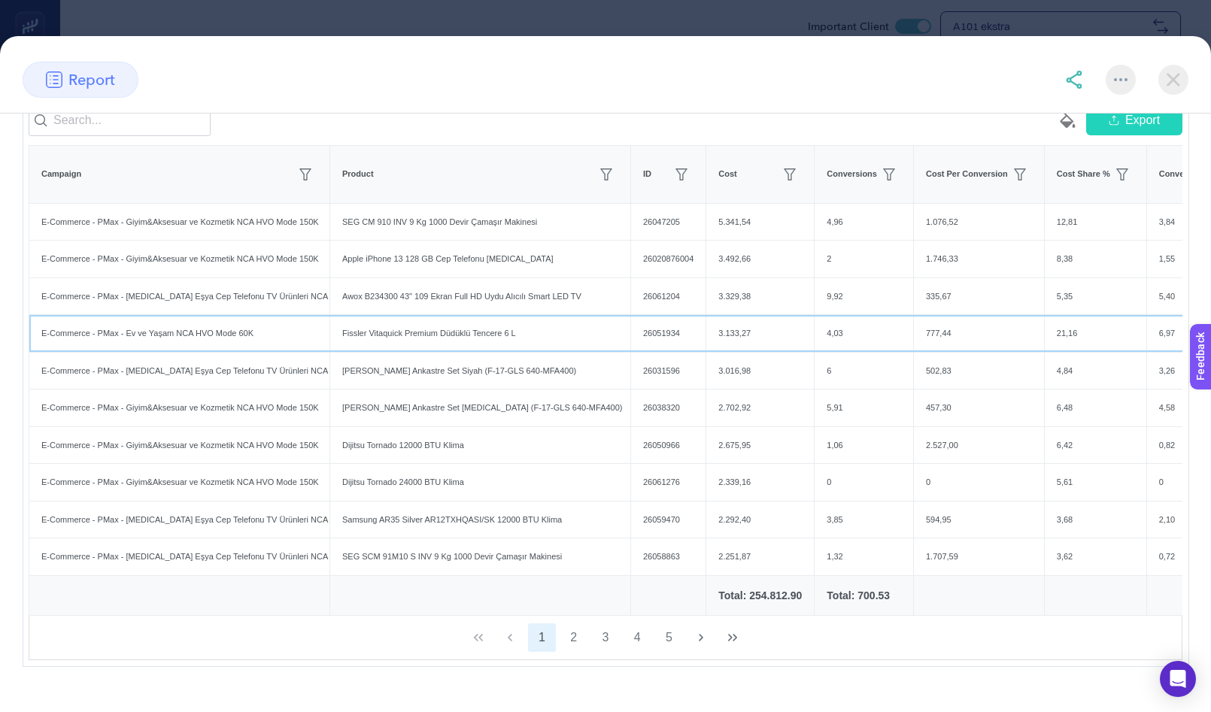
click at [456, 347] on div "Fissler Vitaquick Premium Düdüklü Tencere 6 L" at bounding box center [480, 333] width 300 height 37
click at [457, 352] on div "Fissler Vitaquick Premium Düdüklü Tencere 6 L" at bounding box center [480, 333] width 300 height 37
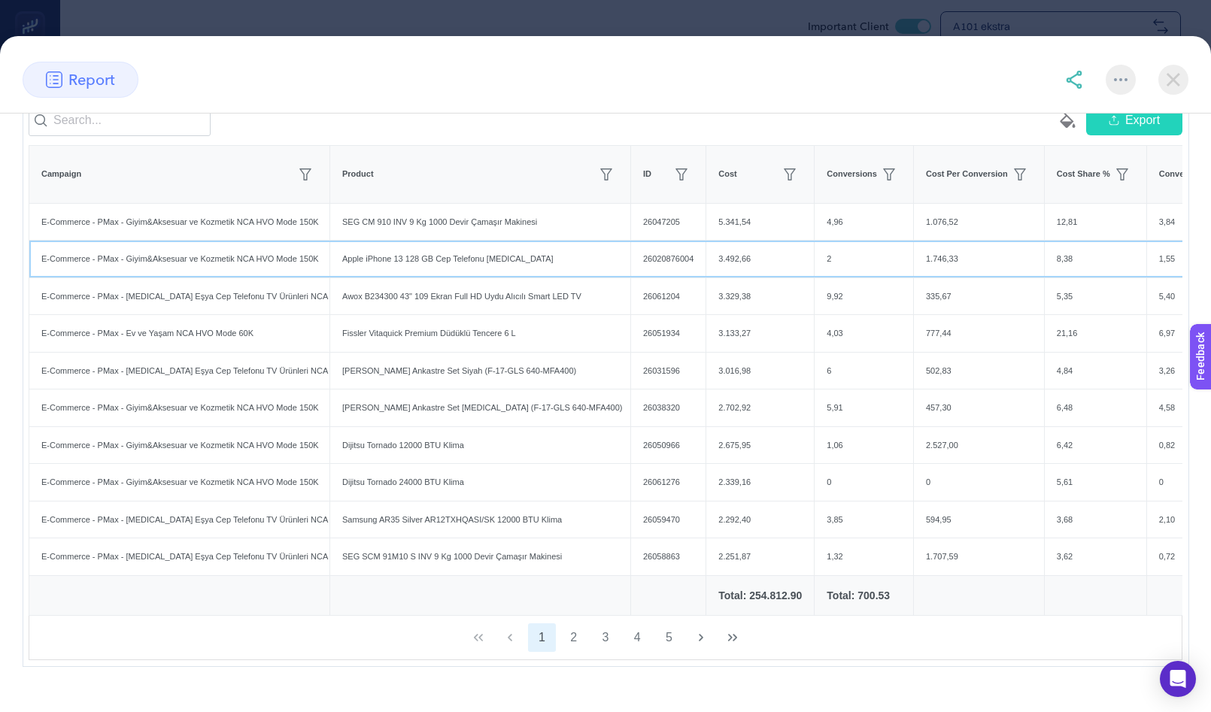
click at [459, 278] on div "Apple iPhone 13 128 GB Cep Telefonu Beyaz" at bounding box center [480, 259] width 300 height 37
click at [1132, 65] on img at bounding box center [1174, 80] width 30 height 30
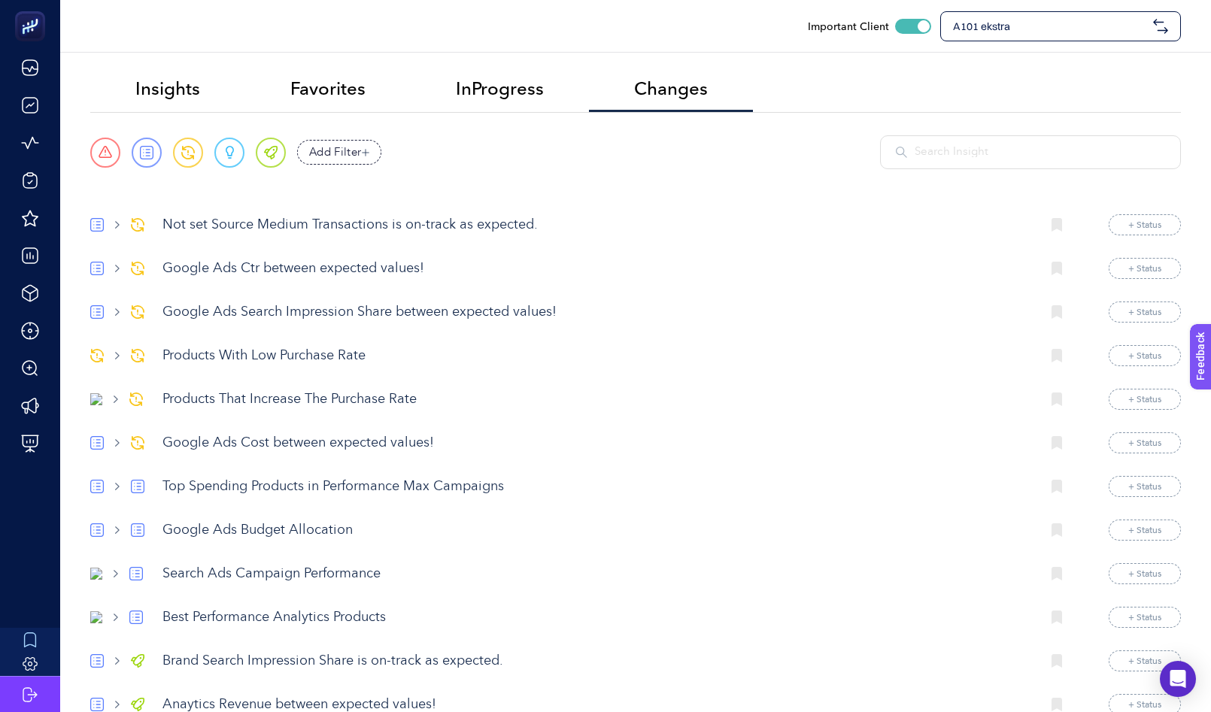
click at [232, 497] on p "Top Spending Products in Performance Max Campaigns" at bounding box center [596, 487] width 867 height 20
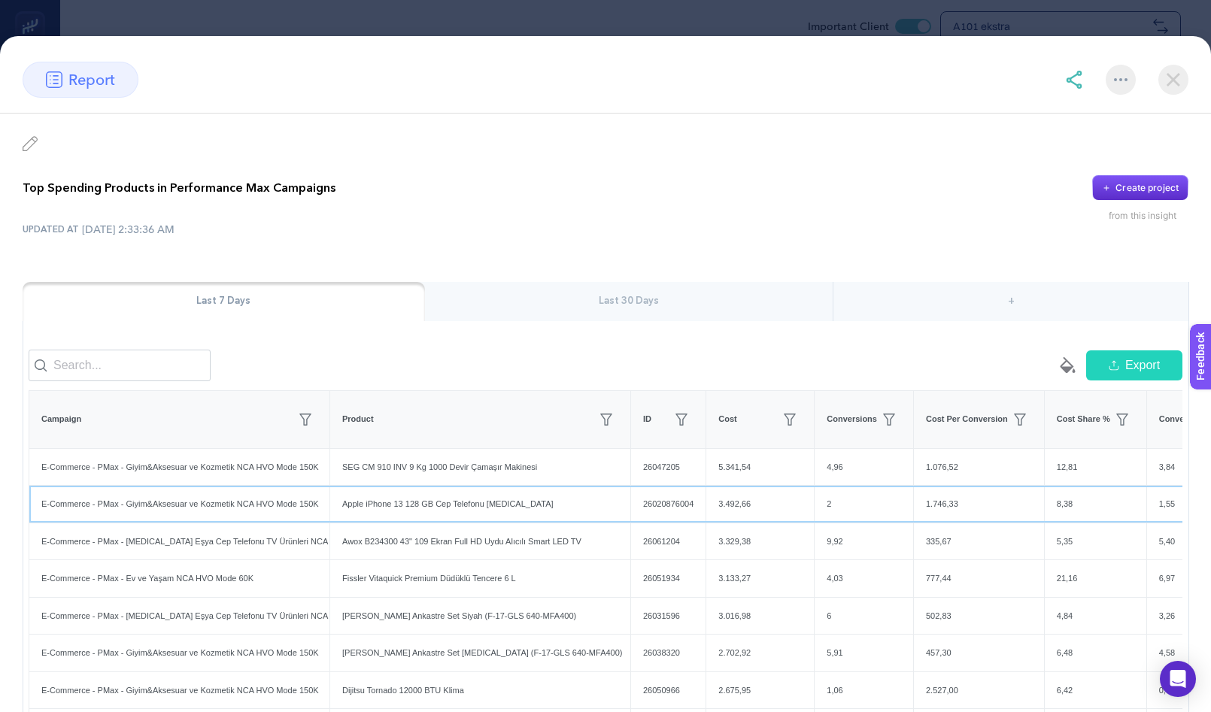
click at [196, 518] on div "E-Commerce - PMax - Giyim&Aksesuar ve Kozmetik NCA HVO Mode 150K" at bounding box center [179, 504] width 300 height 37
copy tr "E-Commerce - PMax - Giyim&Aksesuar ve Kozmetik NCA HVO Mode 150K"
click at [138, 381] on input at bounding box center [120, 366] width 182 height 32
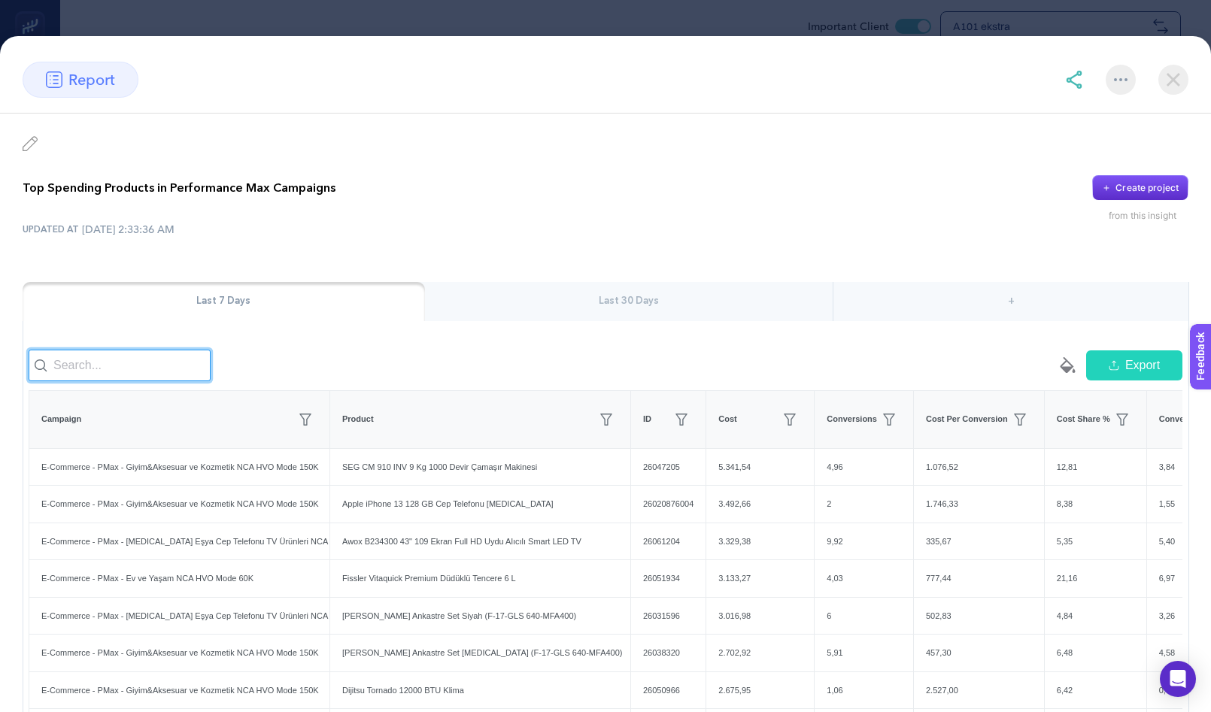
paste input "E-Commerce - PMax - Giyim&Aksesuar ve Kozmetik NCA HVO Mode 150K"
type input "E-Commerce - PMax - Giyim&Aksesuar ve Kozmetik NCA HVO Mode 150K"
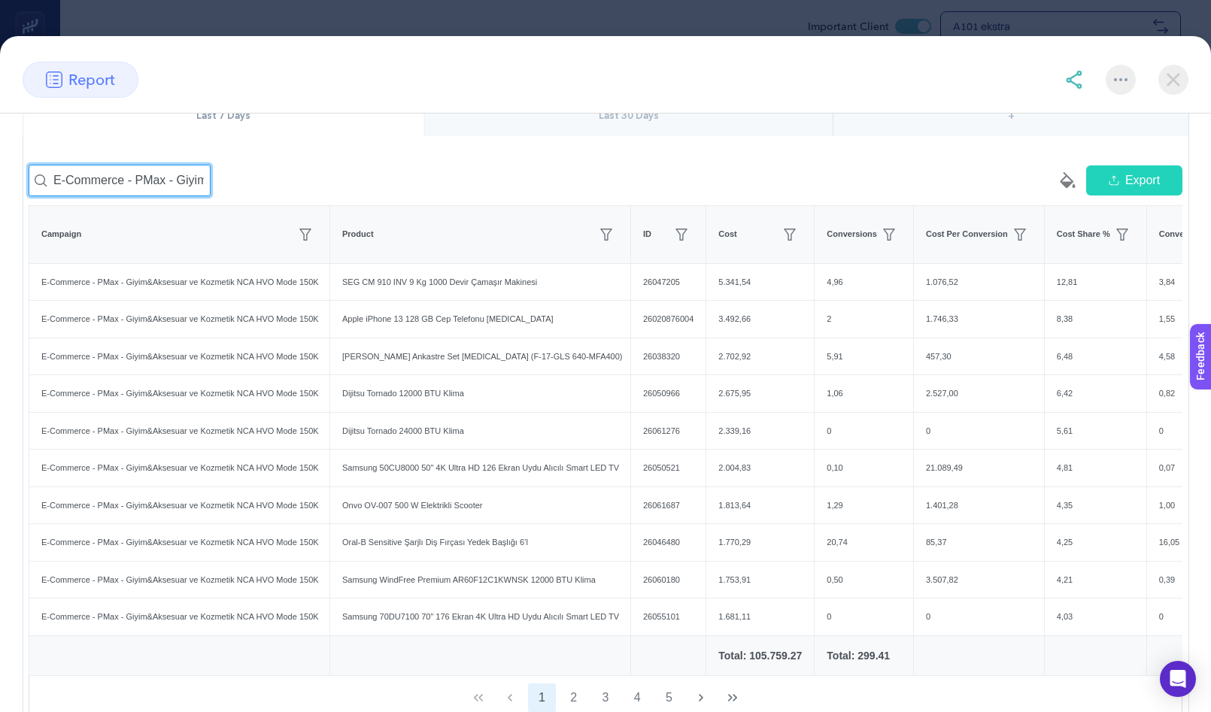
scroll to position [186, 0]
click at [1132, 74] on img at bounding box center [1174, 80] width 30 height 30
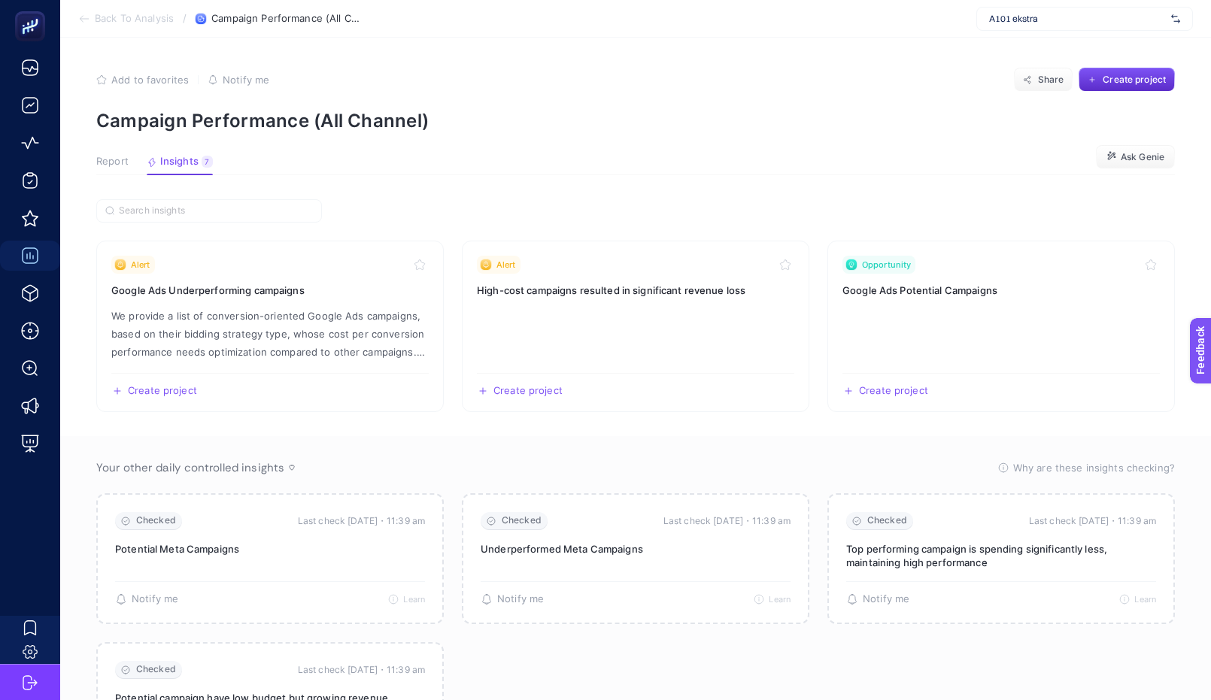
click at [114, 157] on span "Report" at bounding box center [112, 162] width 32 height 12
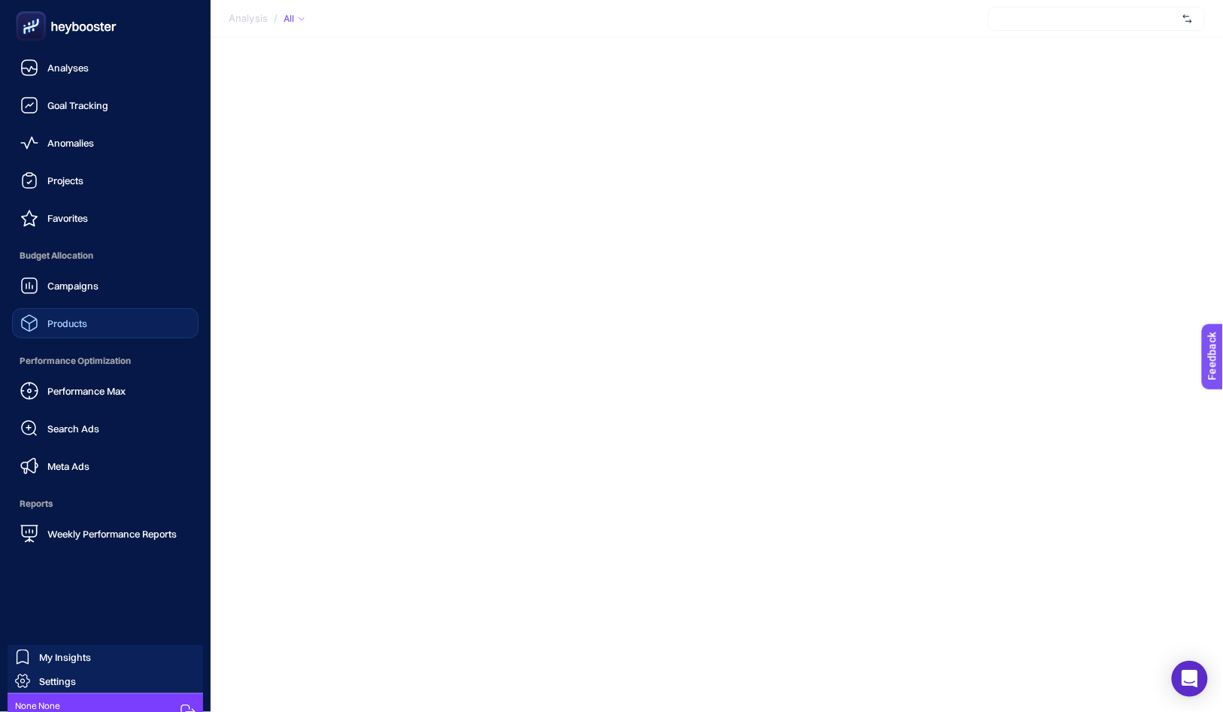
click at [55, 323] on span "Products" at bounding box center [67, 324] width 40 height 12
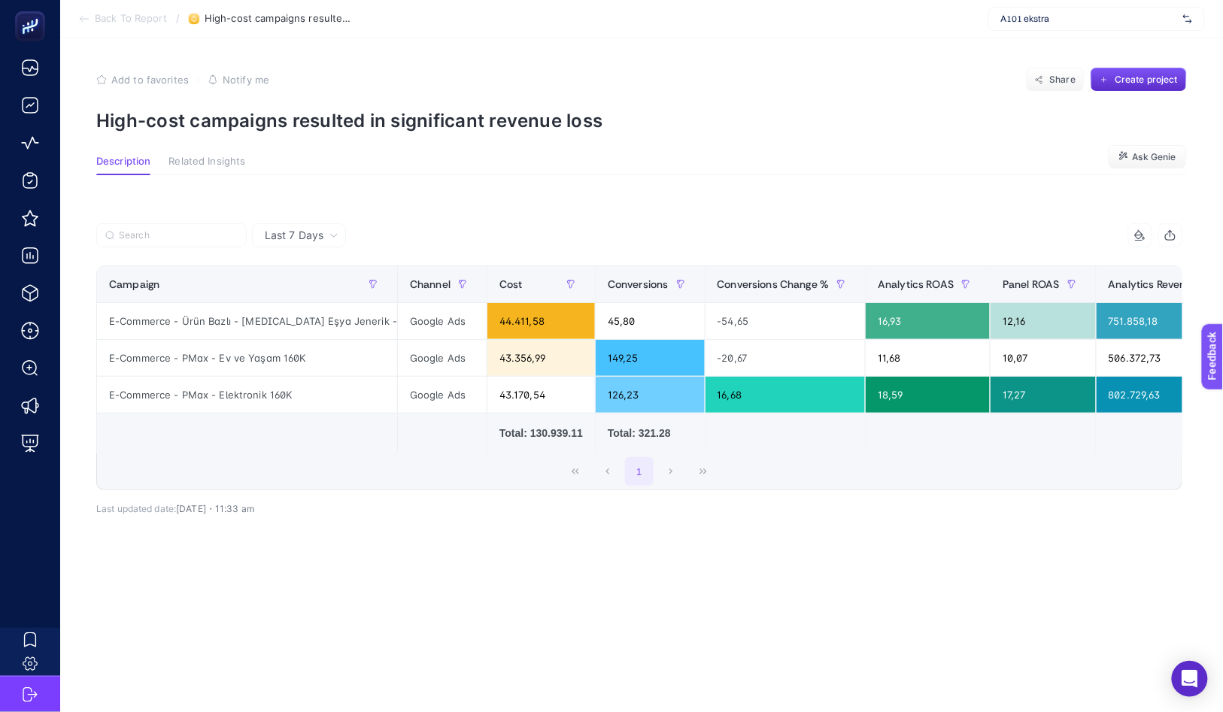
click at [286, 189] on article "Add to favorites false Notify me Share Create project High-cost campaigns resul…" at bounding box center [641, 375] width 1163 height 675
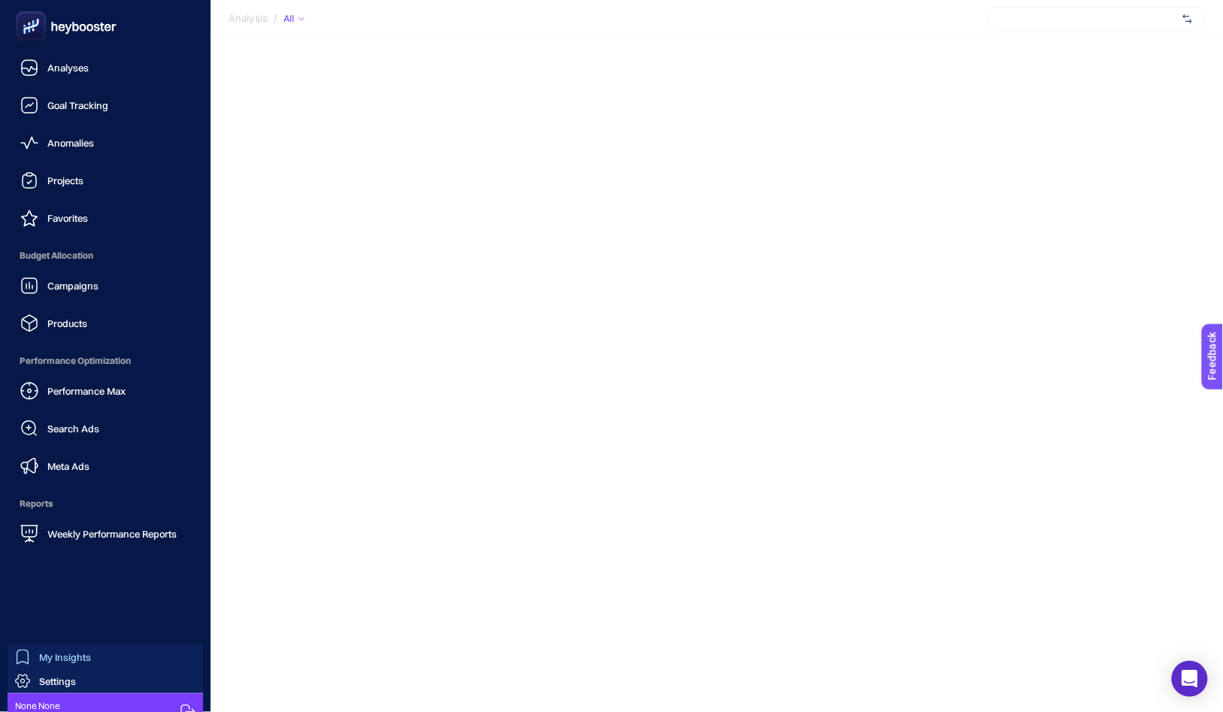
click at [25, 661] on icon at bounding box center [22, 657] width 15 height 15
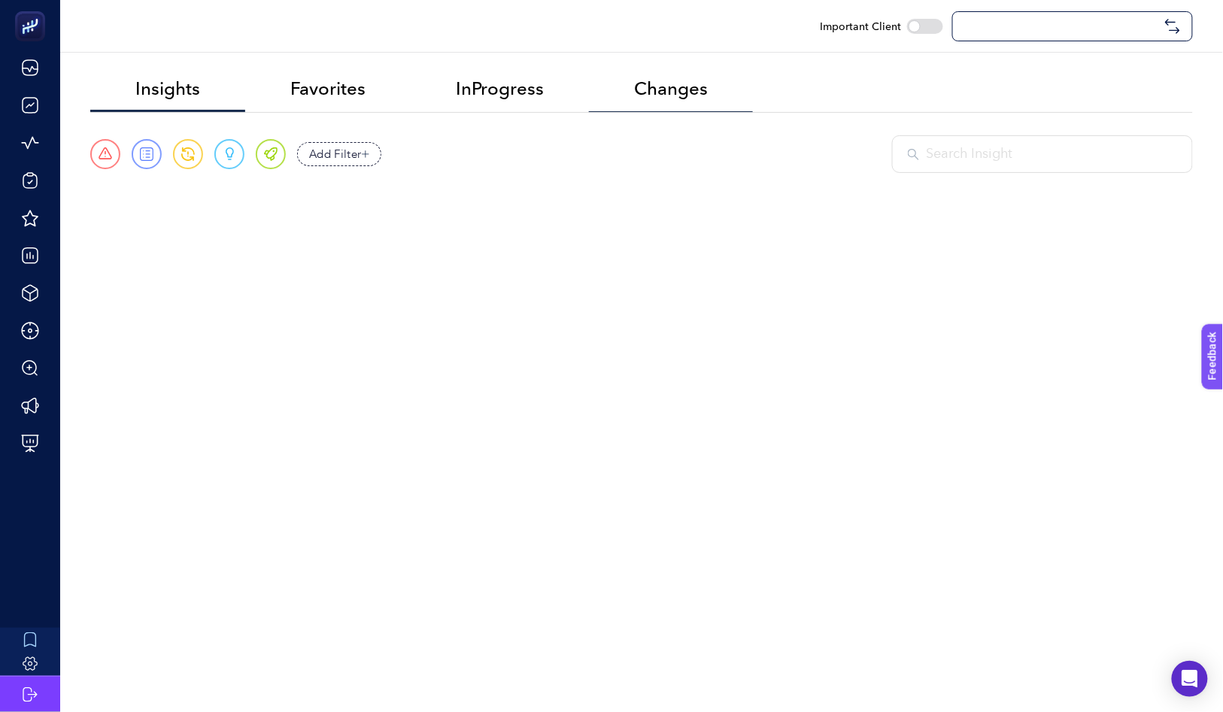
click at [686, 92] on span "Changes" at bounding box center [671, 88] width 74 height 21
checkbox input "true"
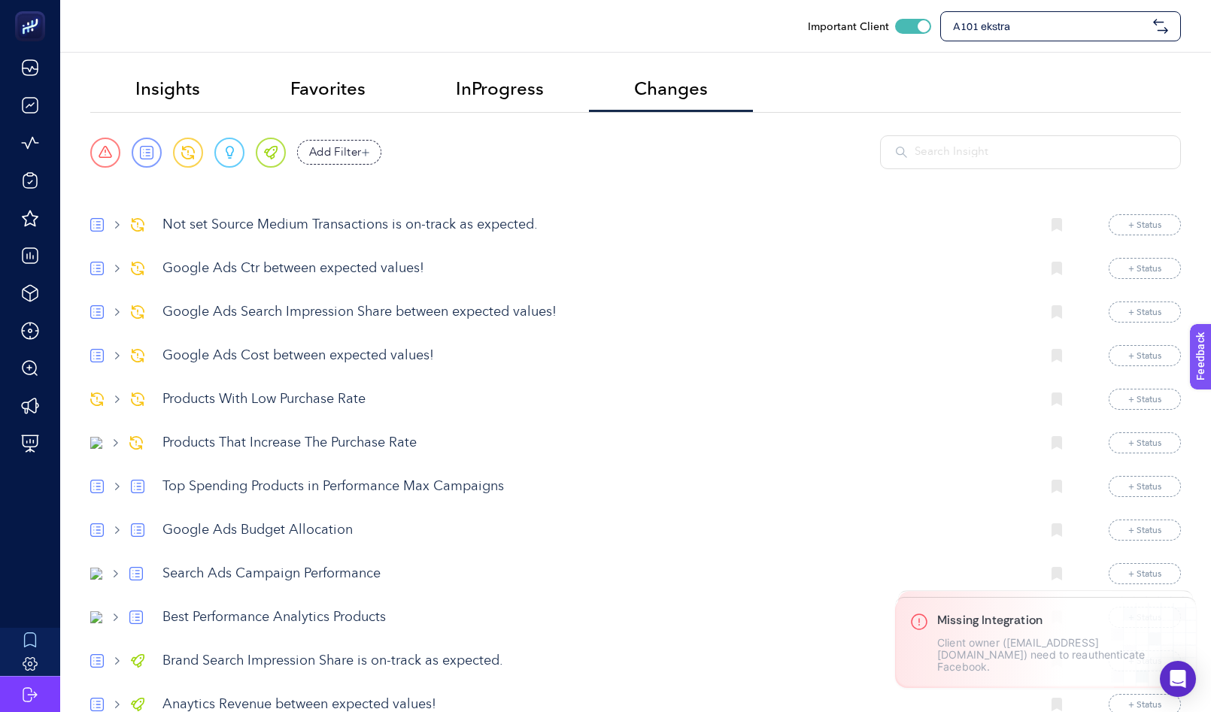
click at [223, 483] on p "Top Spending Products in Performance Max Campaigns" at bounding box center [596, 487] width 867 height 20
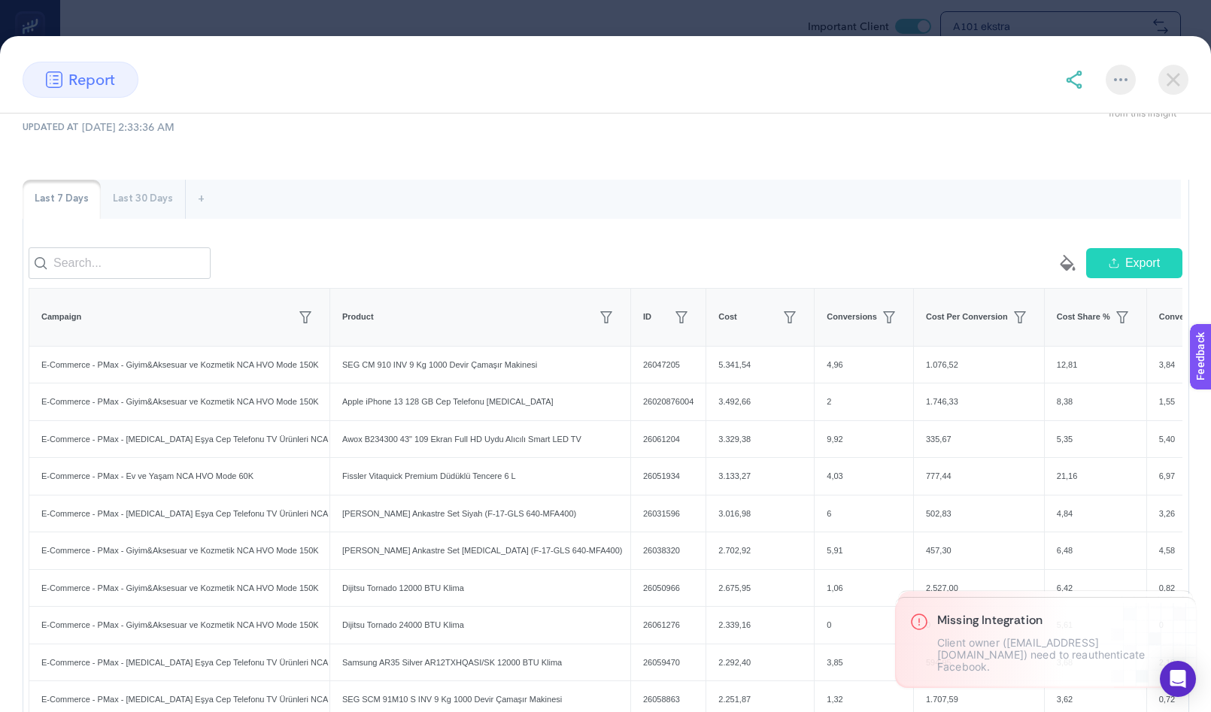
scroll to position [144, 0]
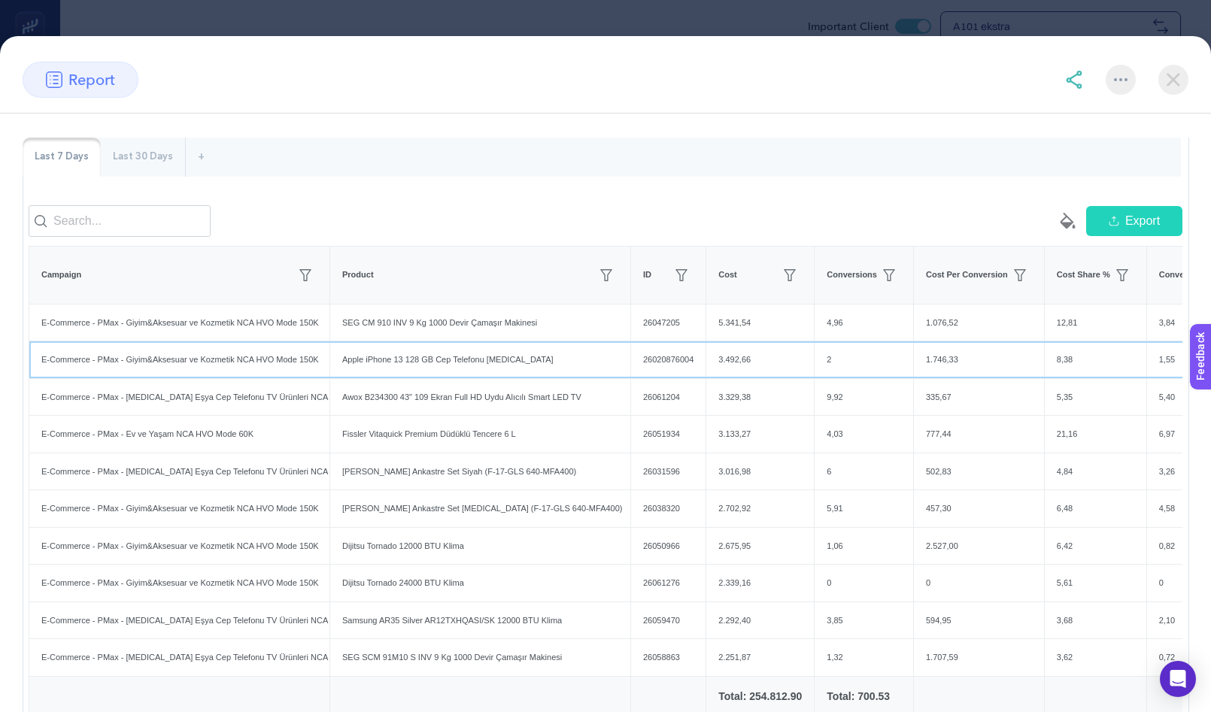
click at [470, 376] on div "Apple iPhone 13 128 GB Cep Telefonu Beyaz" at bounding box center [480, 360] width 300 height 37
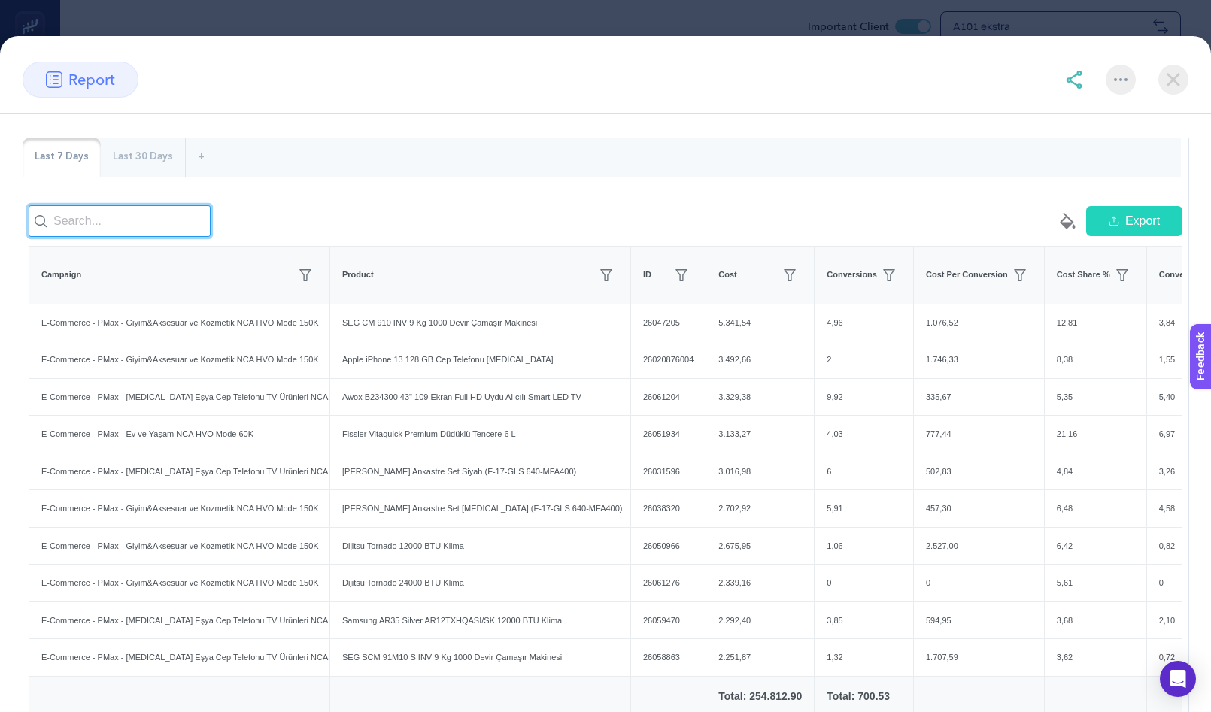
click at [156, 237] on input at bounding box center [120, 221] width 182 height 32
paste input "26020876004"
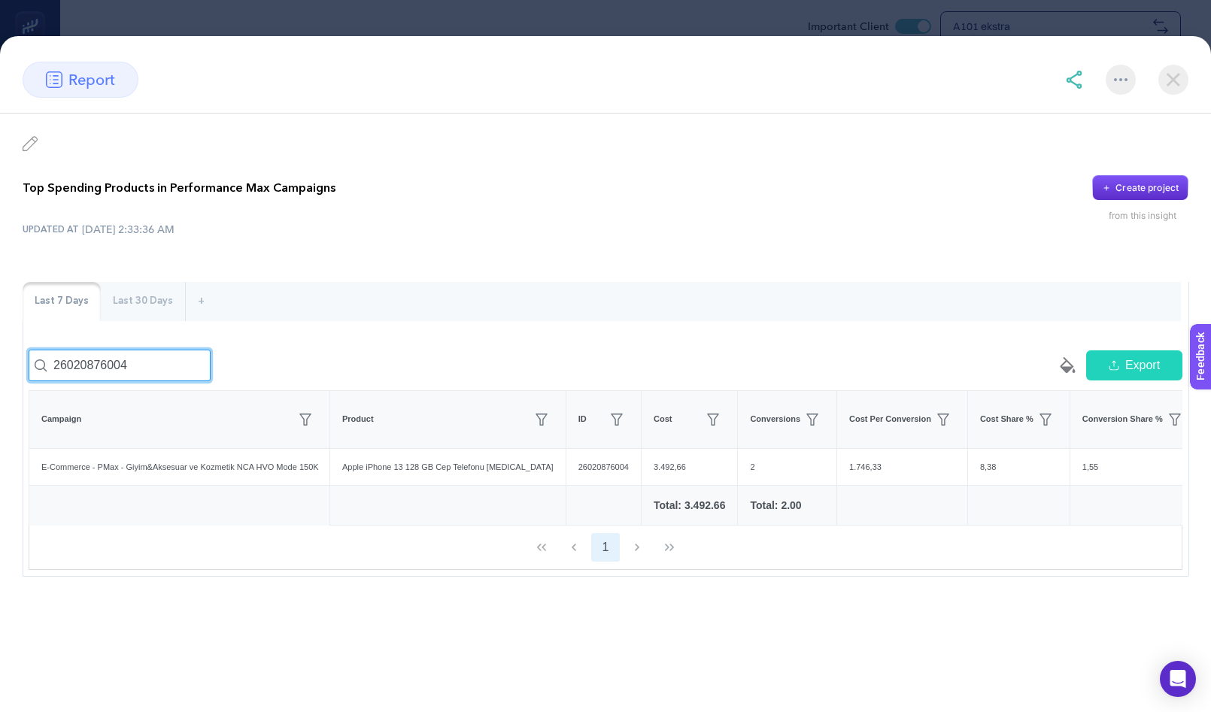
scroll to position [0, 0]
click at [642, 482] on div "3.492,66" at bounding box center [690, 467] width 96 height 37
click at [163, 381] on input "26020876004" at bounding box center [120, 366] width 182 height 32
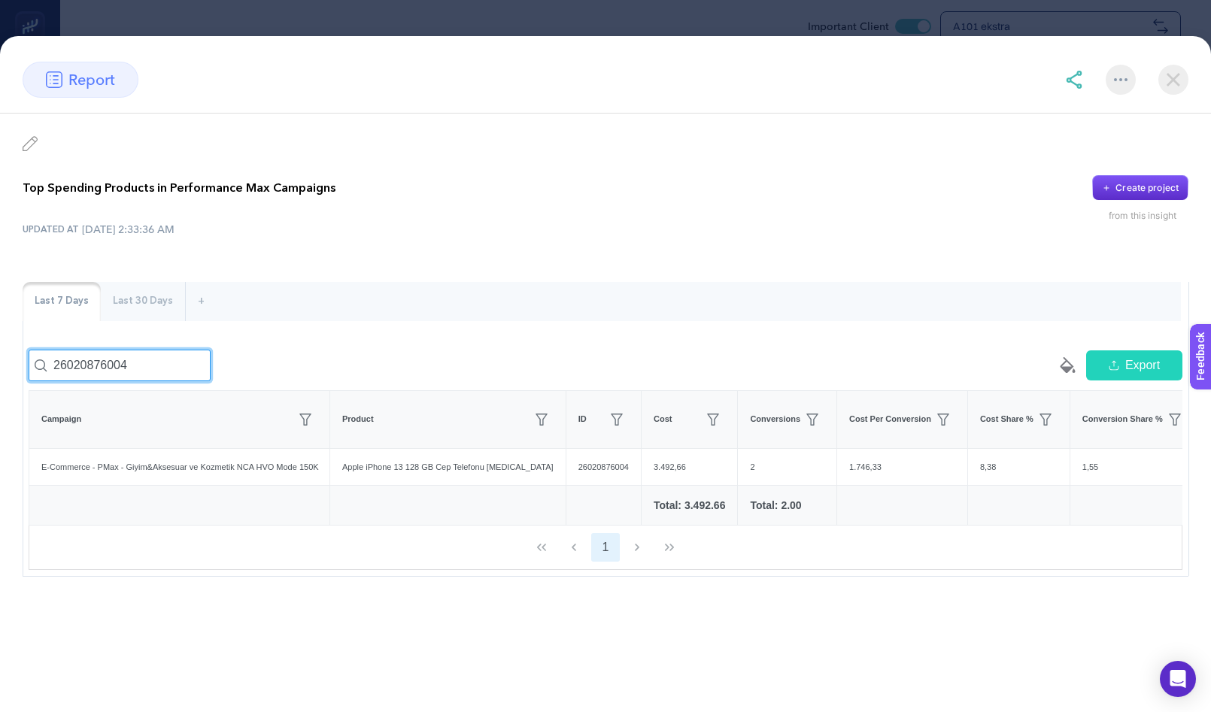
click at [163, 381] on input "26020876004" at bounding box center [120, 366] width 182 height 32
paste input "50966"
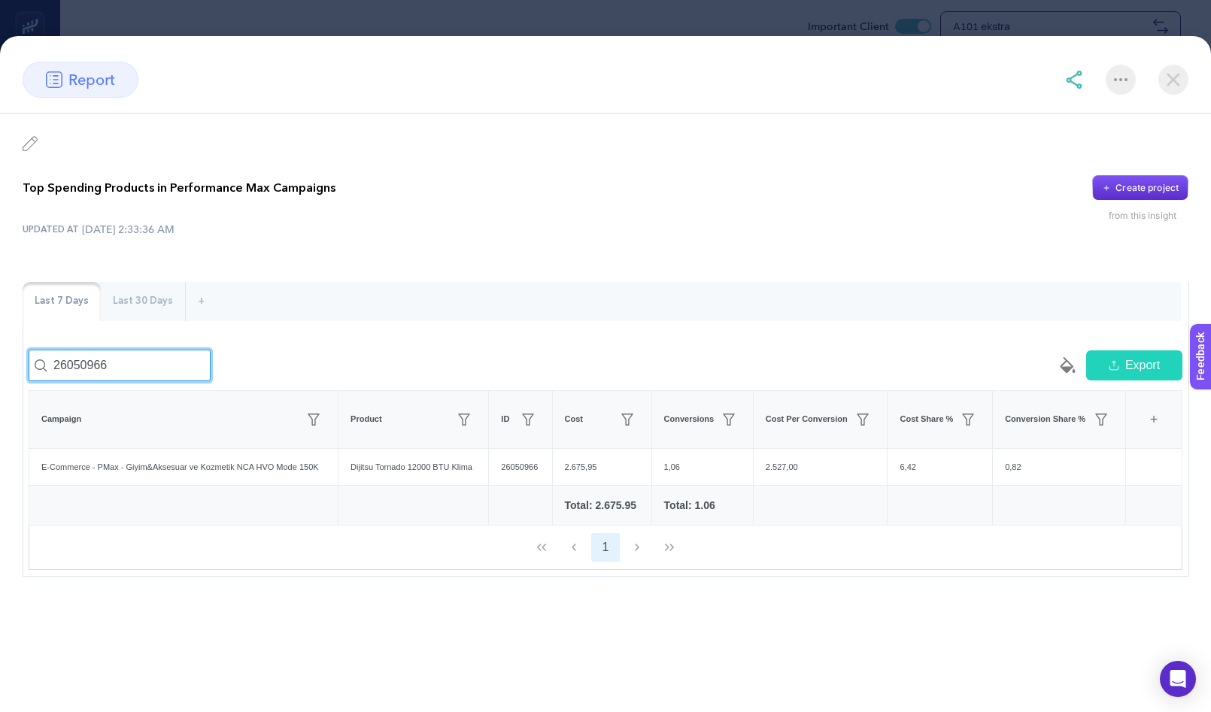
click at [159, 381] on input "26050966" at bounding box center [120, 366] width 182 height 32
paste input "47205"
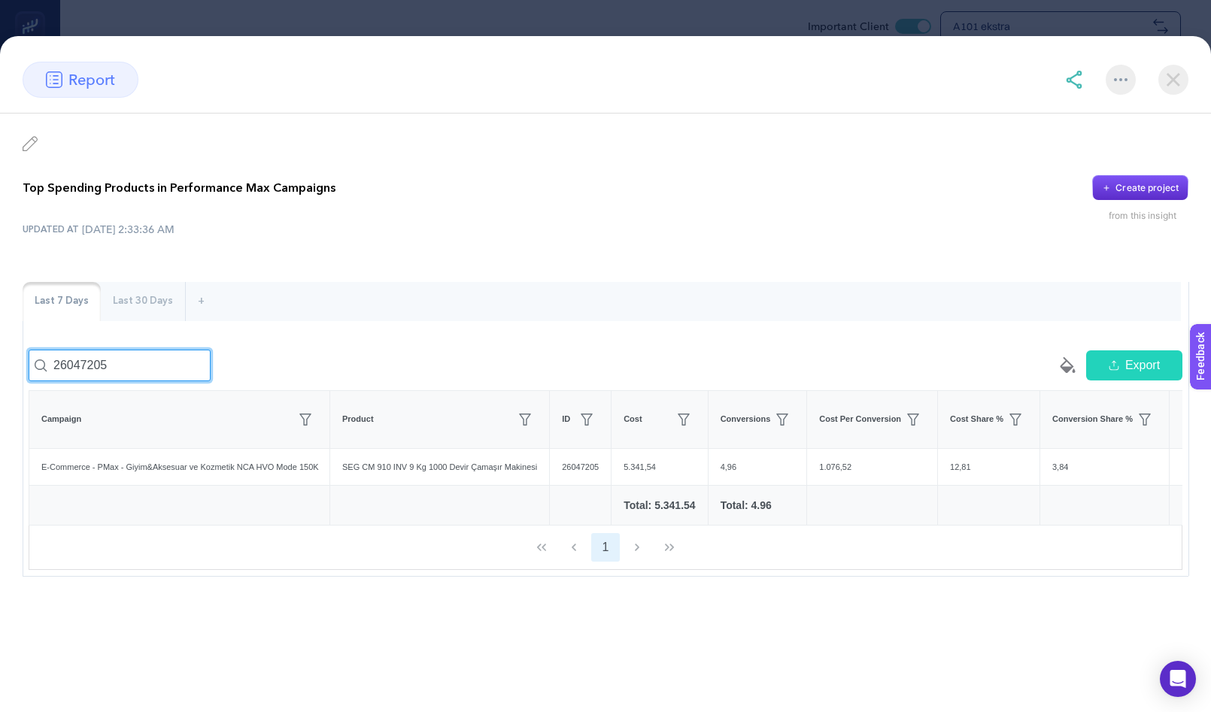
type input "26047205"
drag, startPoint x: 641, startPoint y: 482, endPoint x: 670, endPoint y: 483, distance: 29.4
click at [670, 483] on div "5.341,54" at bounding box center [660, 467] width 96 height 37
drag, startPoint x: 131, startPoint y: 489, endPoint x: 281, endPoint y: 488, distance: 149.7
click at [281, 486] on div "E-Commerce - PMax - Giyim&Aksesuar ve Kozmetik NCA HVO Mode 150K" at bounding box center [179, 467] width 300 height 37
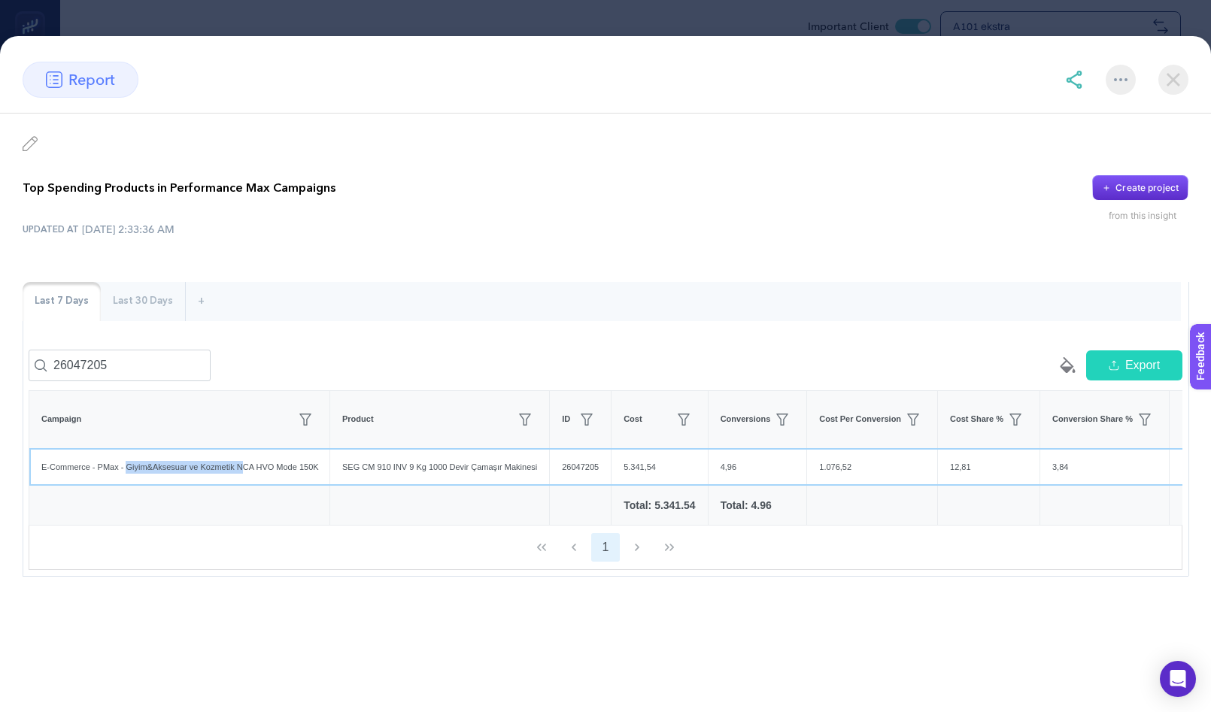
drag, startPoint x: 133, startPoint y: 480, endPoint x: 255, endPoint y: 485, distance: 122.0
click at [255, 485] on div "E-Commerce - PMax - Giyim&Aksesuar ve Kozmetik NCA HVO Mode 150K" at bounding box center [179, 467] width 300 height 37
click at [302, 526] on td at bounding box center [179, 506] width 301 height 40
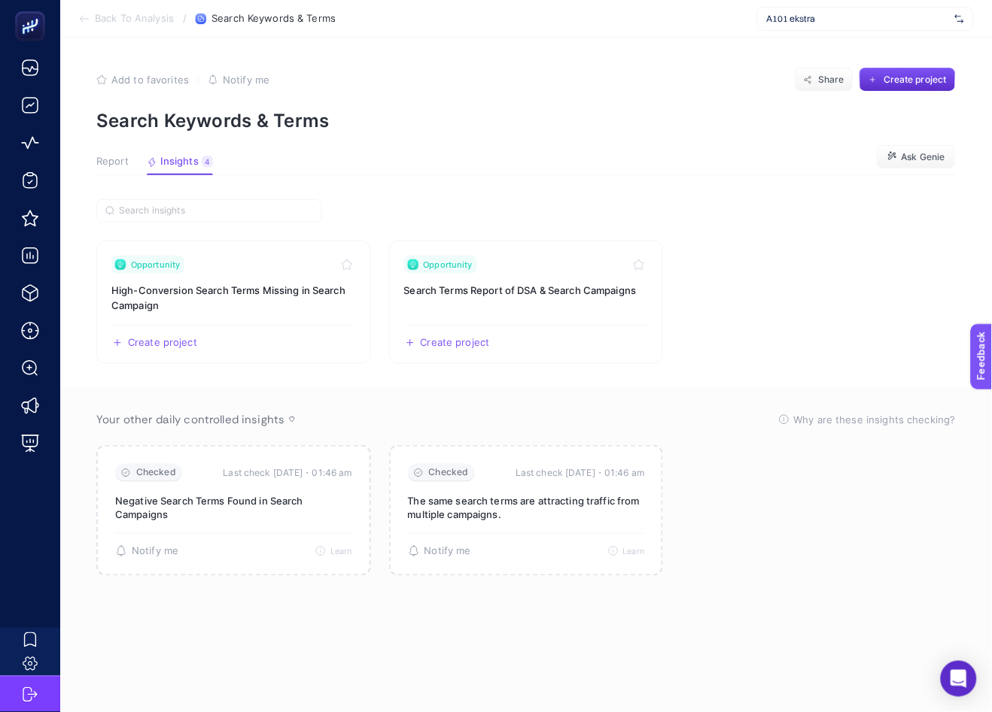
click at [110, 165] on span "Report" at bounding box center [112, 162] width 32 height 12
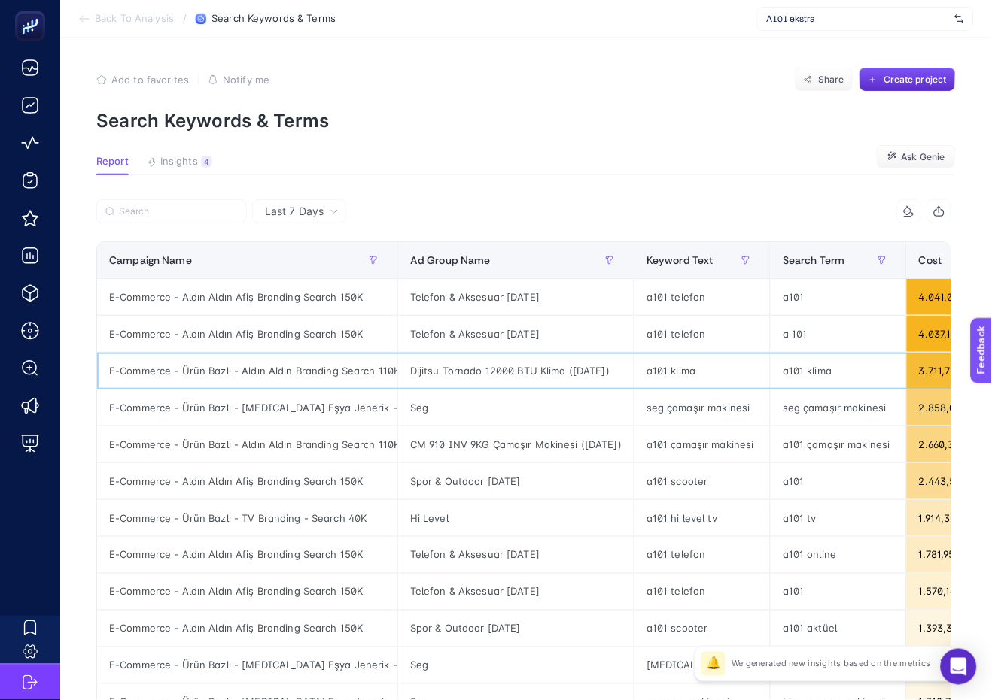
drag, startPoint x: 752, startPoint y: 369, endPoint x: 912, endPoint y: 363, distance: 160.4
click at [700, 207] on div "9 items selected" at bounding box center [737, 211] width 427 height 24
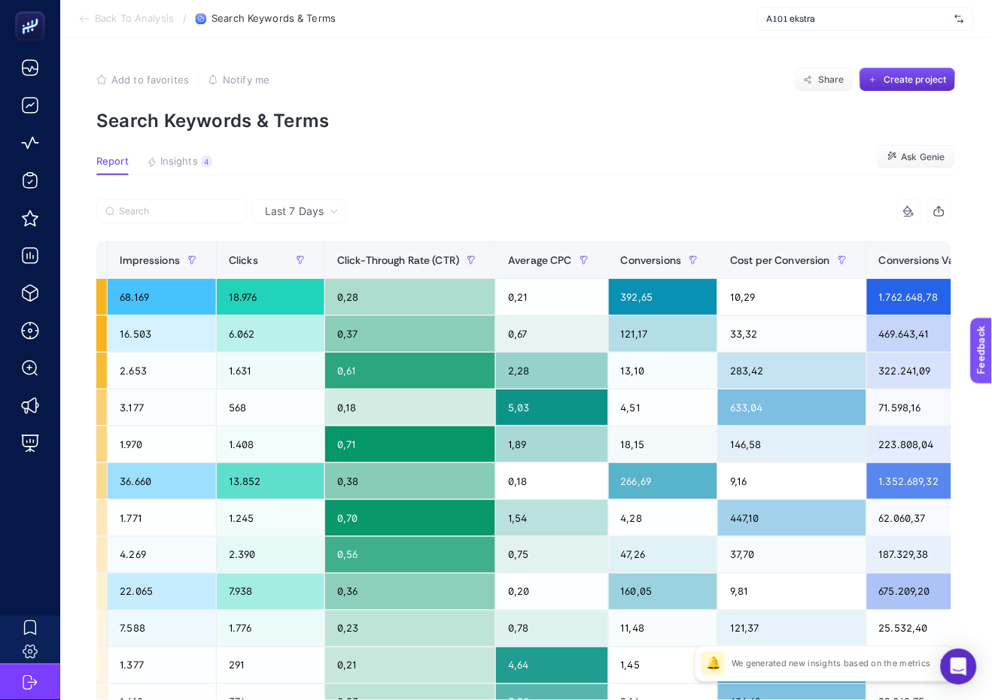
scroll to position [0, 1110]
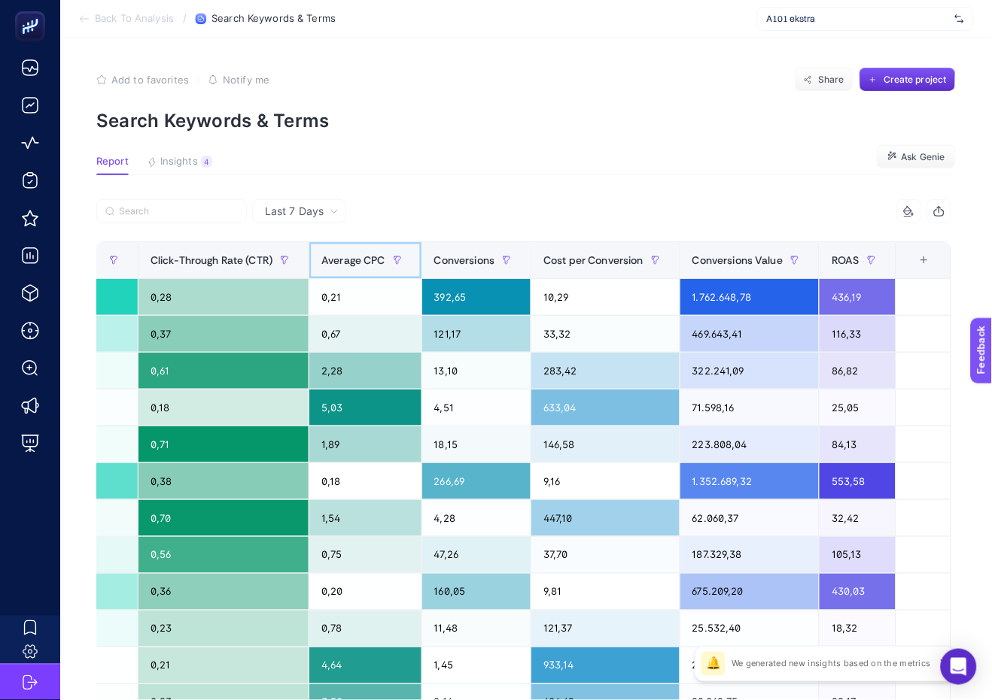
click at [366, 260] on span "Average CPC" at bounding box center [353, 260] width 64 height 12
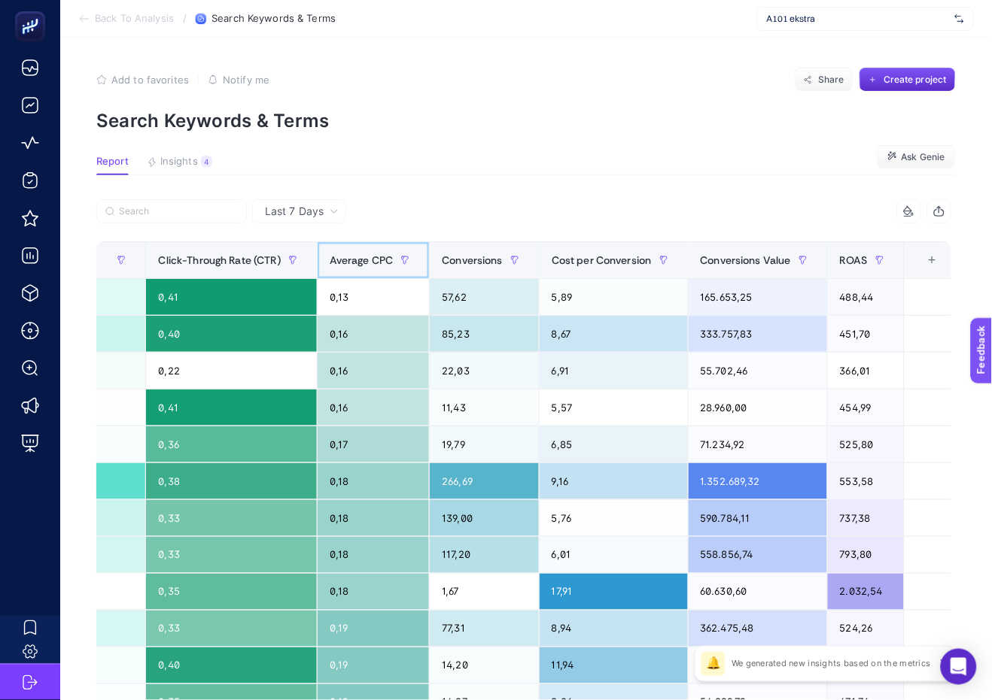
click at [366, 260] on span "Average CPC" at bounding box center [362, 260] width 64 height 12
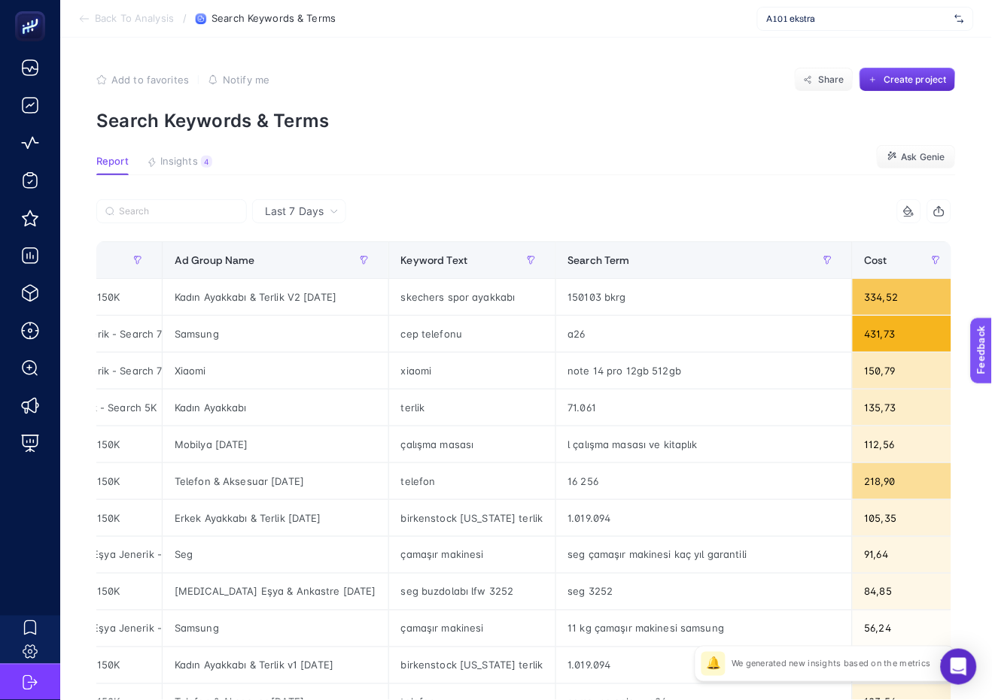
scroll to position [0, 236]
click at [555, 297] on div "150103 bkrg" at bounding box center [703, 297] width 296 height 36
click at [587, 288] on div "150103 bkrg" at bounding box center [703, 297] width 296 height 36
click at [584, 296] on div "150103 bkrg" at bounding box center [703, 297] width 296 height 36
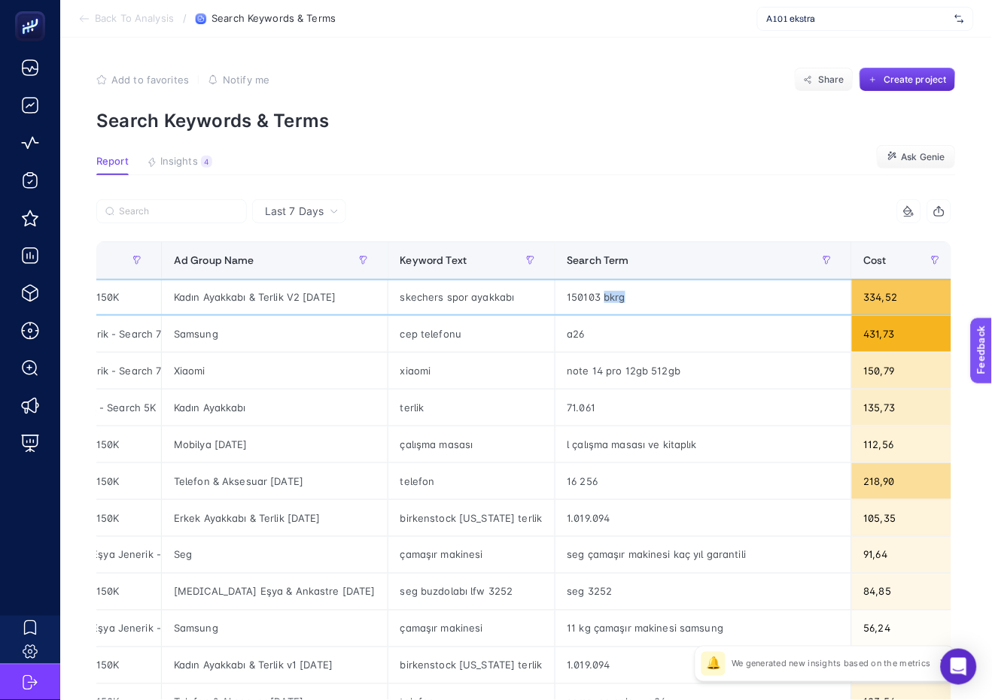
click at [584, 296] on div "150103 bkrg" at bounding box center [703, 297] width 296 height 36
copy tr "150103 bkrg"
click at [555, 348] on div "a26" at bounding box center [703, 334] width 296 height 36
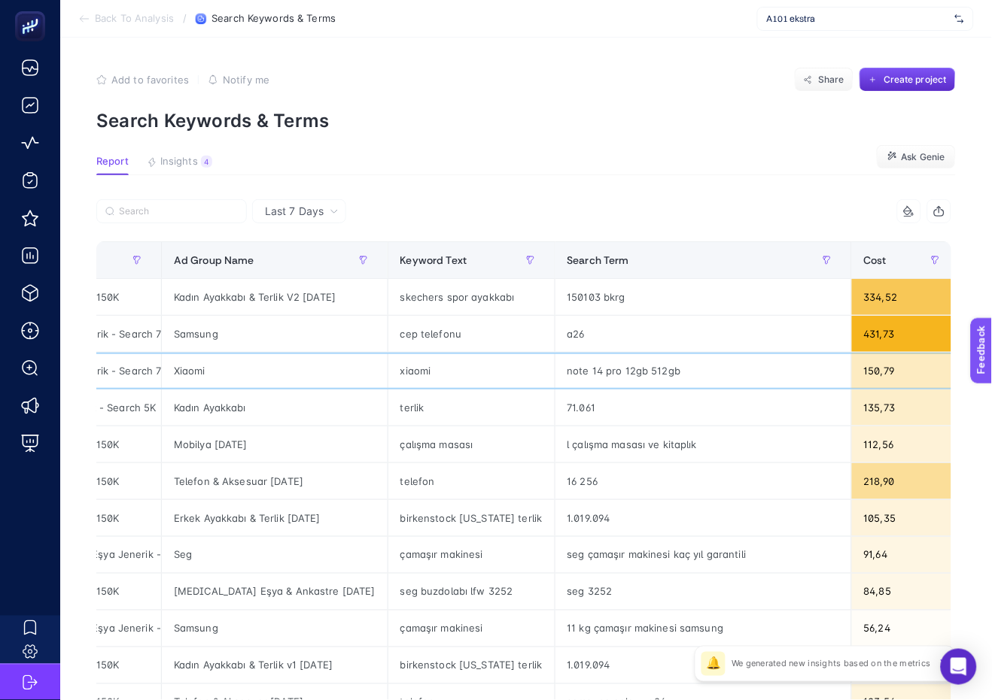
click at [555, 360] on div "note 14 pro 12gb 512gb" at bounding box center [703, 371] width 296 height 36
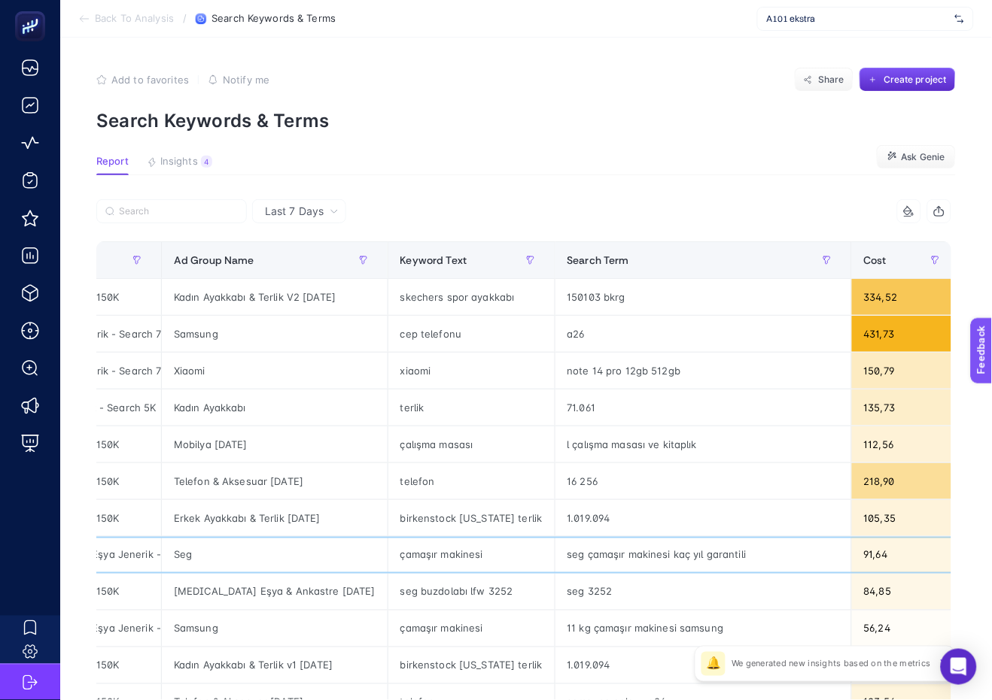
click at [569, 558] on div "seg çamaşır makinesi kaç yıl garantili" at bounding box center [703, 555] width 296 height 36
